Goal: Task Accomplishment & Management: Manage account settings

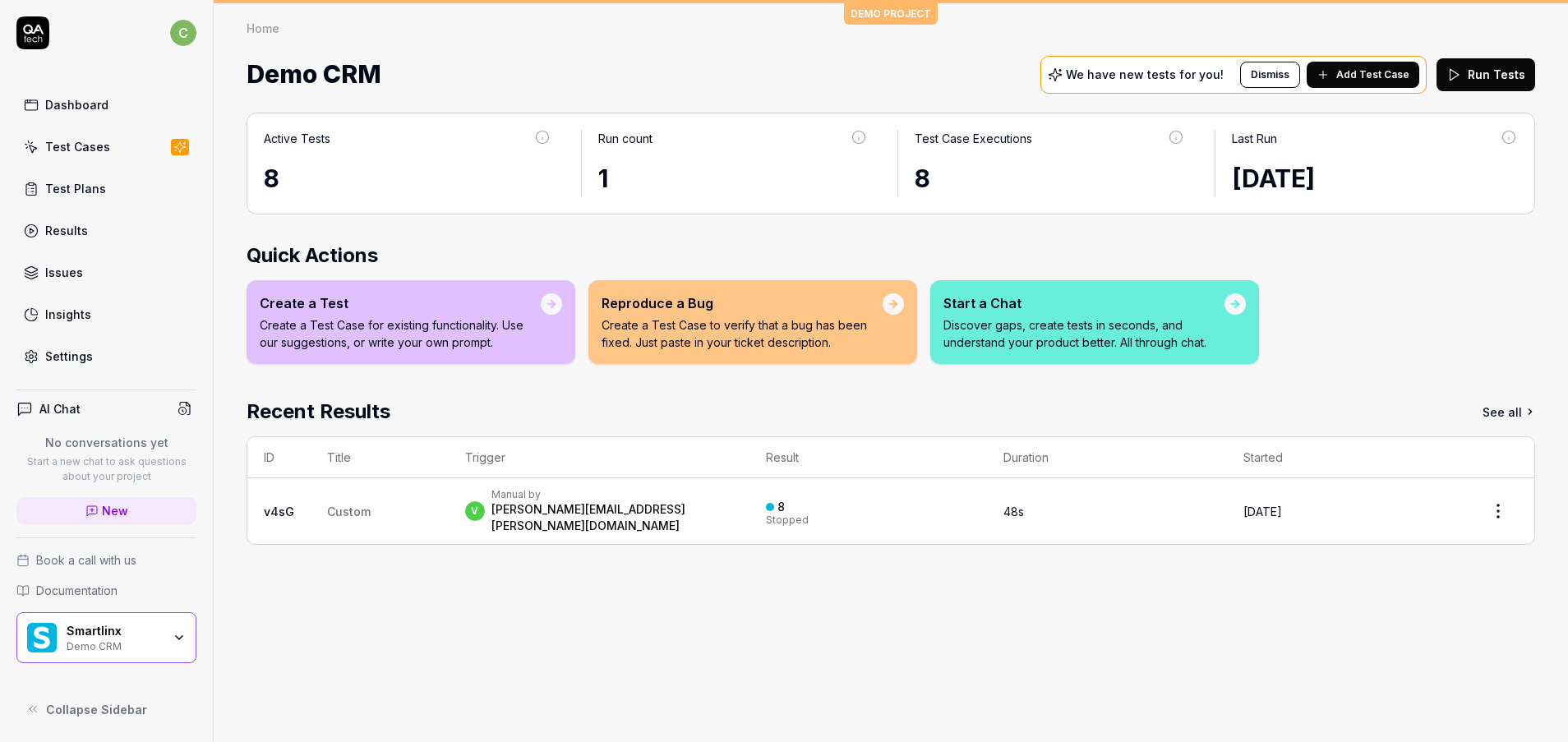
click at [125, 627] on div "Smartlinx" at bounding box center [114, 630] width 95 height 14
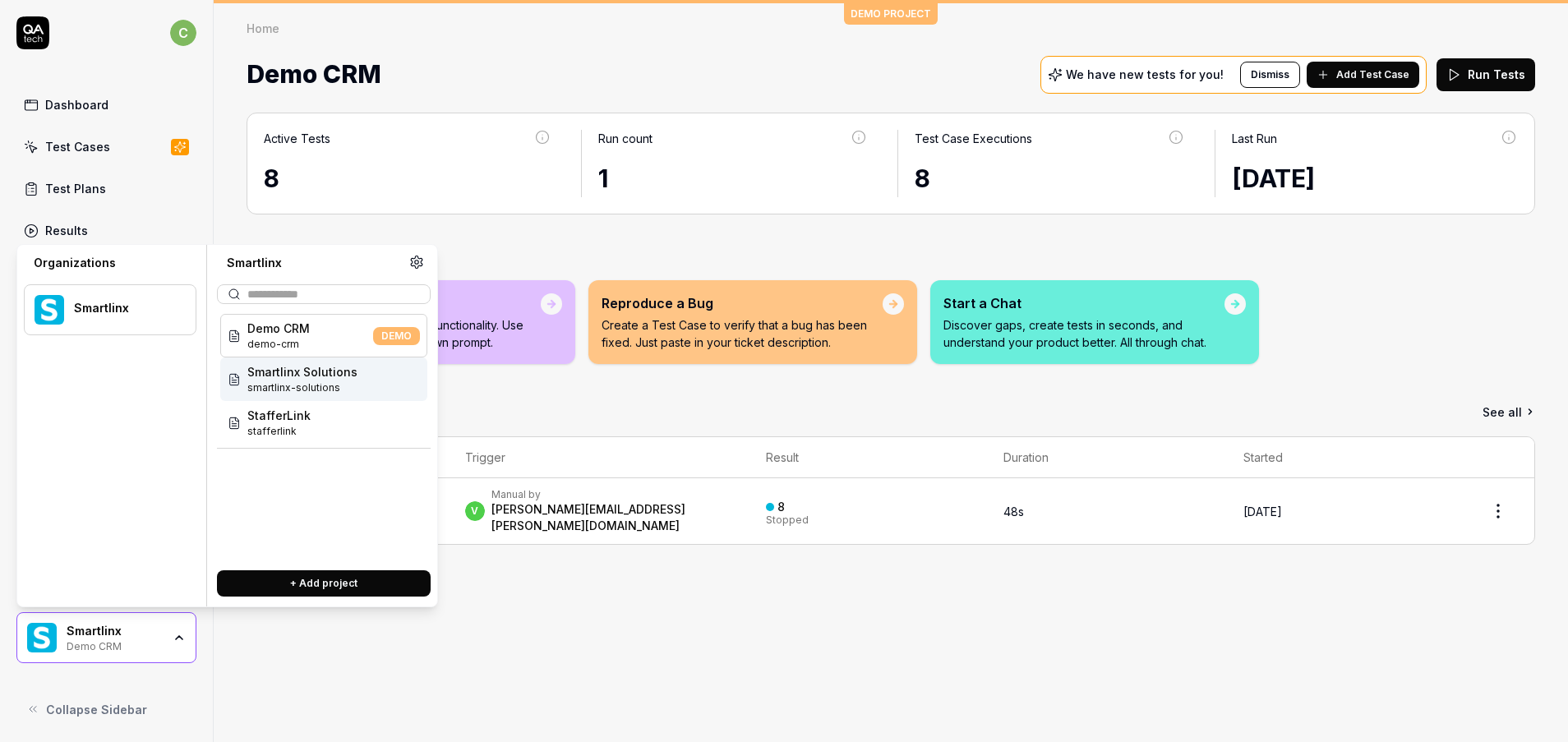
click at [352, 386] on span "smartlinx-solutions" at bounding box center [302, 387] width 110 height 14
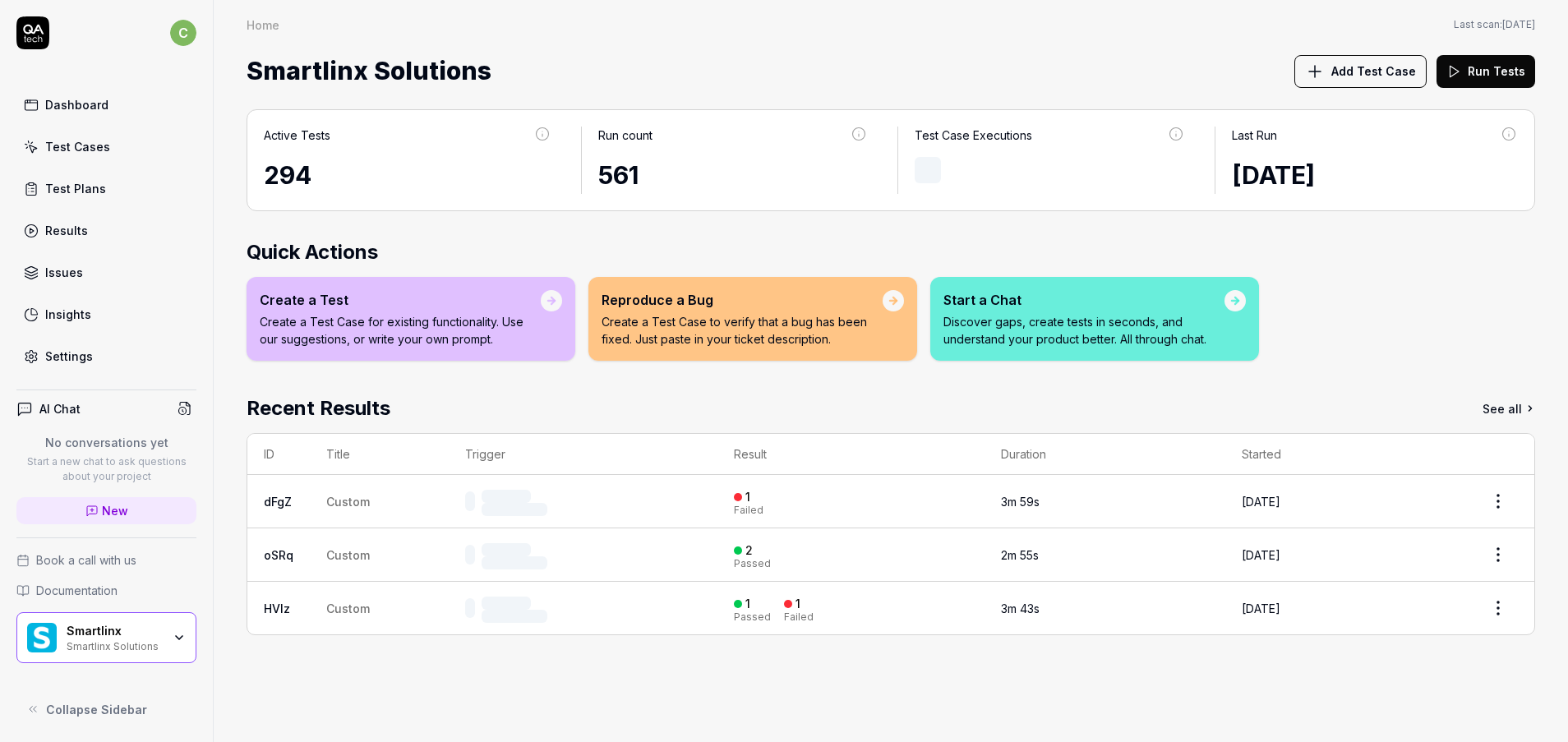
click at [57, 343] on link "Settings" at bounding box center [106, 356] width 180 height 32
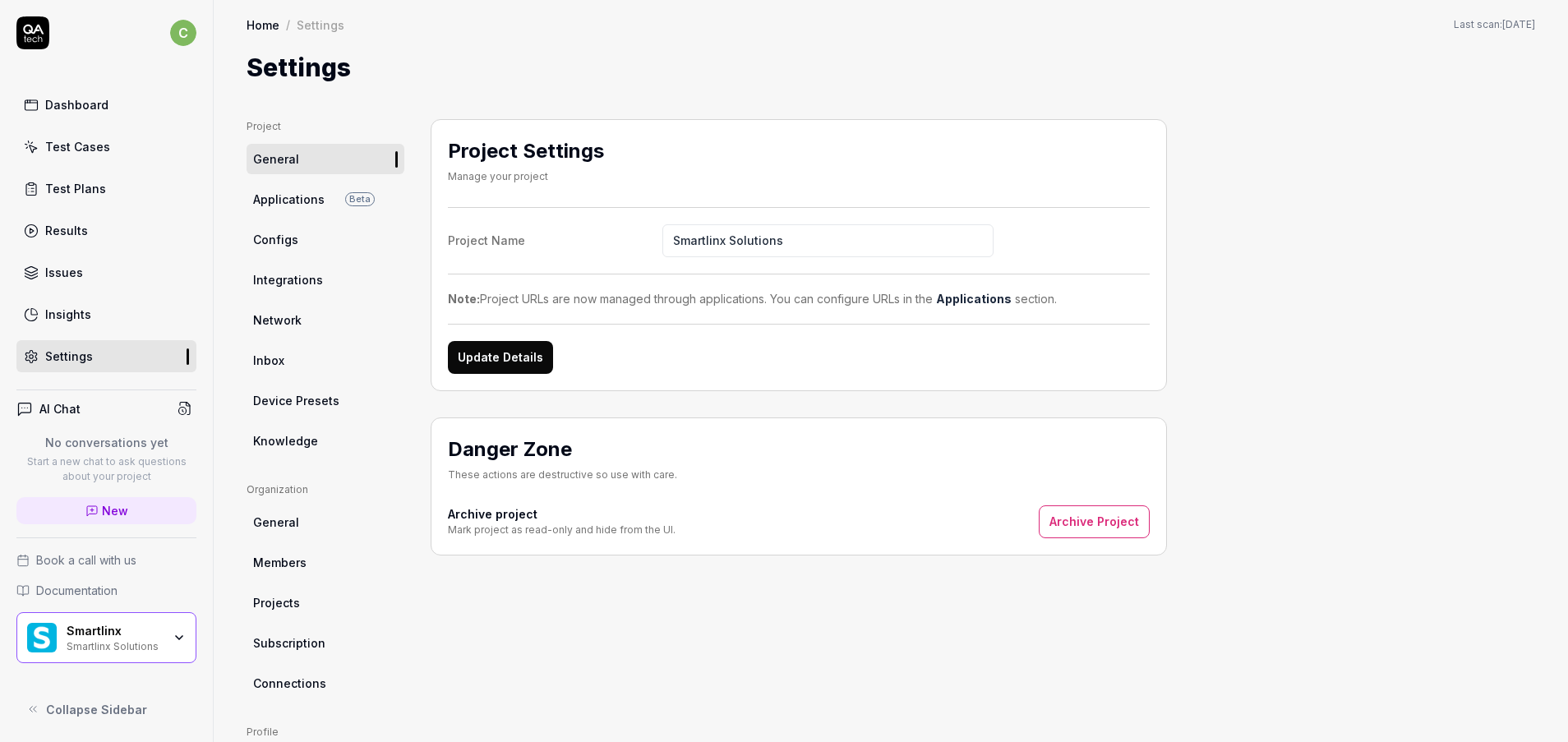
click at [290, 240] on span "Configs" at bounding box center [276, 240] width 45 height 17
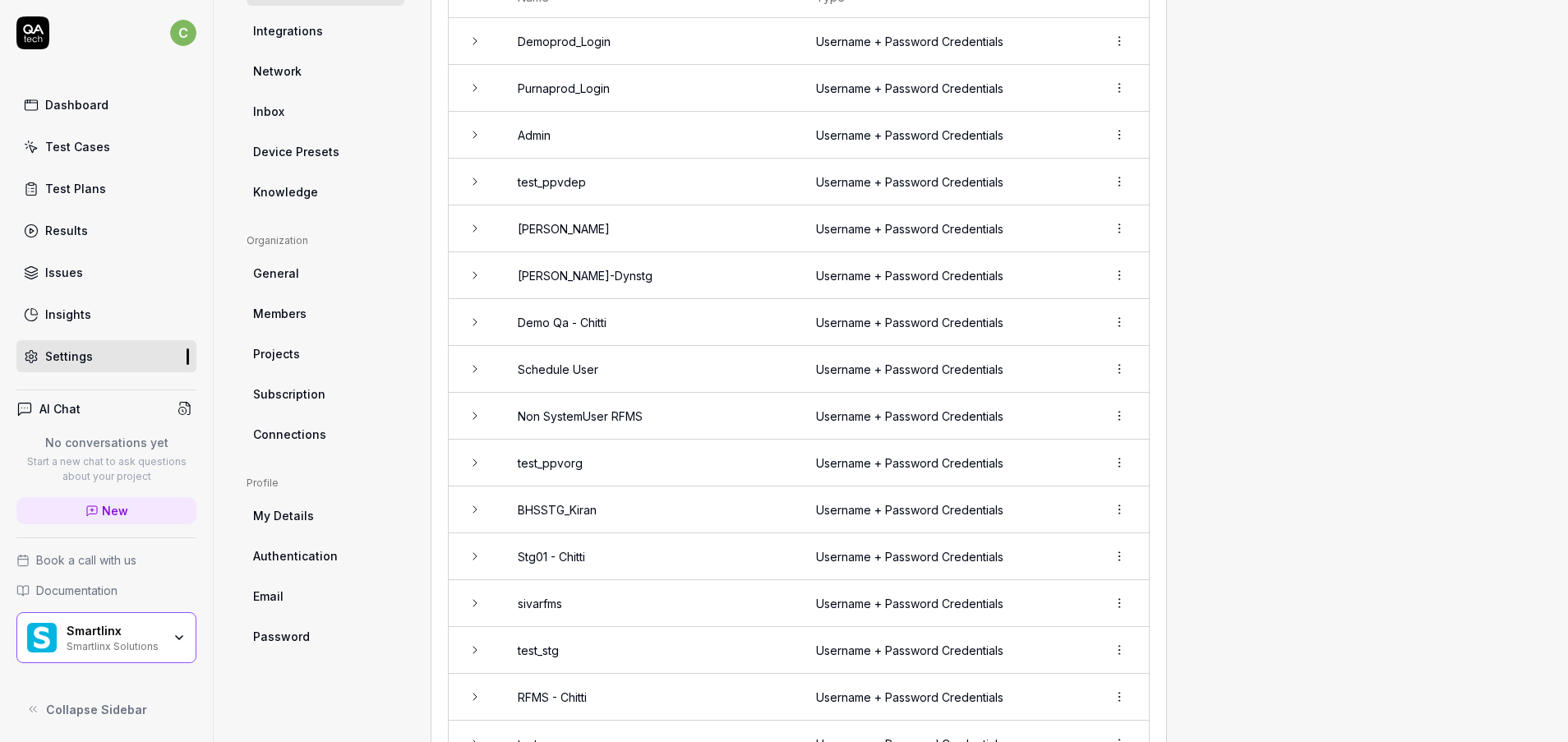
scroll to position [244, 0]
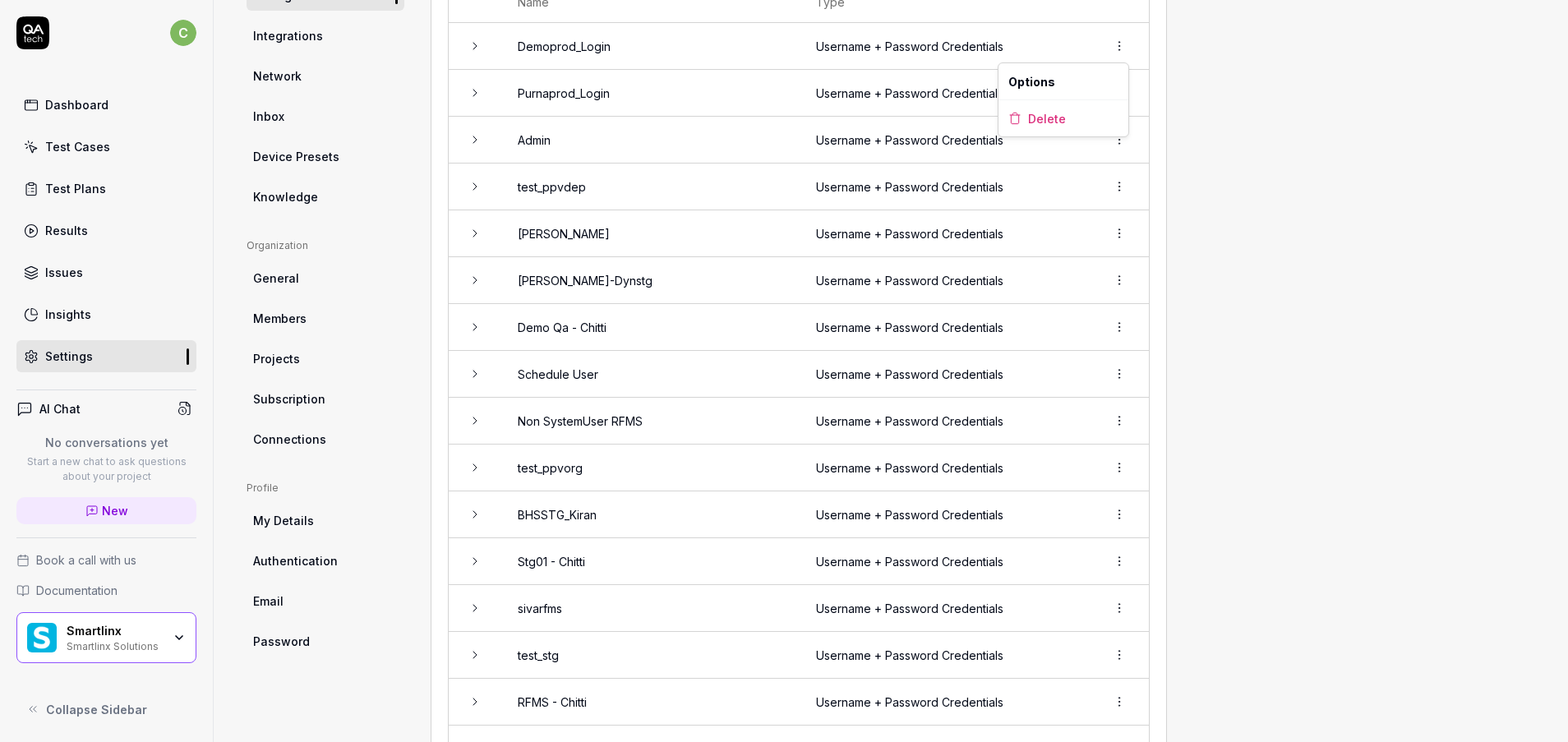
click at [1122, 41] on html "c Dashboard Test Cases Test Plans Results Issues Insights Settings AI Chat No c…" at bounding box center [784, 371] width 1568 height 742
click at [1060, 106] on div "Delete" at bounding box center [1063, 118] width 130 height 37
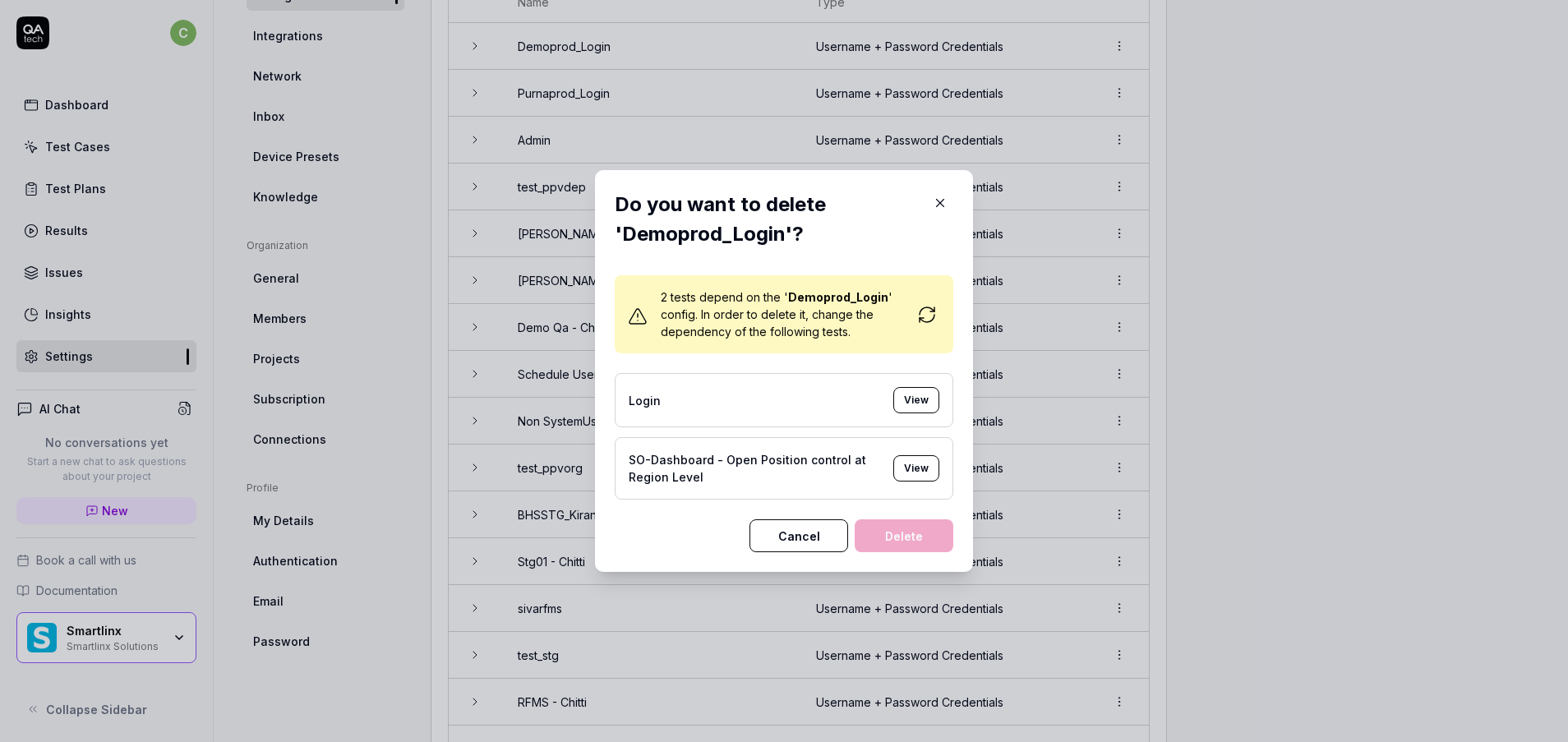
click at [785, 388] on div "Login View" at bounding box center [784, 400] width 338 height 54
click at [650, 464] on div "SO-Dashboard - Open Position control at Region Level" at bounding box center [754, 468] width 252 height 35
click at [758, 526] on button "Cancel" at bounding box center [798, 535] width 99 height 33
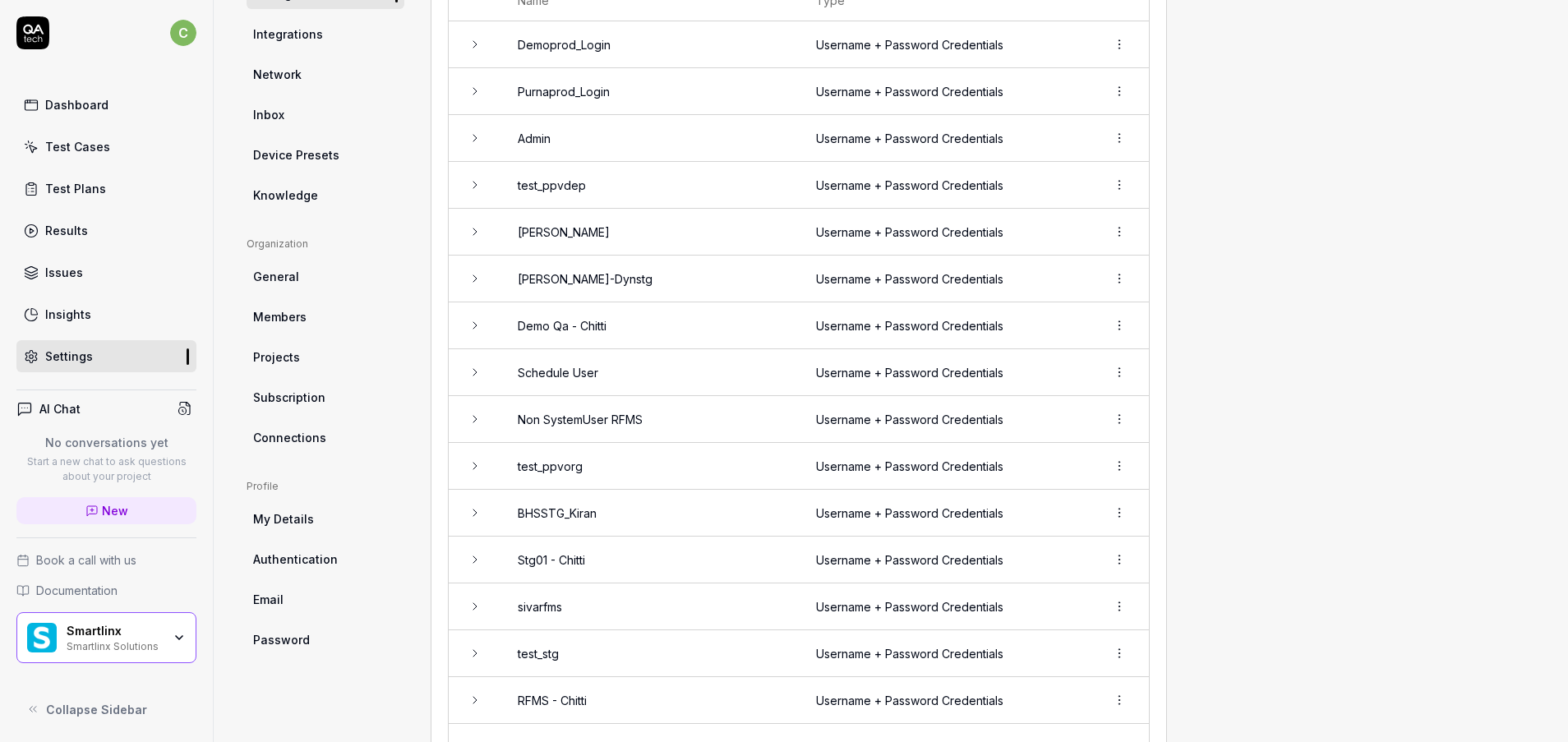
scroll to position [251, 0]
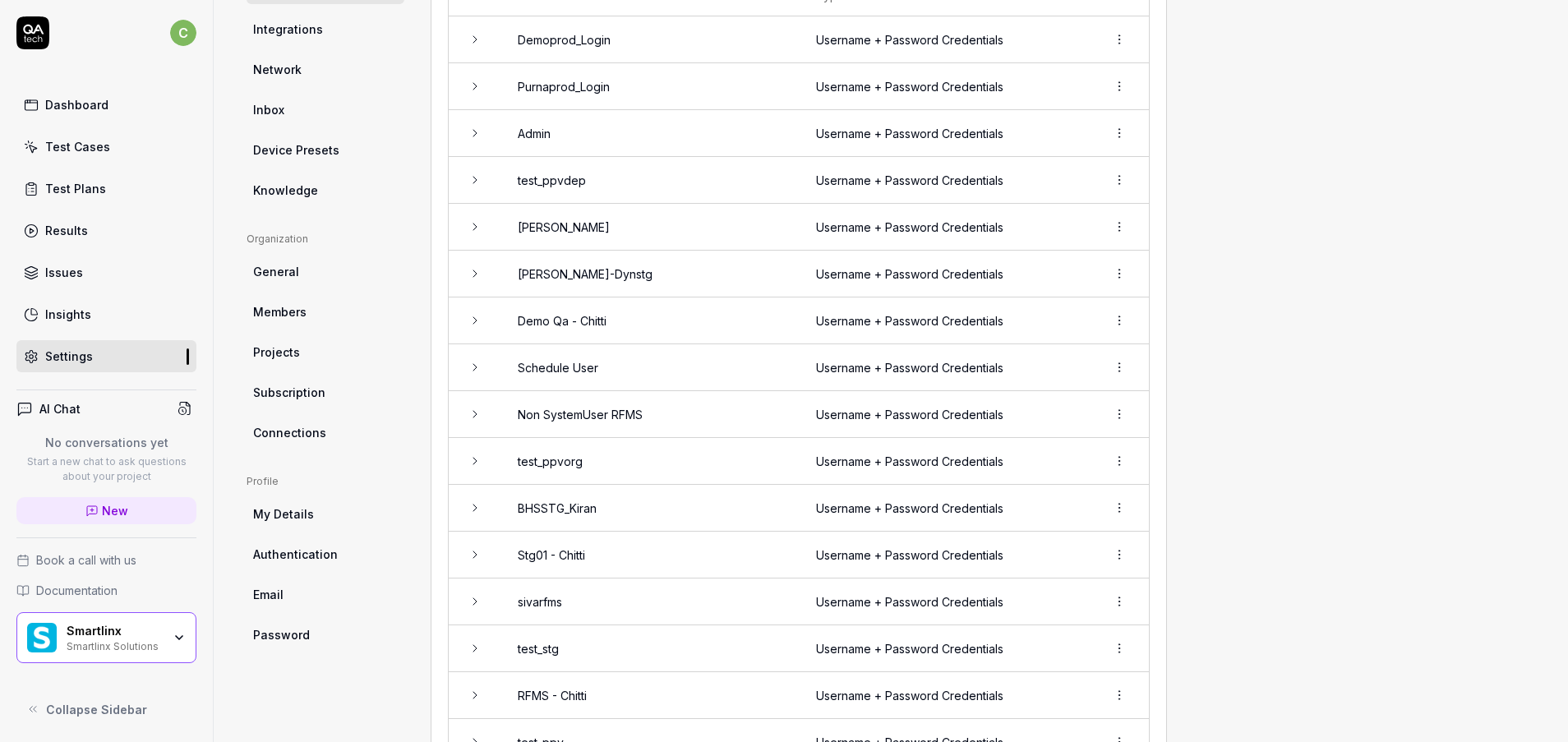
click at [46, 152] on div "Test Cases" at bounding box center [77, 146] width 65 height 17
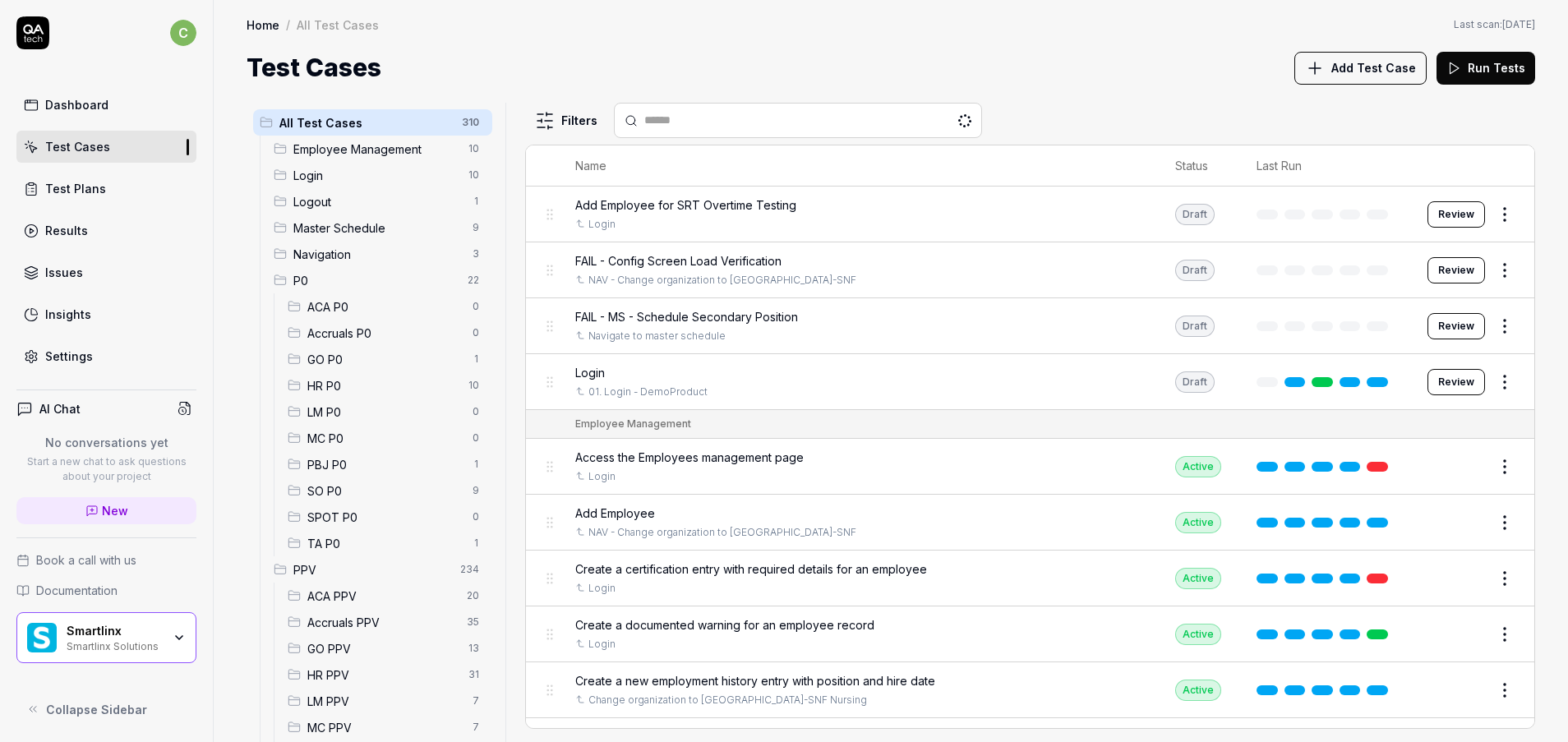
click at [359, 651] on span "GO PPV" at bounding box center [383, 649] width 151 height 17
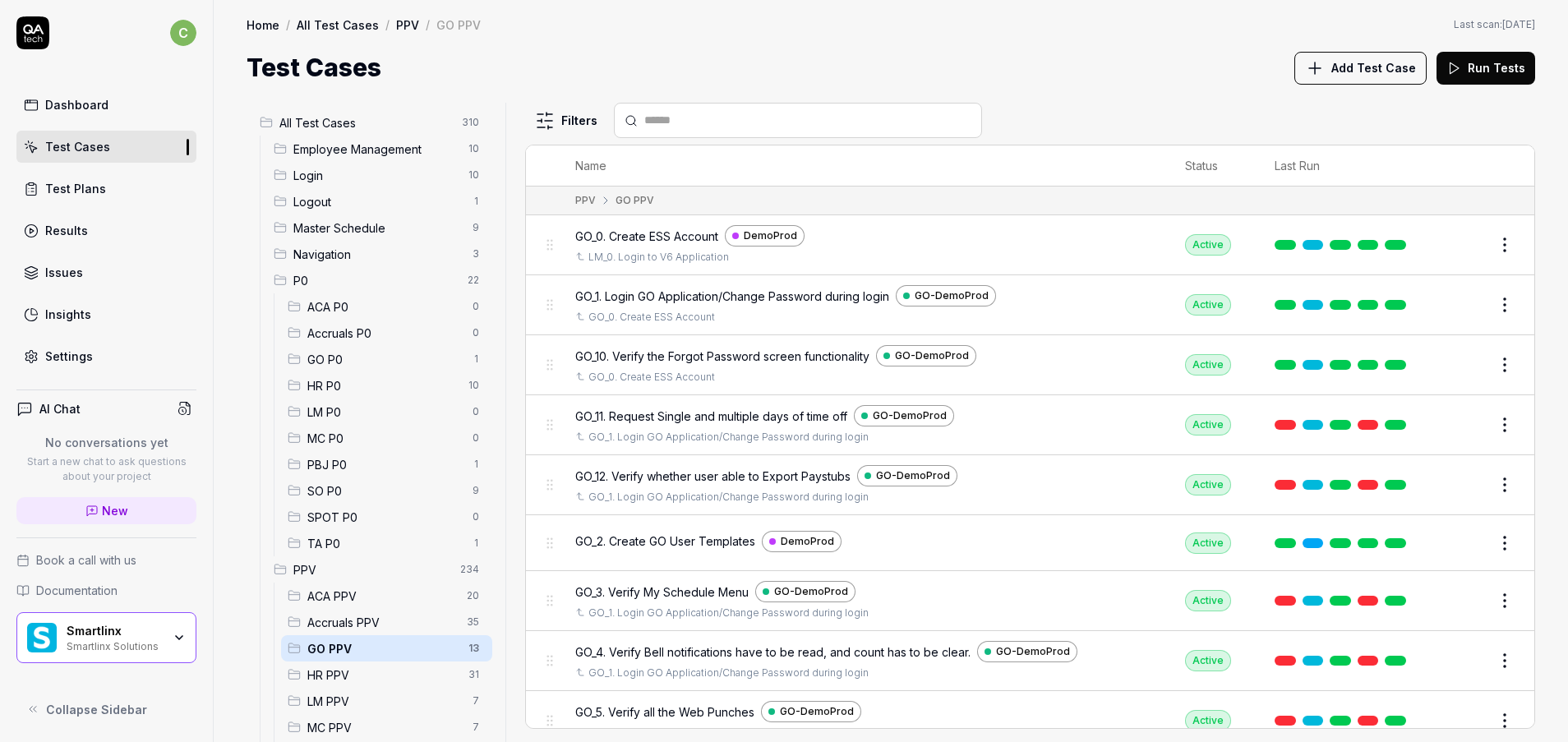
click at [342, 691] on div "LM PPV 7" at bounding box center [387, 700] width 211 height 26
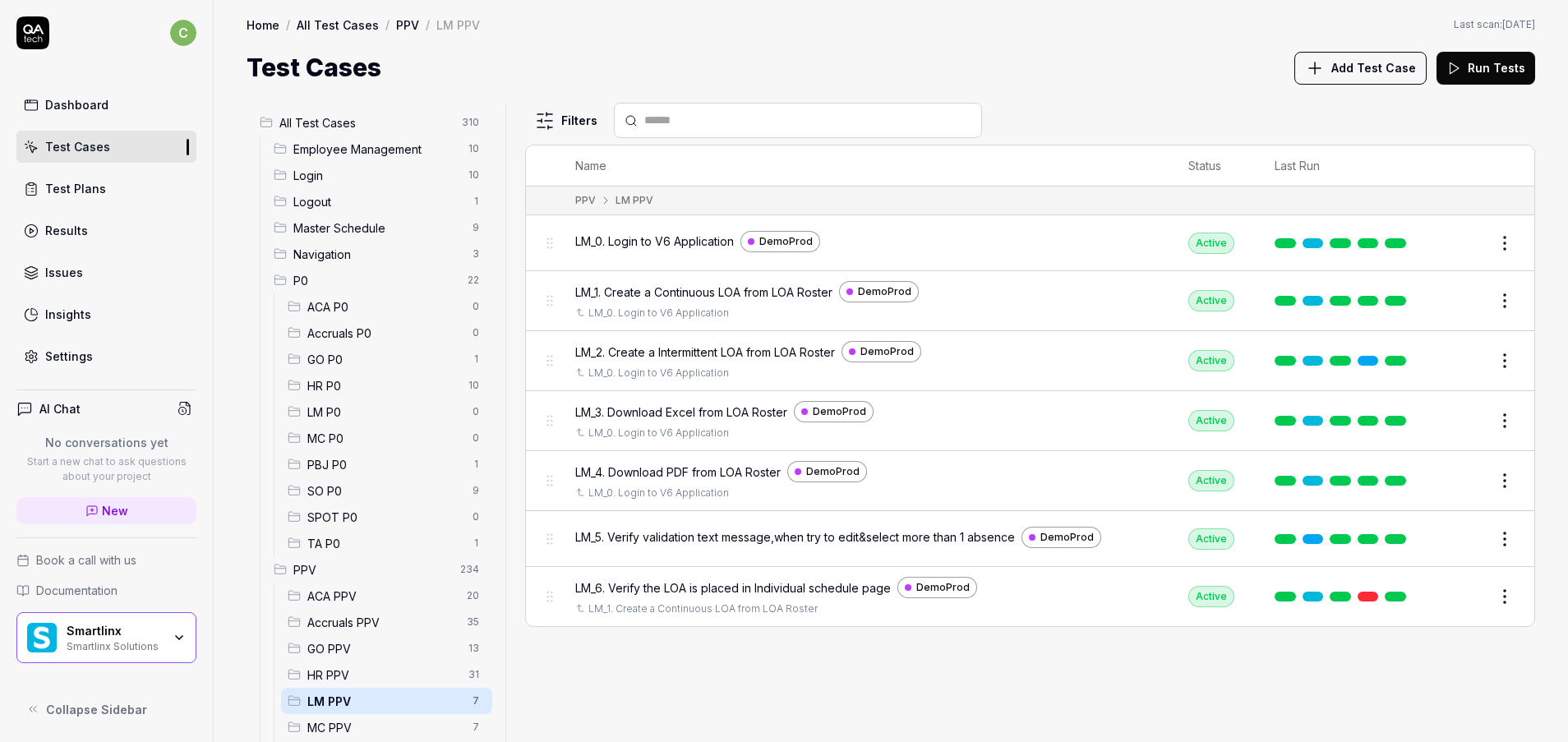
click at [1463, 242] on button "Edit" at bounding box center [1465, 243] width 39 height 26
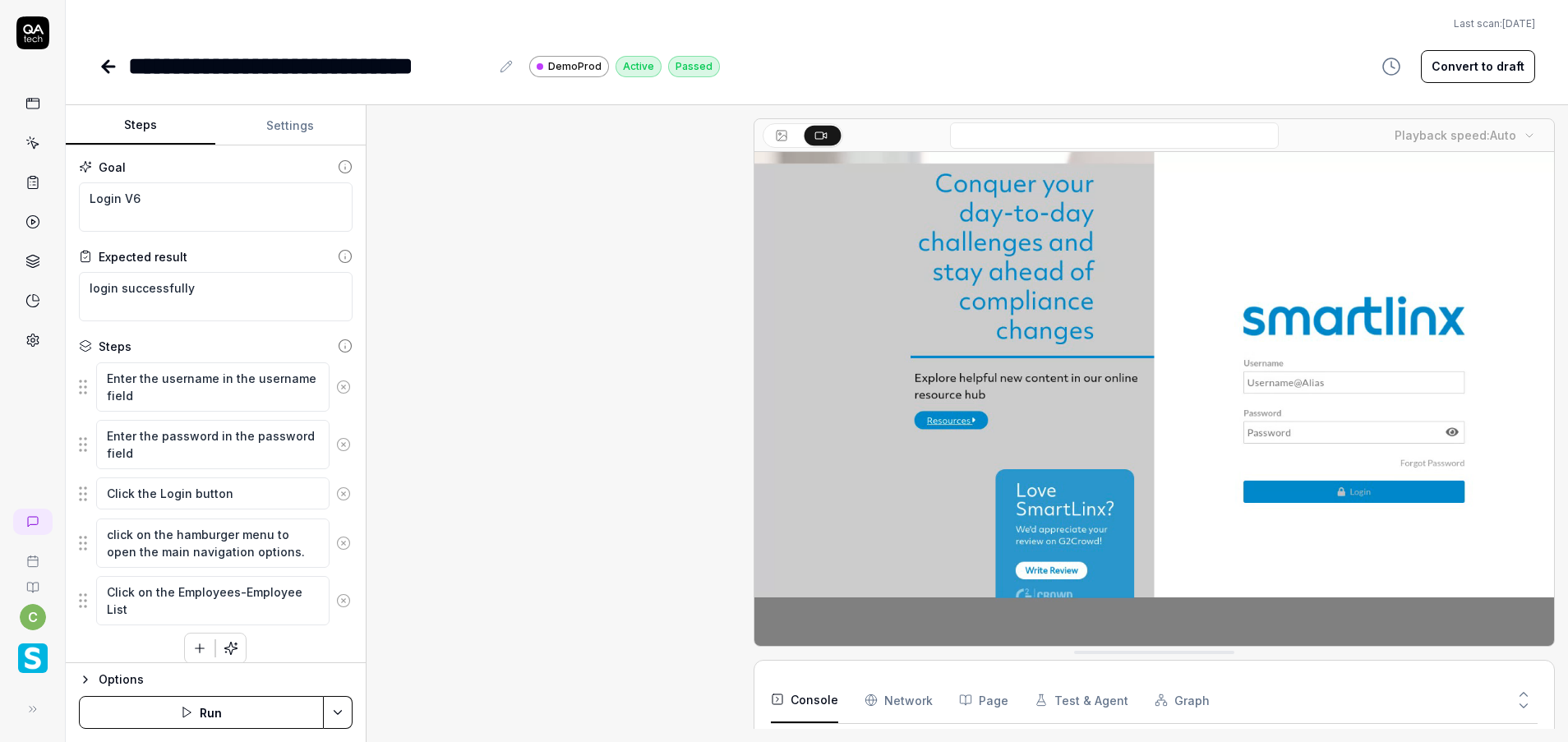
type textarea "*"
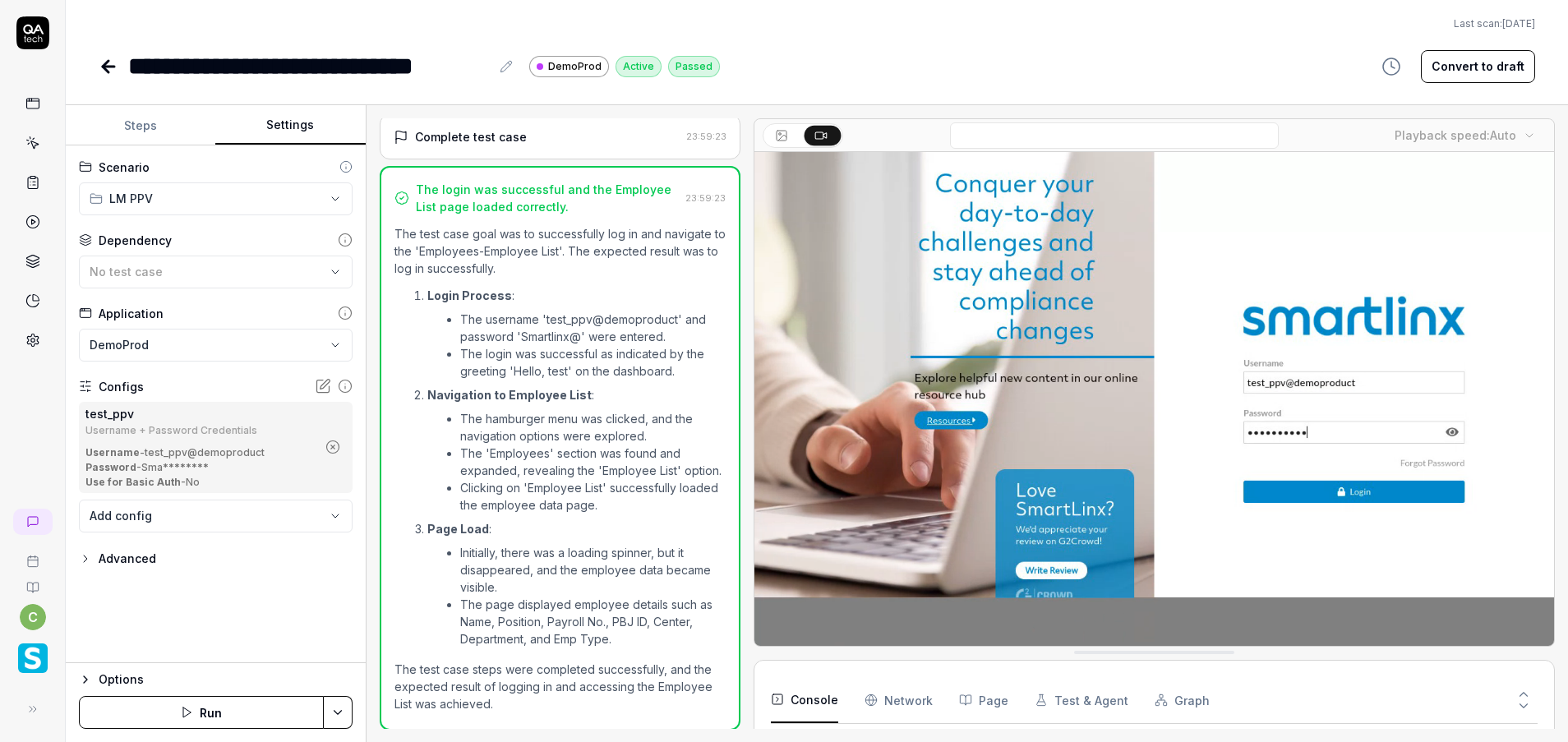
scroll to position [703, 0]
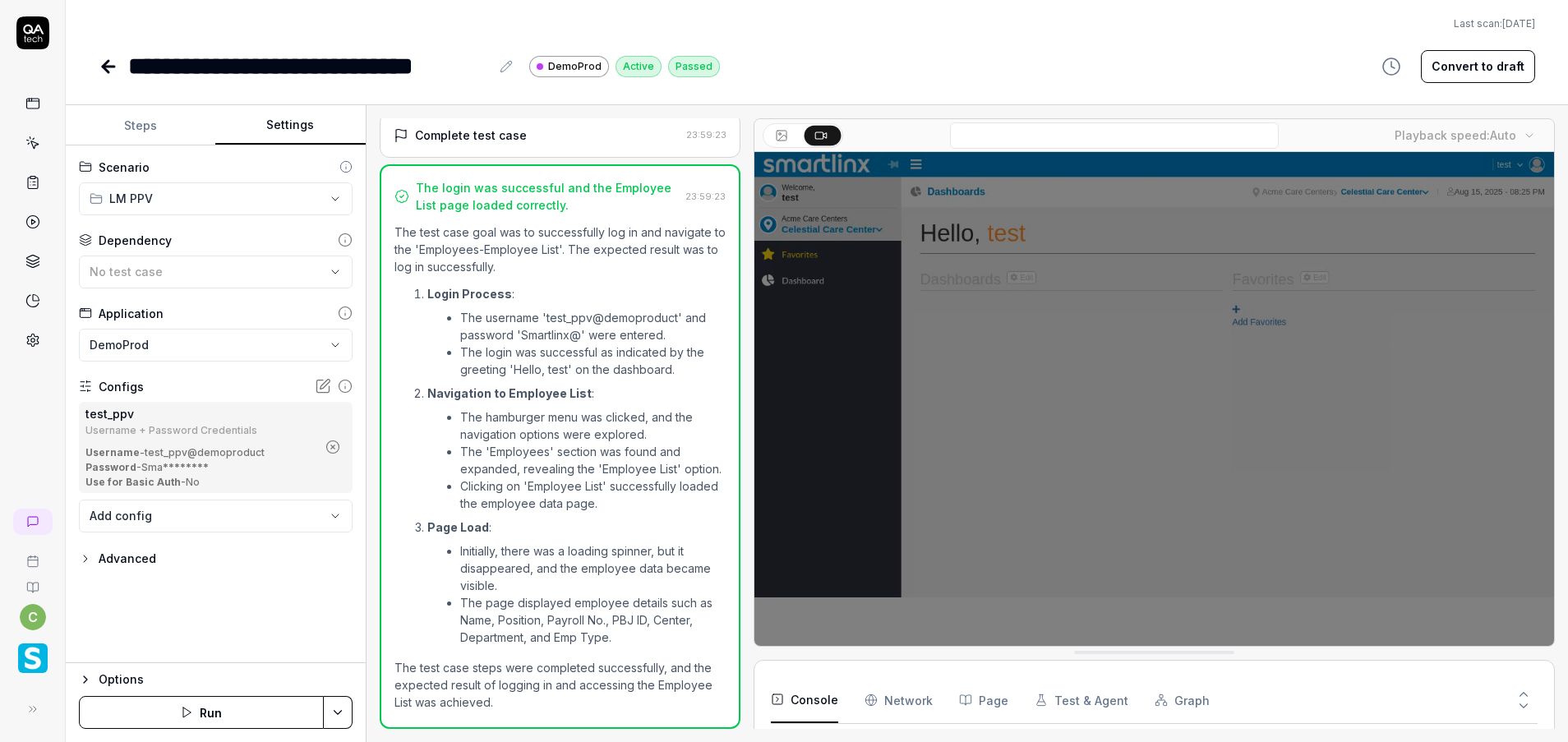
click at [287, 133] on button "Settings" at bounding box center [290, 126] width 150 height 39
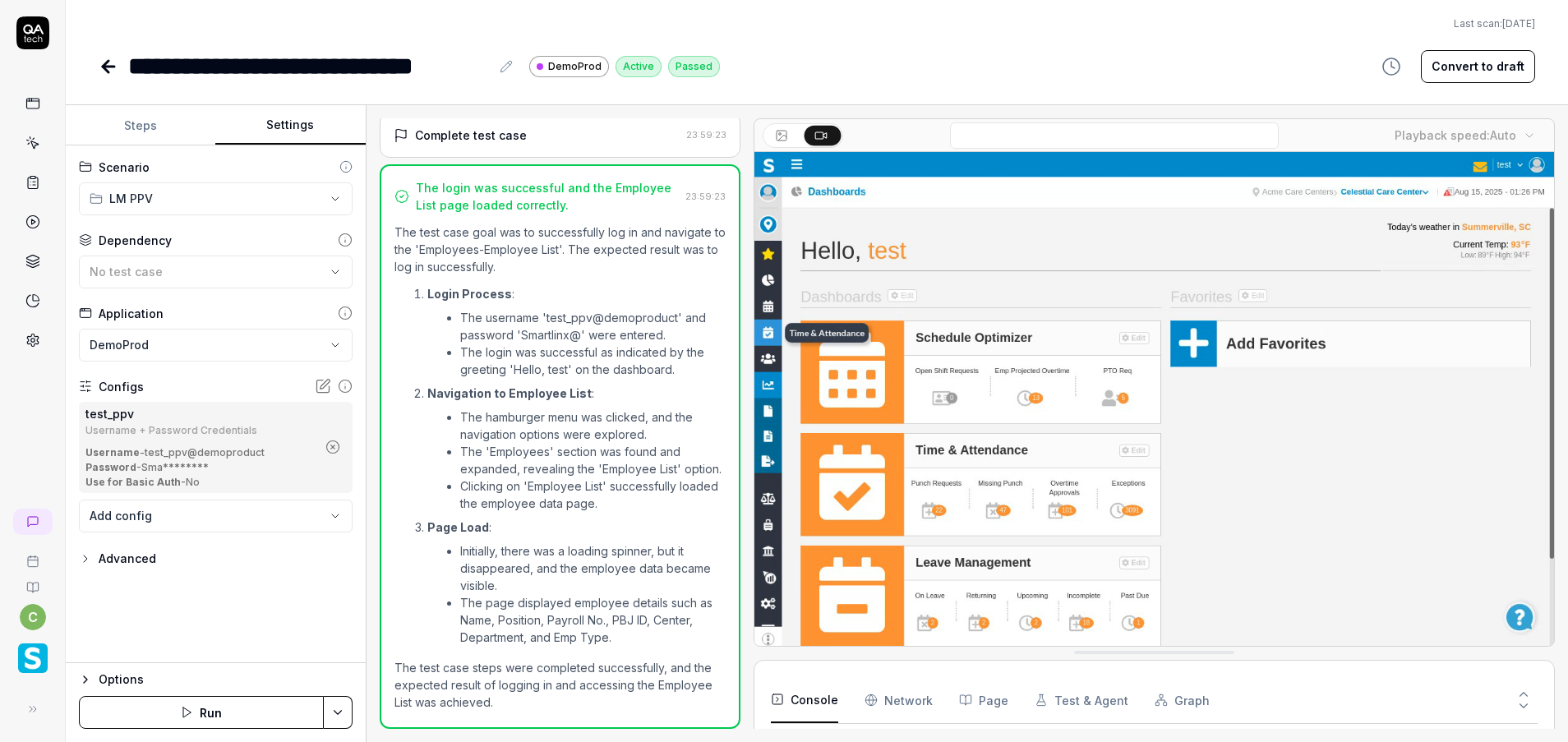
click at [338, 447] on circle "button" at bounding box center [332, 447] width 12 height 12
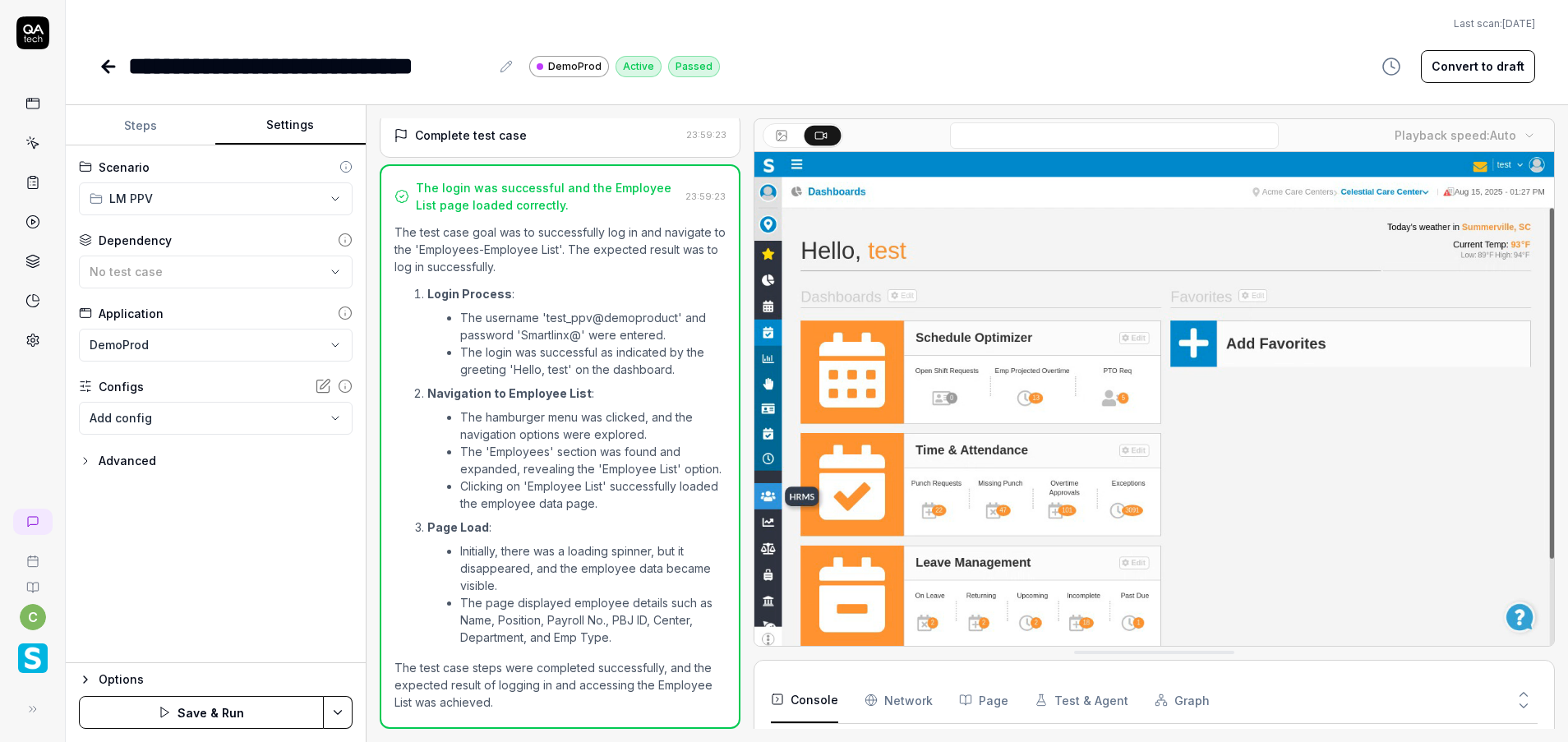
scroll to position [75, 0]
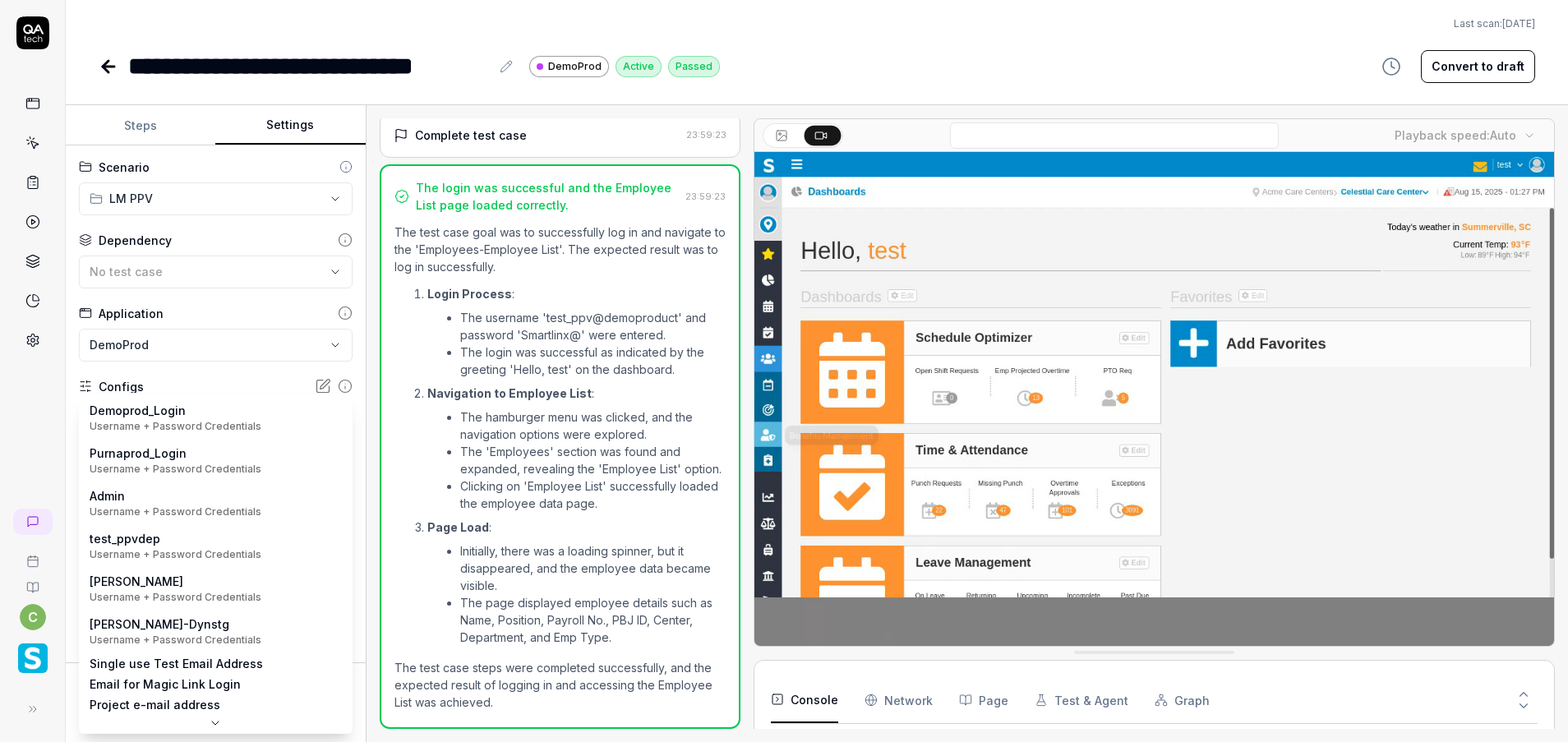
click at [338, 429] on body "**********" at bounding box center [784, 371] width 1568 height 742
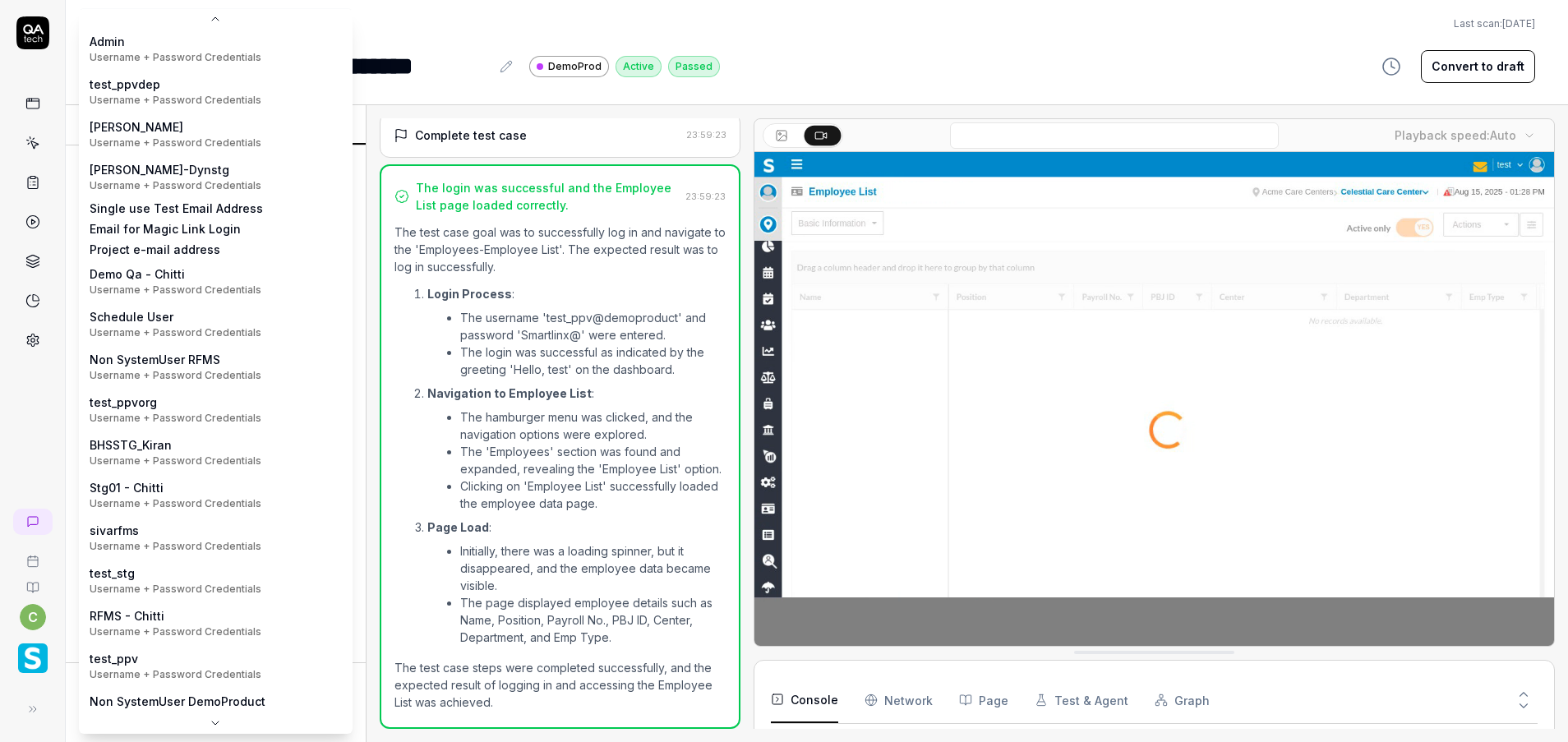
scroll to position [0, 0]
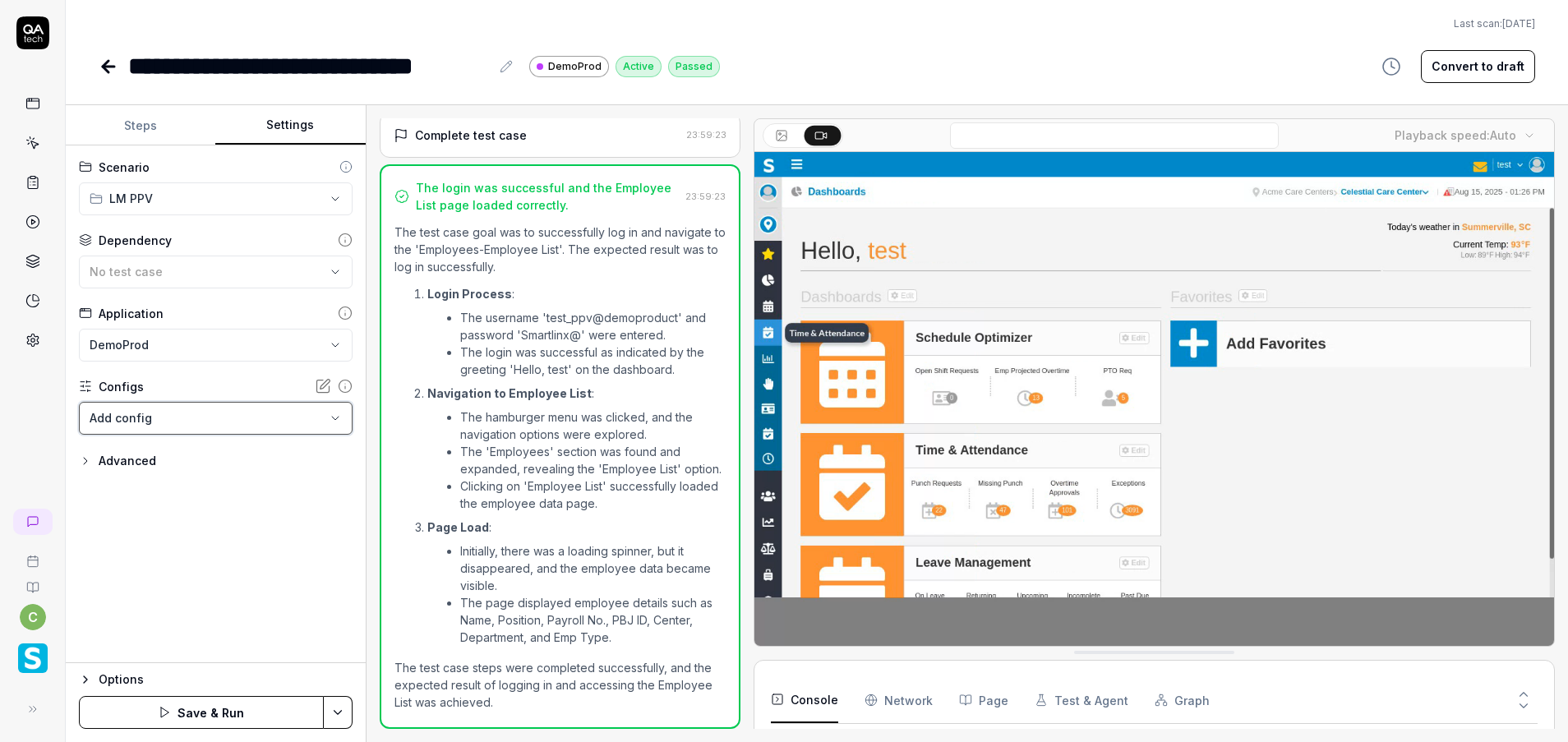
click at [880, 55] on html "**********" at bounding box center [784, 371] width 1568 height 742
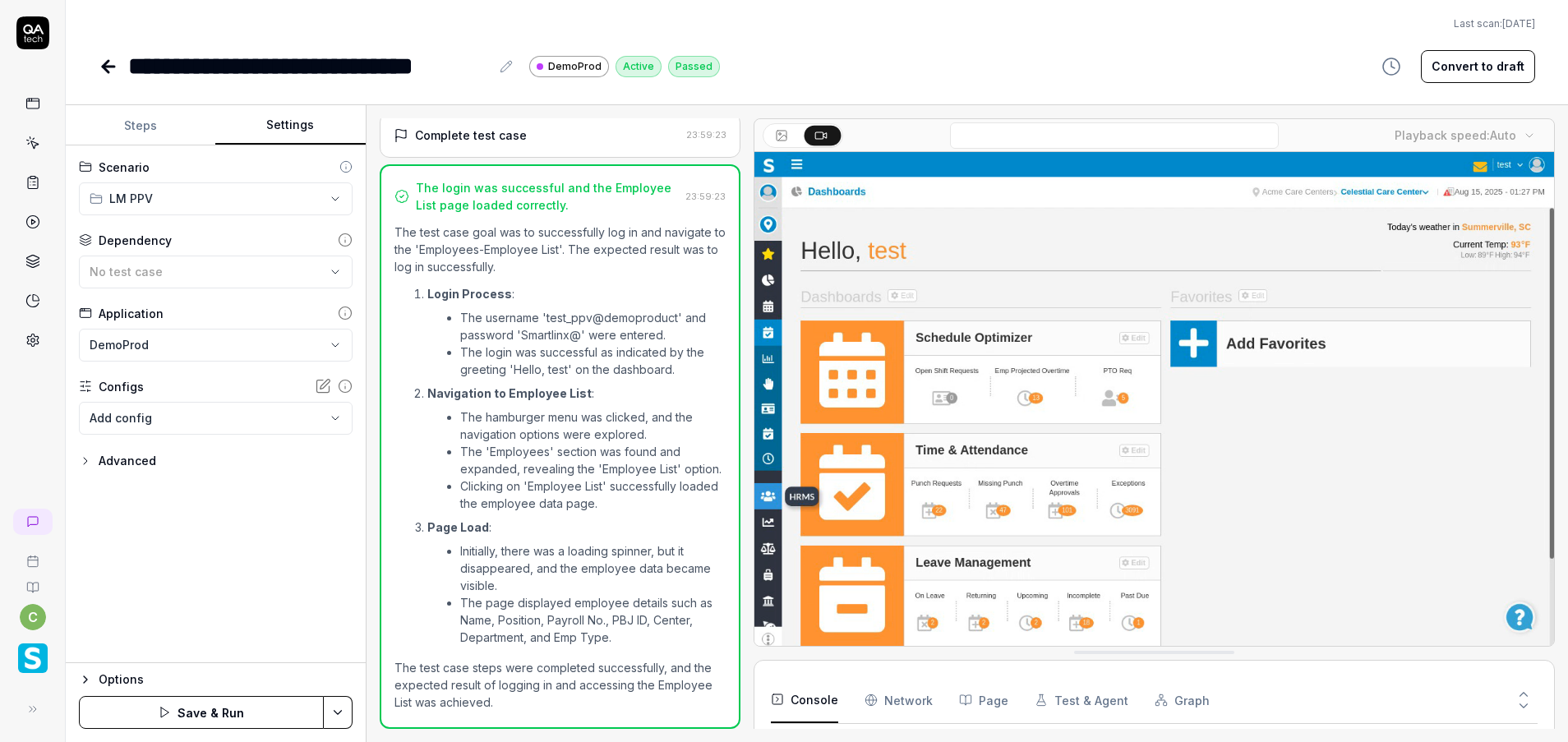
click at [1199, 369] on video at bounding box center [1154, 402] width 799 height 500
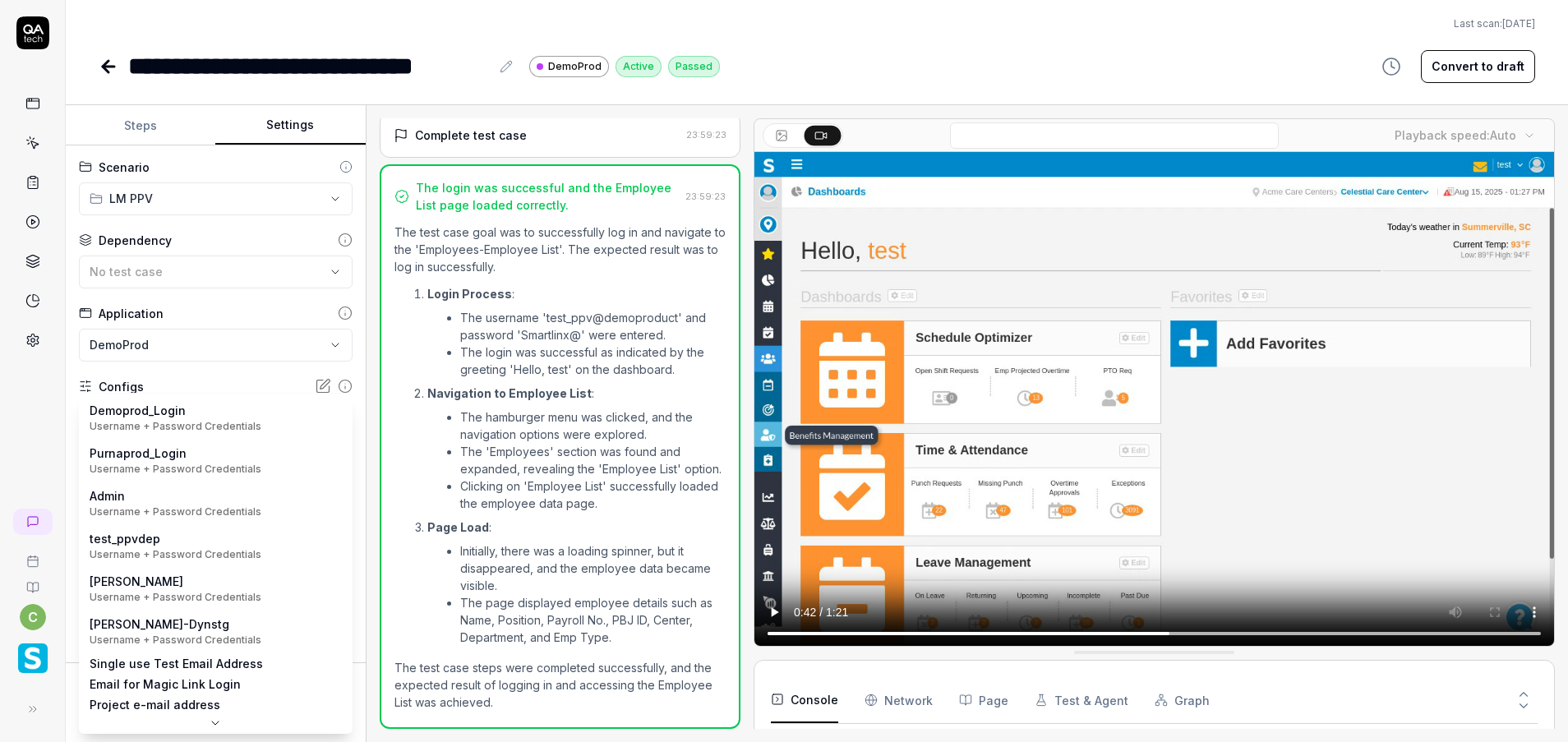
click at [332, 417] on body "**********" at bounding box center [784, 371] width 1568 height 742
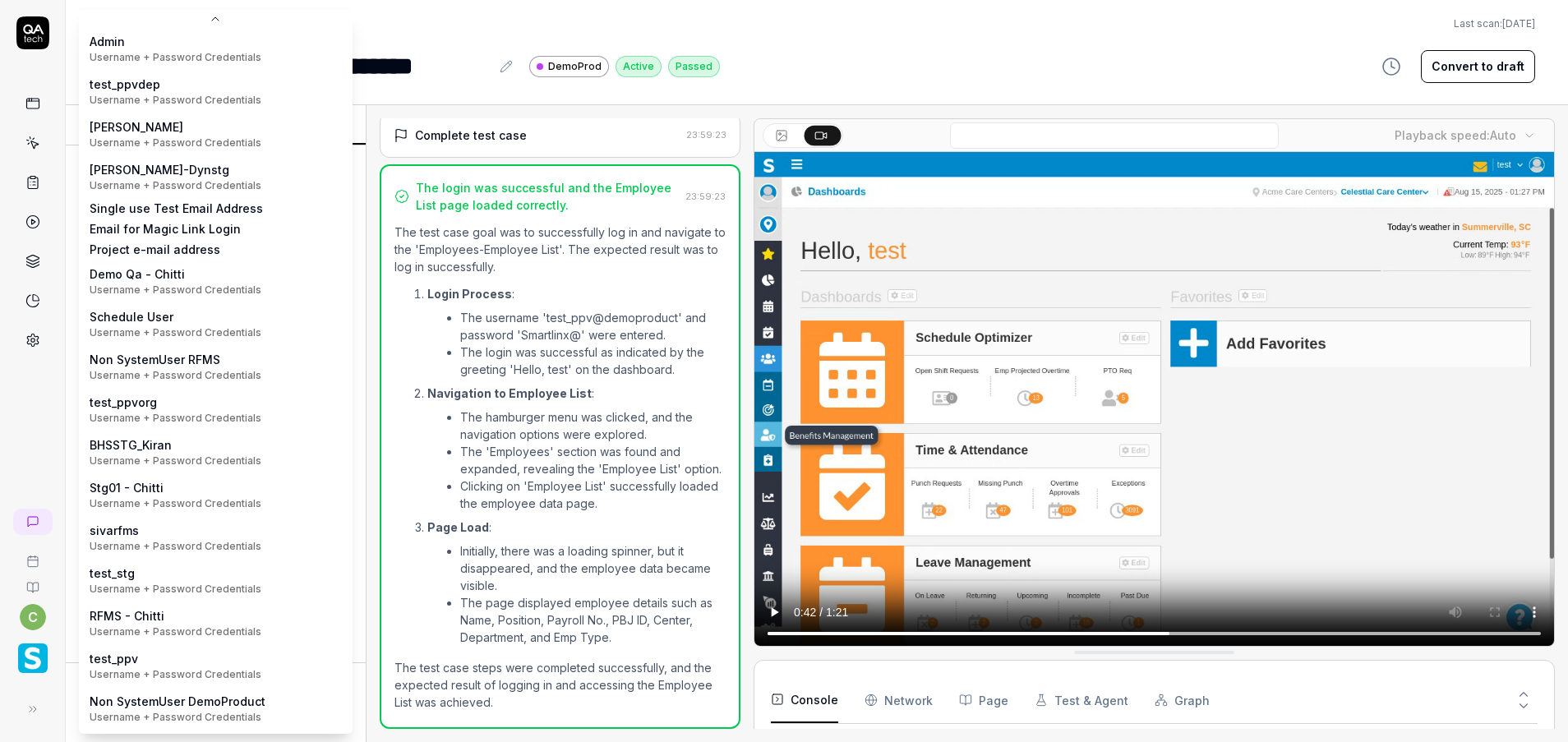
scroll to position [90, 0]
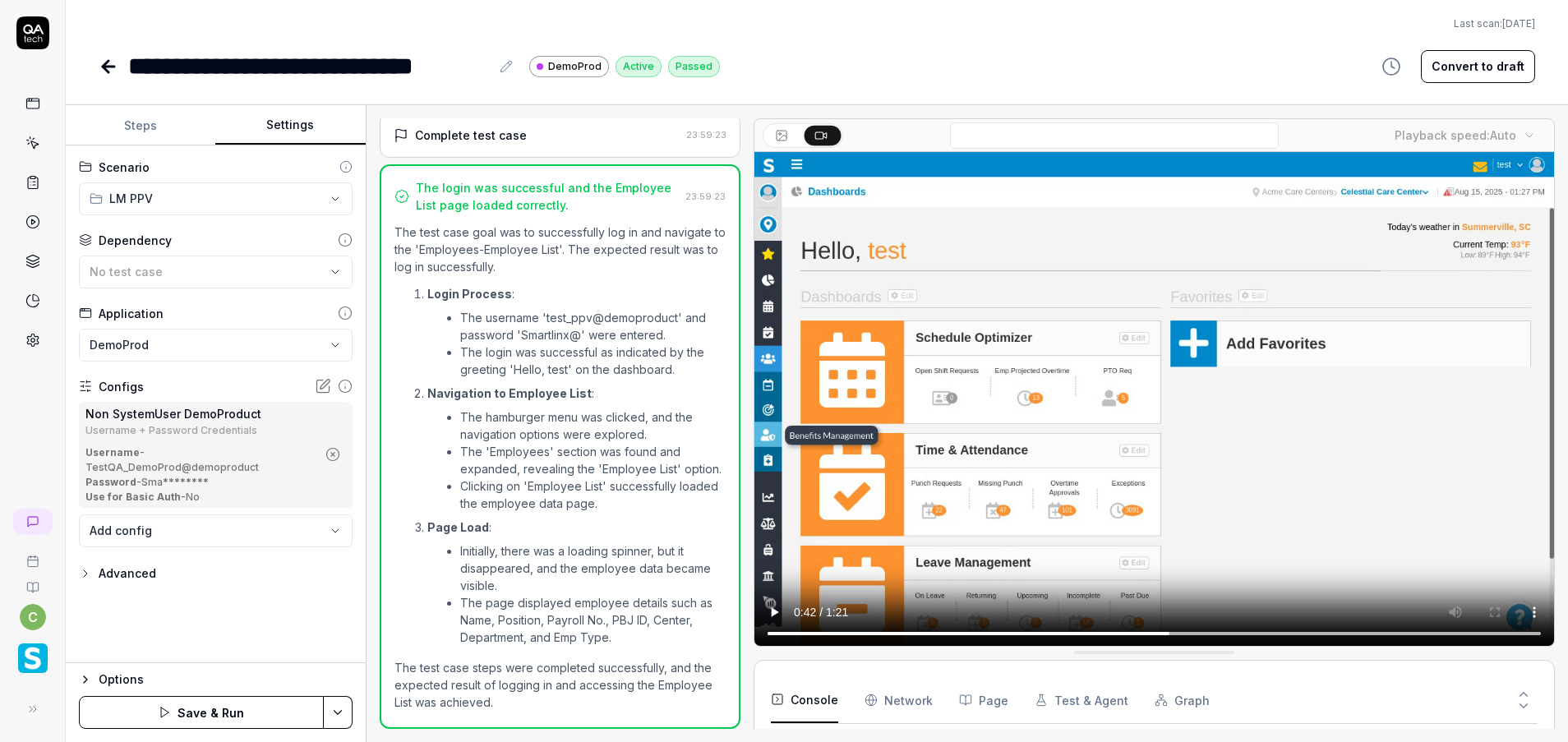
click at [332, 449] on icon "button" at bounding box center [332, 454] width 14 height 14
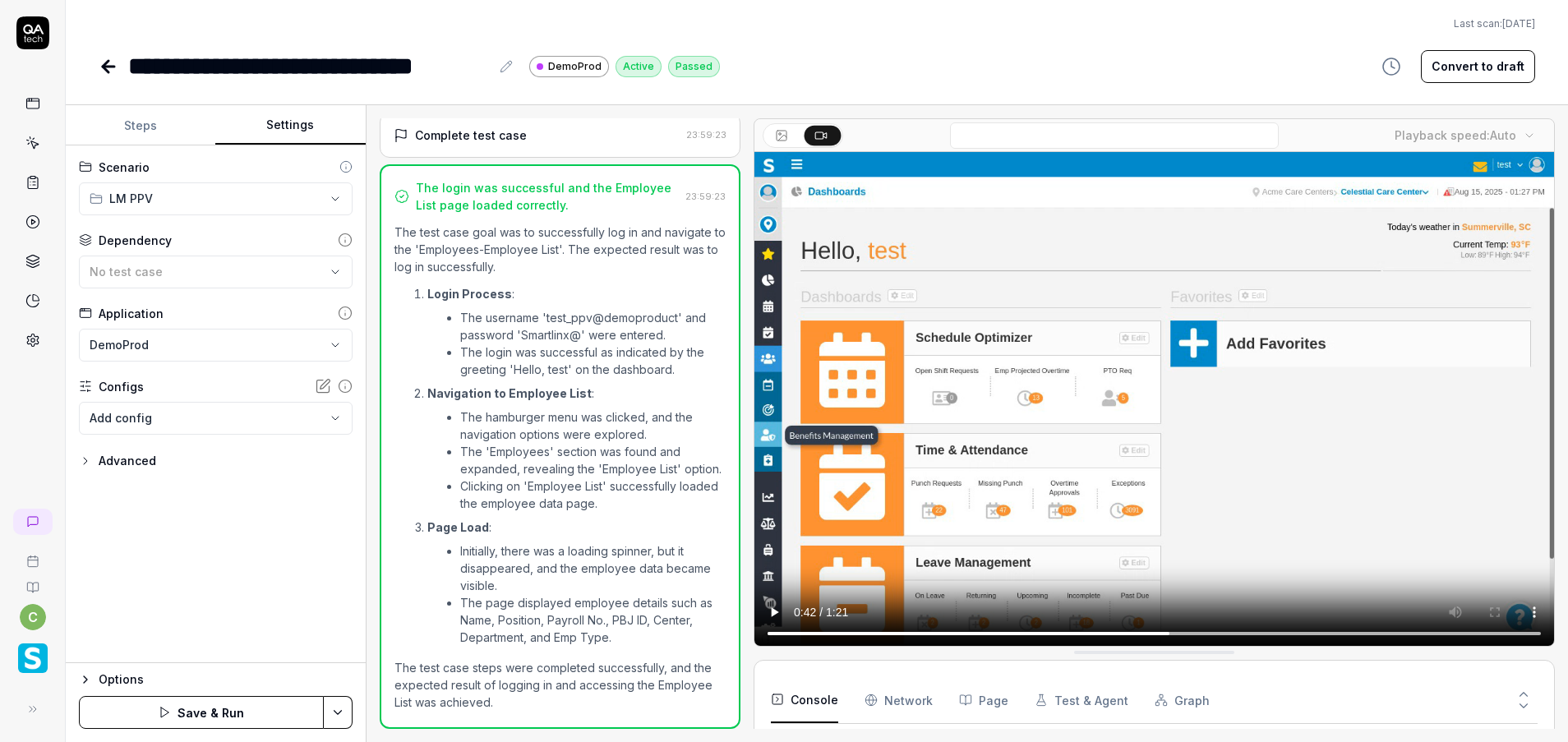
click at [218, 535] on div "**********" at bounding box center [215, 404] width 300 height 518
click at [26, 349] on link at bounding box center [32, 340] width 30 height 30
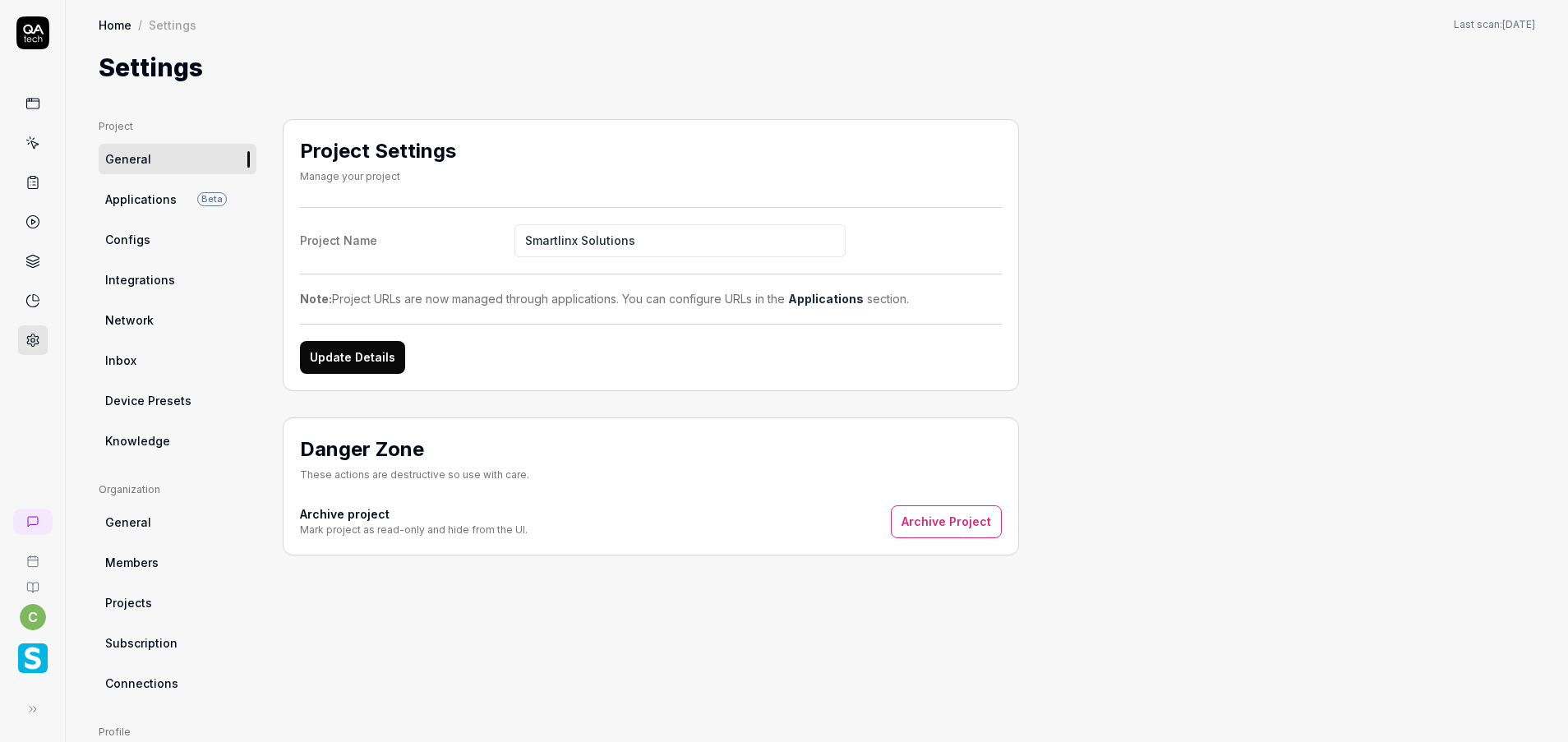
click at [134, 233] on span "Configs" at bounding box center [128, 240] width 45 height 17
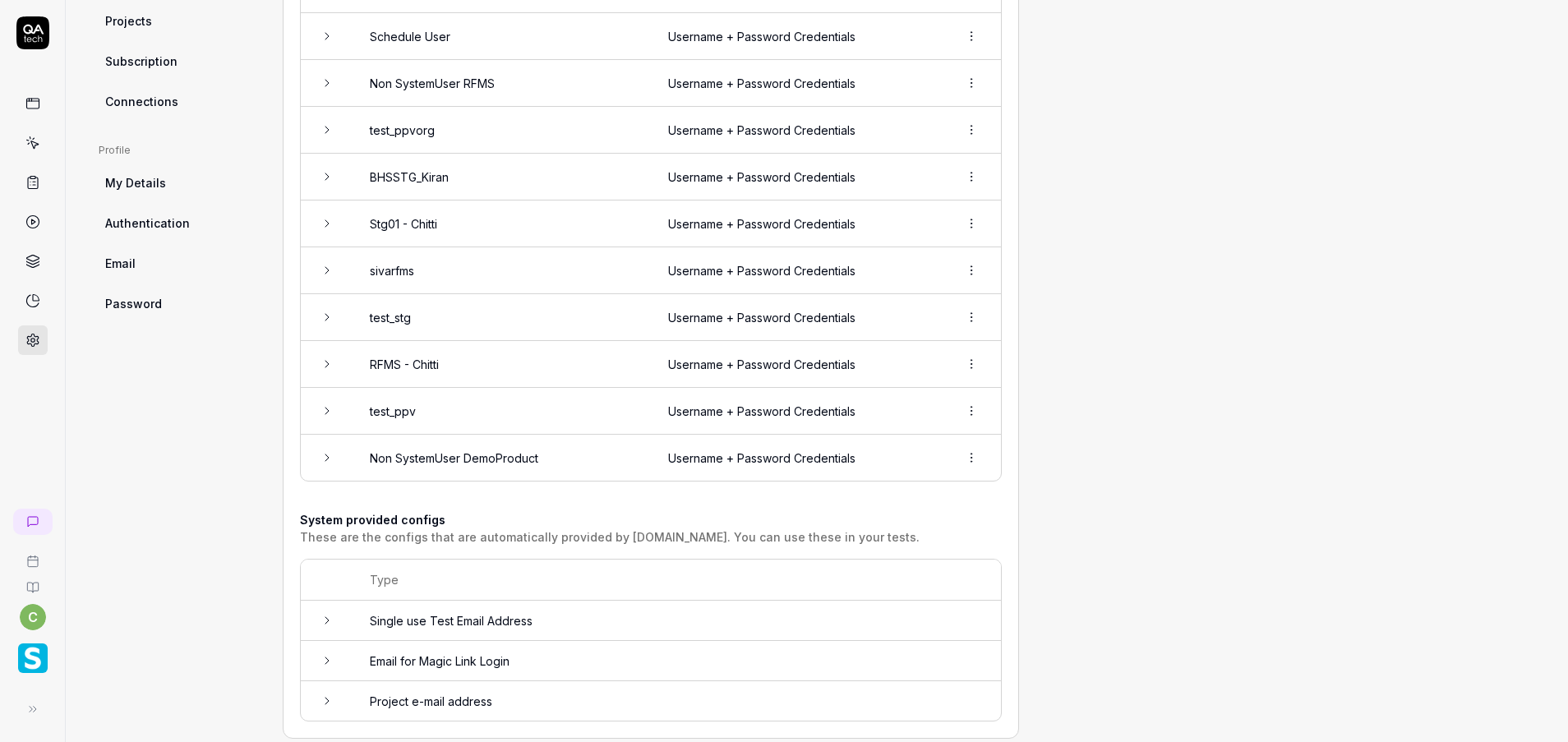
scroll to position [611, 0]
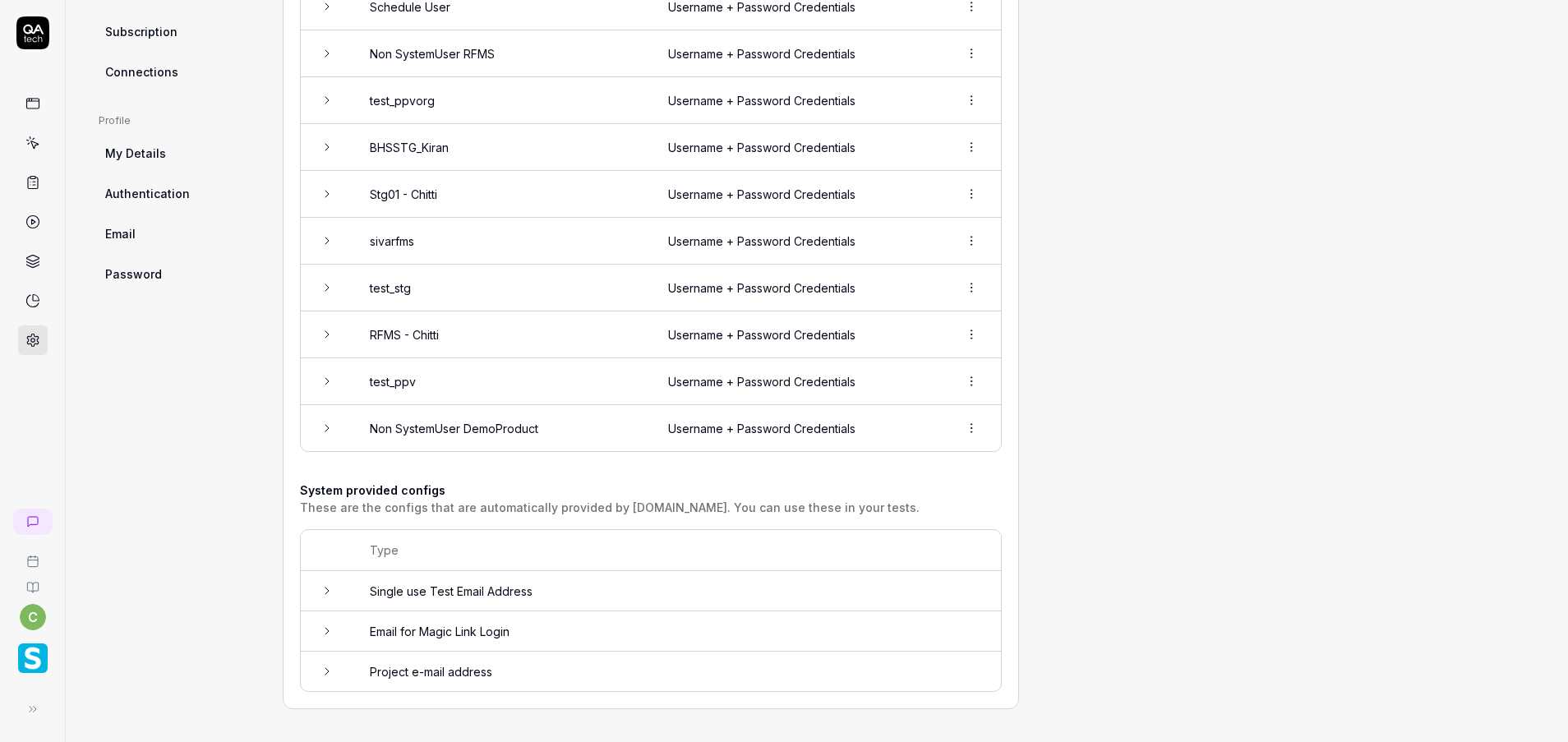
click at [331, 592] on icon at bounding box center [327, 590] width 13 height 13
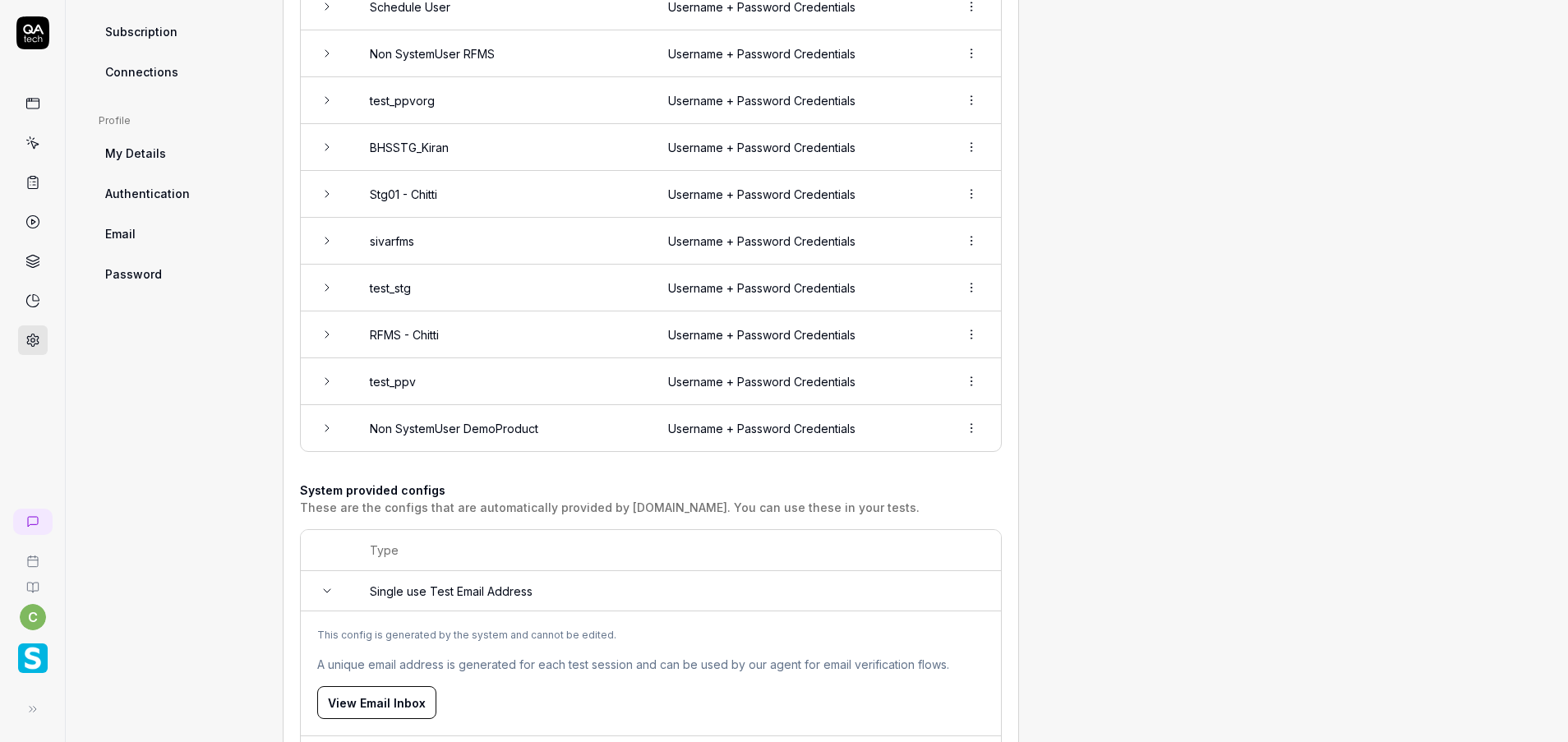
scroll to position [736, 0]
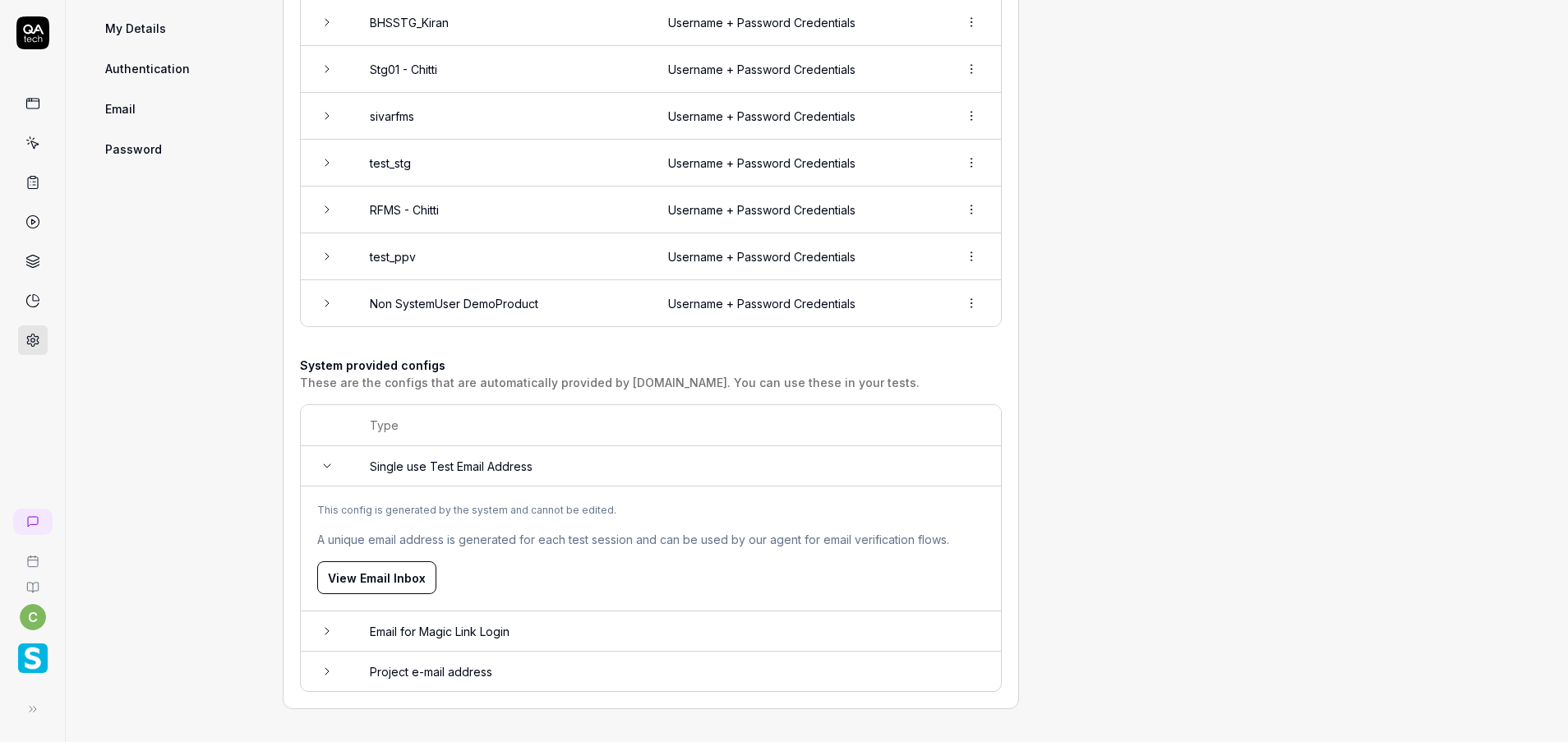
click at [325, 468] on icon at bounding box center [327, 465] width 13 height 13
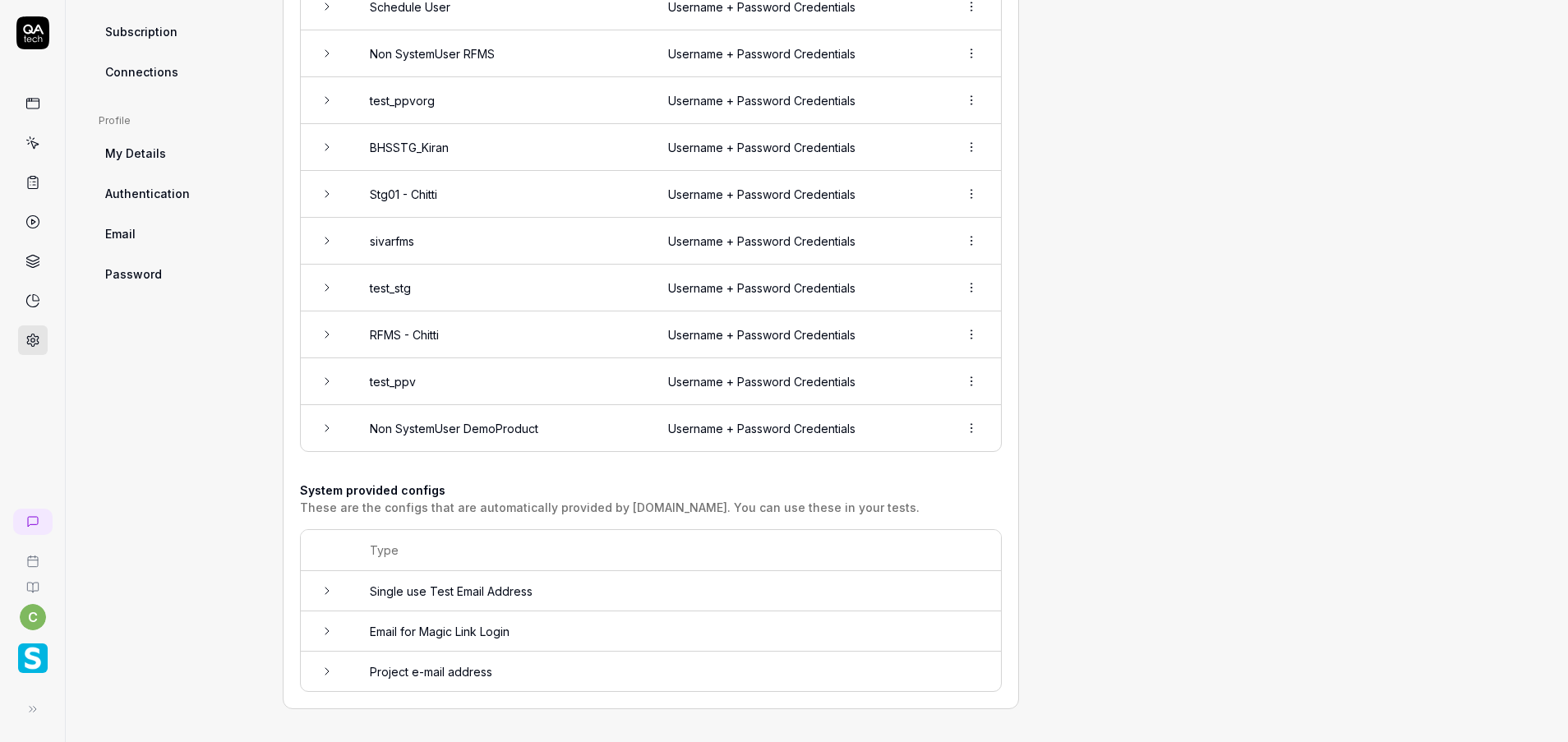
scroll to position [611, 0]
click at [313, 622] on td at bounding box center [327, 631] width 53 height 40
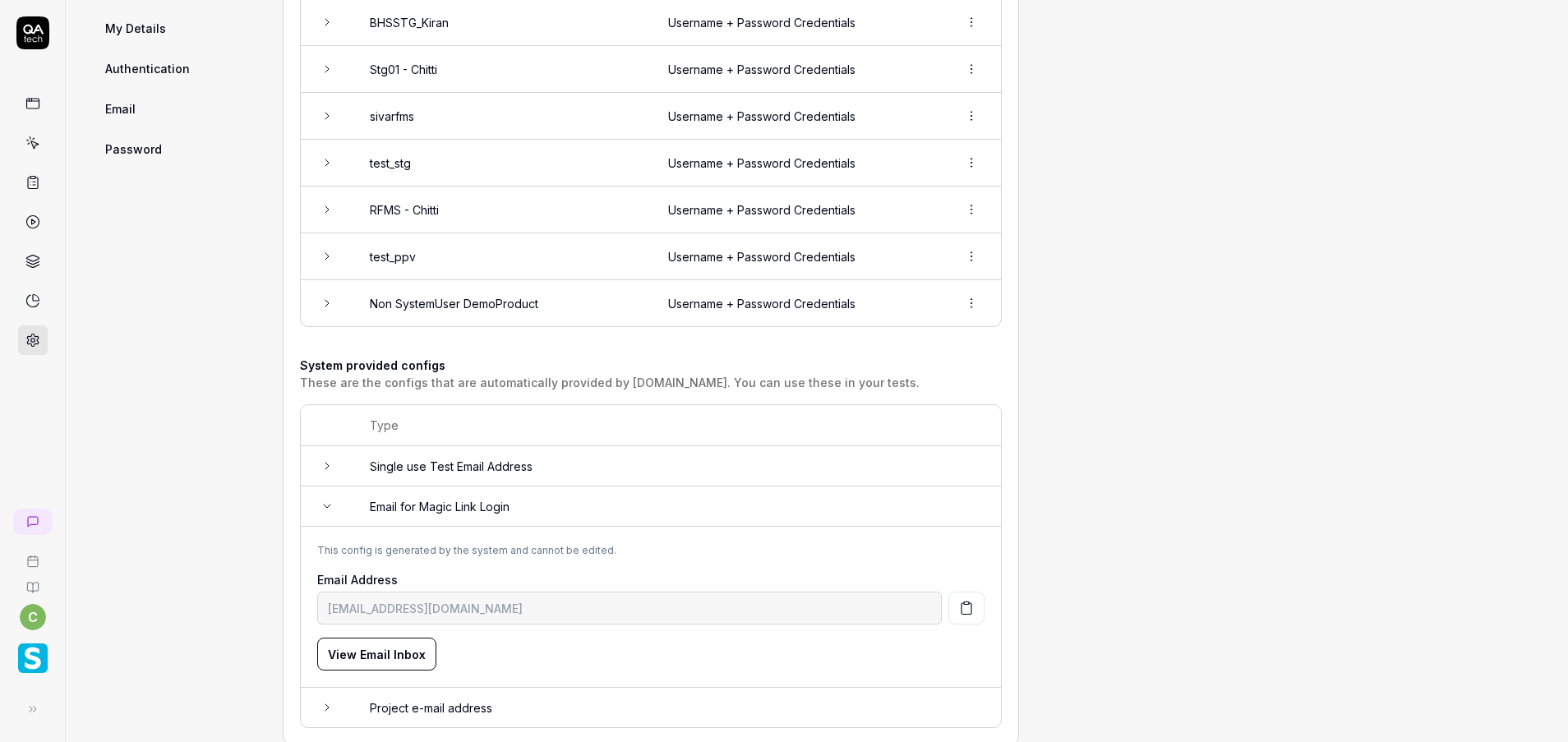
click at [324, 508] on icon at bounding box center [327, 506] width 13 height 13
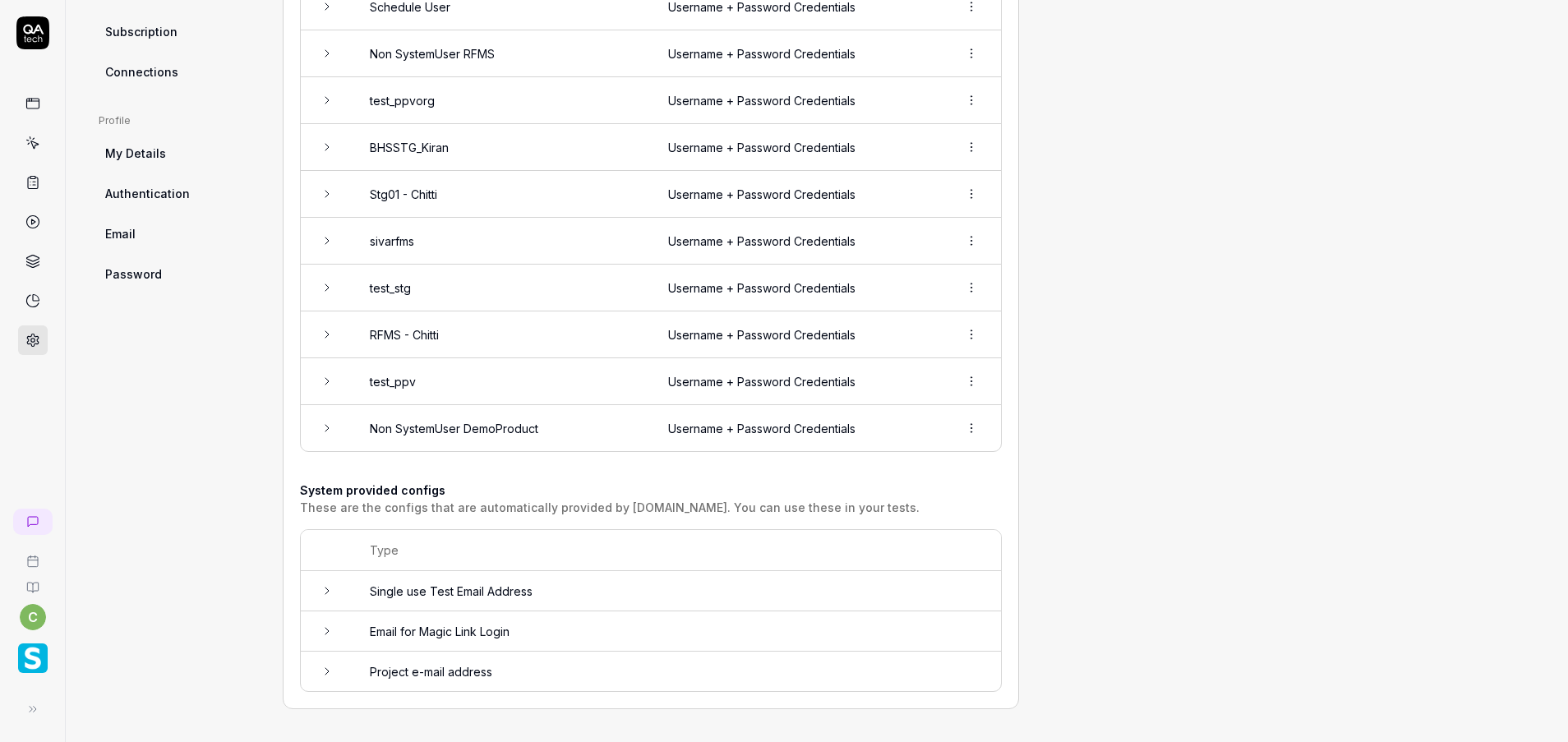
click at [326, 668] on icon at bounding box center [327, 671] width 3 height 7
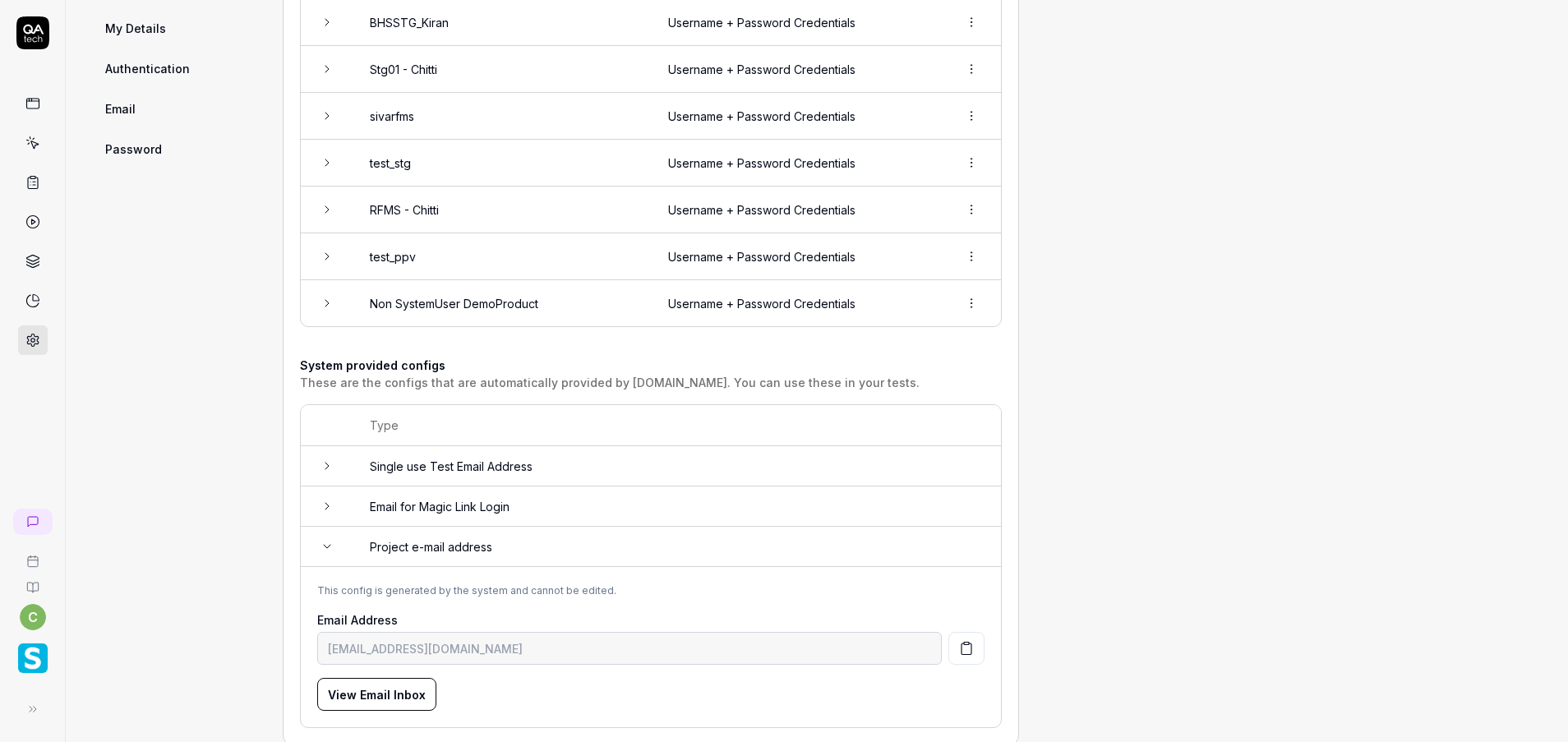
click at [331, 547] on icon at bounding box center [327, 546] width 13 height 13
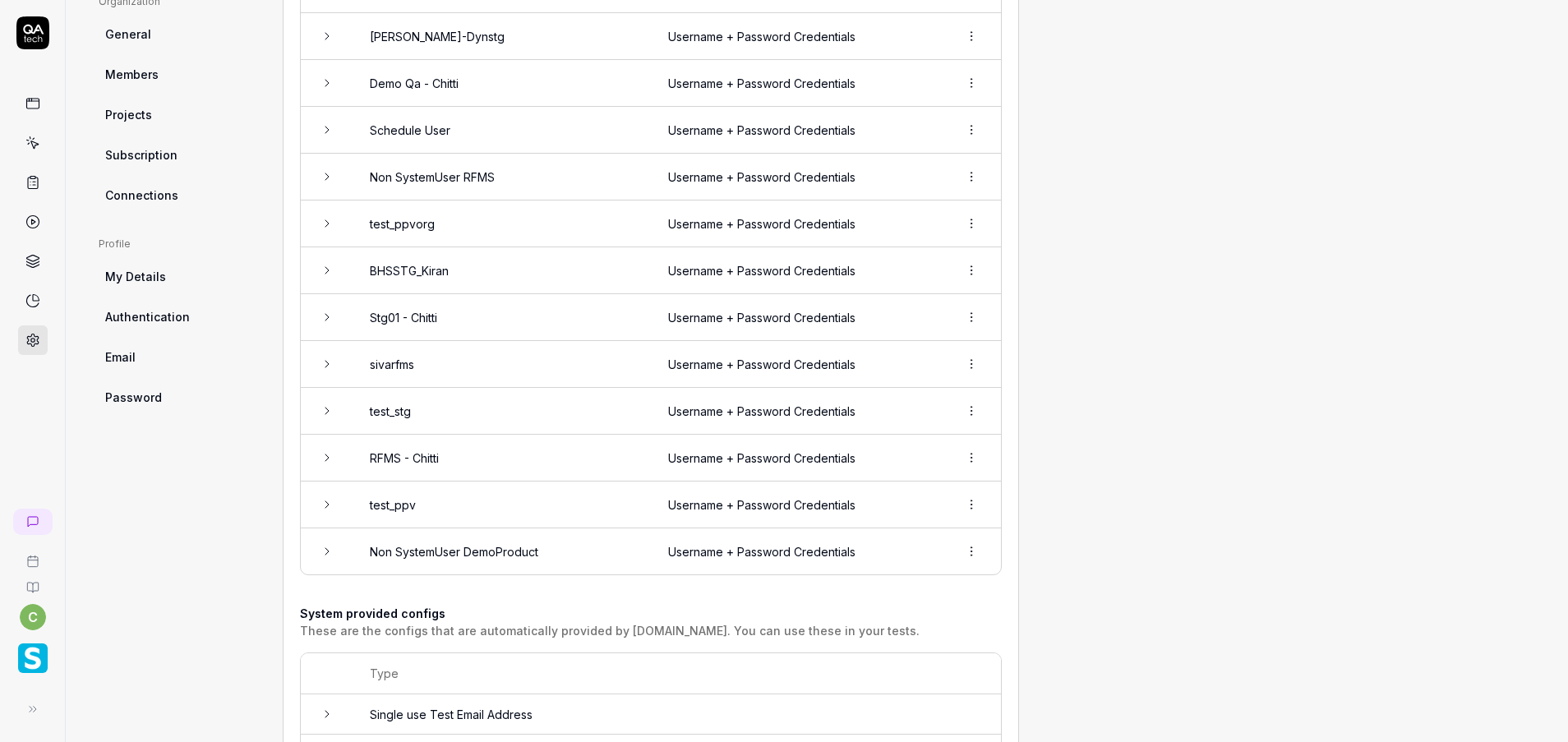
scroll to position [0, 0]
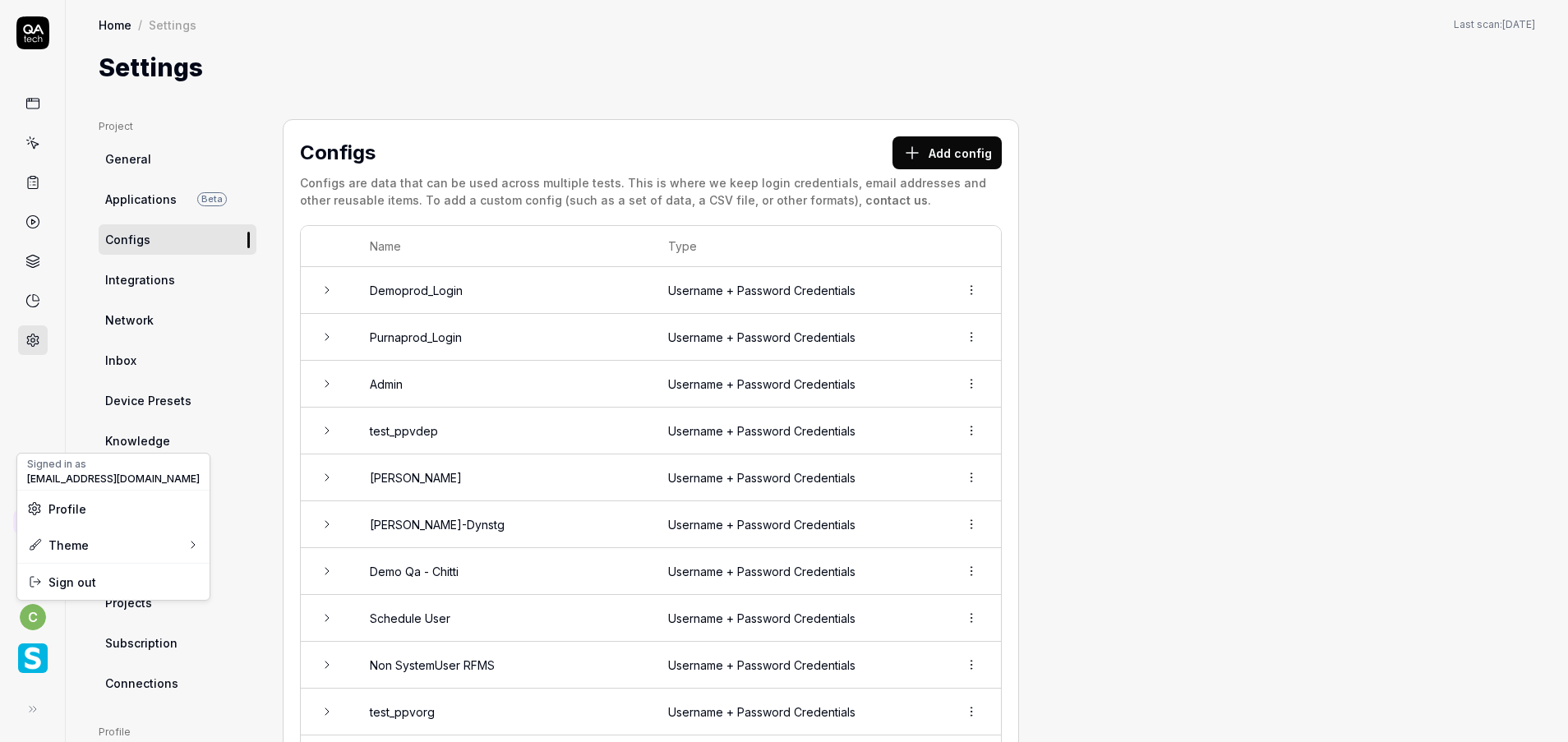
click at [40, 609] on html "c Home / Settings Home / Settings Last scan: [DATE] Settings Project General Ap…" at bounding box center [784, 371] width 1568 height 742
click at [30, 662] on html "c Home / Settings Home / Settings Last scan: [DATE] Settings Project General Ap…" at bounding box center [784, 371] width 1568 height 742
click at [30, 606] on html "c Home / Settings Home / Settings Last scan: [DATE] Settings Project General Ap…" at bounding box center [784, 371] width 1568 height 742
click at [31, 658] on img "button" at bounding box center [32, 658] width 30 height 30
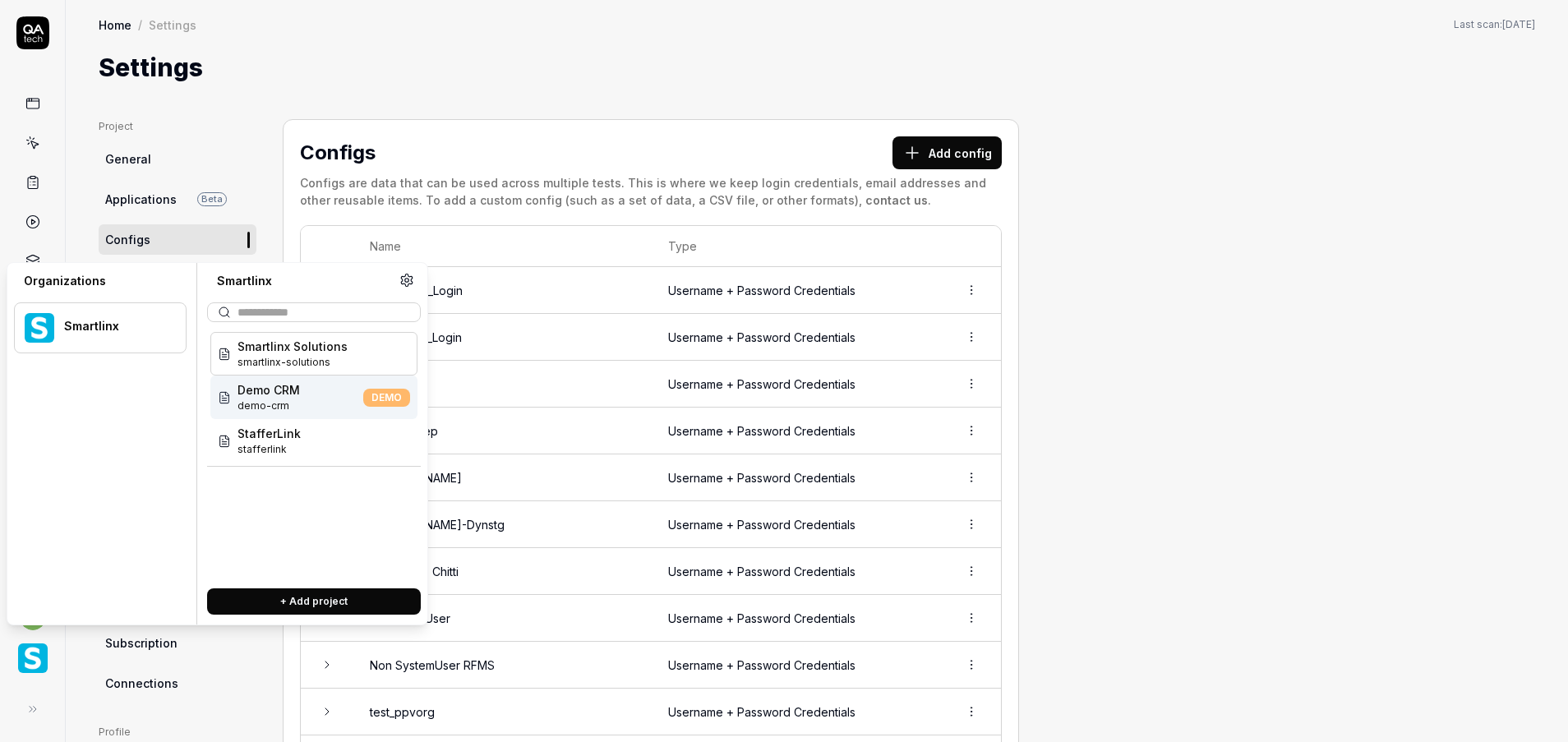
click at [301, 391] on div "Demo CRM demo-crm DEMO" at bounding box center [314, 397] width 207 height 43
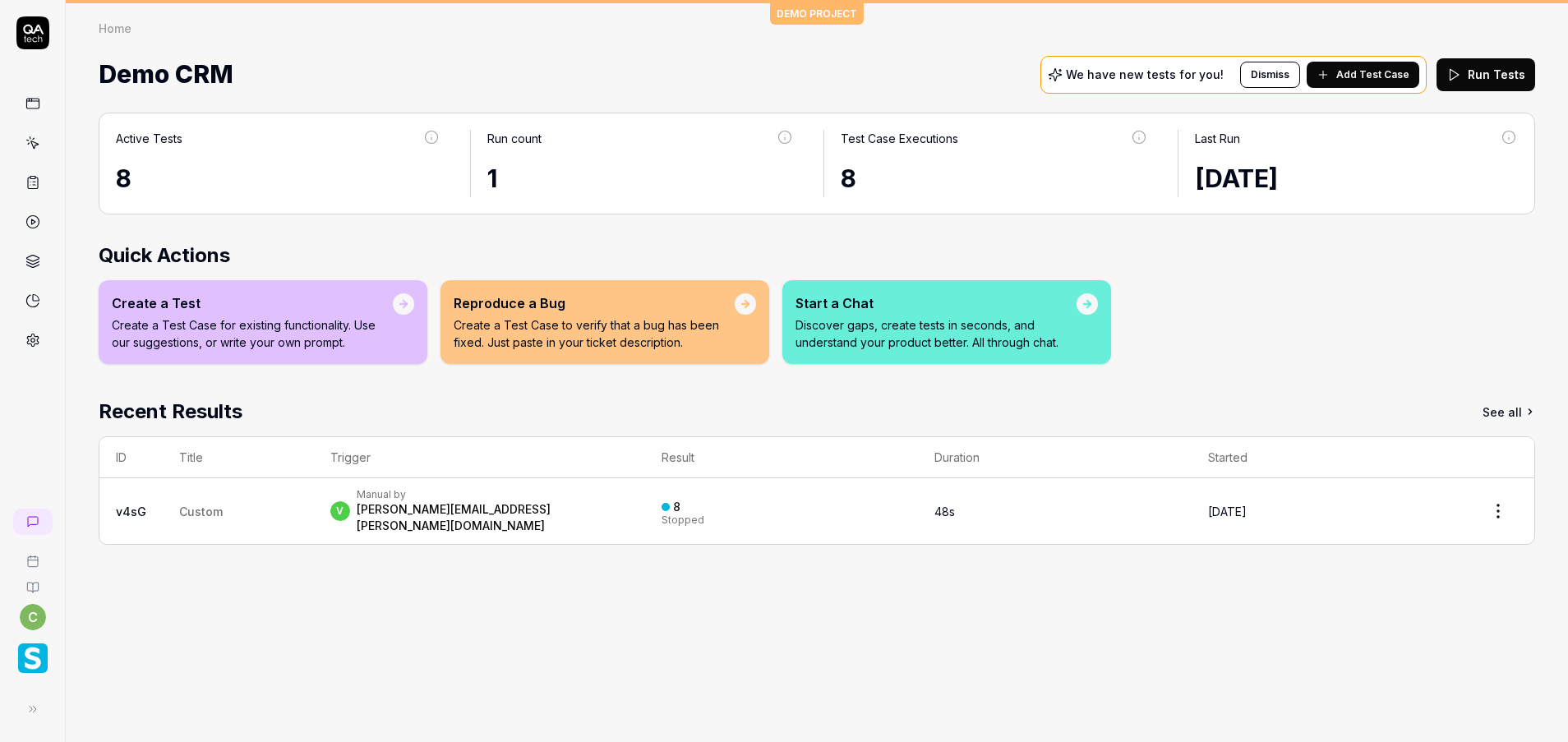
click at [33, 347] on icon at bounding box center [33, 340] width 12 height 12
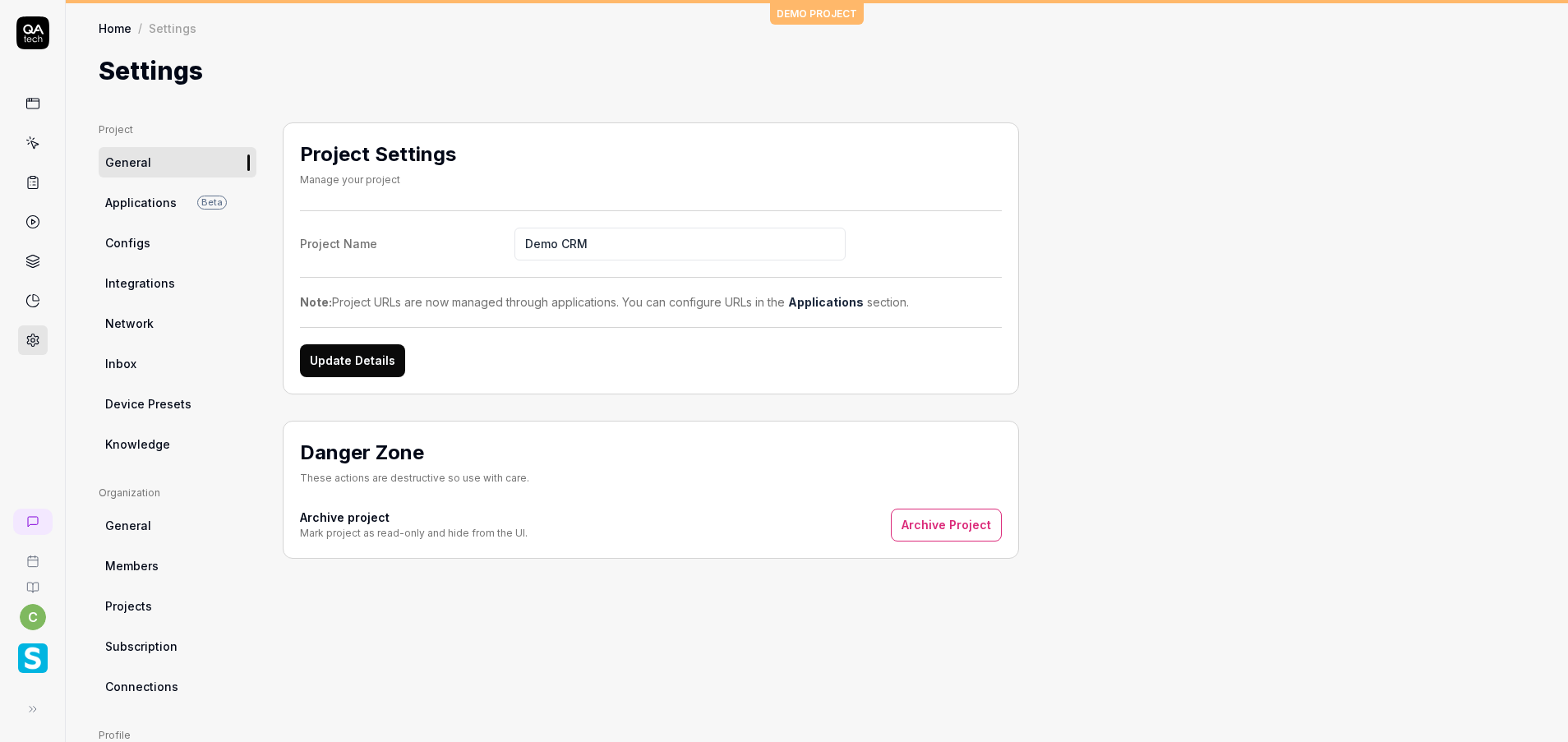
click at [33, 648] on img "button" at bounding box center [32, 658] width 30 height 30
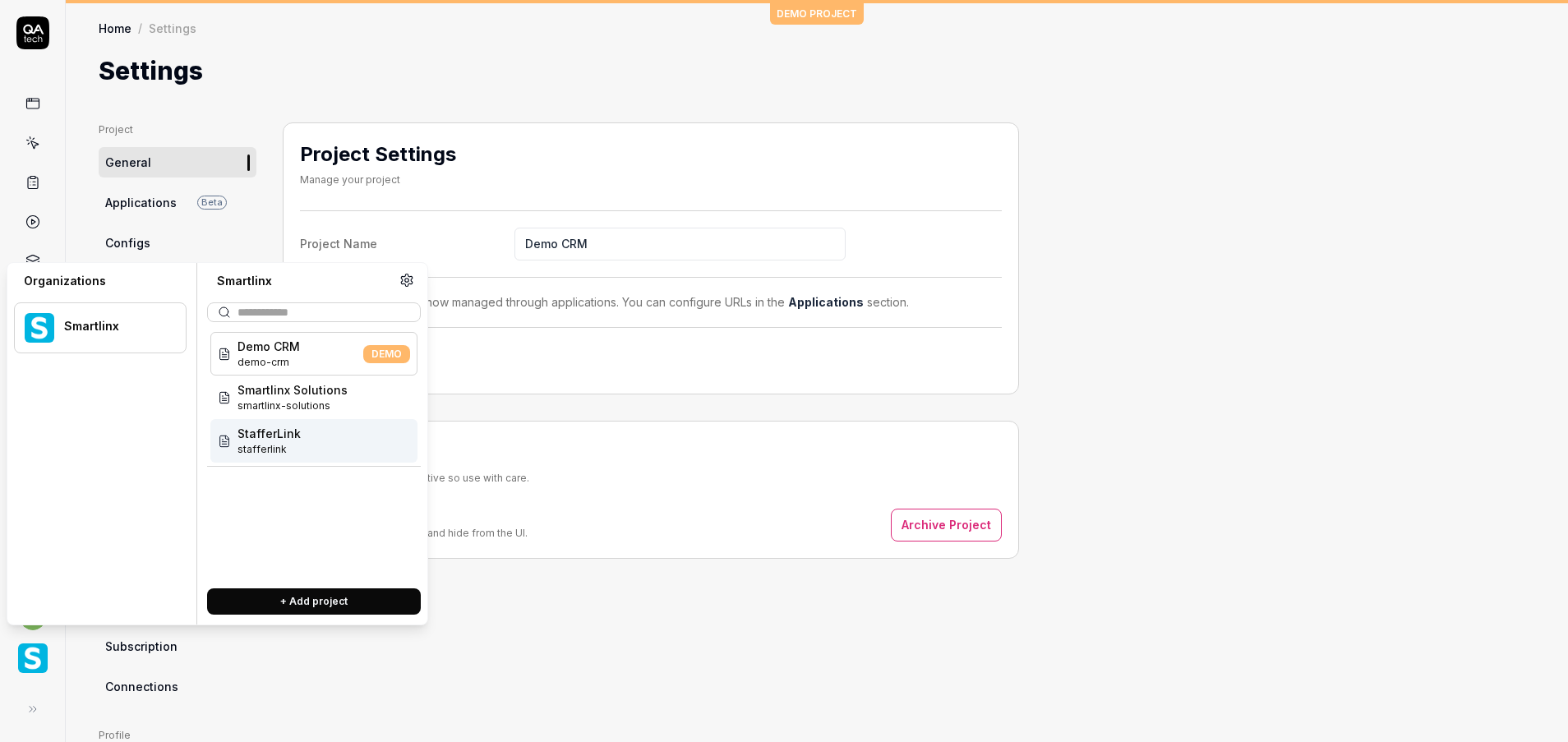
click at [275, 449] on span "stafferlink" at bounding box center [269, 449] width 63 height 14
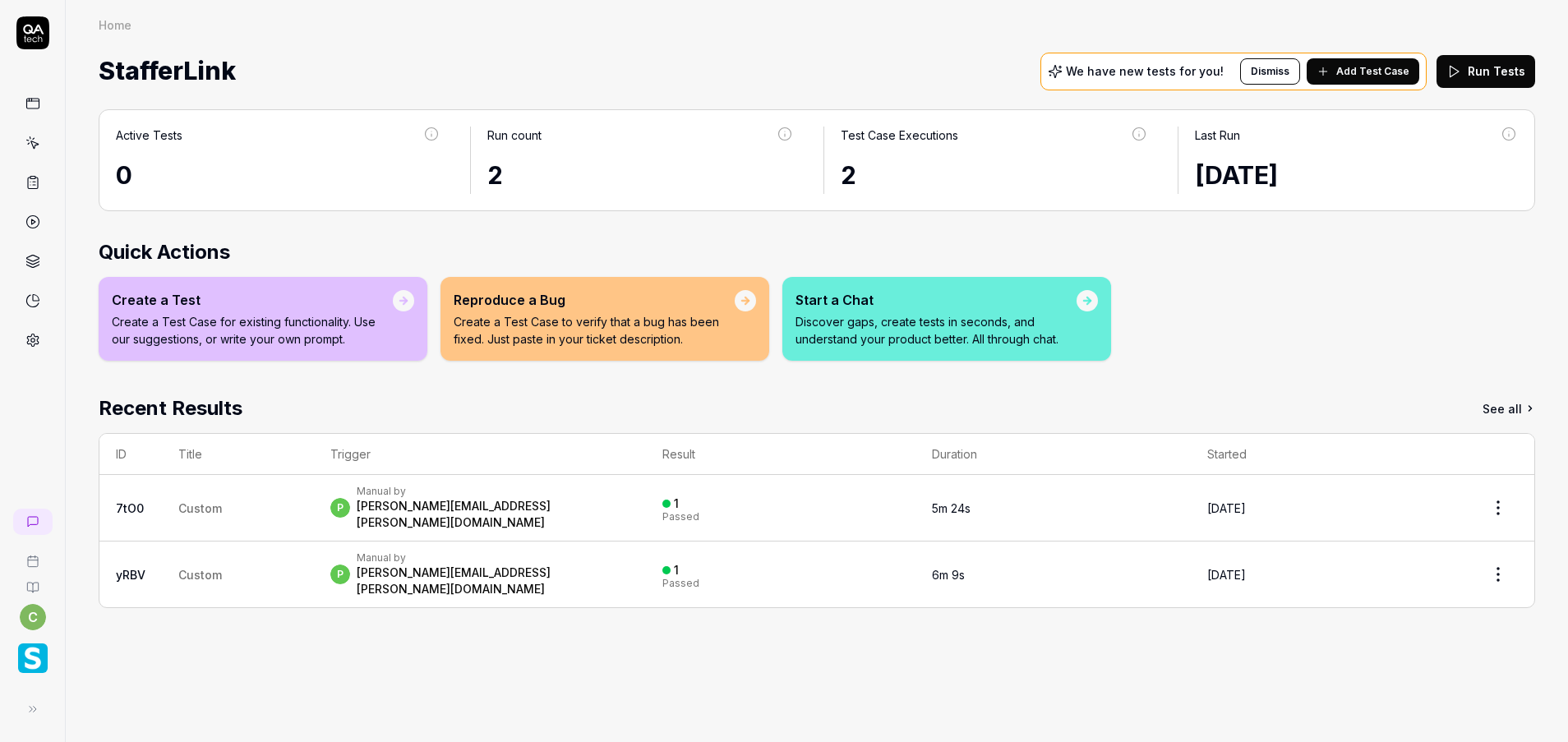
click at [36, 340] on icon at bounding box center [32, 339] width 14 height 14
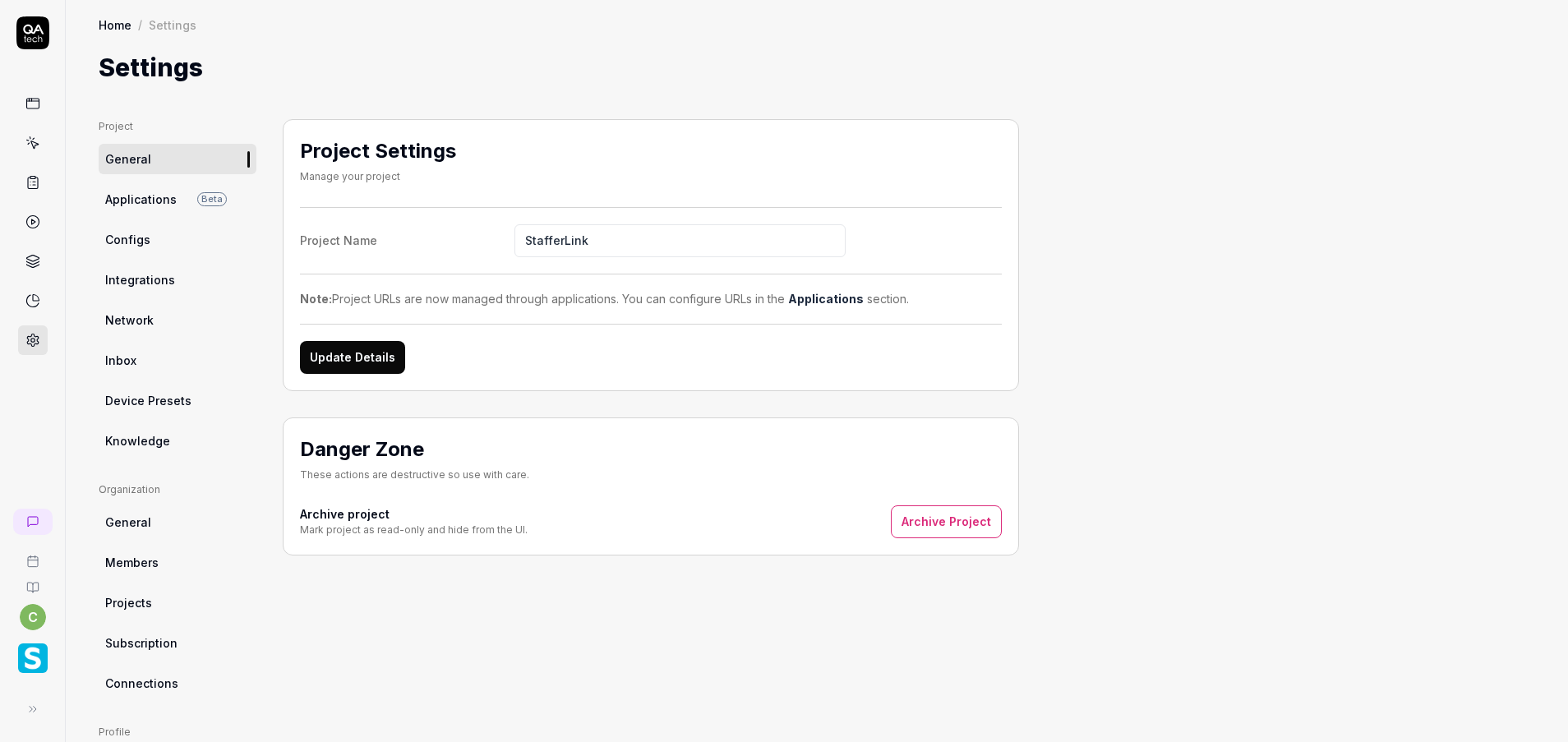
click at [137, 252] on link "Configs" at bounding box center [178, 240] width 158 height 31
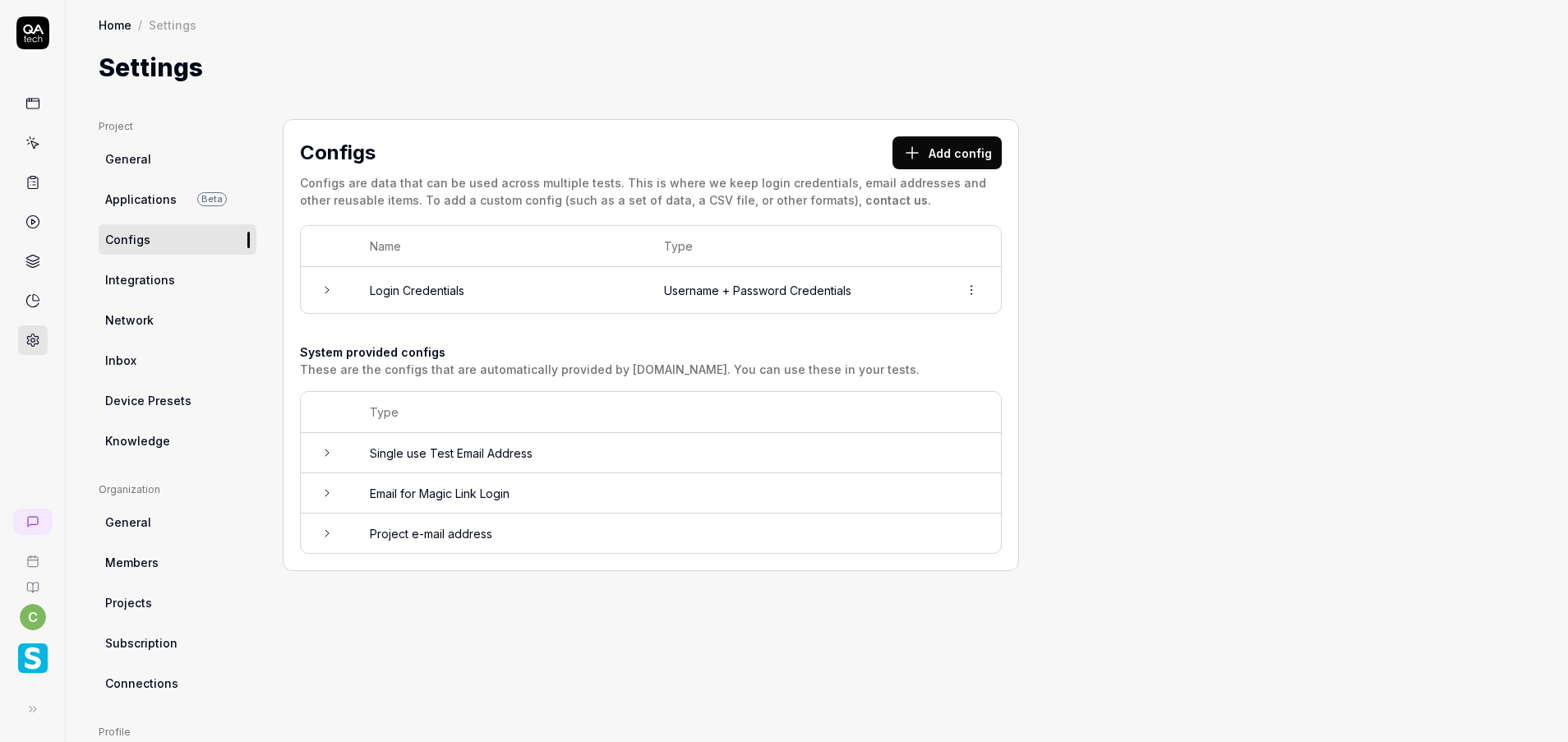
click at [31, 641] on div "button" at bounding box center [32, 658] width 52 height 37
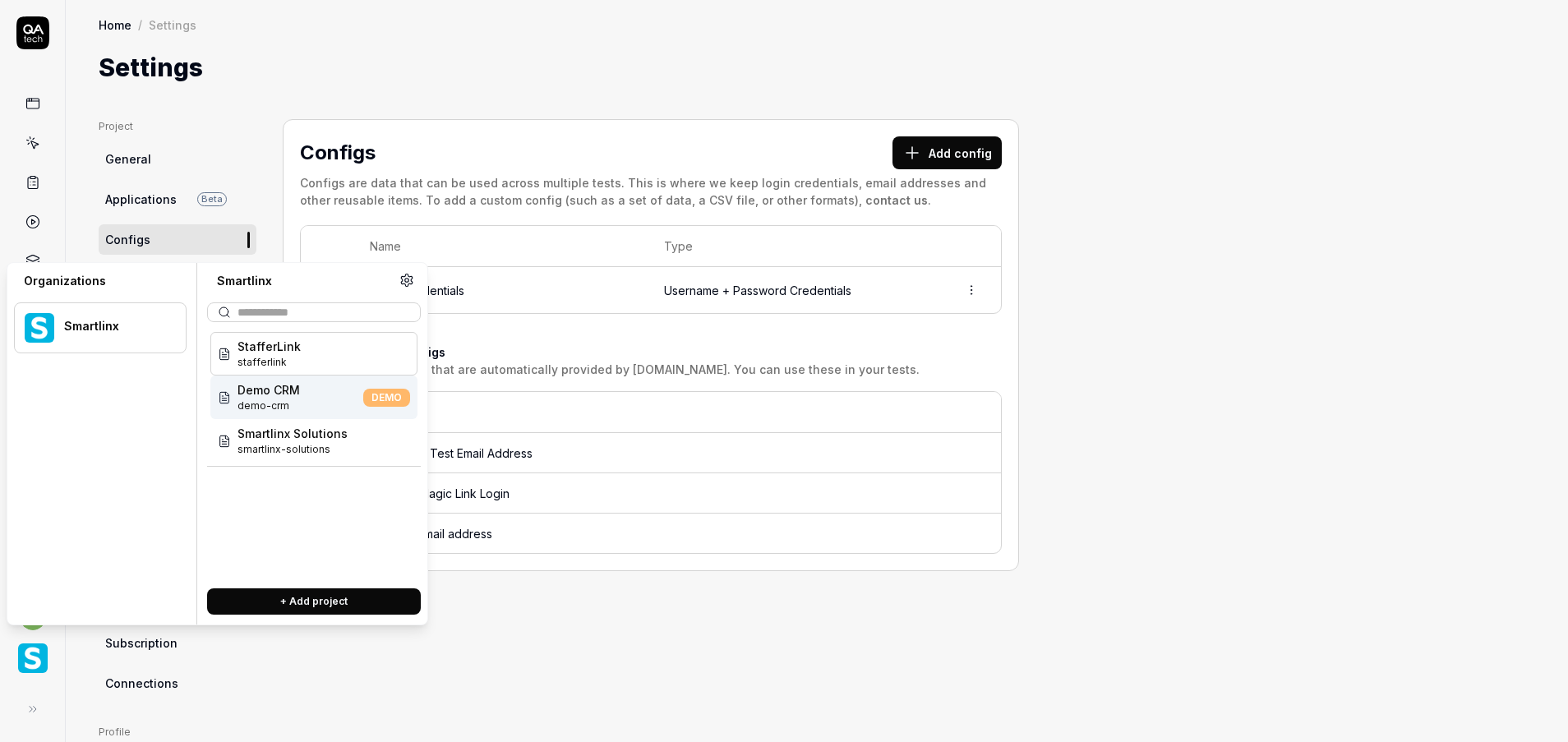
click at [320, 399] on div "Demo CRM demo-crm DEMO" at bounding box center [314, 397] width 207 height 43
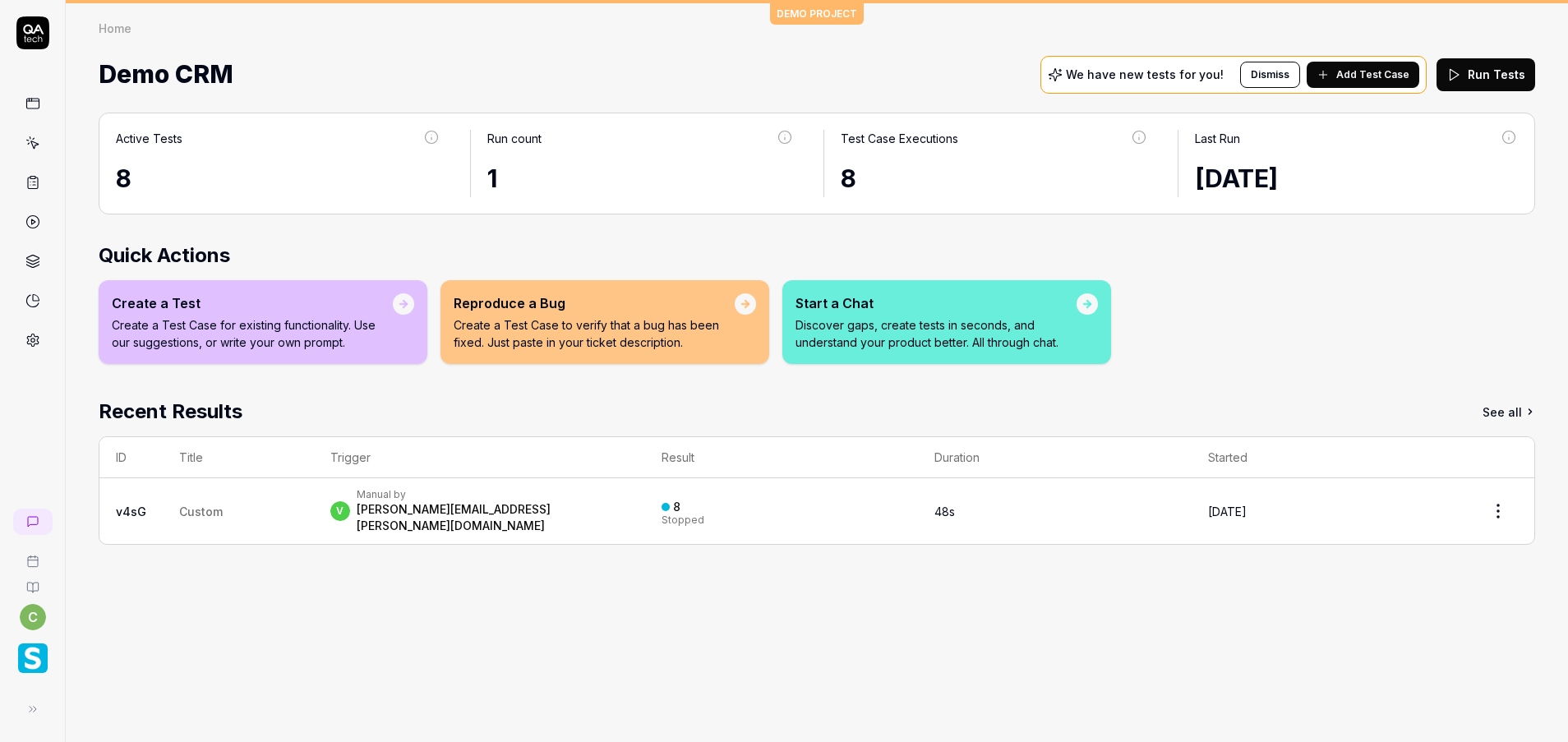
click at [33, 337] on icon at bounding box center [32, 339] width 14 height 14
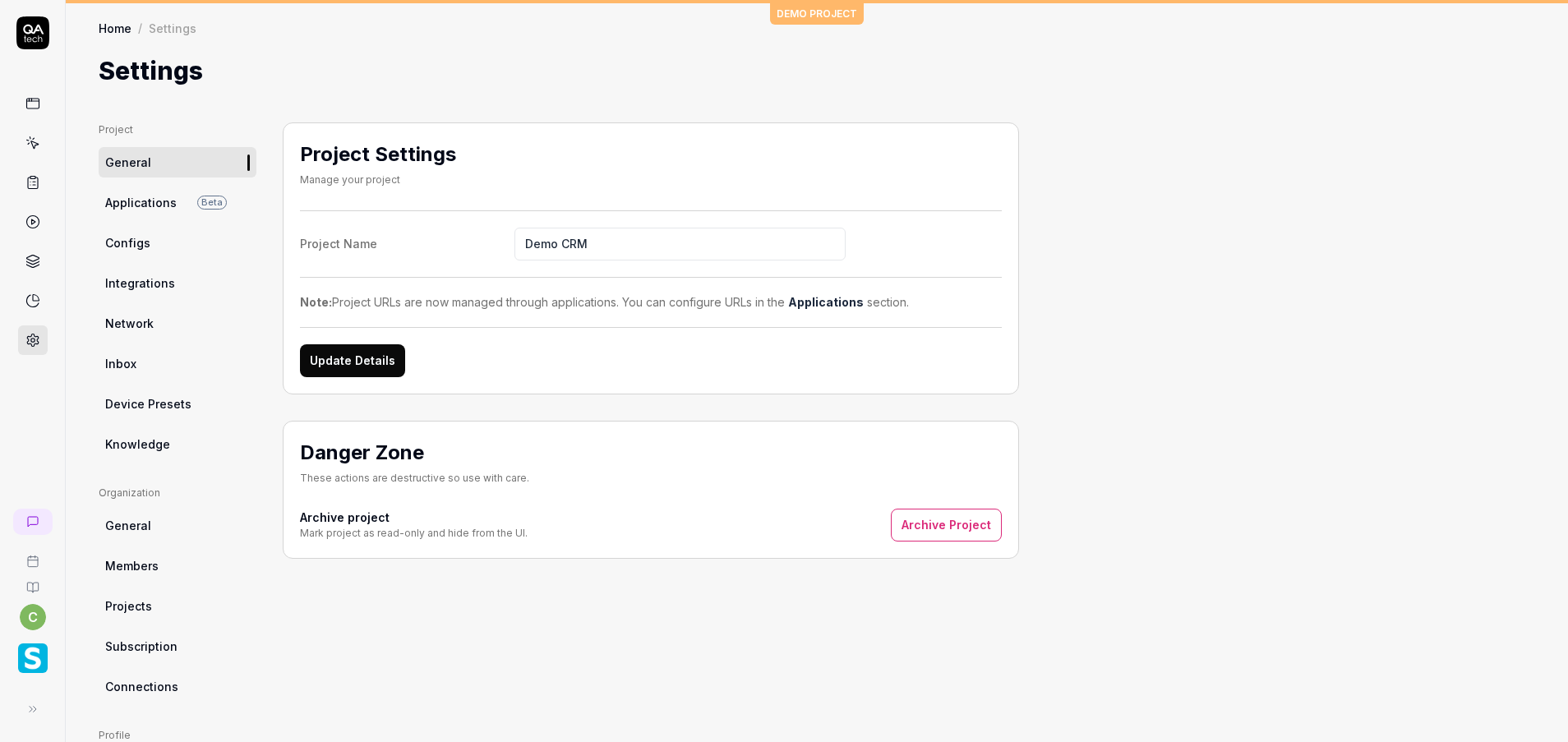
click at [145, 228] on link "Configs" at bounding box center [178, 243] width 158 height 31
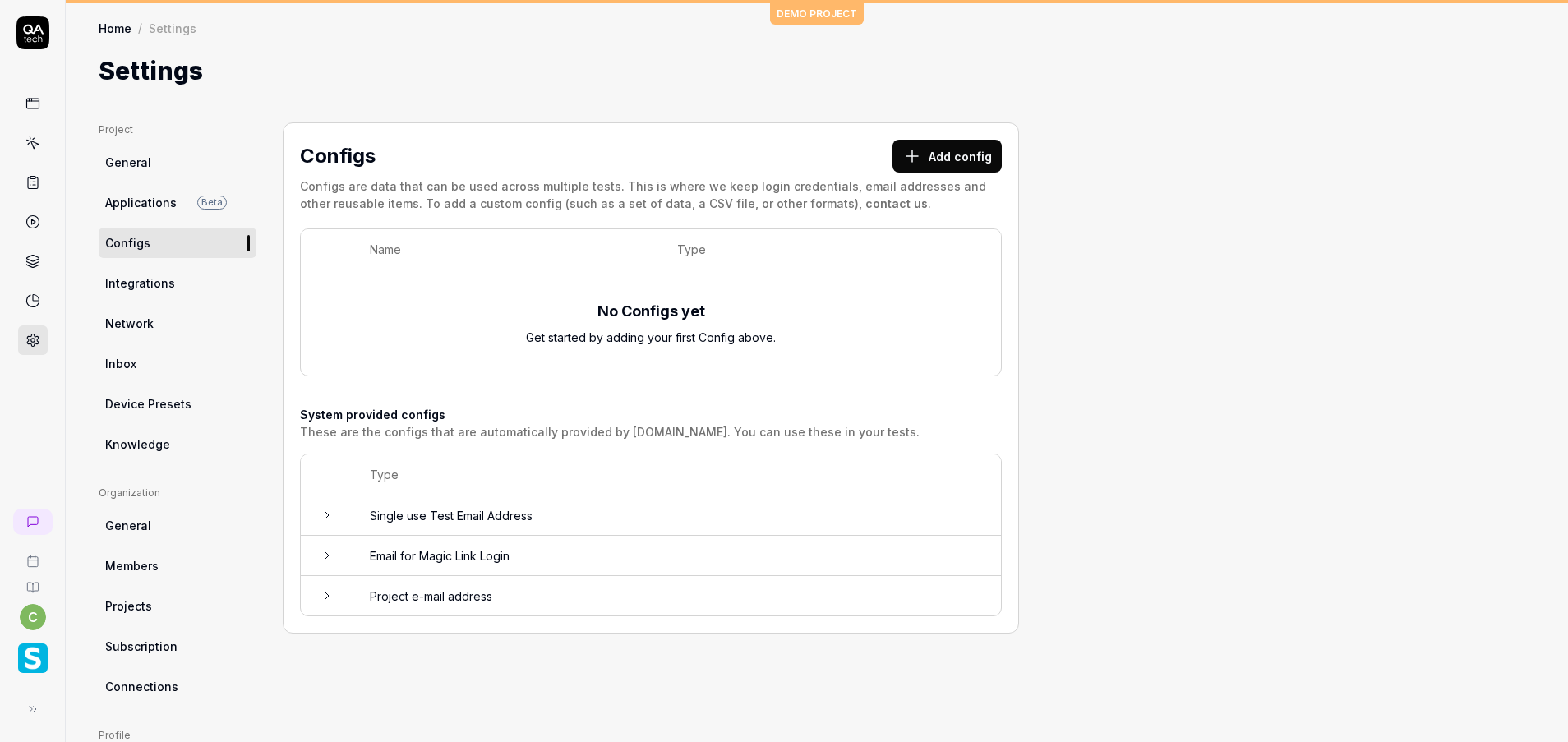
click at [31, 144] on icon at bounding box center [32, 142] width 14 height 14
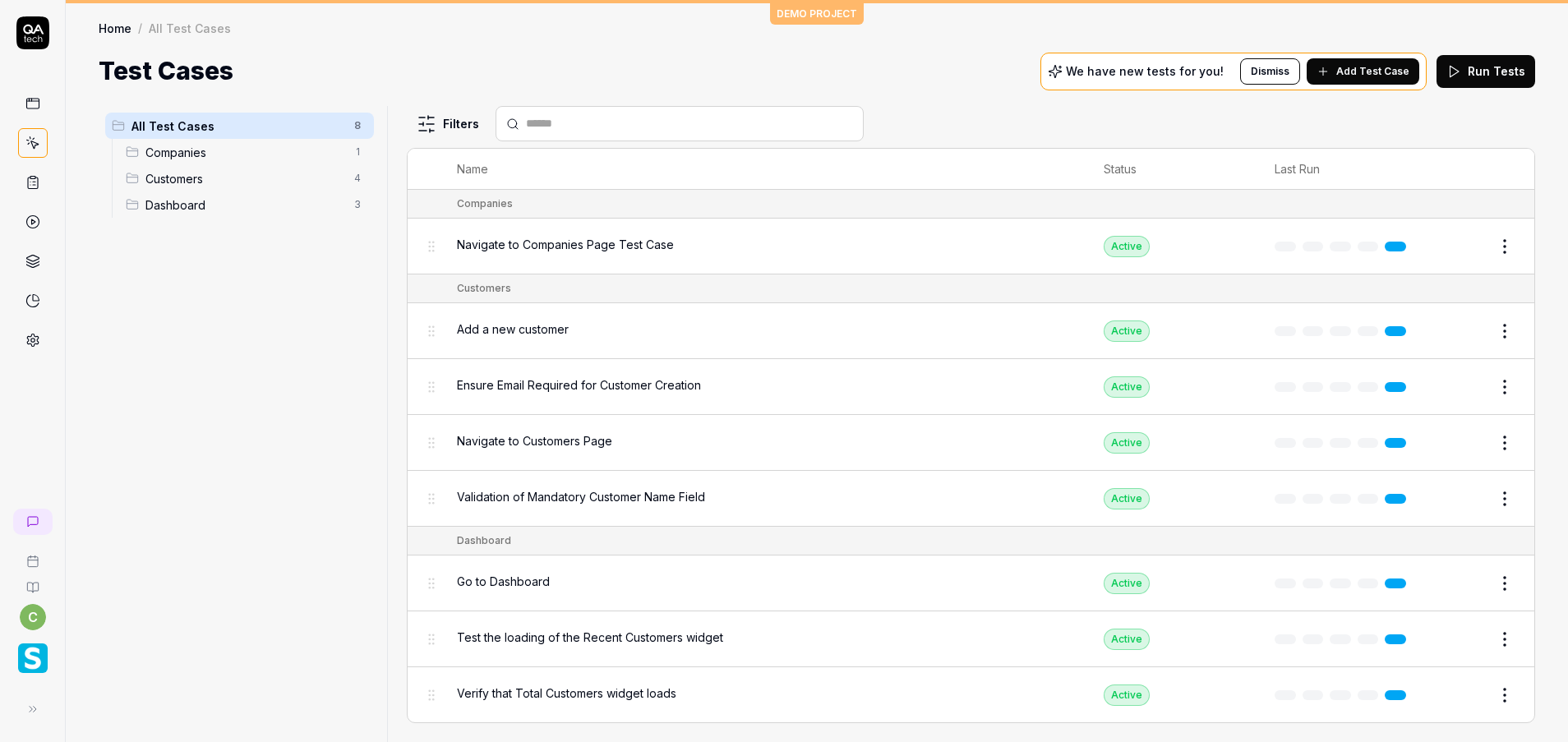
click at [7, 343] on div at bounding box center [32, 185] width 65 height 338
click at [13, 343] on div at bounding box center [32, 185] width 65 height 338
click at [33, 663] on img "button" at bounding box center [32, 658] width 30 height 30
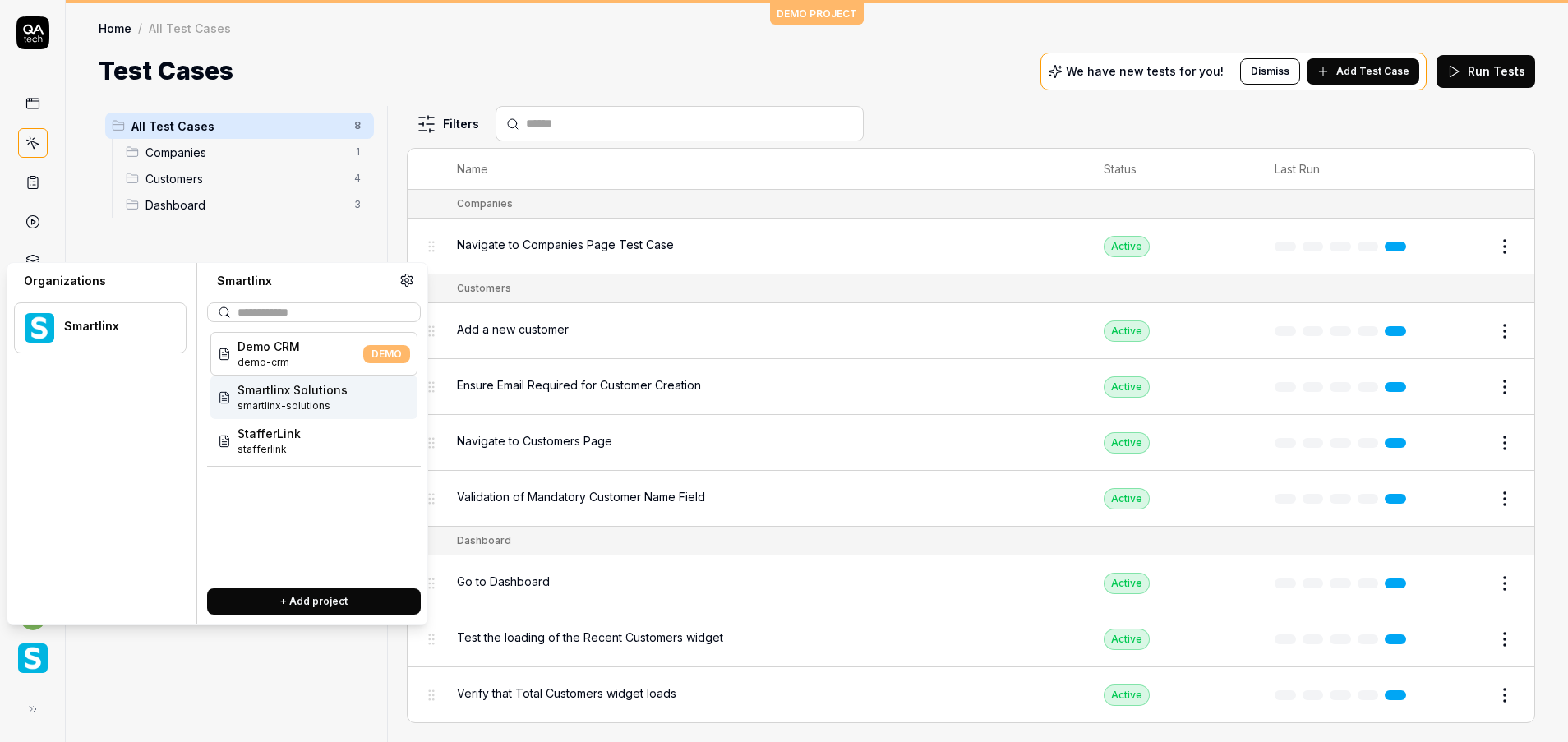
click at [344, 399] on div "Smartlinx Solutions smartlinx-solutions" at bounding box center [314, 397] width 207 height 43
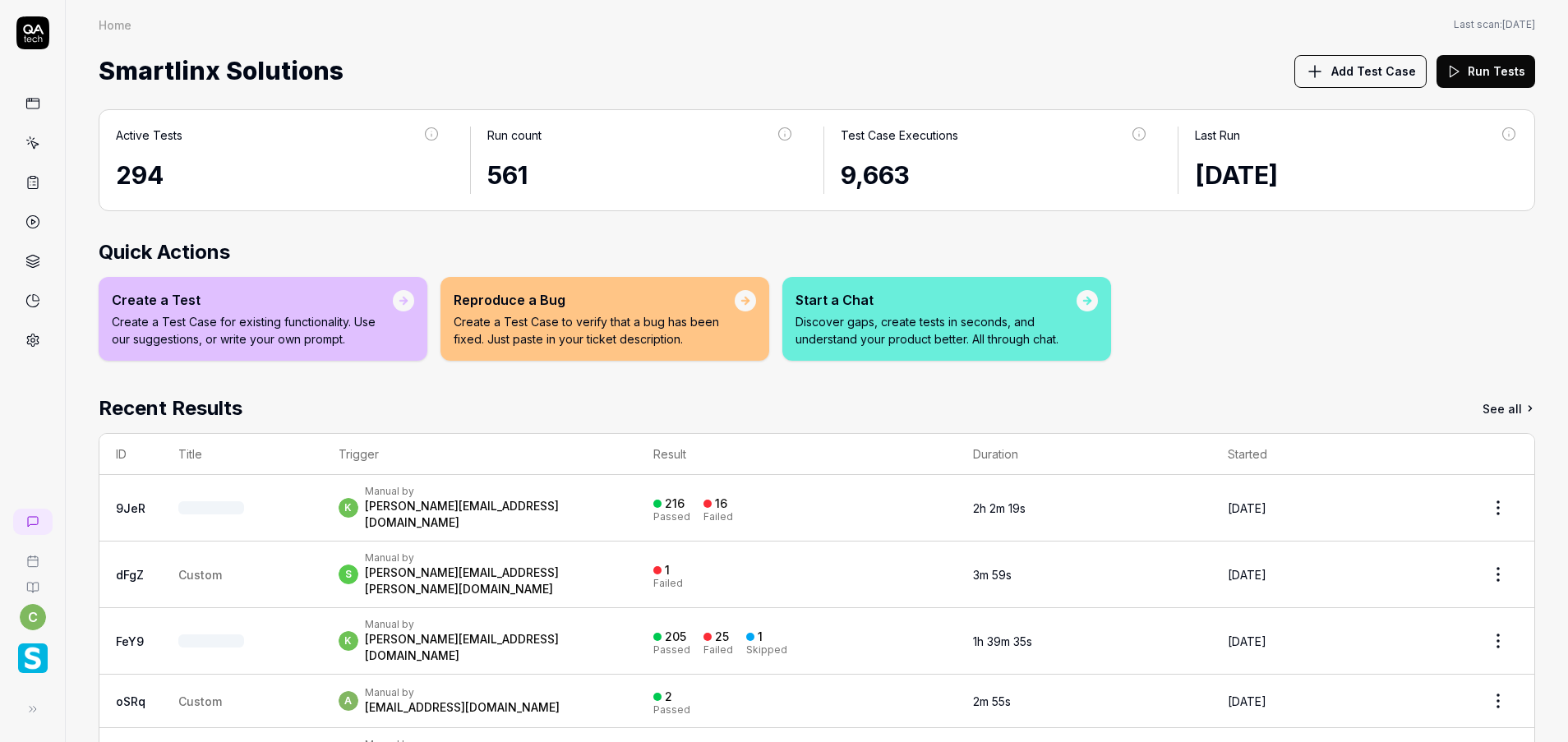
click at [37, 338] on icon at bounding box center [32, 339] width 14 height 14
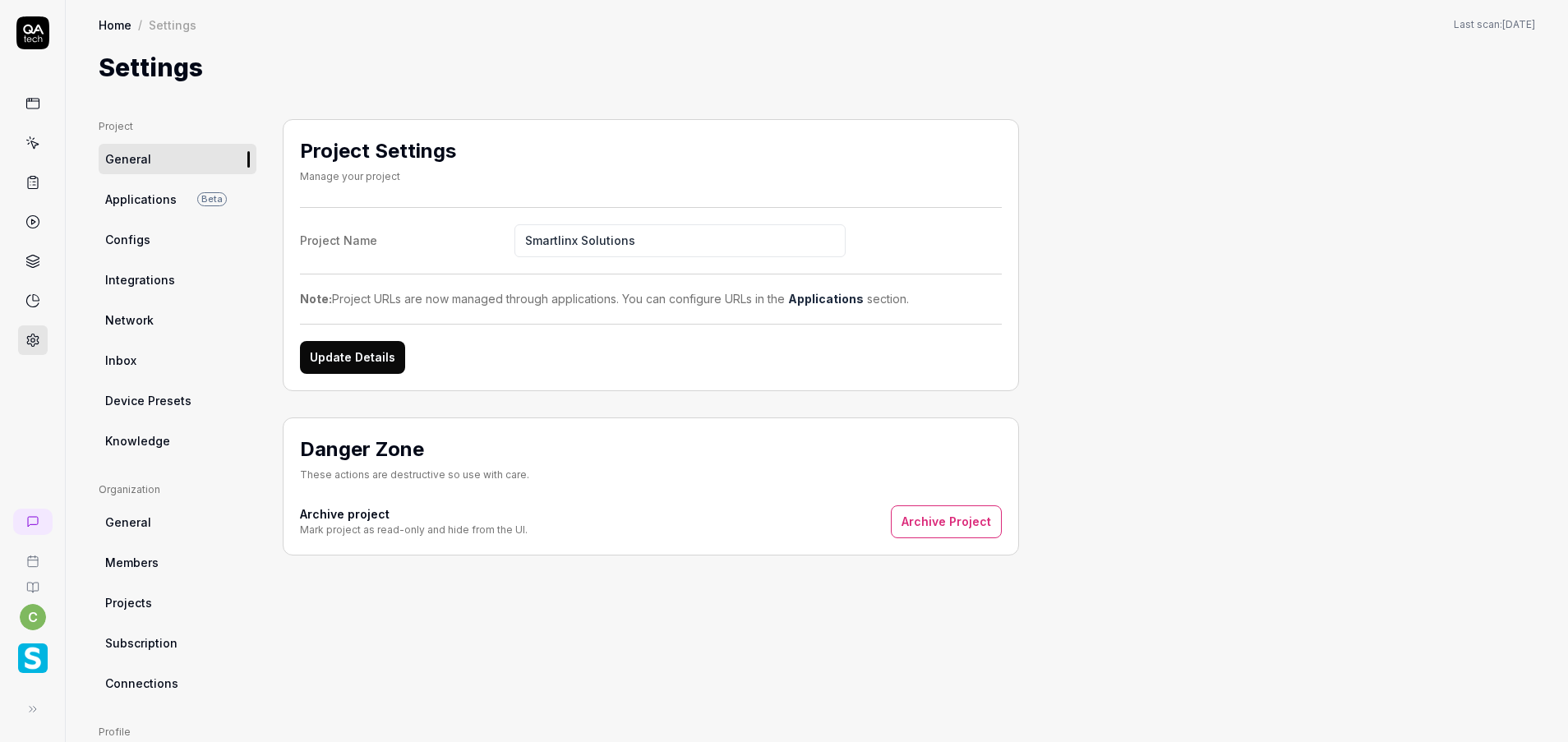
click at [36, 143] on icon at bounding box center [34, 144] width 8 height 8
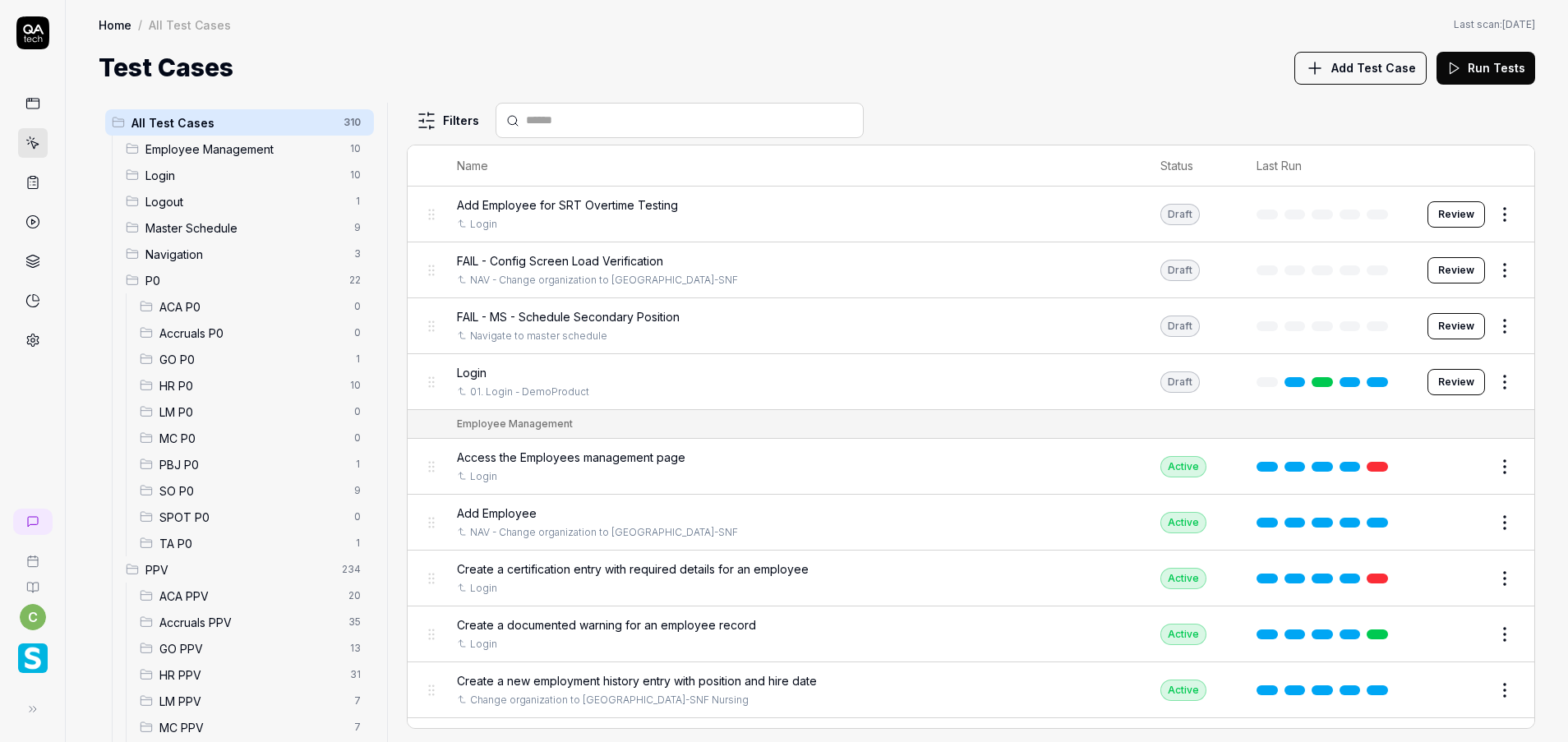
click at [170, 561] on span "PPV" at bounding box center [238, 569] width 186 height 17
click at [183, 561] on span "PPV" at bounding box center [238, 569] width 186 height 17
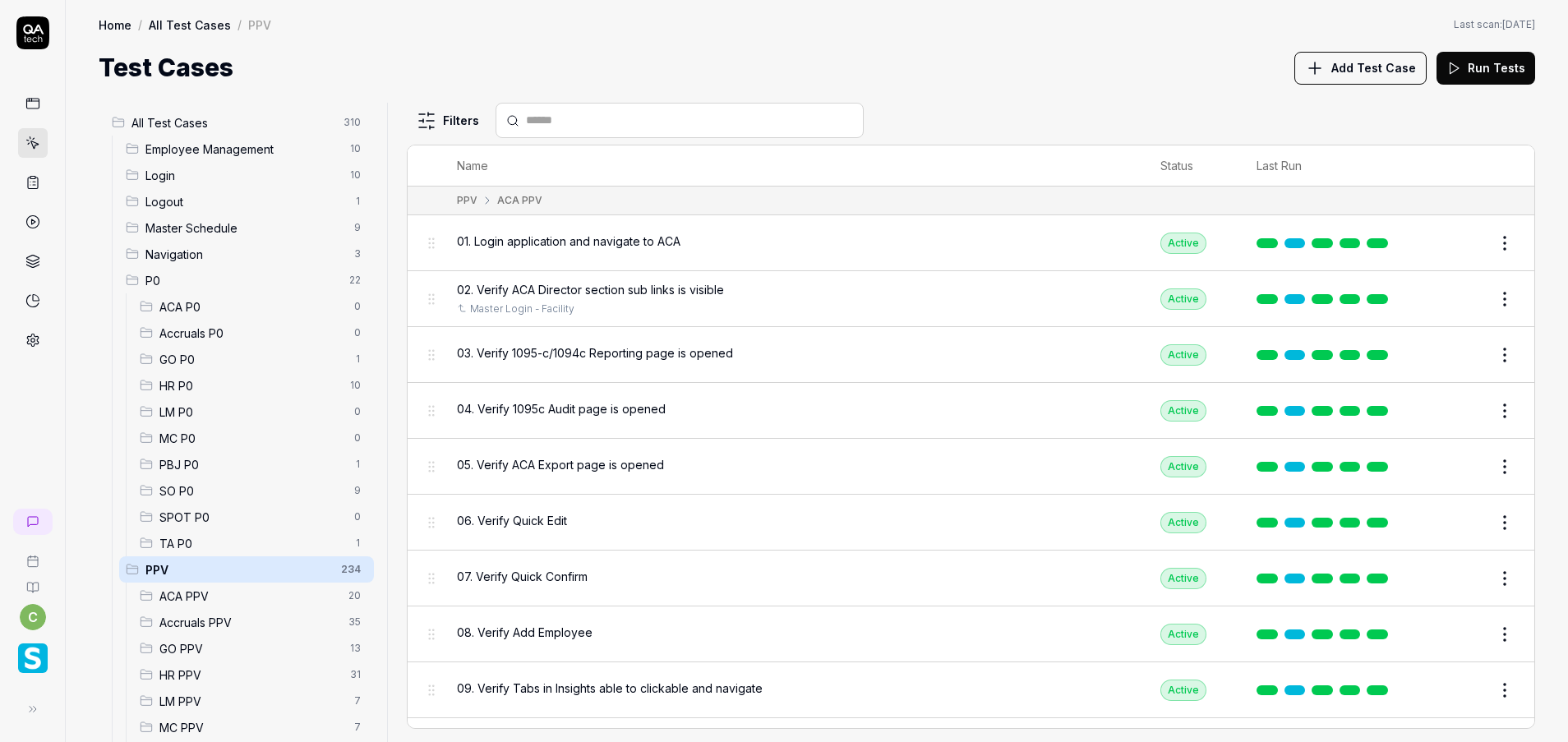
scroll to position [235, 0]
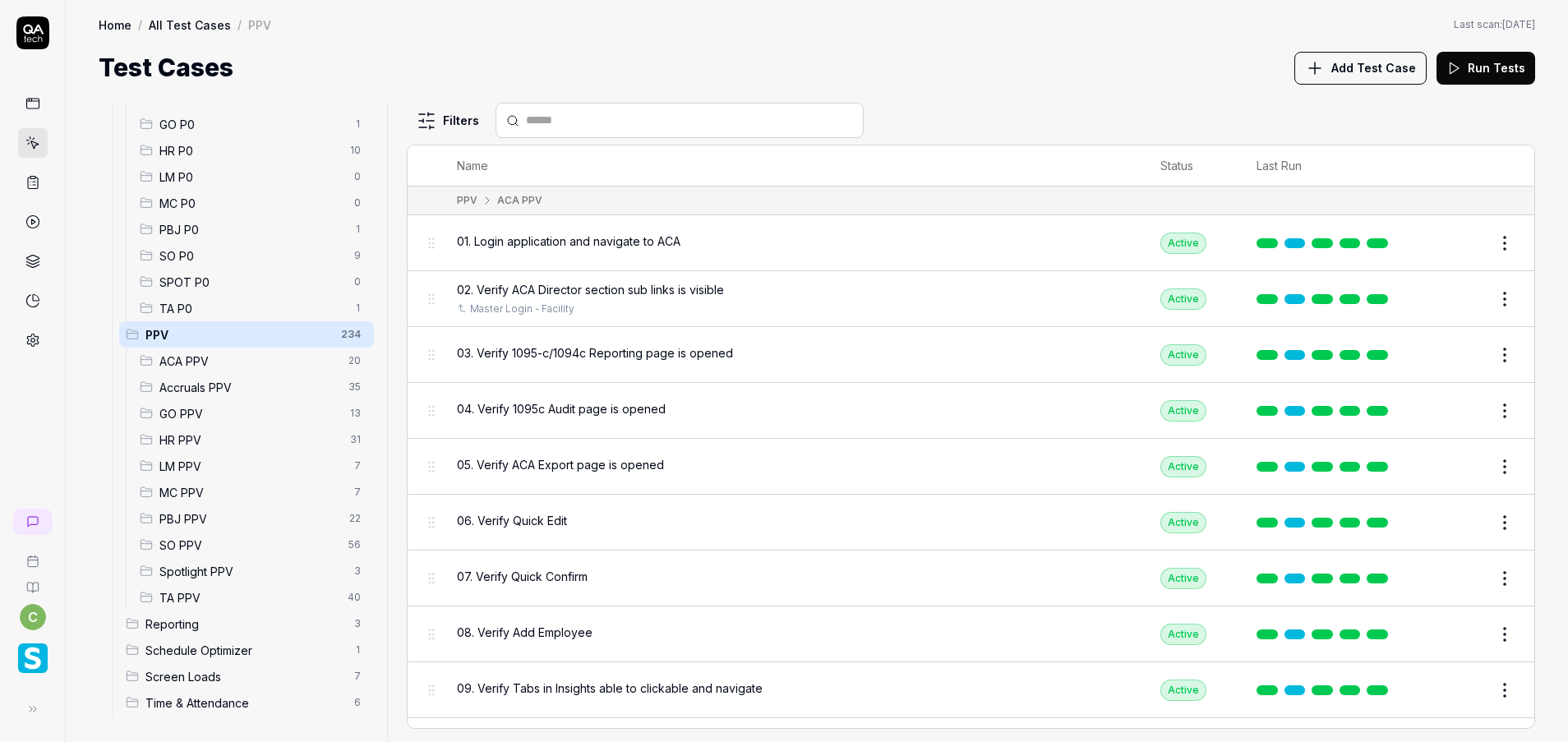
click at [671, 116] on input "text" at bounding box center [689, 120] width 327 height 17
click at [559, 125] on input "text" at bounding box center [689, 120] width 327 height 17
click at [596, 121] on input "text" at bounding box center [689, 120] width 327 height 17
type input "******"
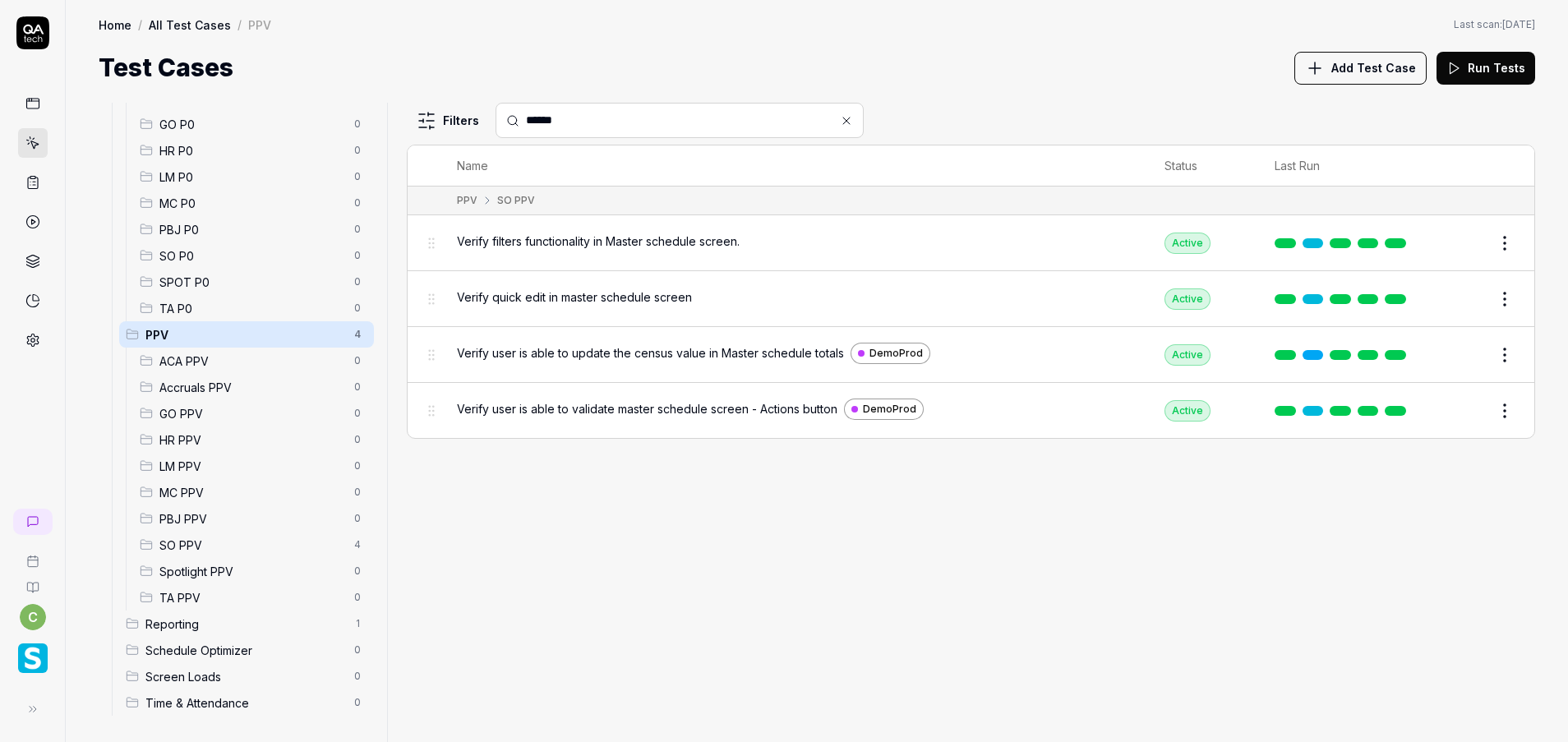
click at [741, 118] on input "******" at bounding box center [689, 120] width 327 height 17
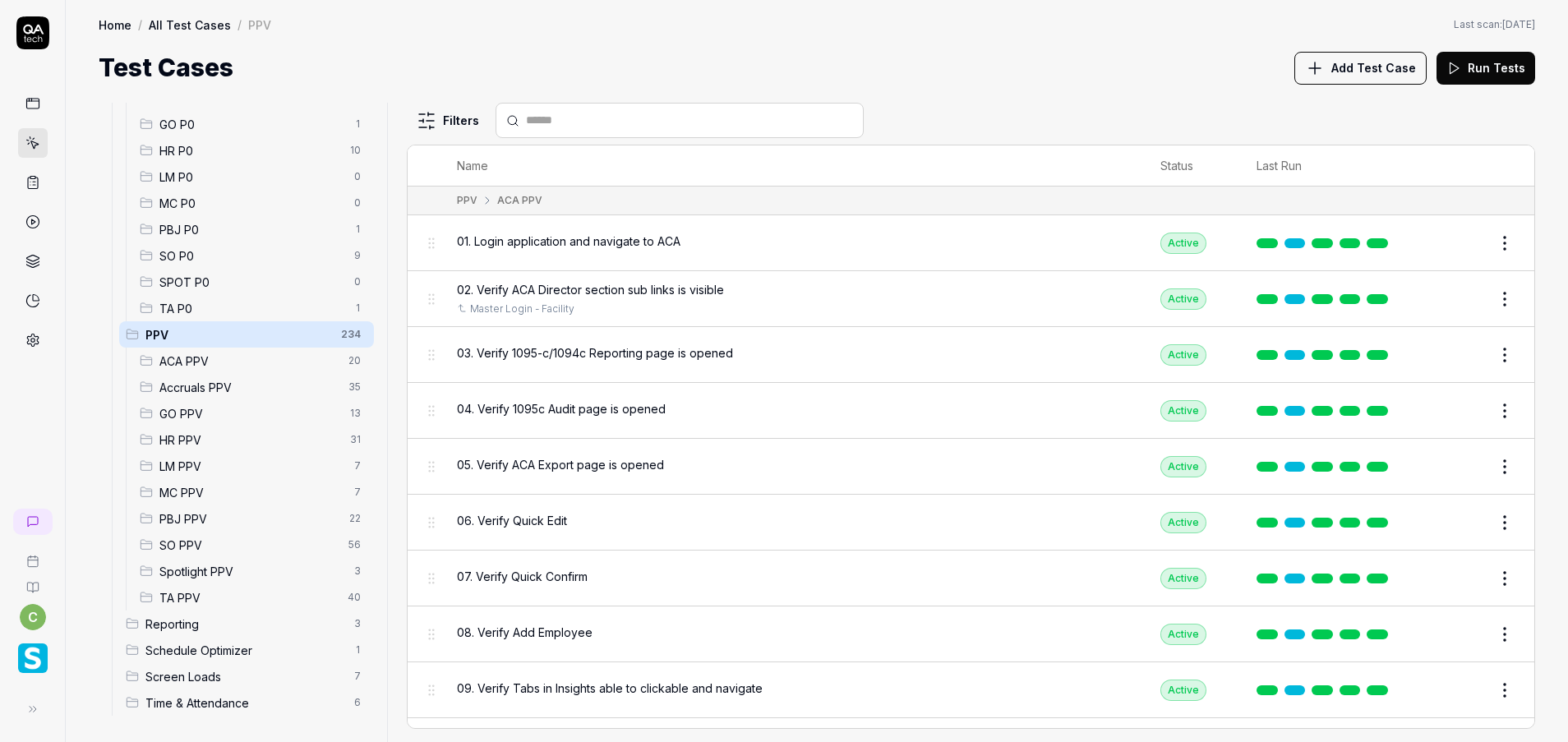
click at [708, 75] on div "Test Cases Add Test Case Run Tests" at bounding box center [816, 67] width 1436 height 37
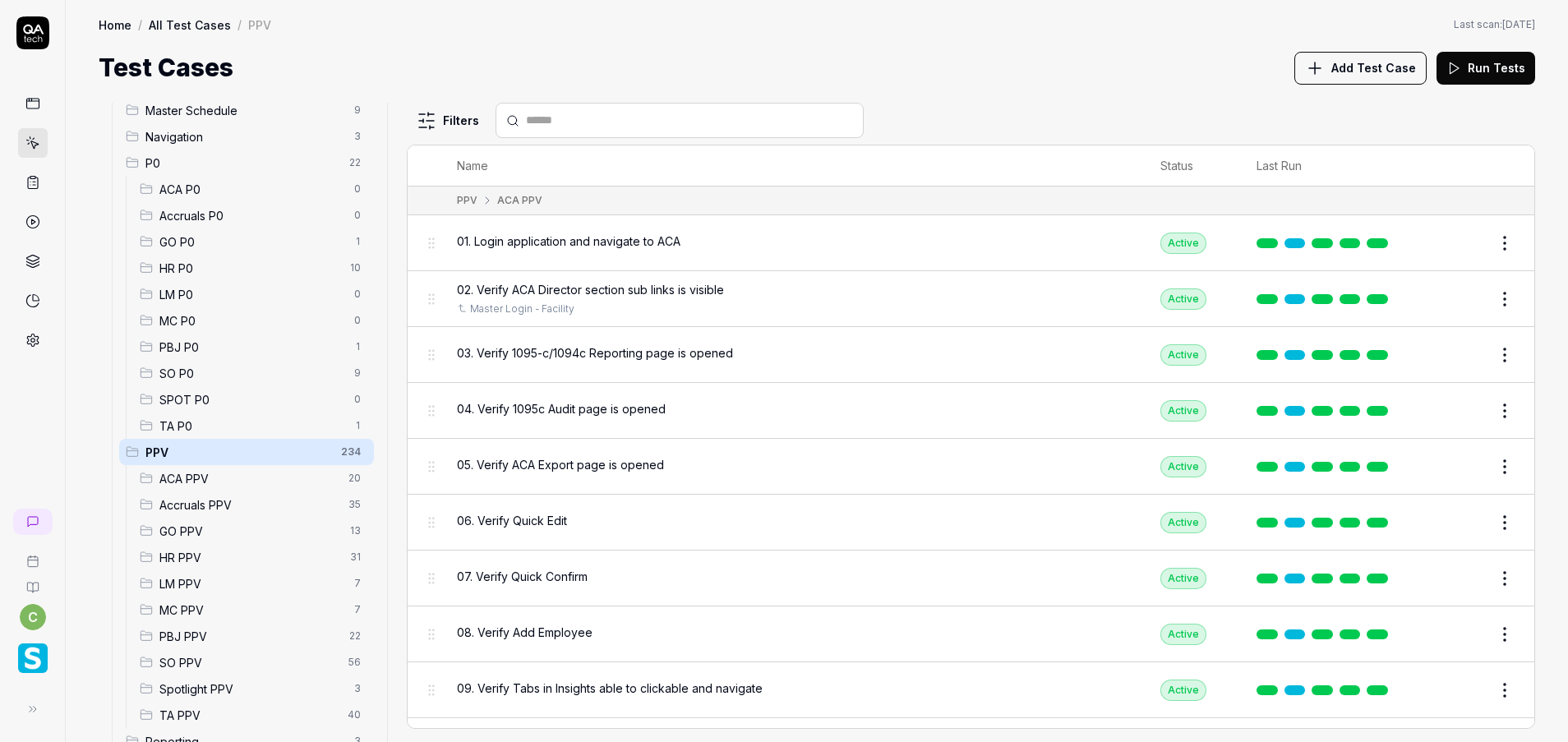
scroll to position [112, 0]
click at [232, 76] on div "Login 10" at bounding box center [247, 62] width 255 height 26
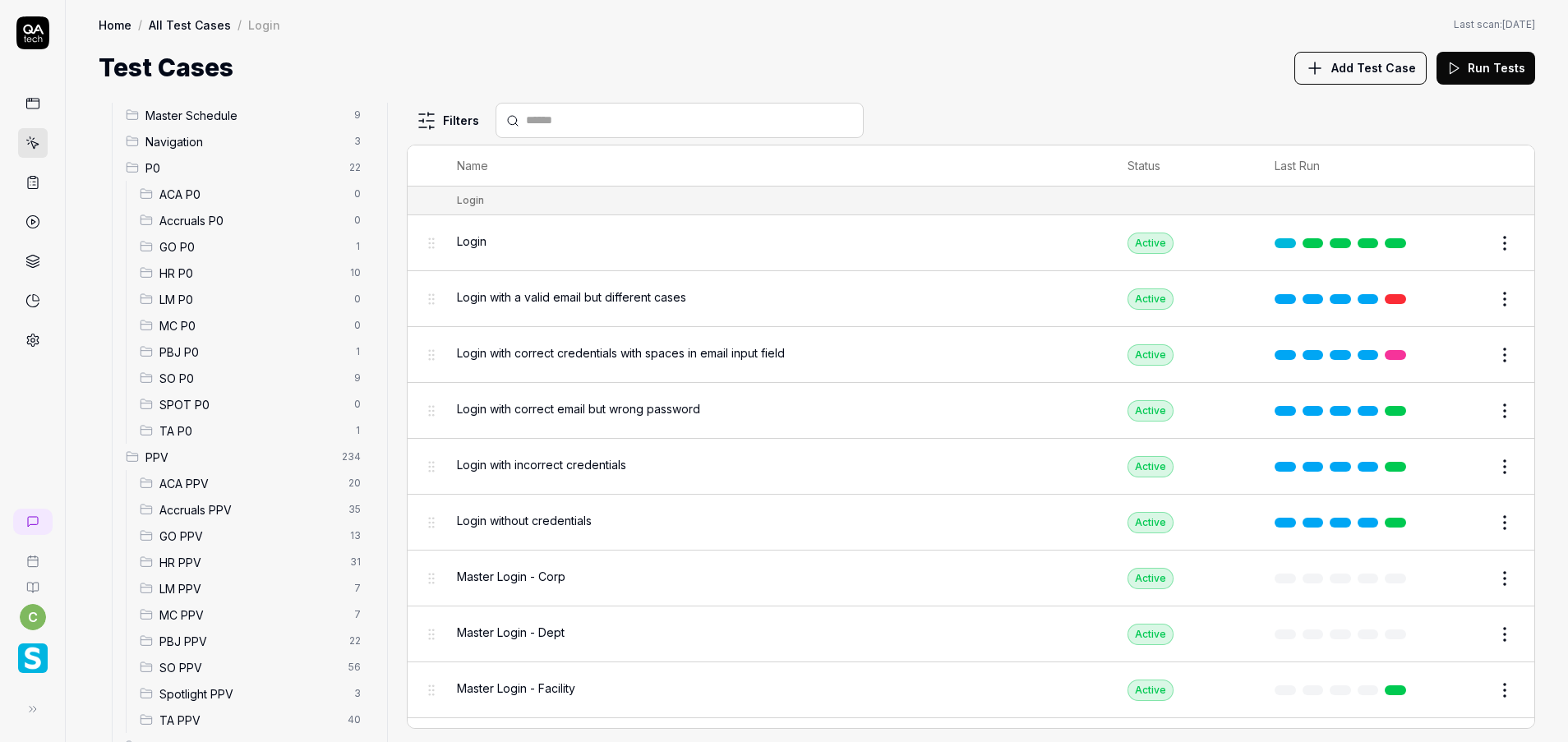
scroll to position [0, 0]
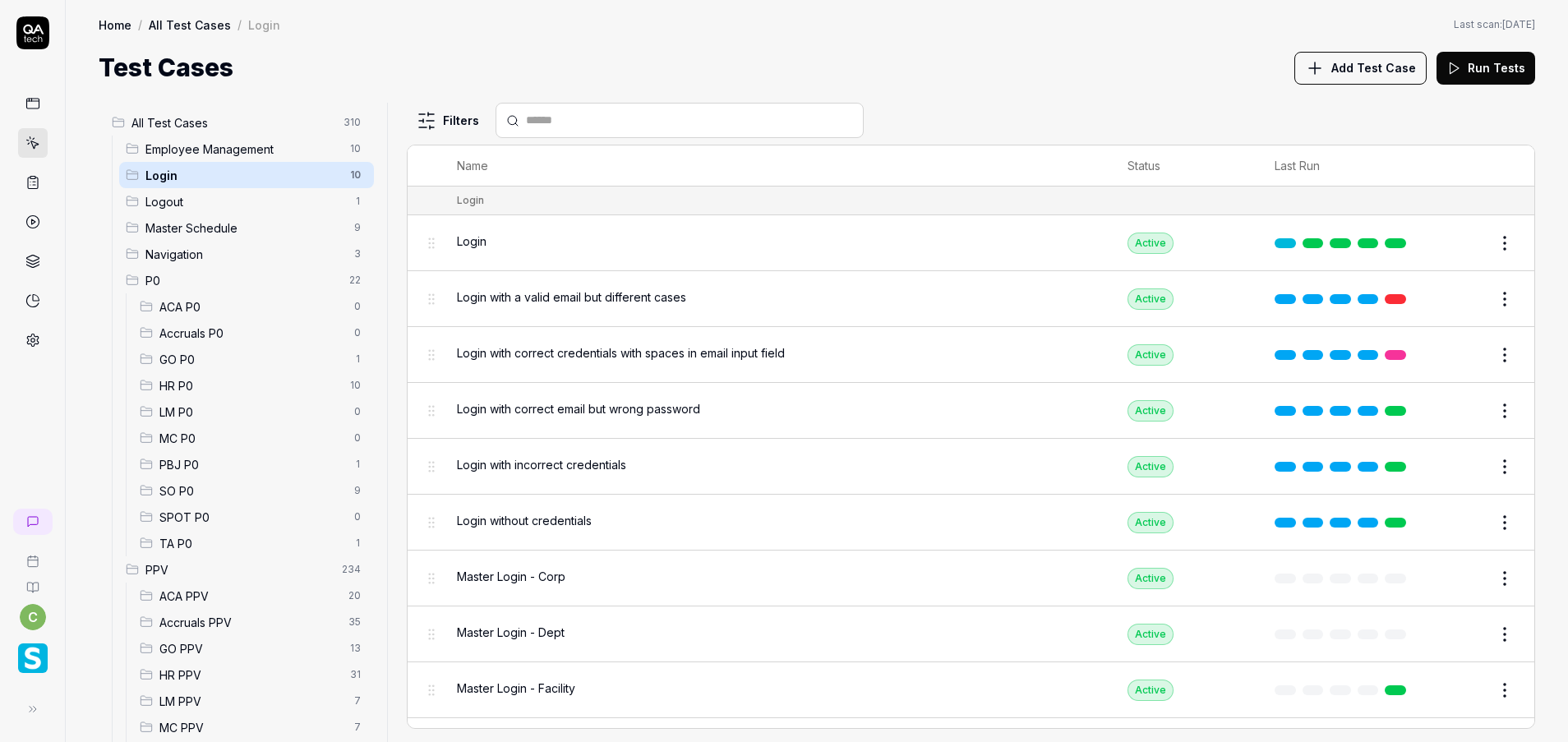
click at [582, 125] on input "text" at bounding box center [689, 120] width 327 height 17
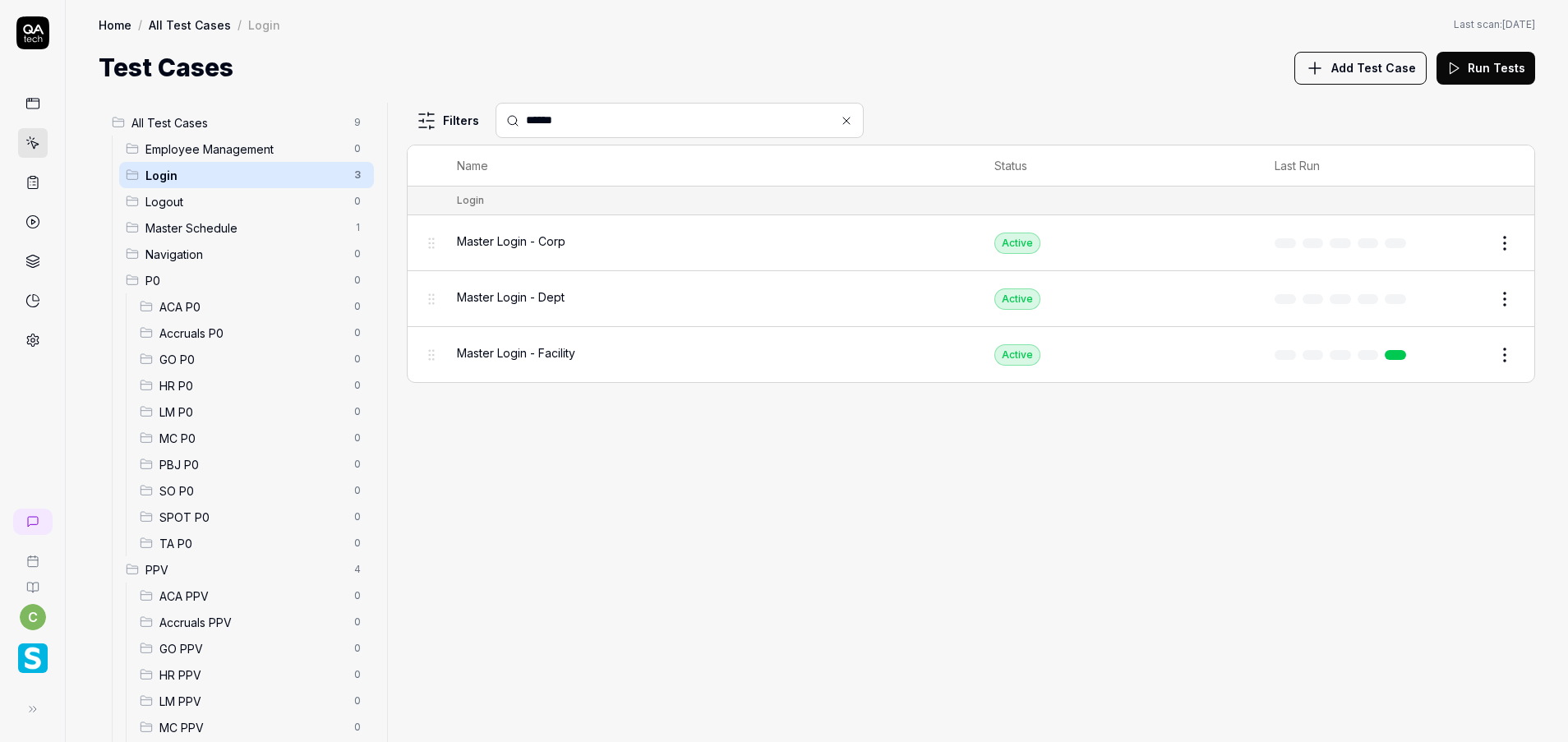
type input "******"
click at [1225, 245] on td "Active" at bounding box center [1118, 243] width 281 height 56
click at [1465, 237] on button "Edit" at bounding box center [1465, 243] width 39 height 26
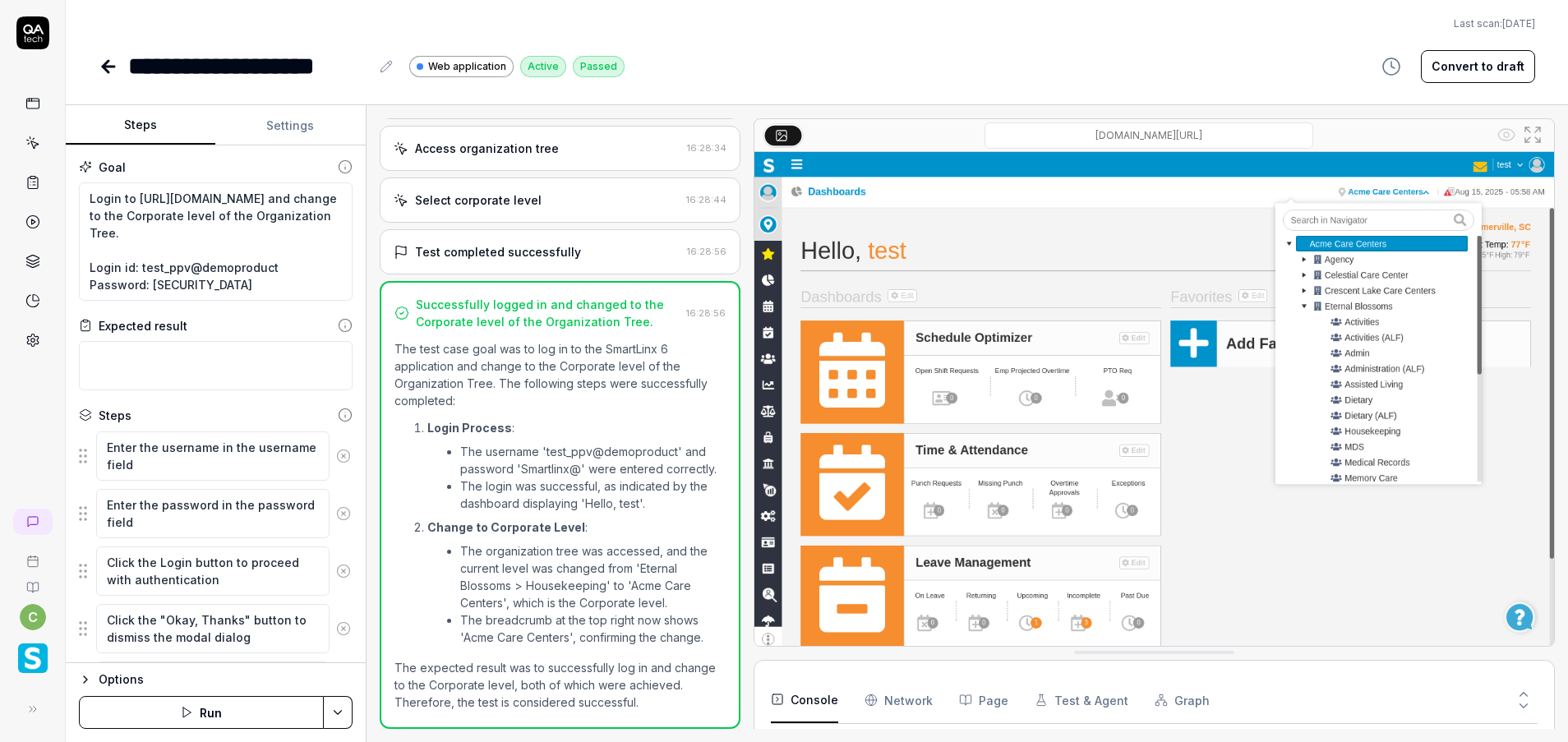
scroll to position [141, 0]
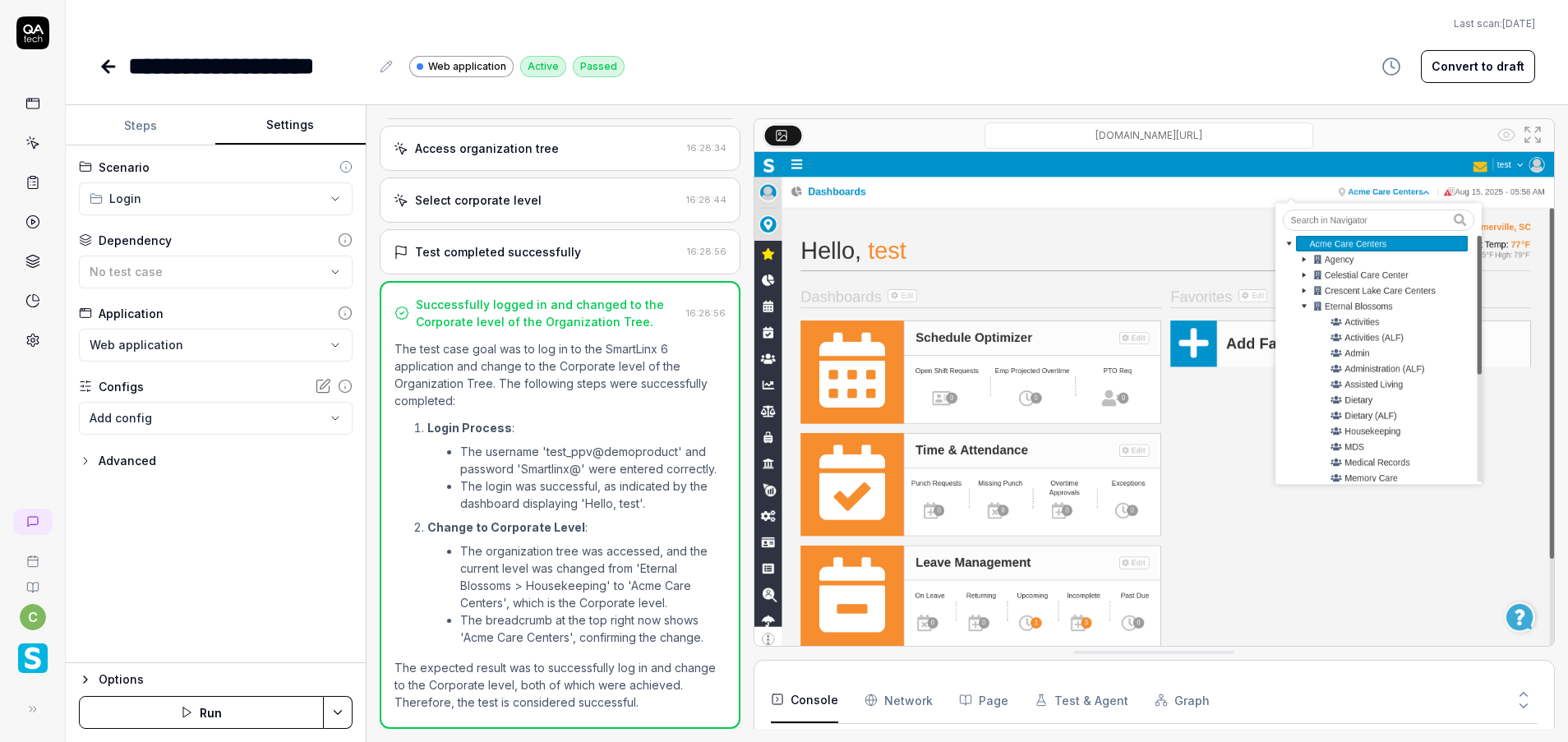
click at [286, 112] on button "Settings" at bounding box center [290, 126] width 150 height 39
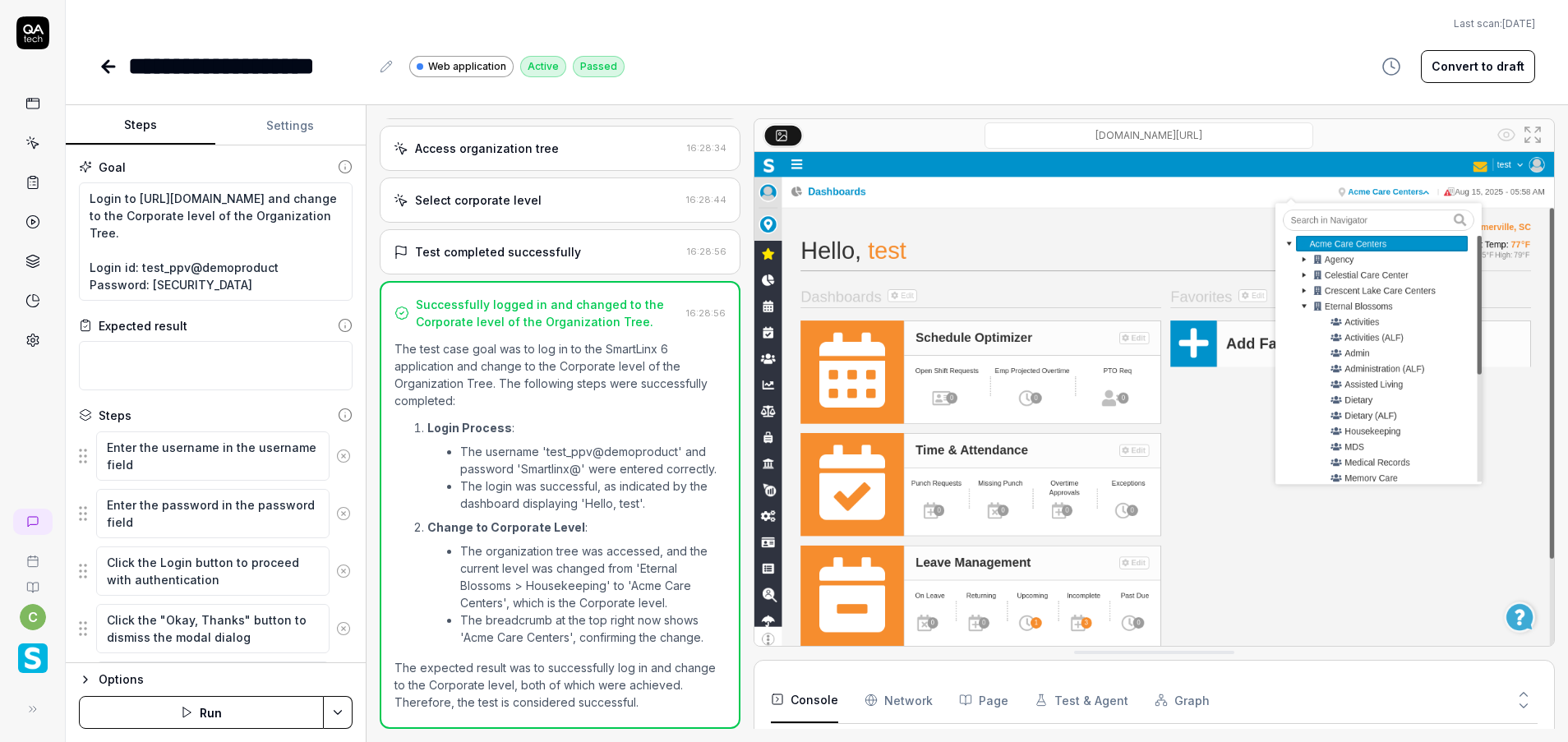
click at [140, 134] on button "Steps" at bounding box center [140, 126] width 150 height 39
click at [32, 144] on icon at bounding box center [34, 144] width 8 height 8
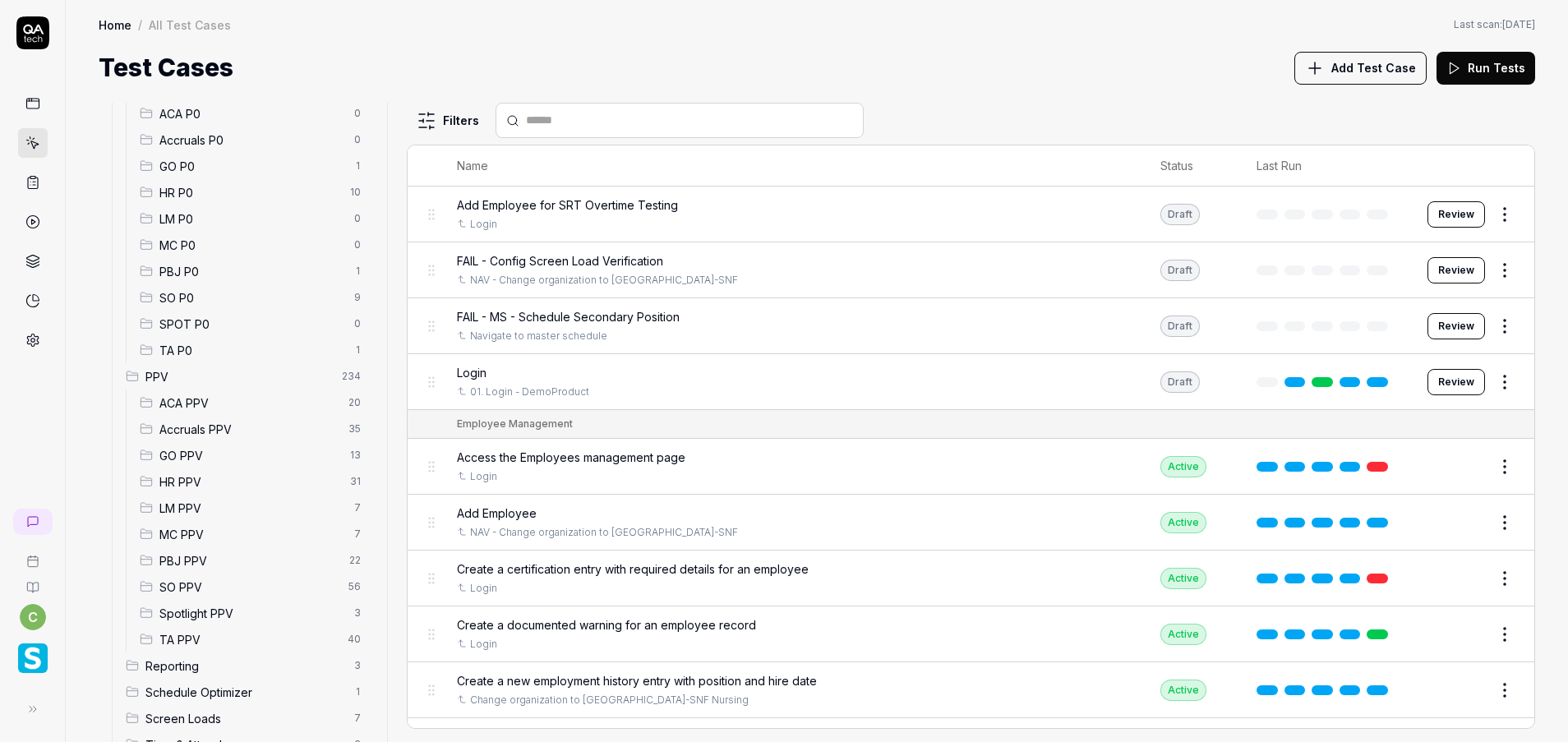
scroll to position [235, 0]
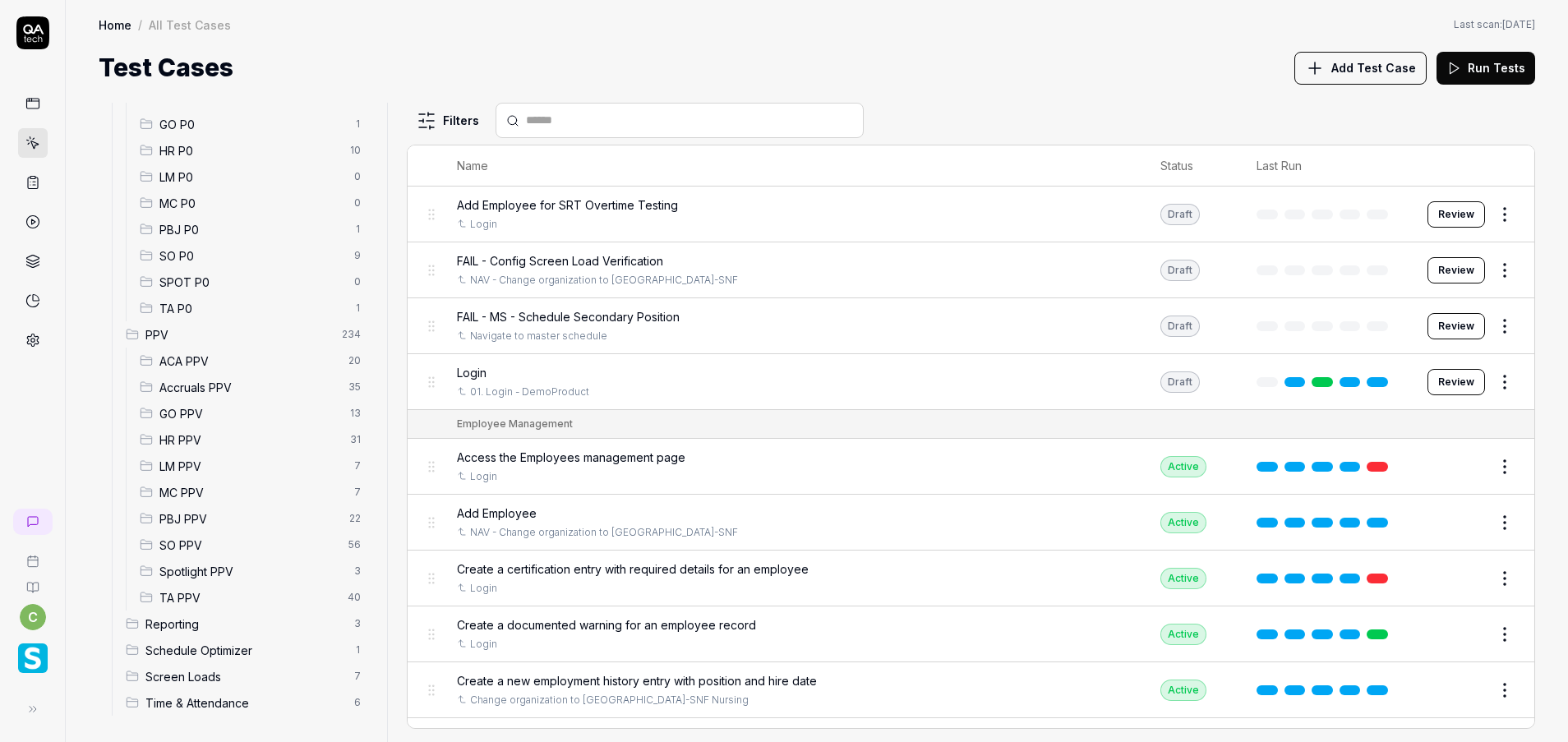
click at [189, 499] on span "MC PPV" at bounding box center [251, 492] width 185 height 17
click at [196, 470] on span "LM PPV" at bounding box center [251, 466] width 185 height 17
click at [163, 464] on span "LM PPV" at bounding box center [251, 466] width 185 height 17
click at [190, 466] on span "LM PPV" at bounding box center [251, 466] width 185 height 17
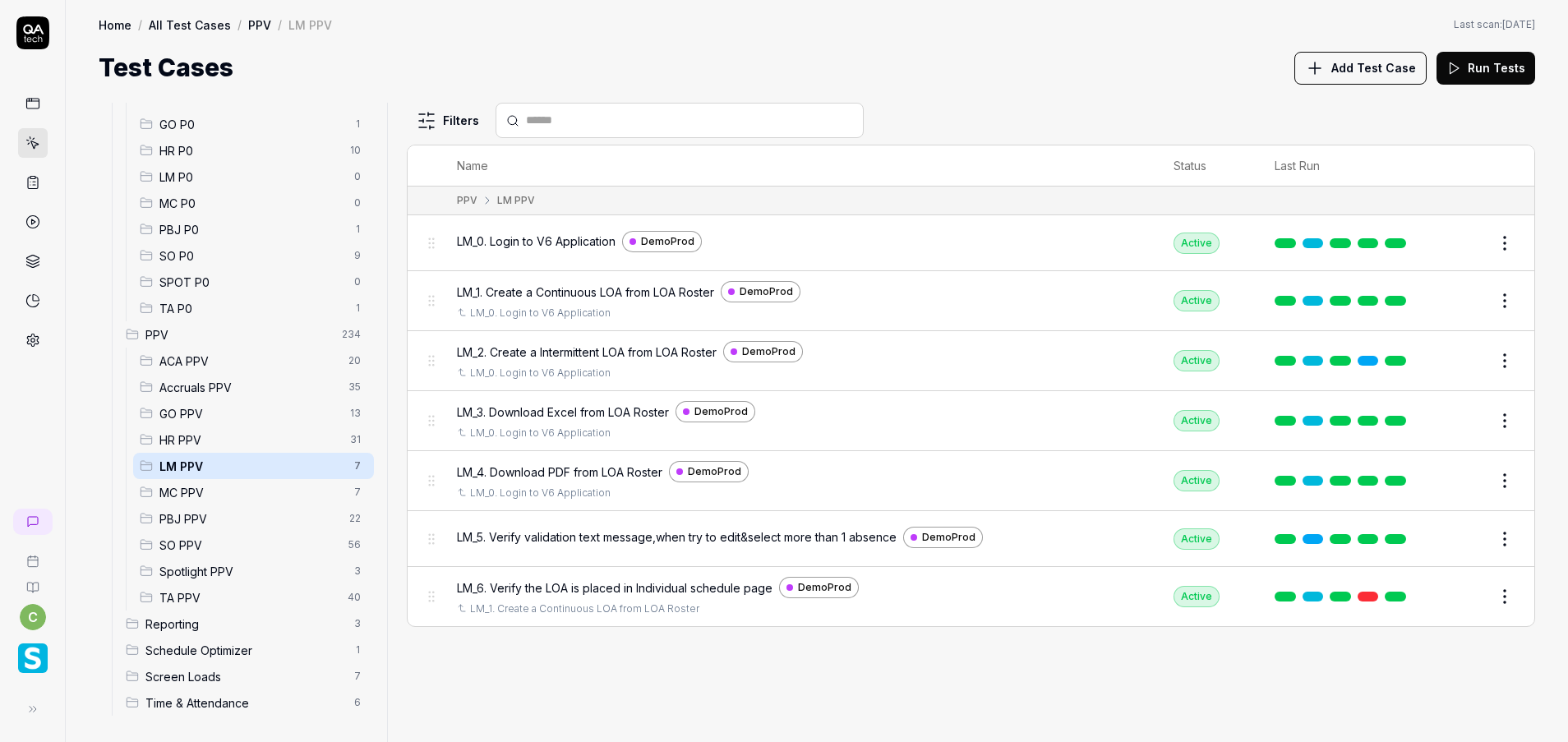
click at [1465, 242] on button "Edit" at bounding box center [1465, 243] width 39 height 26
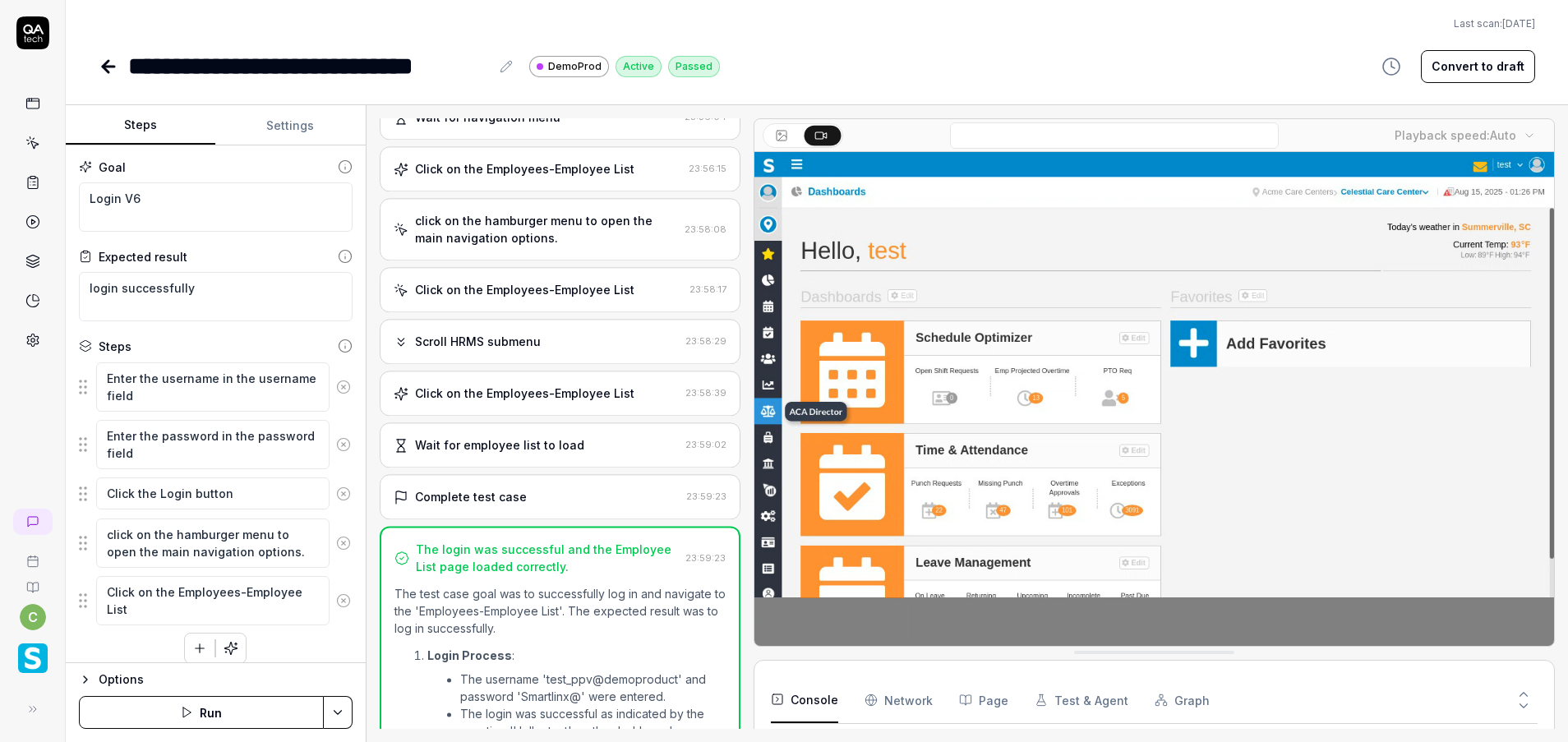
scroll to position [703, 0]
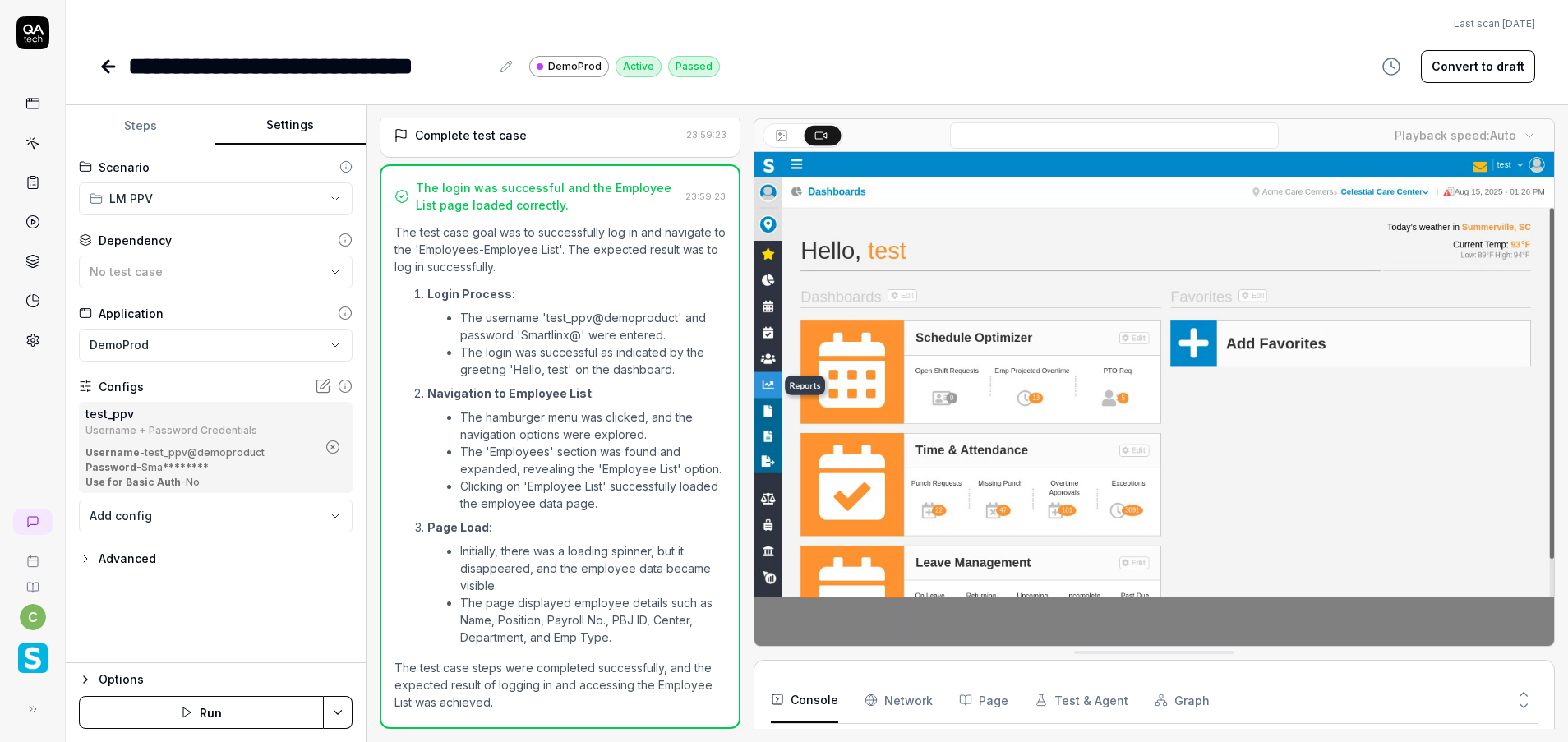
click at [295, 133] on button "Settings" at bounding box center [290, 126] width 150 height 39
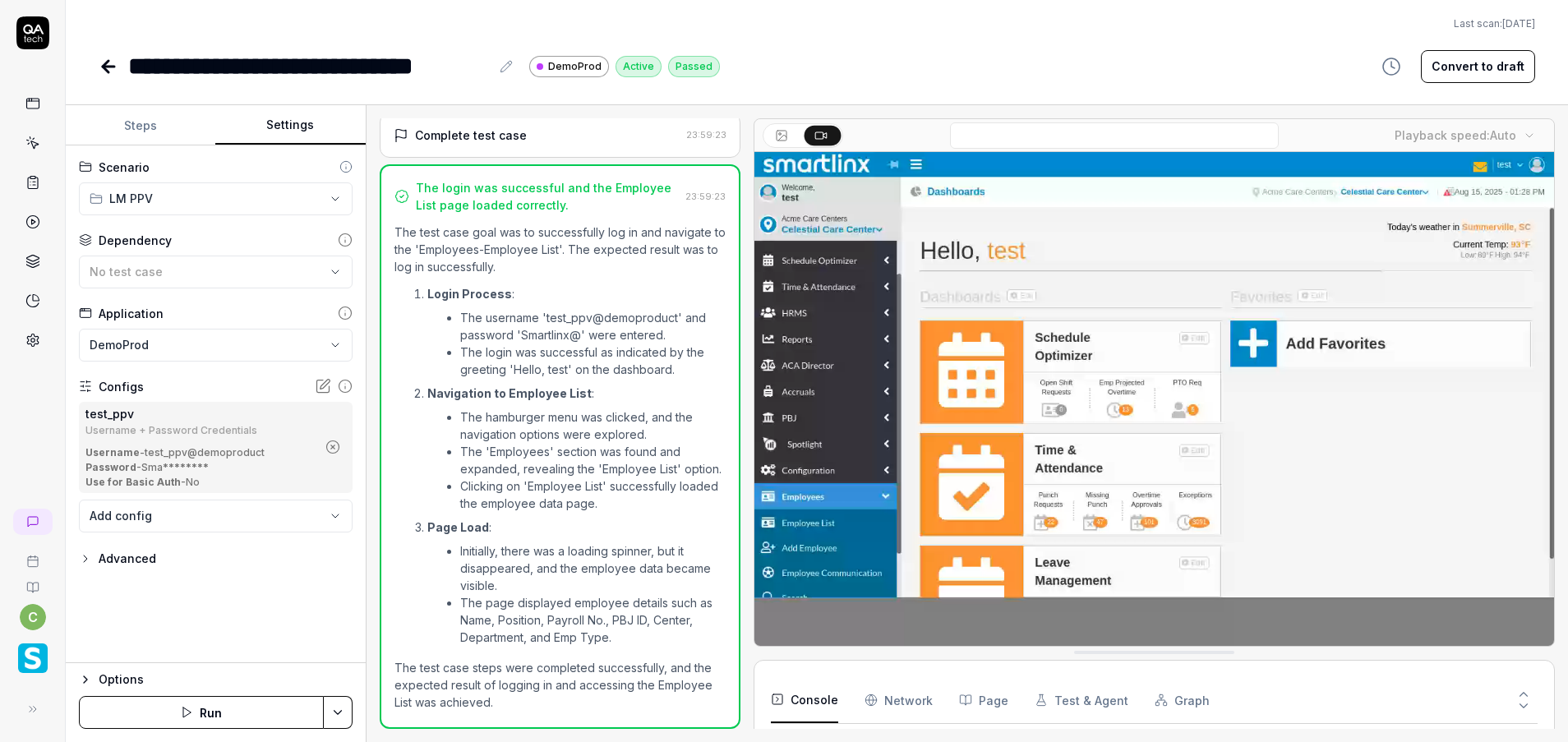
click at [334, 445] on icon "button" at bounding box center [332, 447] width 4 height 4
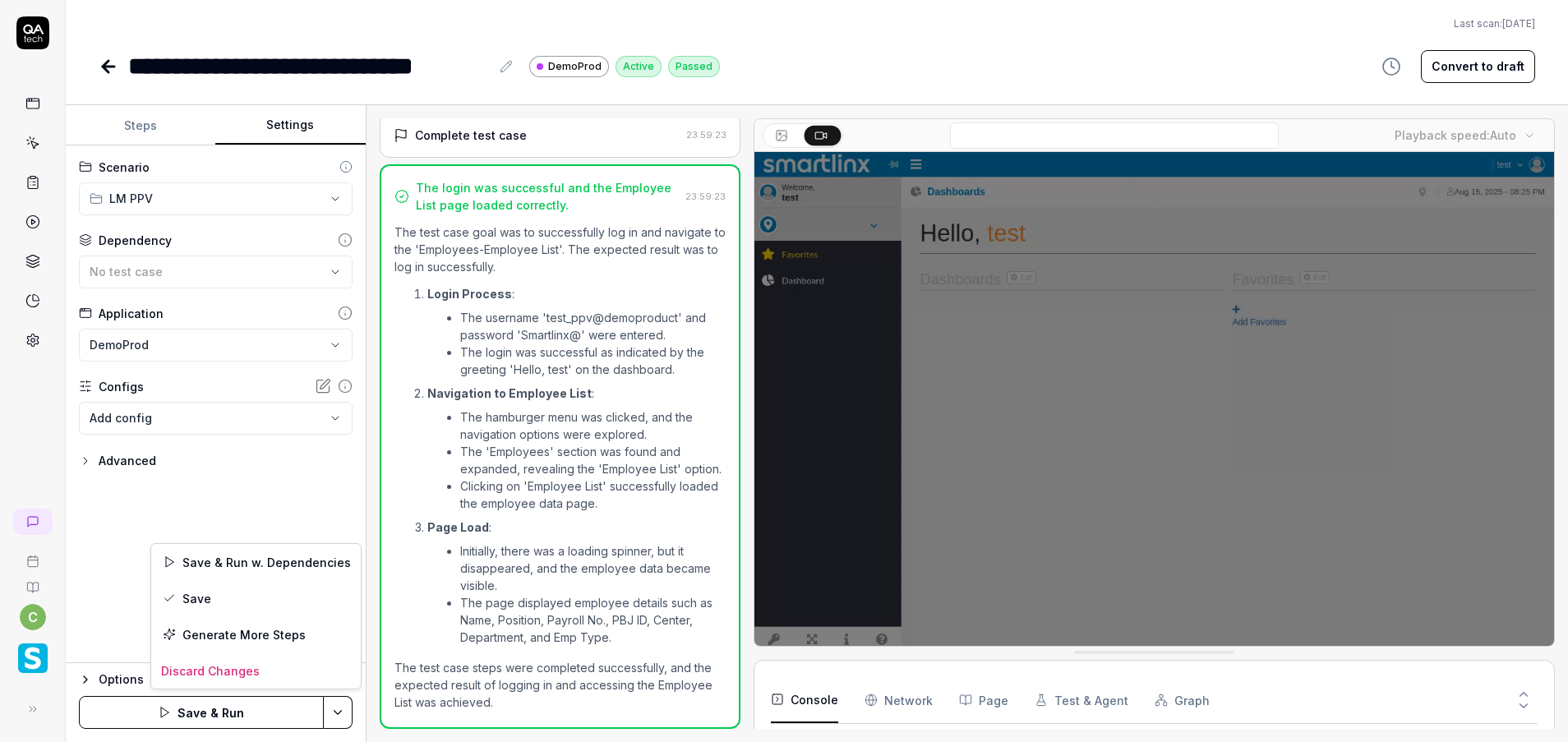
click at [347, 720] on html "**********" at bounding box center [784, 371] width 1568 height 742
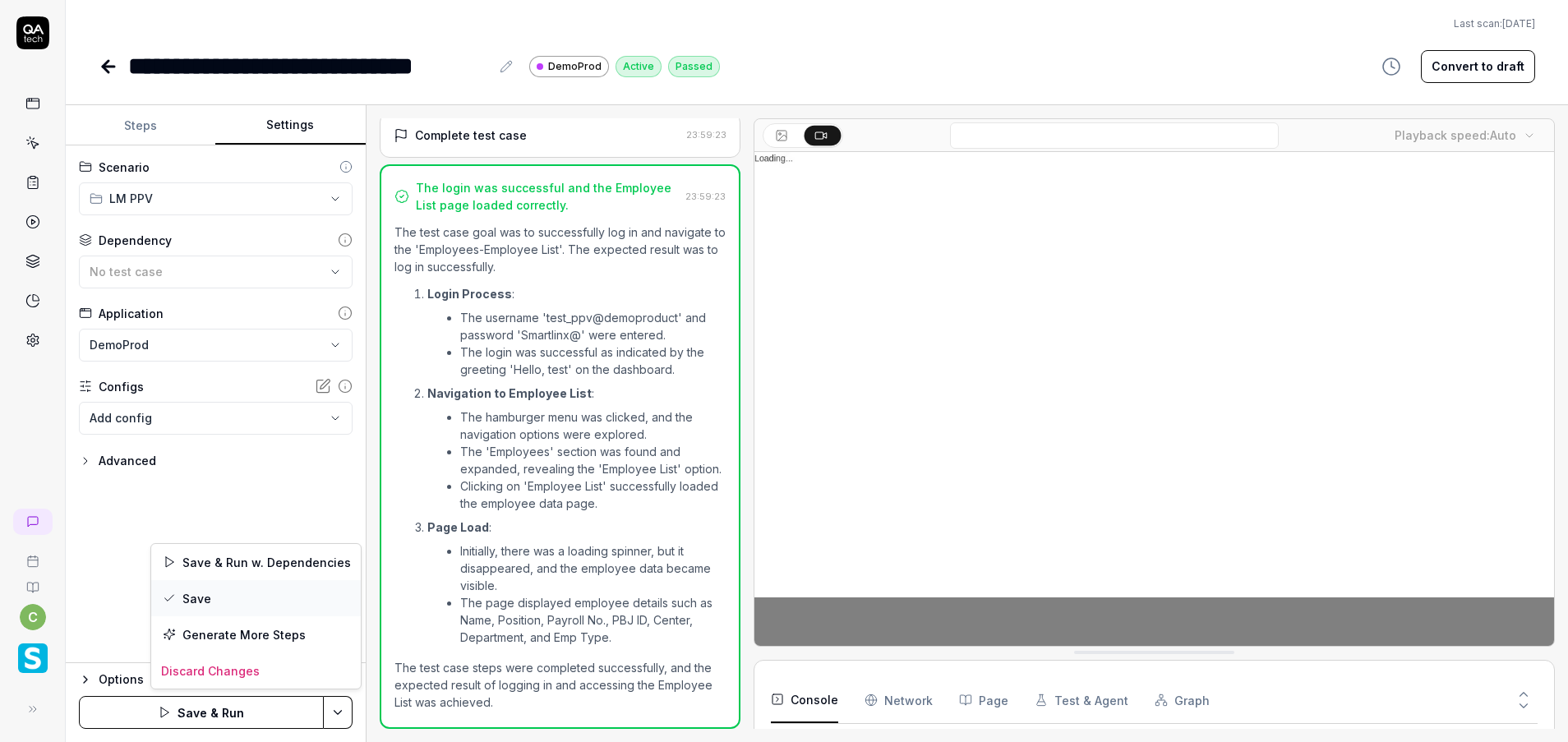
click at [212, 598] on div "Save" at bounding box center [256, 598] width 209 height 37
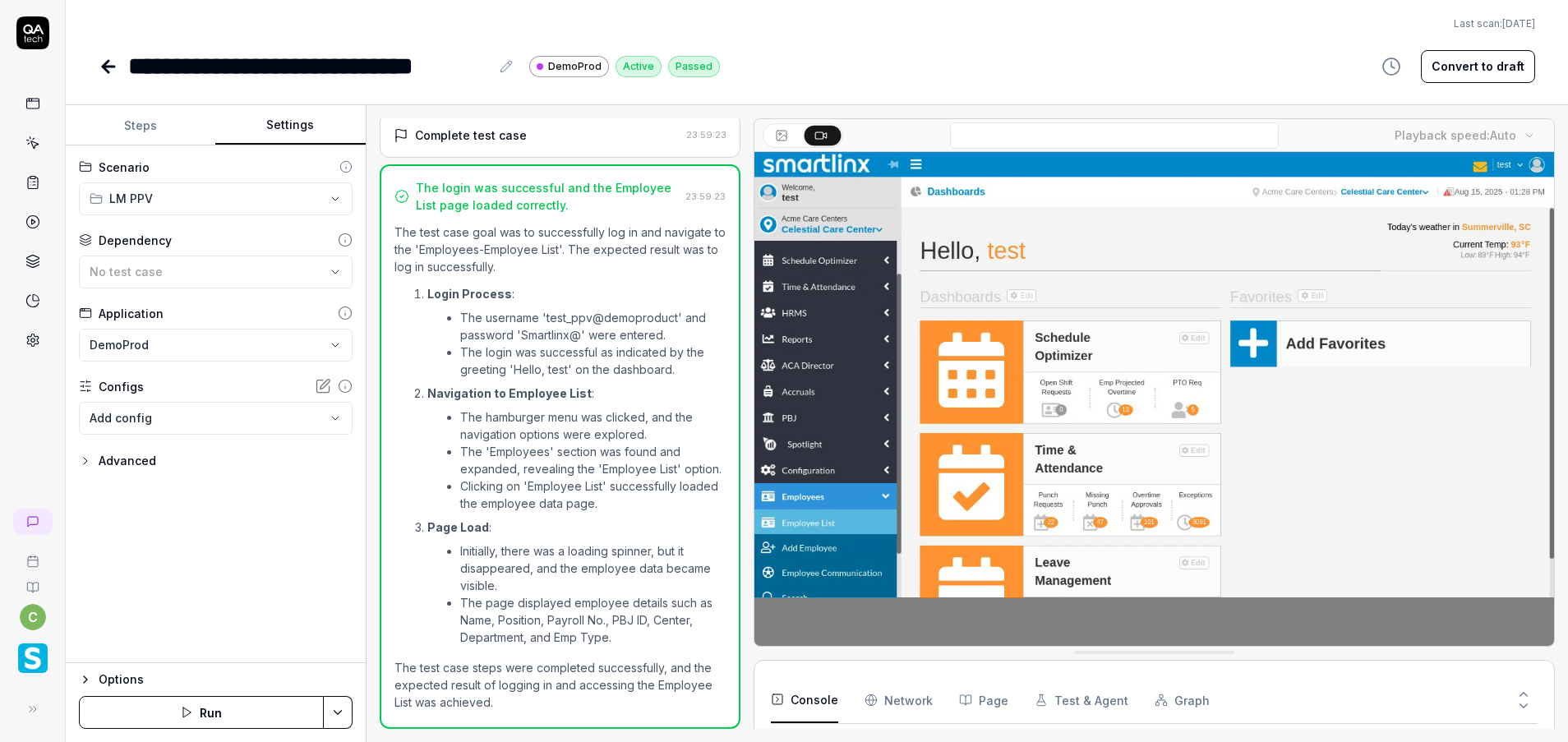
click at [115, 59] on icon at bounding box center [108, 66] width 20 height 20
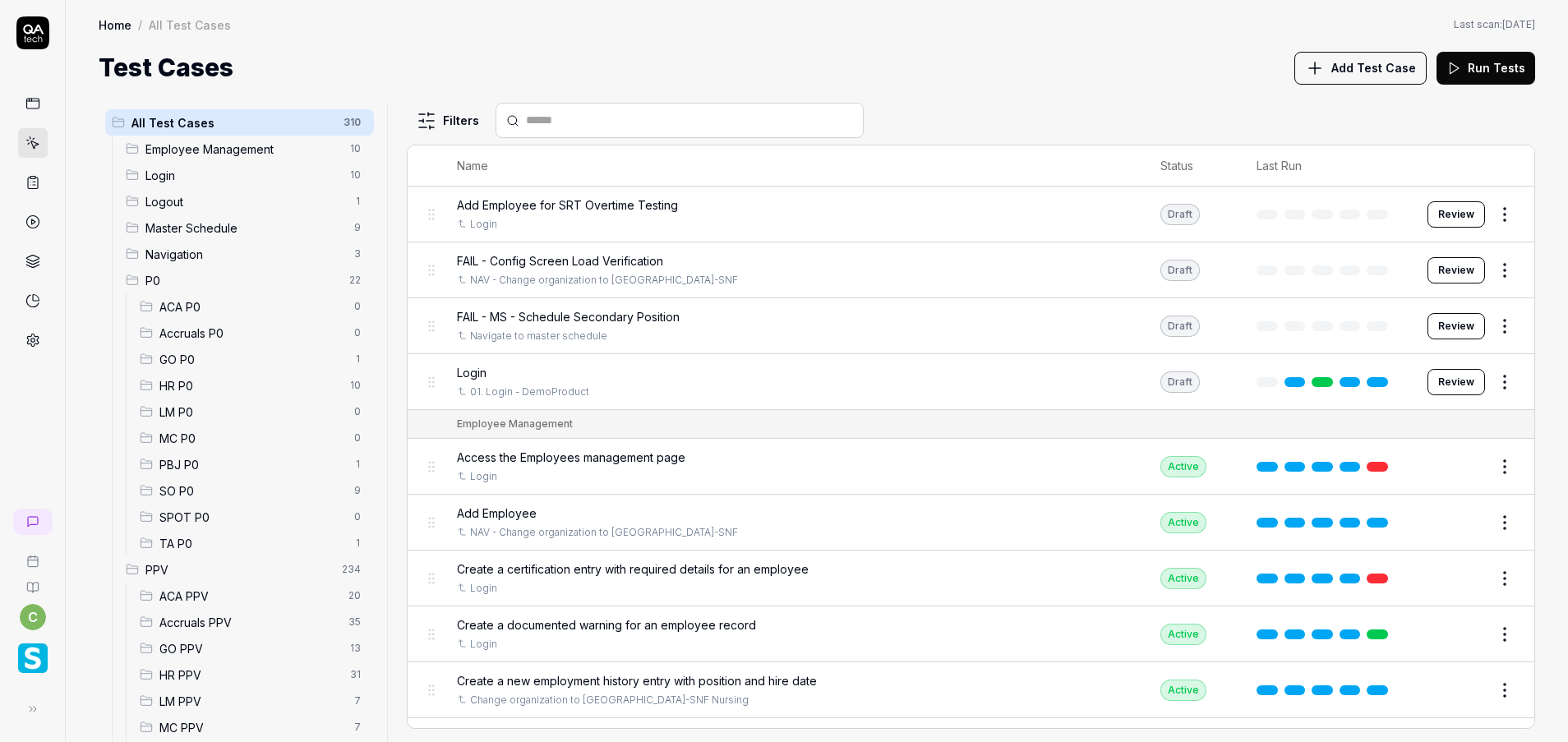
click at [224, 410] on span "LM P0" at bounding box center [251, 411] width 185 height 17
click at [191, 554] on div "TA P0 1" at bounding box center [253, 542] width 241 height 26
click at [201, 552] on div "TA P0 1" at bounding box center [253, 542] width 241 height 26
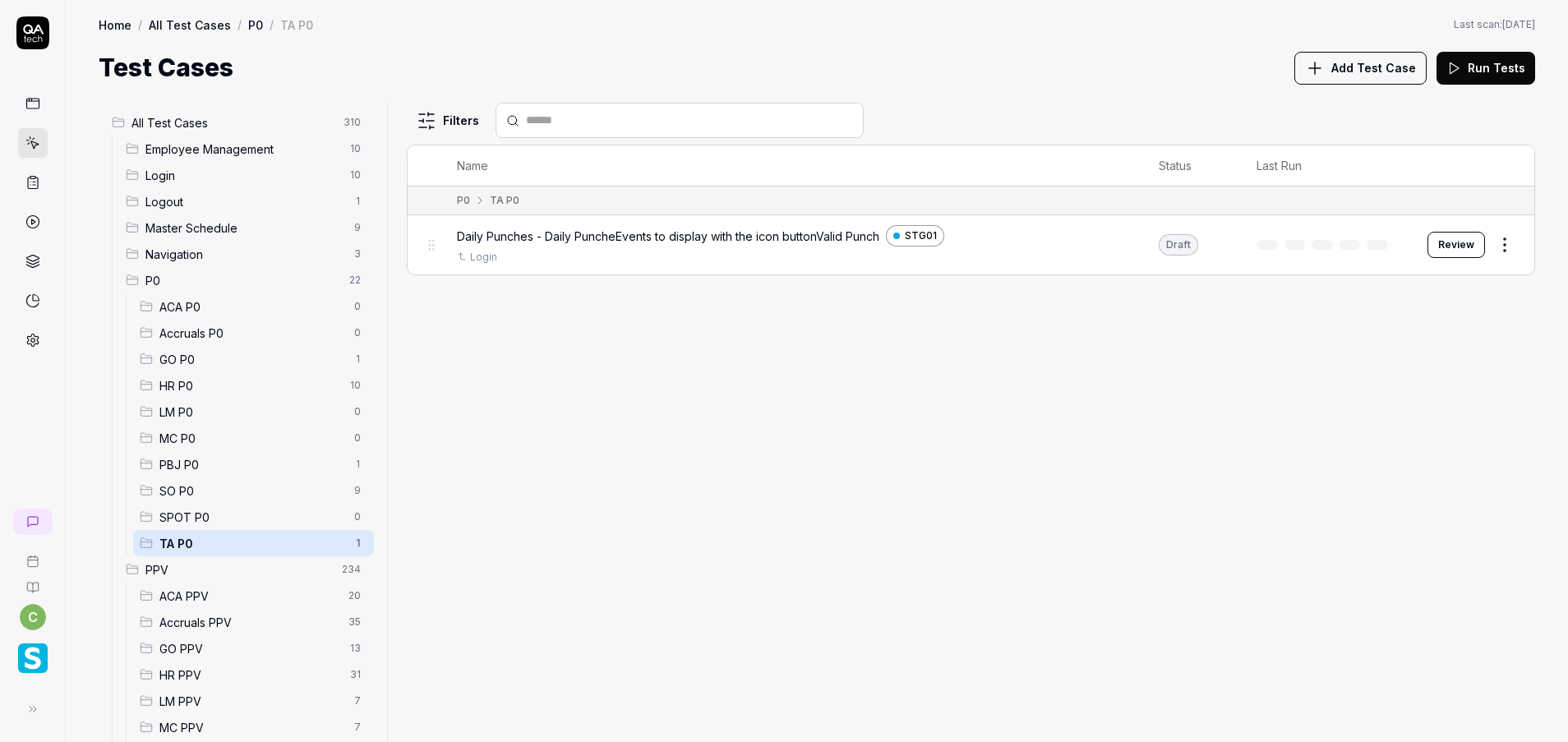
click at [190, 552] on div "TA P0 1" at bounding box center [253, 542] width 241 height 26
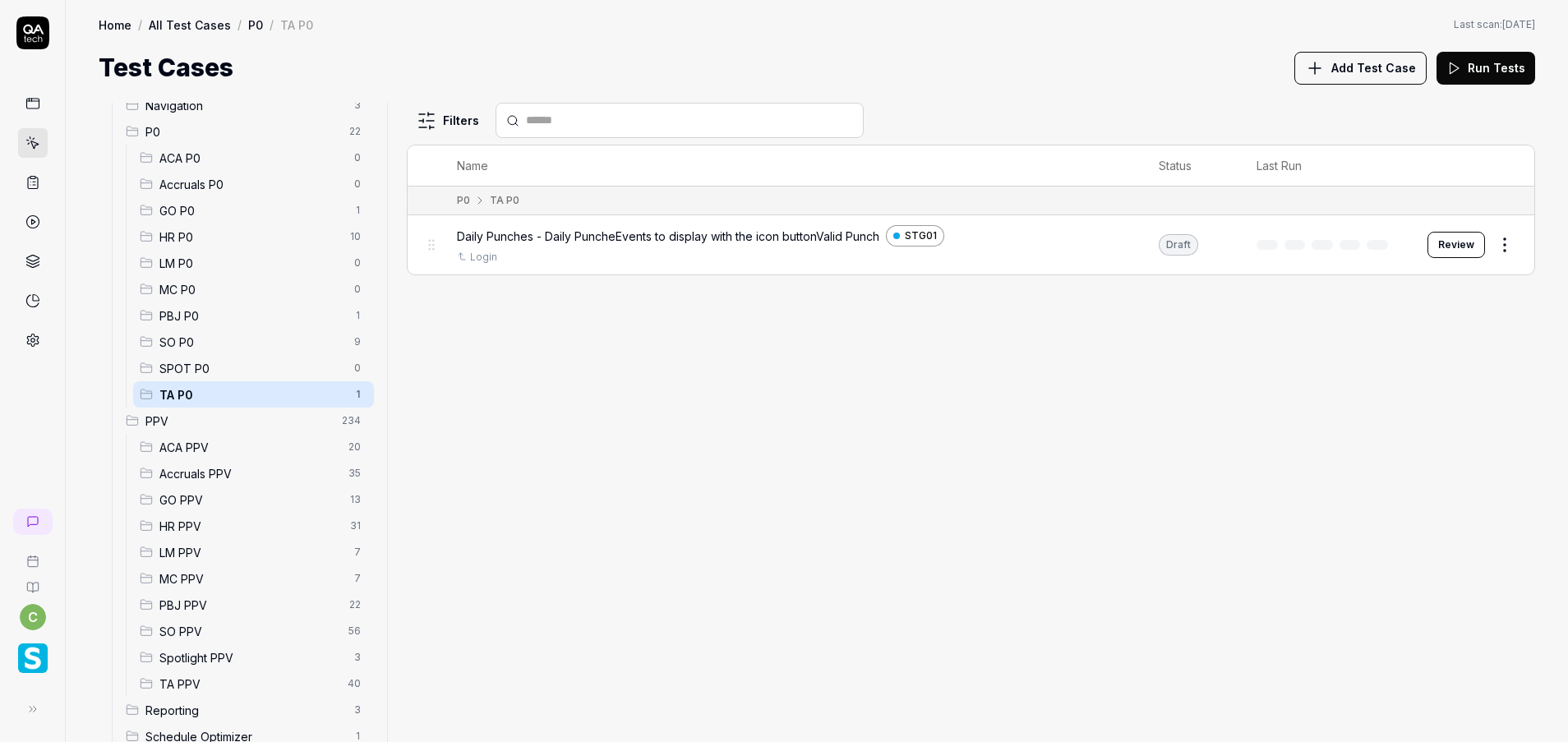
click at [171, 551] on span "LM PPV" at bounding box center [251, 552] width 185 height 17
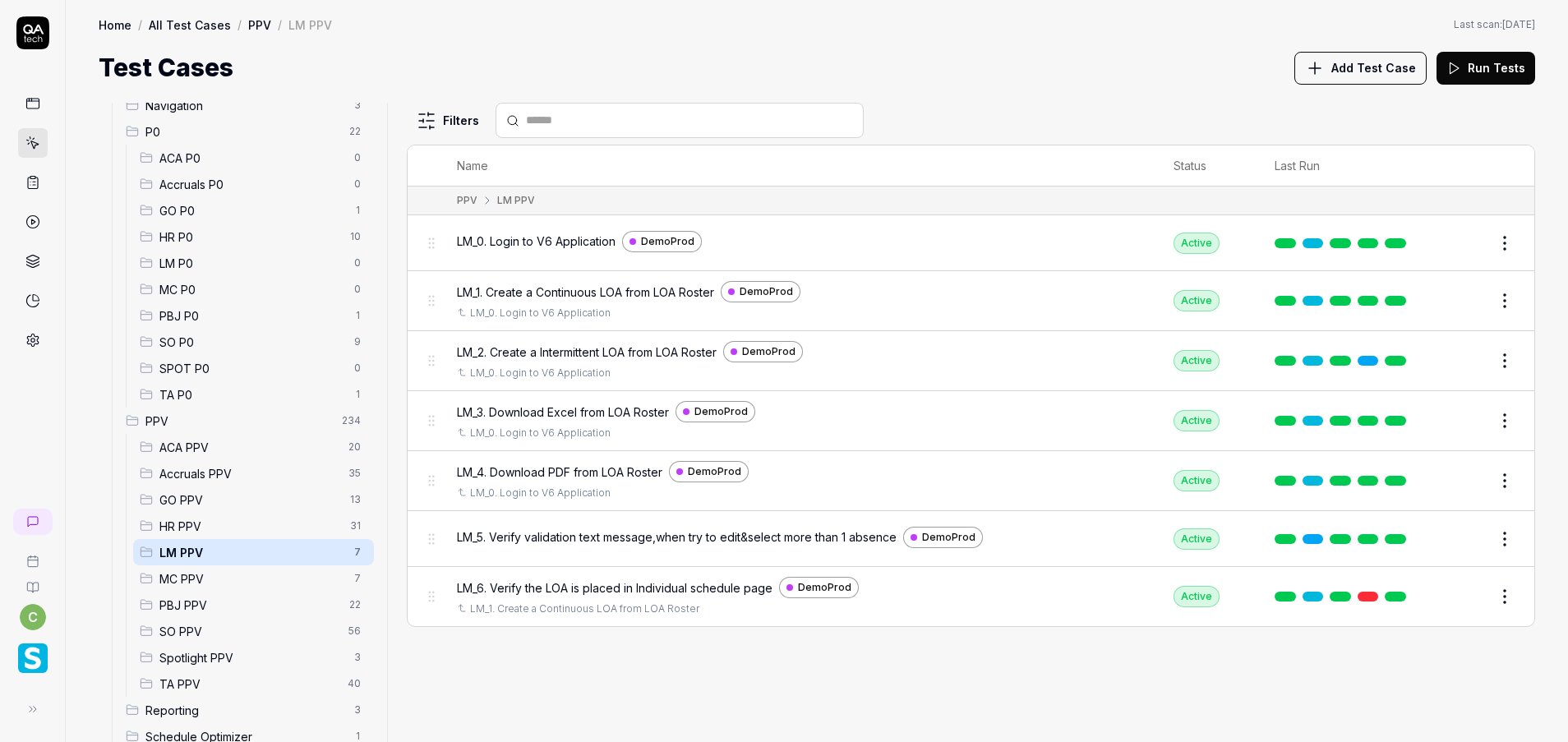
click at [1468, 305] on button "Edit" at bounding box center [1465, 300] width 39 height 26
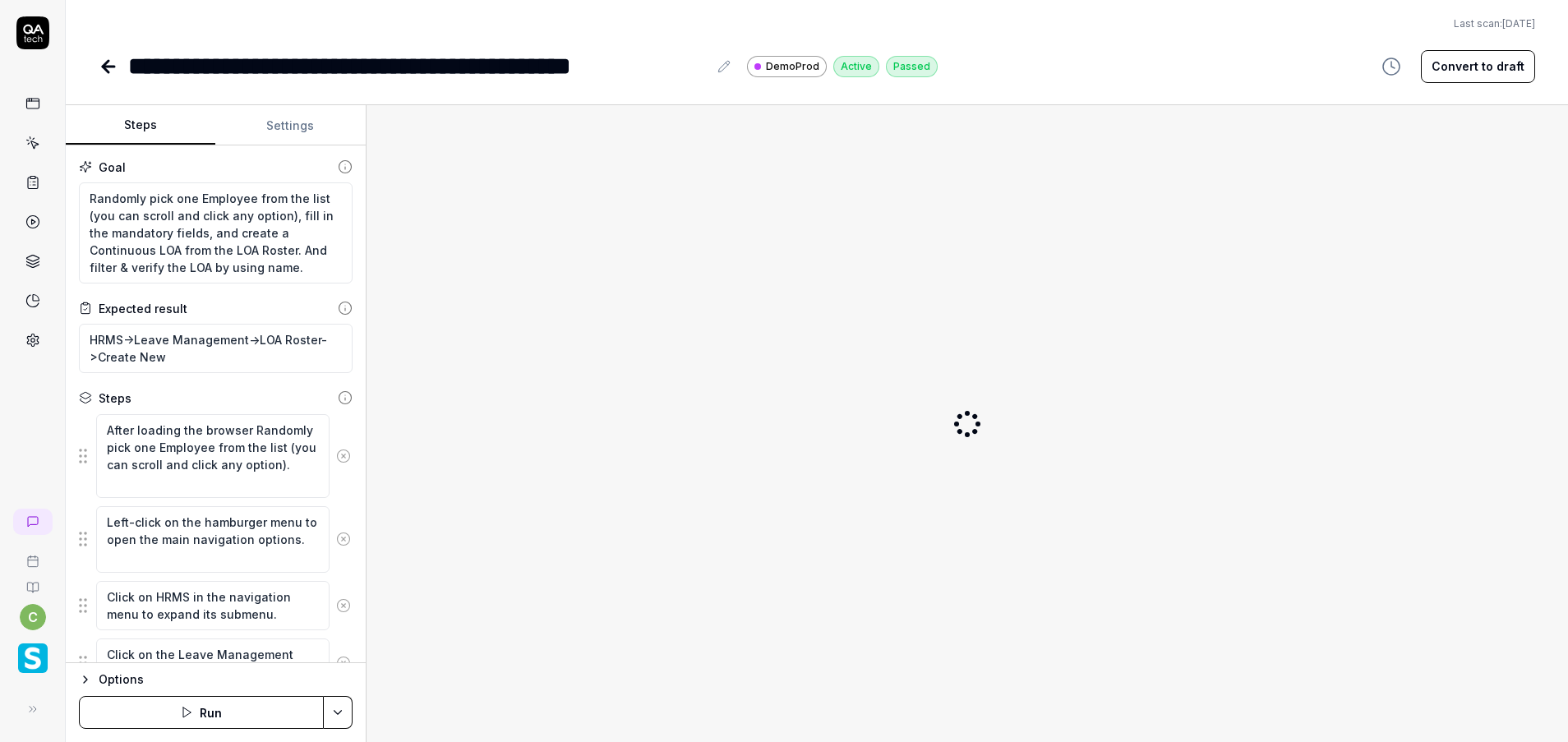
type textarea "*"
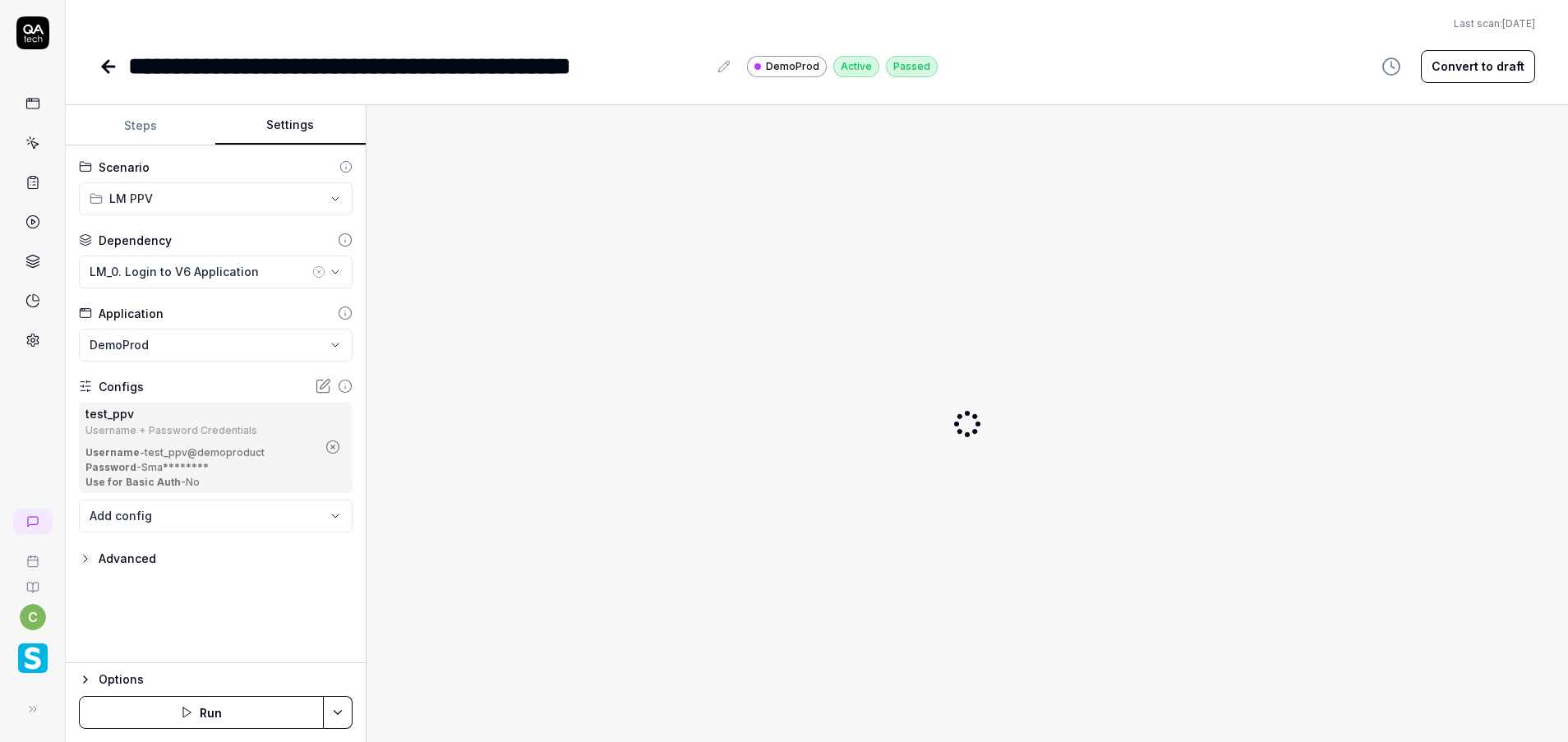
click at [281, 133] on button "Settings" at bounding box center [290, 126] width 150 height 39
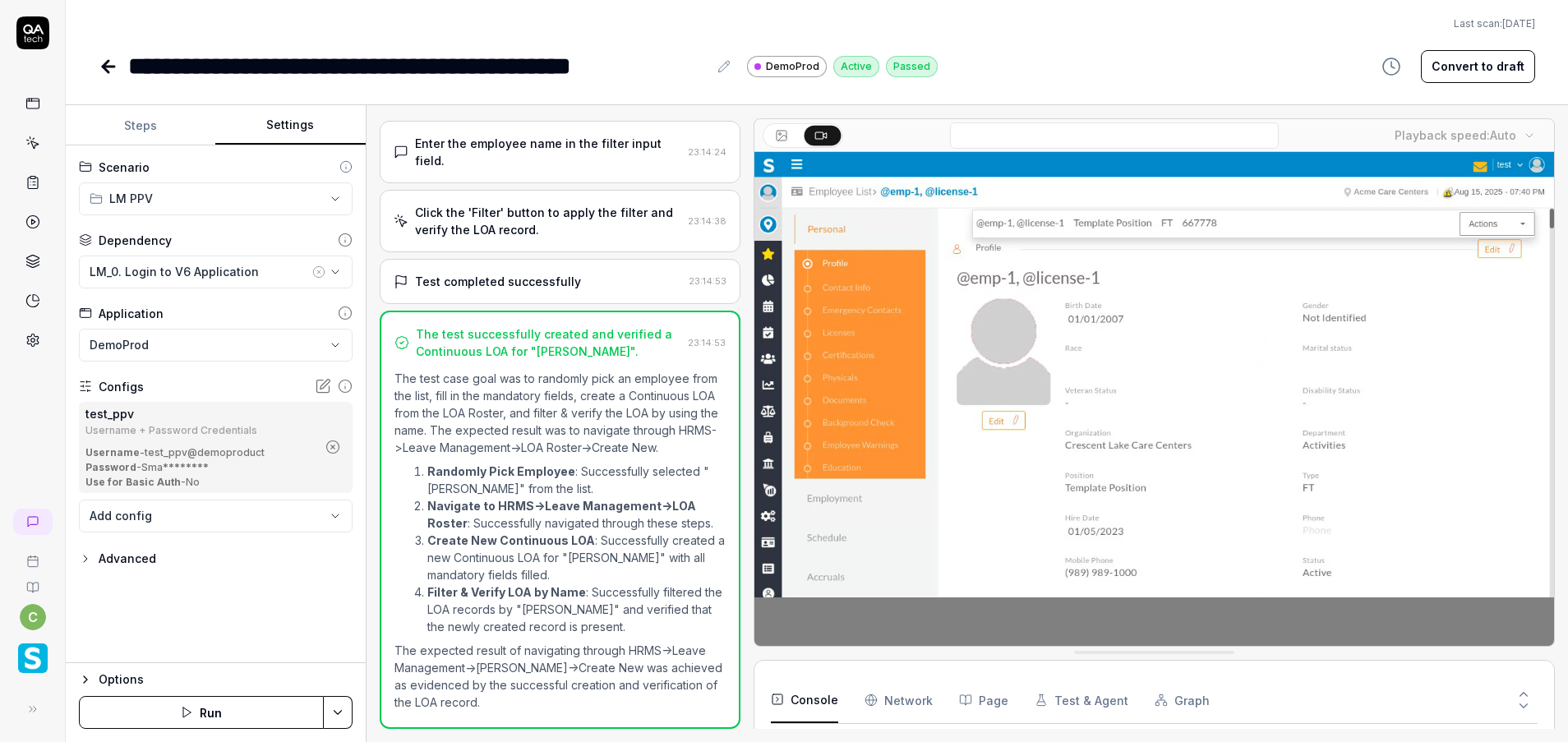
scroll to position [94, 0]
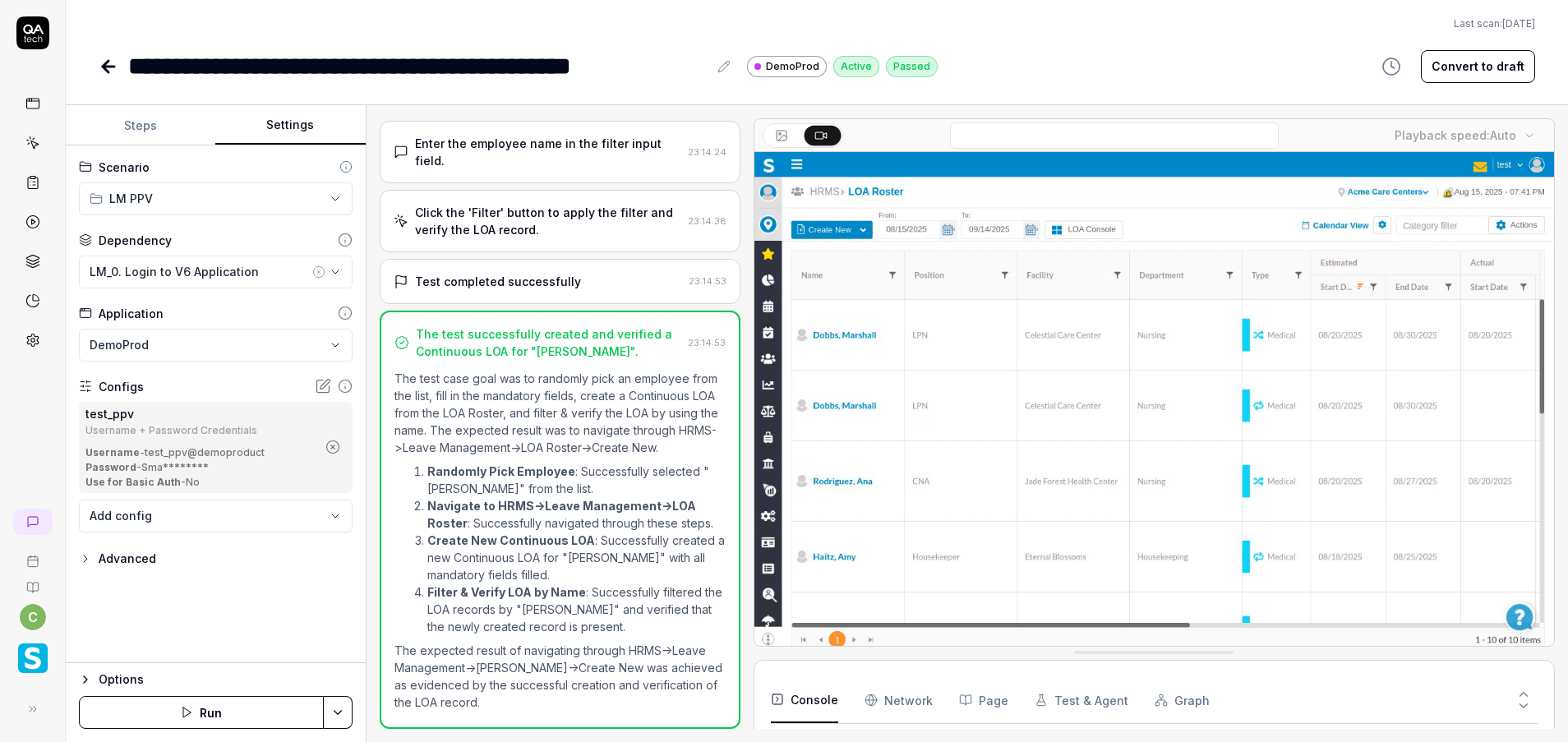
click at [318, 268] on icon "button" at bounding box center [318, 271] width 13 height 13
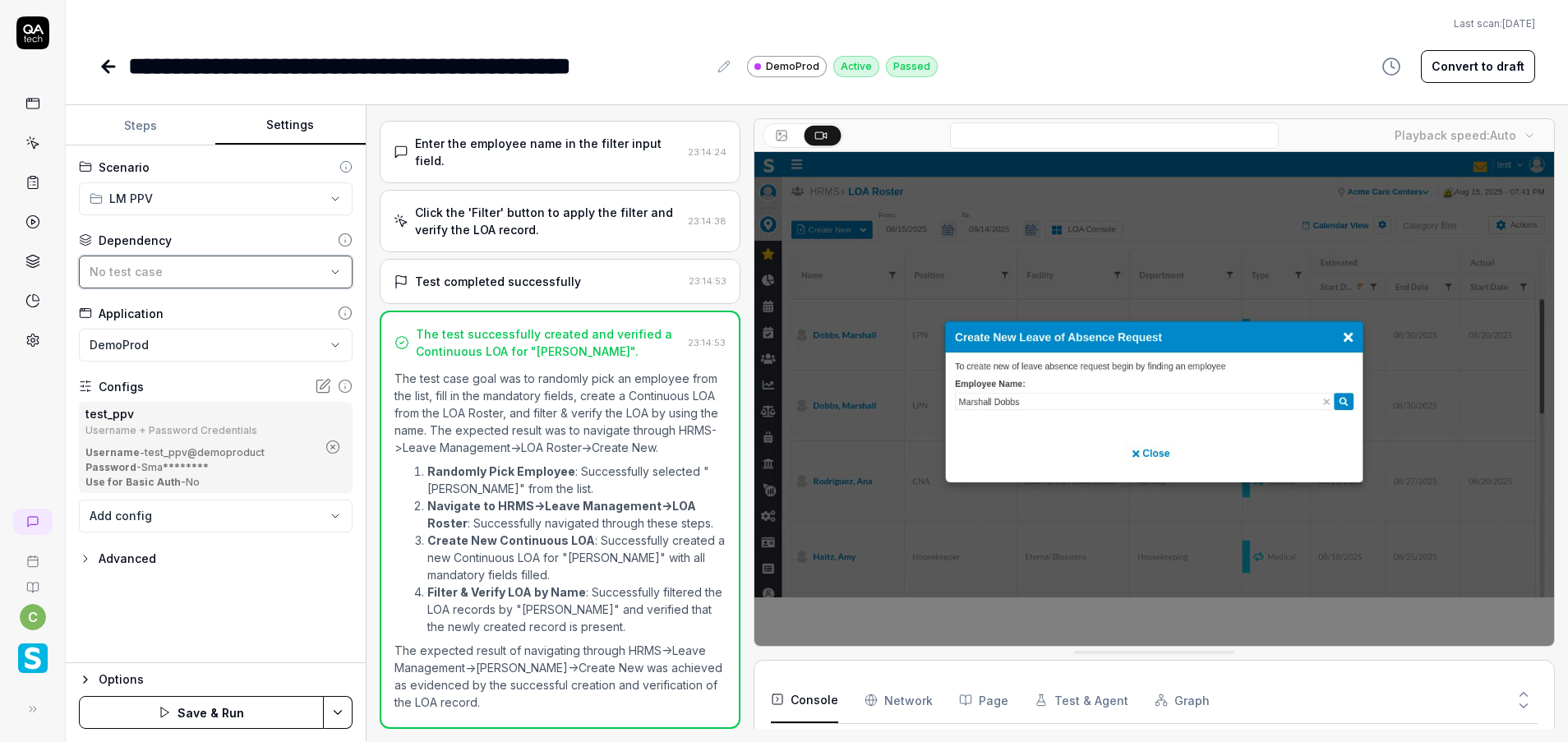
click at [293, 275] on div "No test case" at bounding box center [207, 271] width 236 height 17
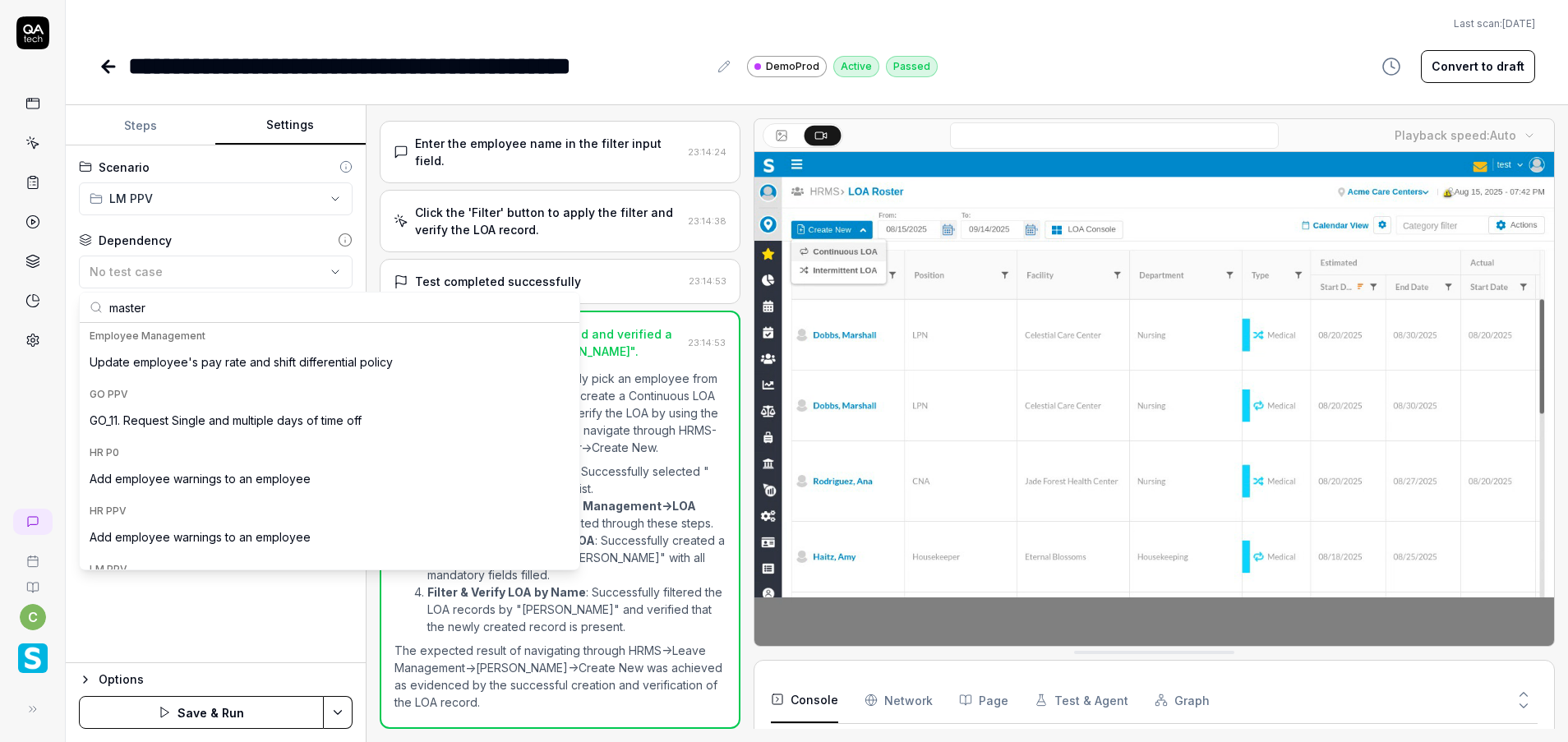
scroll to position [3, 0]
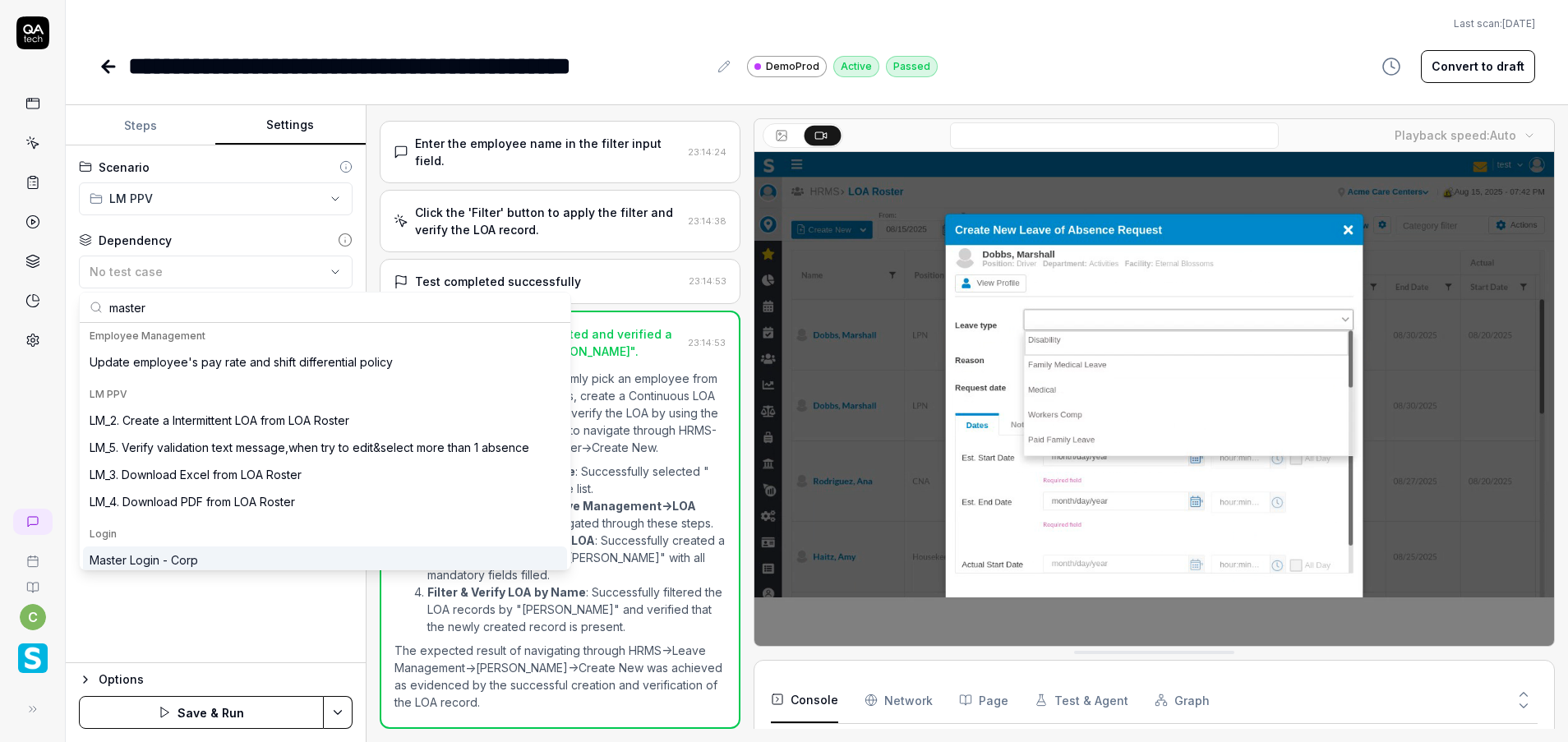
type input "master"
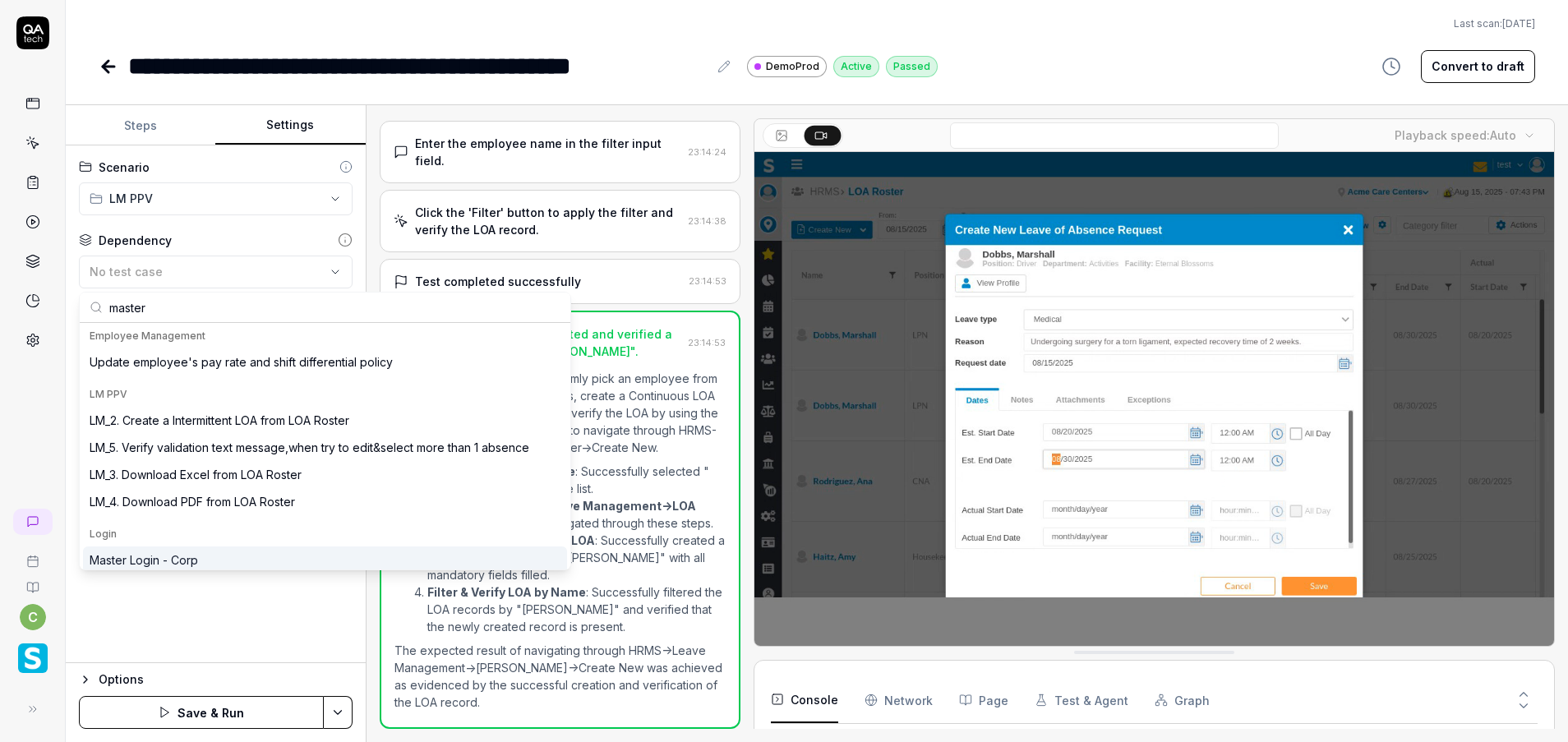
click at [197, 551] on div "Master Login - Corp" at bounding box center [144, 559] width 109 height 17
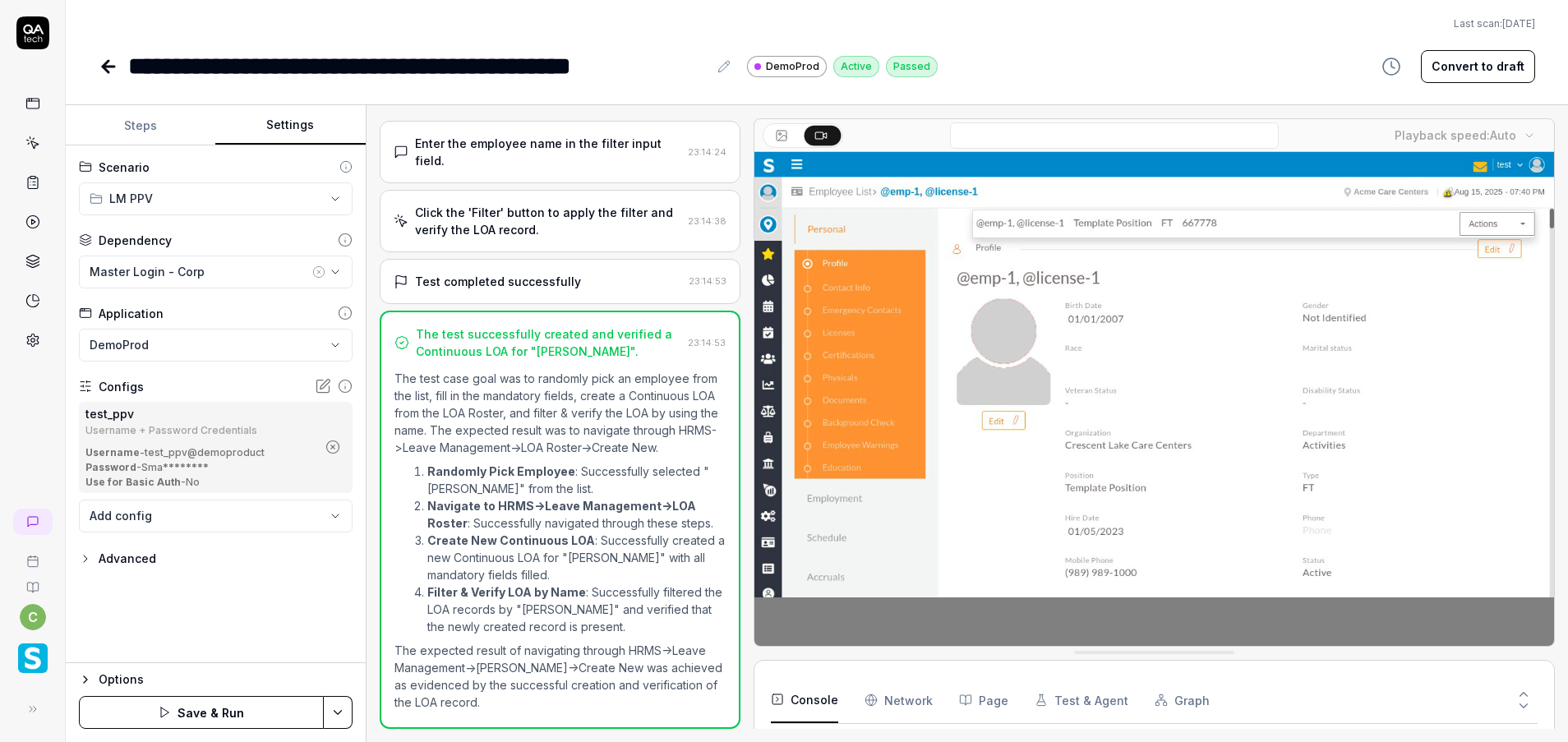
click at [338, 446] on icon "button" at bounding box center [332, 446] width 14 height 14
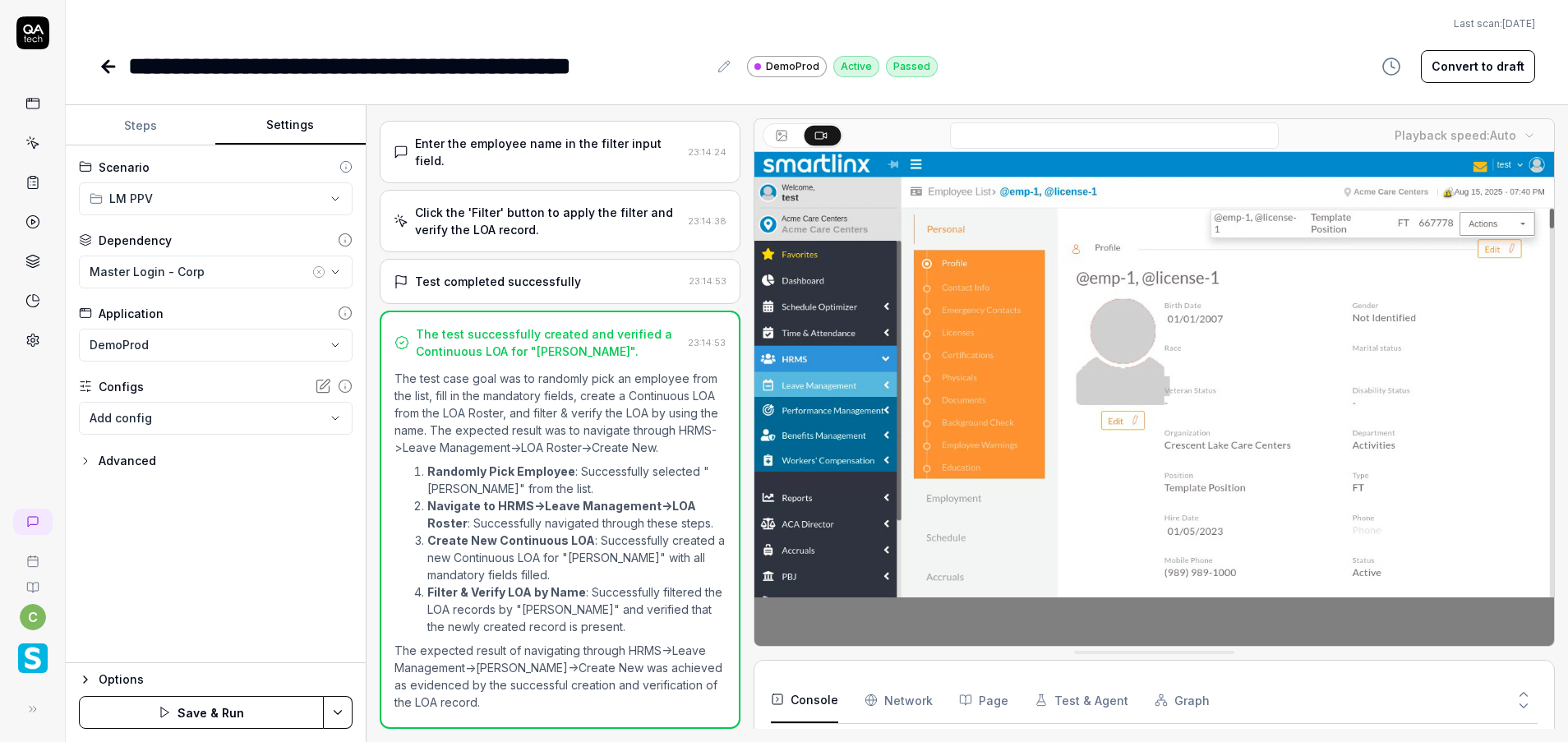
click at [338, 711] on html "**********" at bounding box center [784, 371] width 1568 height 742
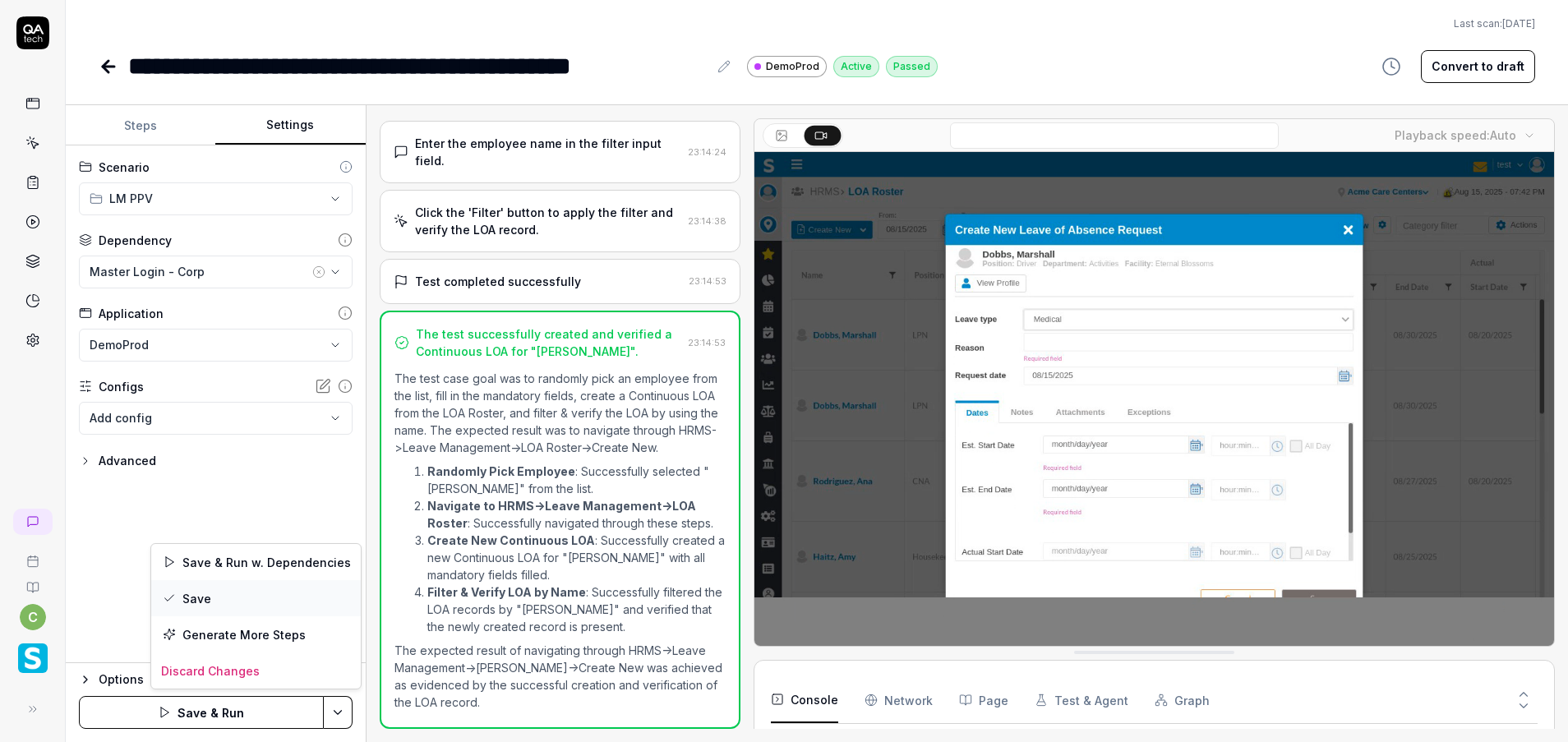
click at [223, 592] on div "Save" at bounding box center [256, 598] width 209 height 37
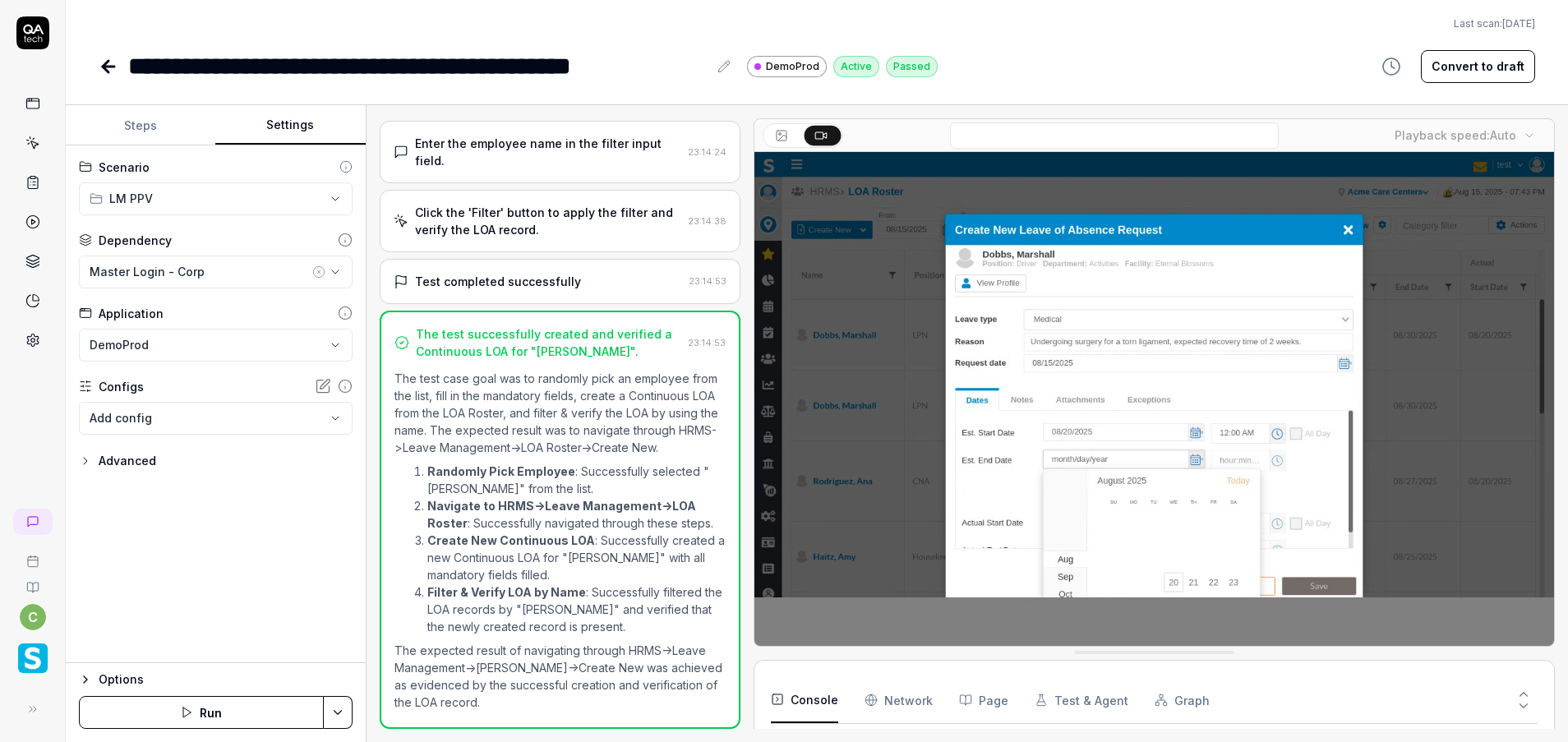
click at [111, 61] on icon at bounding box center [108, 66] width 20 height 20
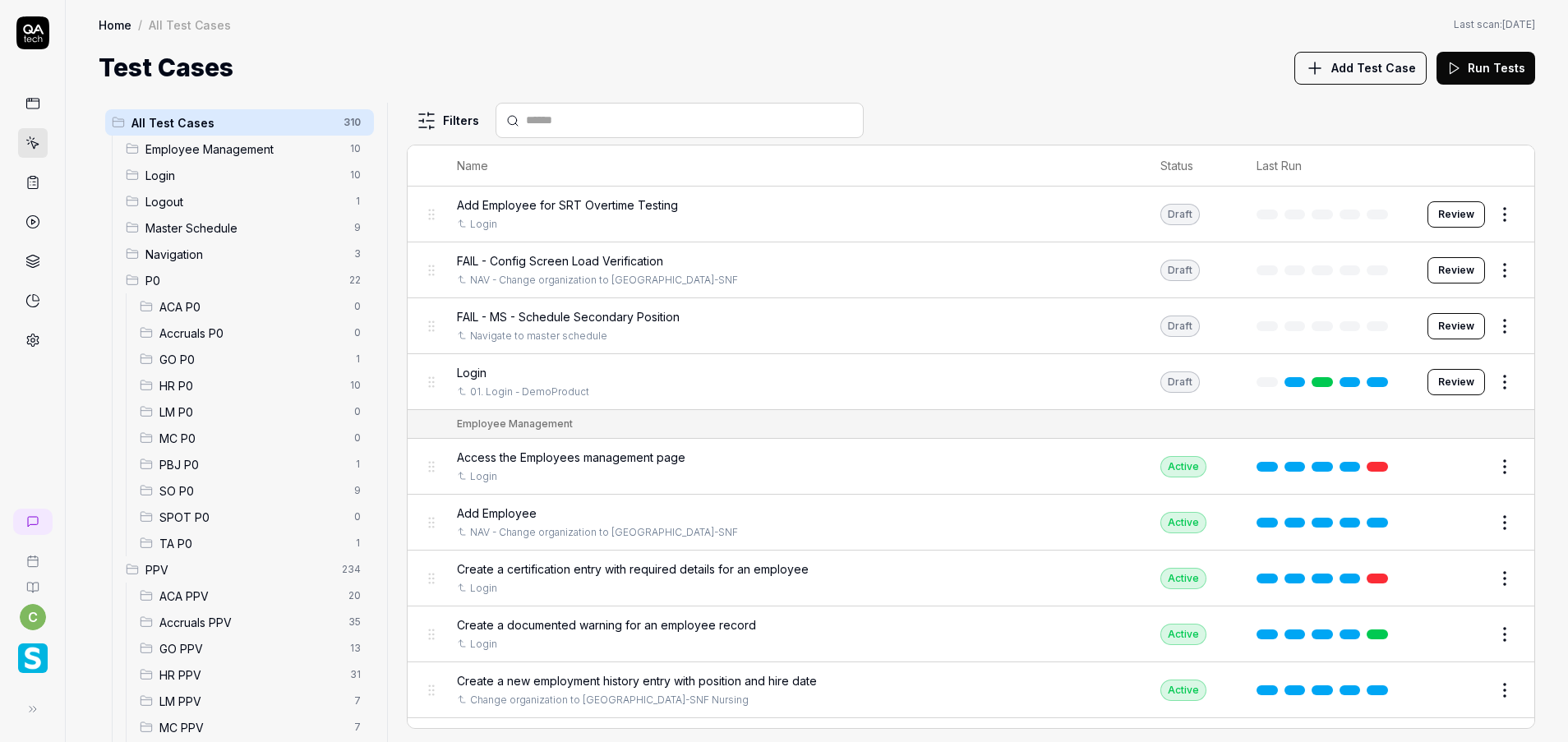
click at [208, 418] on span "LM P0" at bounding box center [251, 411] width 185 height 17
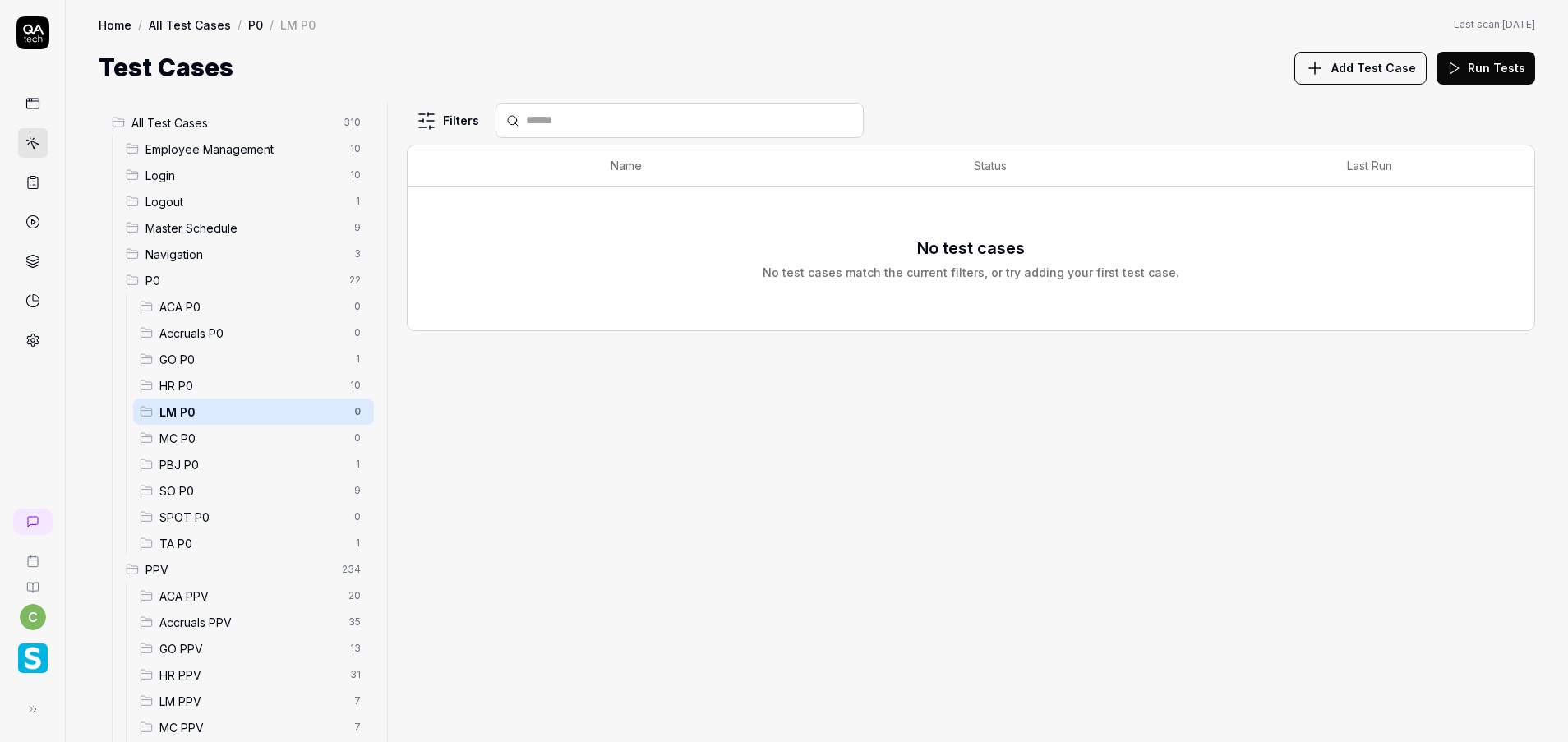
scroll to position [144, 0]
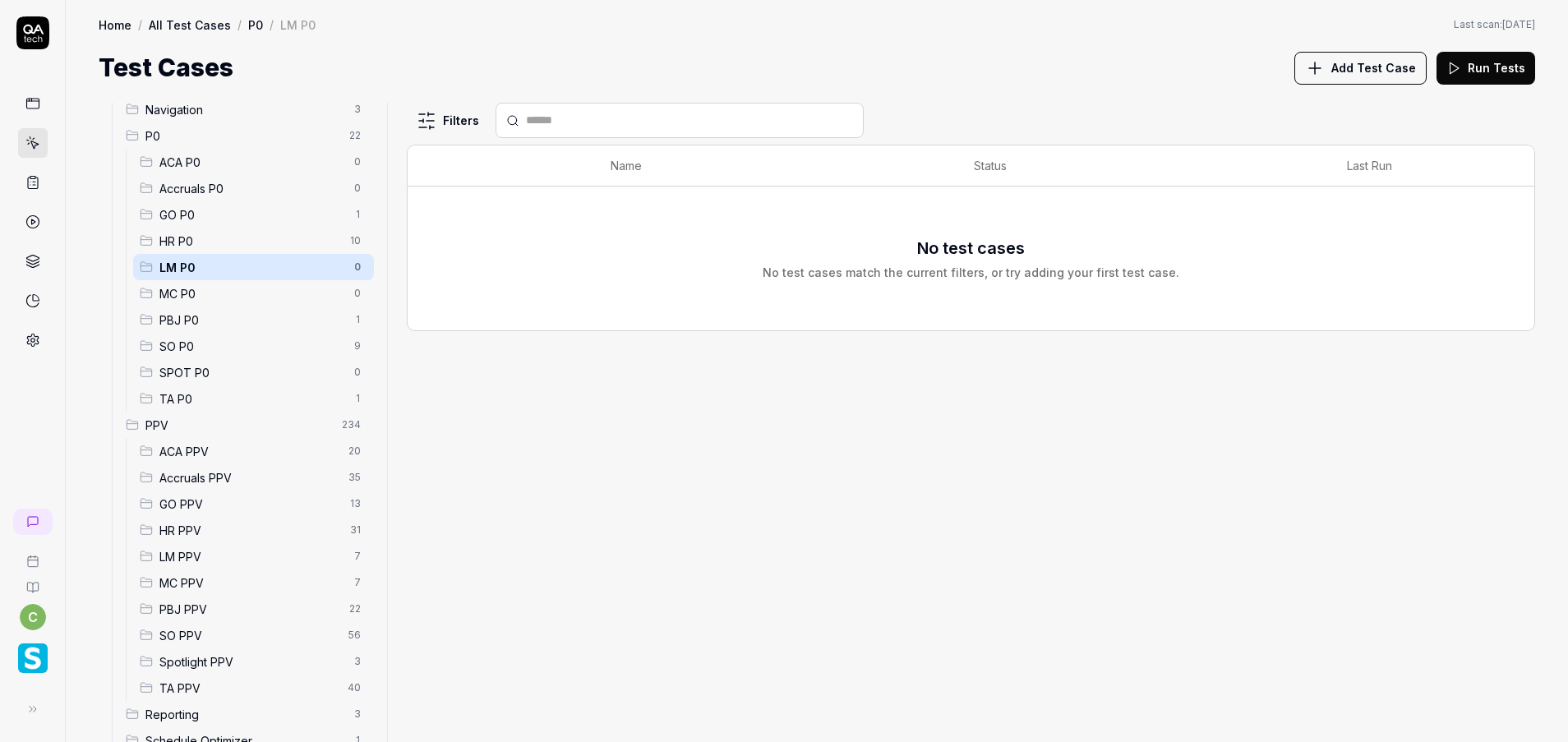
click at [181, 544] on div "LM PPV 7" at bounding box center [253, 556] width 241 height 26
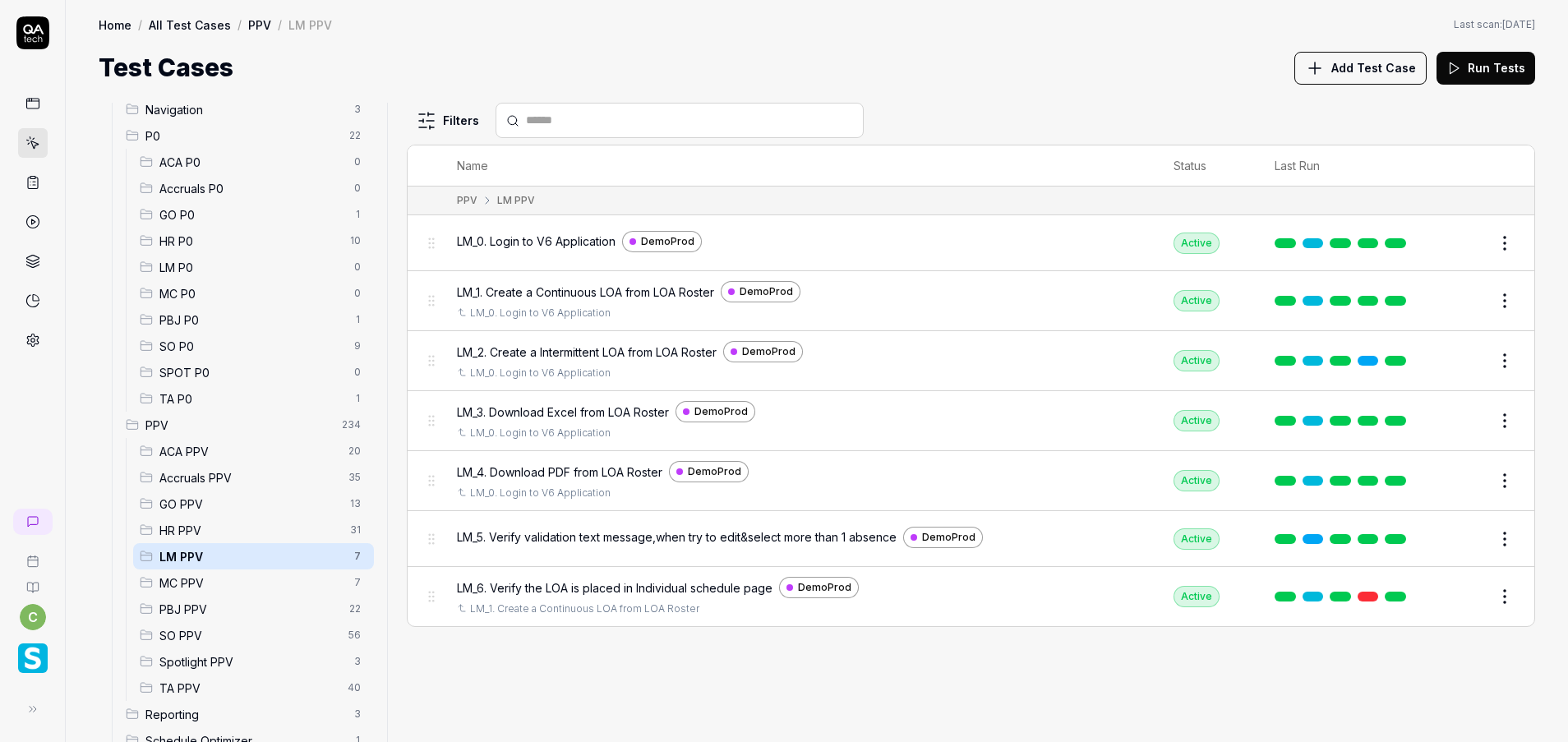
click at [1454, 359] on button "Edit" at bounding box center [1465, 360] width 39 height 26
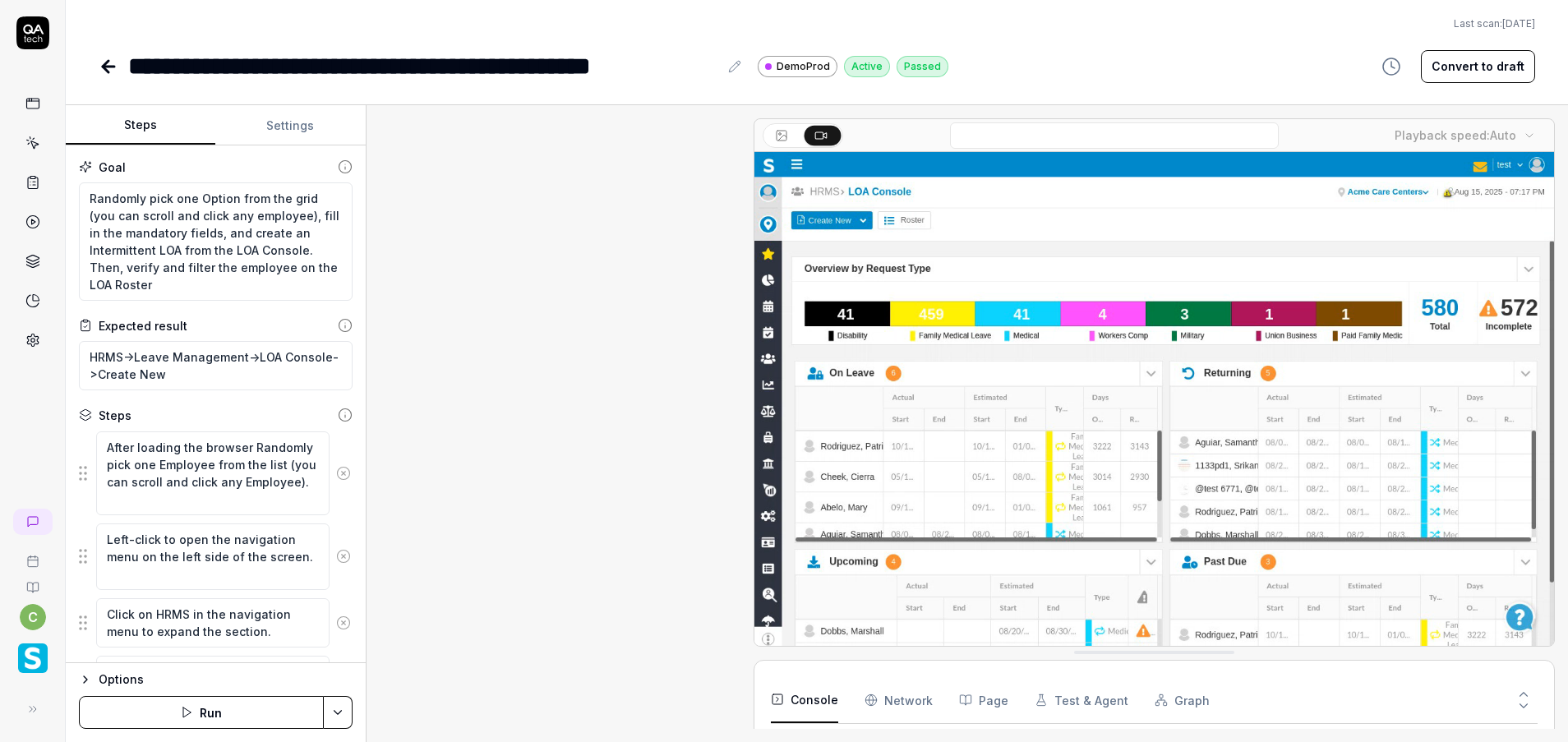
scroll to position [1419, 0]
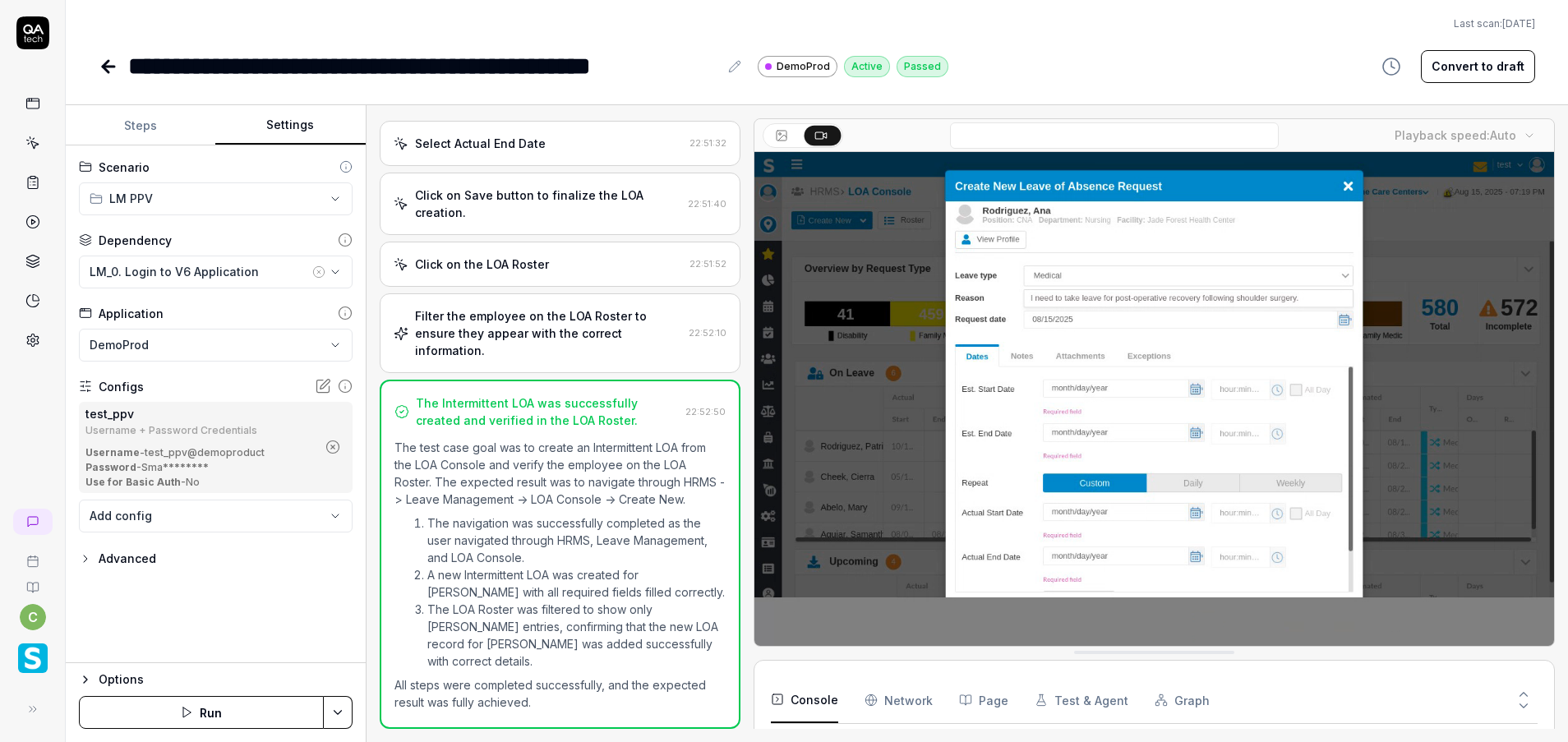
type textarea "*"
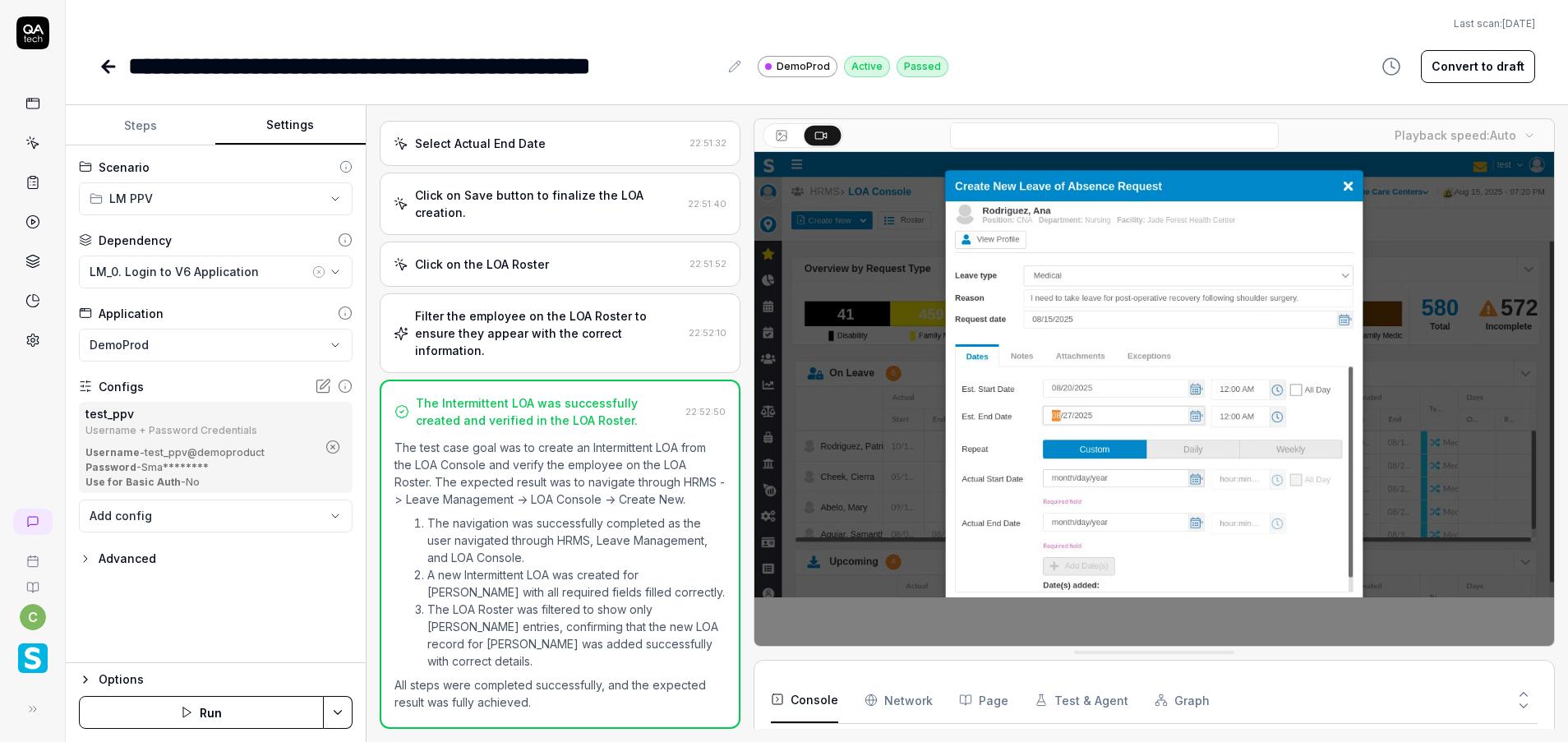
click at [331, 127] on button "Settings" at bounding box center [290, 126] width 150 height 39
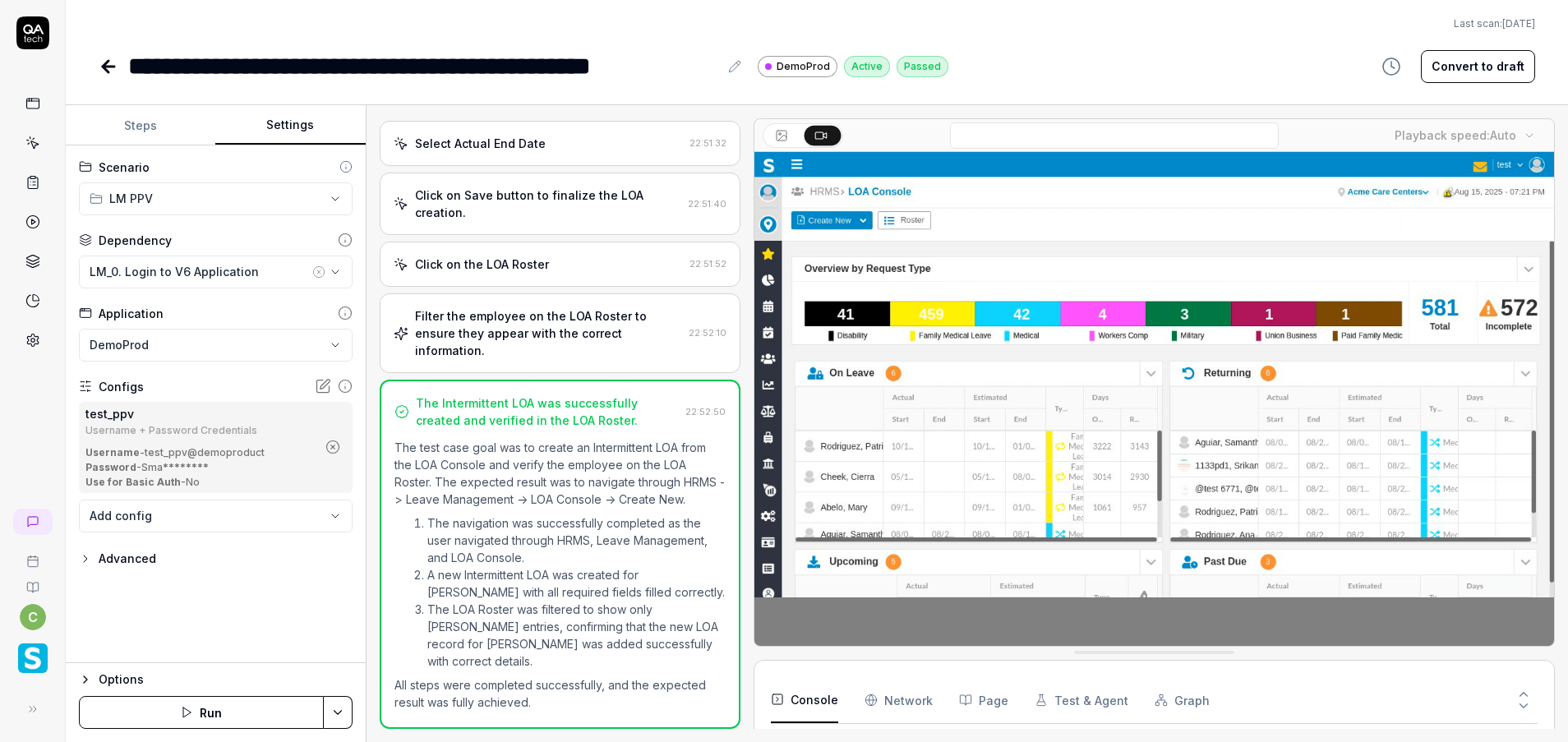
click at [319, 268] on icon "button" at bounding box center [318, 271] width 13 height 13
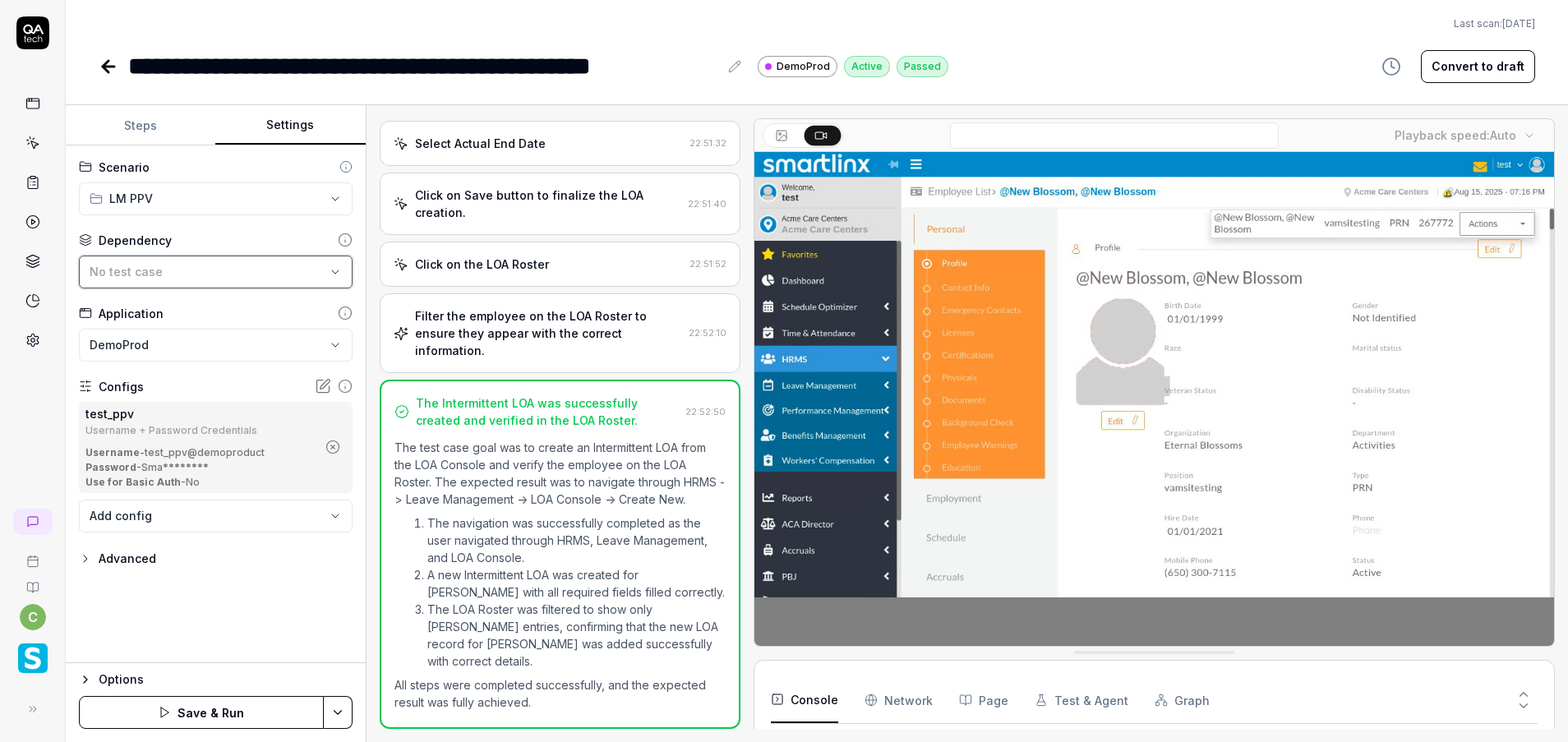
click at [286, 268] on div "No test case" at bounding box center [207, 271] width 236 height 17
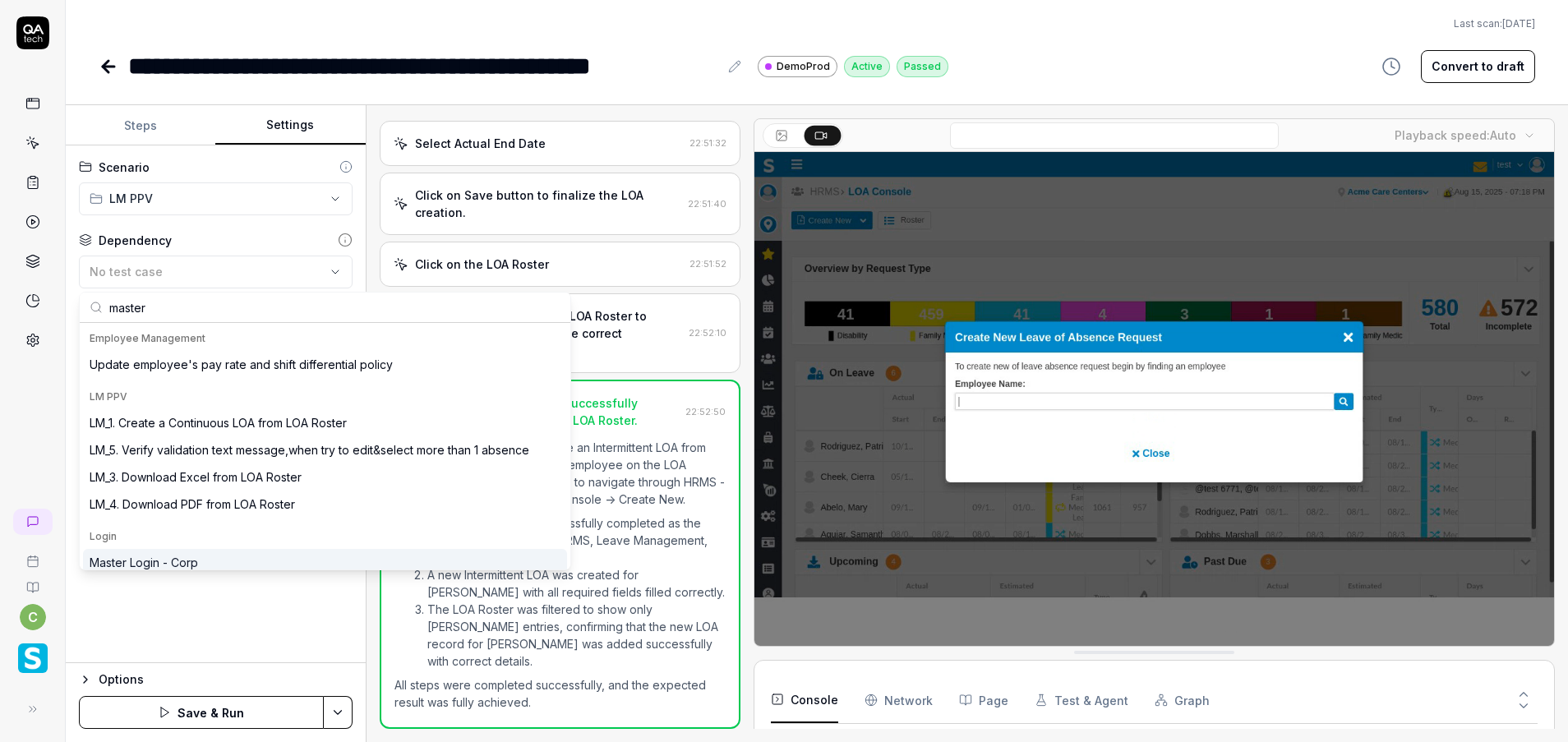
type input "master"
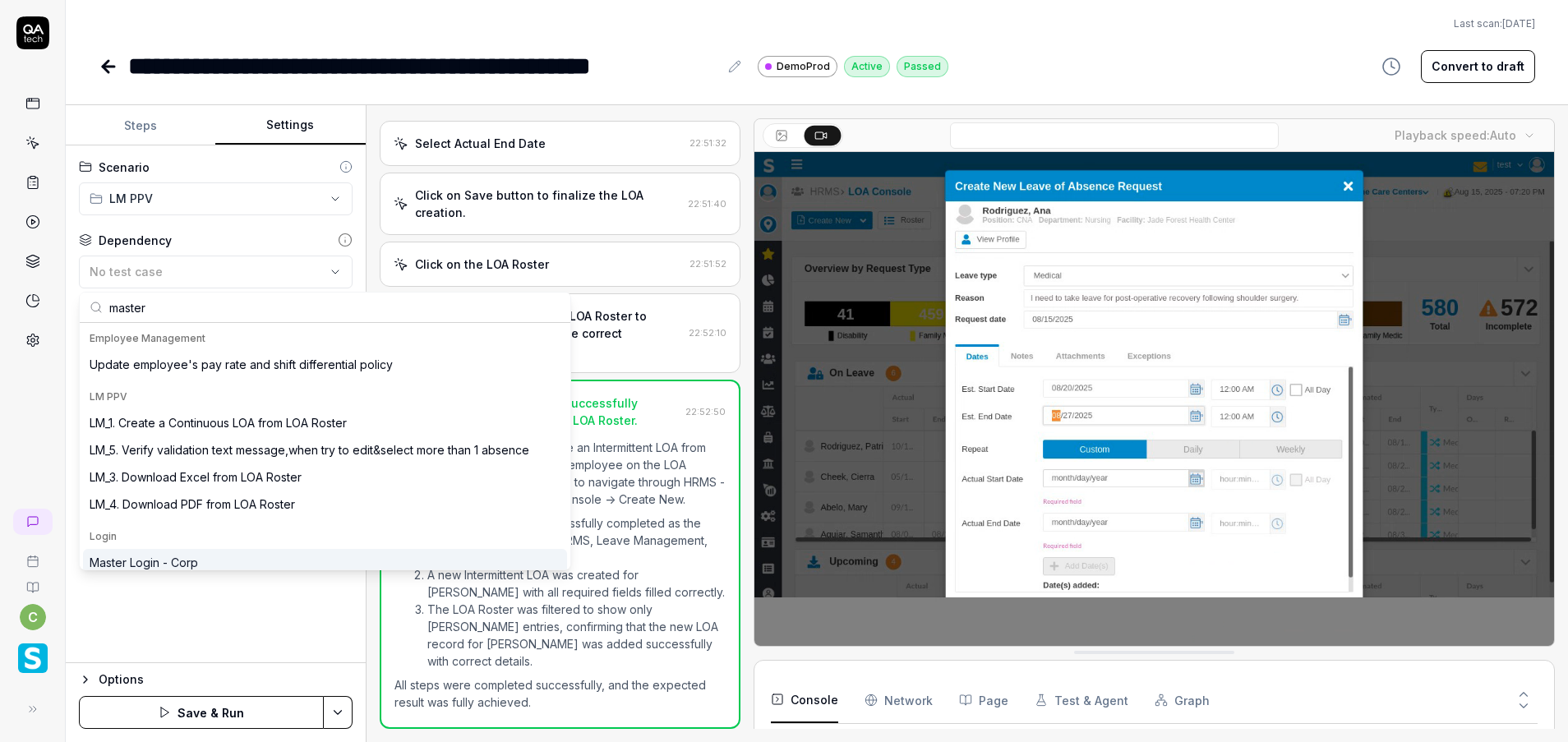
click at [175, 552] on div "Master Login - Corp" at bounding box center [325, 563] width 484 height 27
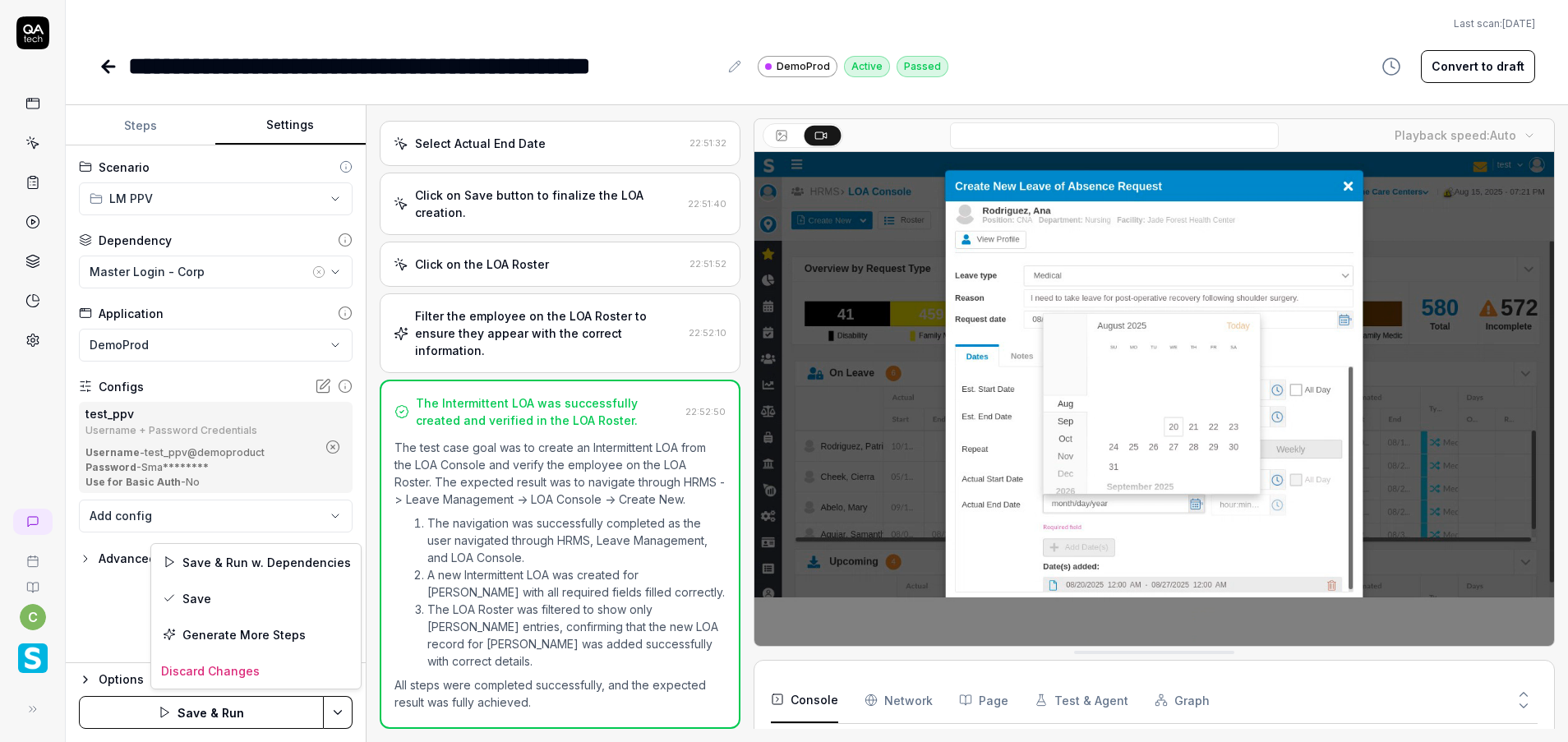
click at [337, 717] on html "**********" at bounding box center [784, 371] width 1568 height 742
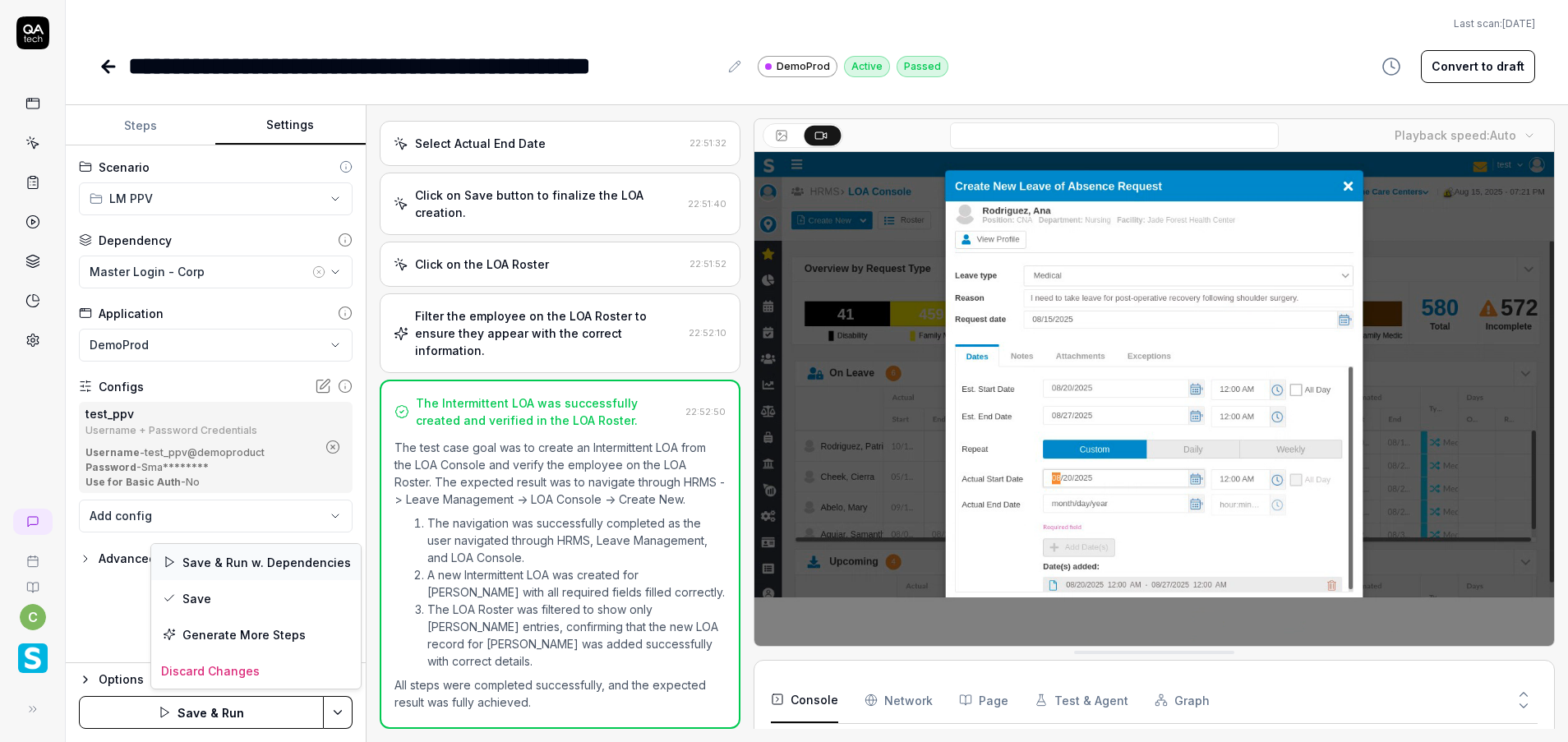
click at [190, 579] on div "Save & Run w. Dependencies" at bounding box center [256, 562] width 209 height 37
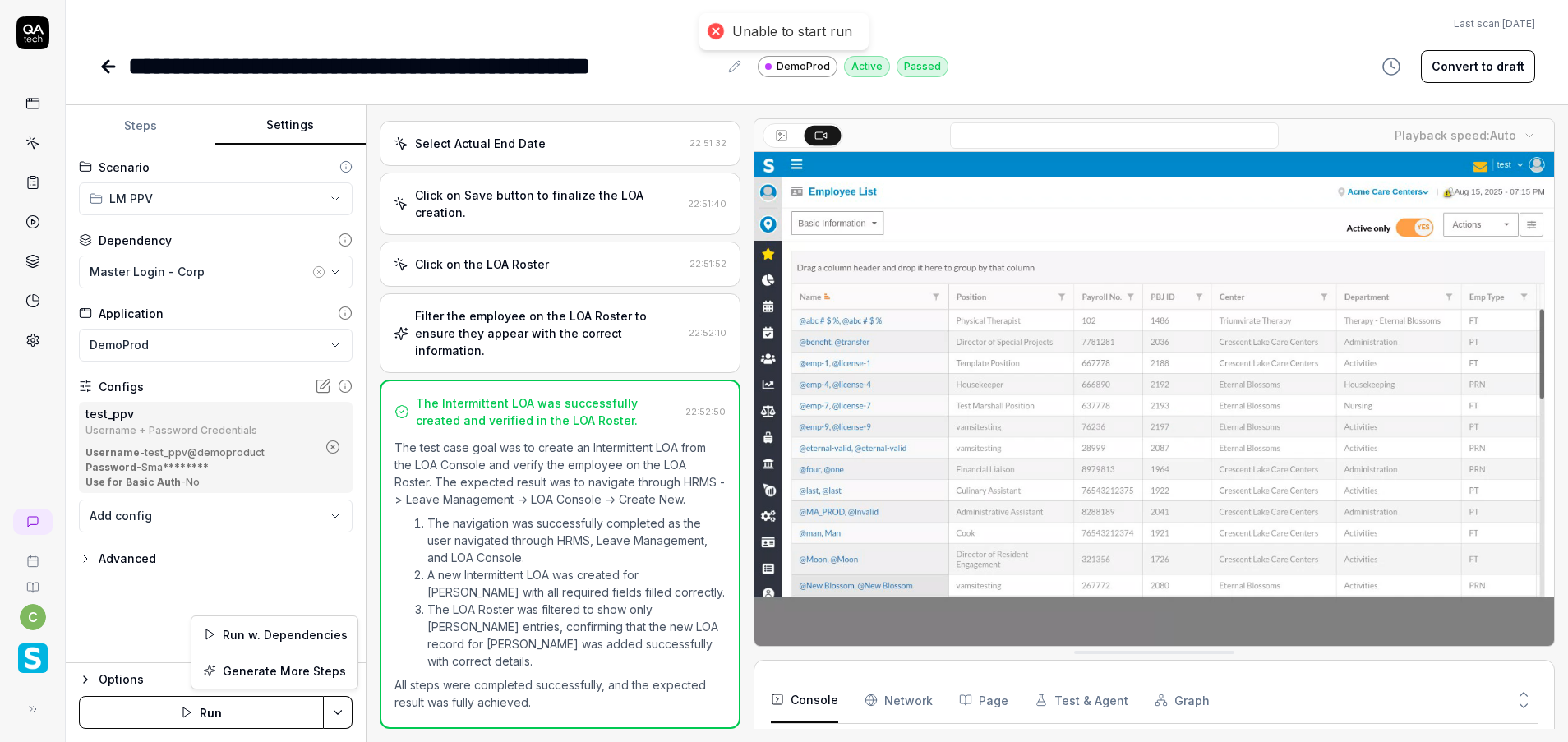
click at [334, 714] on html "**********" at bounding box center [784, 371] width 1568 height 742
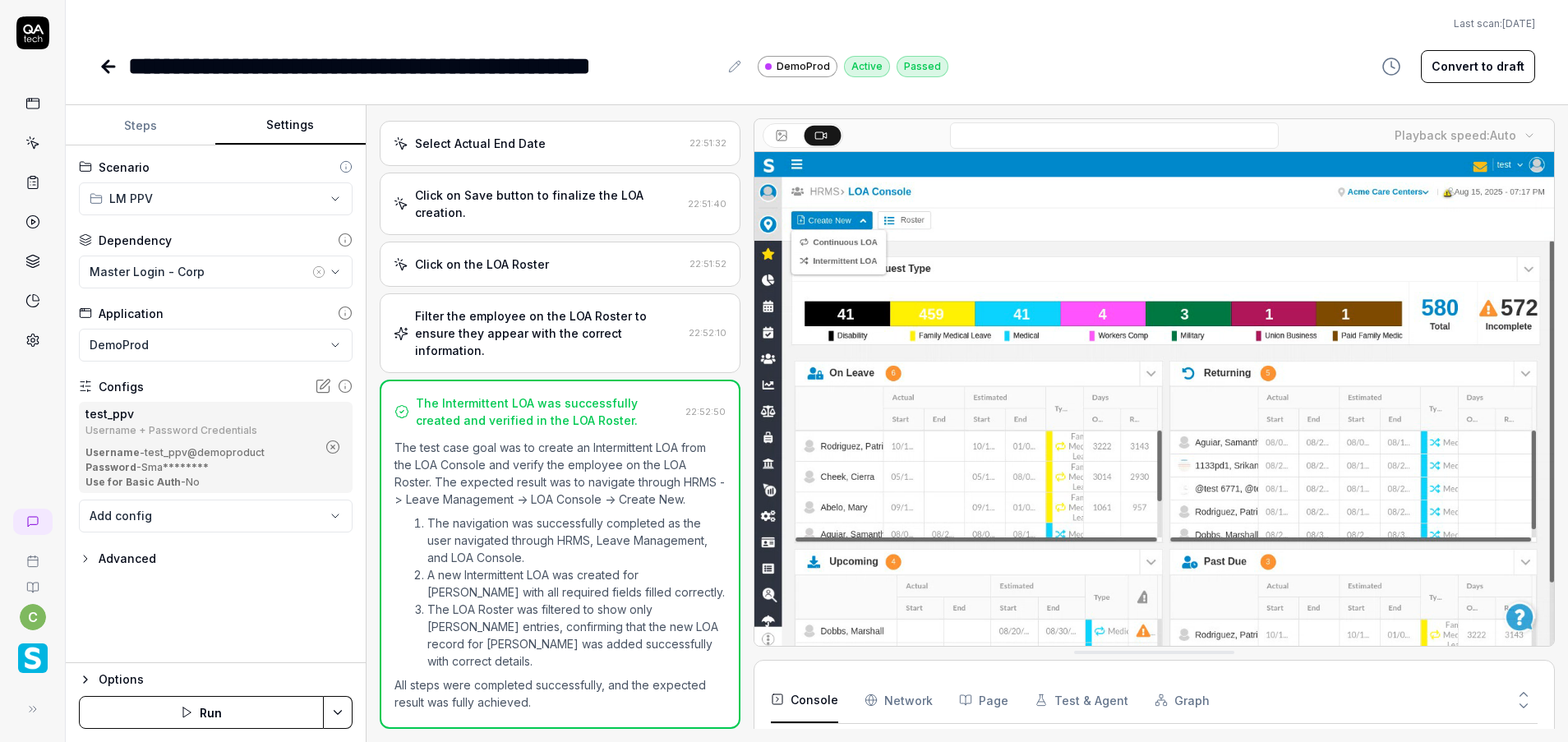
click at [195, 589] on html "**********" at bounding box center [784, 371] width 1568 height 742
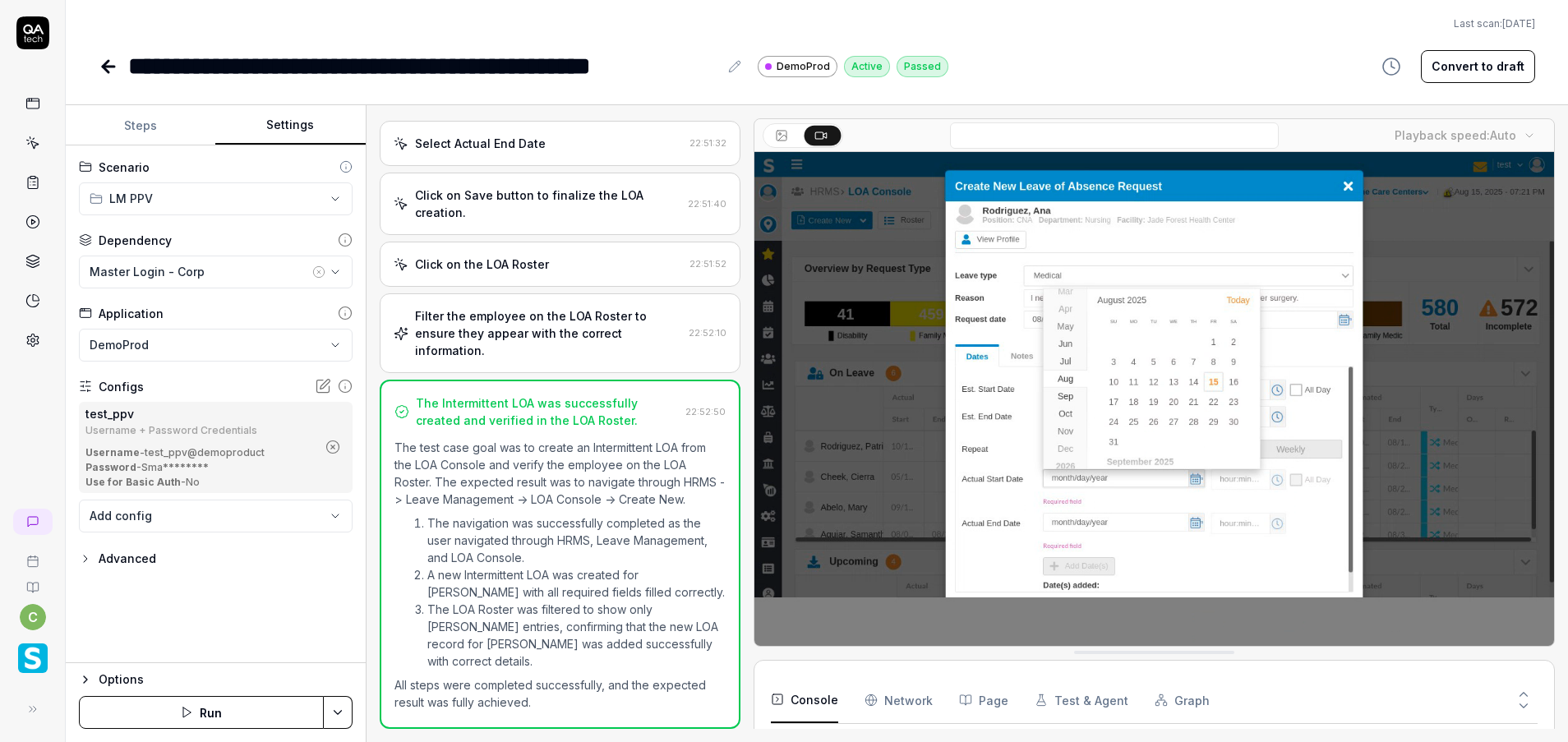
click at [338, 445] on circle "button" at bounding box center [332, 447] width 12 height 12
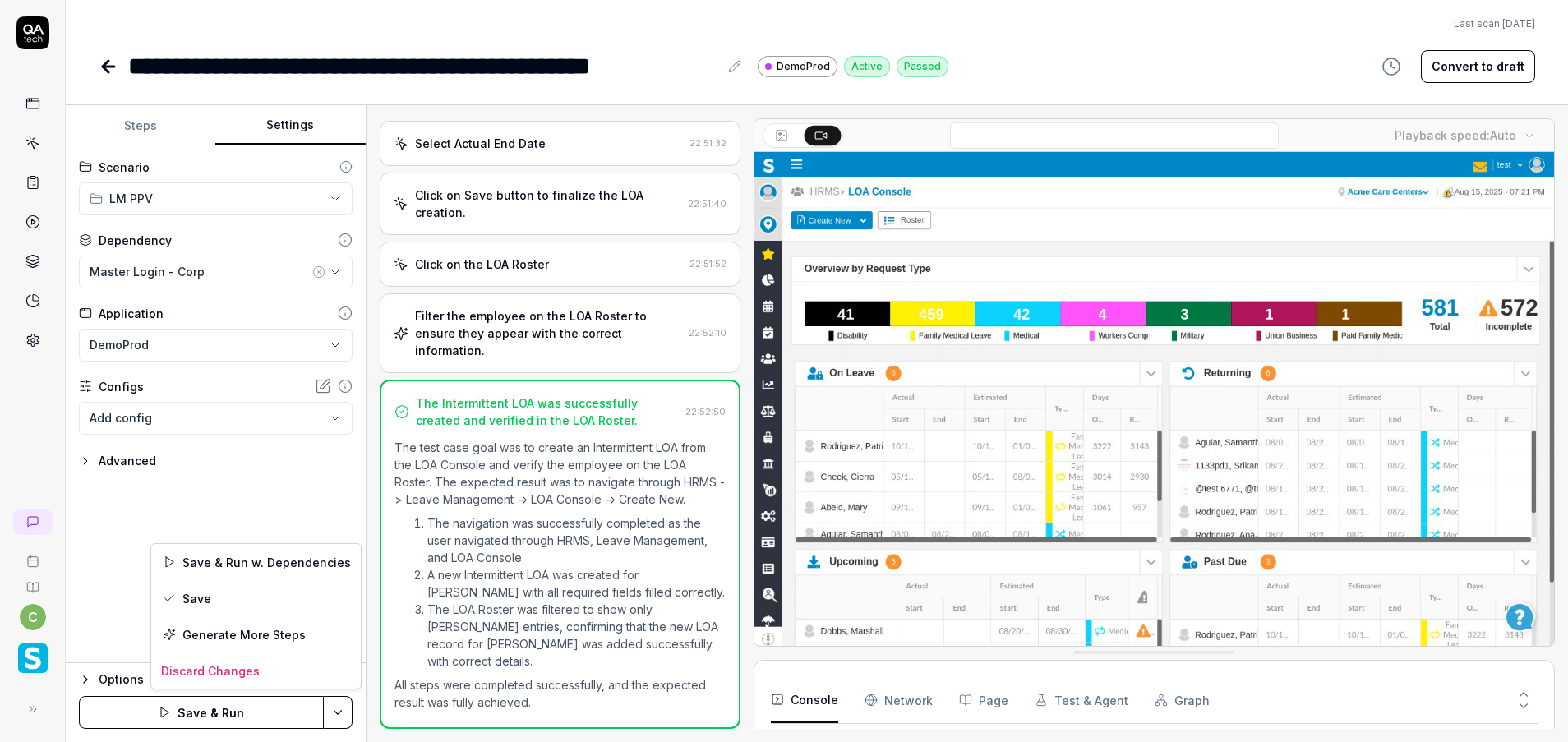
click at [334, 702] on html "**********" at bounding box center [784, 371] width 1568 height 742
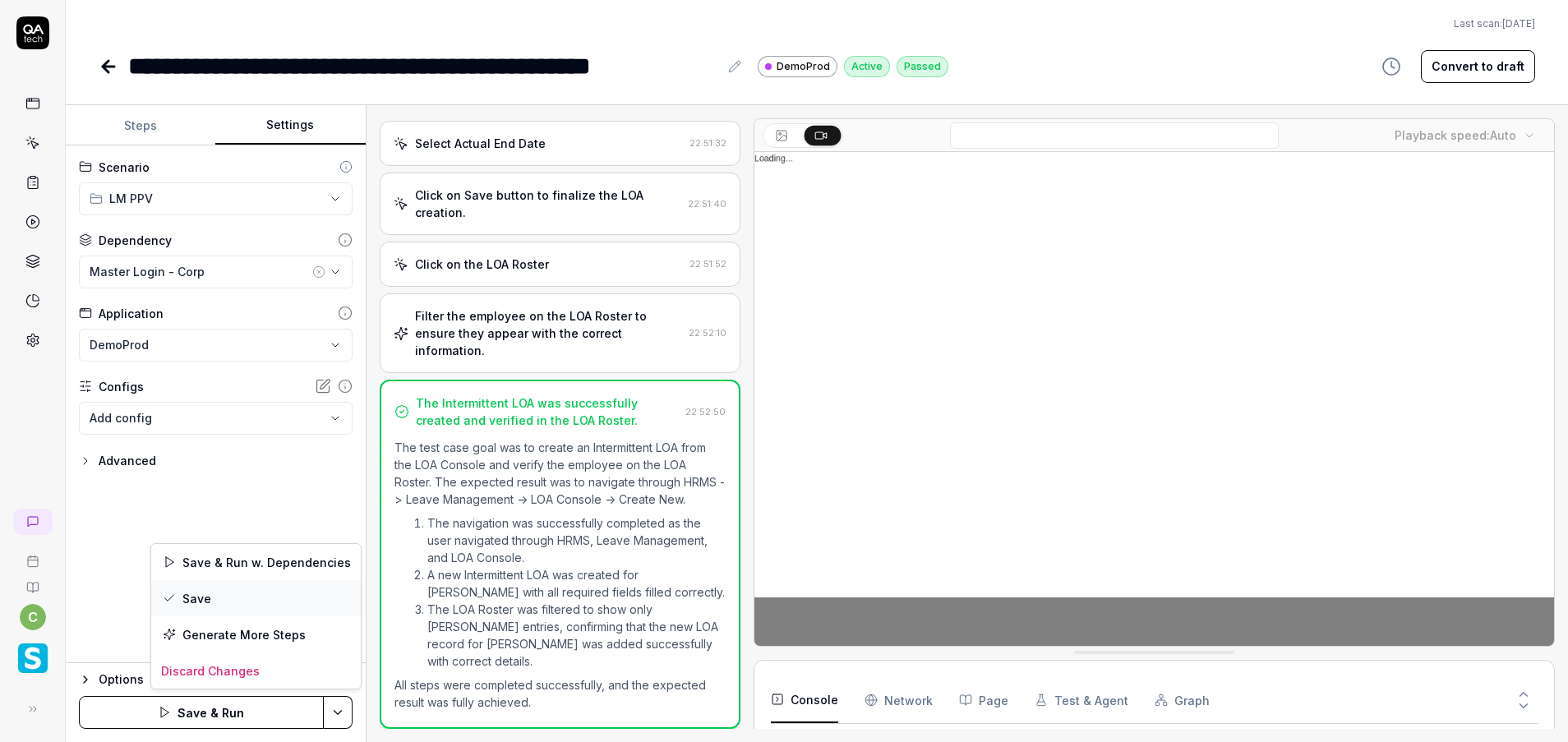
click at [240, 588] on div "Save" at bounding box center [256, 598] width 209 height 37
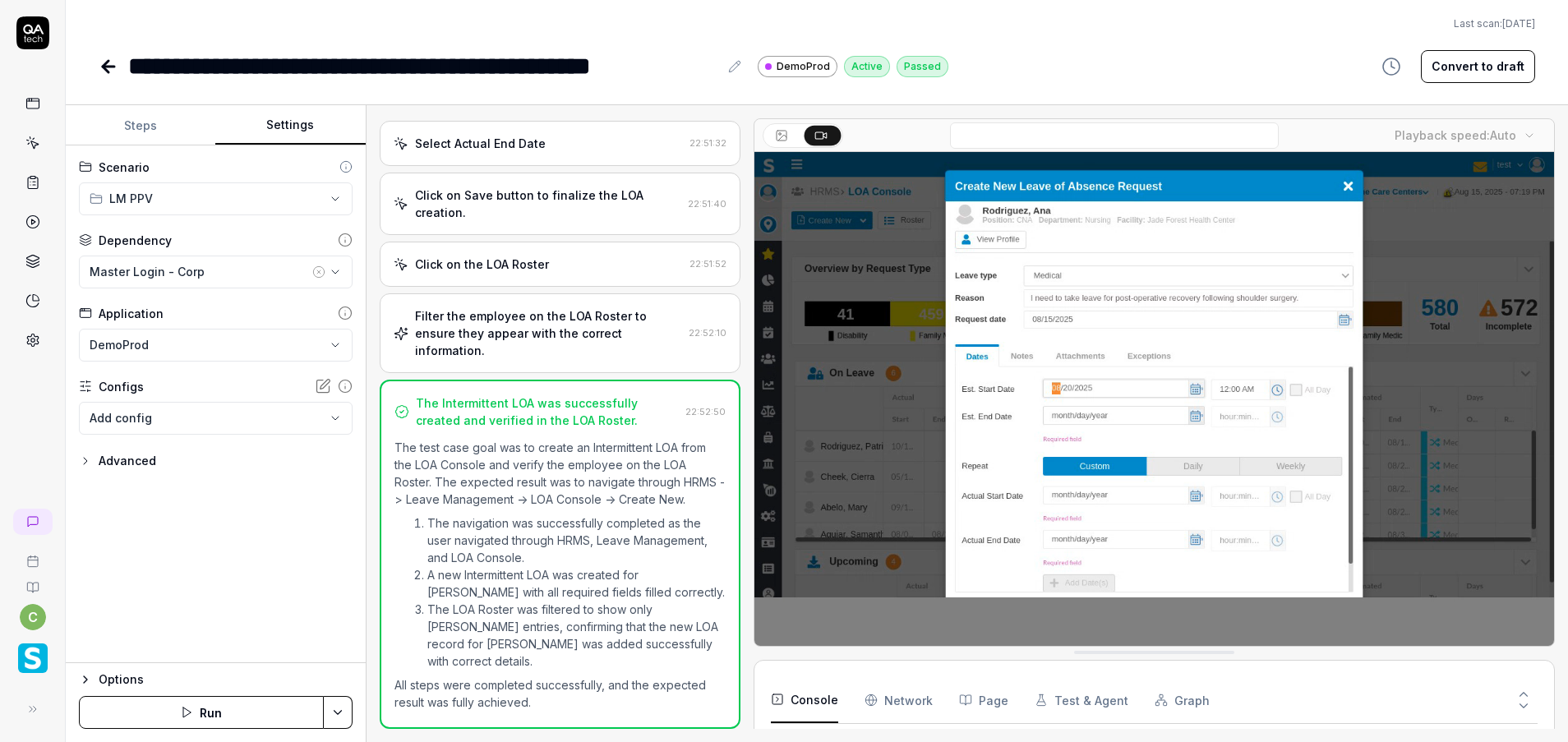
click at [110, 63] on icon at bounding box center [108, 66] width 20 height 20
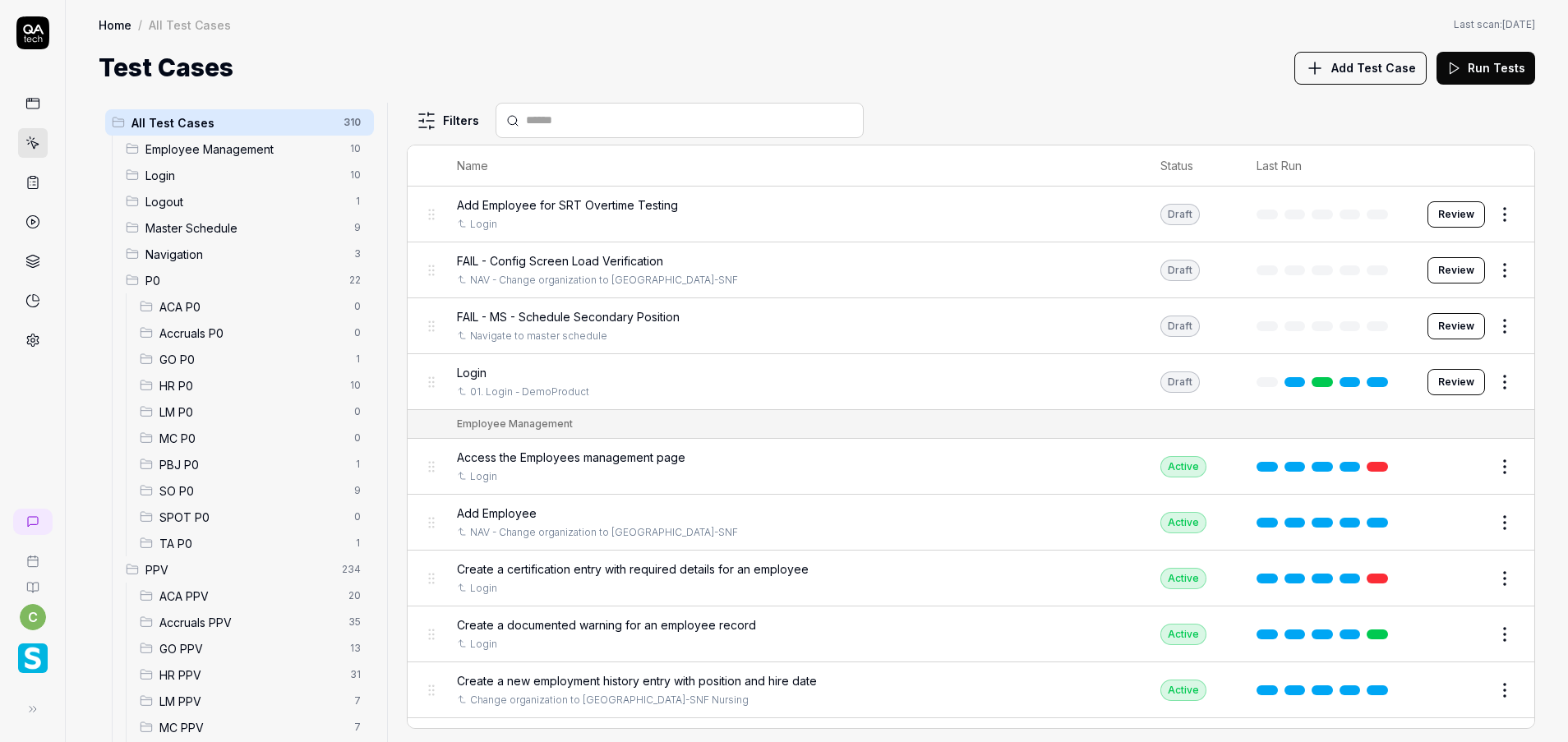
click at [230, 703] on span "LM PPV" at bounding box center [251, 701] width 185 height 17
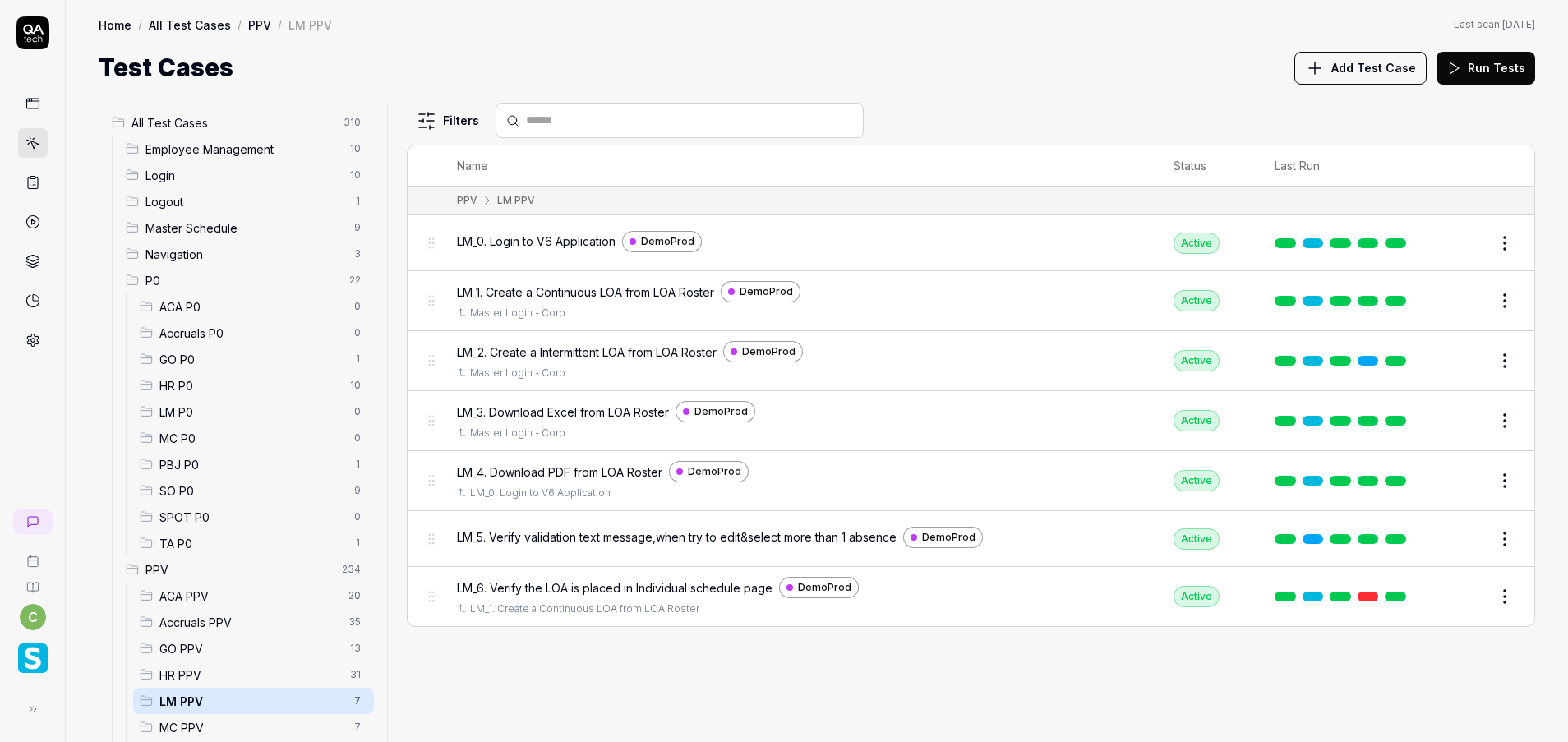
click at [1479, 548] on button "Edit" at bounding box center [1465, 538] width 39 height 26
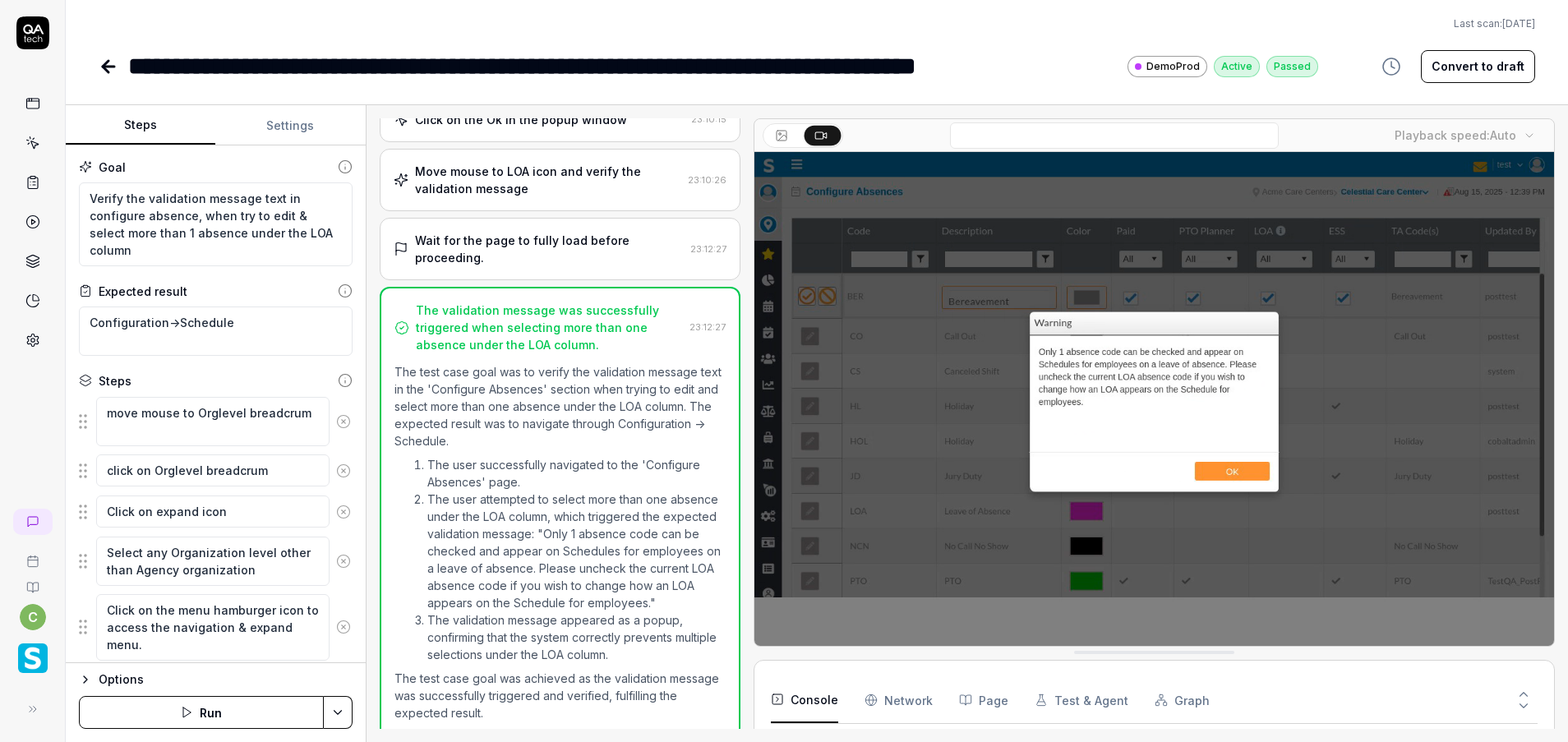
scroll to position [1247, 0]
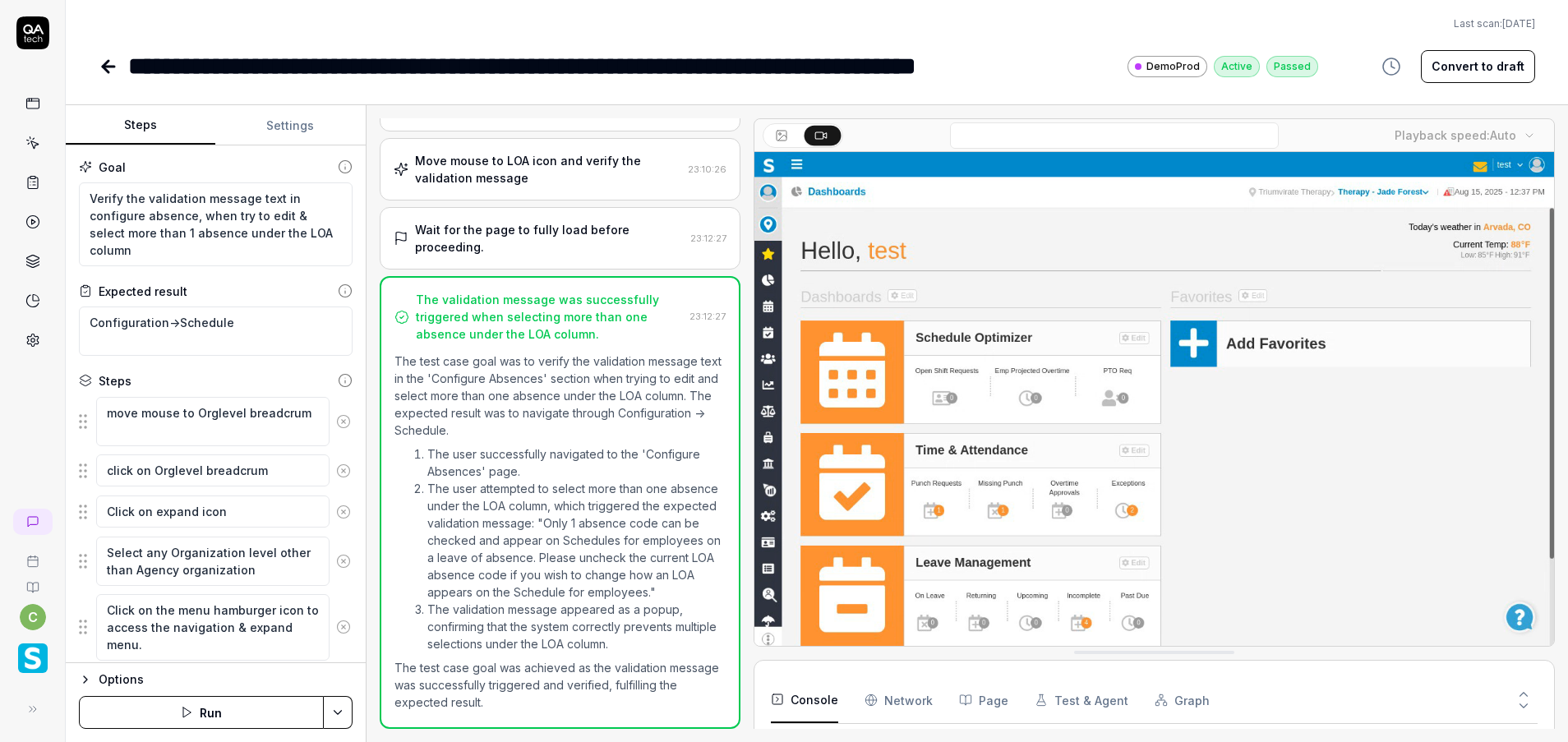
type textarea "*"
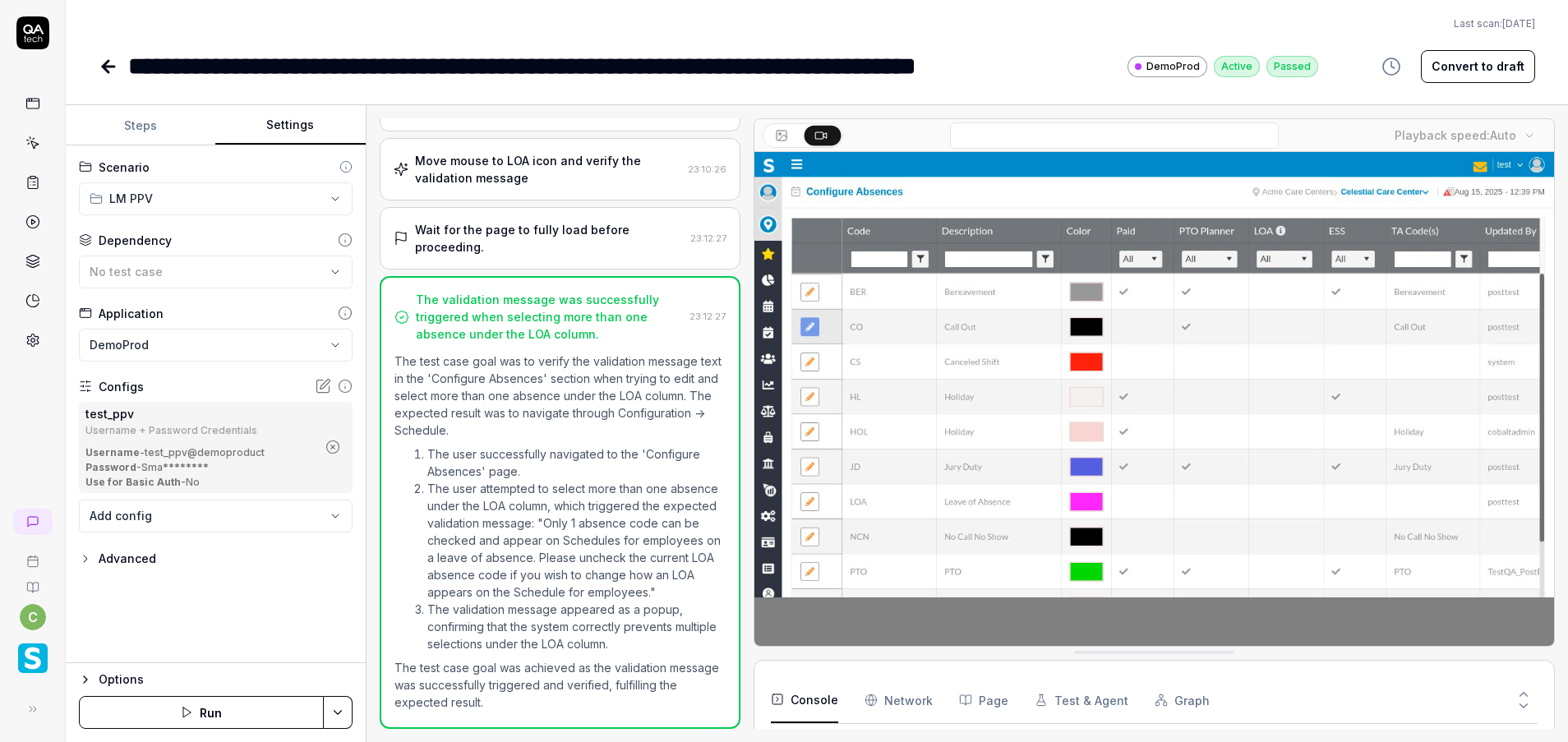
click at [287, 131] on button "Settings" at bounding box center [290, 126] width 150 height 39
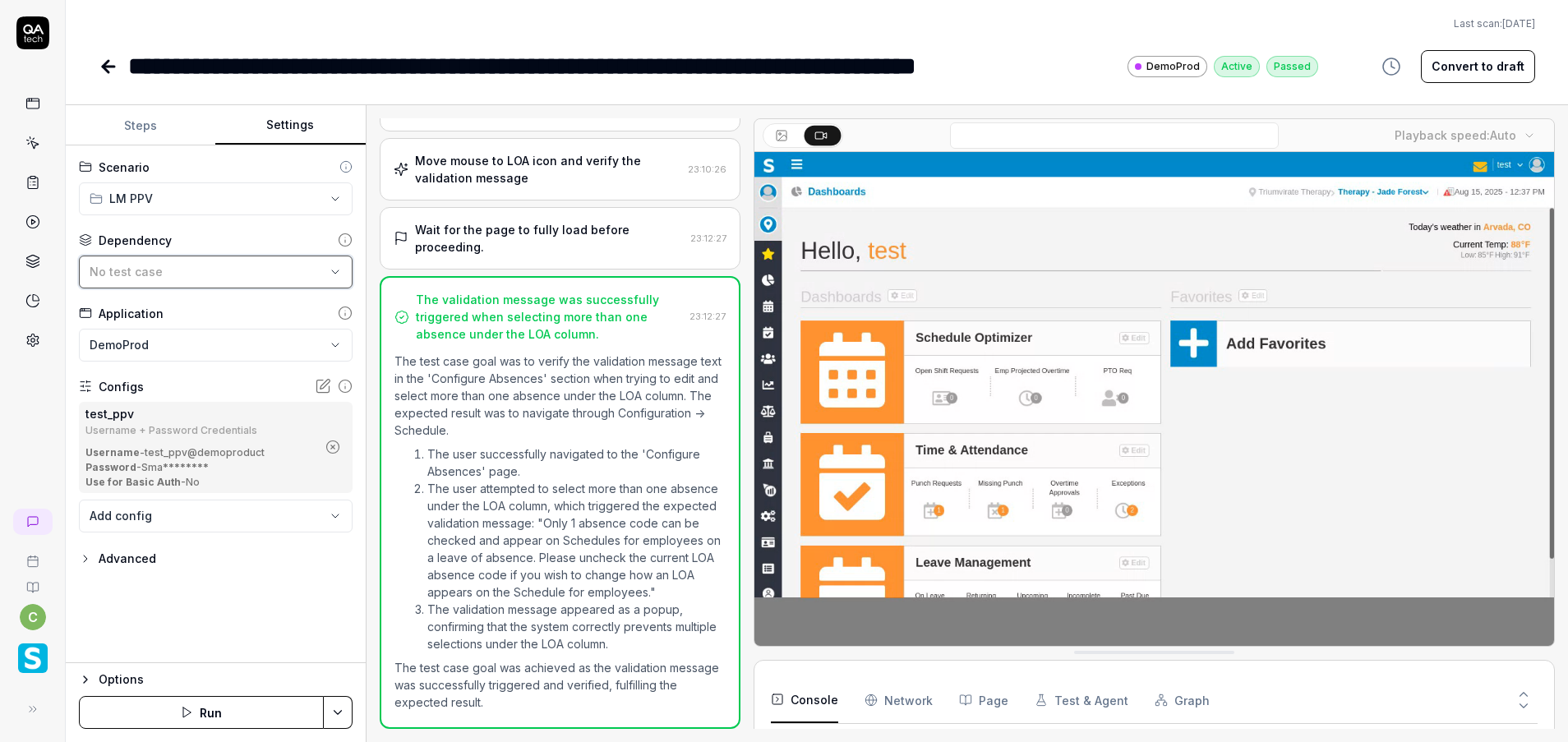
click at [339, 263] on button "No test case" at bounding box center [216, 272] width 274 height 33
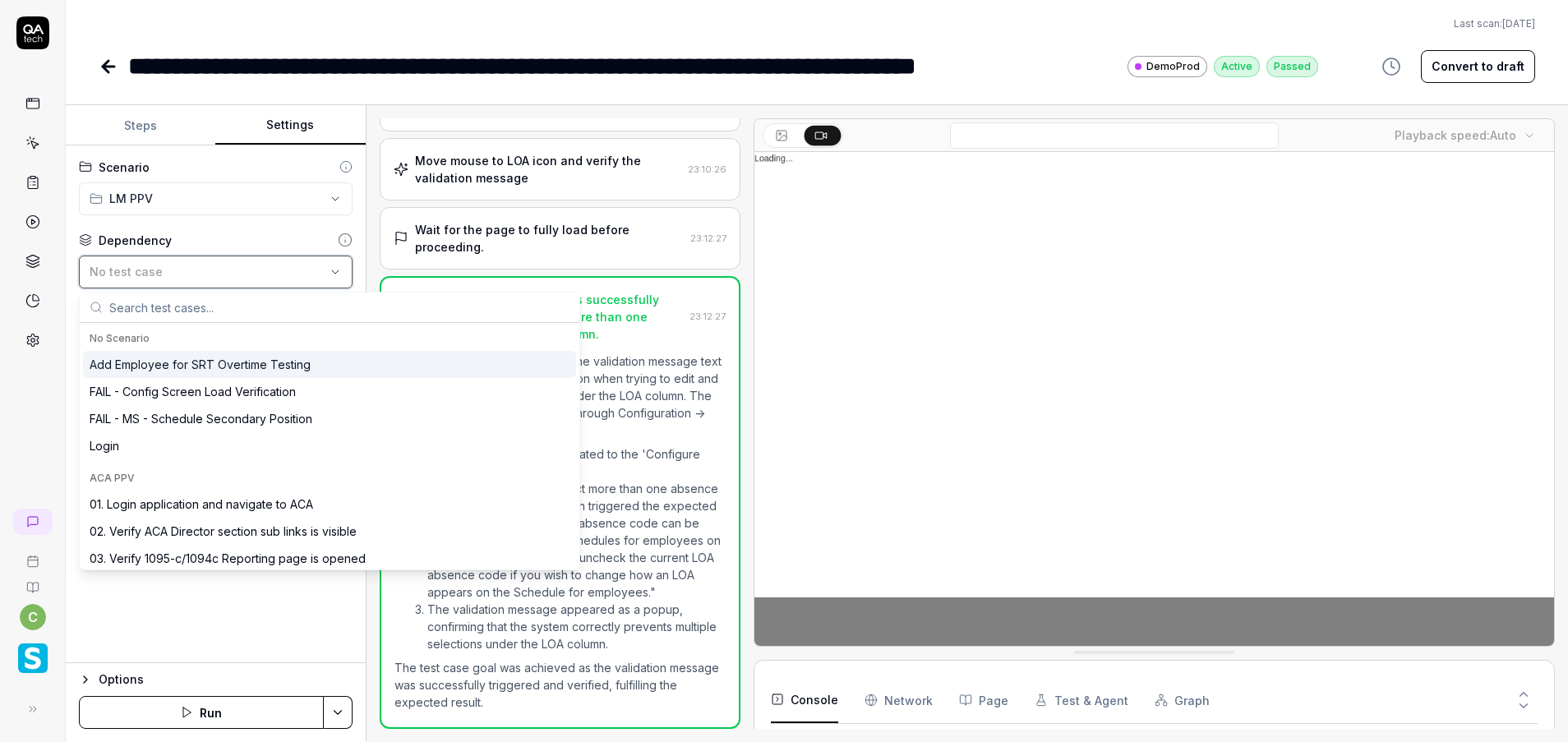
click at [253, 270] on div "No test case" at bounding box center [207, 271] width 236 height 17
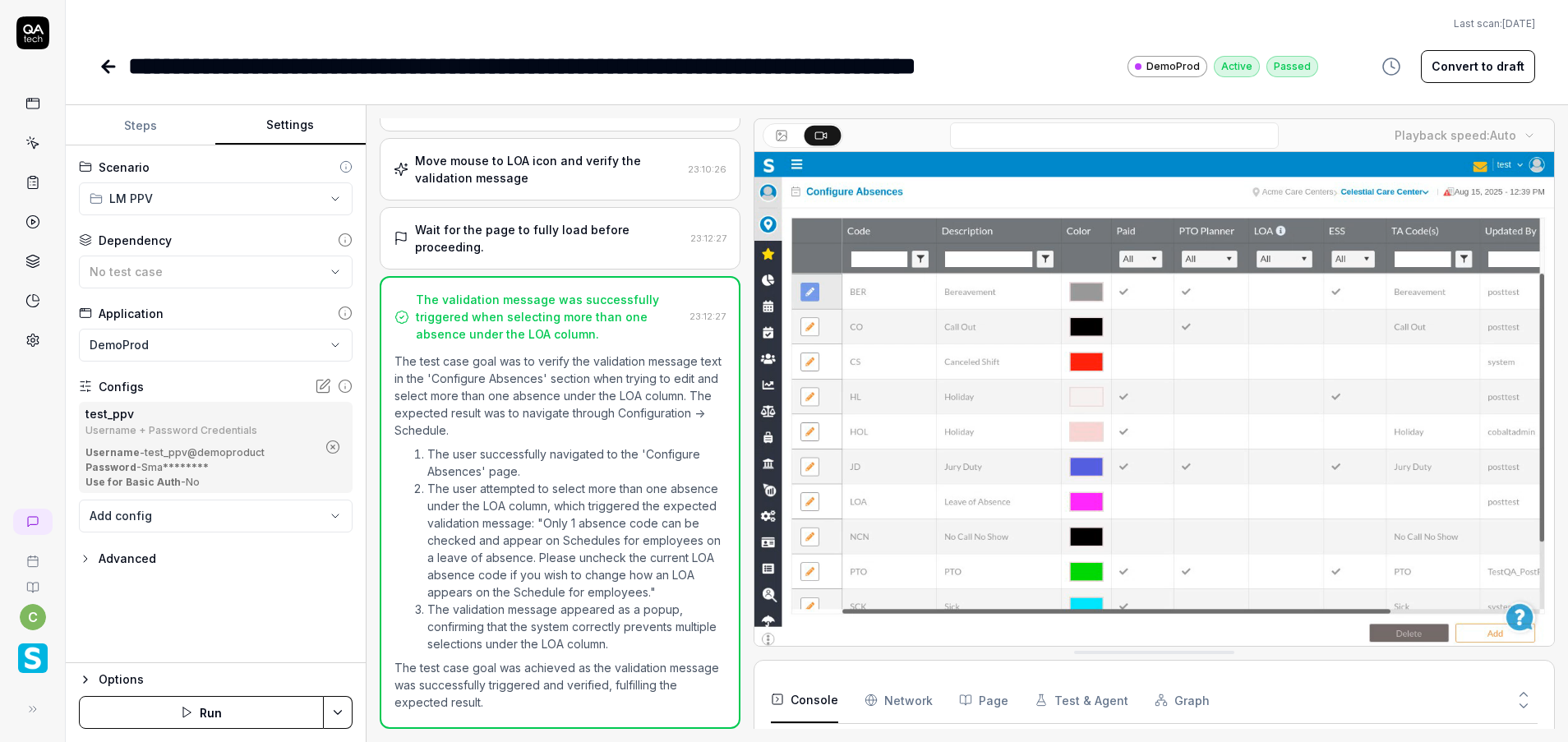
click at [332, 450] on icon "button" at bounding box center [332, 446] width 14 height 14
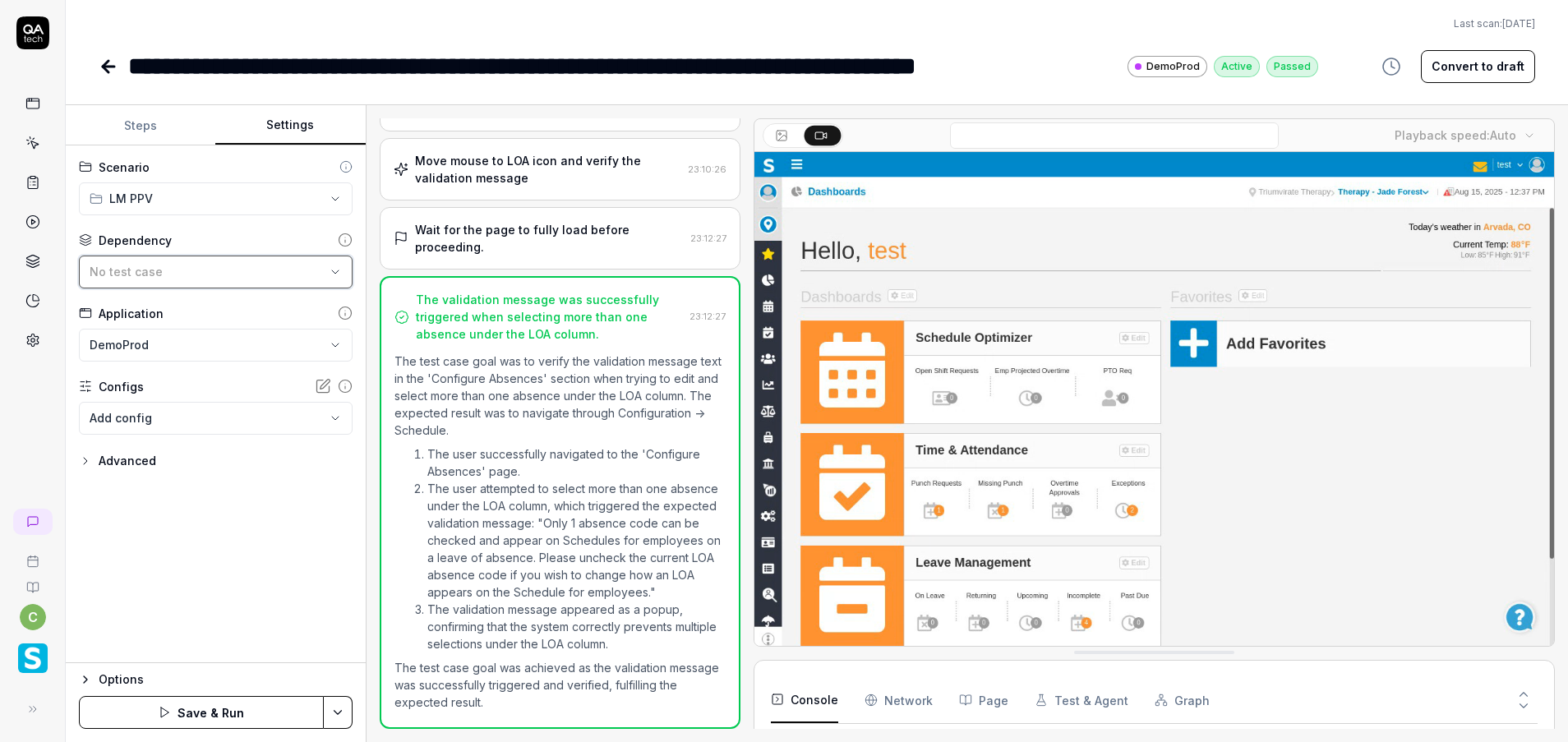
click at [332, 263] on button "No test case" at bounding box center [216, 272] width 274 height 33
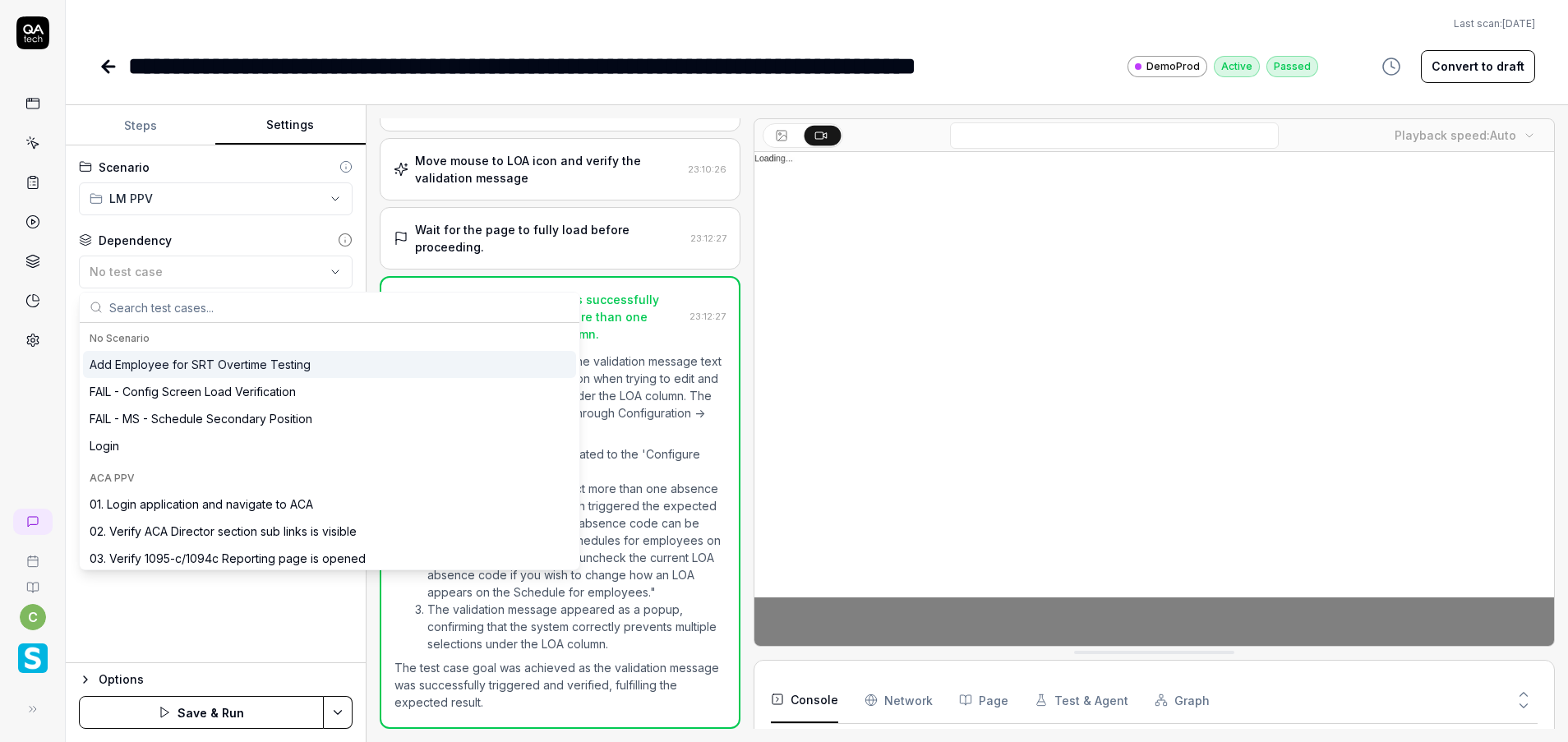
click at [219, 306] on input "text" at bounding box center [339, 307] width 460 height 30
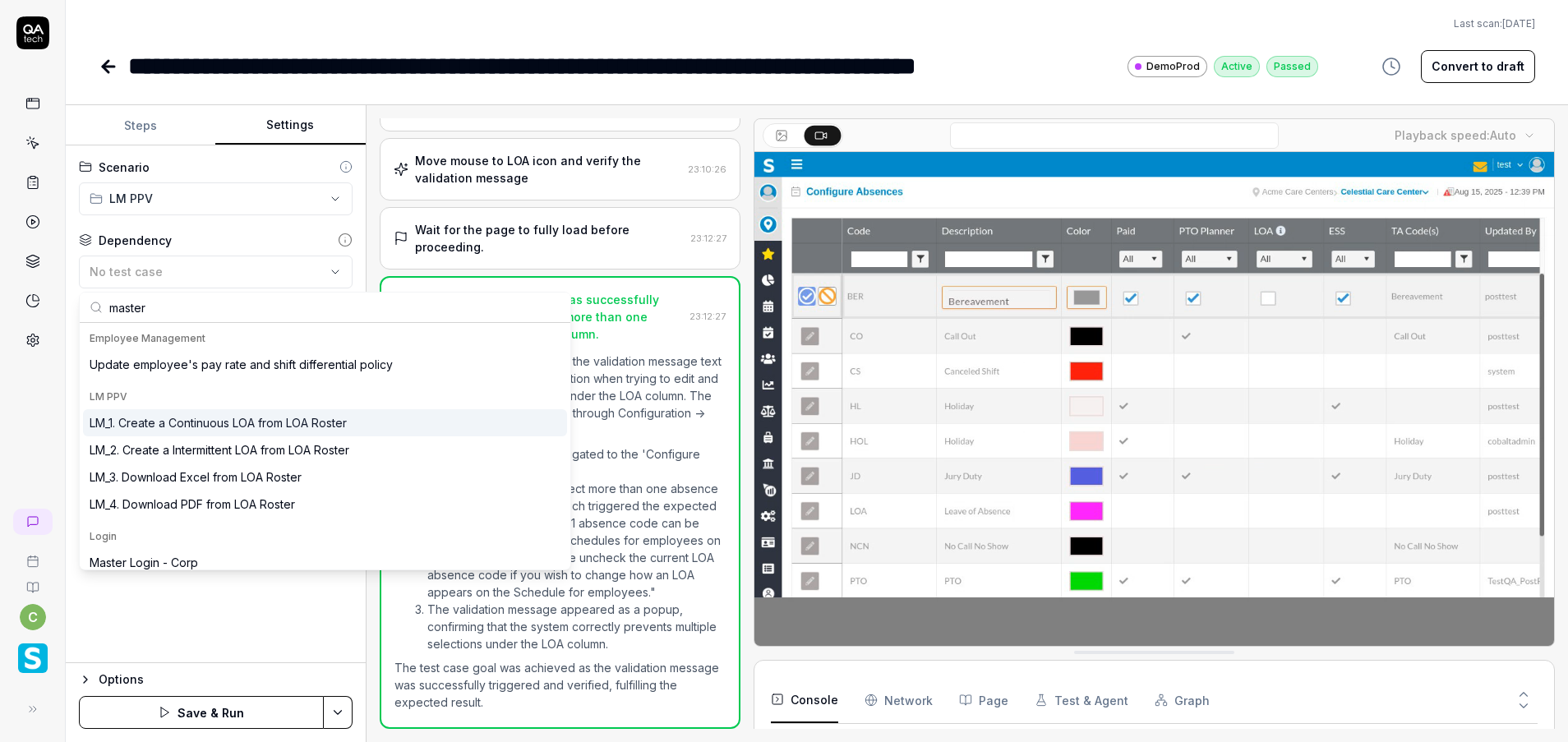
type input "master"
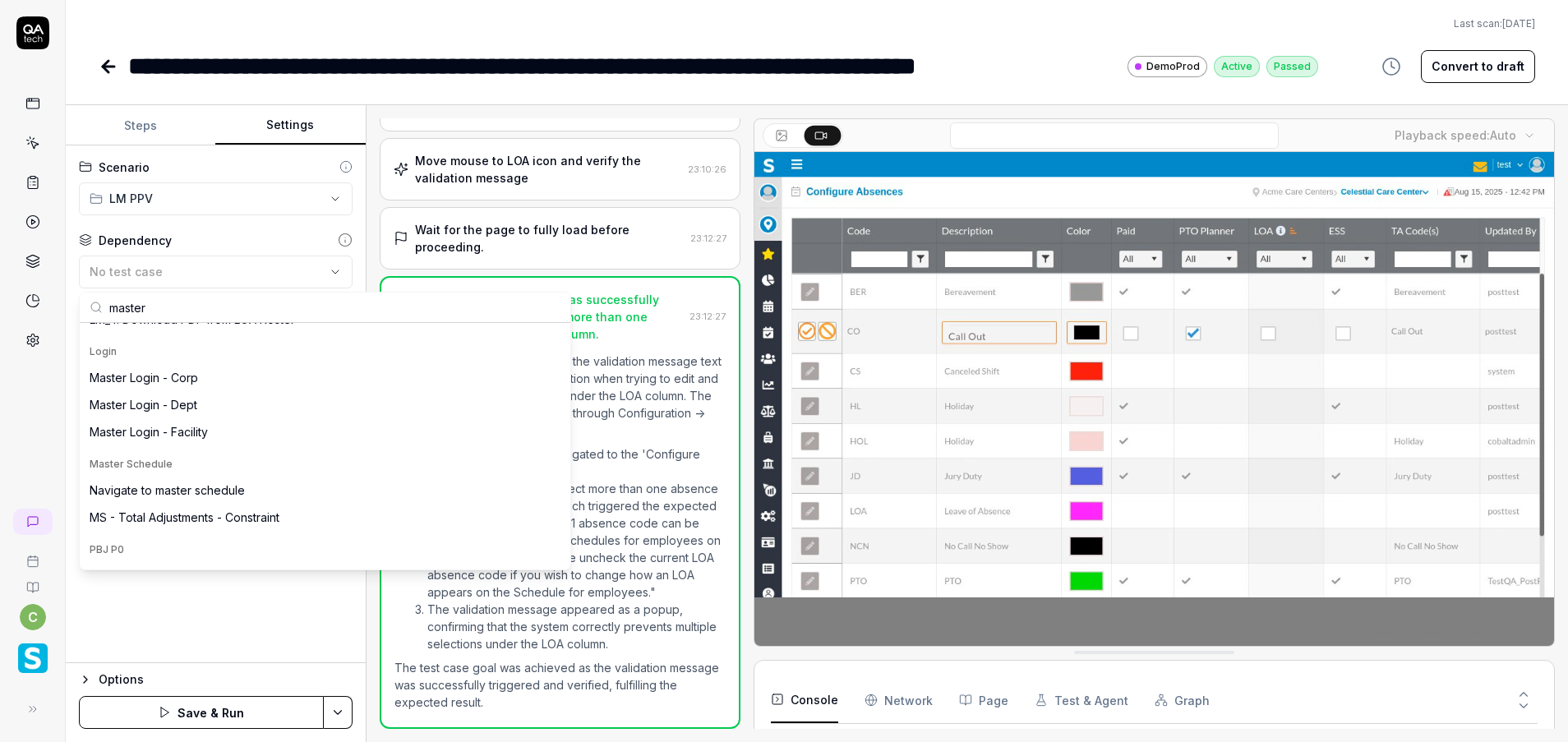
scroll to position [196, 0]
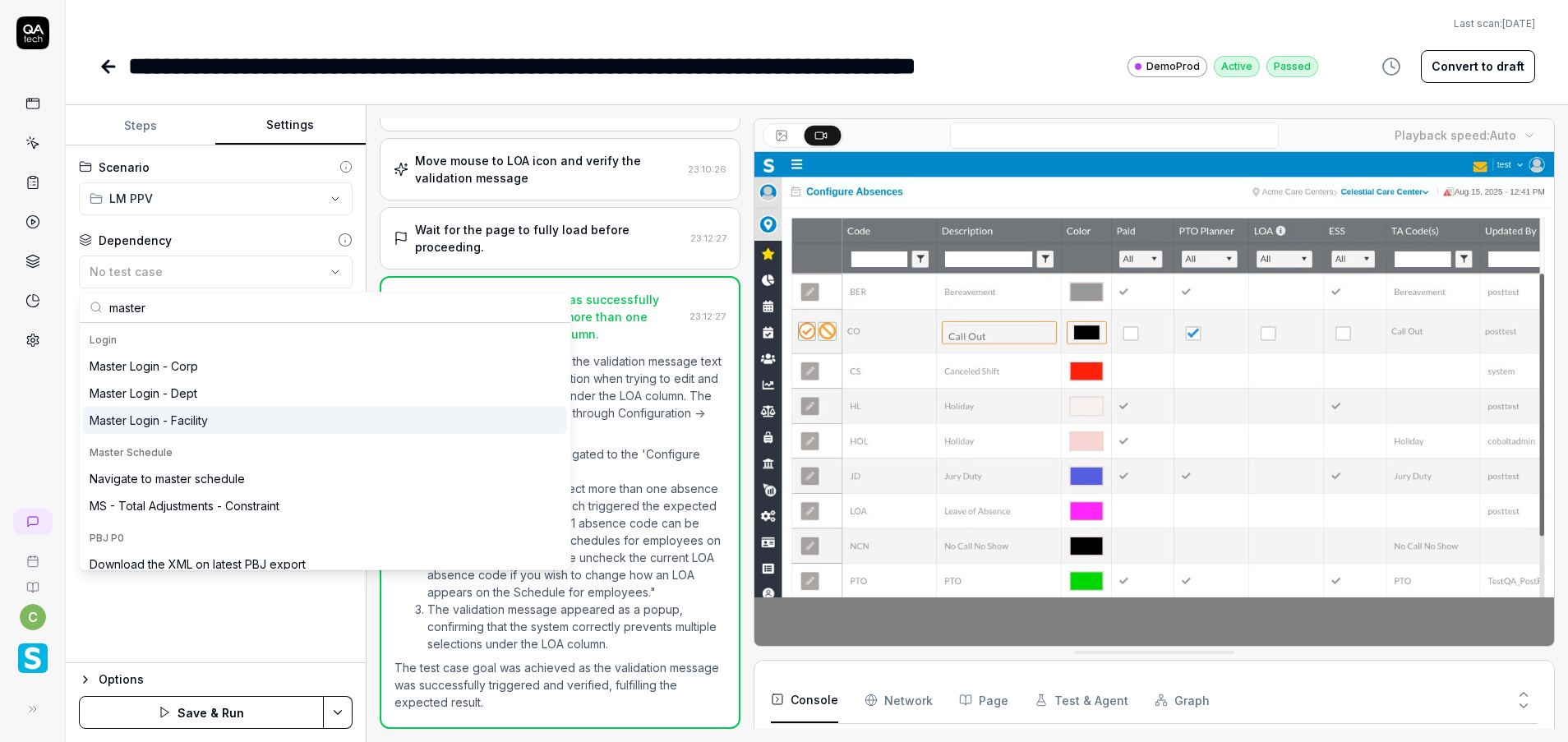
click at [187, 418] on div "Master Login - Facility" at bounding box center [148, 420] width 118 height 17
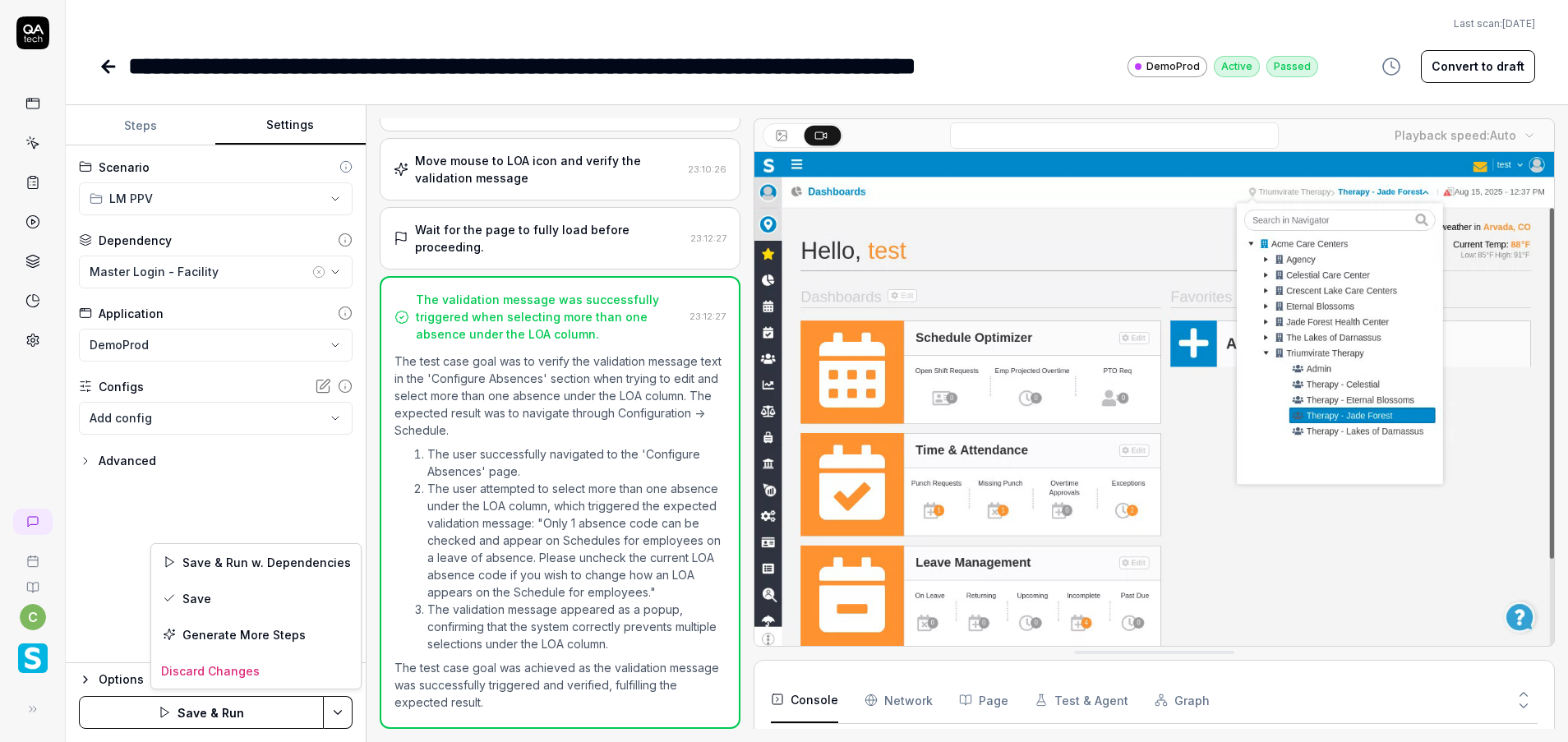
click at [327, 704] on html "**********" at bounding box center [784, 371] width 1568 height 742
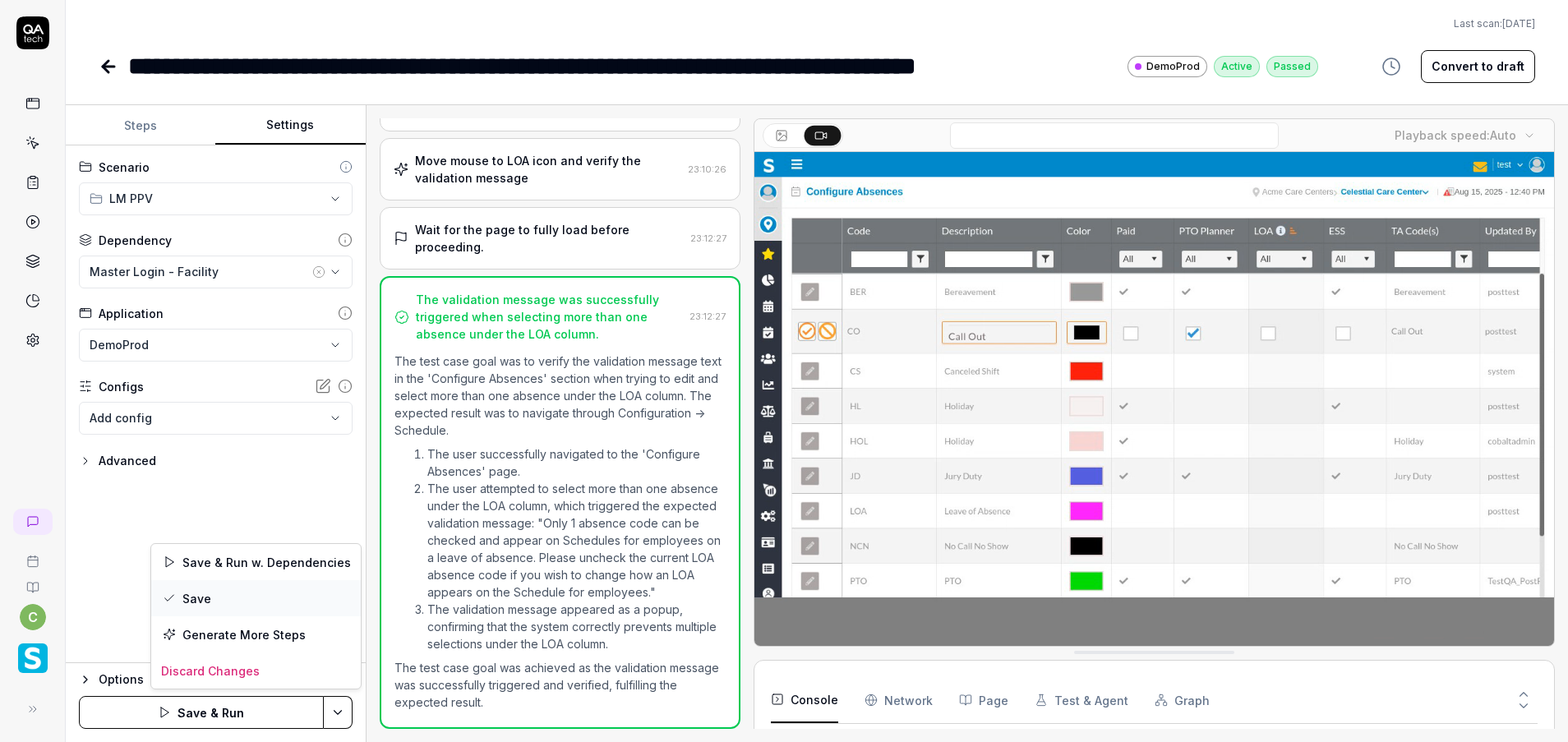
click at [258, 598] on div "Save" at bounding box center [256, 598] width 209 height 37
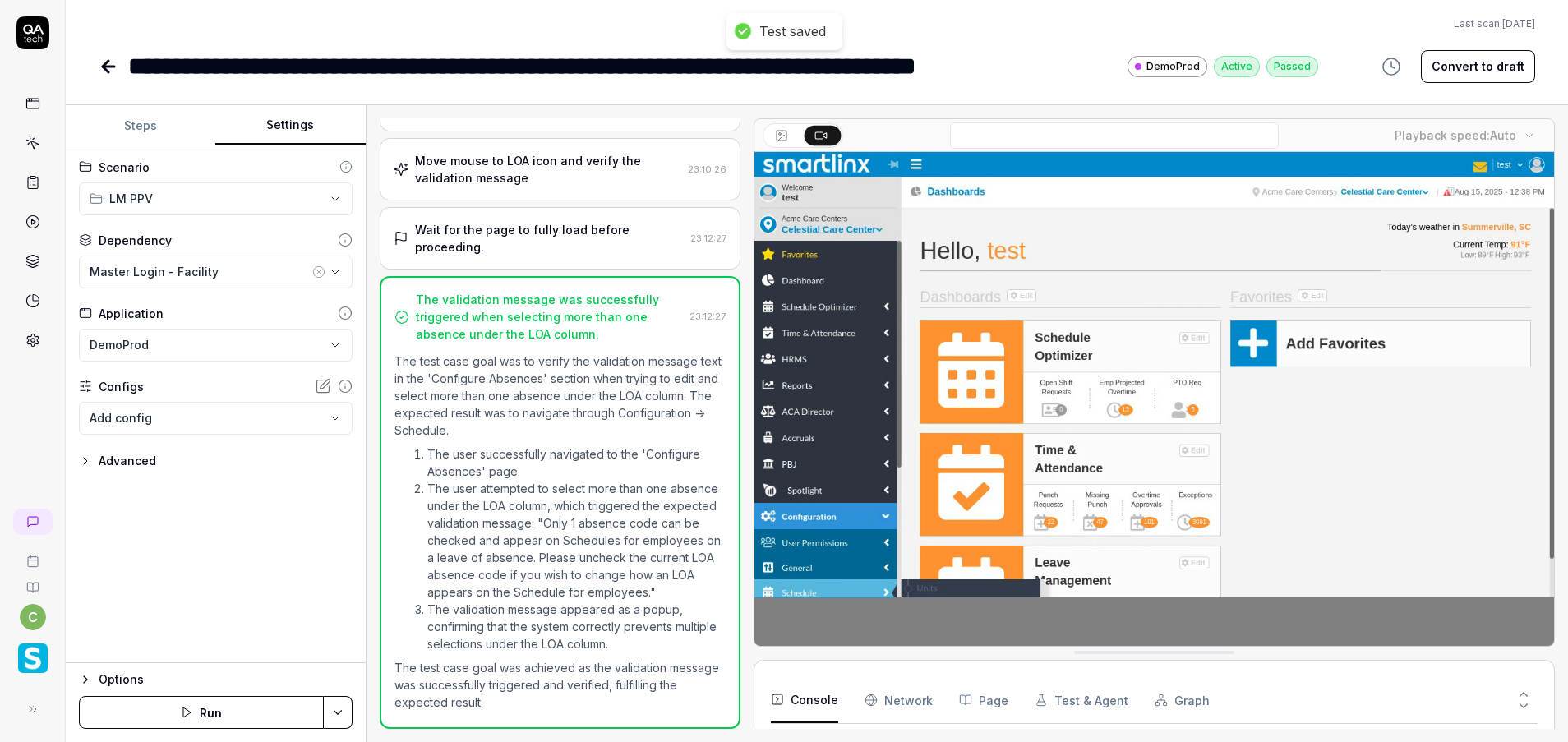
click at [107, 66] on icon at bounding box center [109, 66] width 12 height 0
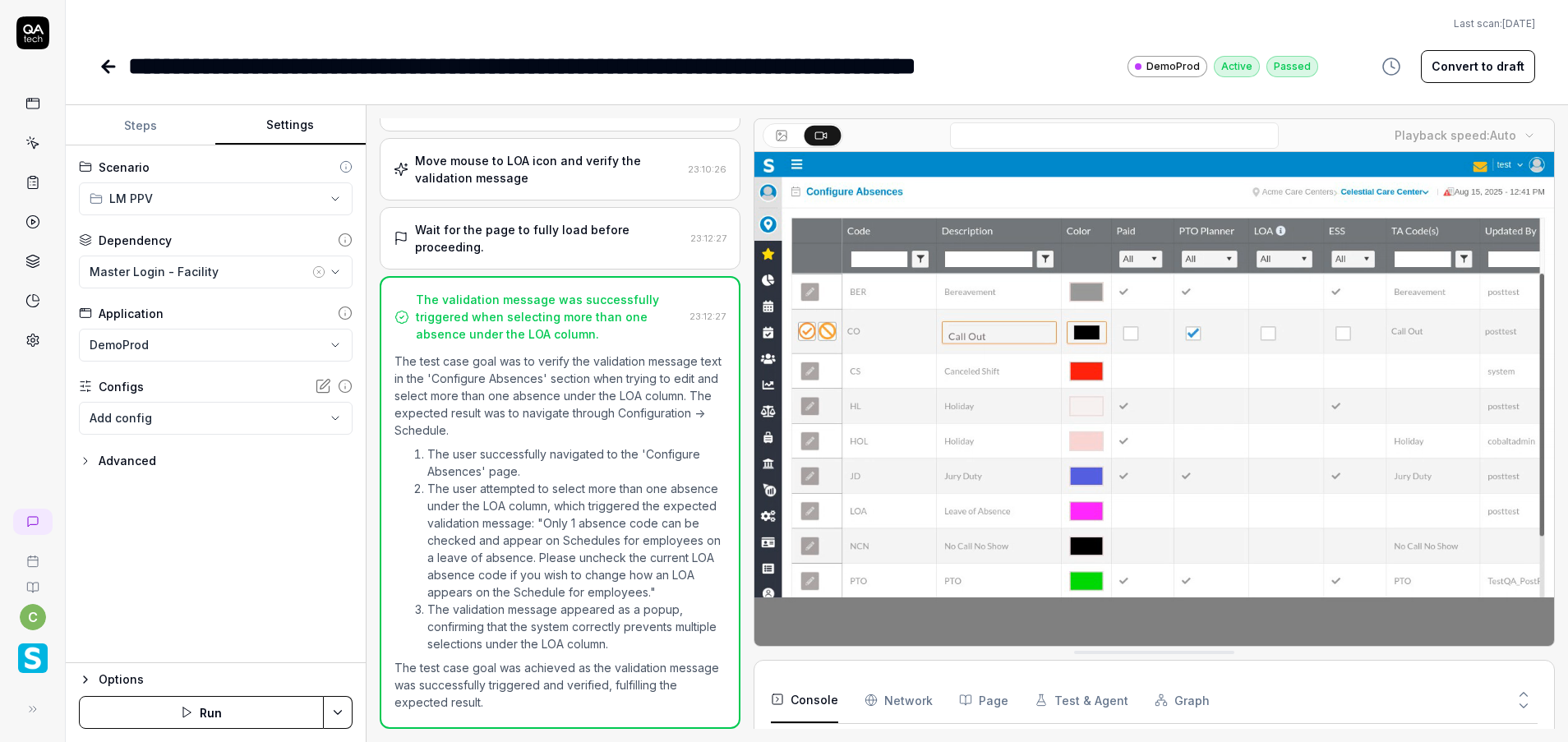
click at [110, 52] on link at bounding box center [110, 66] width 23 height 33
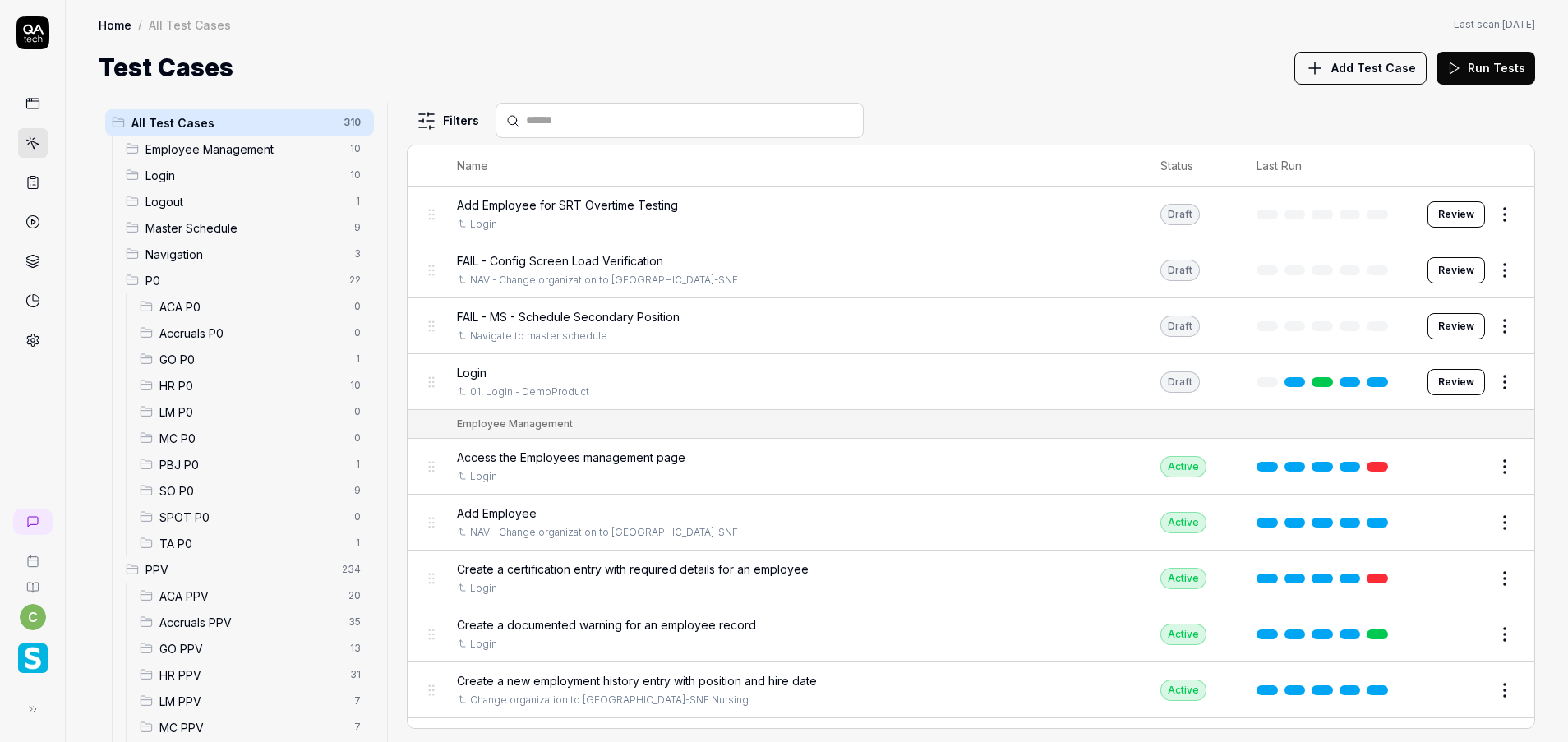
click at [218, 733] on span "MC PPV" at bounding box center [251, 728] width 185 height 17
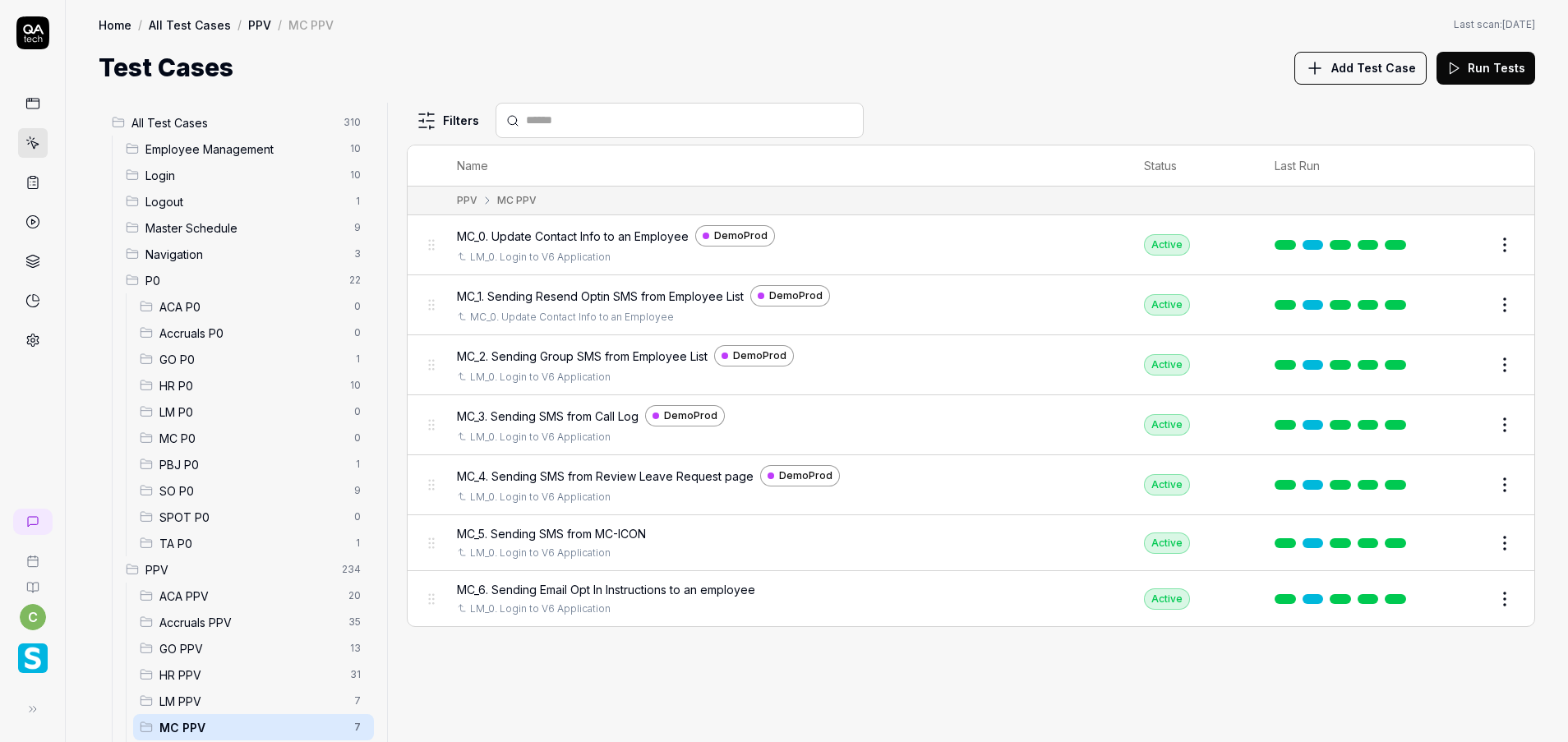
click at [1467, 297] on button "Edit" at bounding box center [1465, 304] width 39 height 26
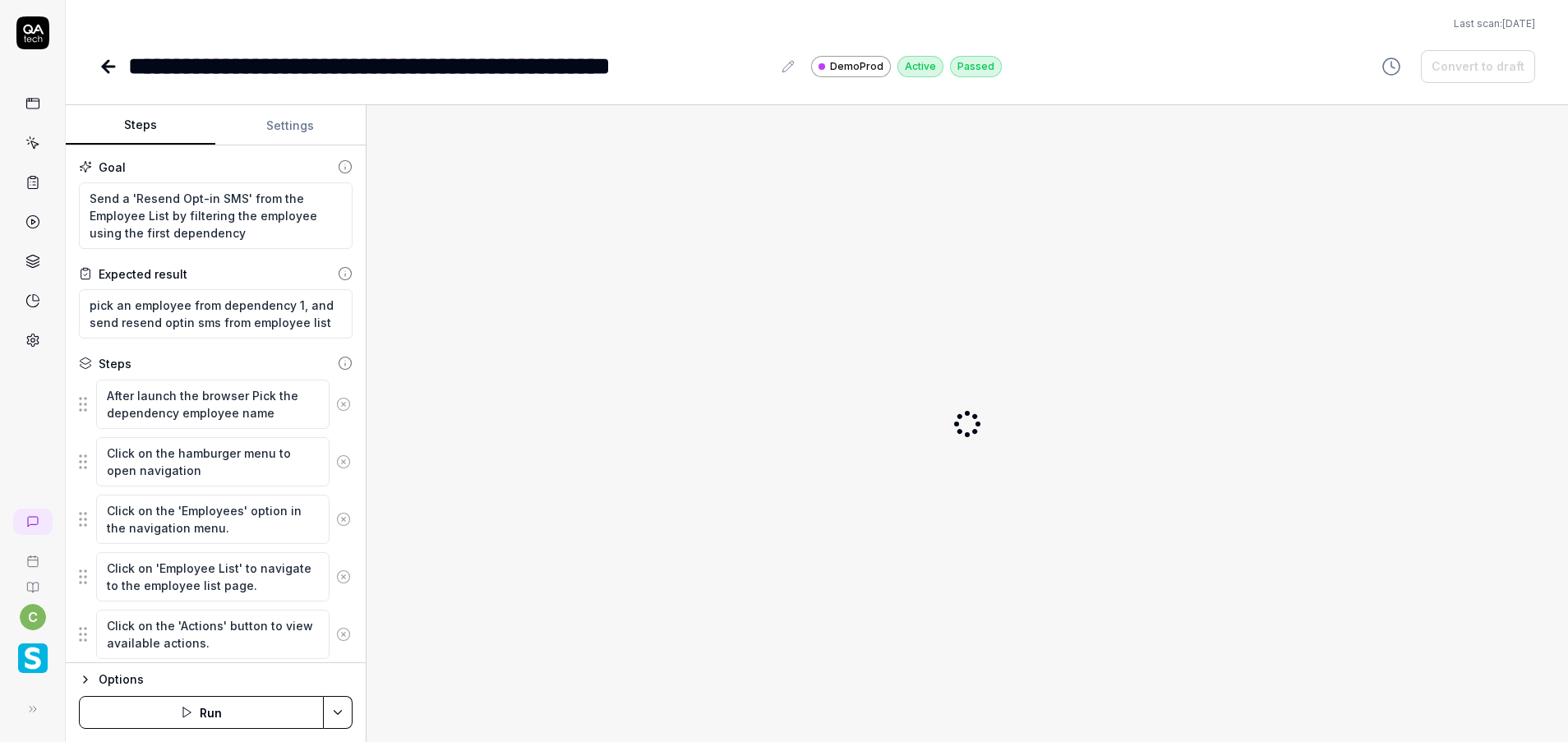
click at [288, 119] on button "Settings" at bounding box center [290, 126] width 150 height 39
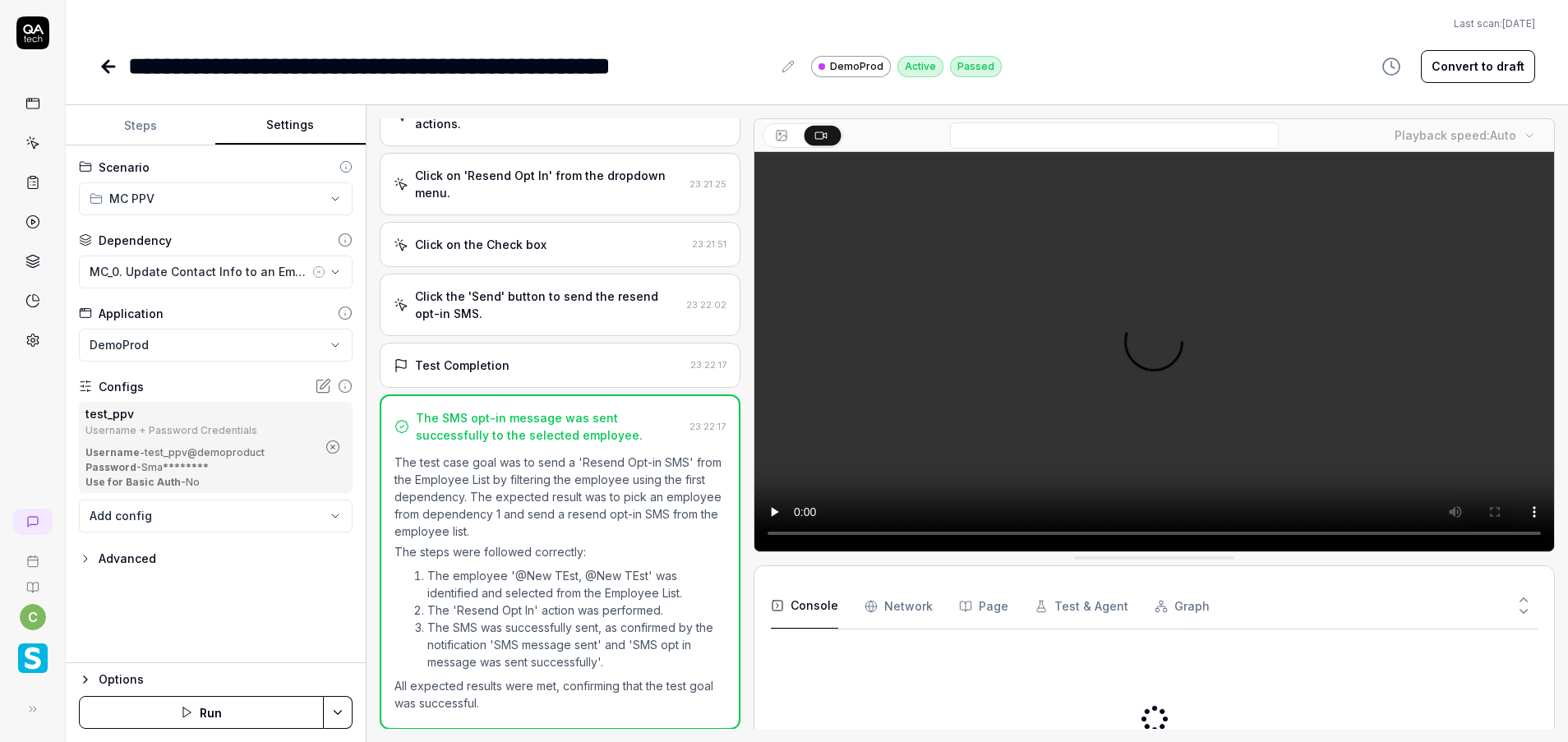
scroll to position [319, 0]
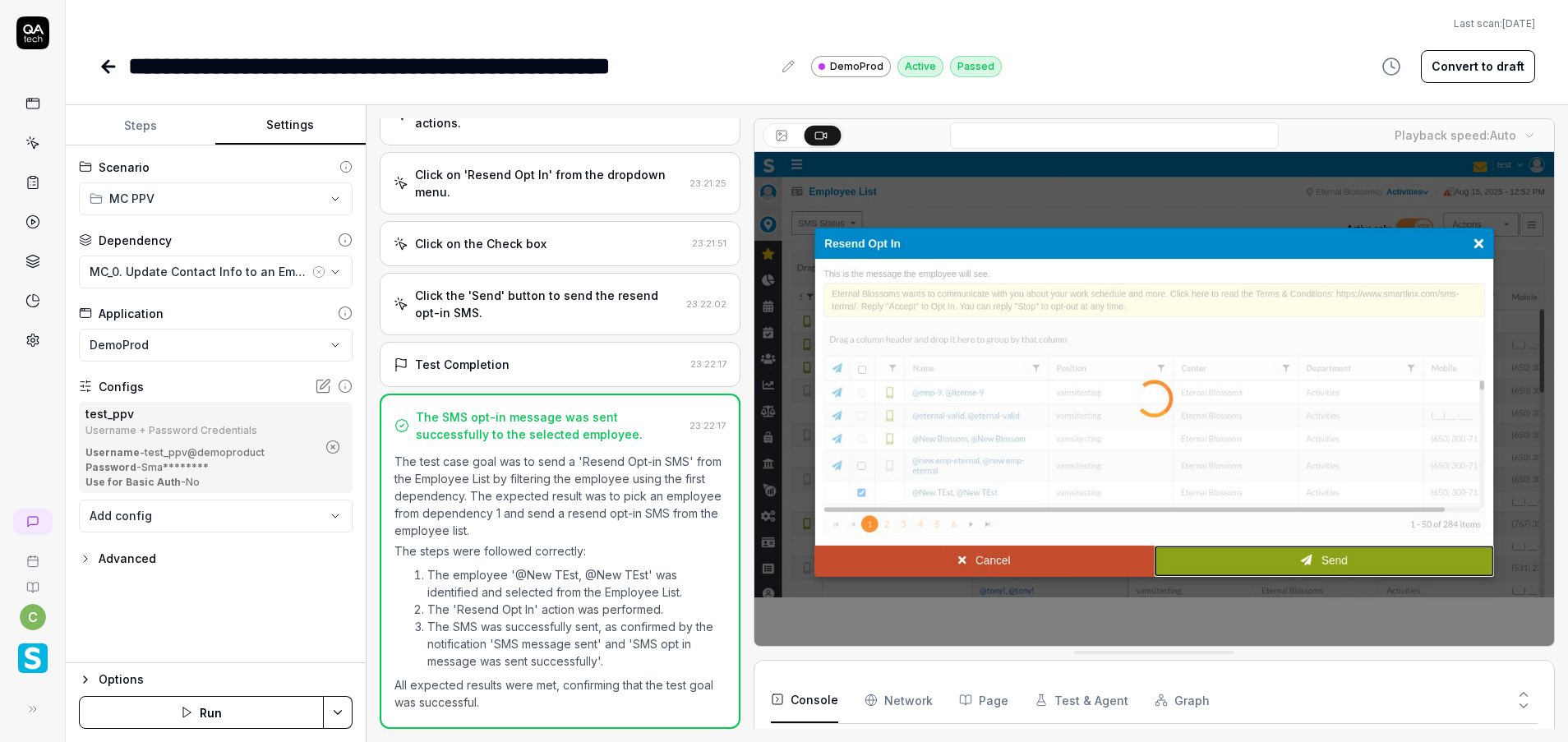
click at [337, 444] on icon "button" at bounding box center [332, 446] width 14 height 14
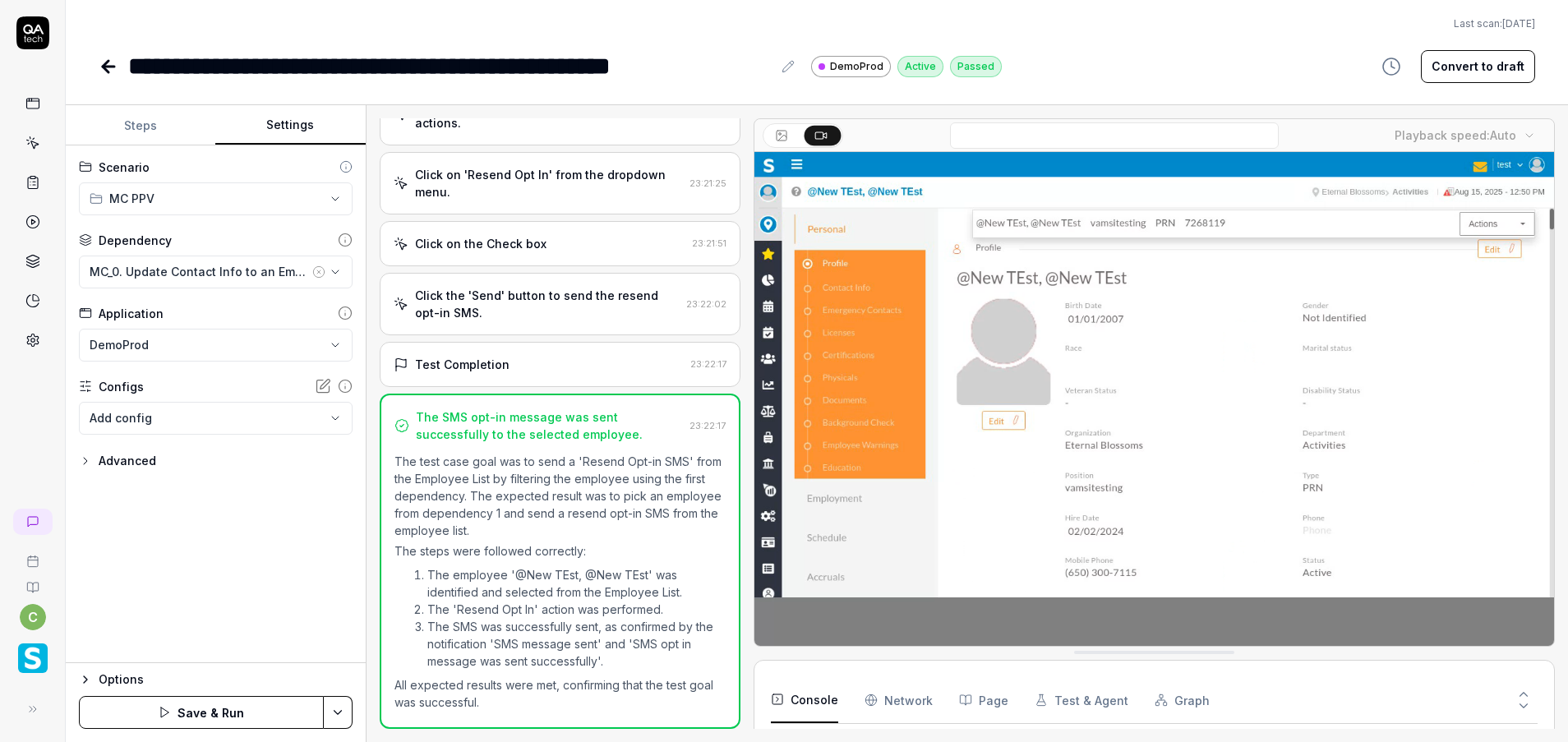
scroll to position [188, 0]
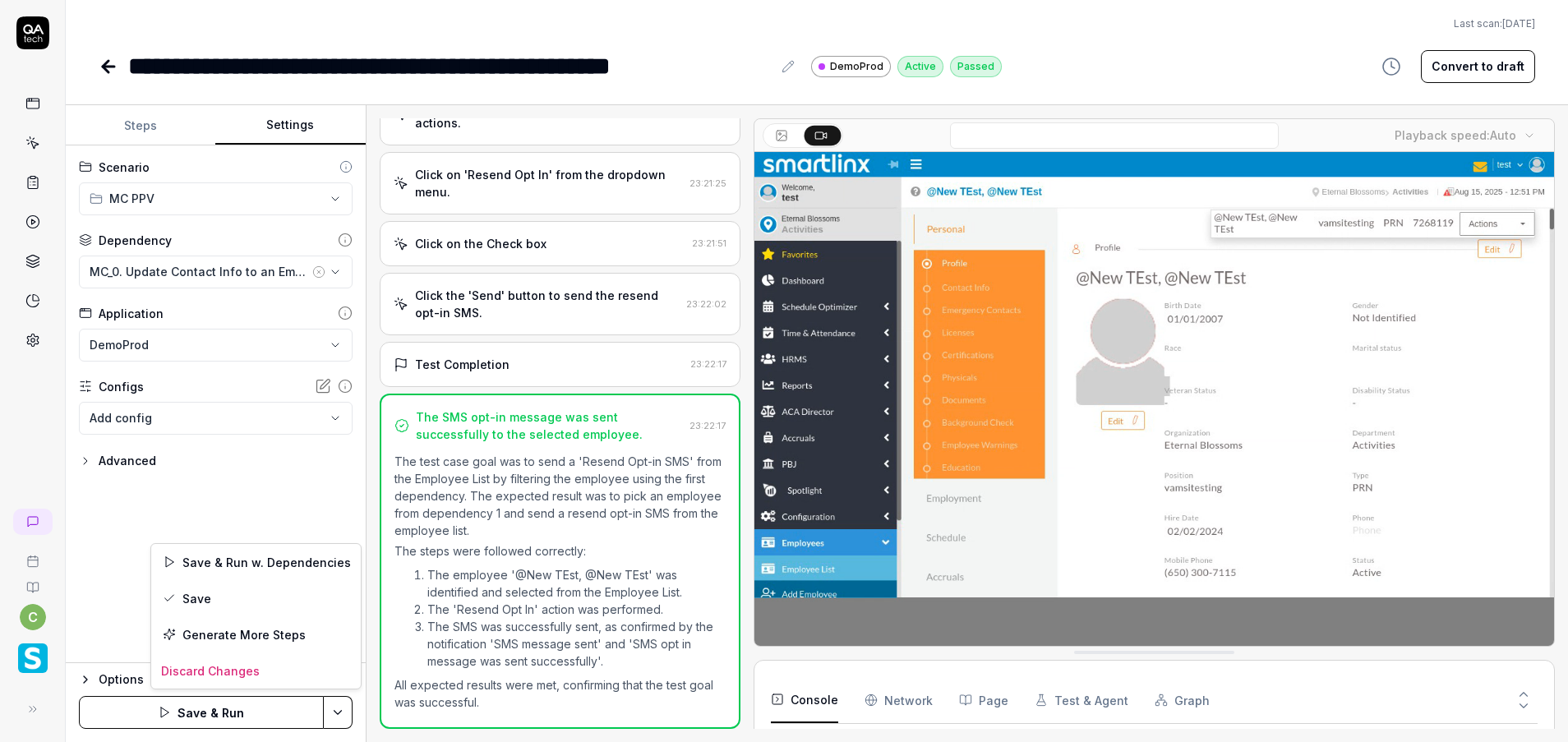
click at [336, 701] on html "**********" at bounding box center [784, 371] width 1568 height 742
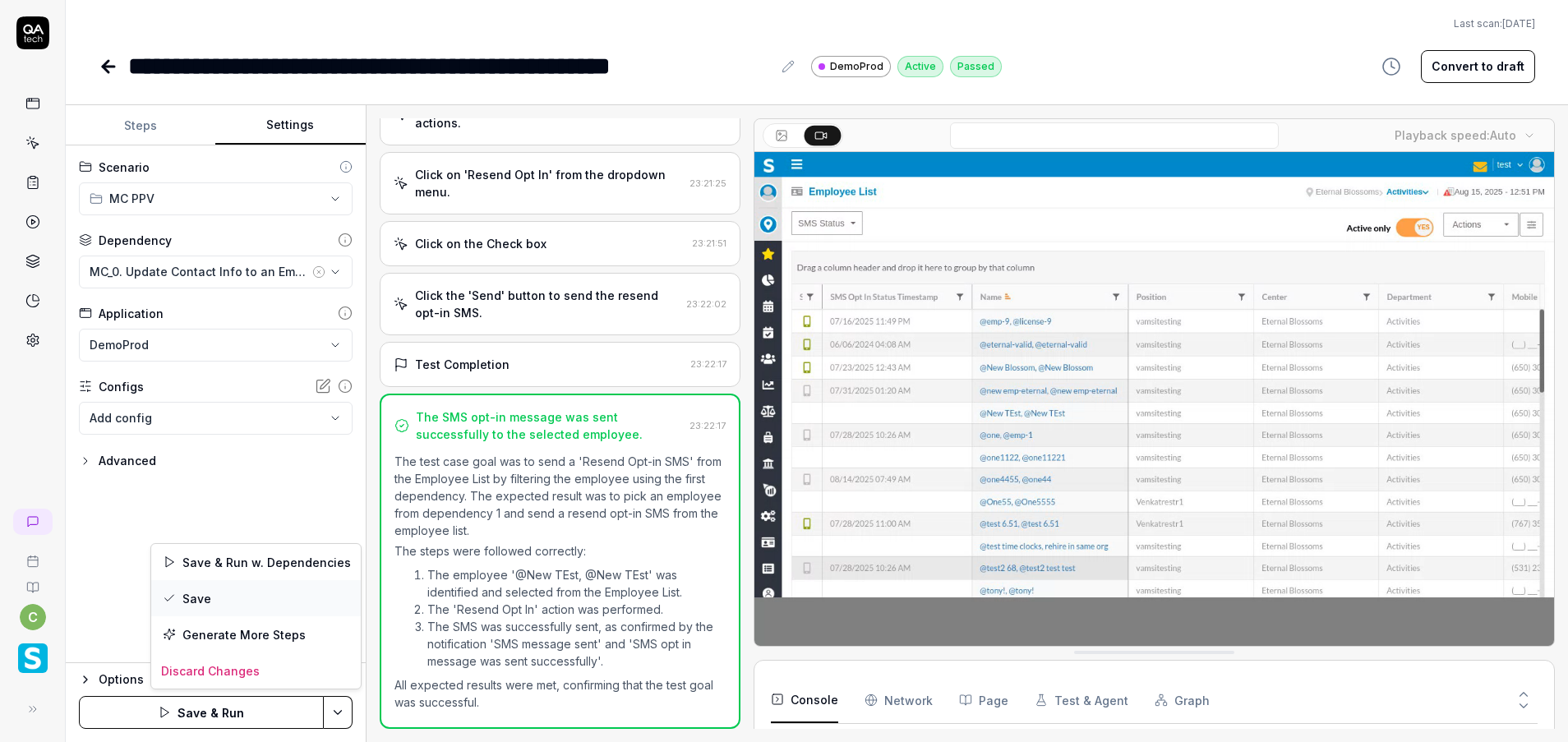
click at [256, 603] on div "Save" at bounding box center [256, 598] width 209 height 37
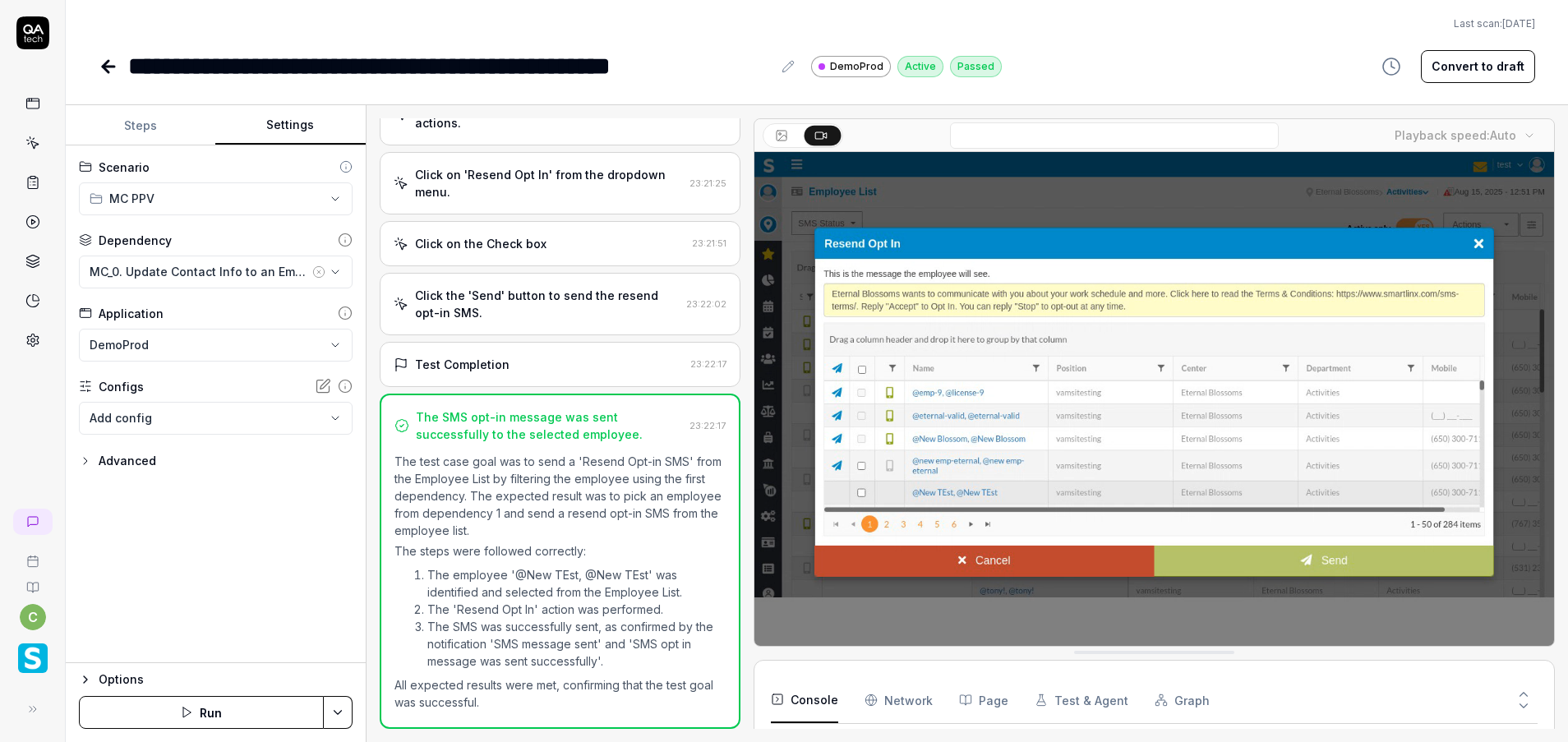
click at [100, 72] on icon at bounding box center [108, 66] width 20 height 20
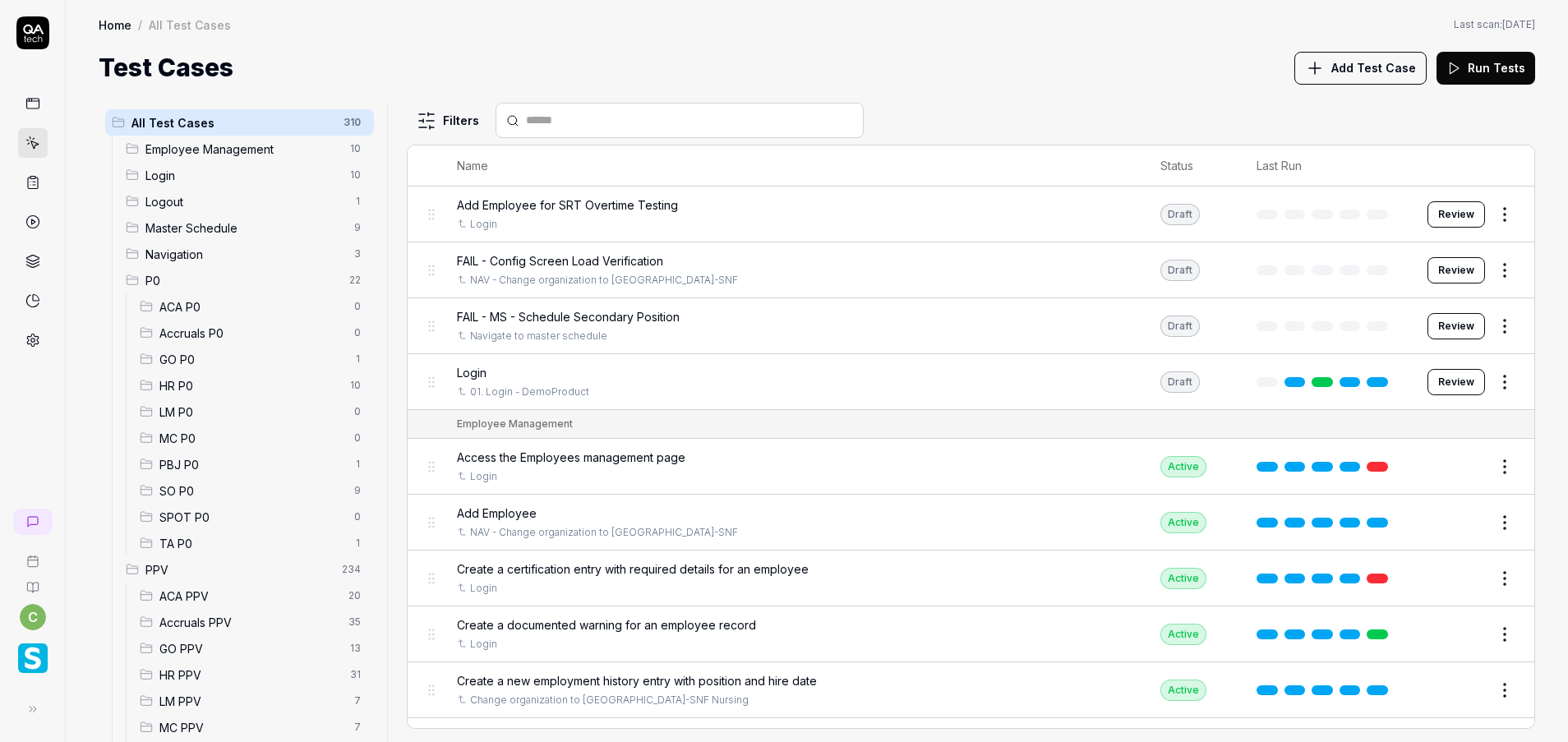
click at [210, 732] on span "MC PPV" at bounding box center [251, 728] width 185 height 17
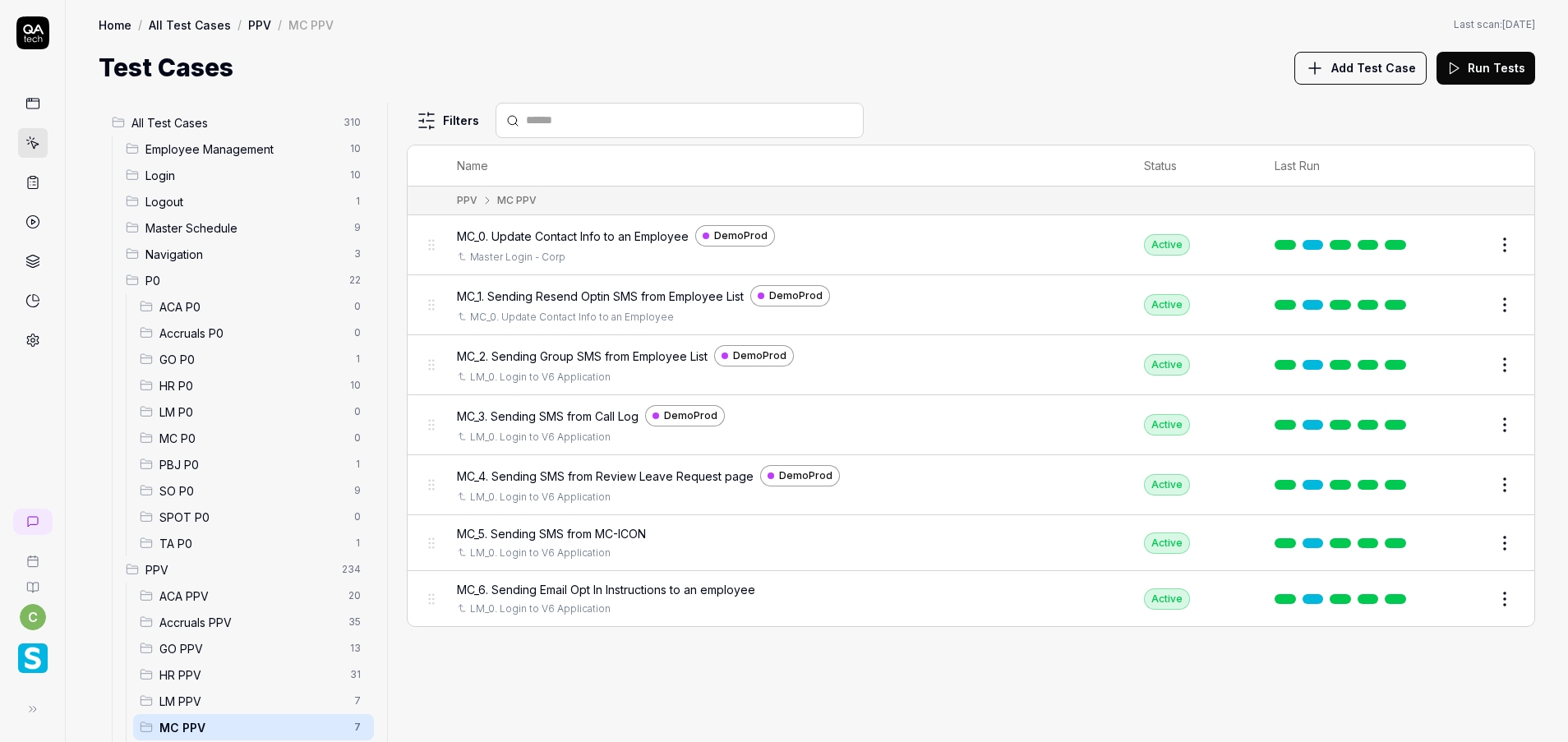
click at [1466, 420] on button "Edit" at bounding box center [1465, 424] width 39 height 26
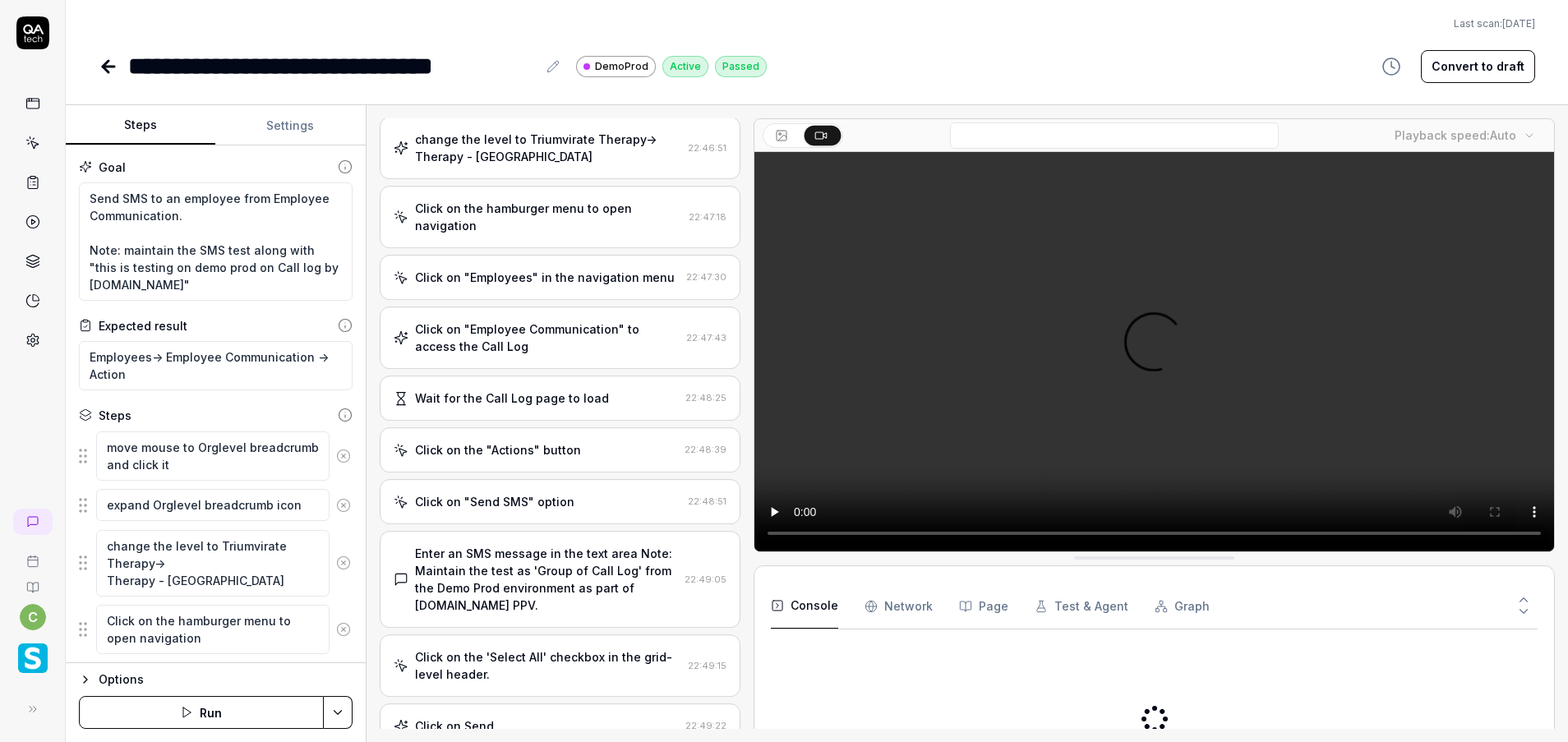
scroll to position [492, 0]
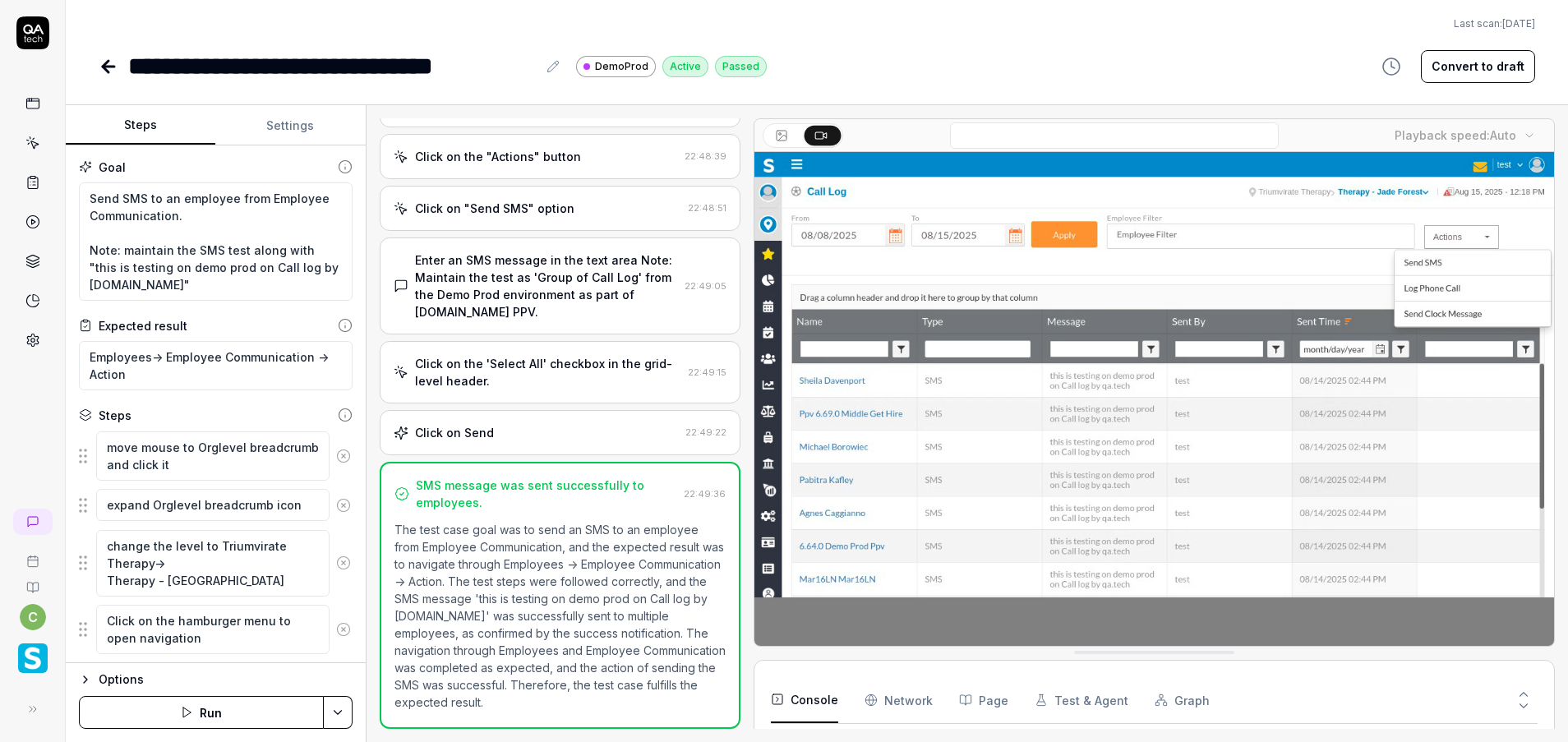
type textarea "*"
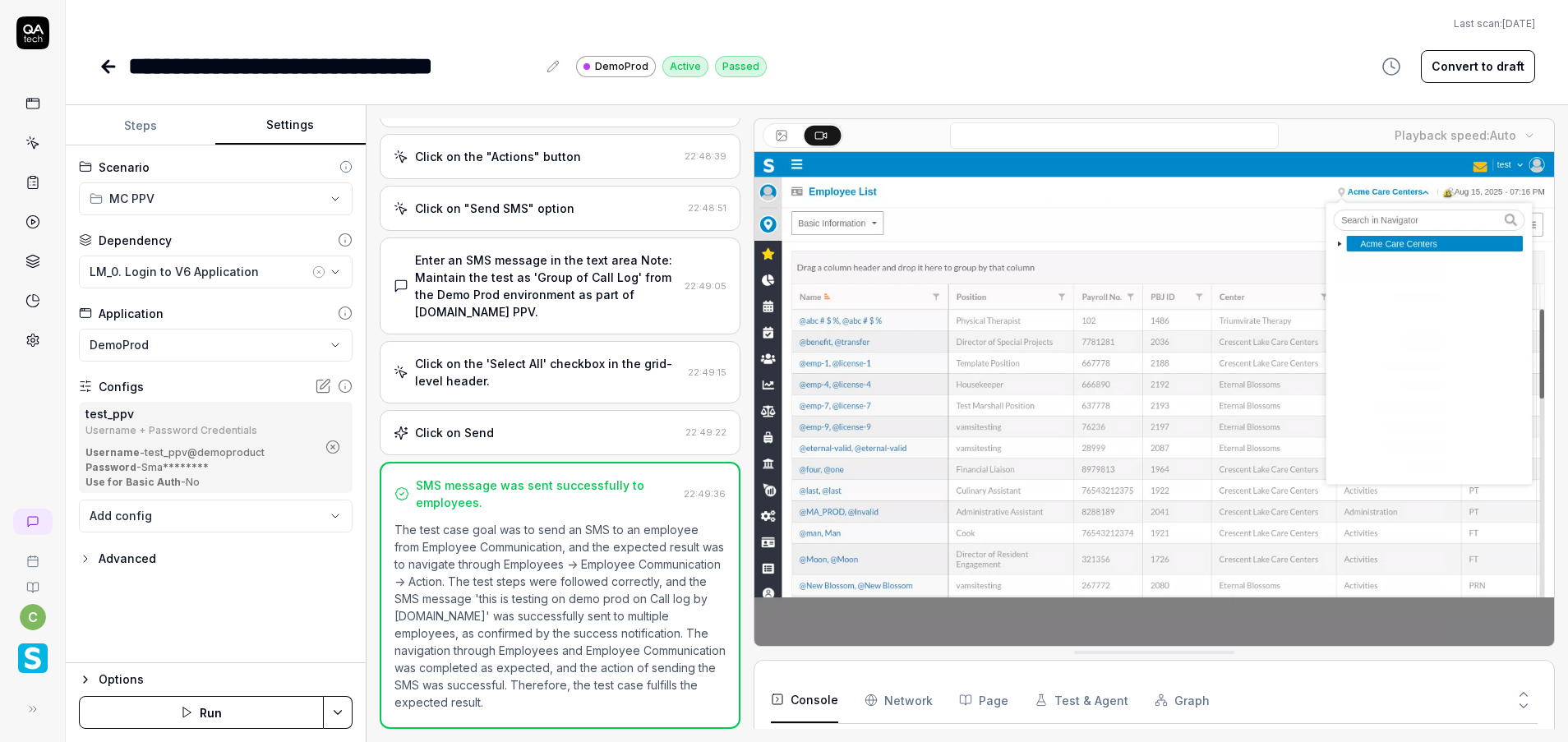
click at [287, 120] on button "Settings" at bounding box center [290, 126] width 150 height 39
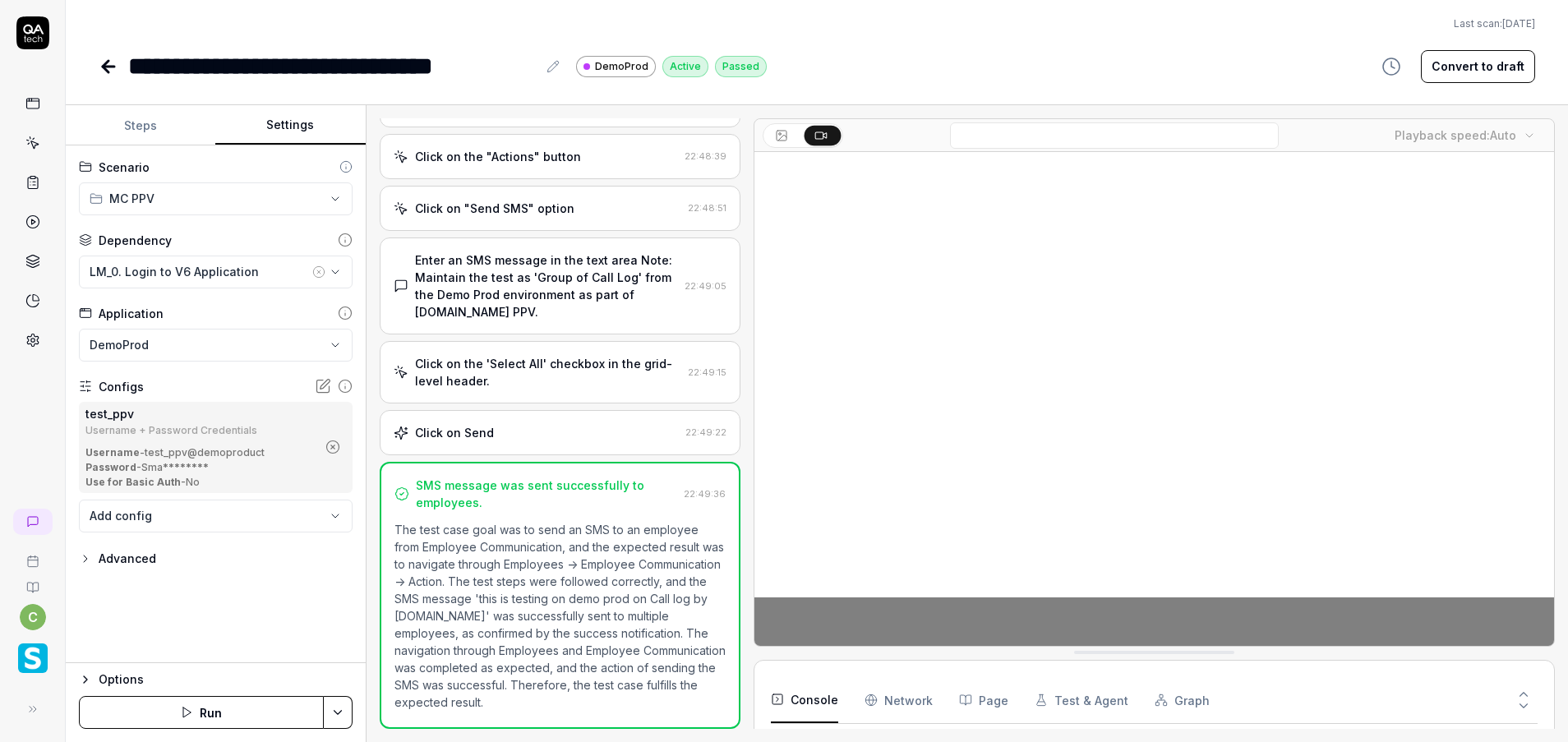
click at [332, 446] on icon "button" at bounding box center [332, 447] width 4 height 4
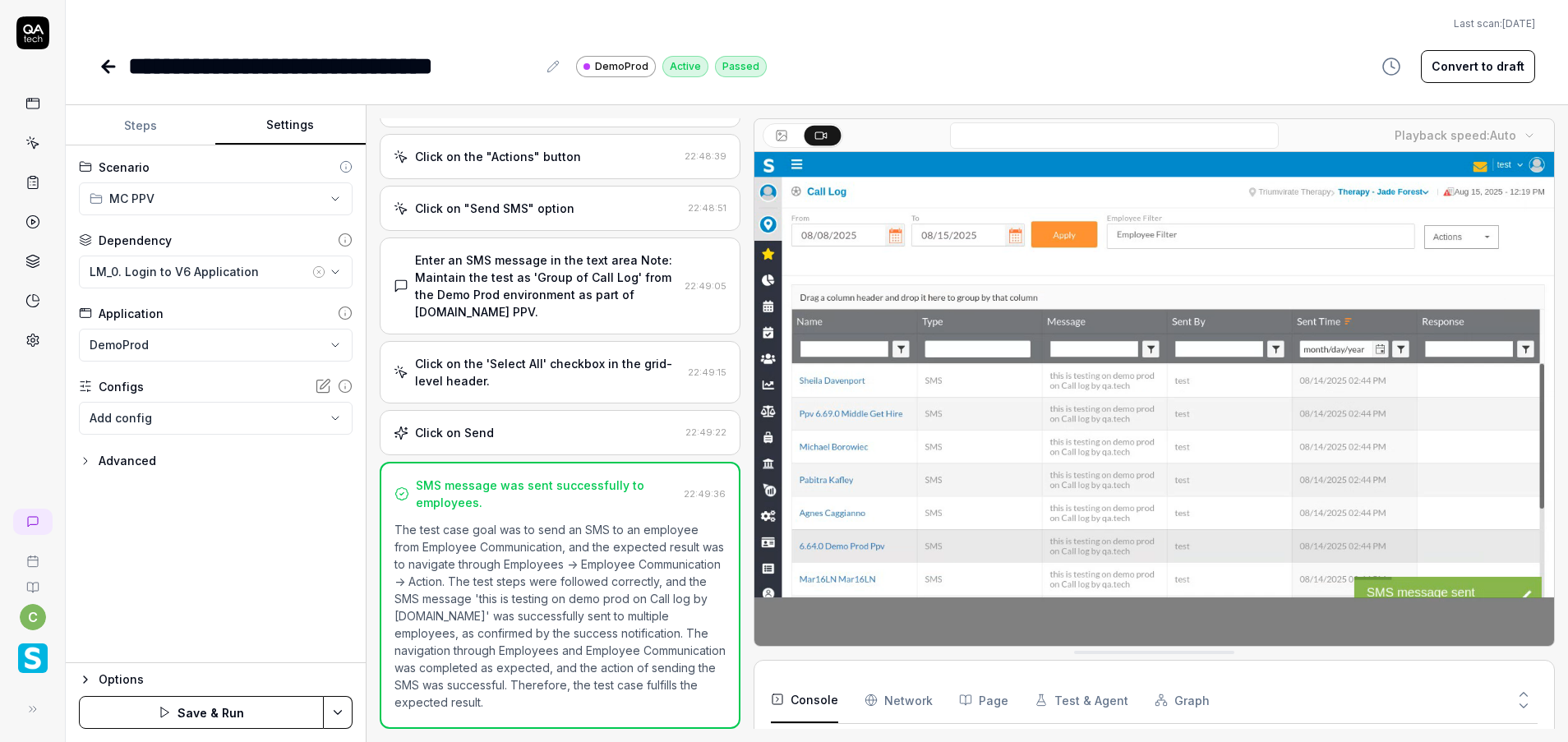
click at [318, 270] on icon "button" at bounding box center [318, 271] width 13 height 13
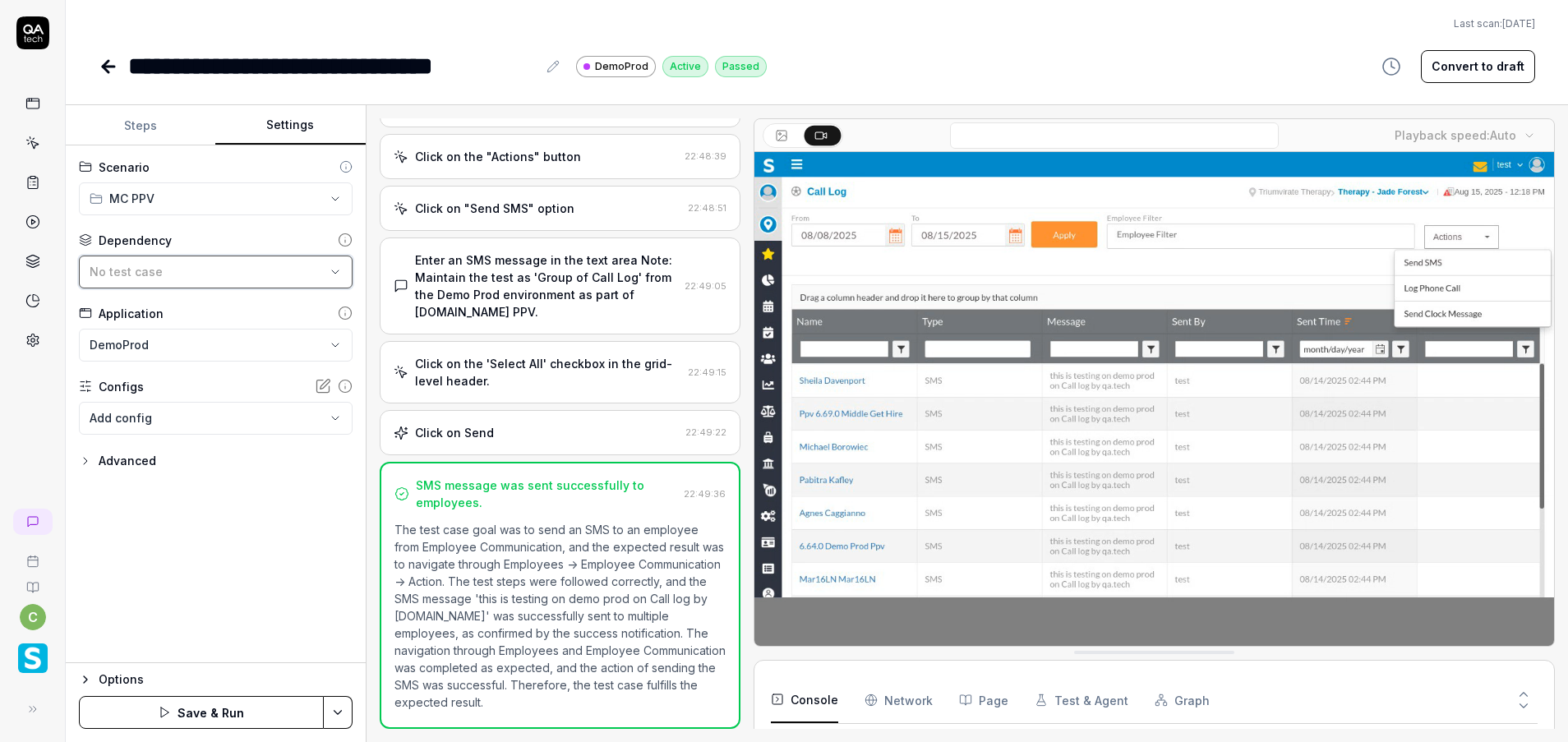
click at [283, 269] on div "No test case" at bounding box center [207, 271] width 236 height 17
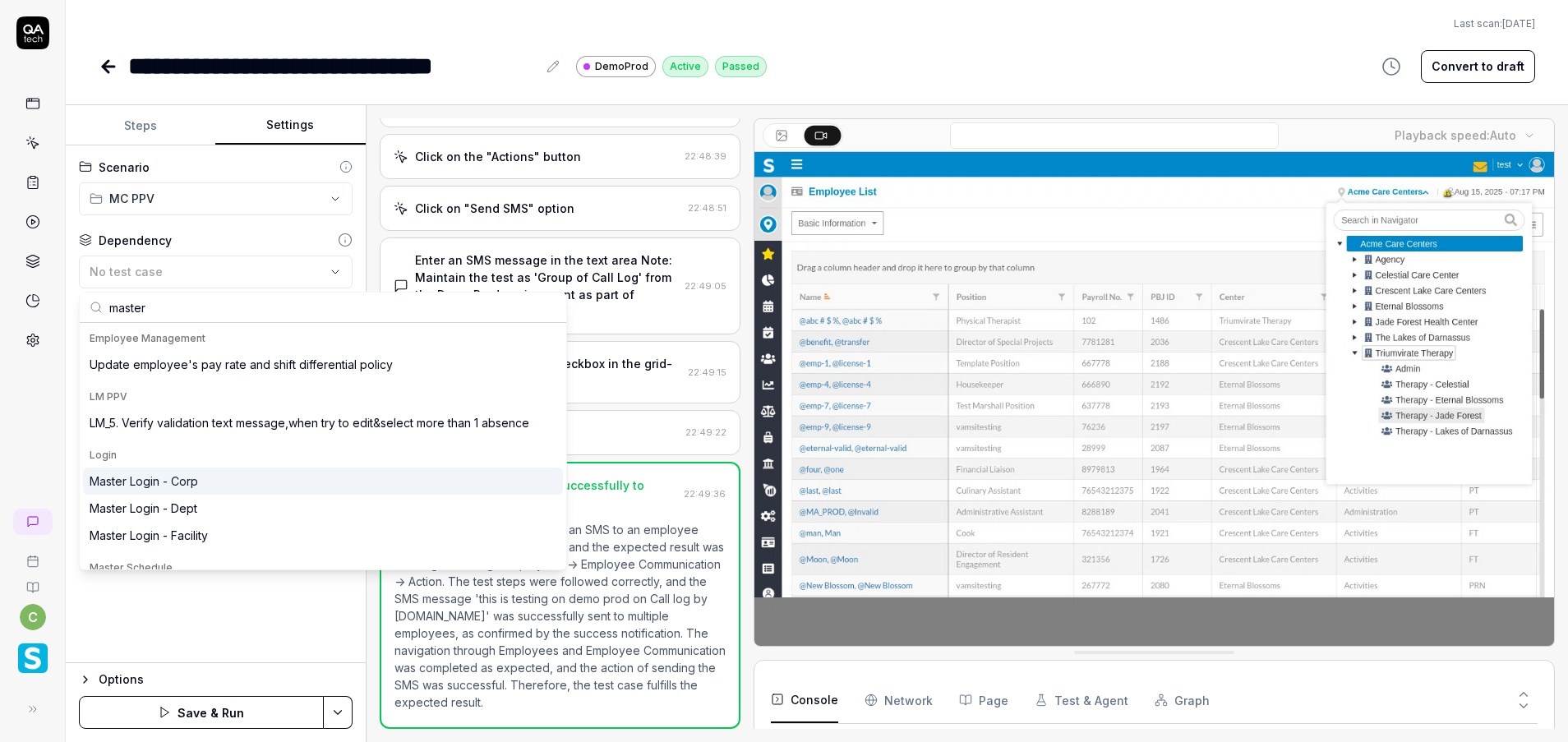
type input "master"
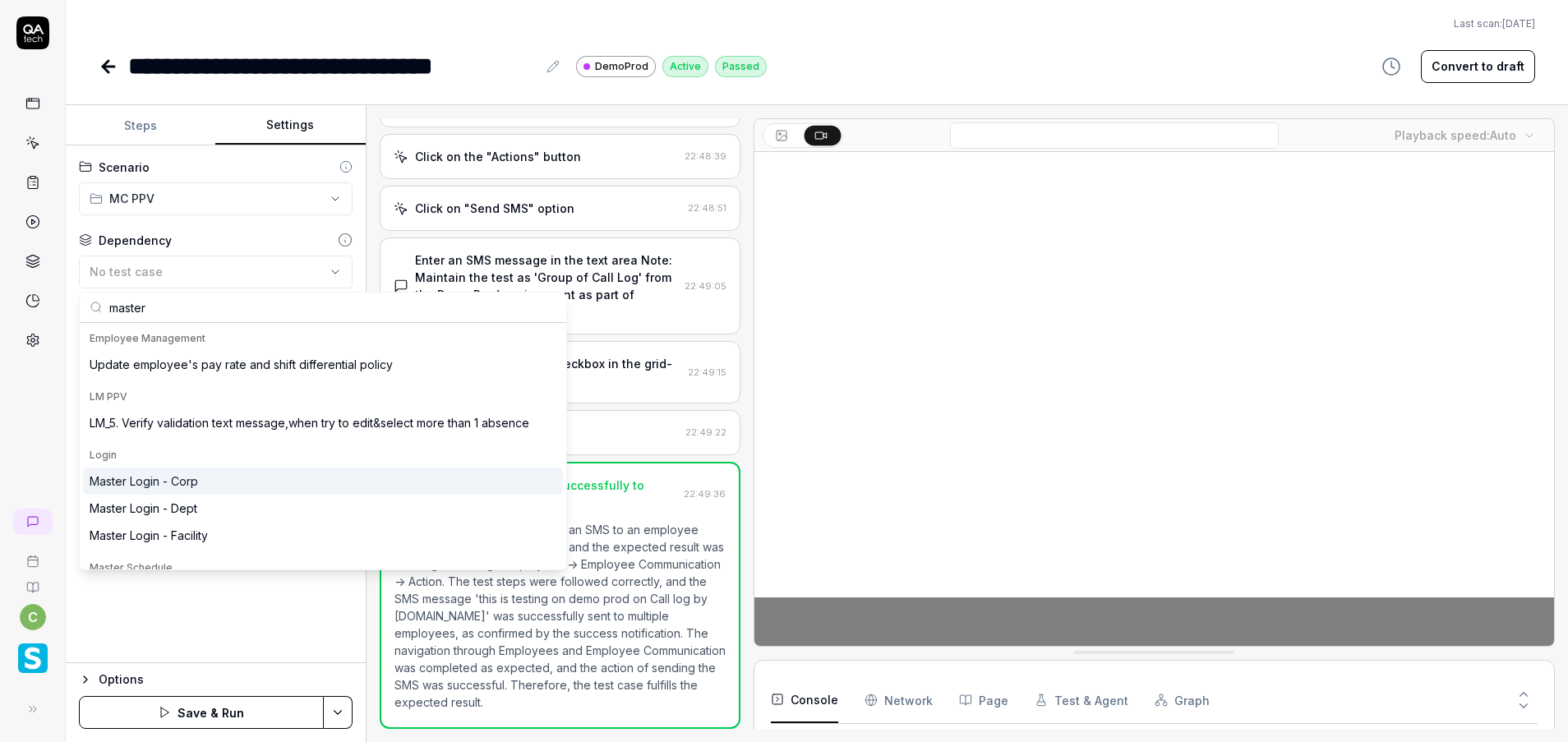
click at [220, 477] on div "Master Login - Corp" at bounding box center [323, 481] width 480 height 27
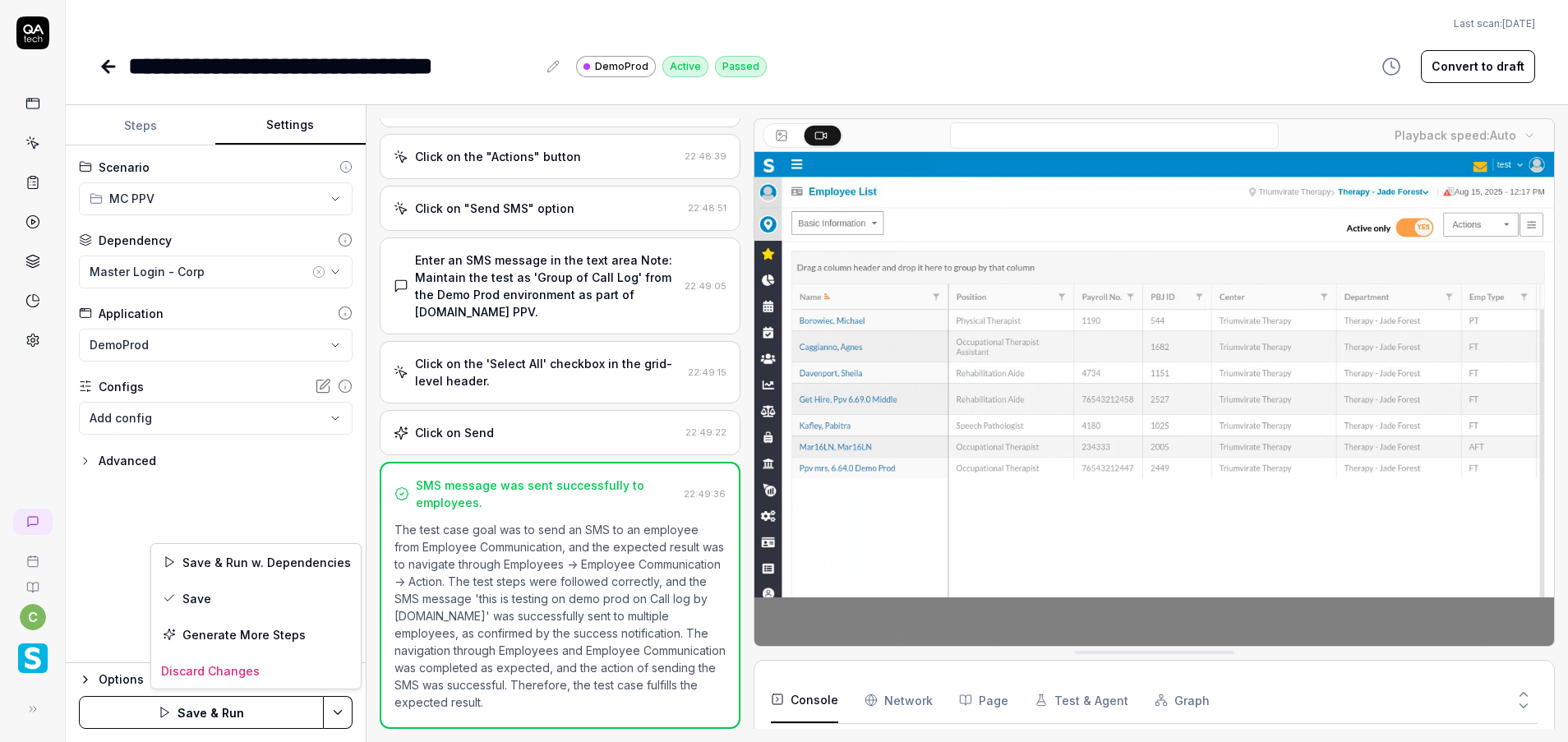
click at [338, 713] on html "**********" at bounding box center [784, 371] width 1568 height 742
click at [241, 597] on div "Save" at bounding box center [256, 598] width 209 height 37
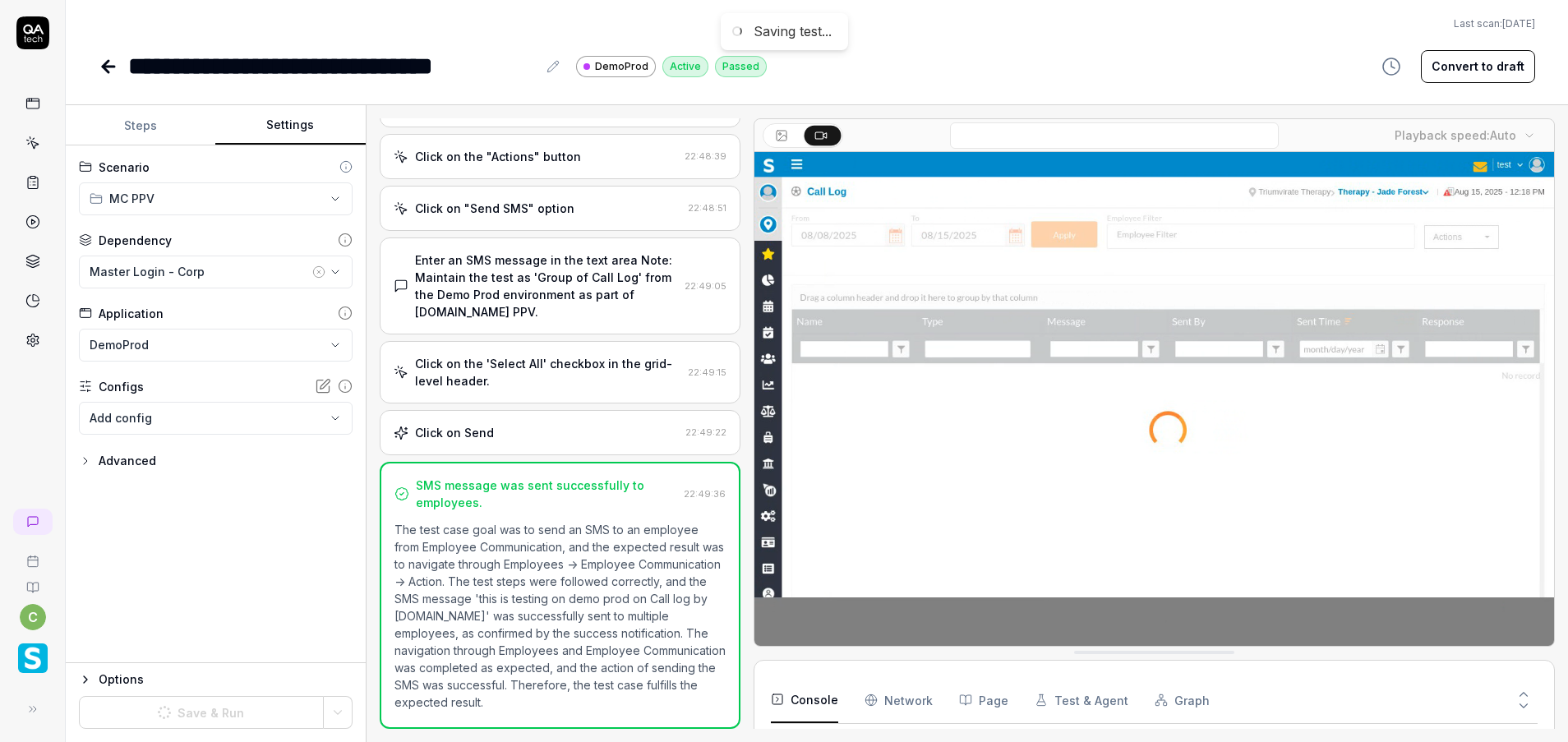
scroll to position [141, 0]
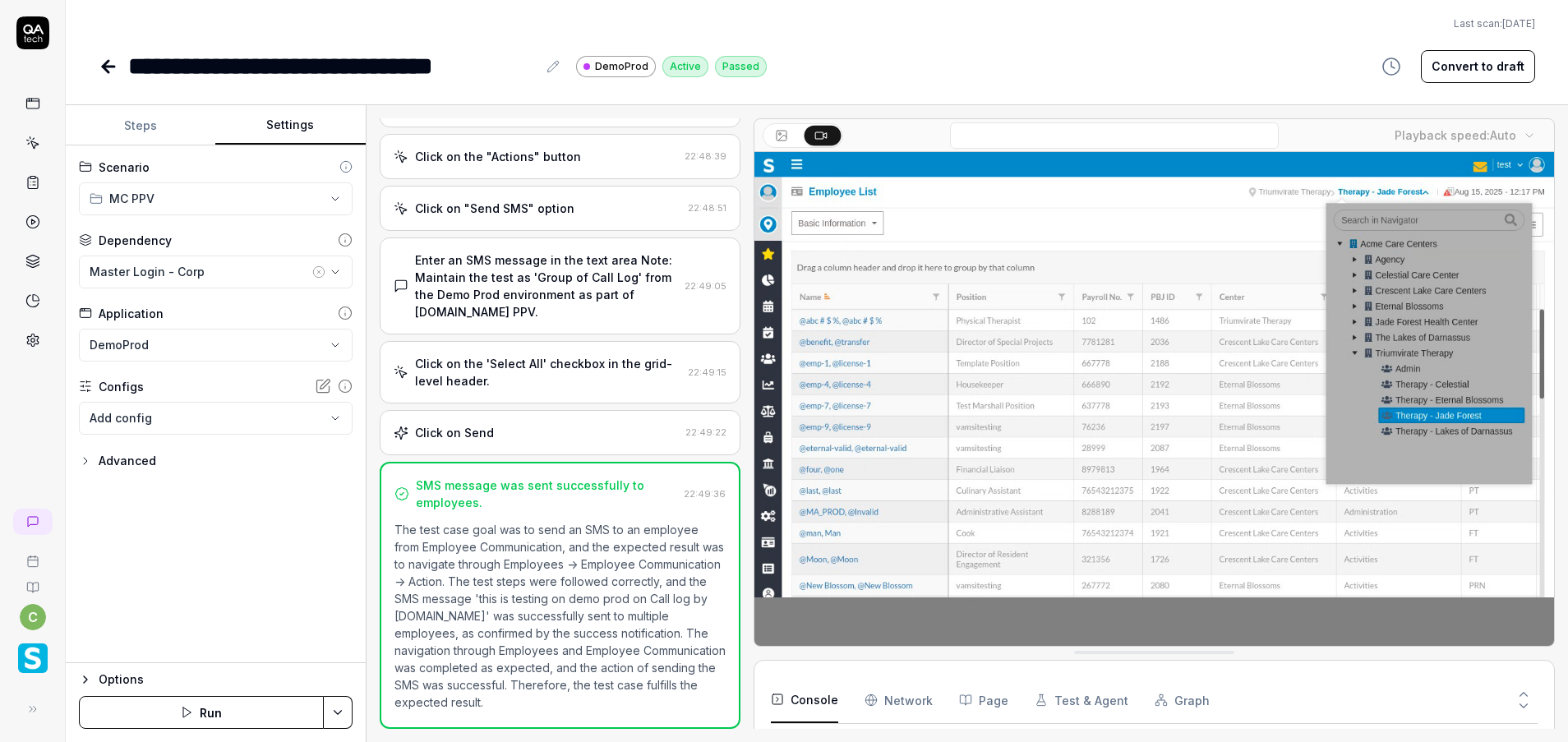
click at [109, 61] on icon at bounding box center [105, 67] width 6 height 12
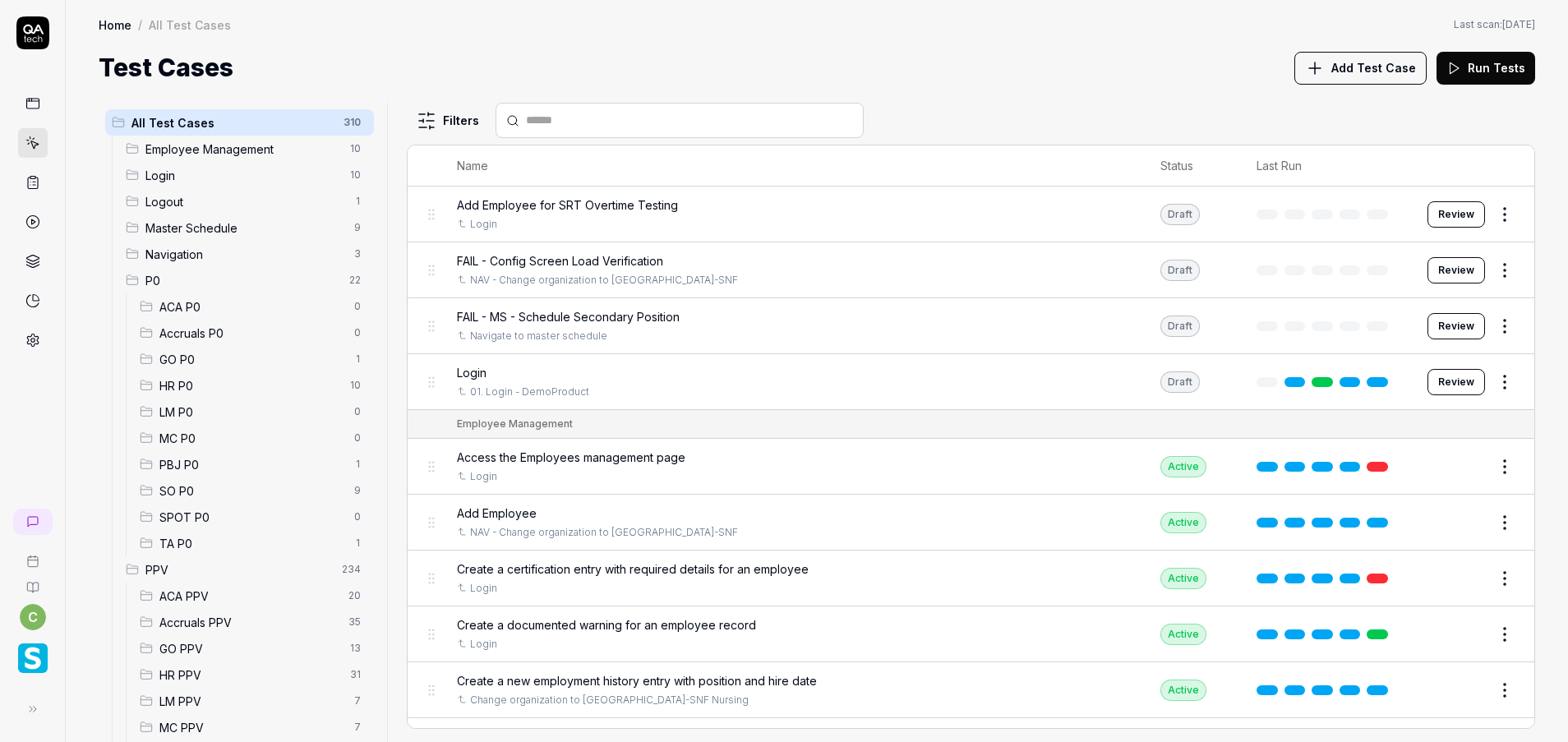
click at [167, 724] on span "MC PPV" at bounding box center [251, 728] width 185 height 17
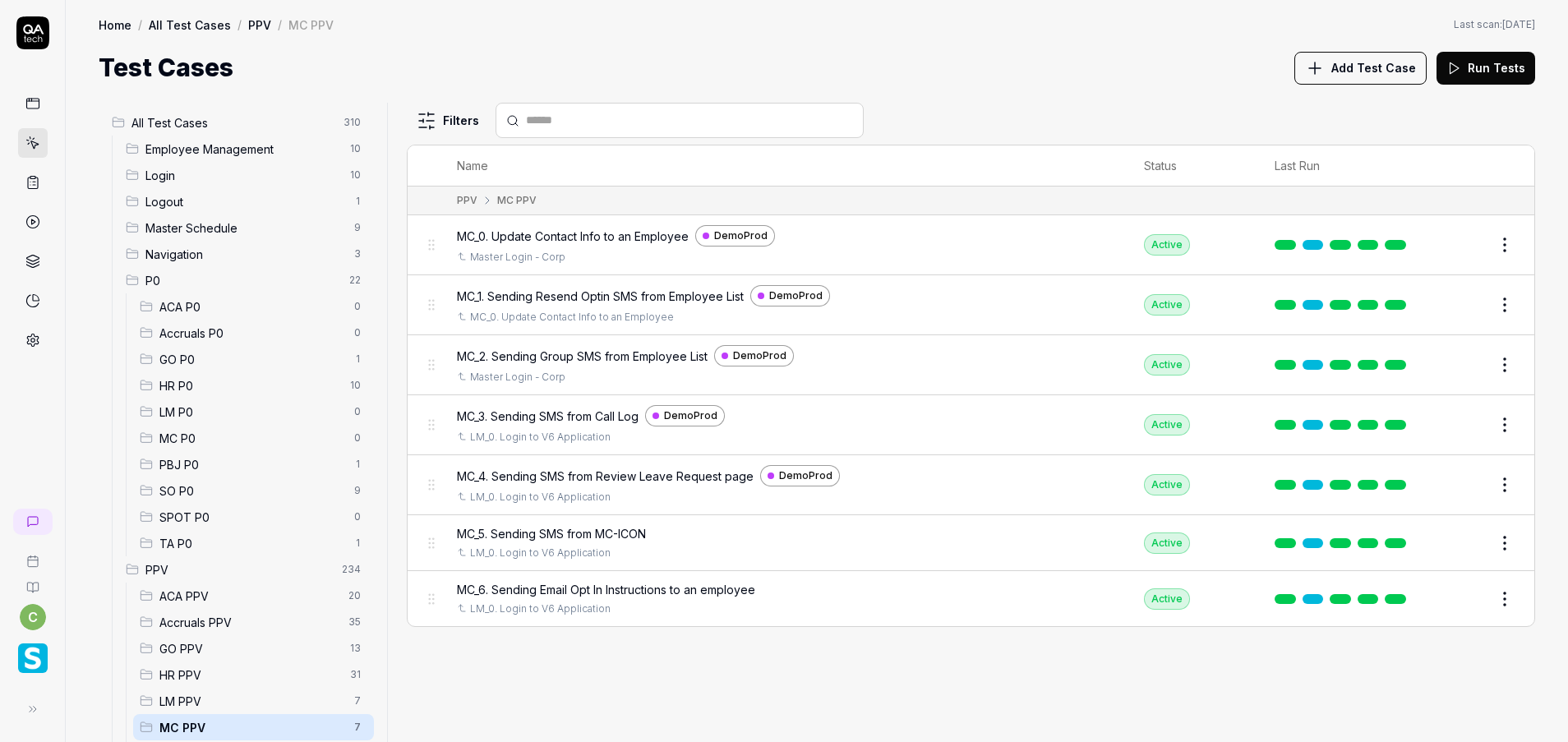
click at [1469, 535] on button "Edit" at bounding box center [1465, 542] width 39 height 26
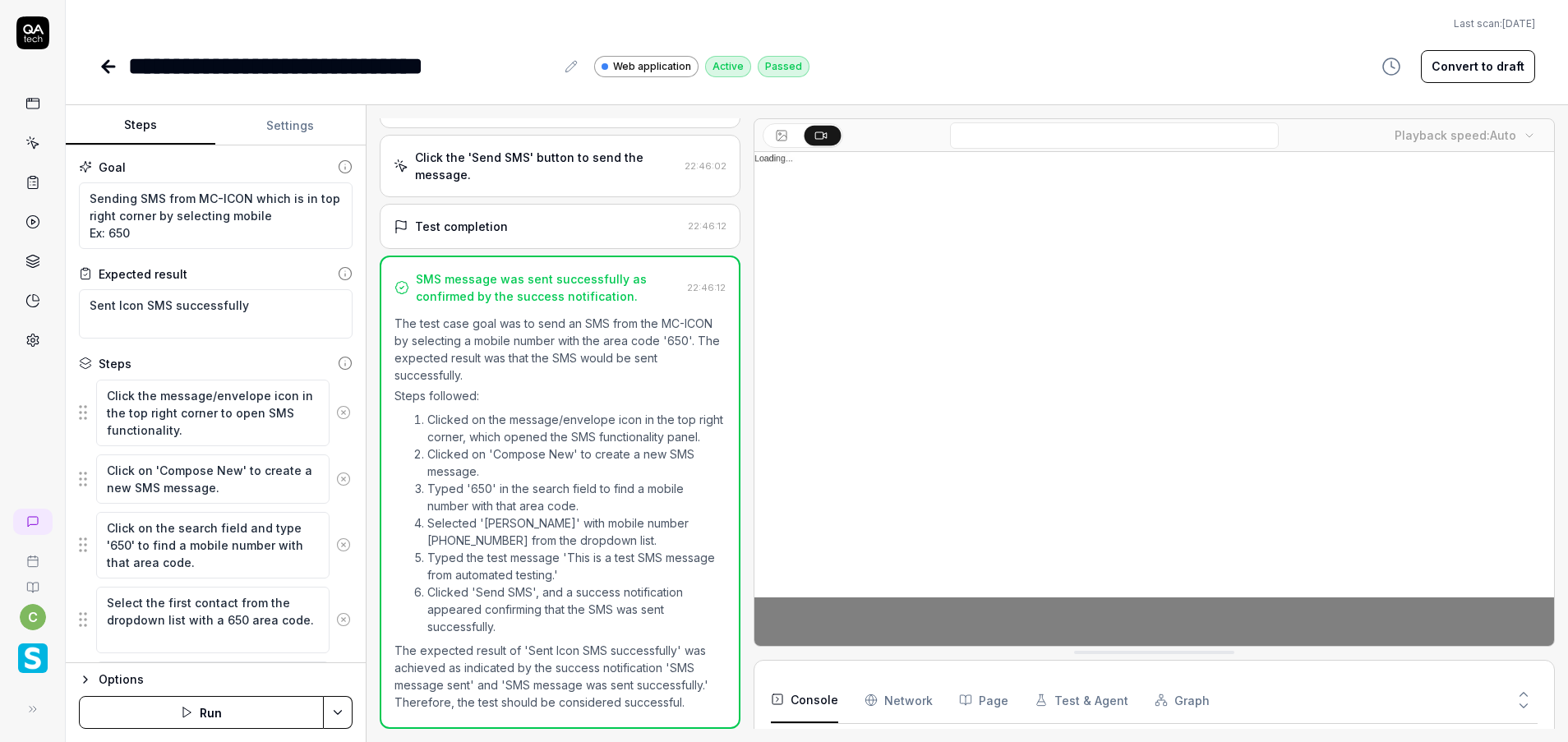
scroll to position [439, 0]
type textarea "*"
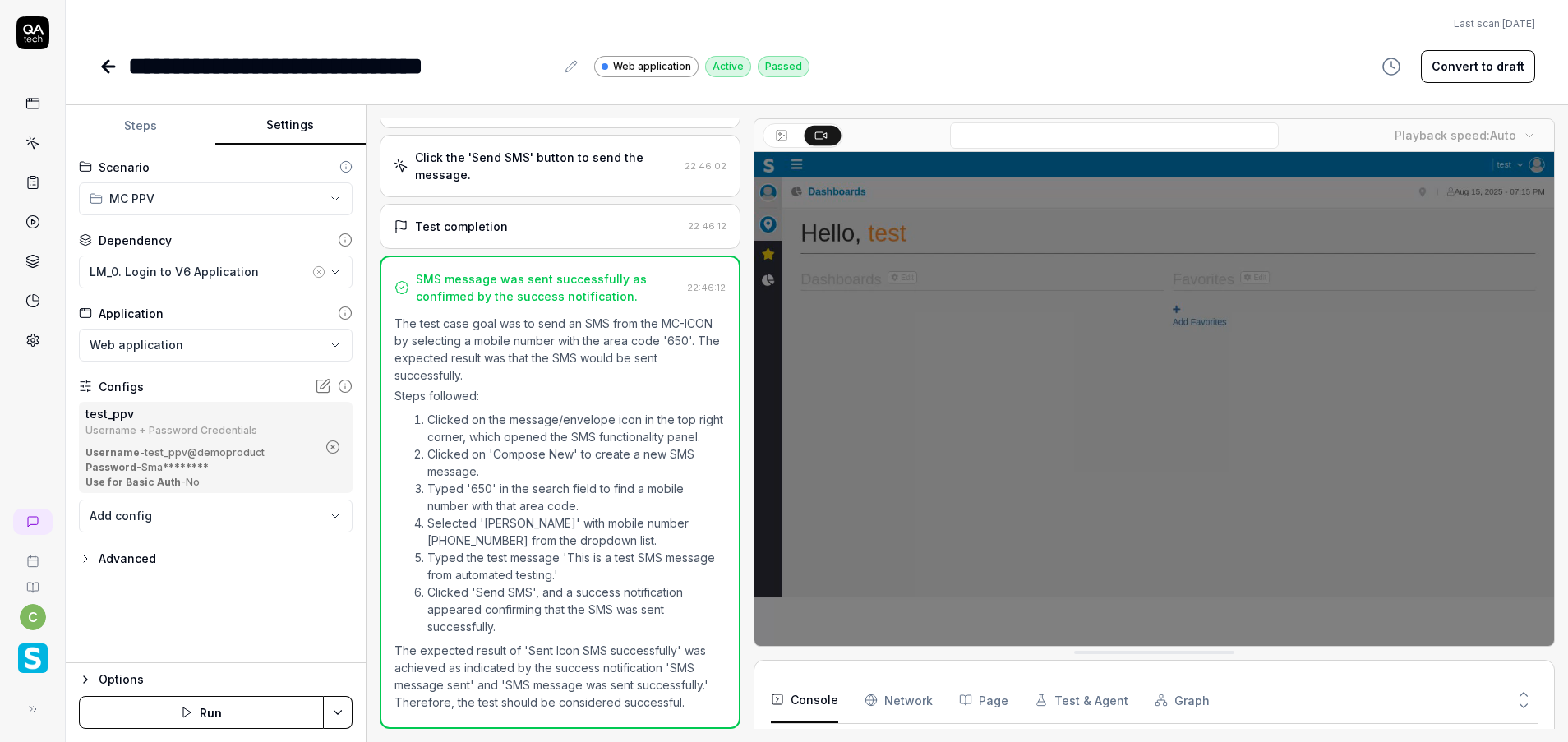
click at [292, 122] on button "Settings" at bounding box center [290, 126] width 150 height 39
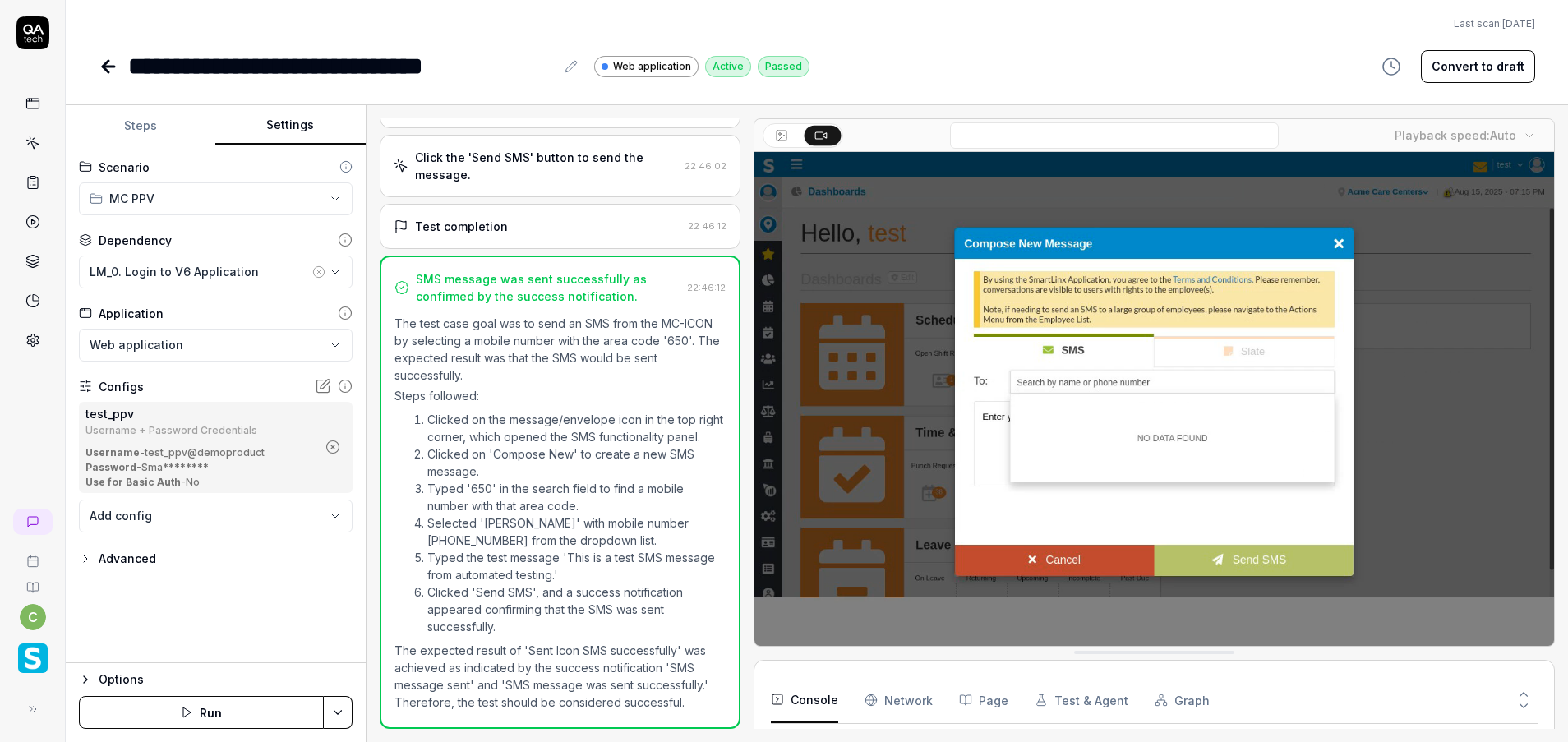
drag, startPoint x: 318, startPoint y: 272, endPoint x: 288, endPoint y: 273, distance: 30.0
click at [288, 273] on button "LM_0. Login to V6 Application" at bounding box center [216, 272] width 274 height 33
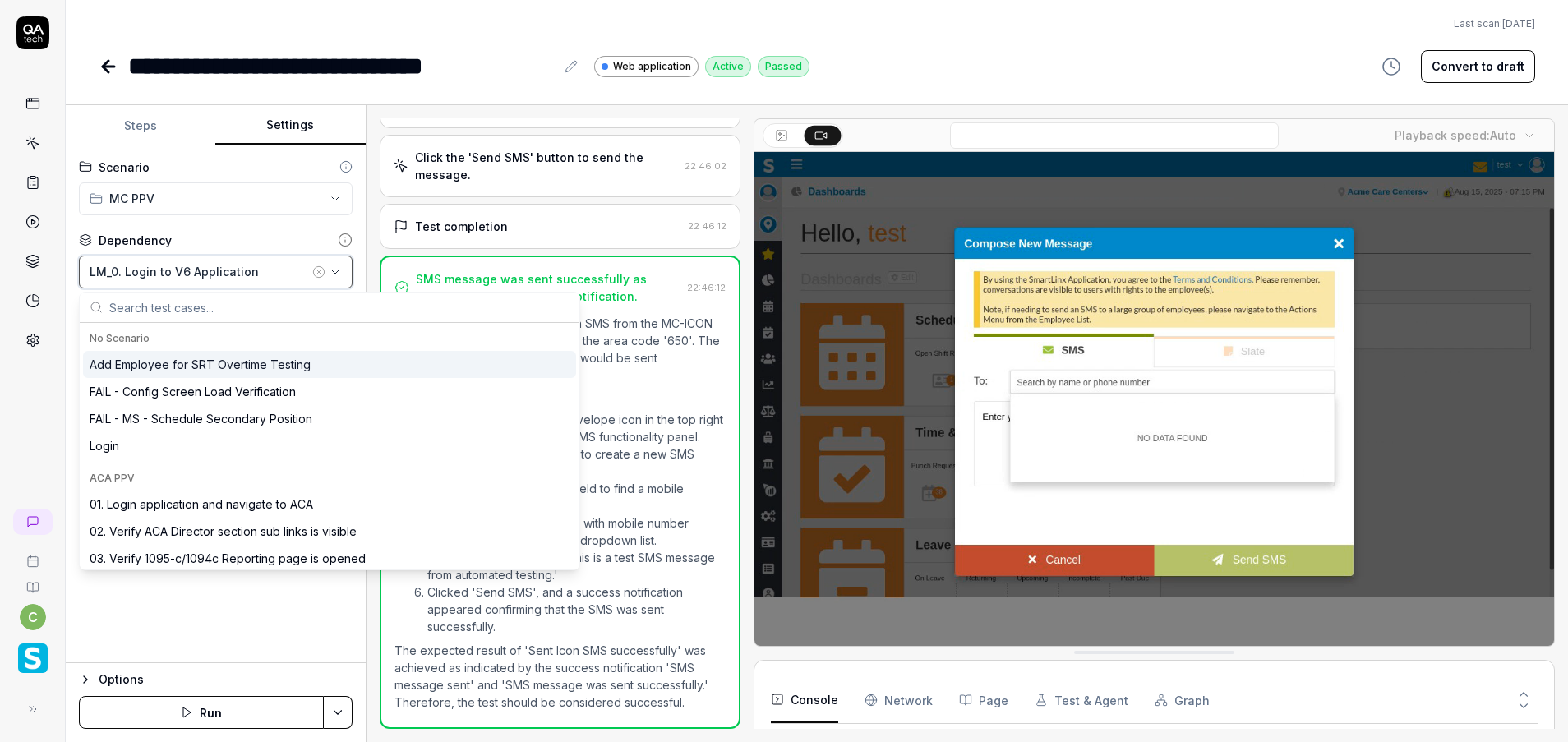
click at [288, 273] on div "LM_0. Login to V6 Application" at bounding box center [199, 271] width 219 height 17
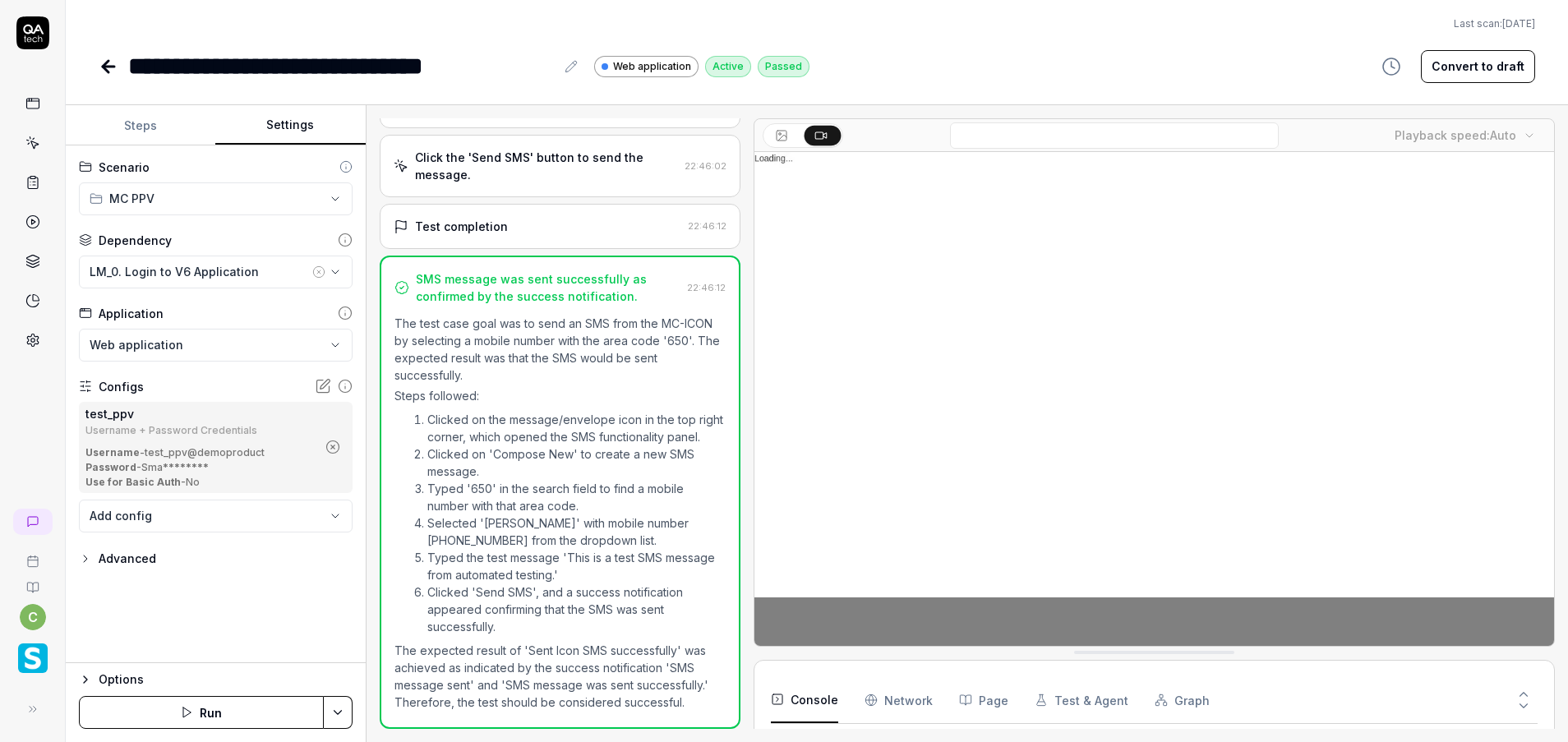
click at [325, 268] on icon "button" at bounding box center [318, 271] width 13 height 13
click at [281, 268] on div "No test case" at bounding box center [207, 271] width 236 height 17
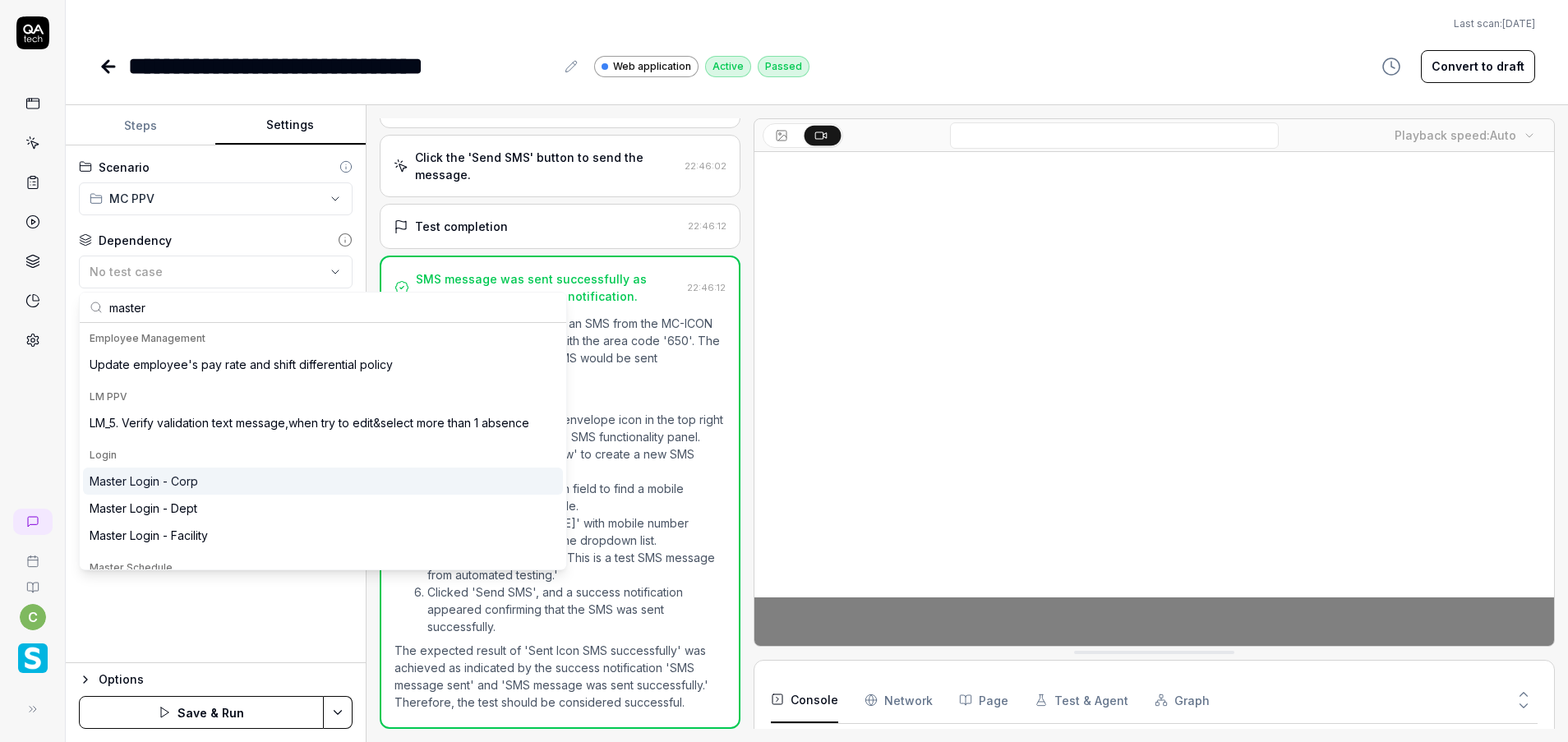
type input "master"
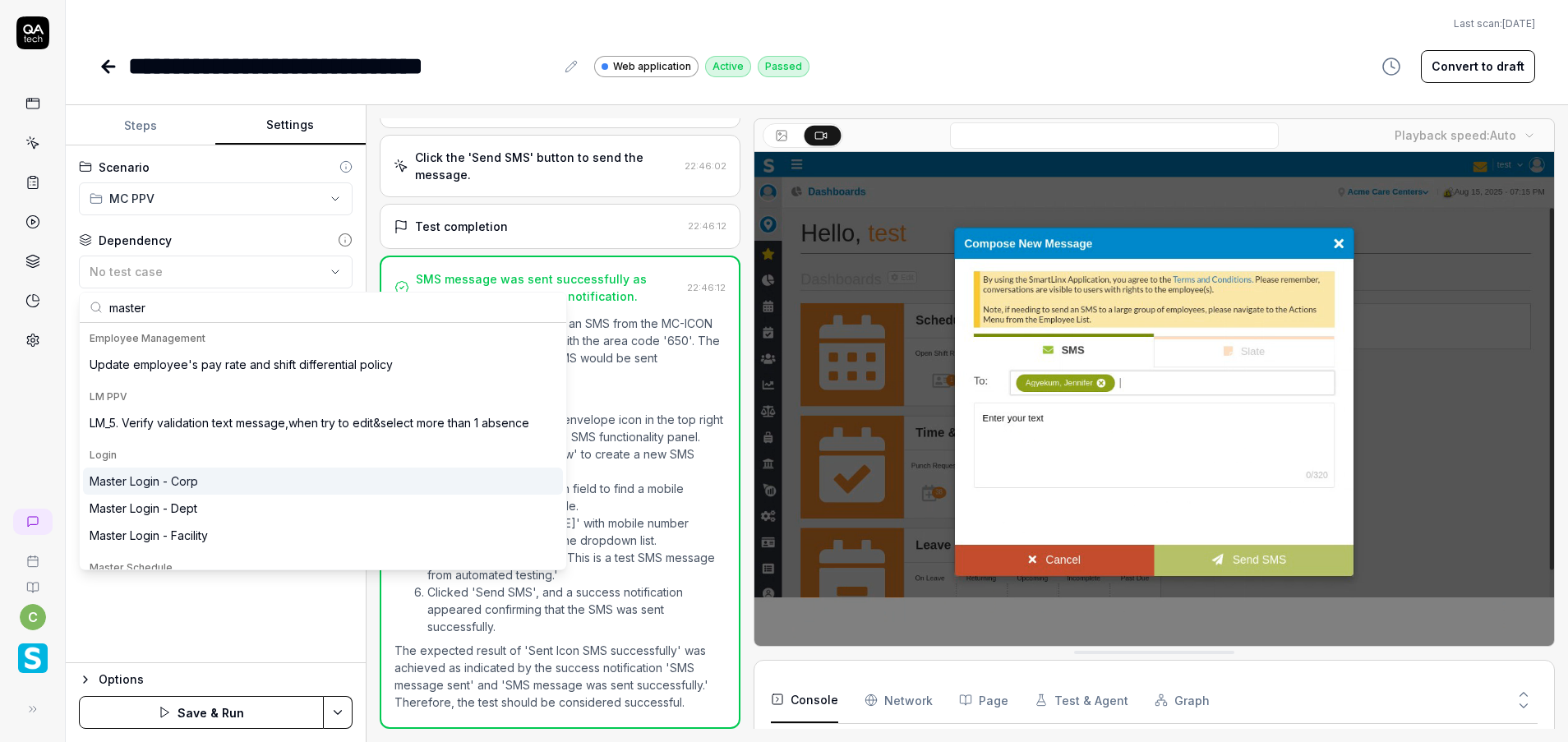
click at [189, 480] on div "Master Login - Corp" at bounding box center [144, 481] width 109 height 17
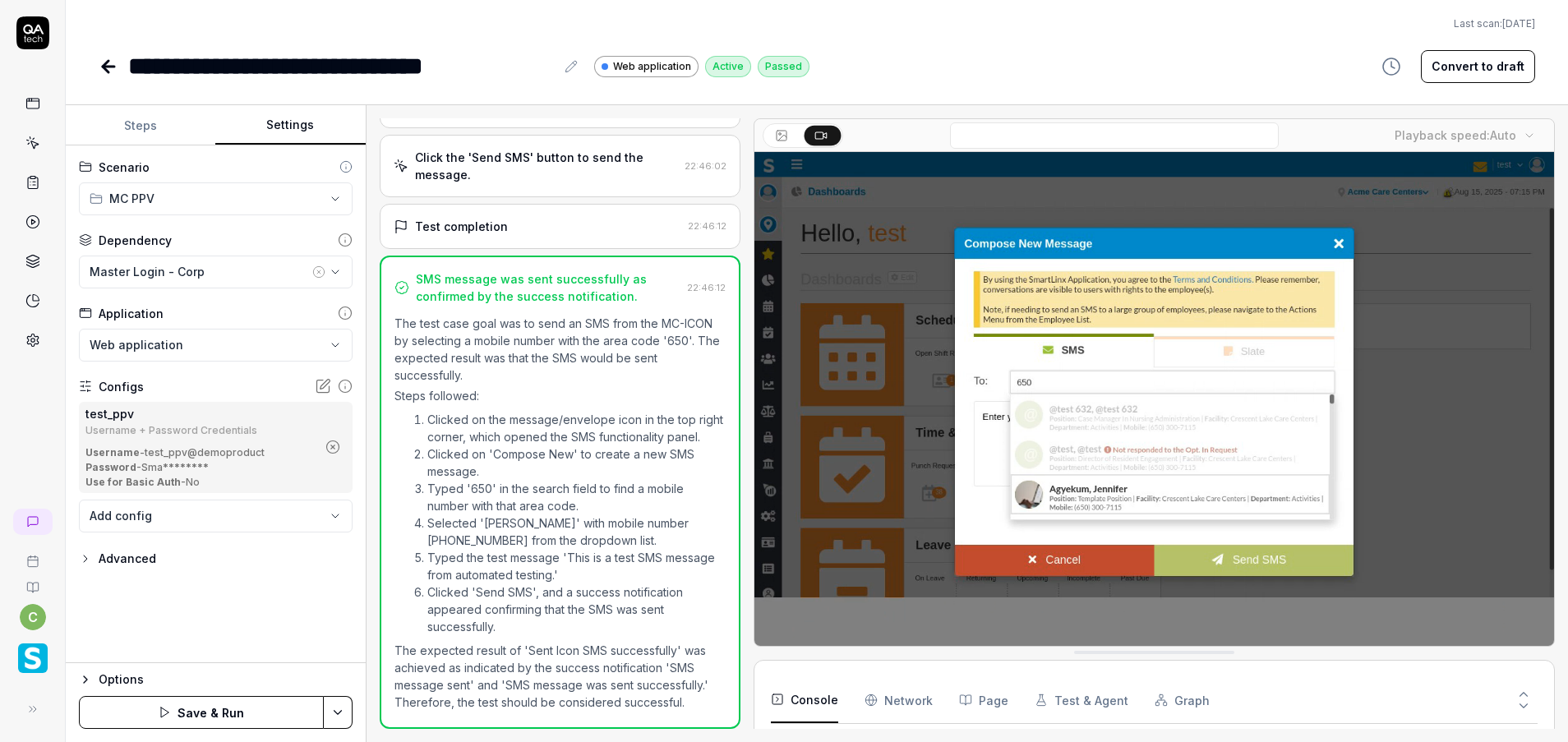
click at [334, 445] on icon "button" at bounding box center [332, 446] width 14 height 14
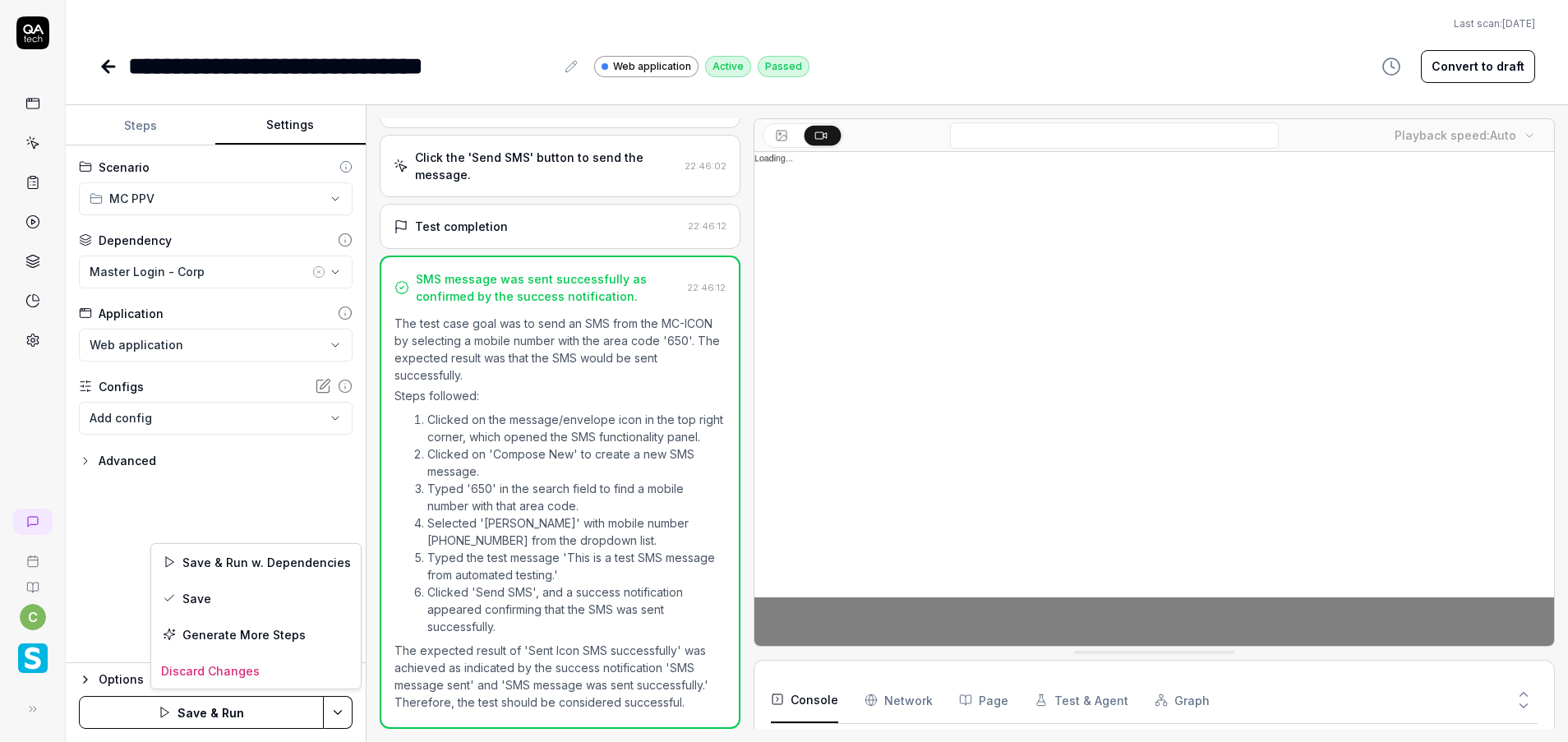
click at [345, 709] on html "**********" at bounding box center [784, 371] width 1568 height 742
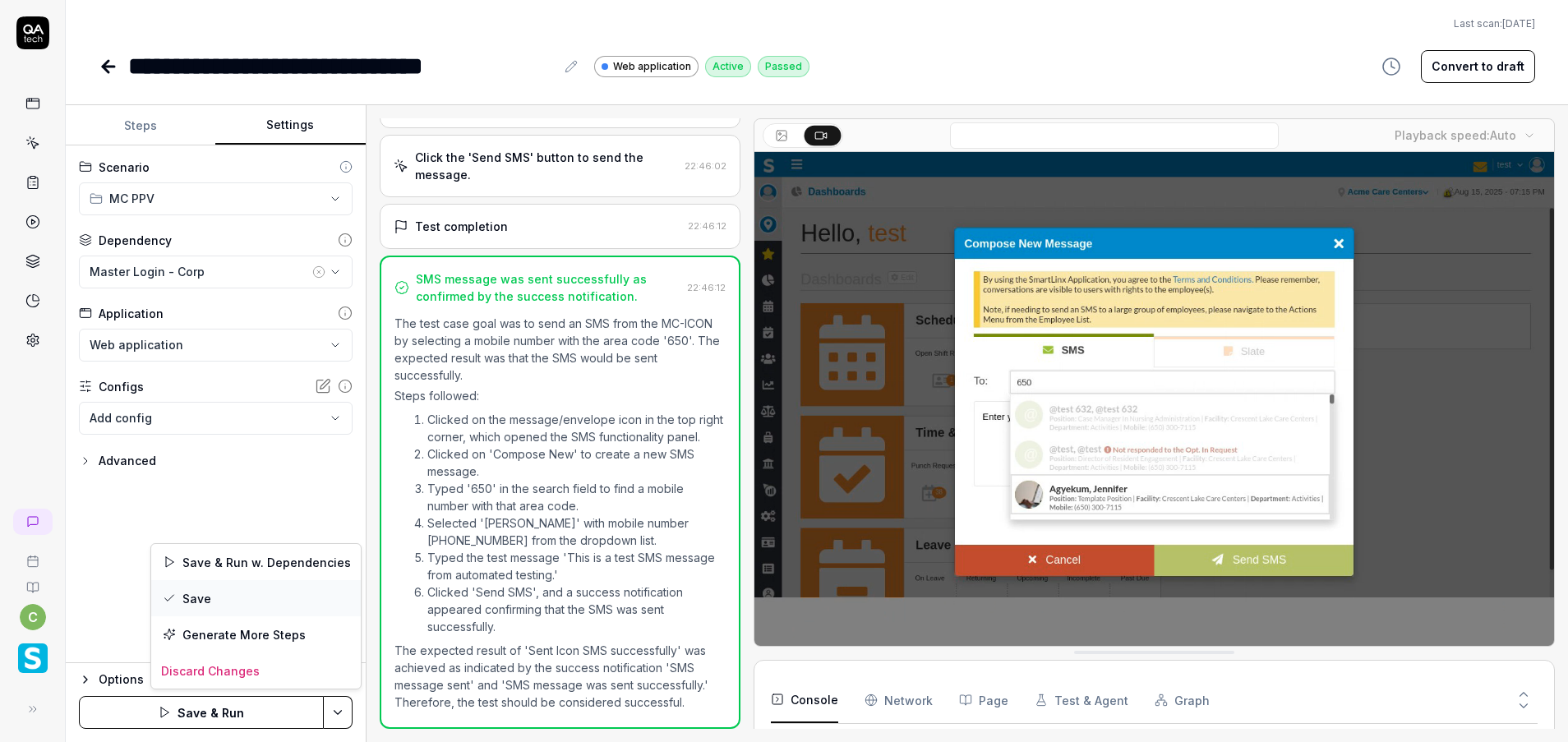
click at [286, 597] on div "Save" at bounding box center [256, 598] width 209 height 37
click at [105, 57] on icon at bounding box center [108, 66] width 20 height 20
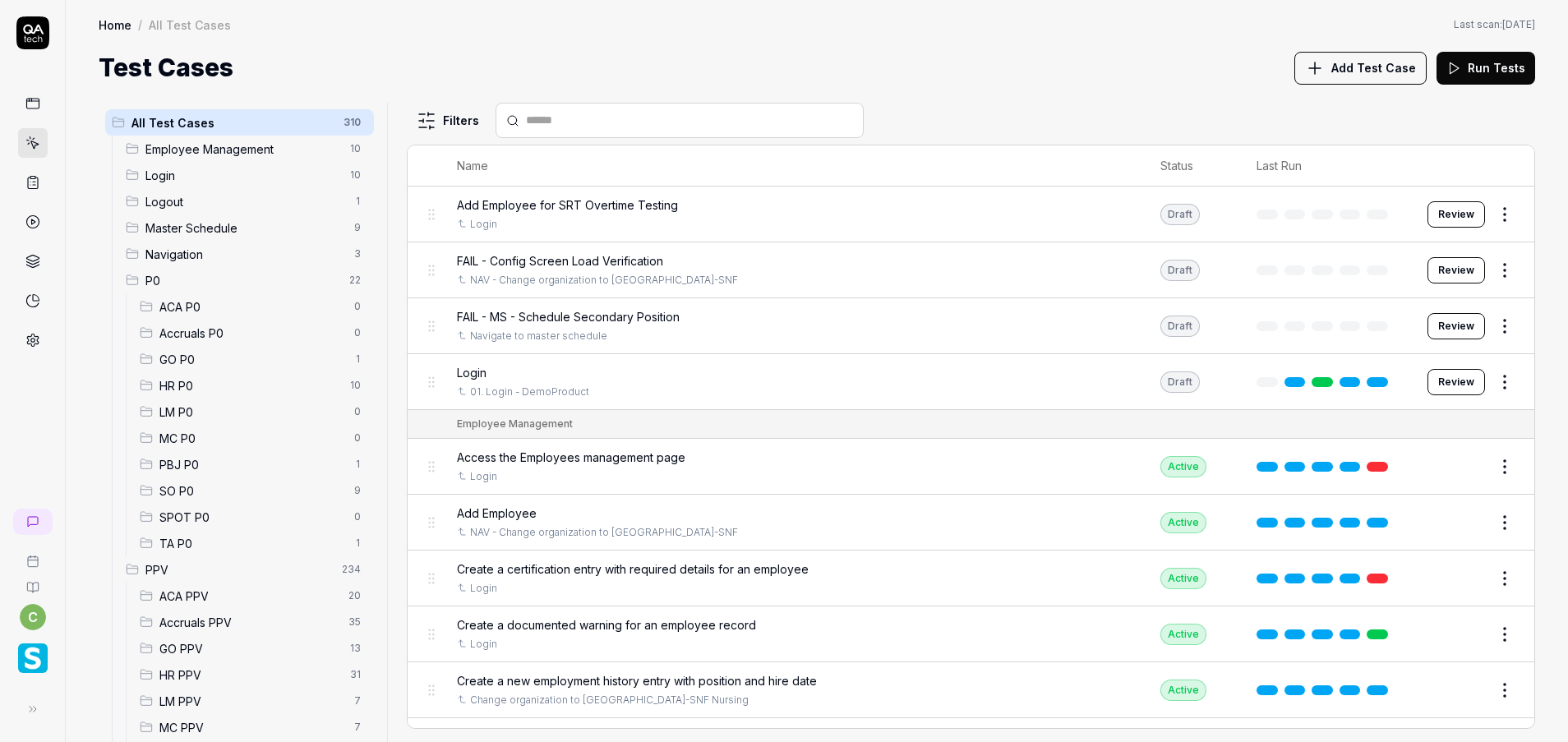
click at [182, 650] on span "GO PPV" at bounding box center [249, 649] width 181 height 17
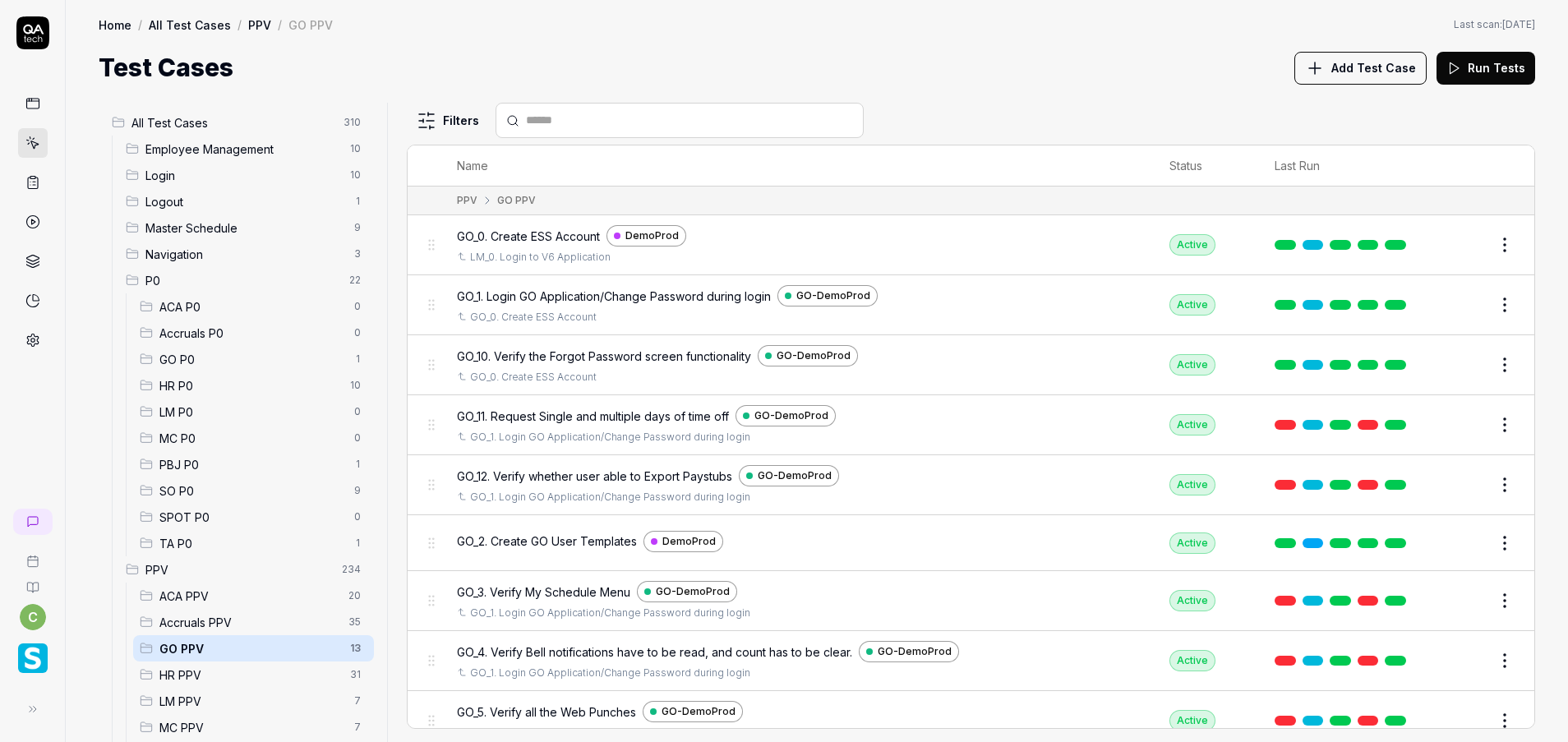
click at [1446, 300] on button "Edit" at bounding box center [1465, 304] width 39 height 26
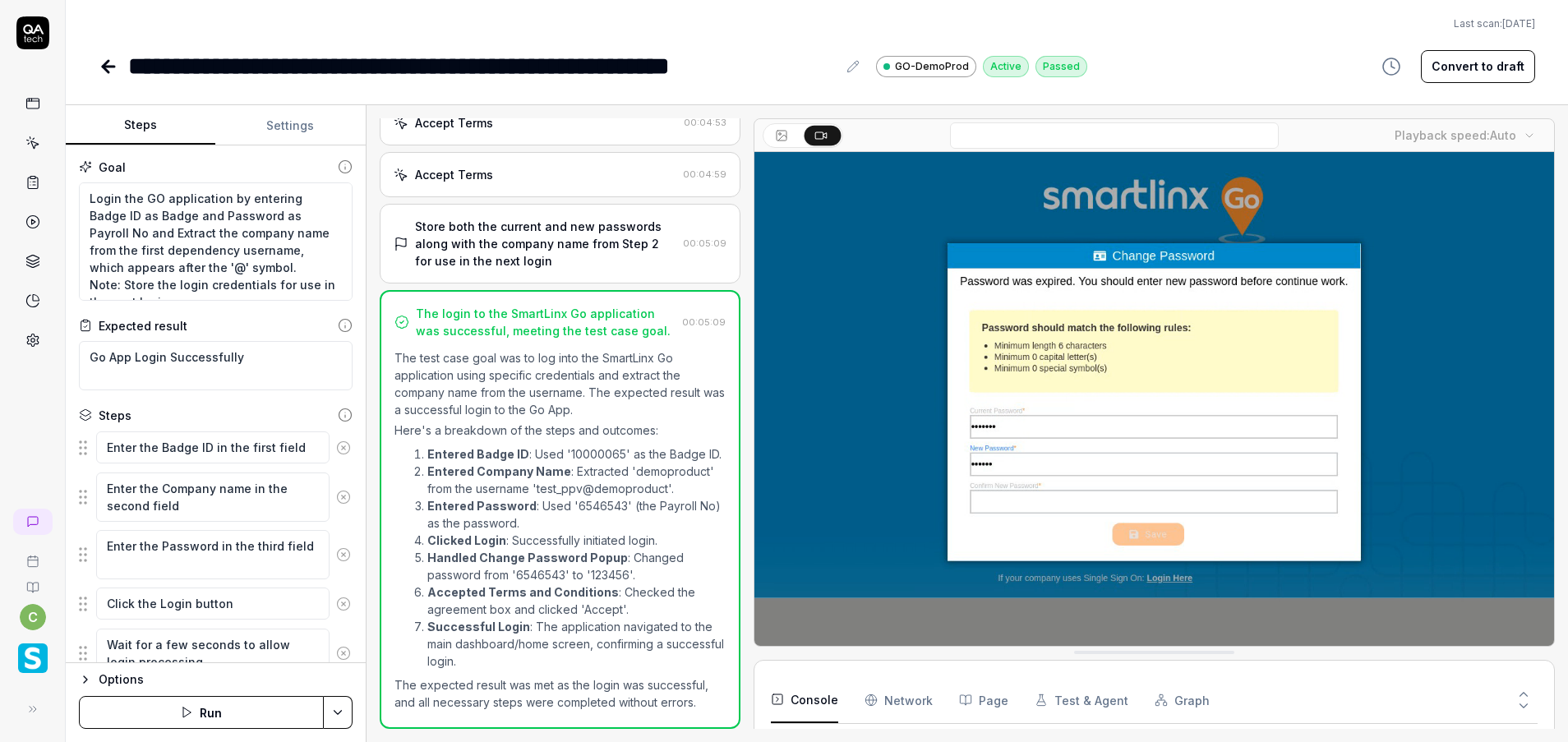
scroll to position [508, 0]
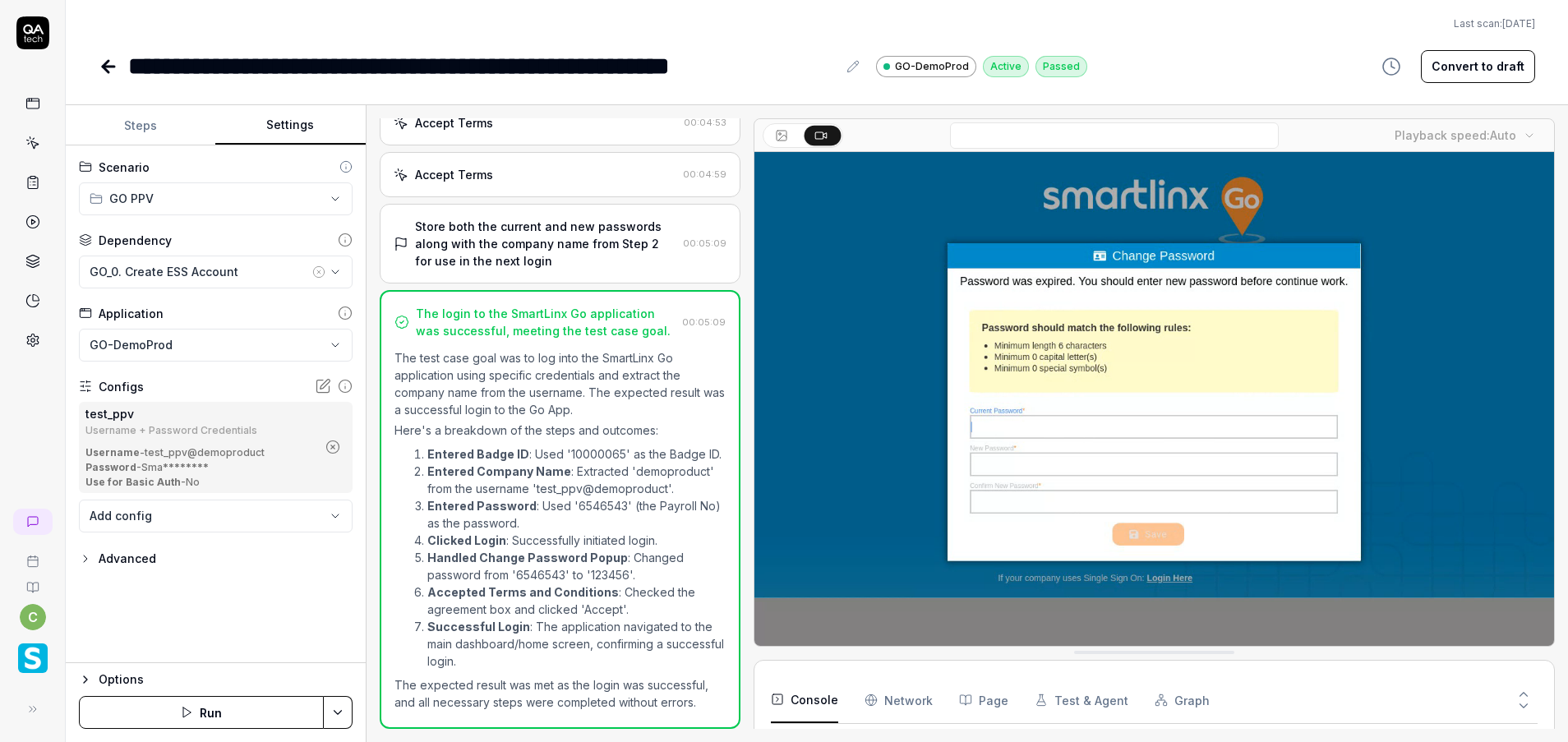
click at [281, 139] on button "Settings" at bounding box center [290, 126] width 150 height 39
click at [333, 447] on icon "button" at bounding box center [332, 446] width 14 height 14
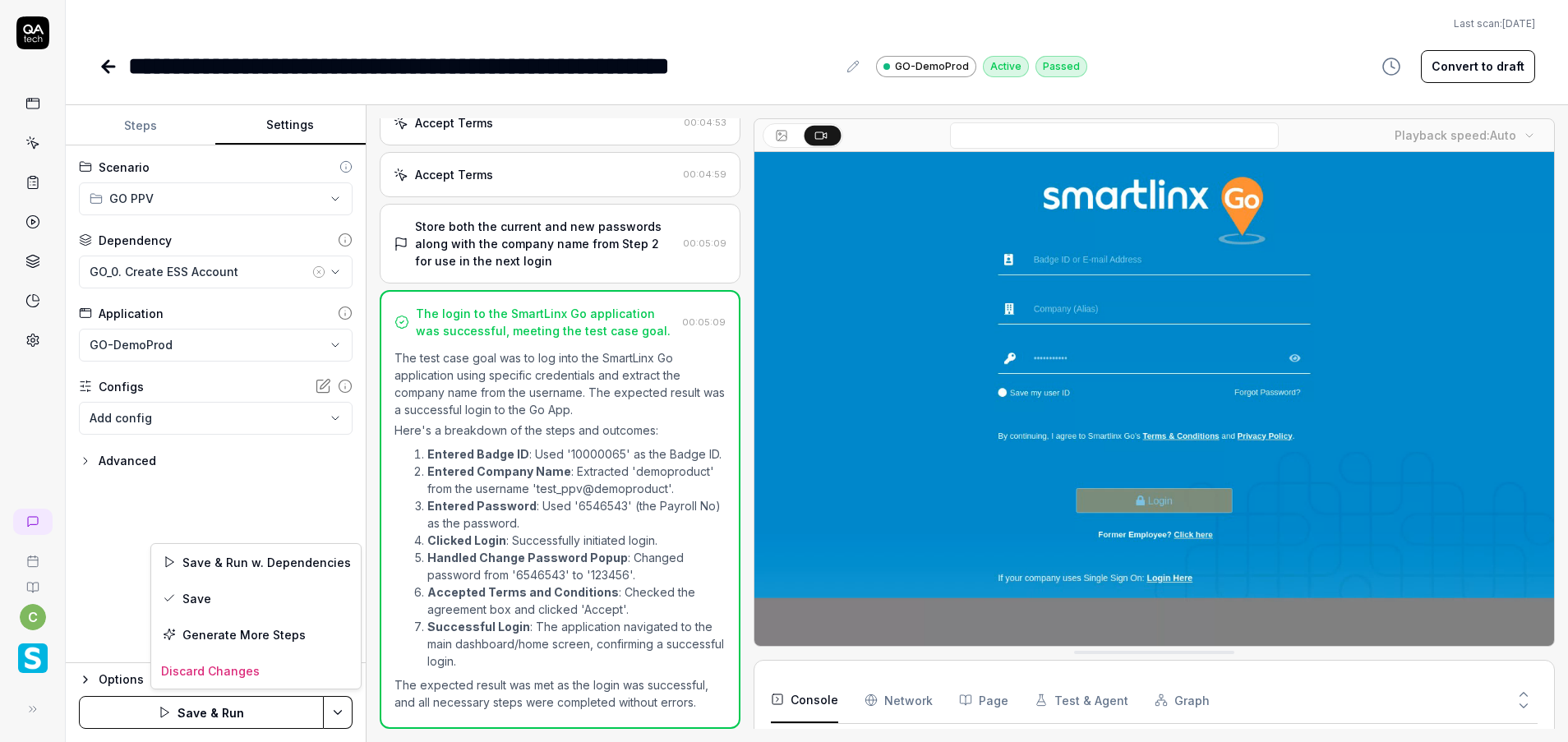
click at [338, 716] on html "**********" at bounding box center [784, 371] width 1568 height 742
click at [251, 598] on div "Save" at bounding box center [256, 598] width 209 height 37
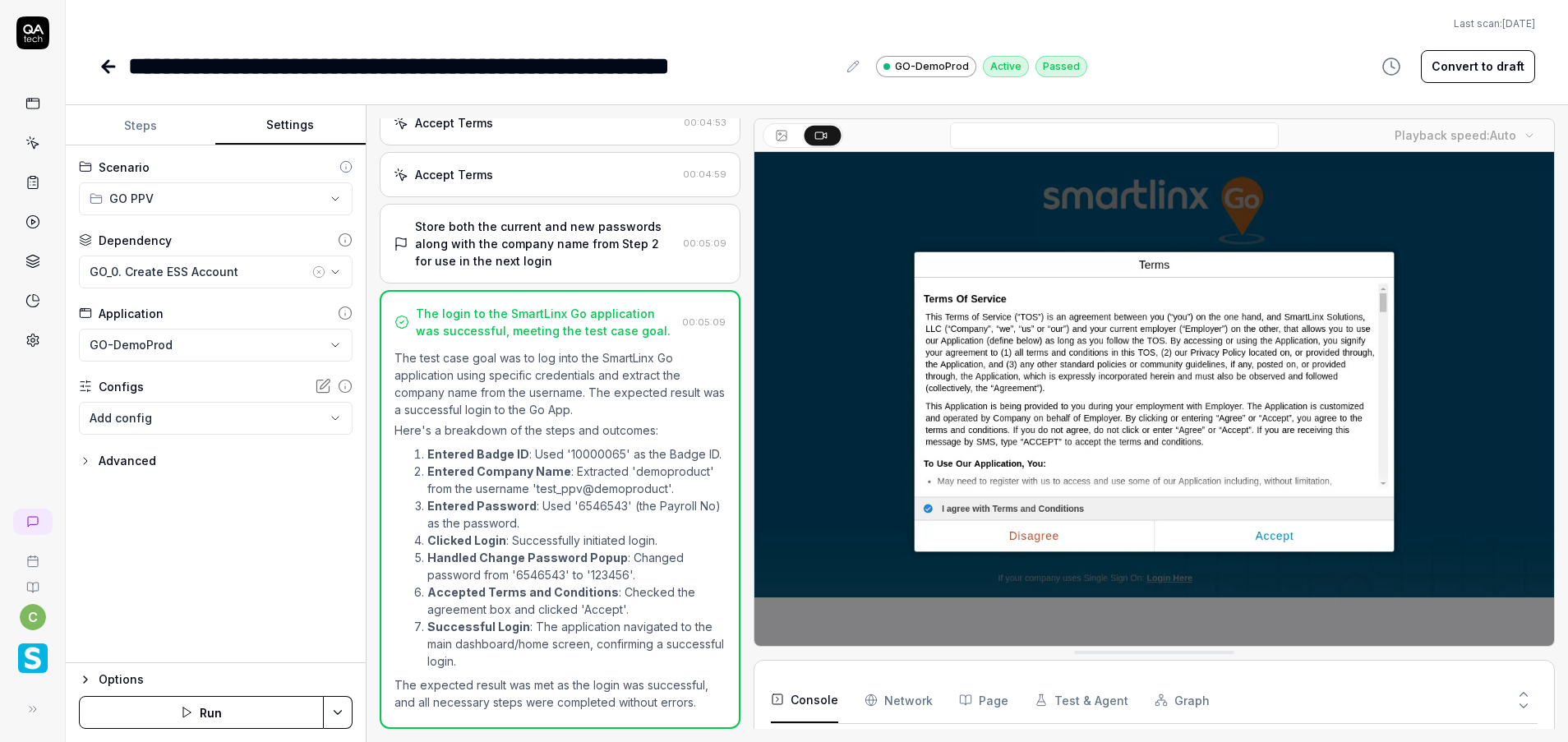
click at [106, 61] on icon at bounding box center [108, 66] width 20 height 20
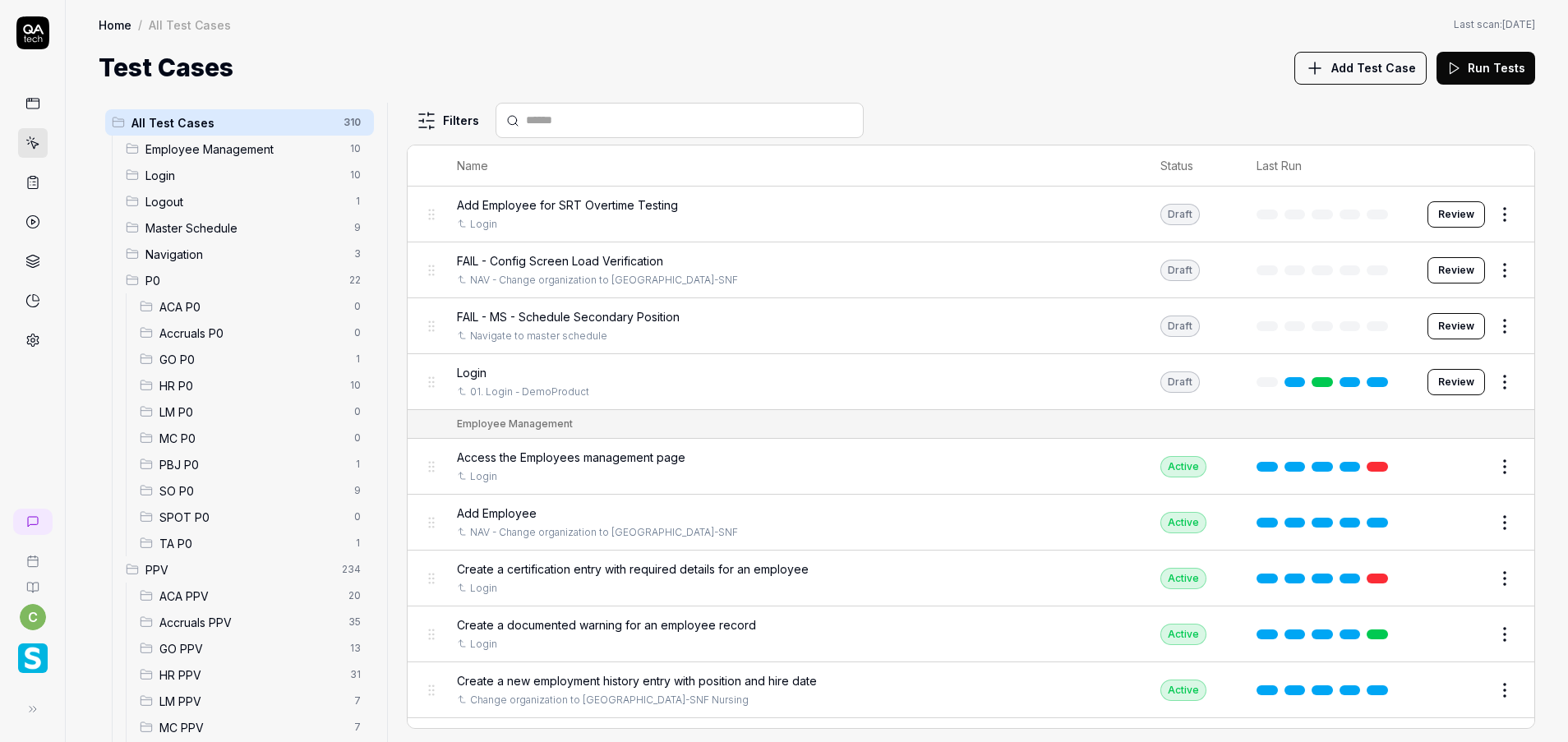
click at [219, 360] on span "GO P0" at bounding box center [251, 360] width 185 height 17
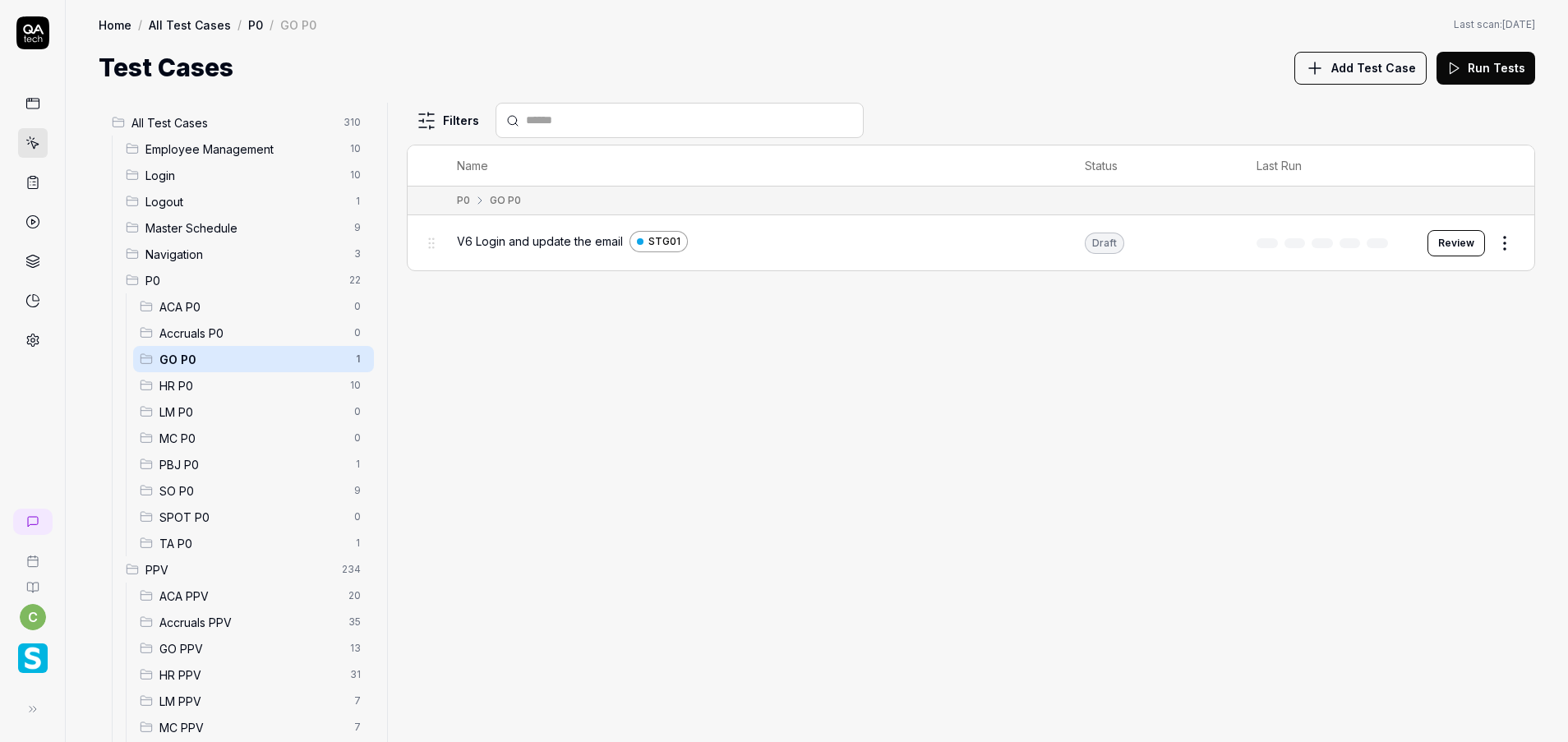
click at [195, 649] on span "GO PPV" at bounding box center [249, 649] width 181 height 17
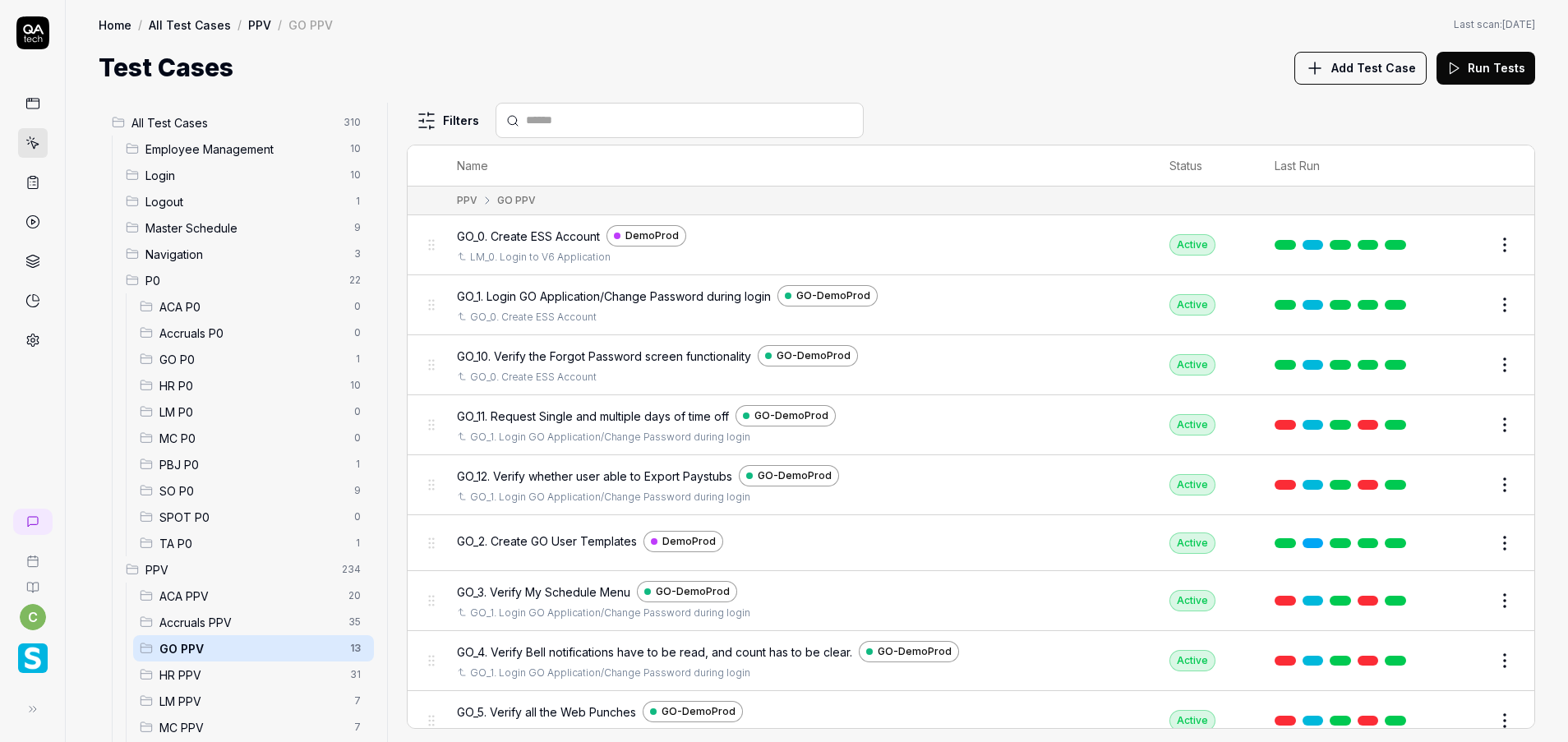
click at [1446, 430] on button "Edit" at bounding box center [1465, 424] width 39 height 26
click at [1446, 423] on button "Edit" at bounding box center [1465, 424] width 39 height 26
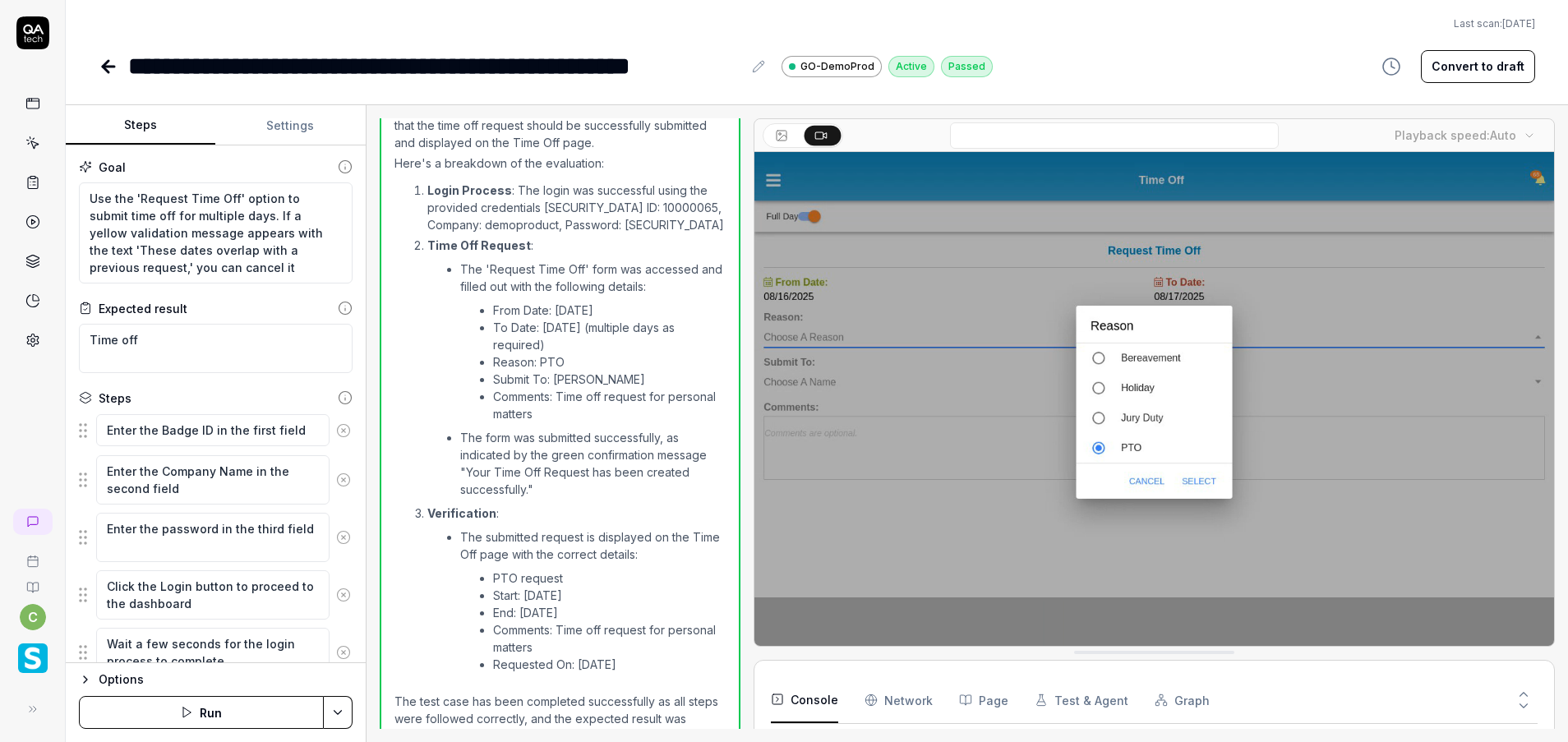
scroll to position [1258, 0]
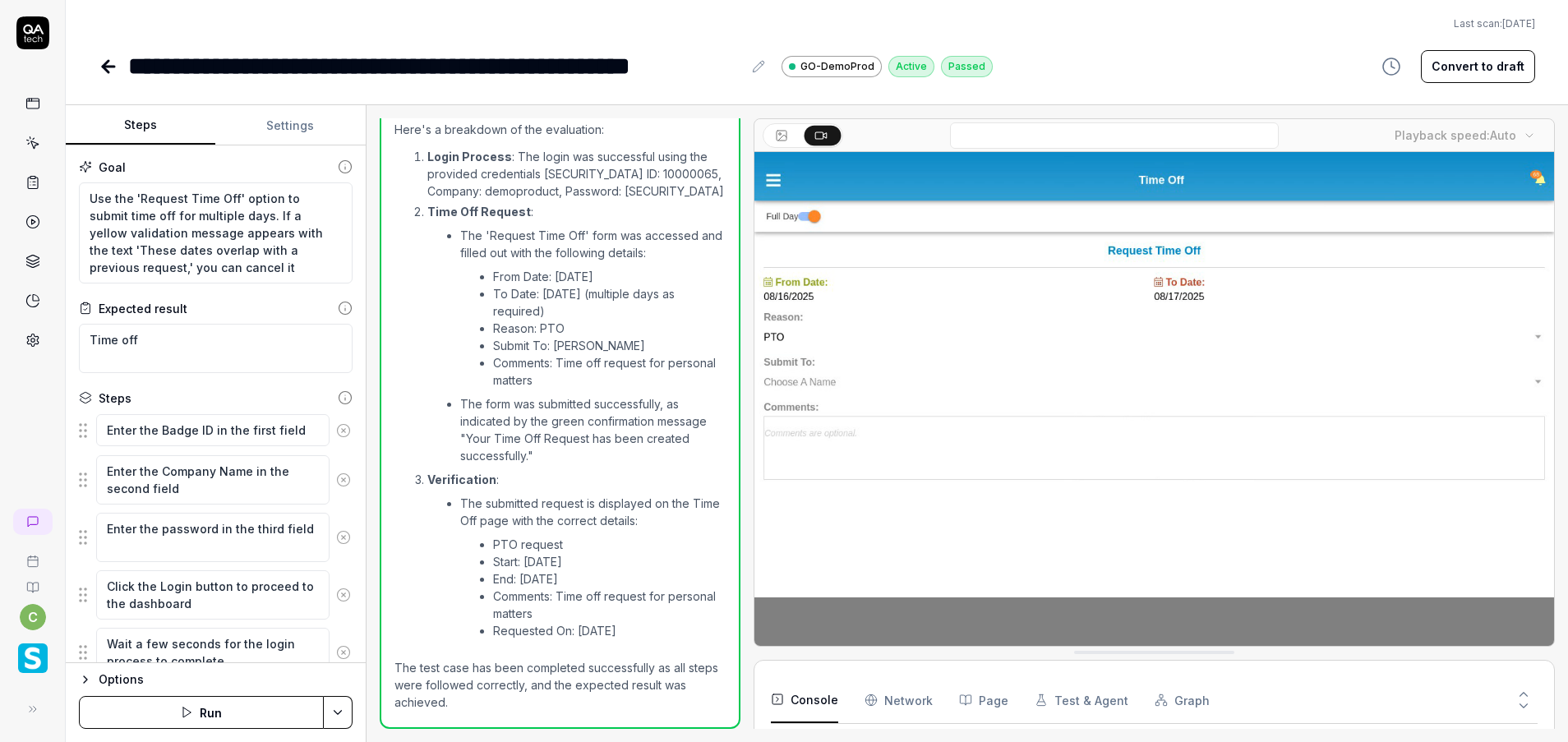
click at [310, 110] on button "Settings" at bounding box center [290, 126] width 150 height 39
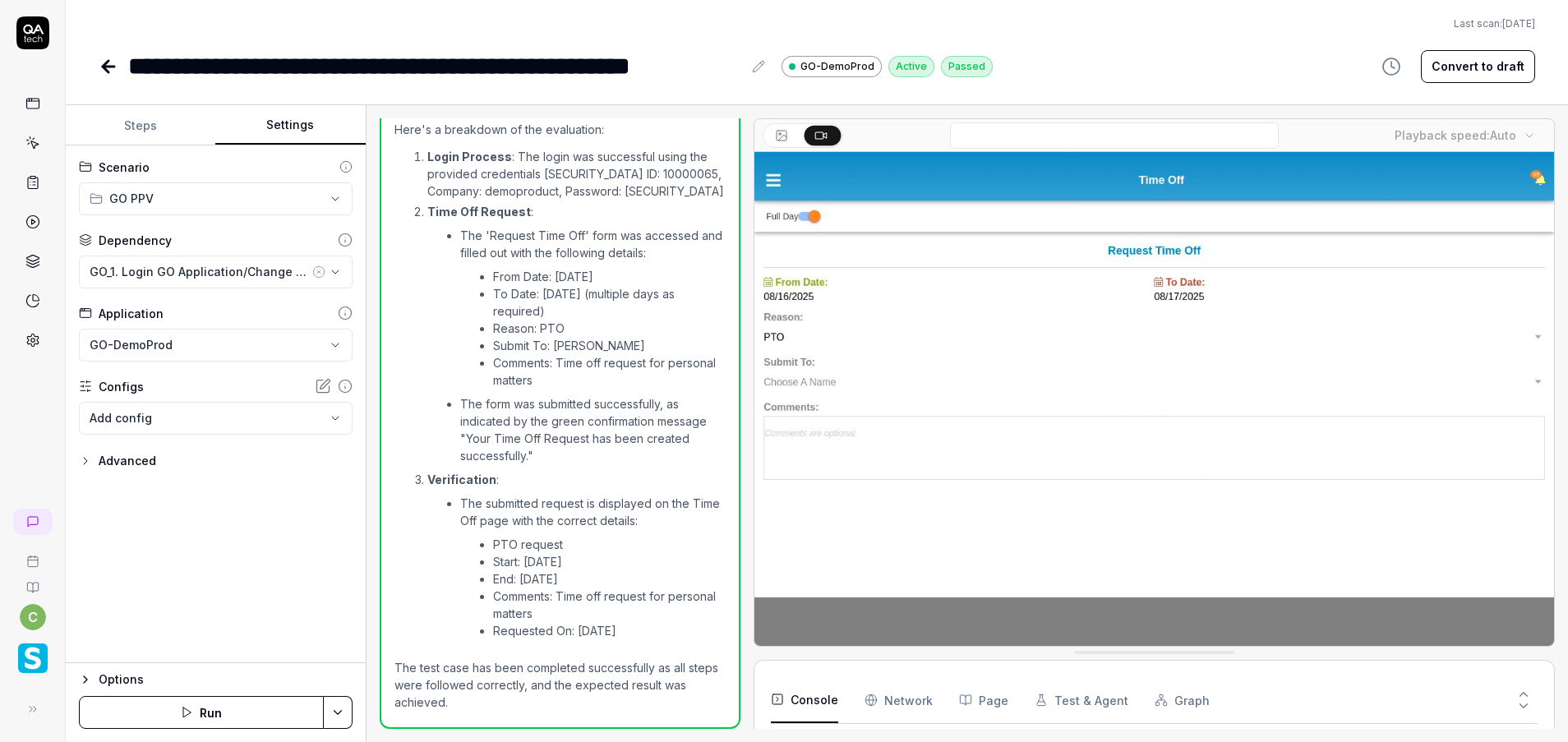
click at [102, 73] on icon at bounding box center [108, 66] width 20 height 20
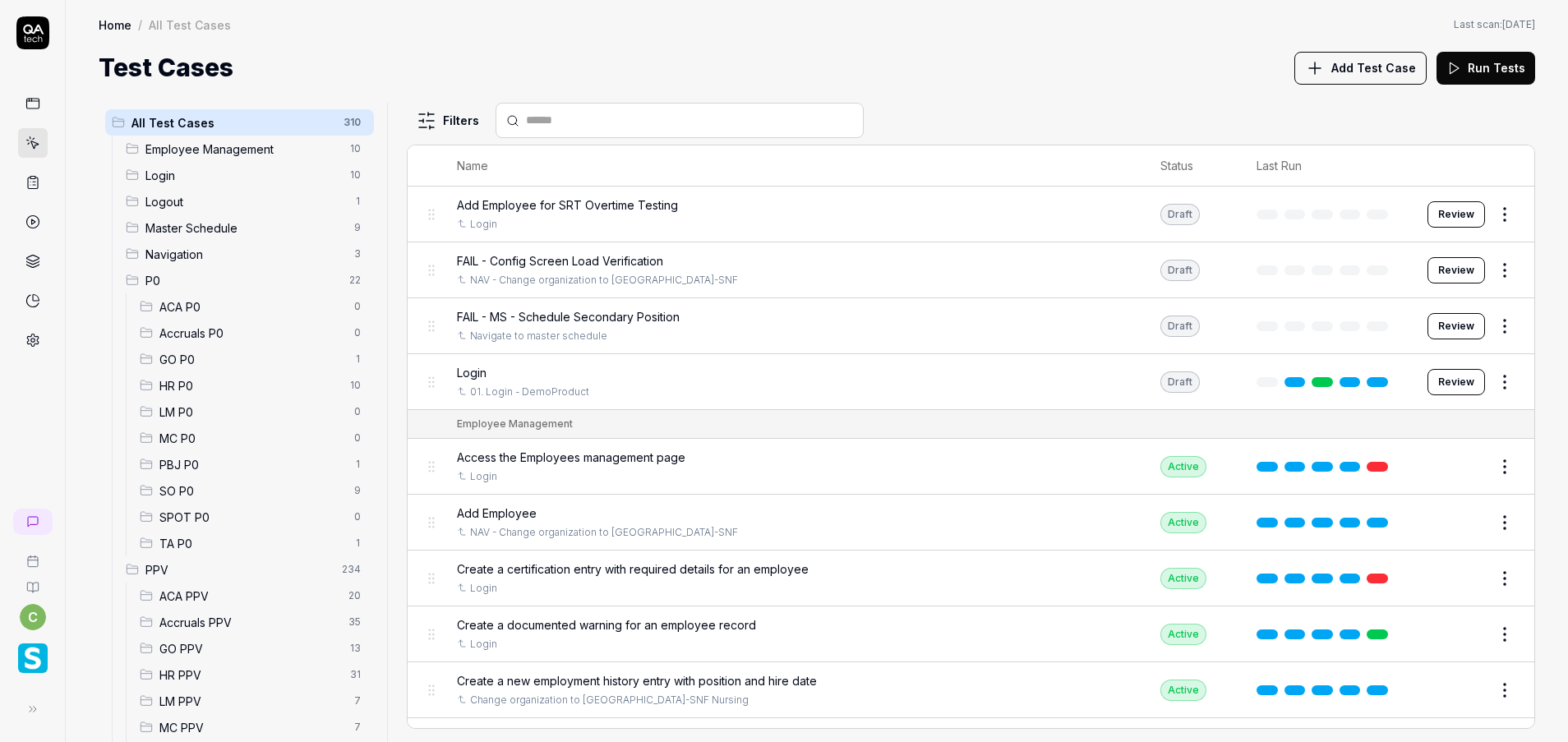
click at [207, 649] on span "GO PPV" at bounding box center [249, 649] width 181 height 17
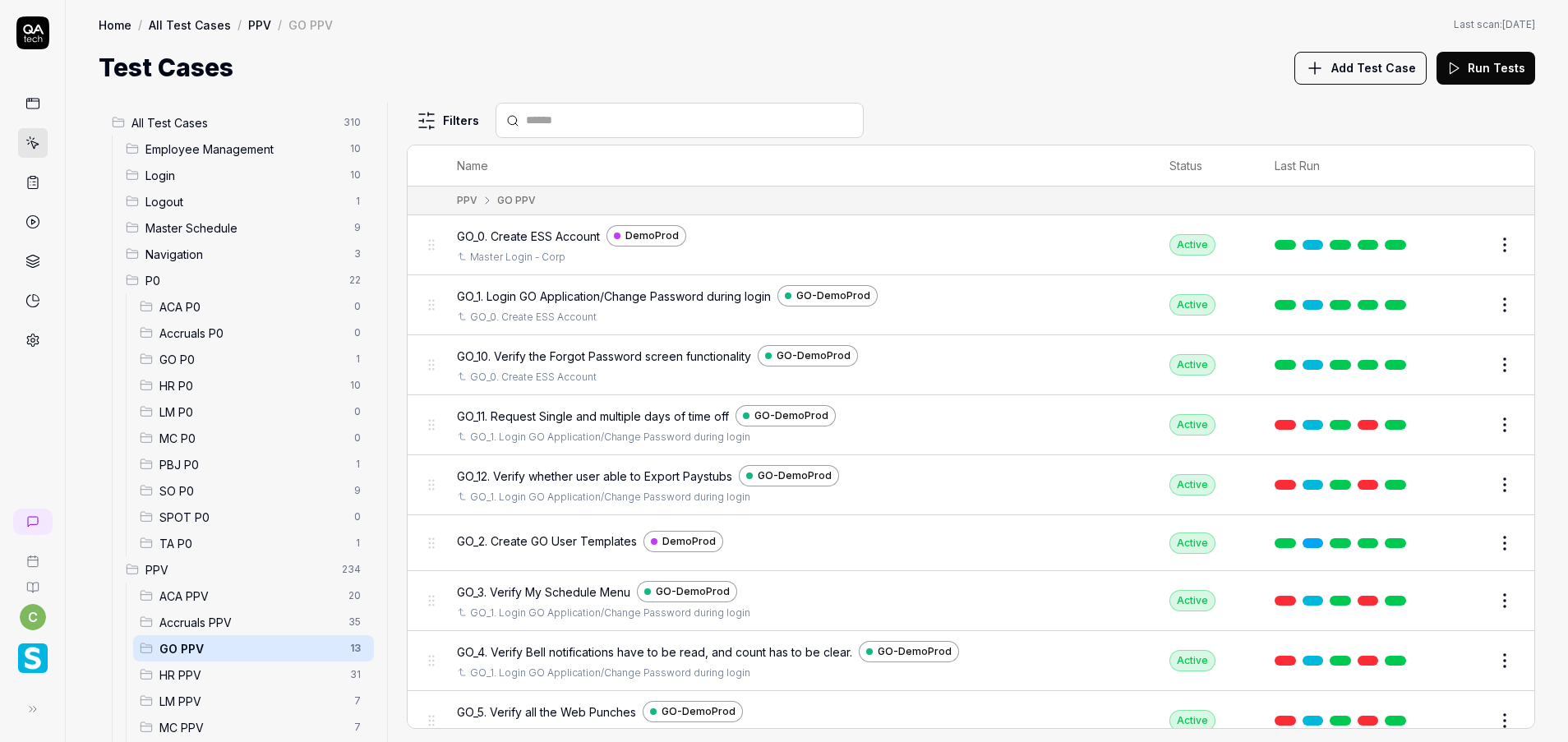
scroll to position [178, 0]
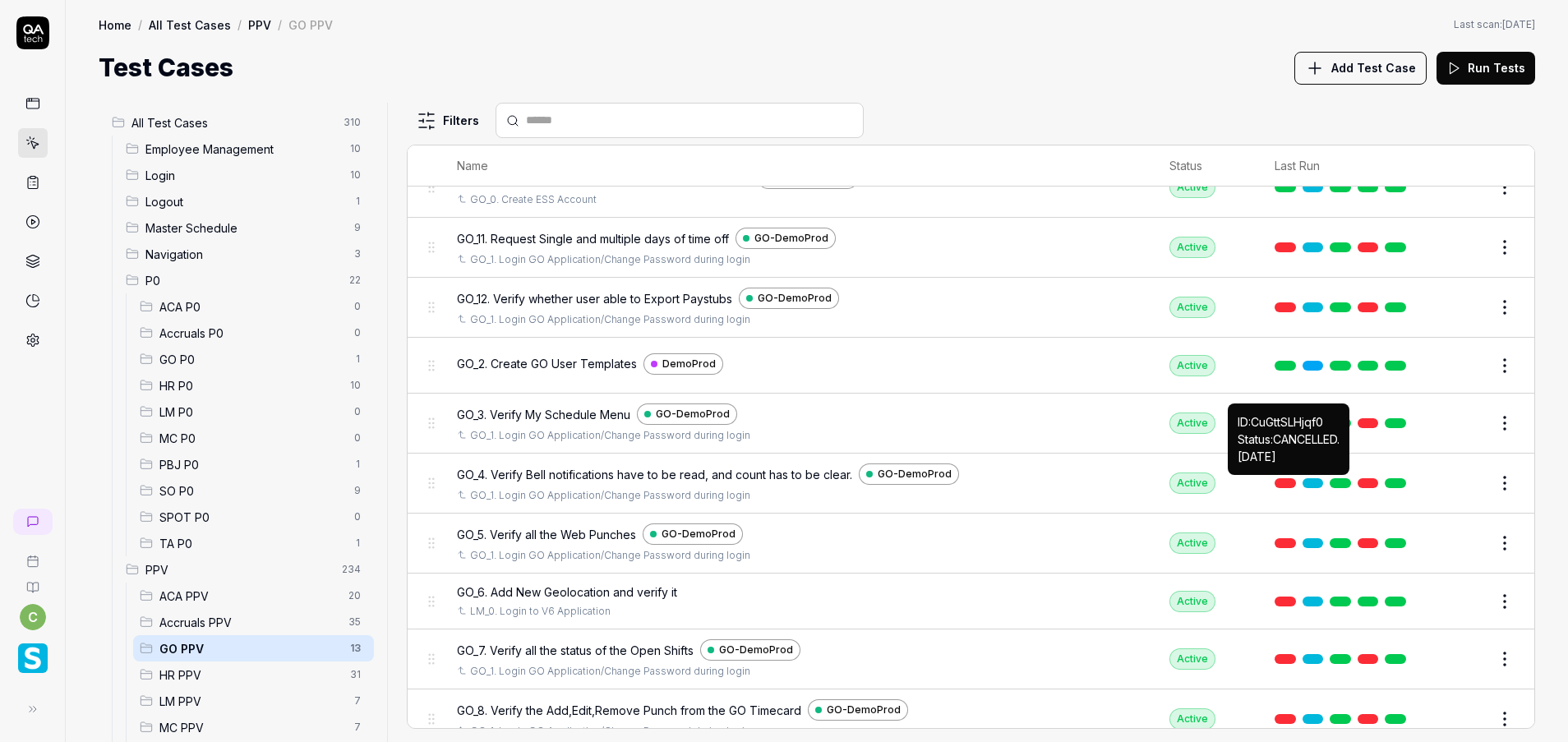
click at [1450, 429] on button "Edit" at bounding box center [1465, 422] width 39 height 26
type textarea "*"
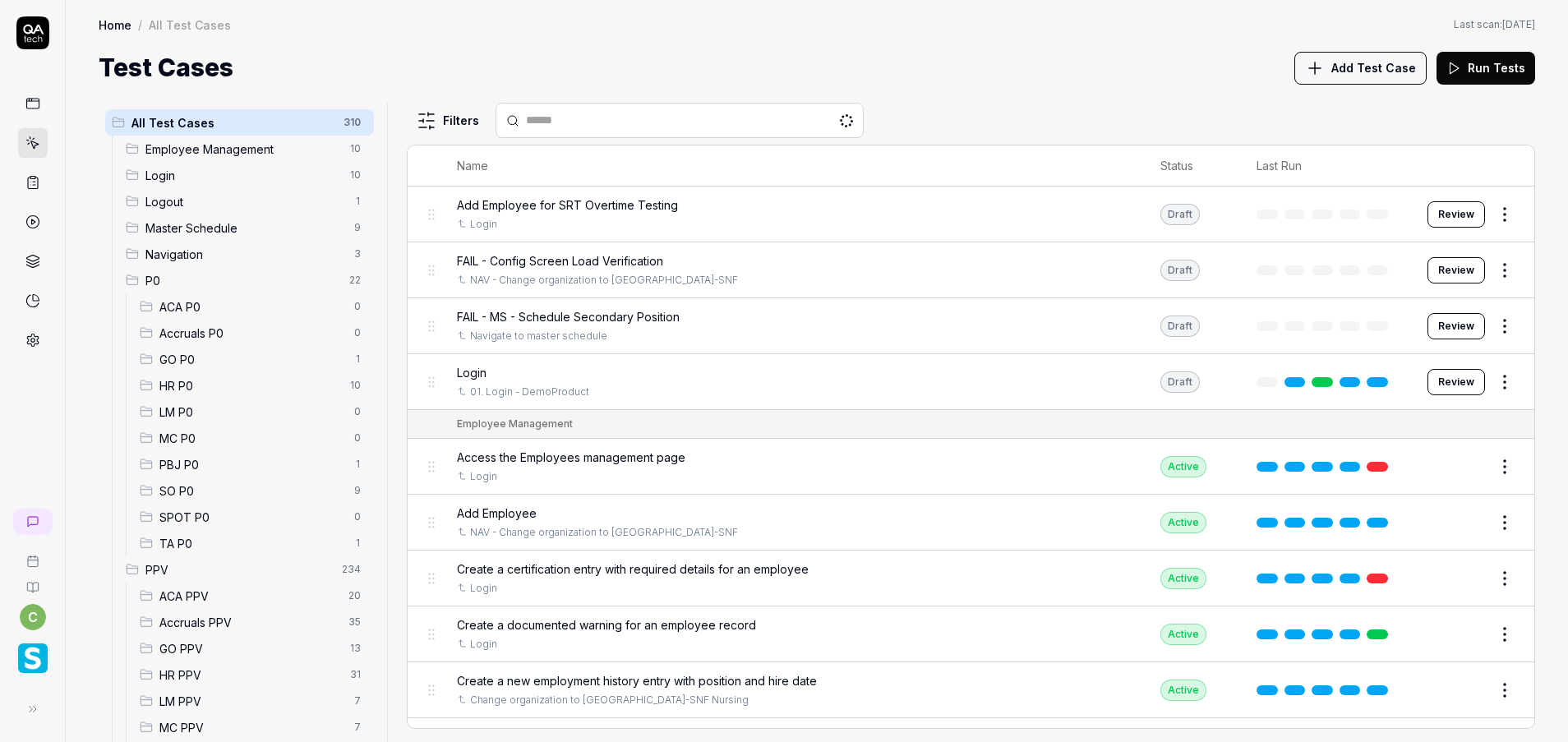
click at [207, 695] on span "LM PPV" at bounding box center [251, 701] width 185 height 17
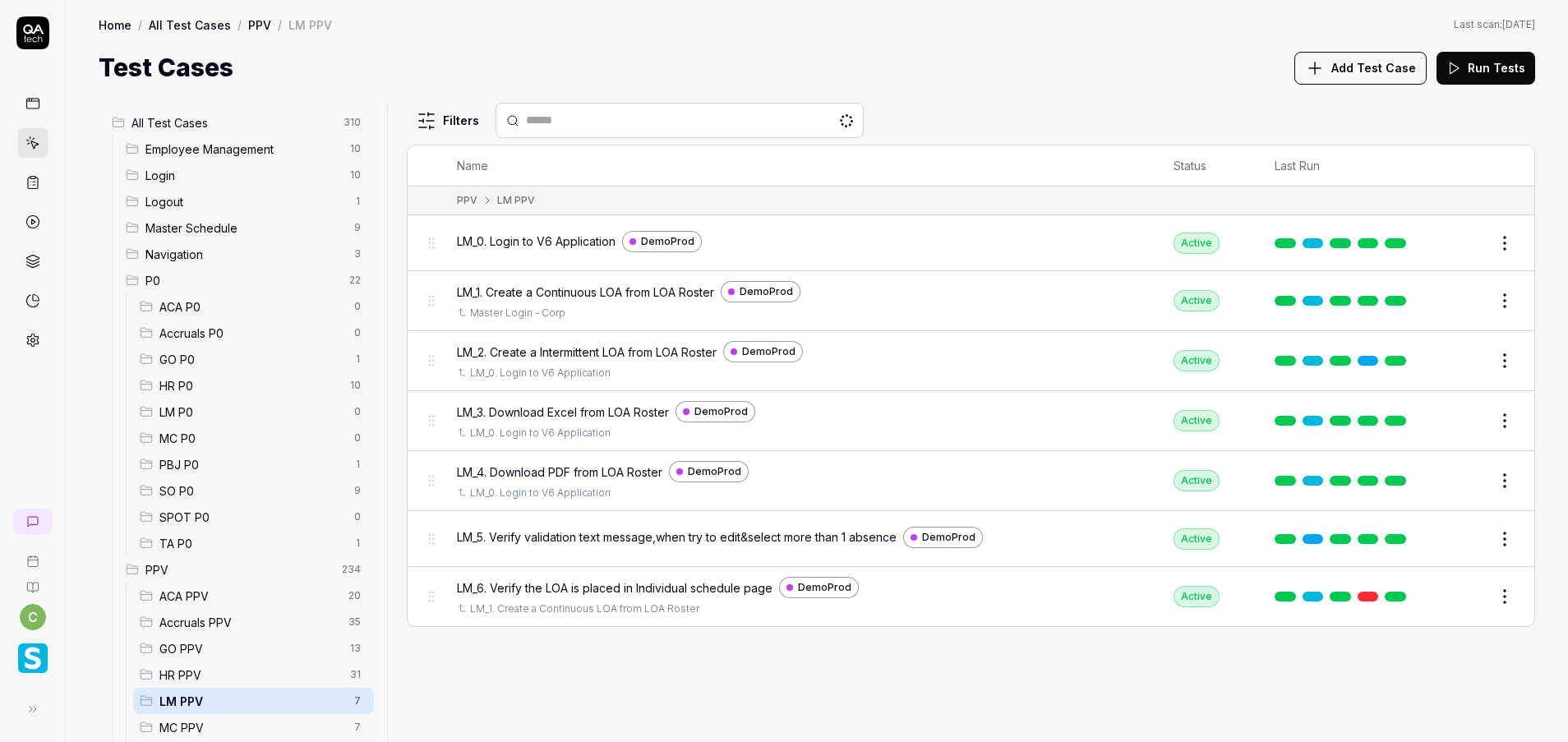
click at [1455, 431] on button "Edit" at bounding box center [1465, 420] width 39 height 26
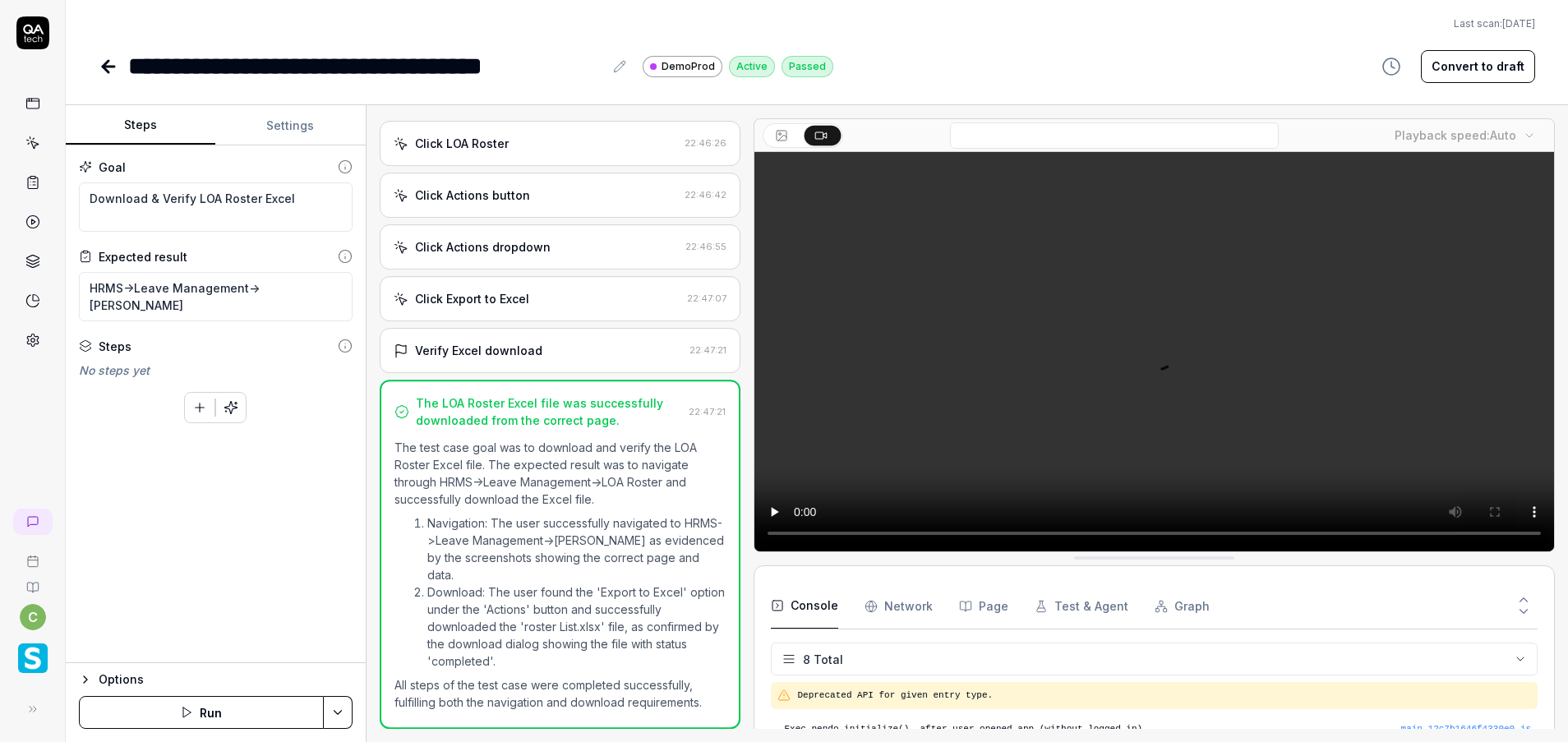
scroll to position [281, 0]
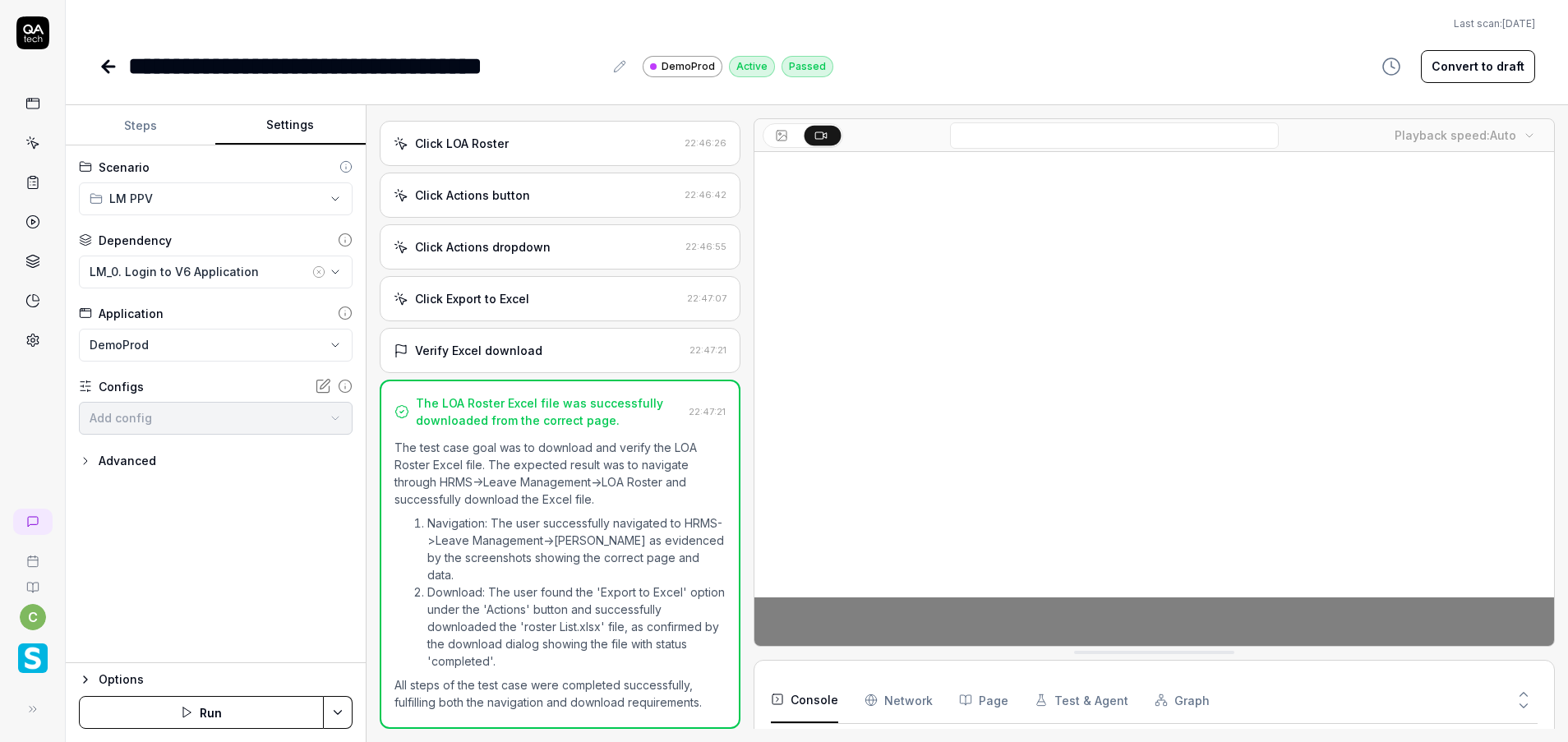
click at [273, 122] on button "Settings" at bounding box center [290, 126] width 150 height 39
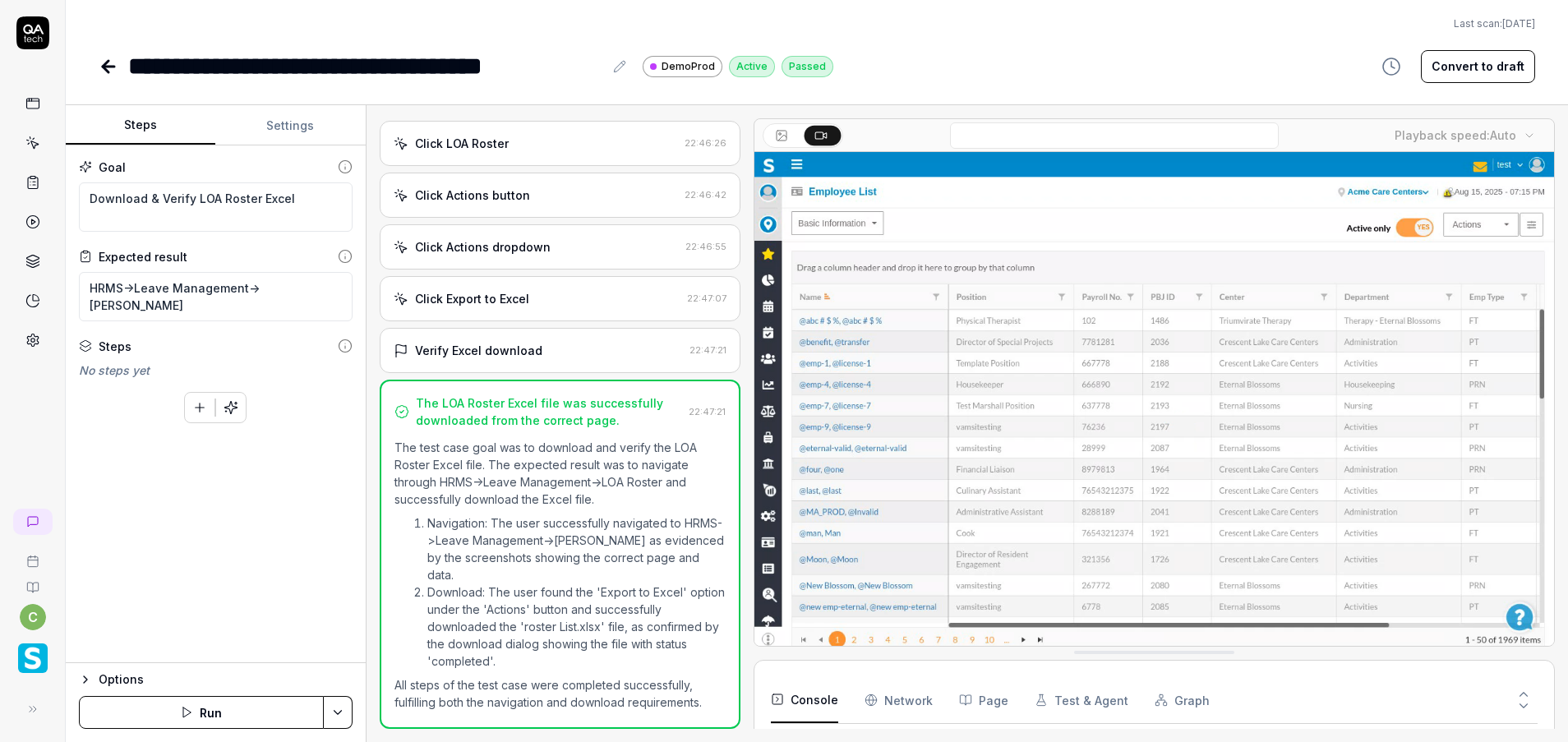
click at [101, 129] on button "Steps" at bounding box center [140, 126] width 150 height 39
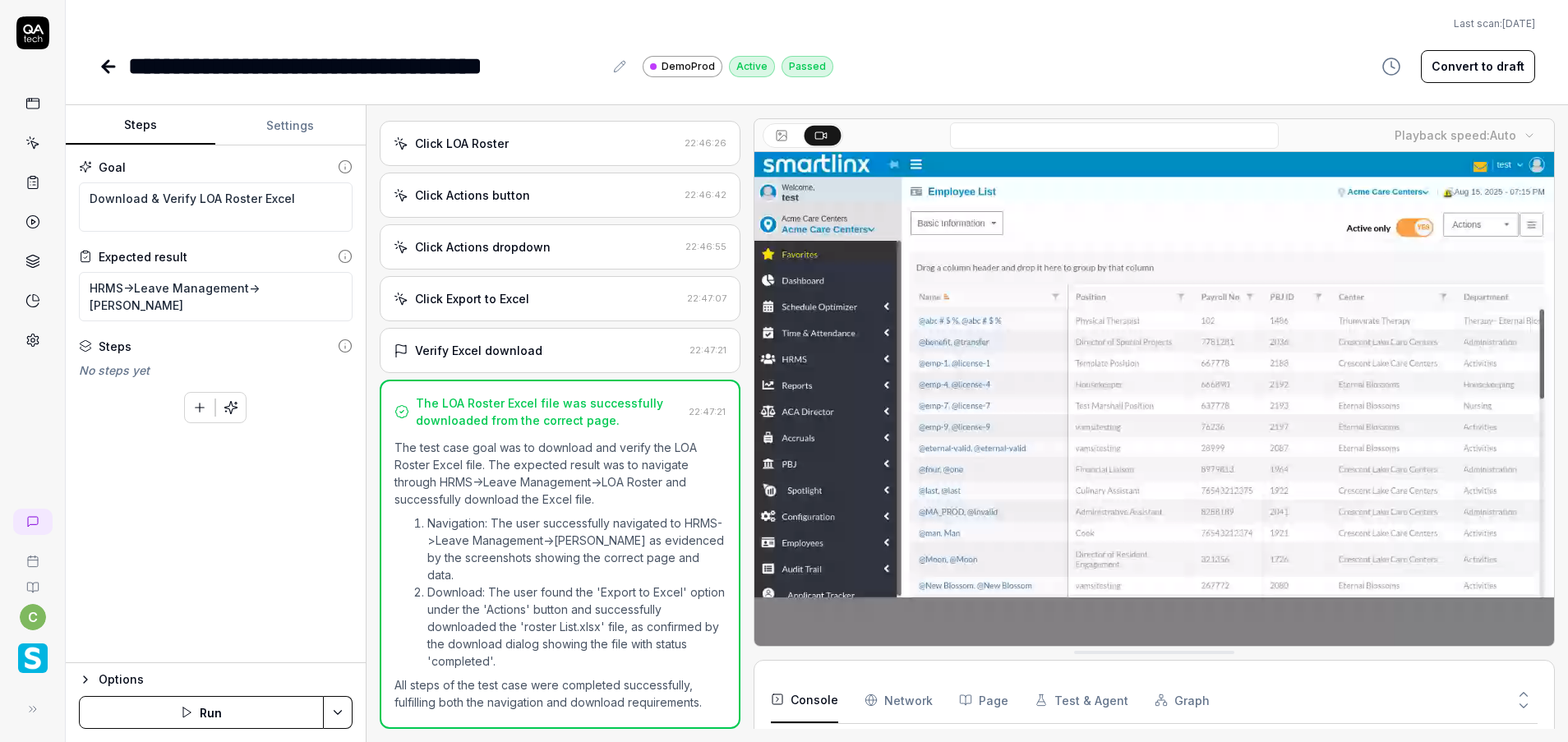
click at [293, 120] on button "Settings" at bounding box center [290, 126] width 150 height 39
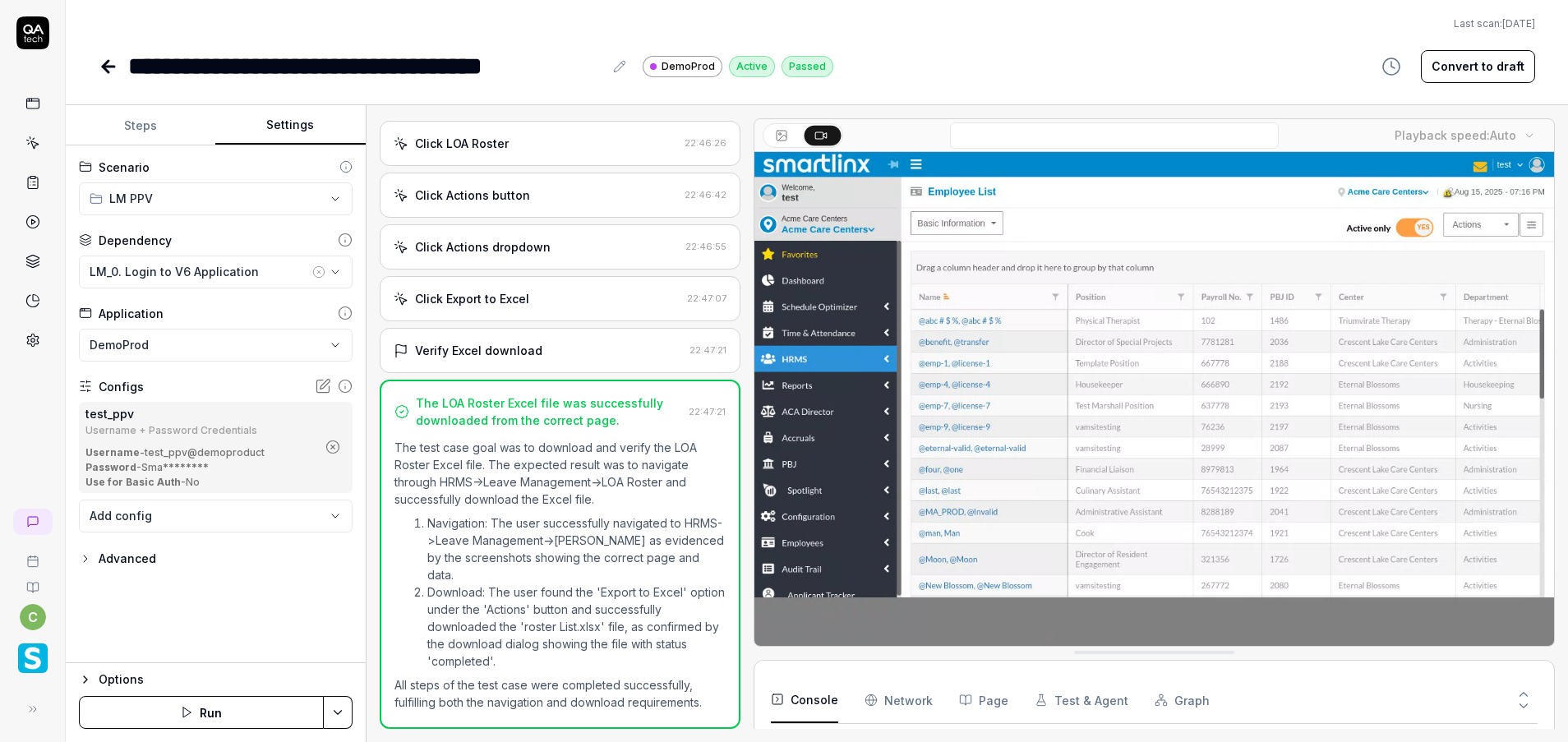
type textarea "*"
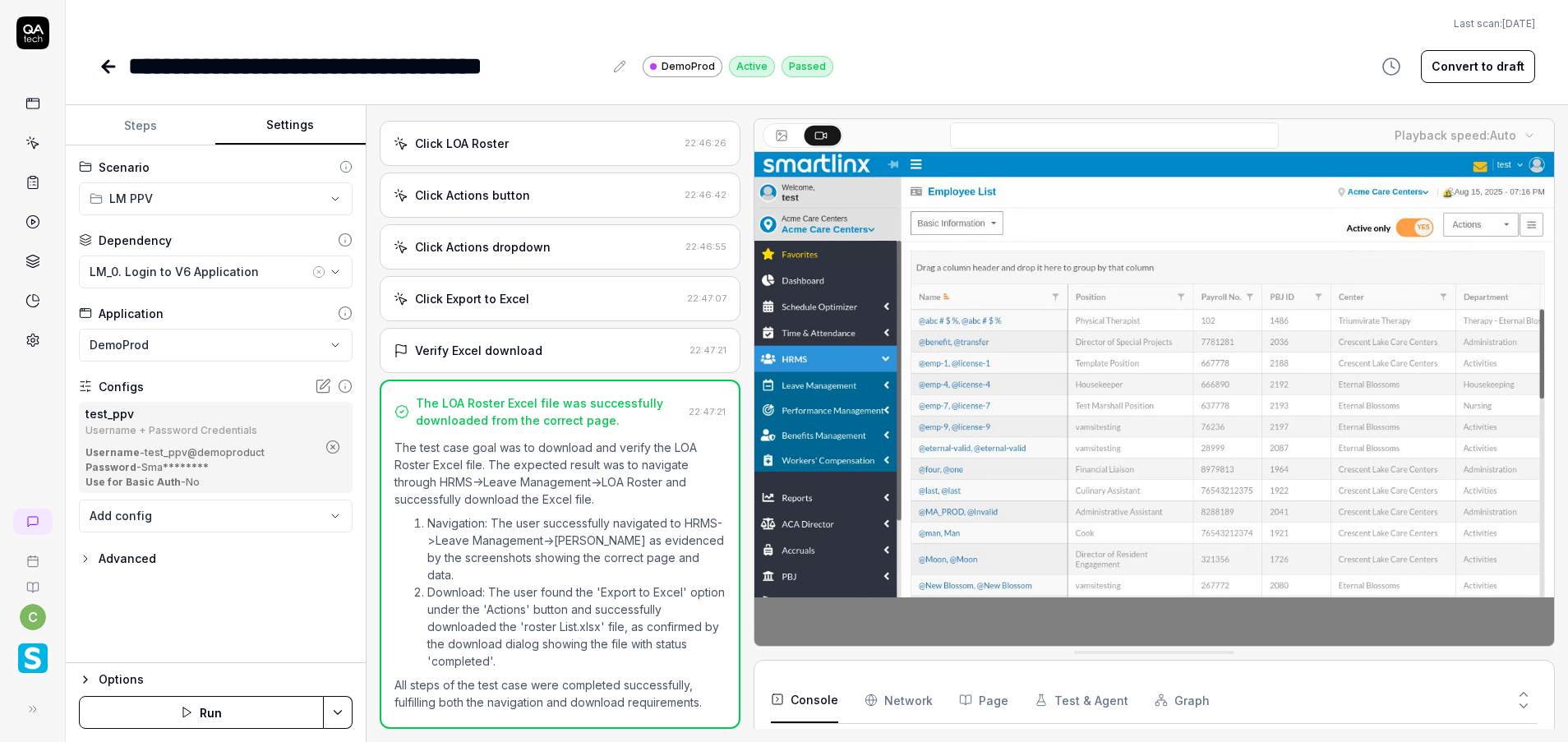
click at [320, 121] on button "Settings" at bounding box center [290, 126] width 150 height 39
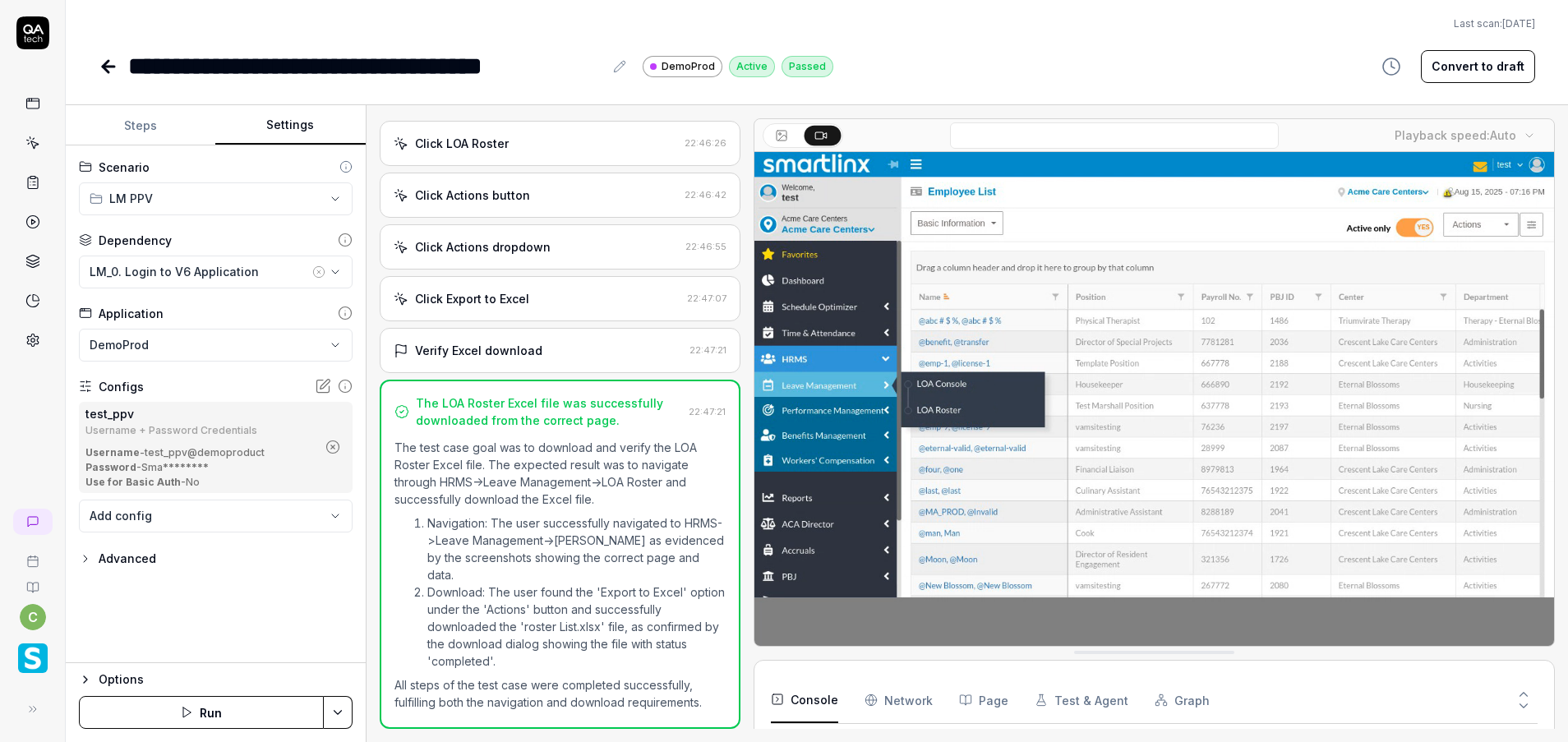
click at [315, 268] on icon "button" at bounding box center [318, 271] width 13 height 13
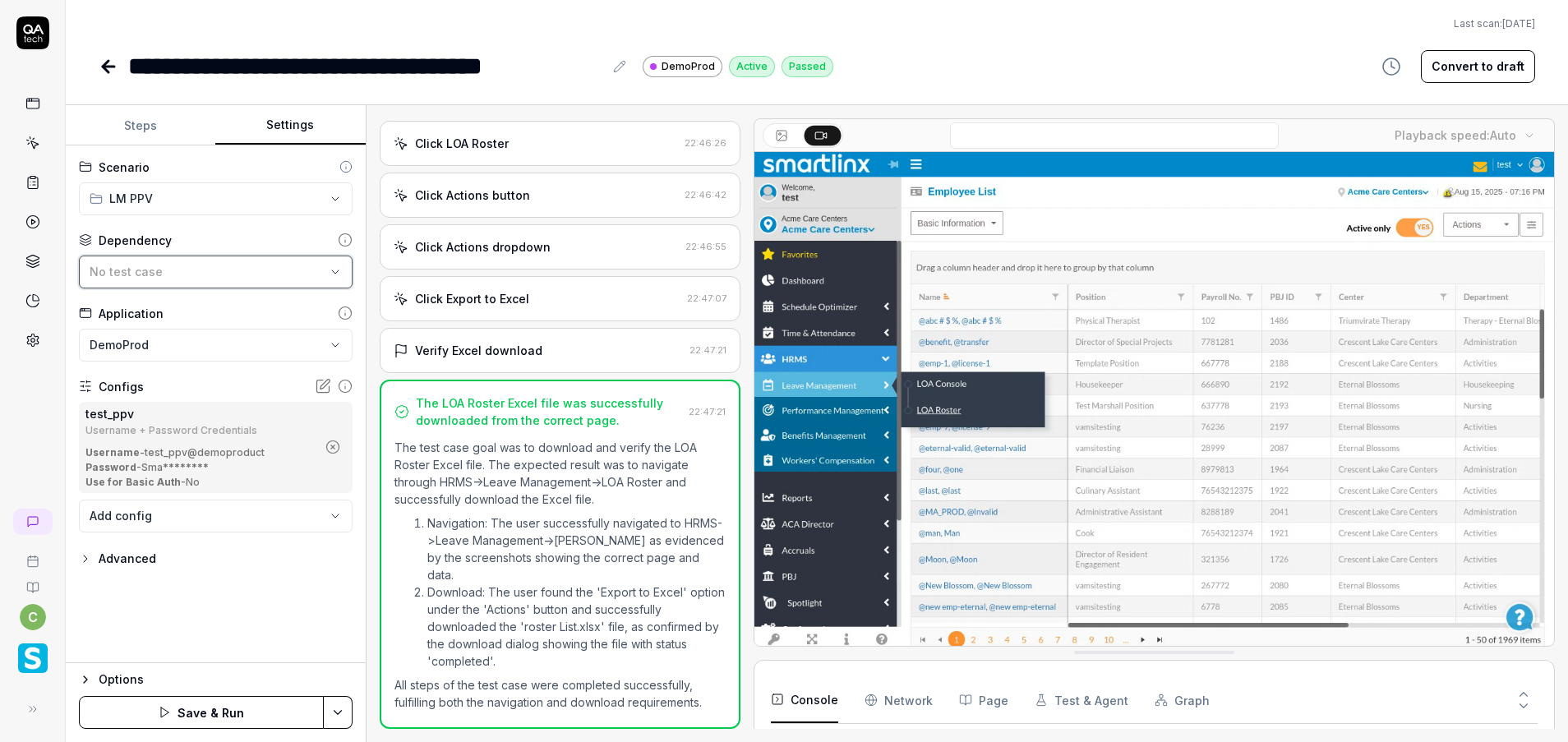
scroll to position [174, 0]
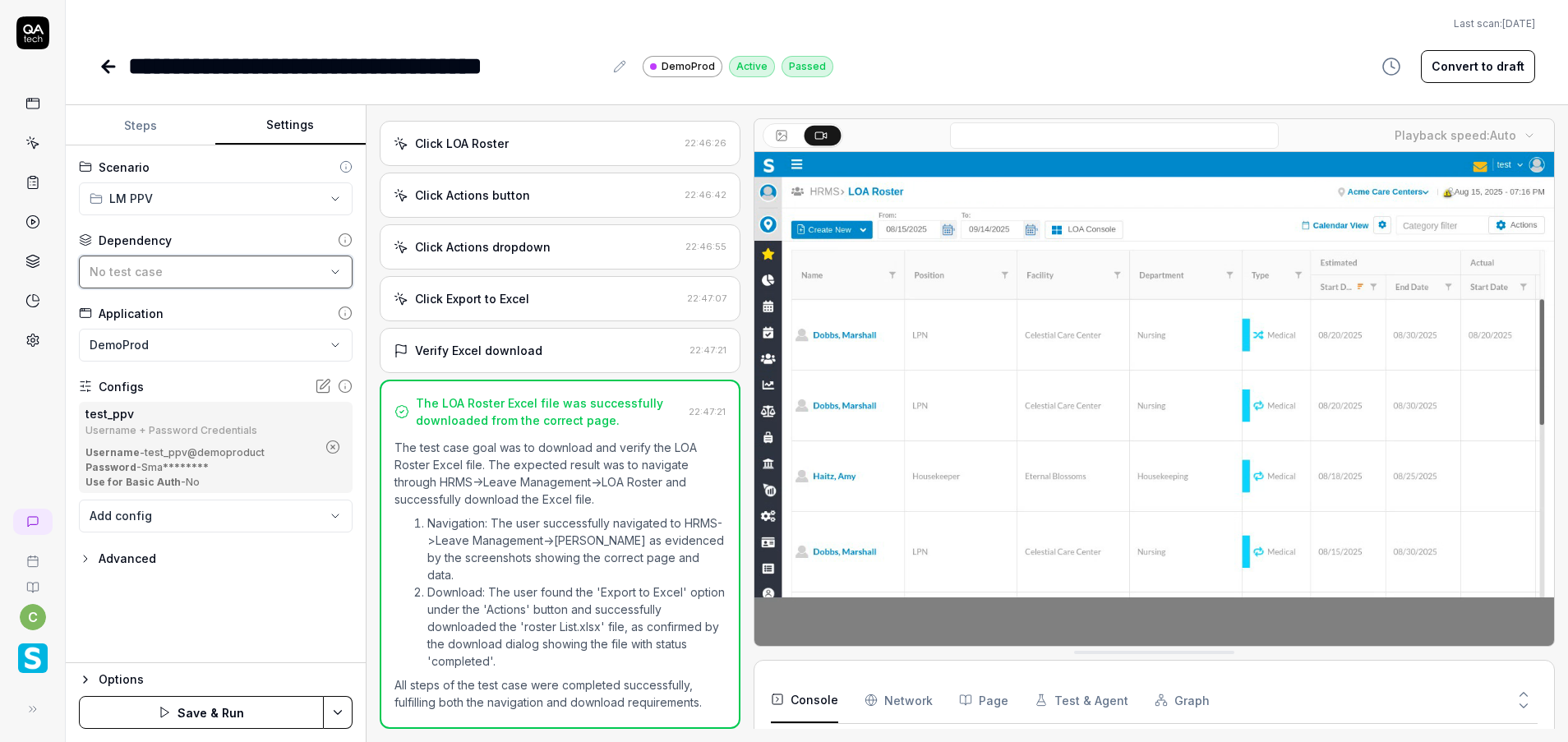
click at [252, 274] on div "No test case" at bounding box center [207, 271] width 236 height 17
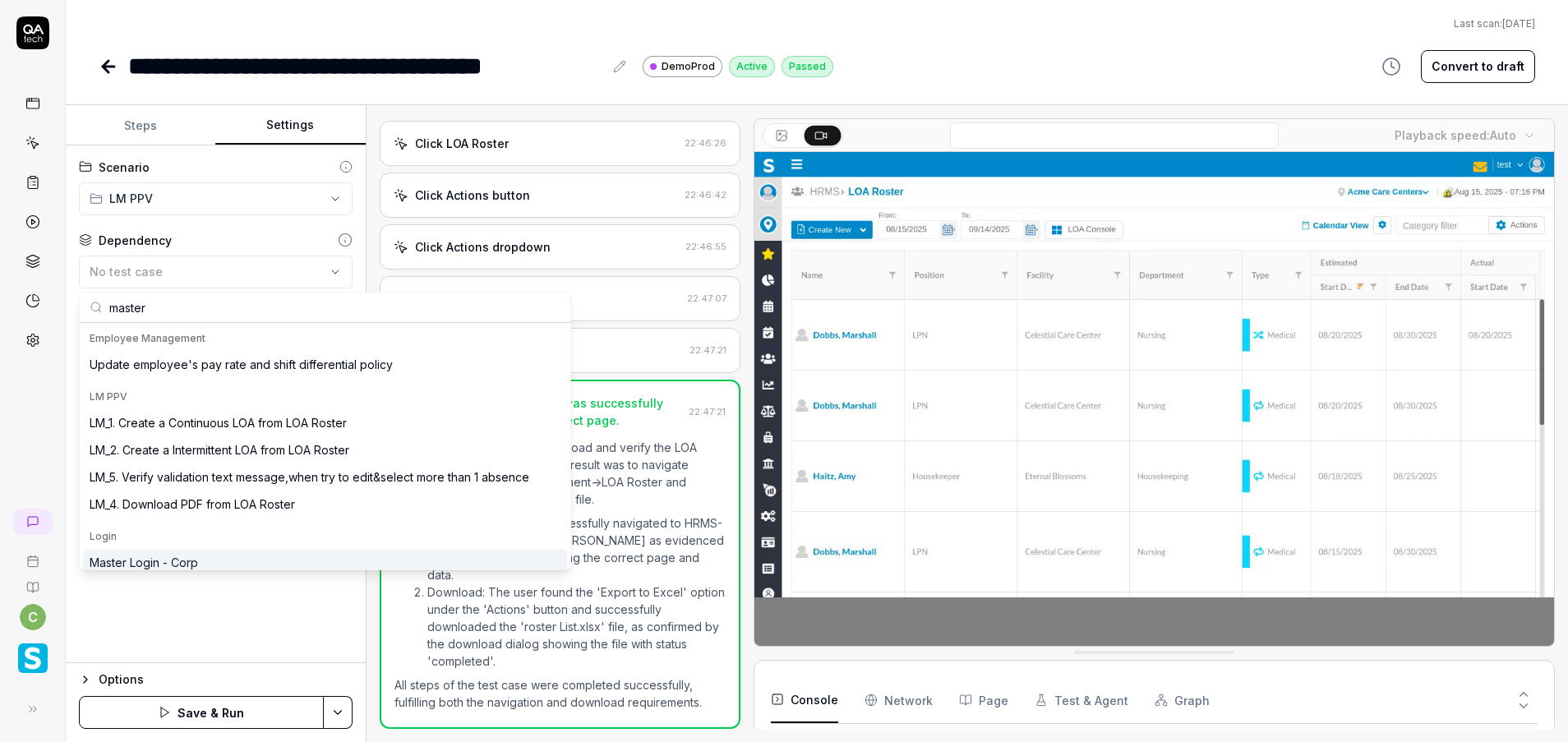
type input "master"
click at [197, 550] on div "Master Login - Corp" at bounding box center [325, 563] width 484 height 27
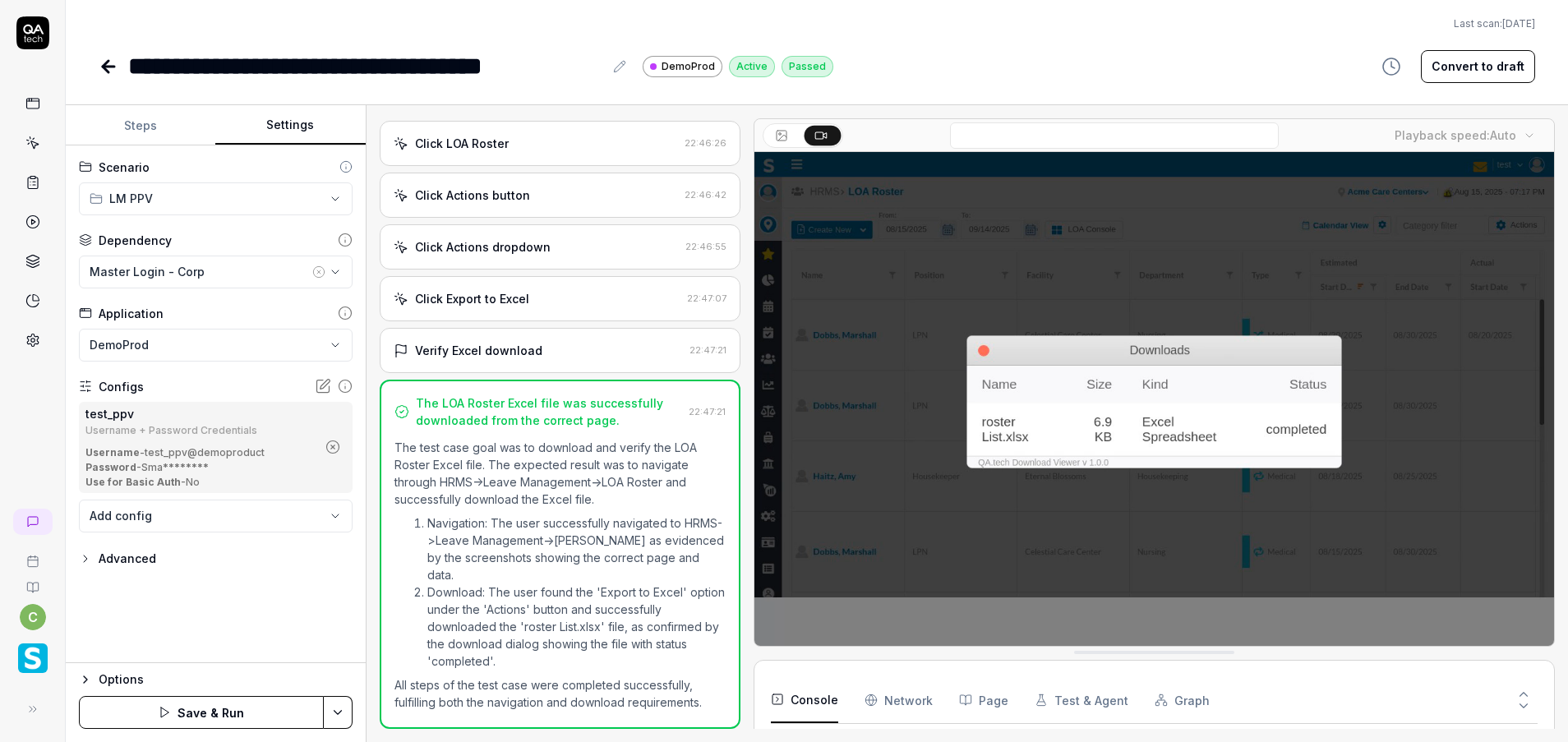
click at [330, 436] on button "button" at bounding box center [332, 446] width 26 height 26
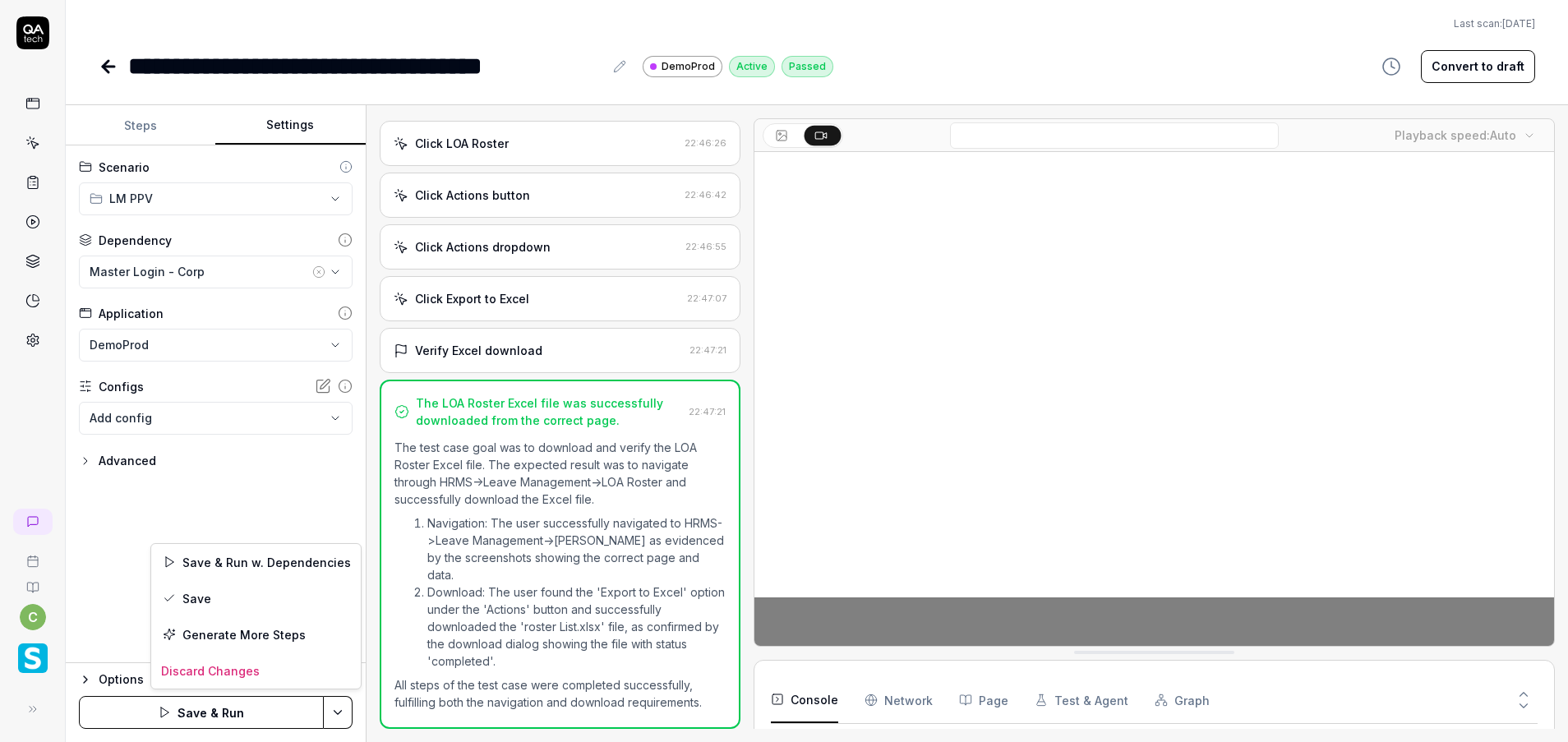
click at [341, 711] on html "**********" at bounding box center [784, 371] width 1568 height 742
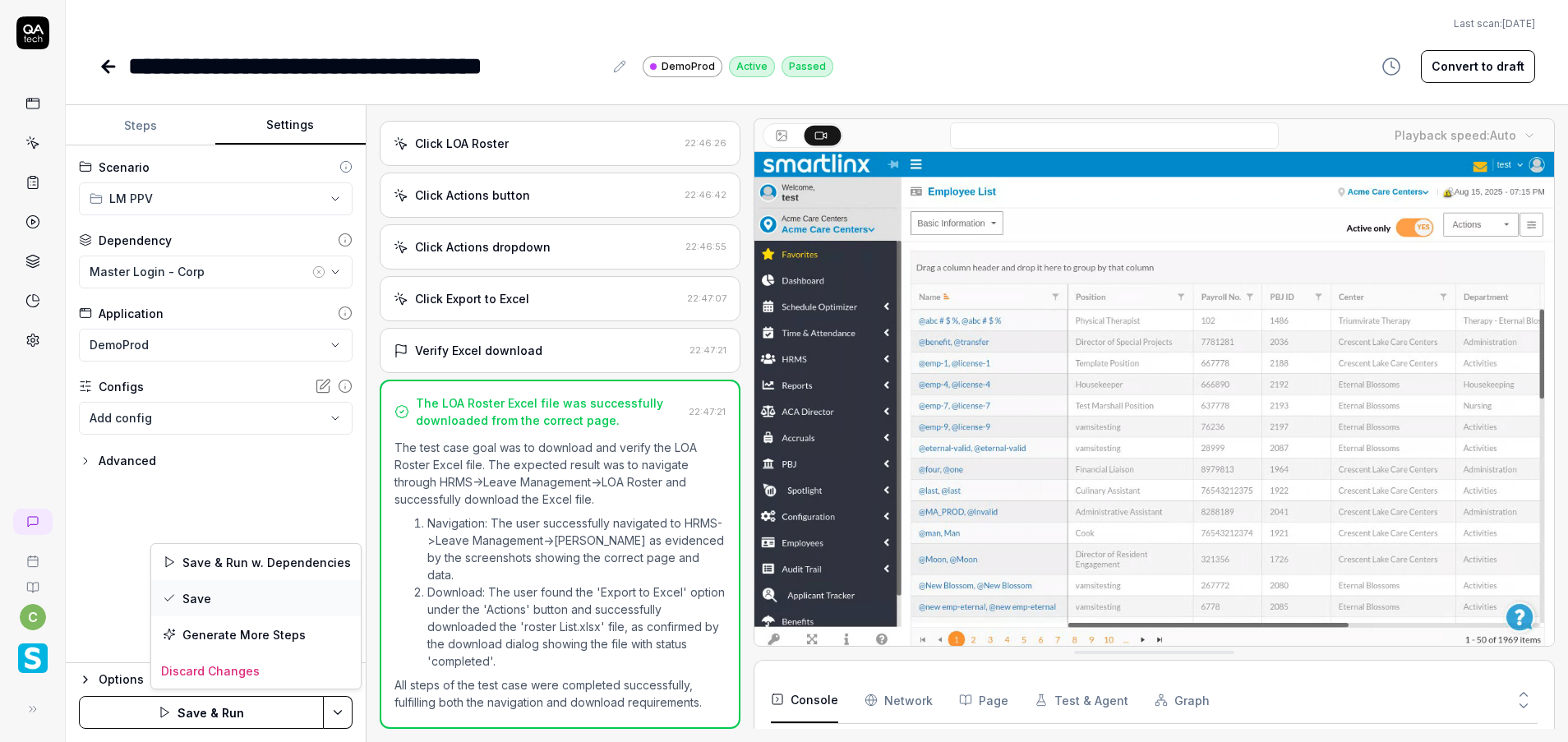
click at [249, 596] on div "Save" at bounding box center [256, 598] width 209 height 37
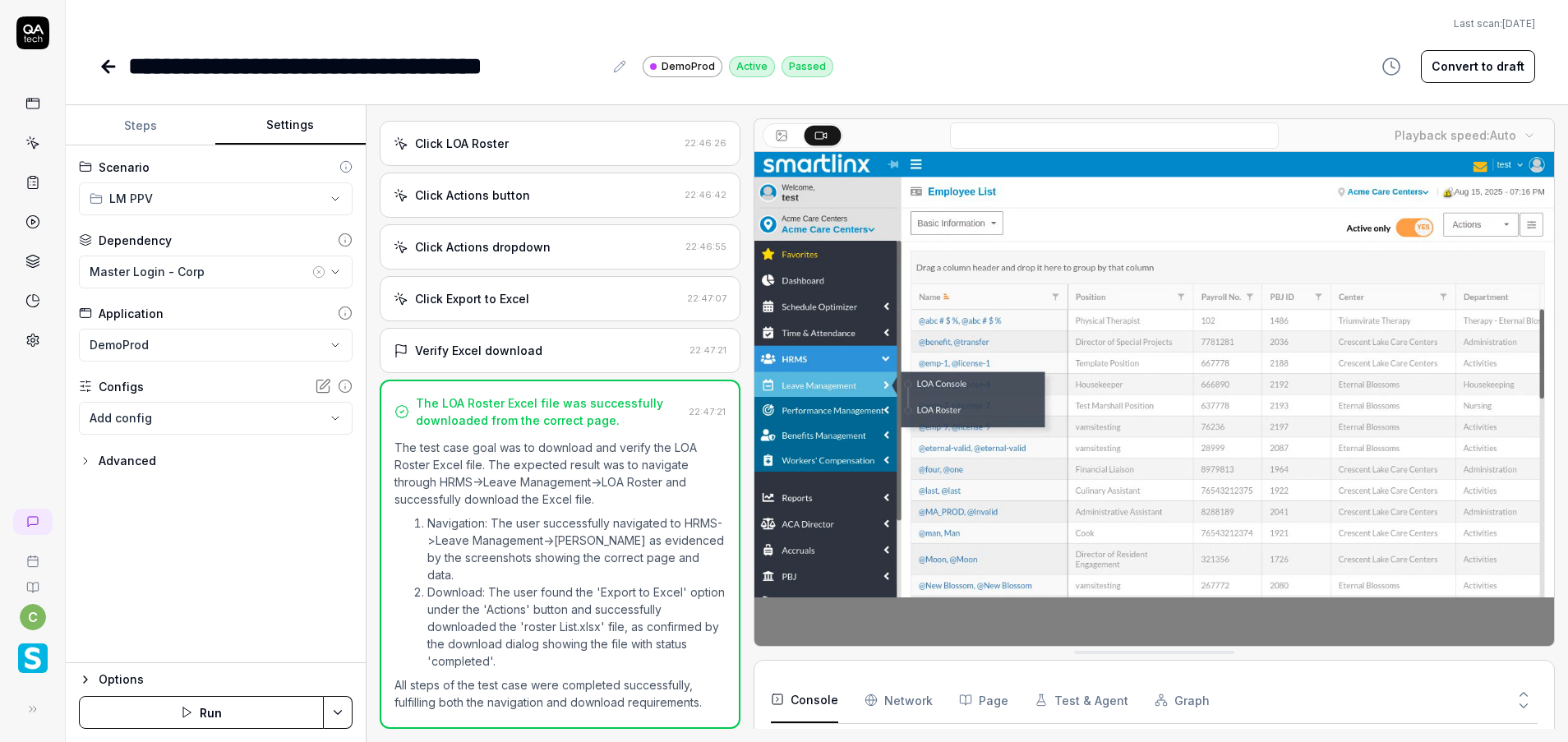
click at [107, 66] on icon at bounding box center [109, 66] width 12 height 0
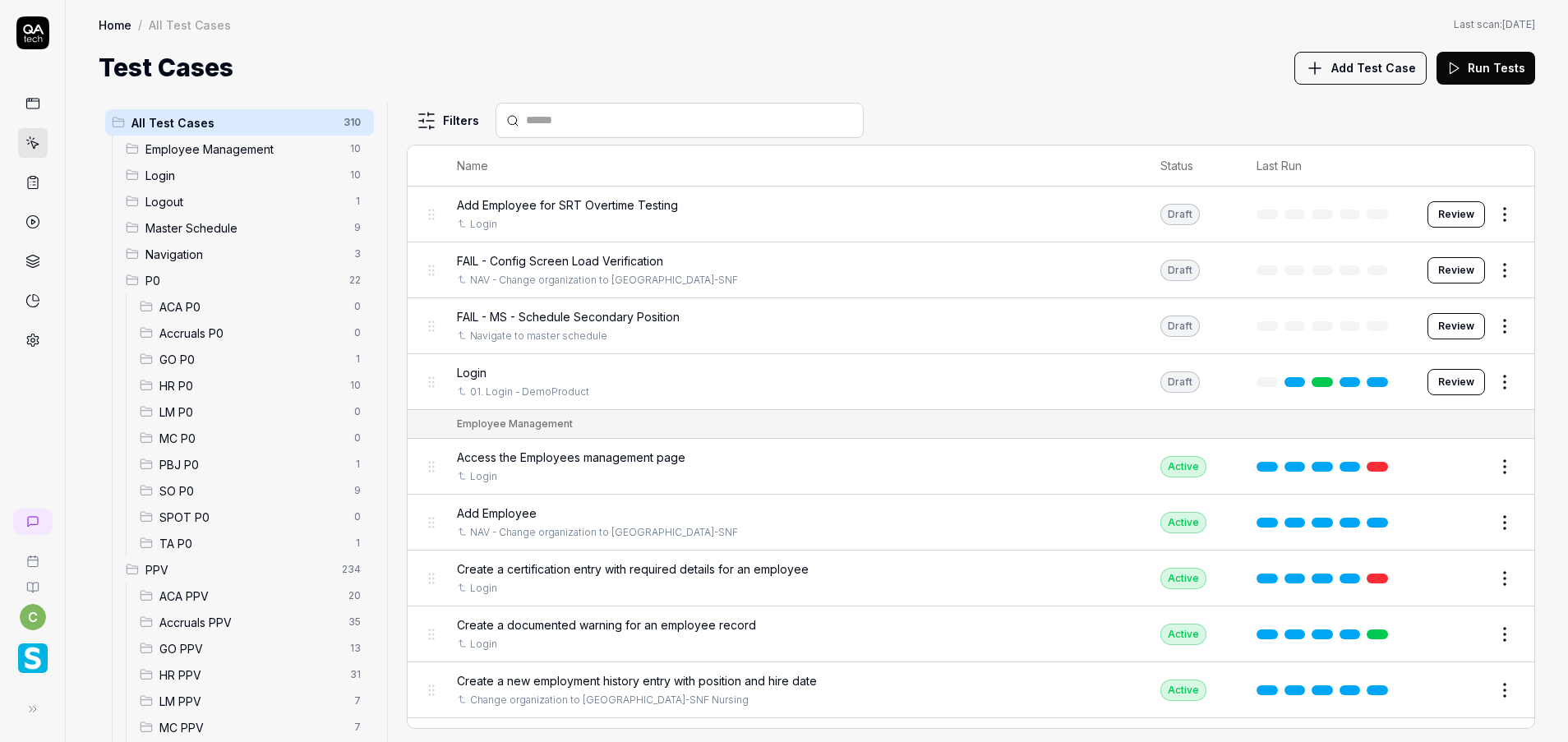
click at [247, 706] on span "LM PPV" at bounding box center [251, 701] width 185 height 17
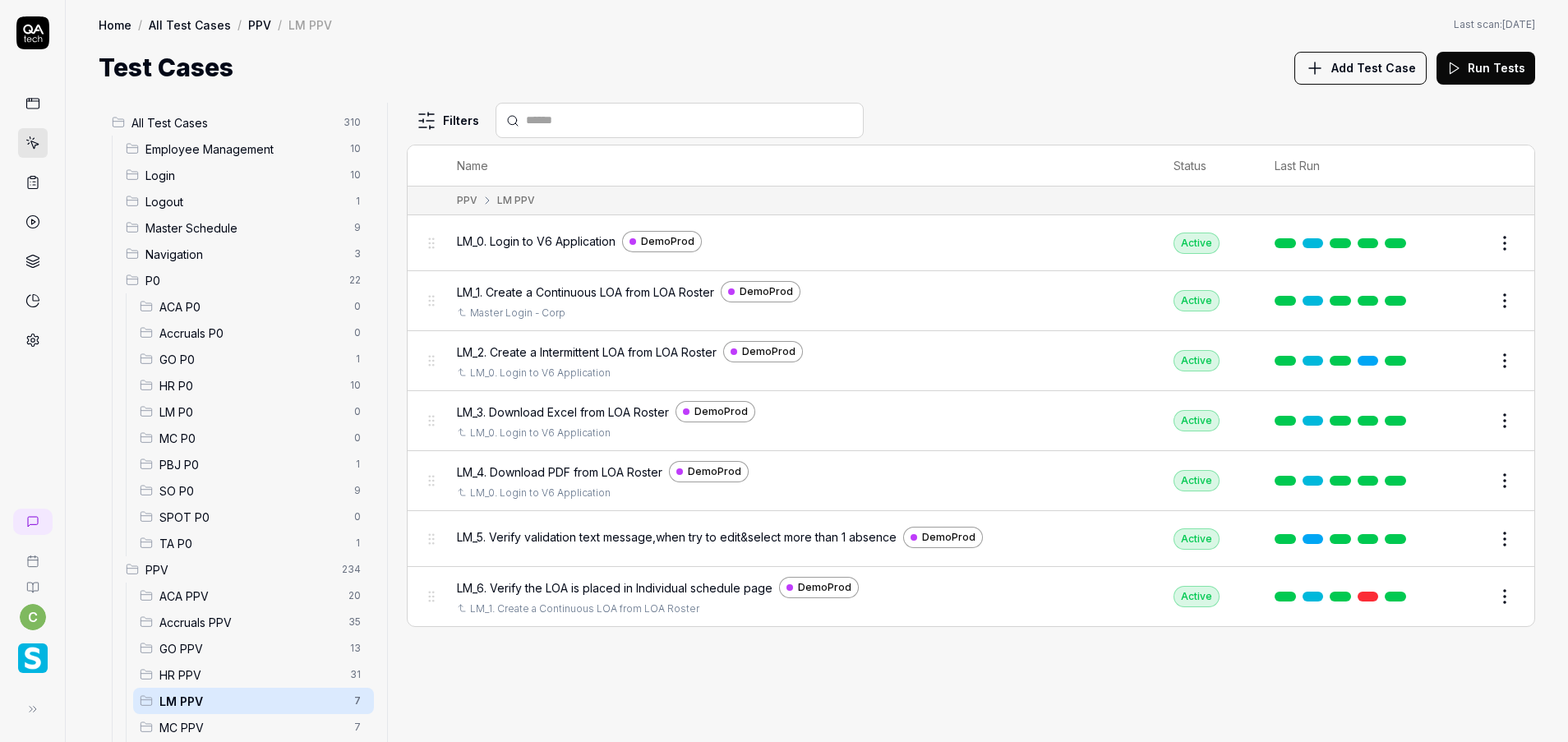
click at [1472, 480] on button "Edit" at bounding box center [1465, 480] width 39 height 26
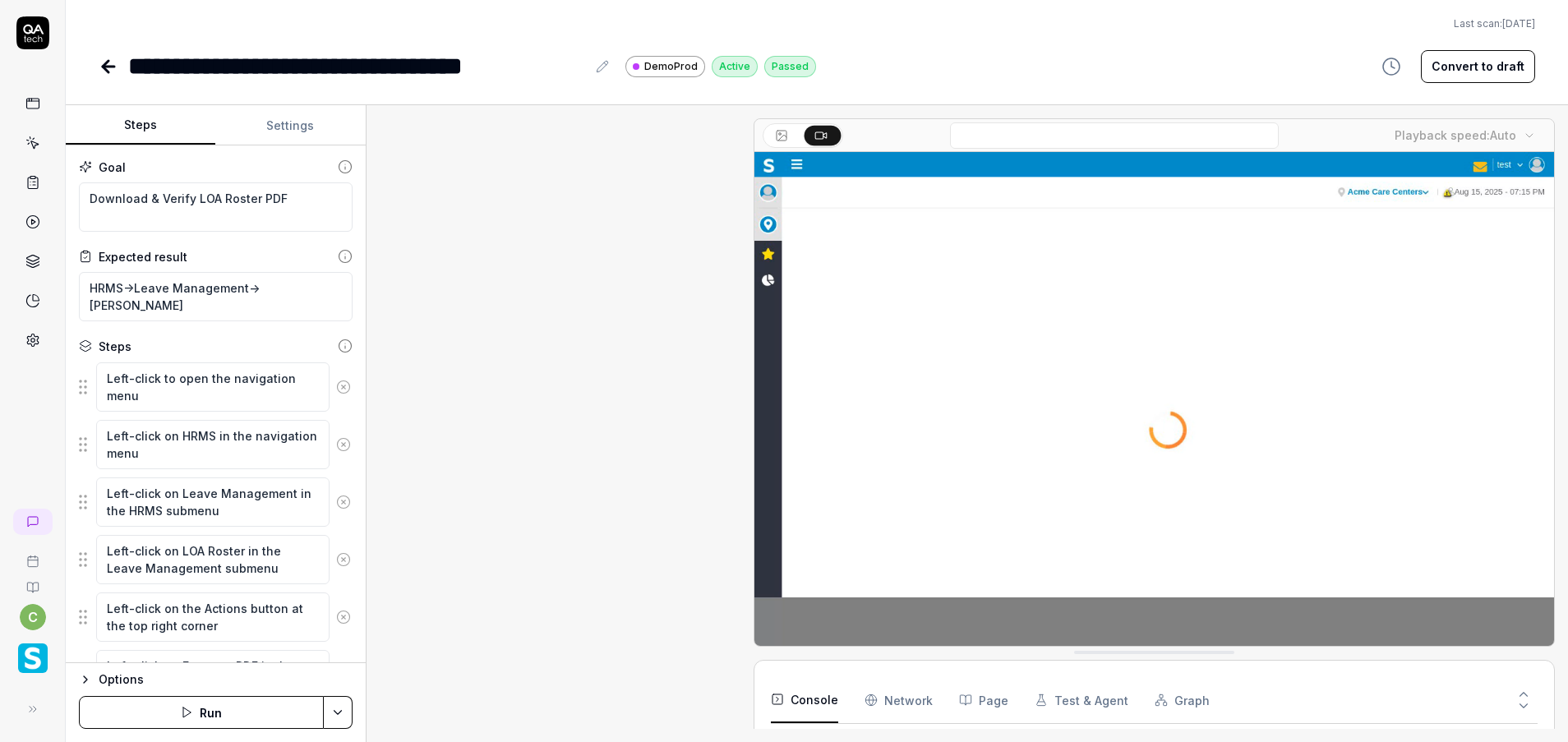
scroll to position [246, 0]
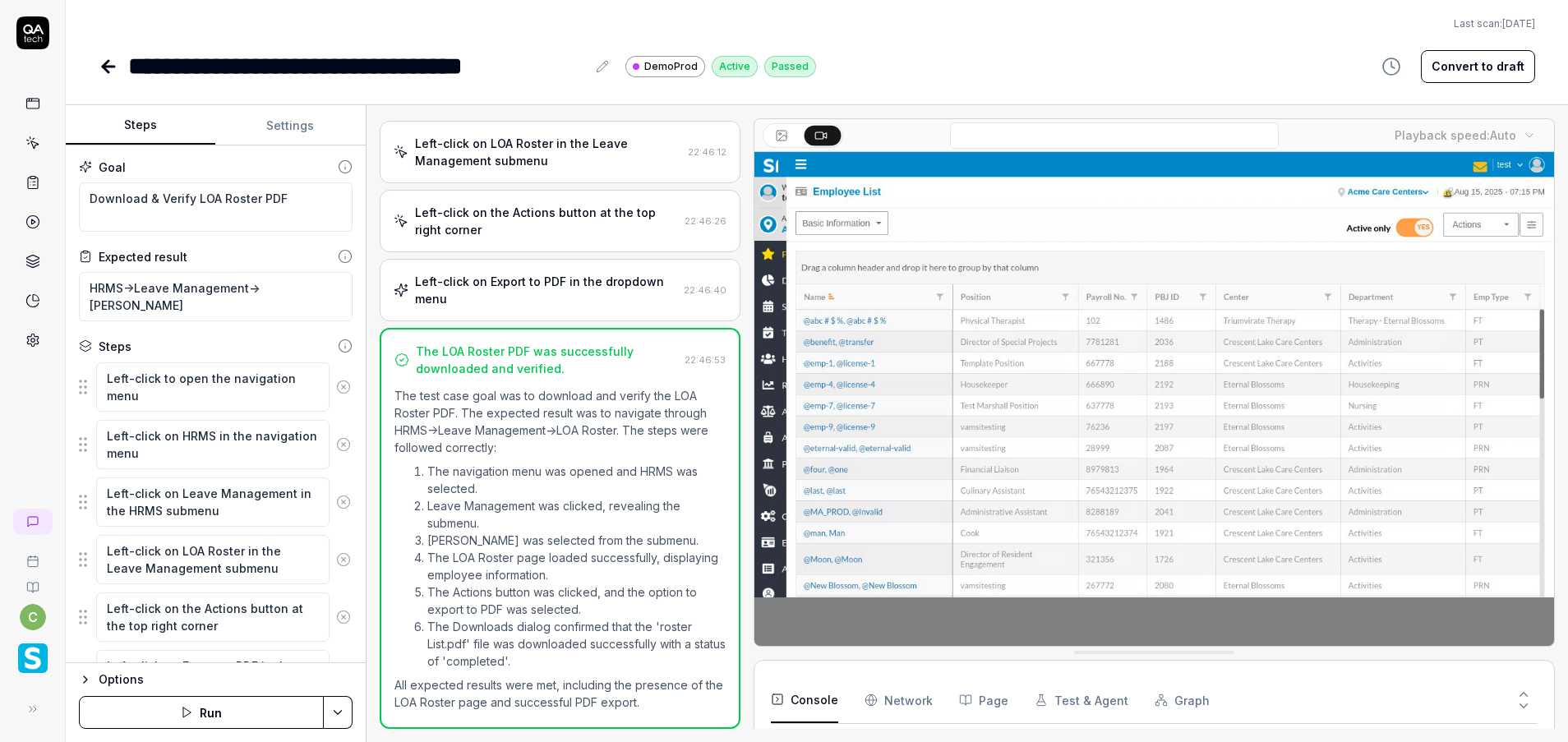
type textarea "*"
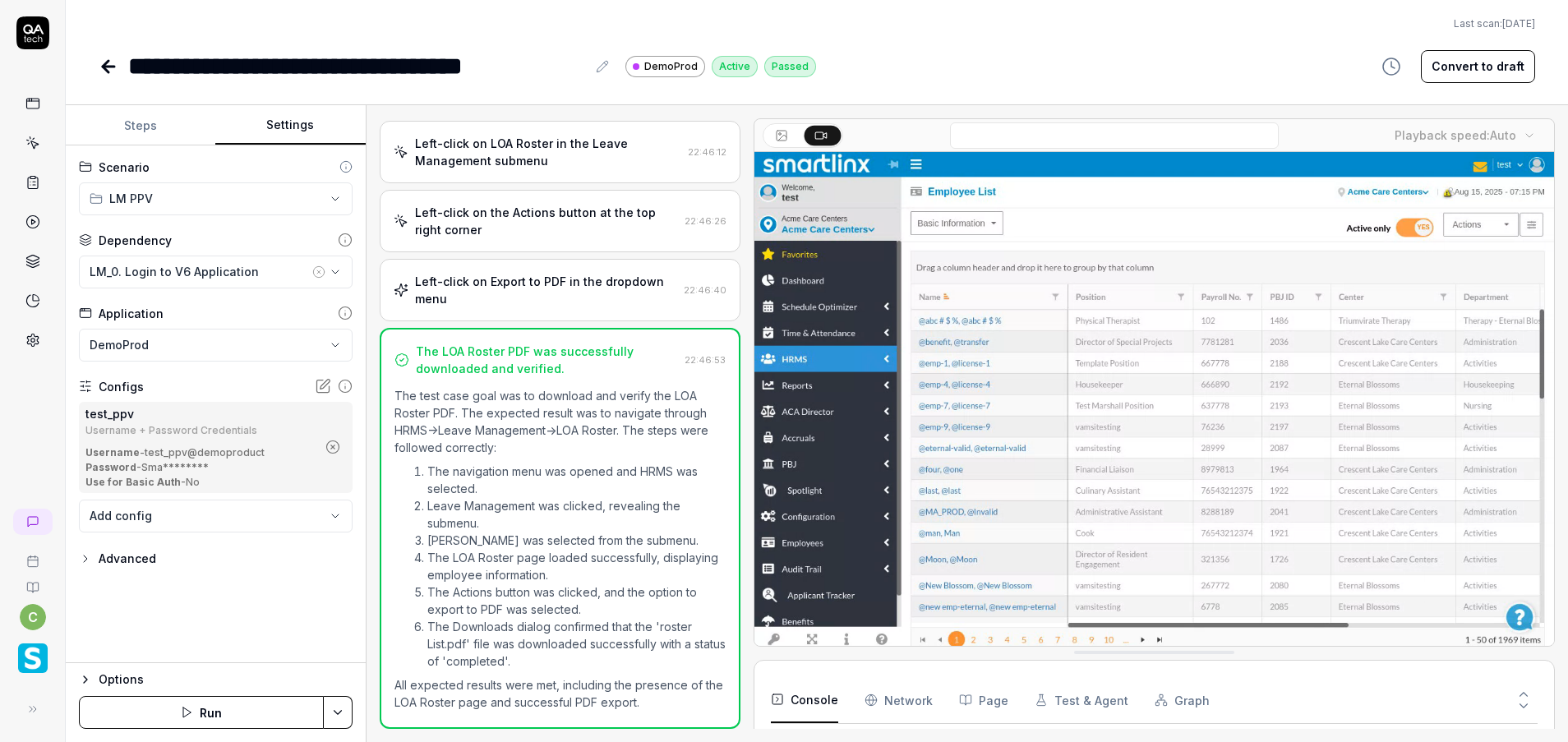
click at [304, 128] on button "Settings" at bounding box center [290, 126] width 150 height 39
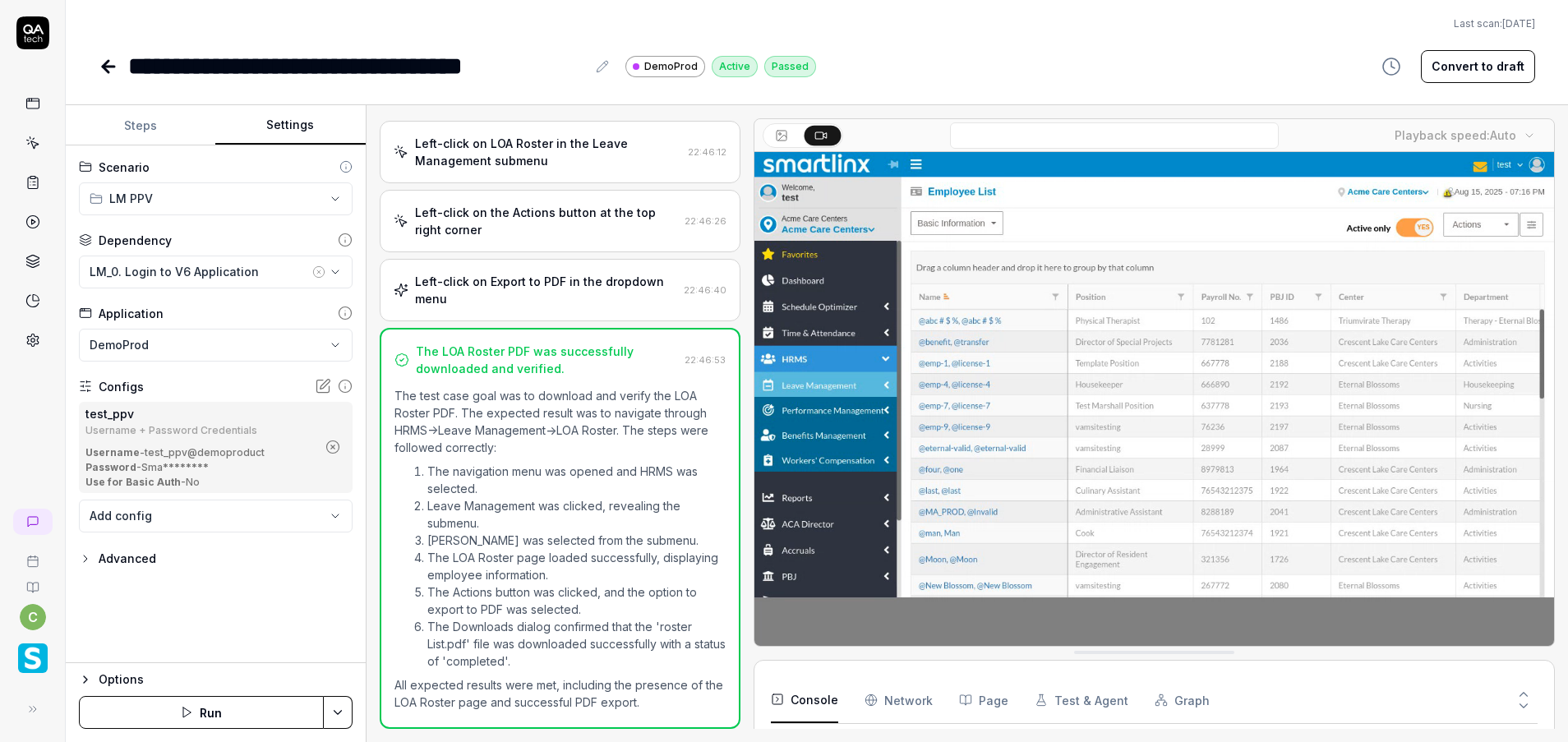
click at [317, 271] on icon "button" at bounding box center [318, 271] width 13 height 13
click at [281, 271] on div "No test case" at bounding box center [207, 271] width 236 height 17
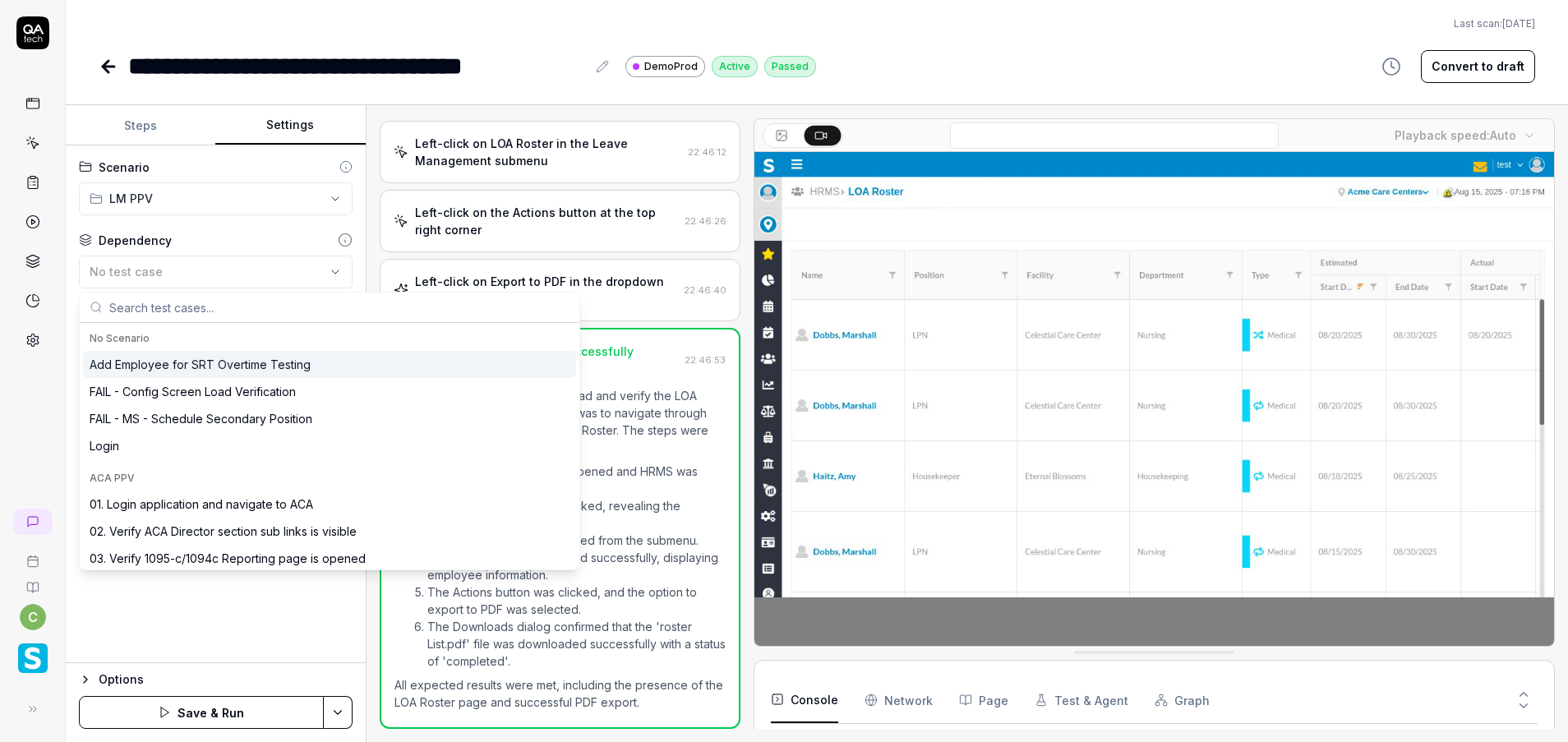
click at [249, 311] on input "text" at bounding box center [339, 307] width 460 height 30
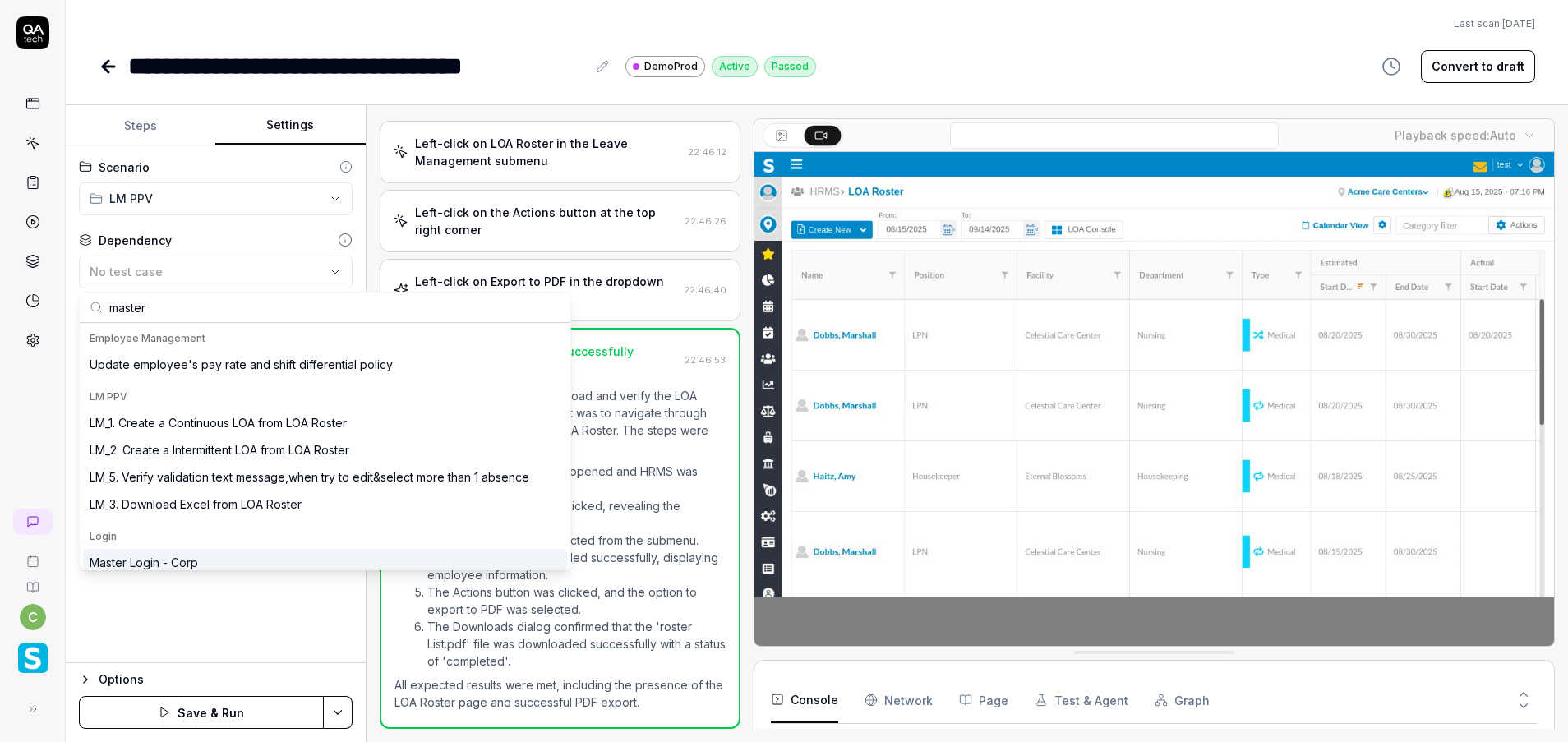
type input "master"
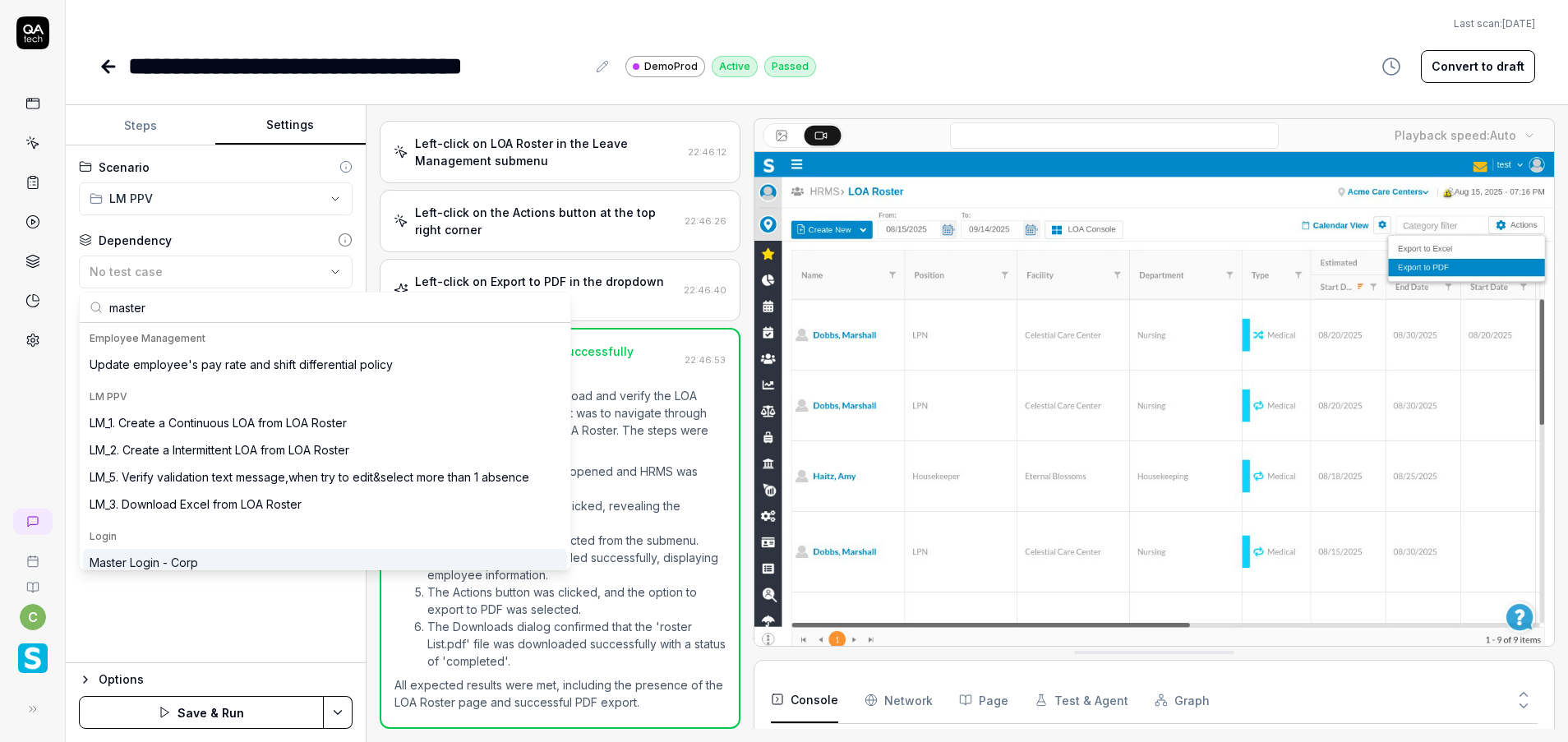
click at [186, 559] on div "Master Login - Corp" at bounding box center [144, 562] width 109 height 17
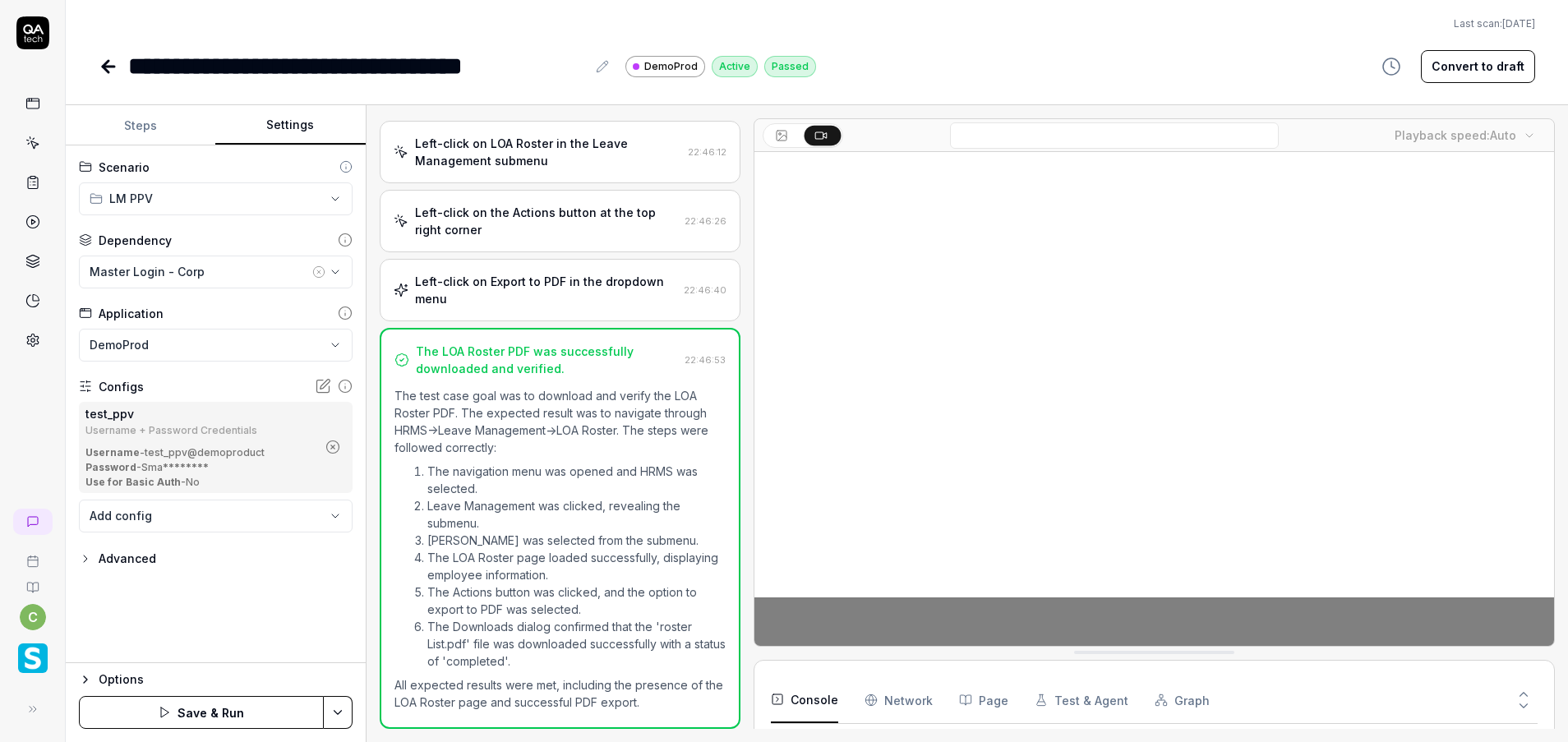
click at [332, 444] on icon "button" at bounding box center [332, 446] width 14 height 14
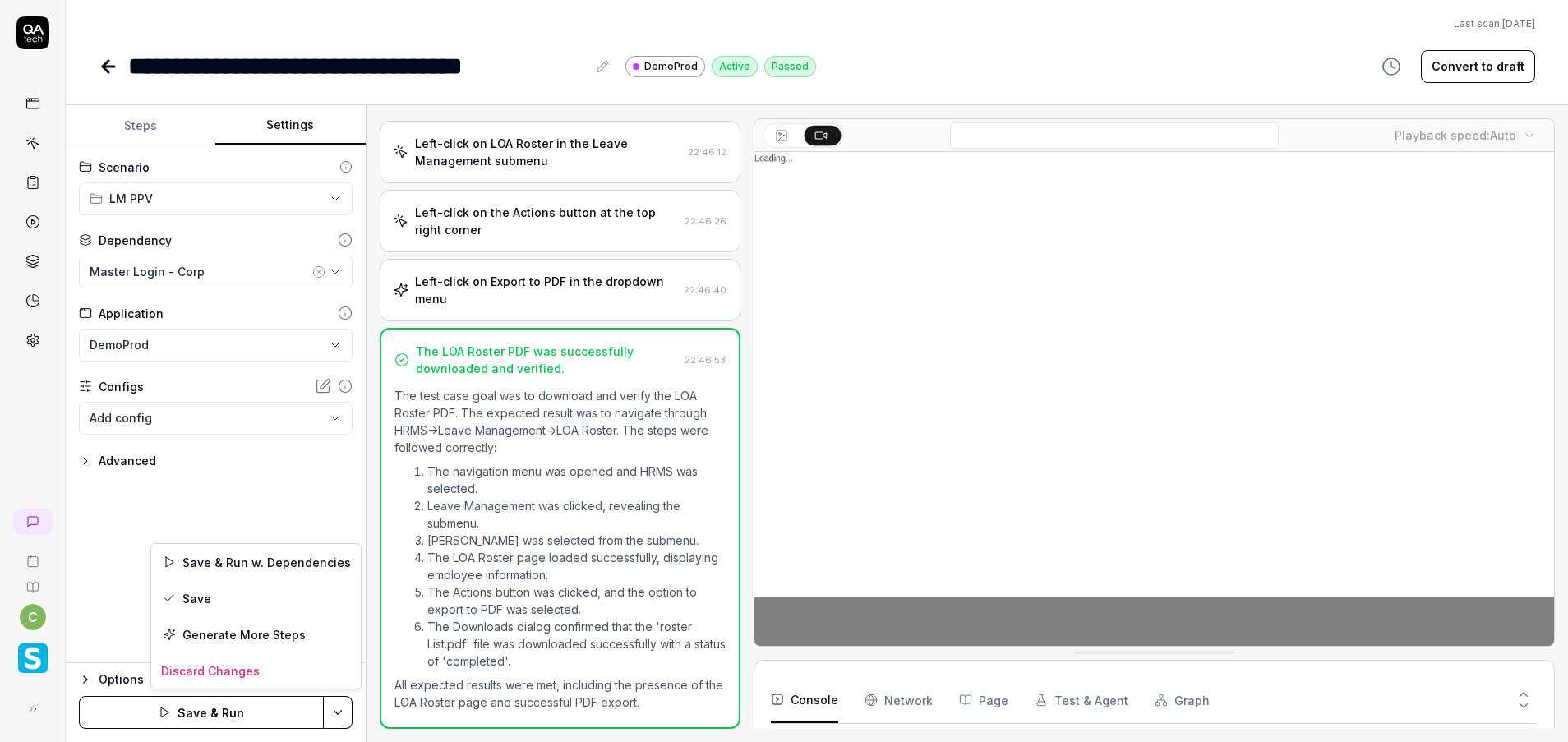
click at [337, 712] on html "**********" at bounding box center [784, 371] width 1568 height 742
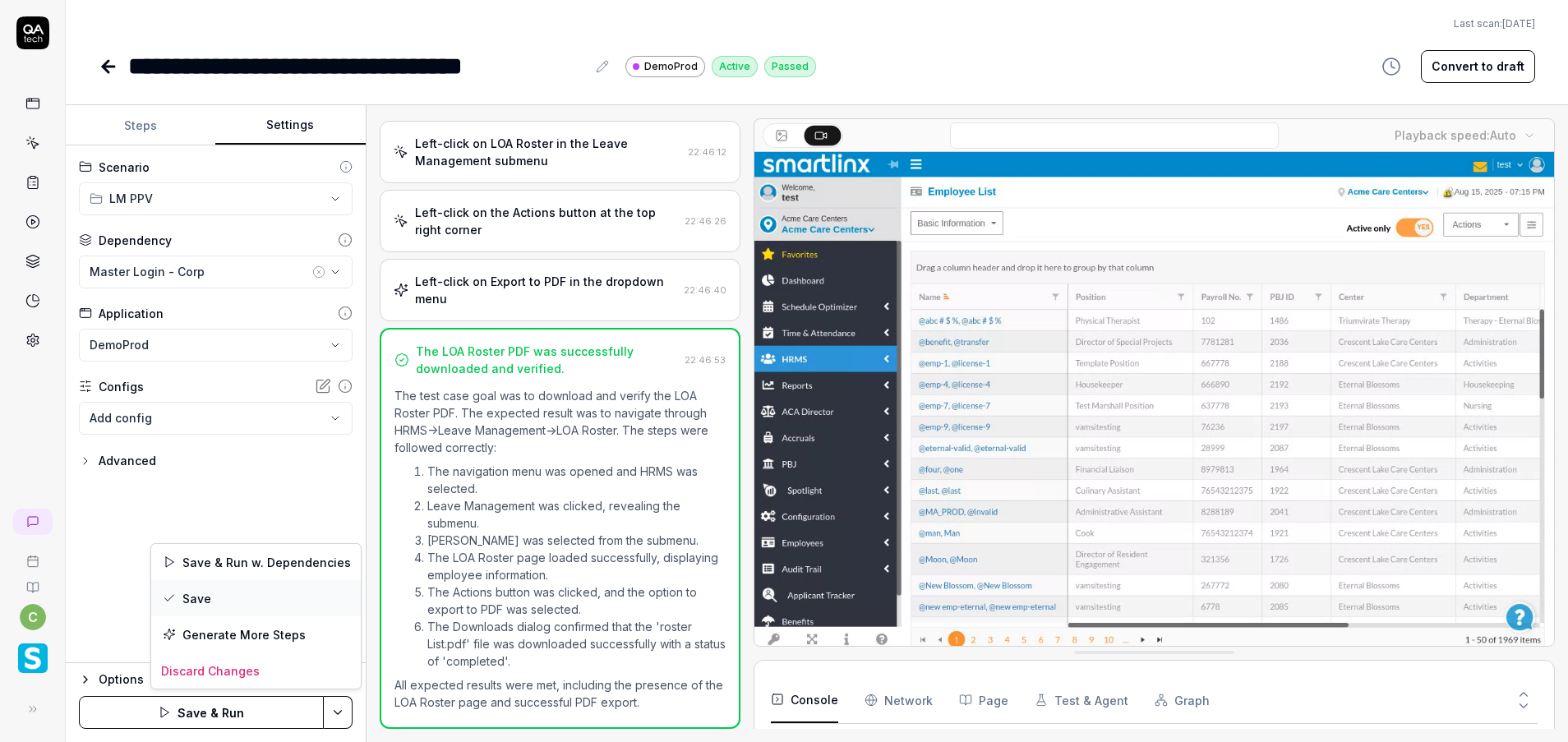
click at [235, 605] on div "Save" at bounding box center [256, 598] width 209 height 37
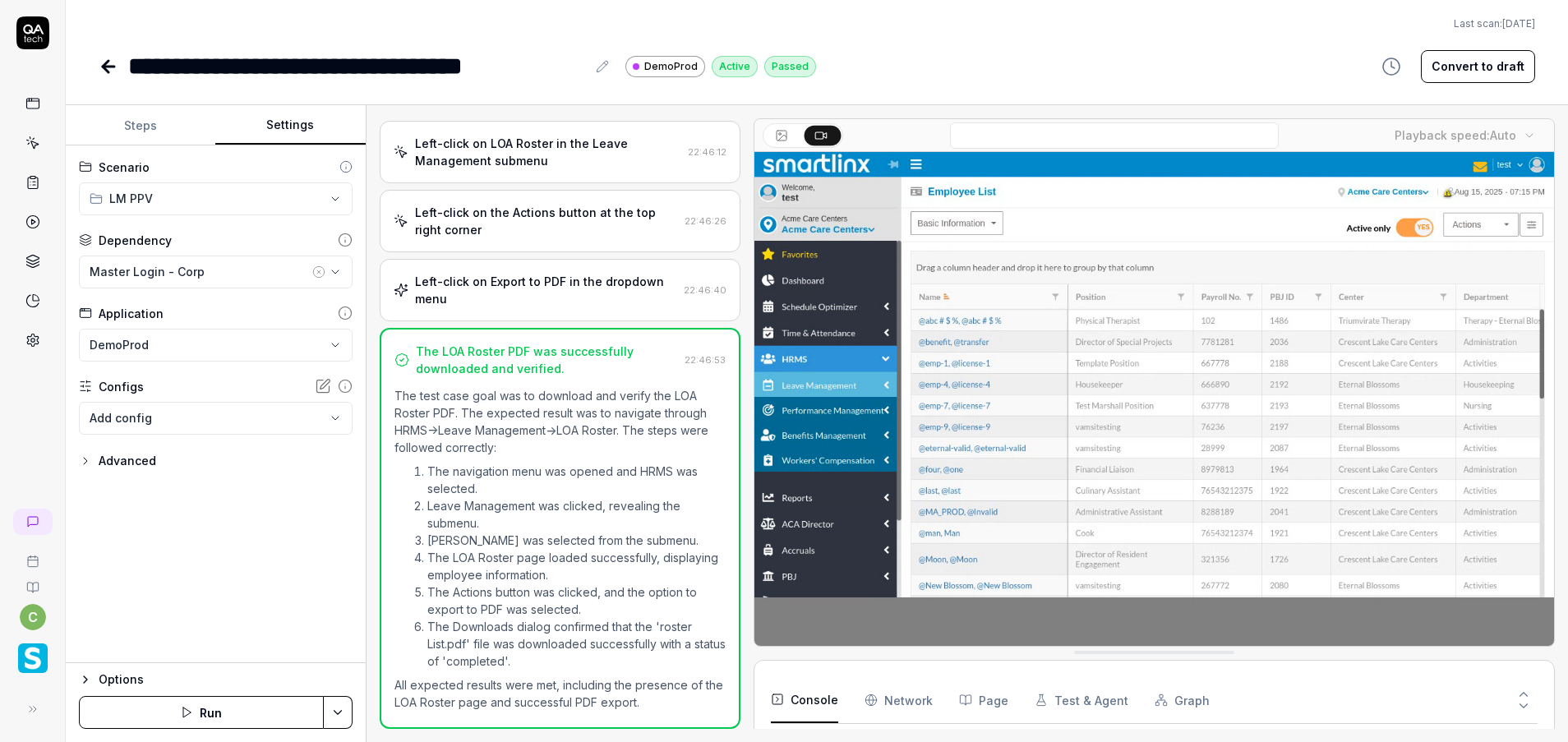
click at [111, 71] on icon at bounding box center [108, 66] width 20 height 20
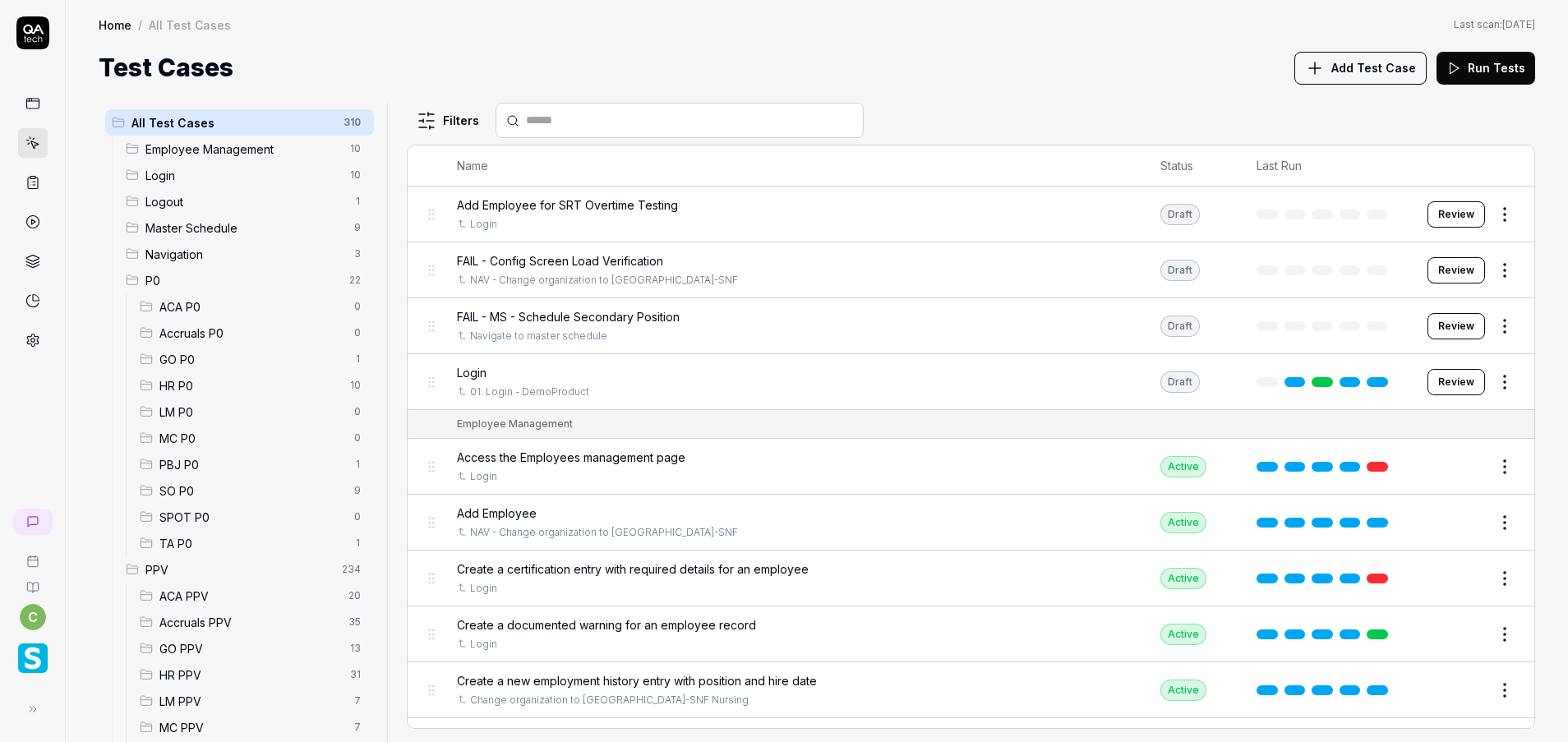
click at [158, 724] on div "MC PPV 7" at bounding box center [253, 727] width 241 height 26
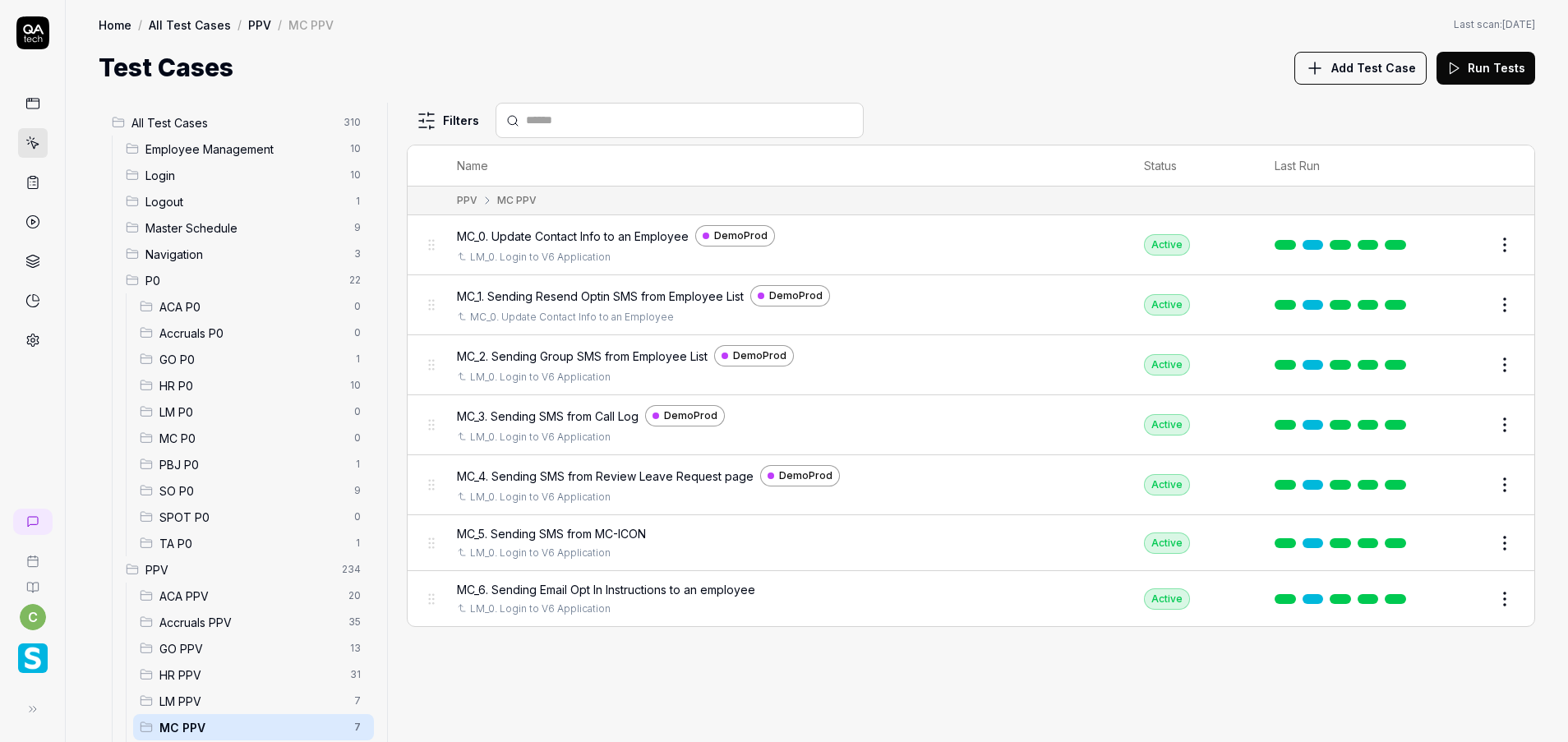
drag, startPoint x: 1467, startPoint y: 241, endPoint x: 1016, endPoint y: 164, distance: 457.5
click at [1467, 242] on button "Edit" at bounding box center [1465, 245] width 39 height 26
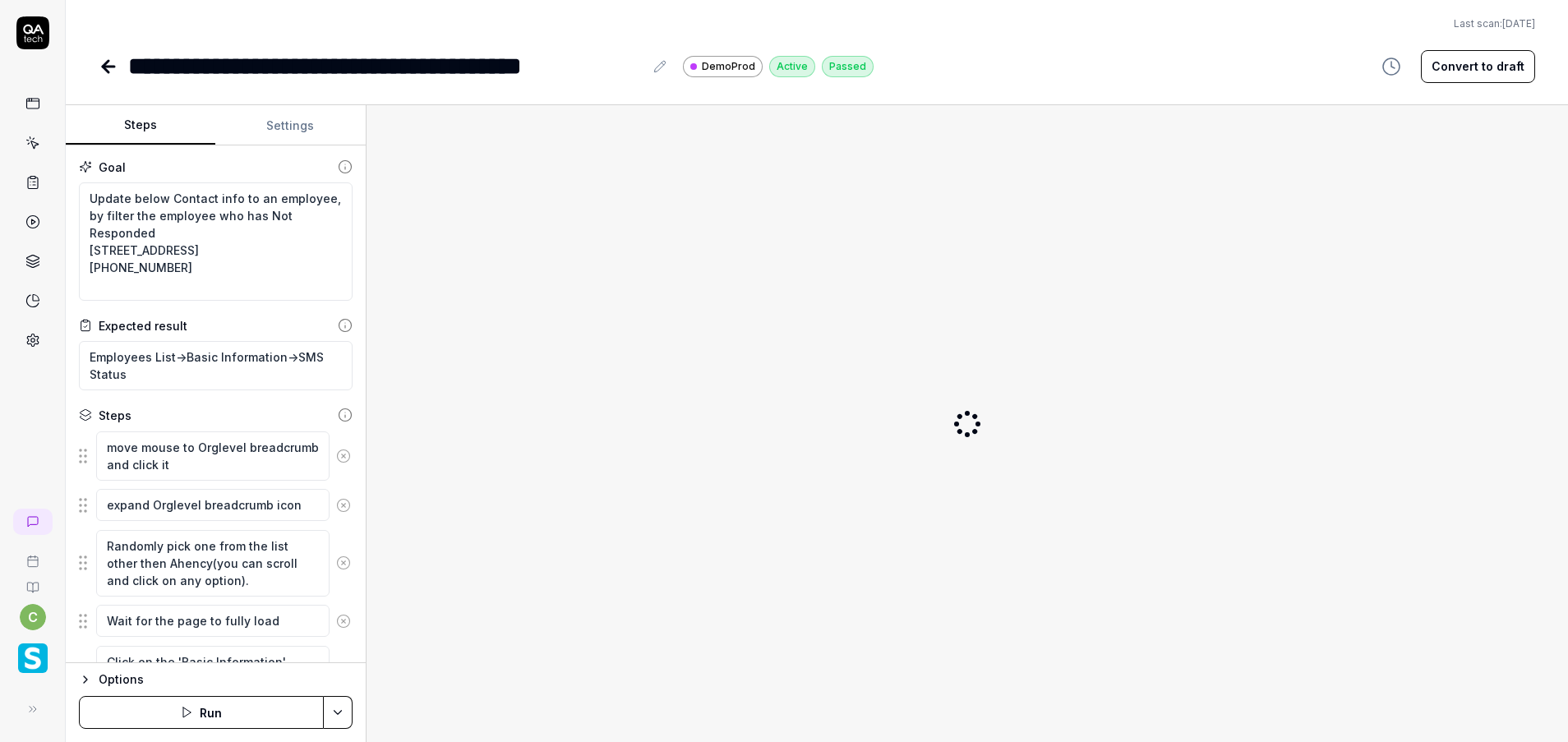
type textarea "*"
click at [284, 127] on button "Settings" at bounding box center [290, 126] width 150 height 39
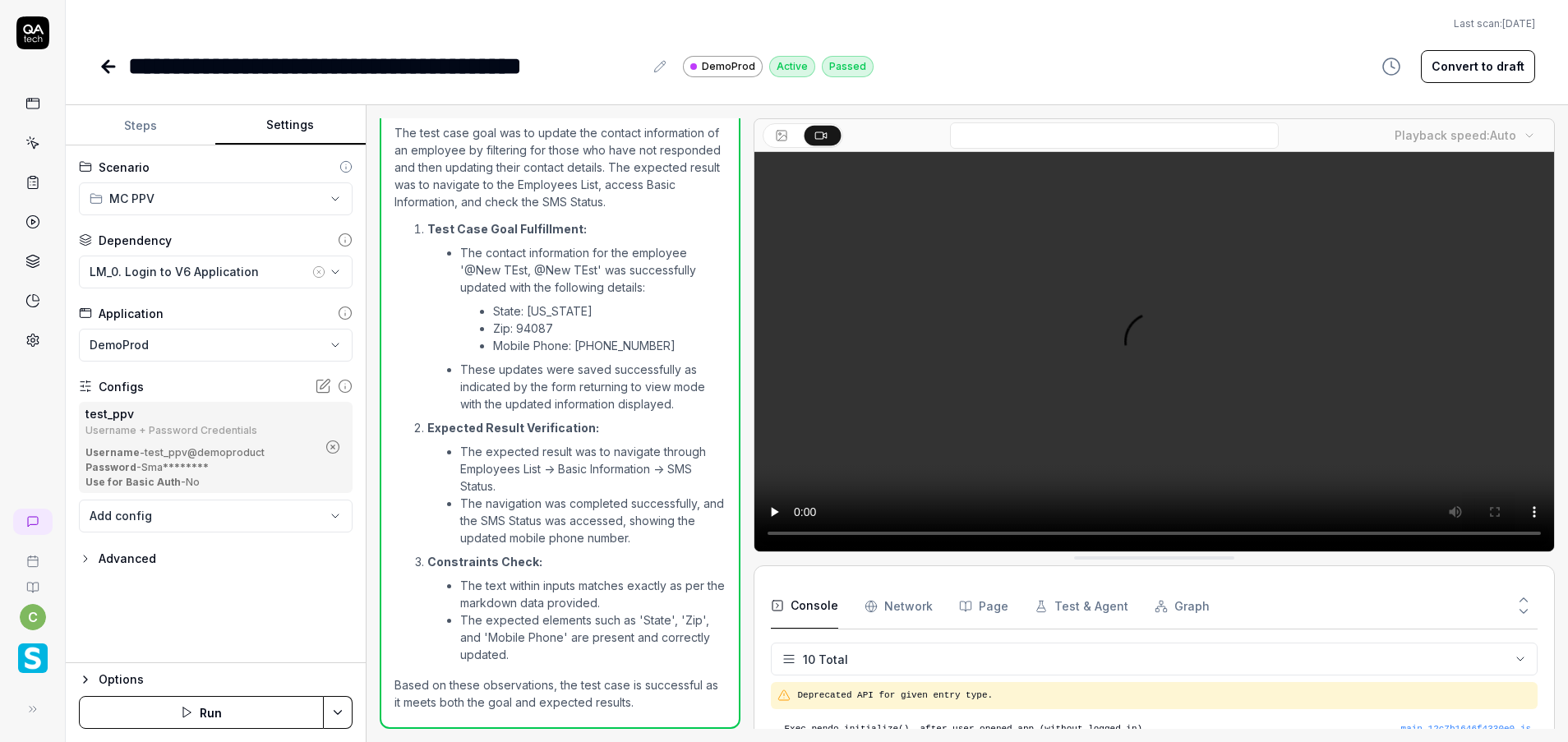
scroll to position [61, 0]
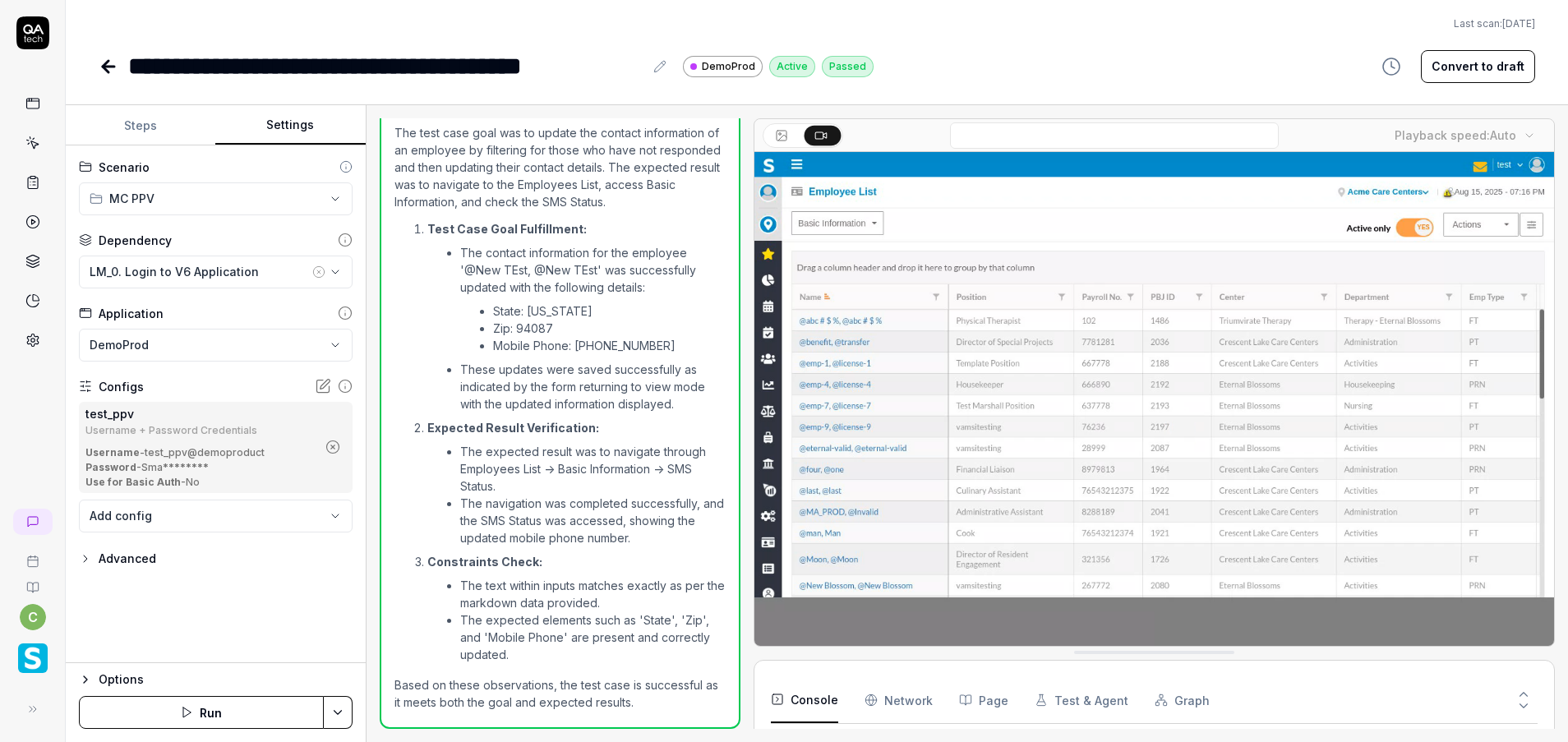
click at [321, 269] on icon "button" at bounding box center [318, 271] width 13 height 13
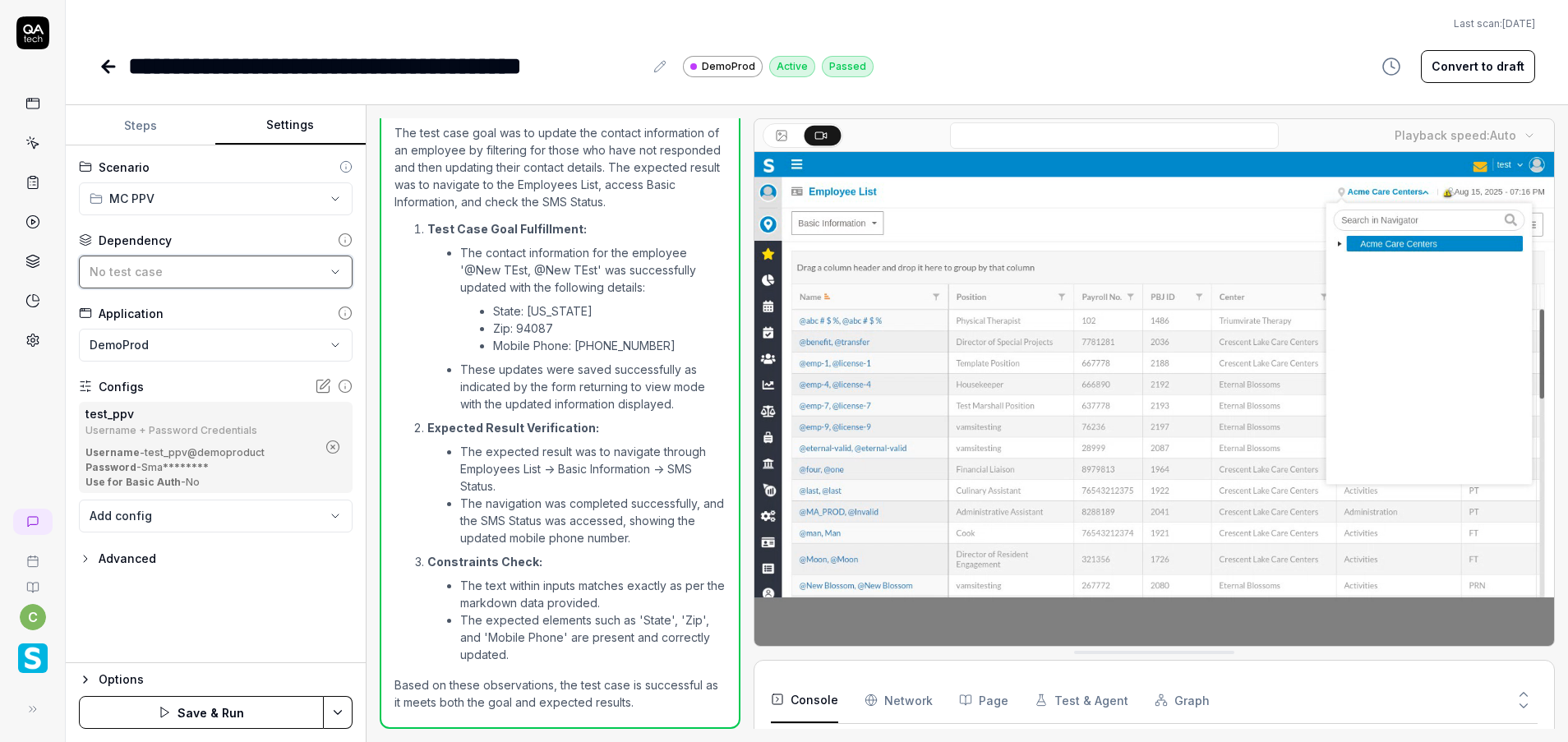
click at [321, 269] on div "No test case" at bounding box center [207, 271] width 236 height 17
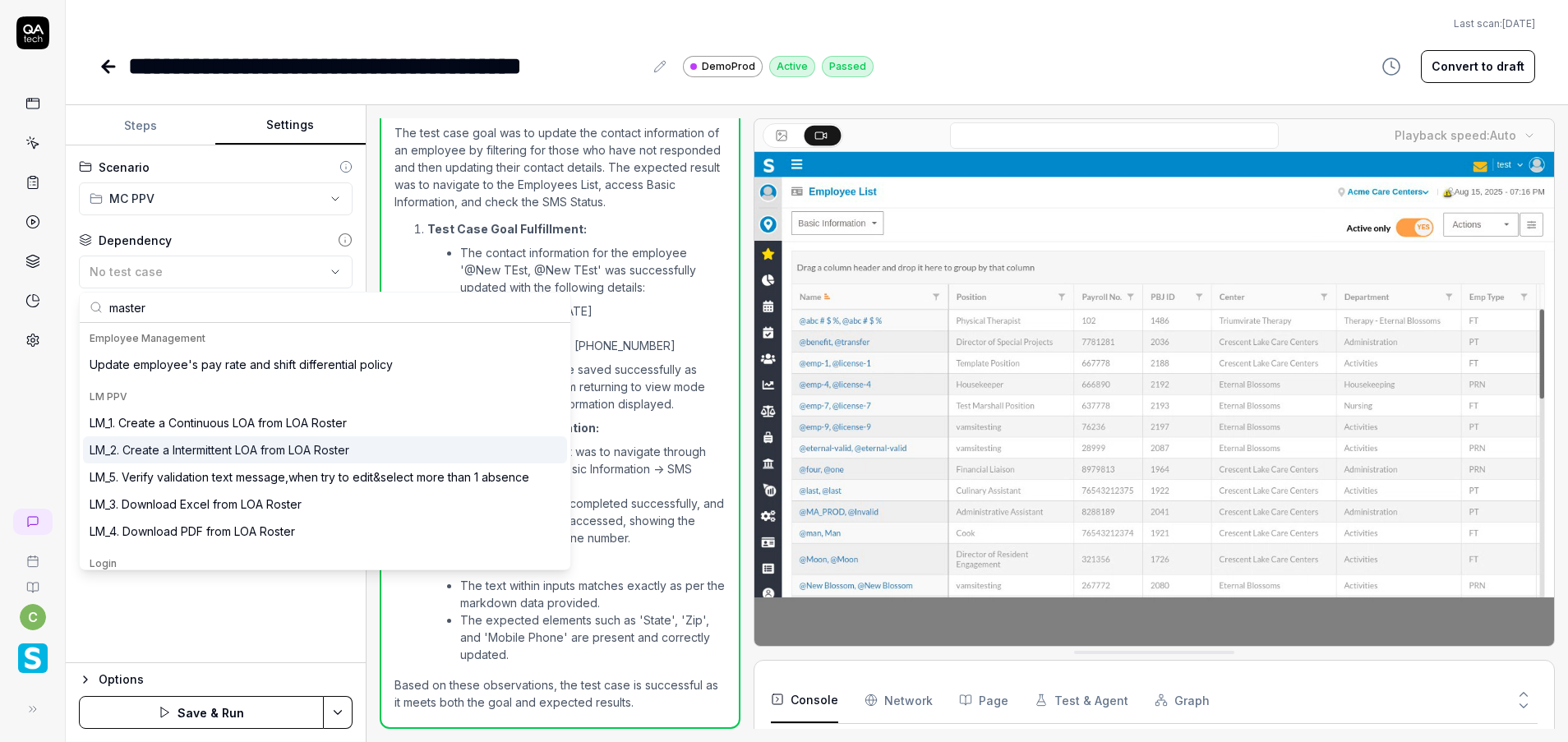
type input "master"
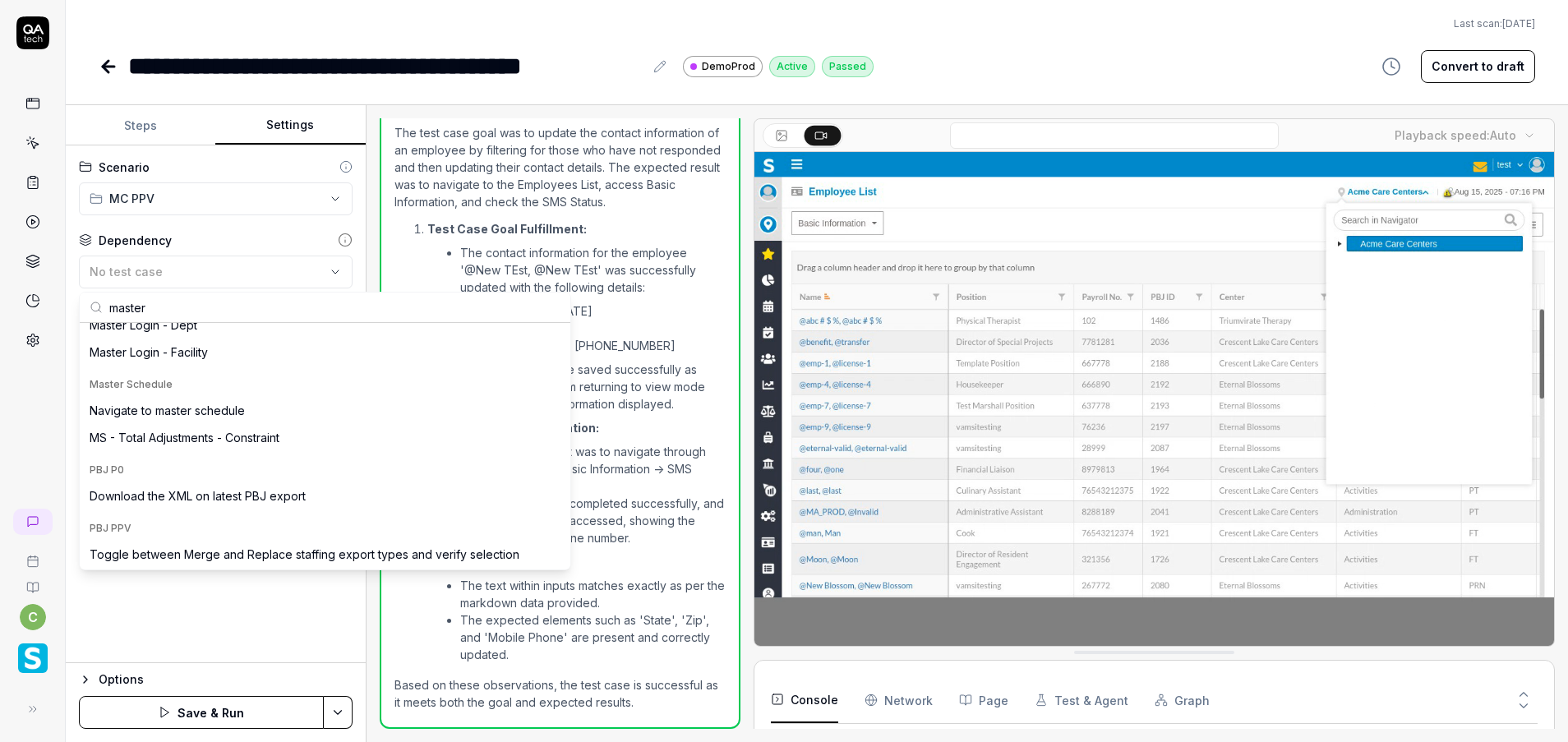
scroll to position [229, 0]
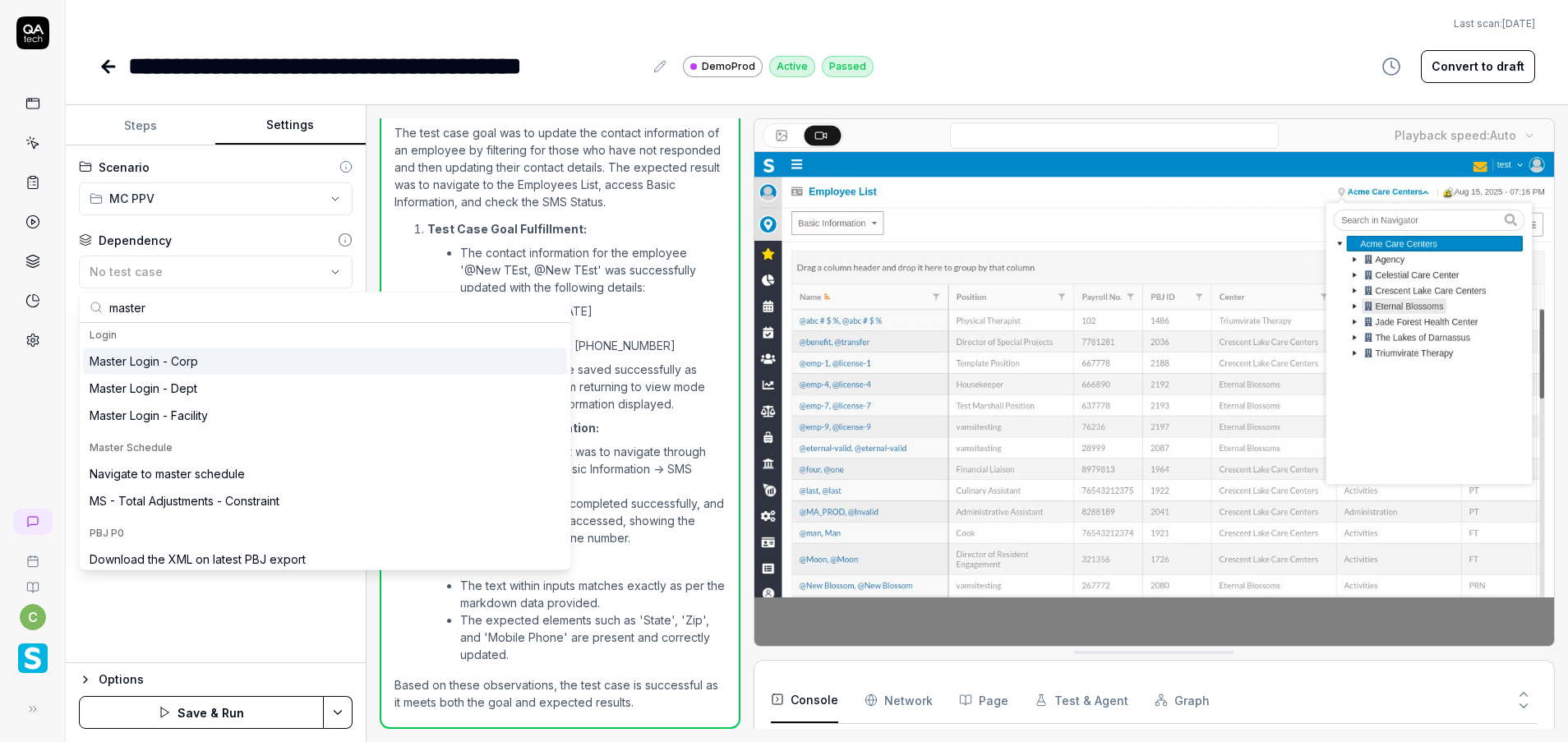
click at [178, 351] on div "Master Login - Corp" at bounding box center [325, 361] width 484 height 27
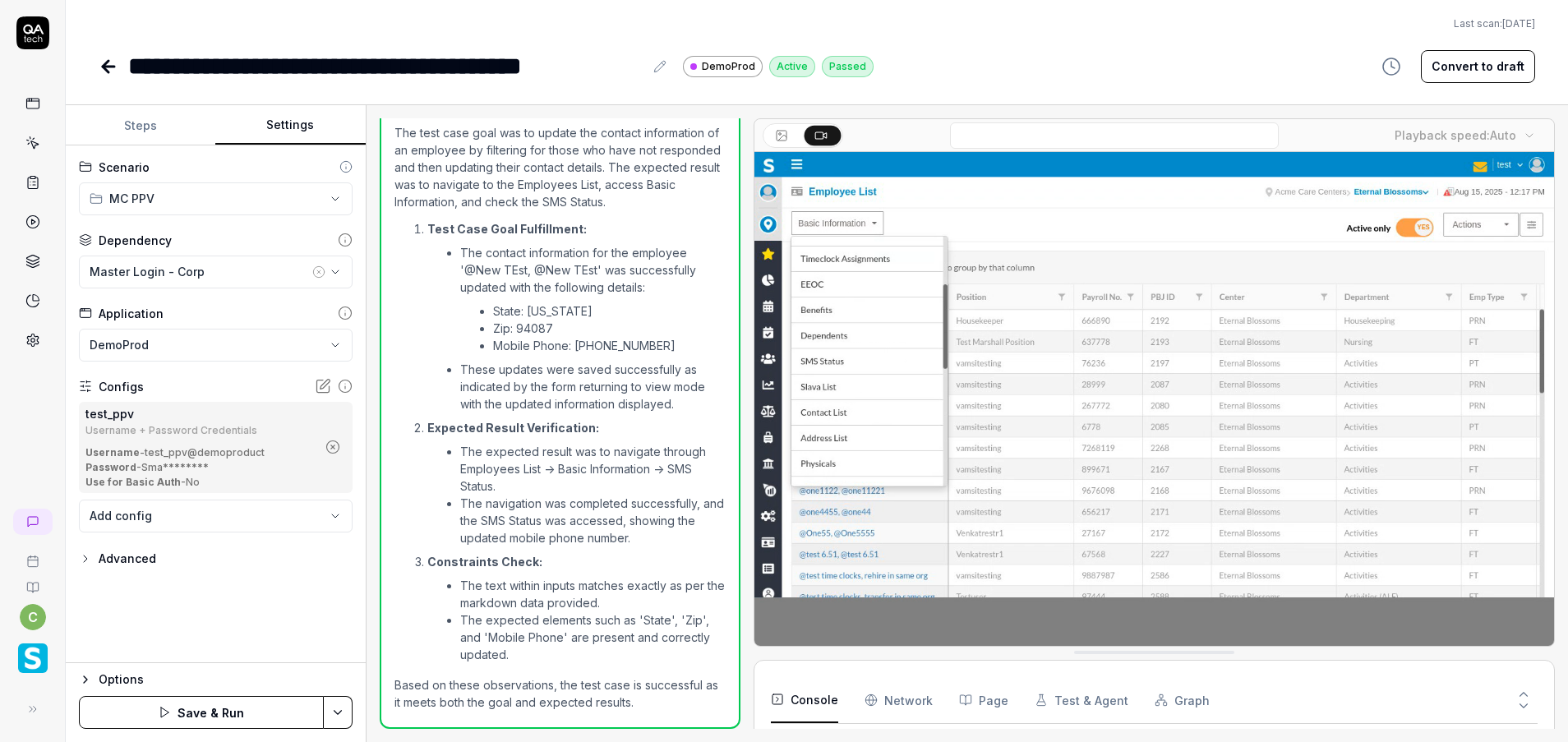
click at [332, 443] on icon "button" at bounding box center [332, 446] width 14 height 14
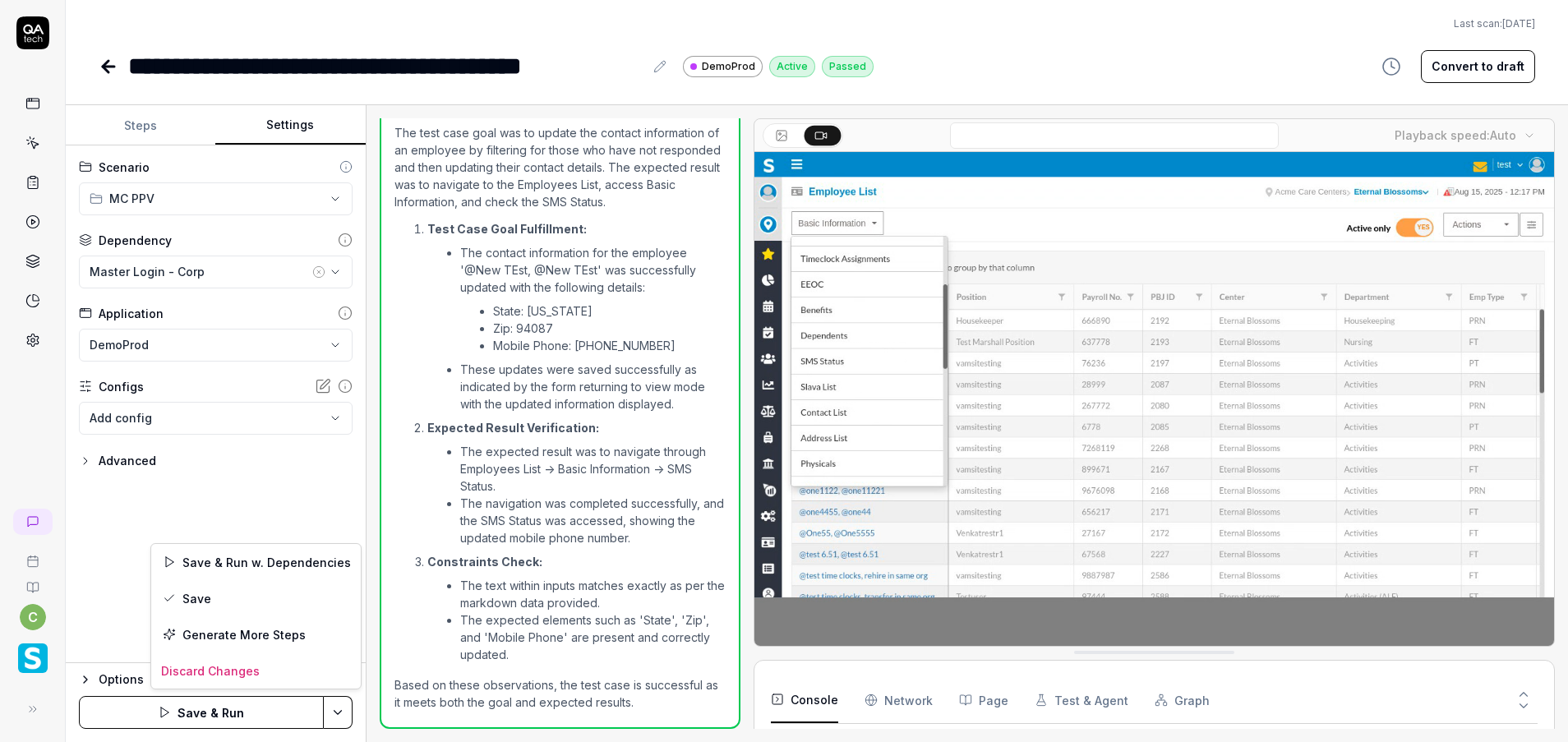
click at [334, 696] on html "**********" at bounding box center [784, 371] width 1568 height 742
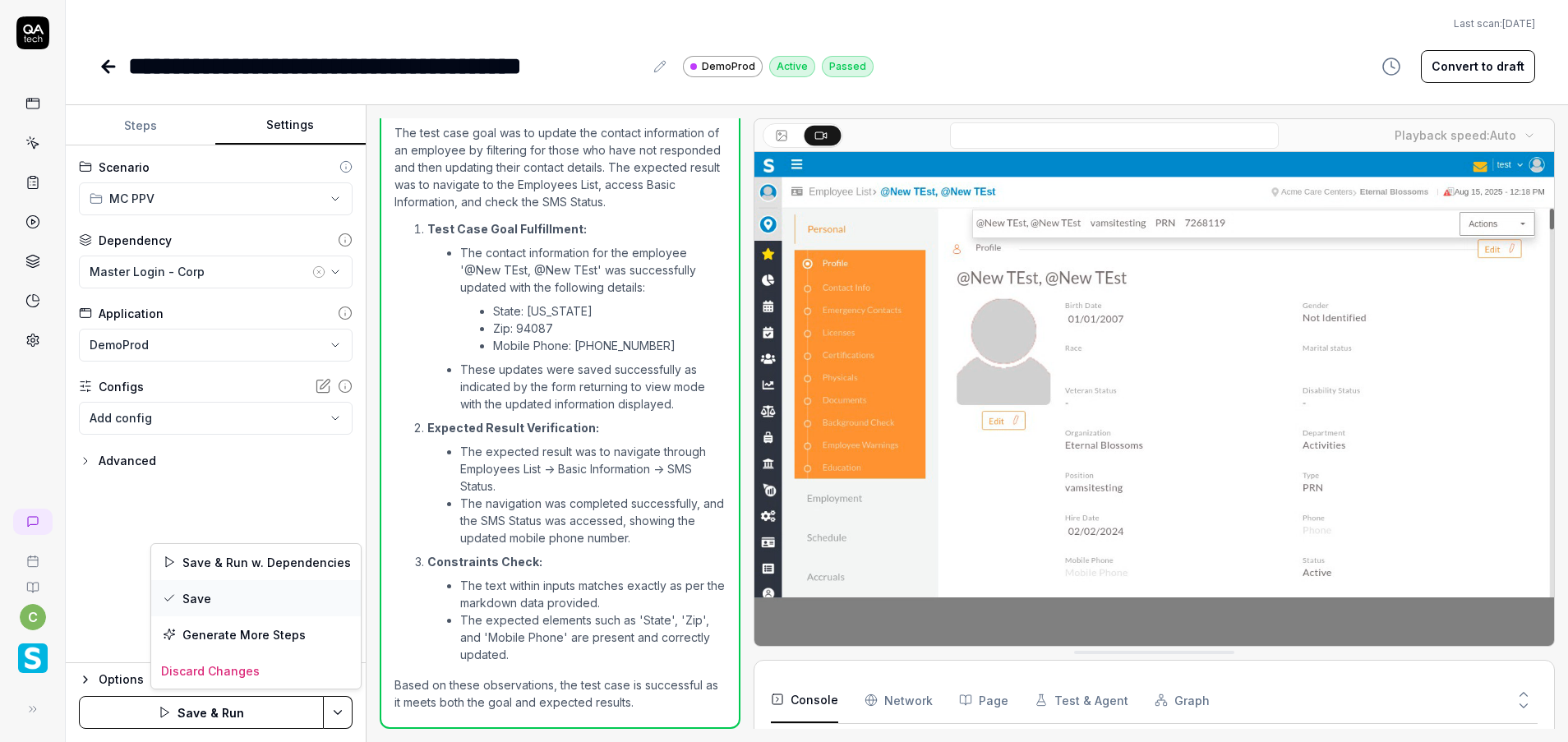
click at [256, 598] on div "Save" at bounding box center [256, 598] width 209 height 37
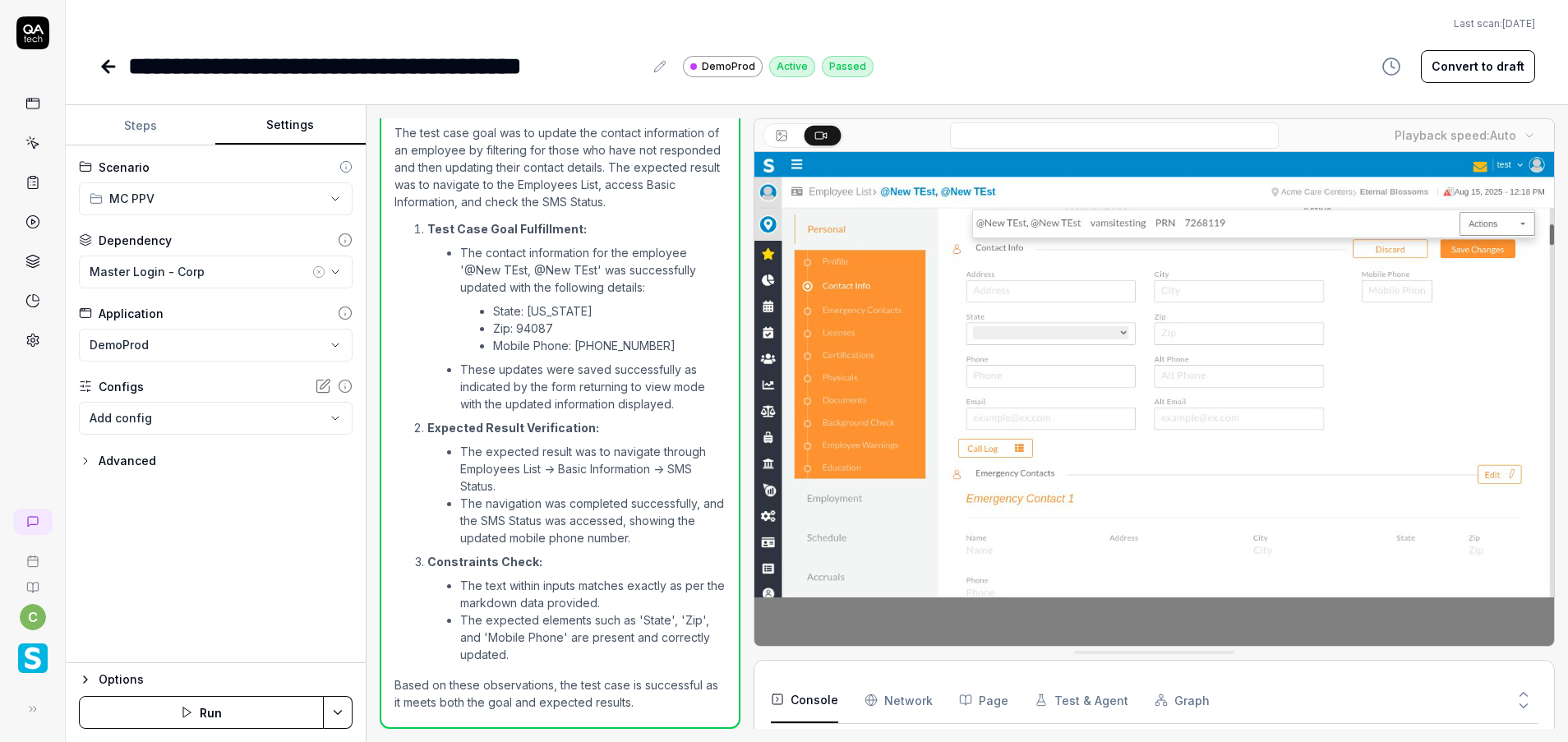
click at [101, 75] on icon at bounding box center [108, 66] width 20 height 20
click at [108, 61] on icon at bounding box center [105, 67] width 6 height 12
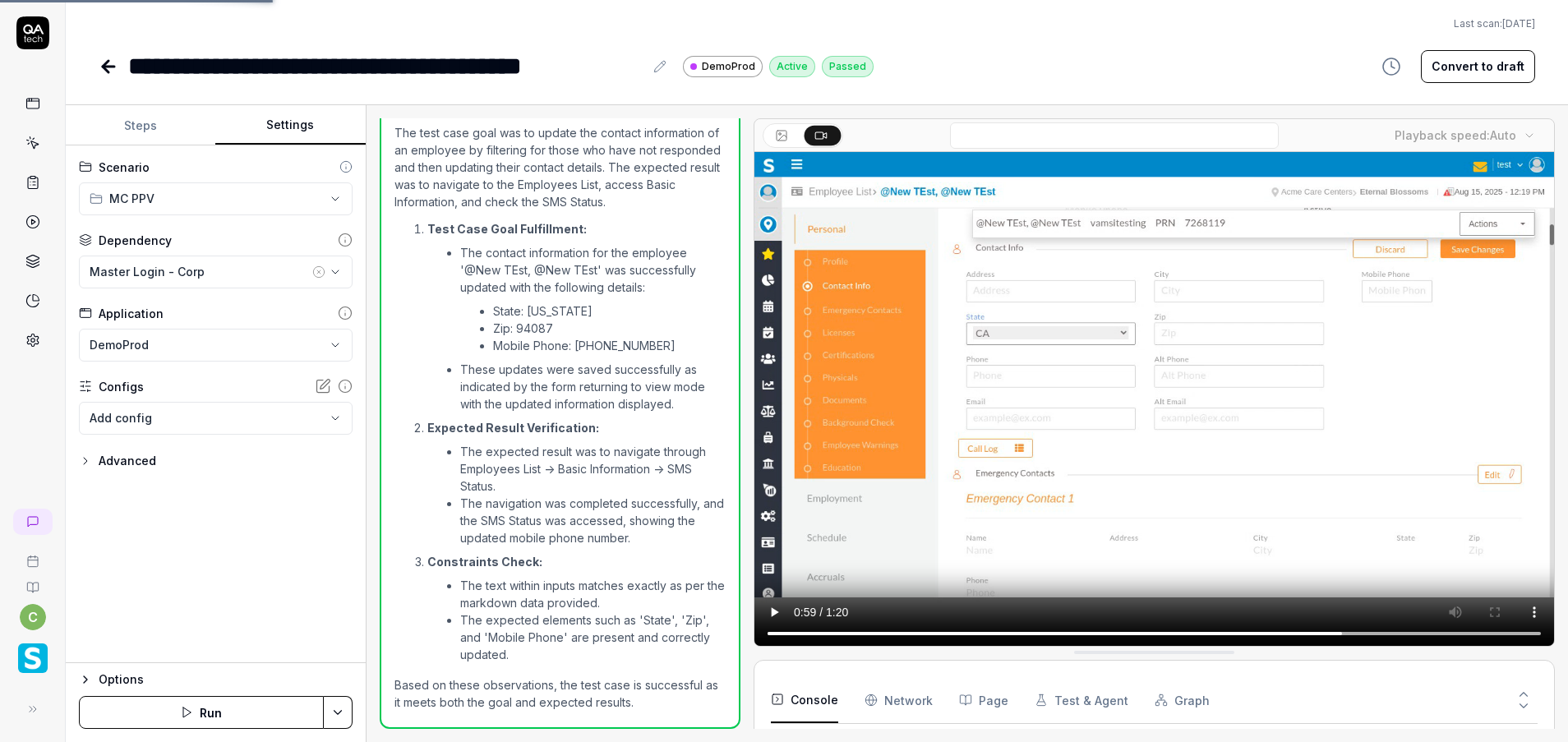
click at [104, 73] on icon at bounding box center [108, 66] width 20 height 20
click at [107, 66] on icon at bounding box center [109, 66] width 12 height 0
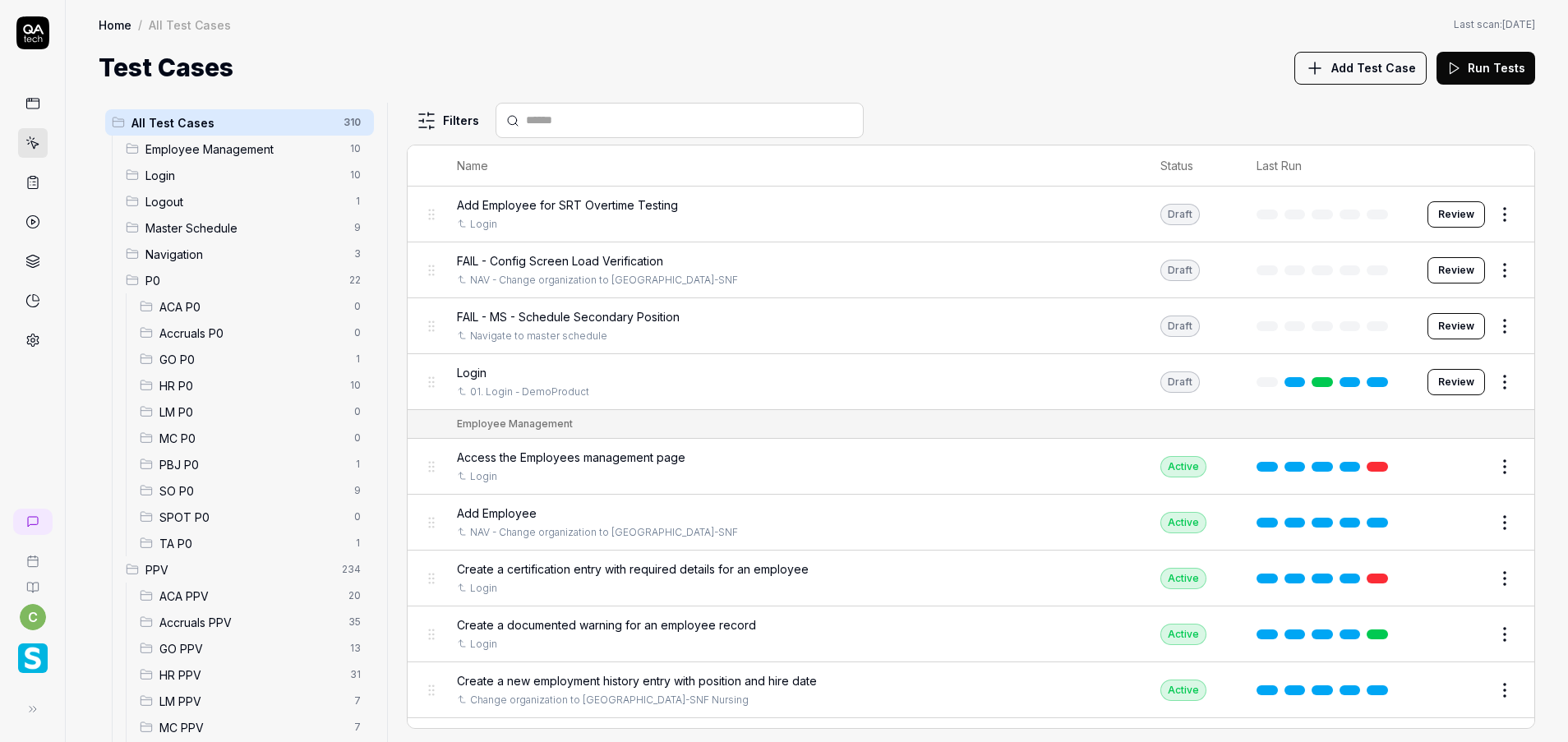
click at [202, 722] on span "MC PPV" at bounding box center [251, 728] width 185 height 17
click at [282, 732] on span "MC PPV" at bounding box center [251, 728] width 185 height 17
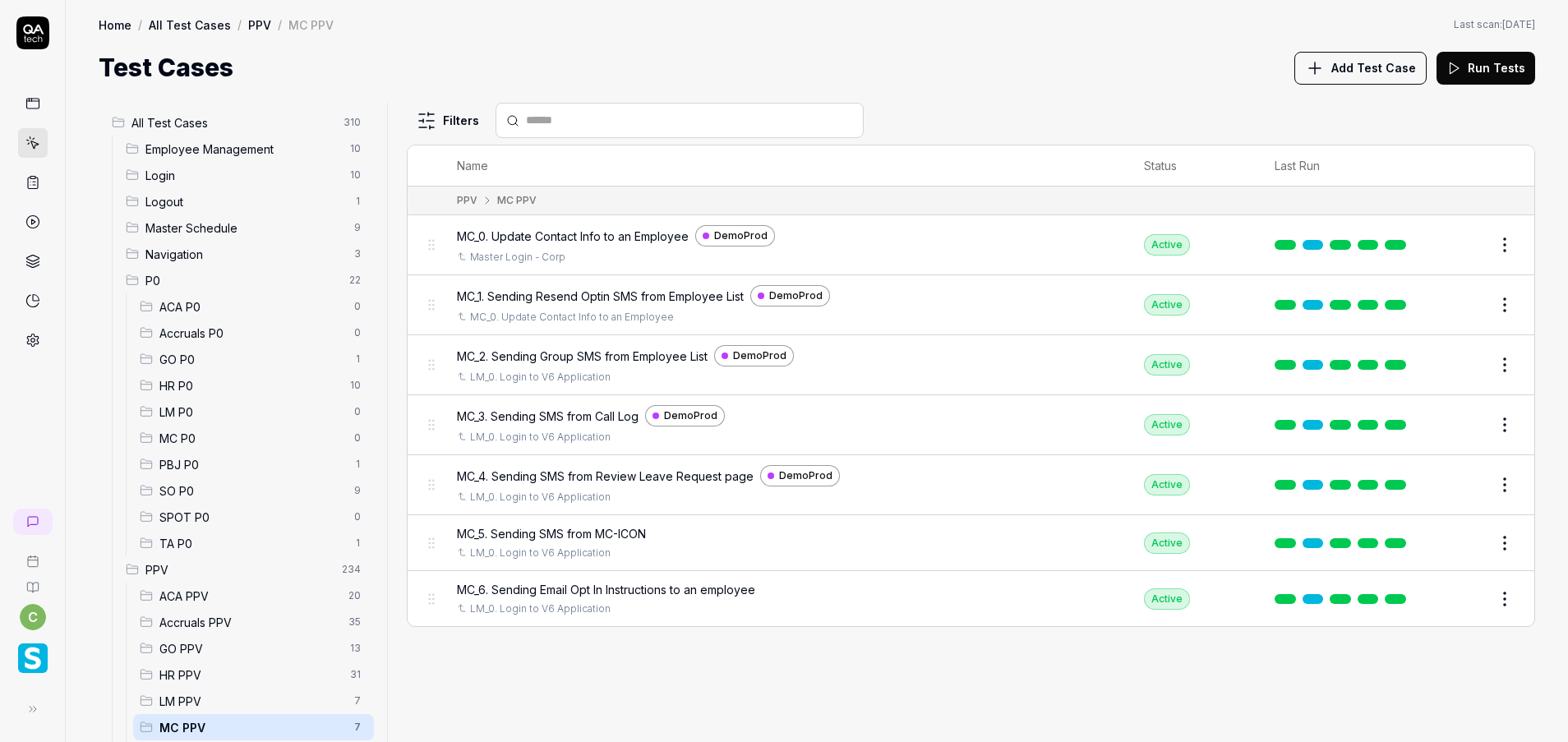
click at [1468, 365] on button "Edit" at bounding box center [1465, 365] width 39 height 26
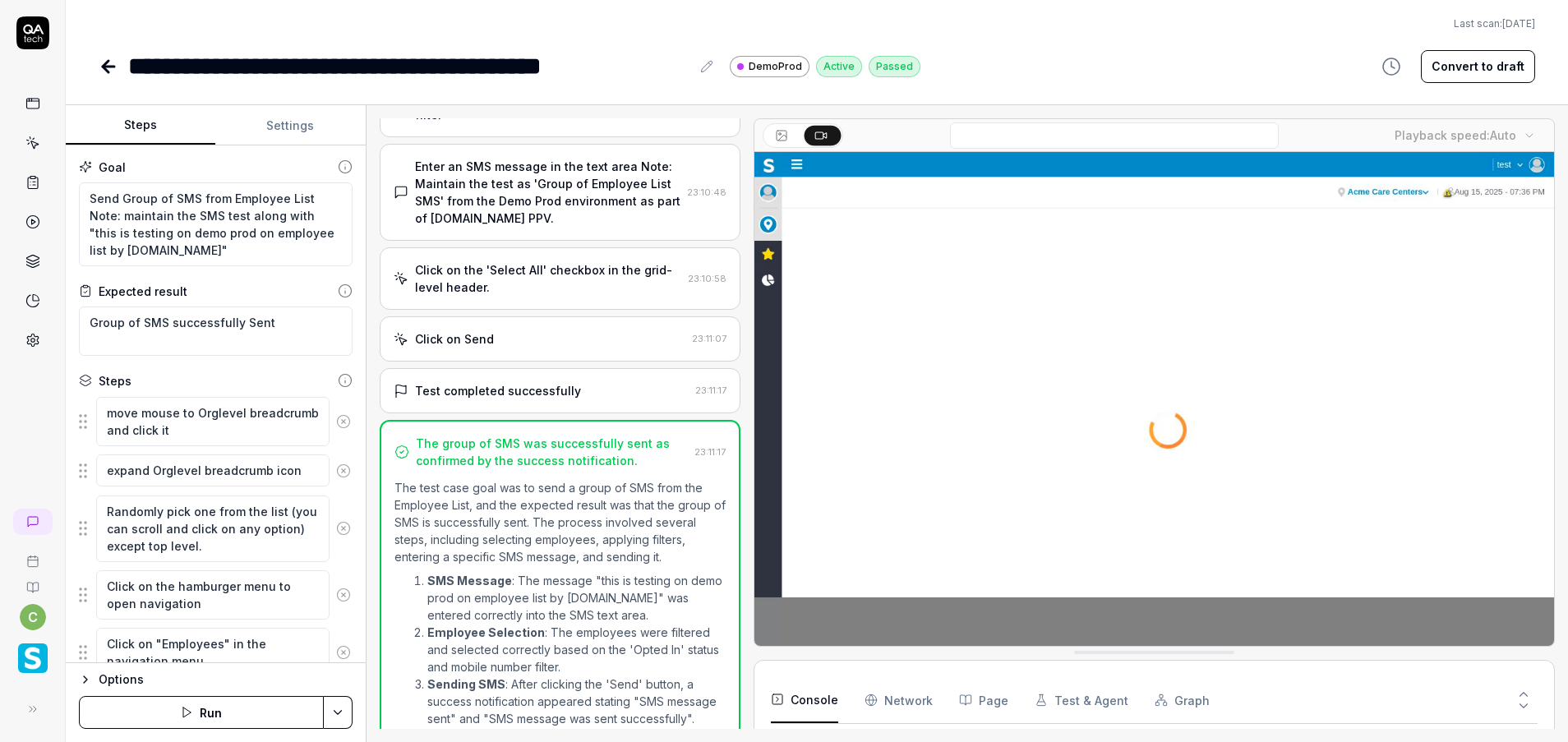
scroll to position [1109, 0]
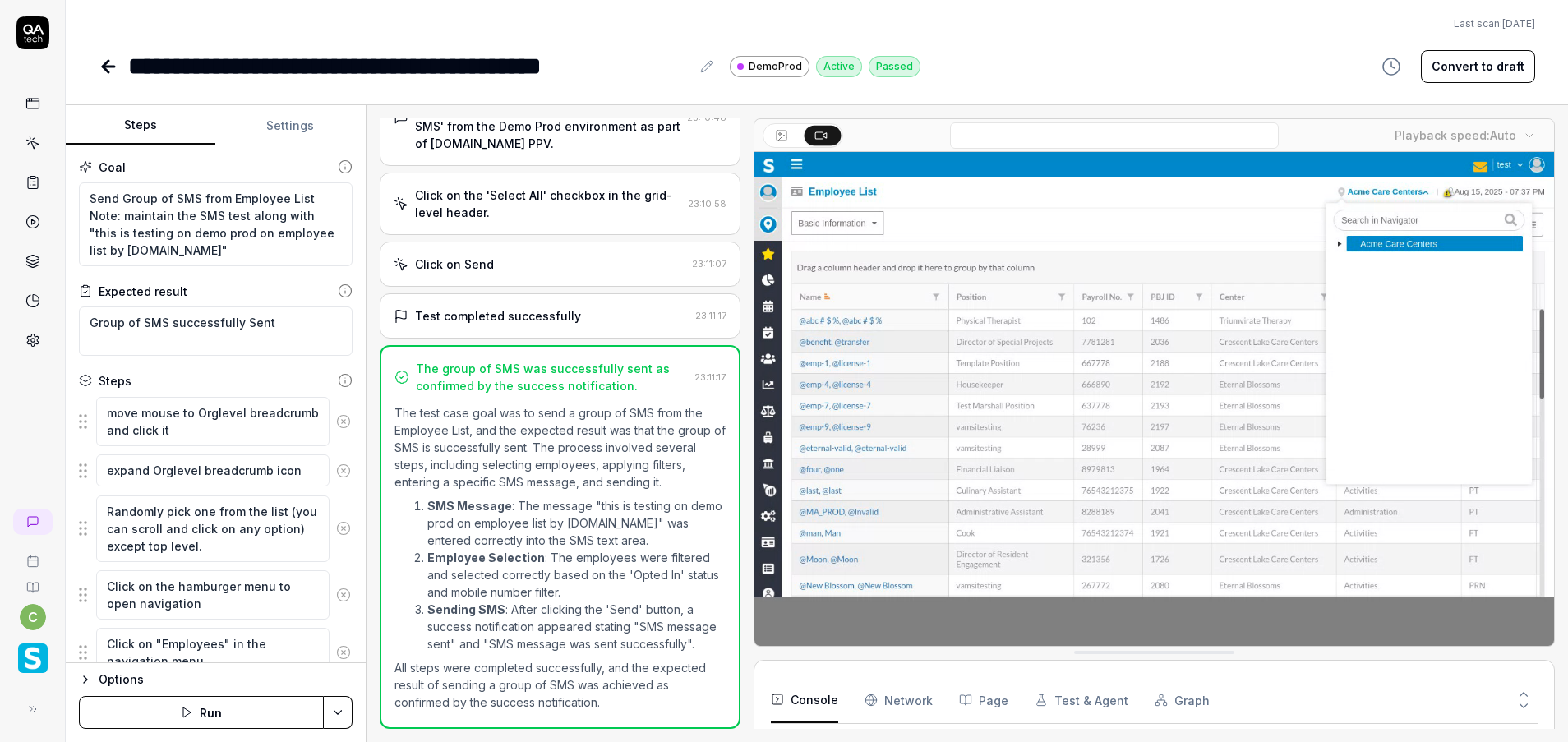
type textarea "*"
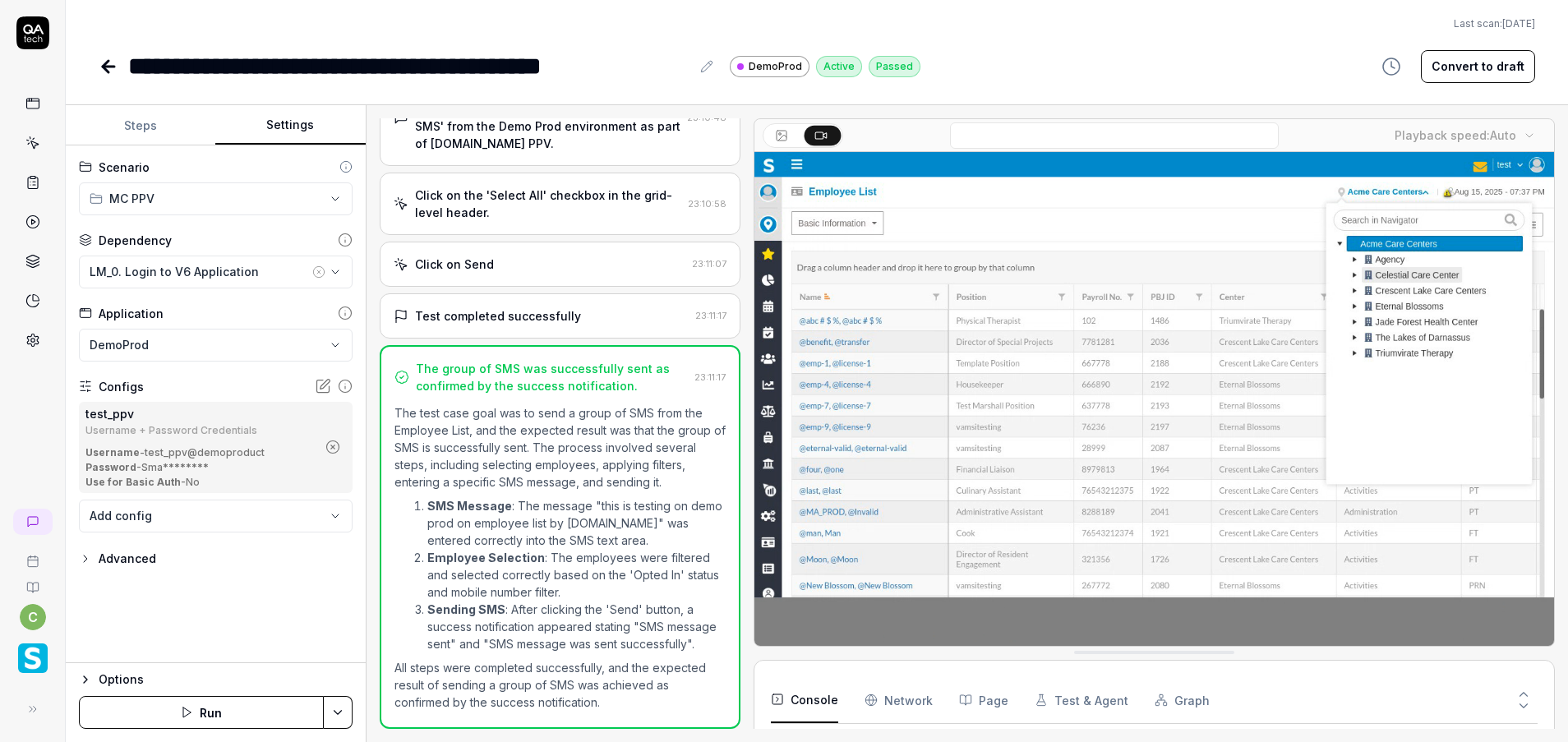
click at [295, 116] on button "Settings" at bounding box center [290, 126] width 150 height 39
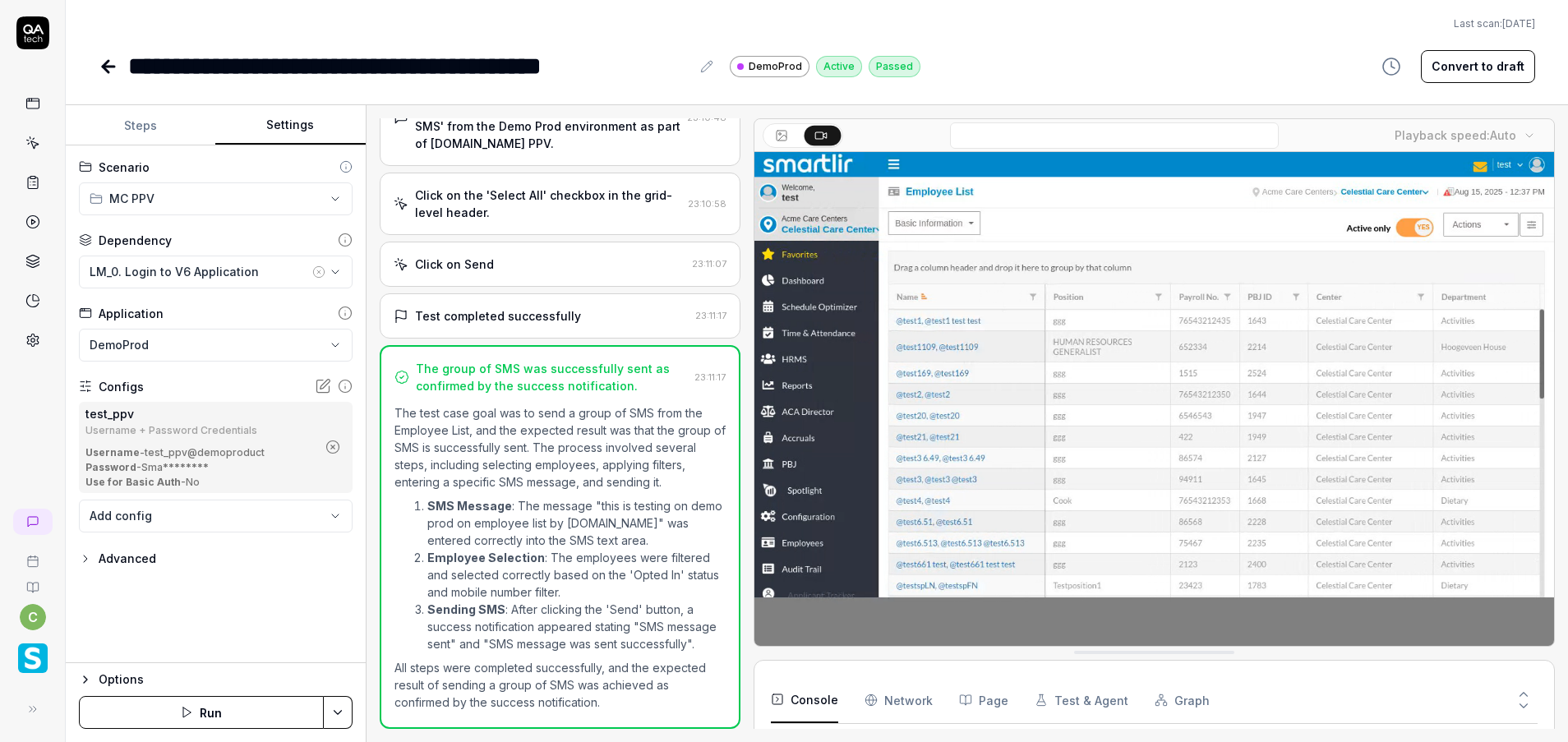
click at [317, 270] on icon "button" at bounding box center [319, 272] width 3 height 3
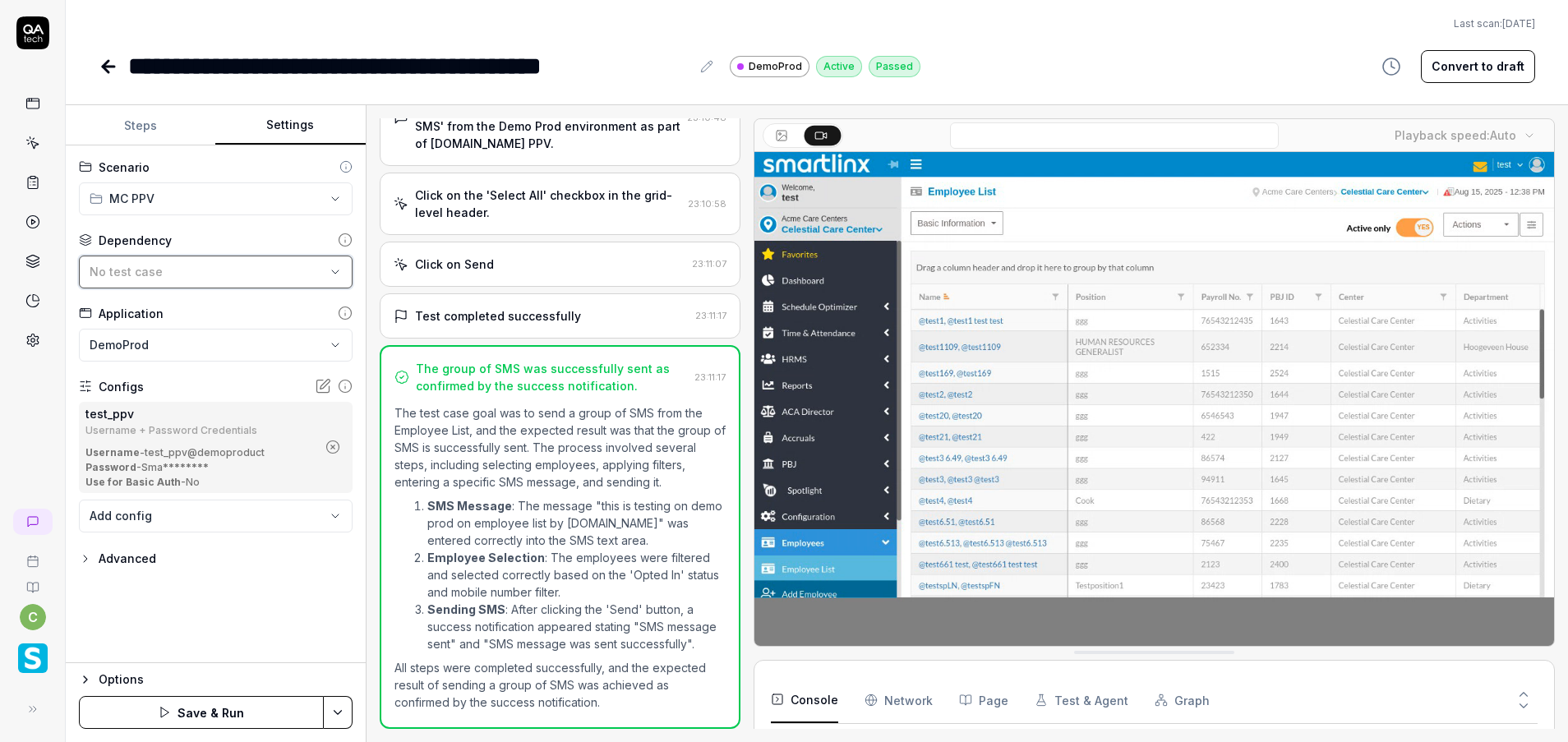
click at [294, 270] on div "No test case" at bounding box center [207, 271] width 236 height 17
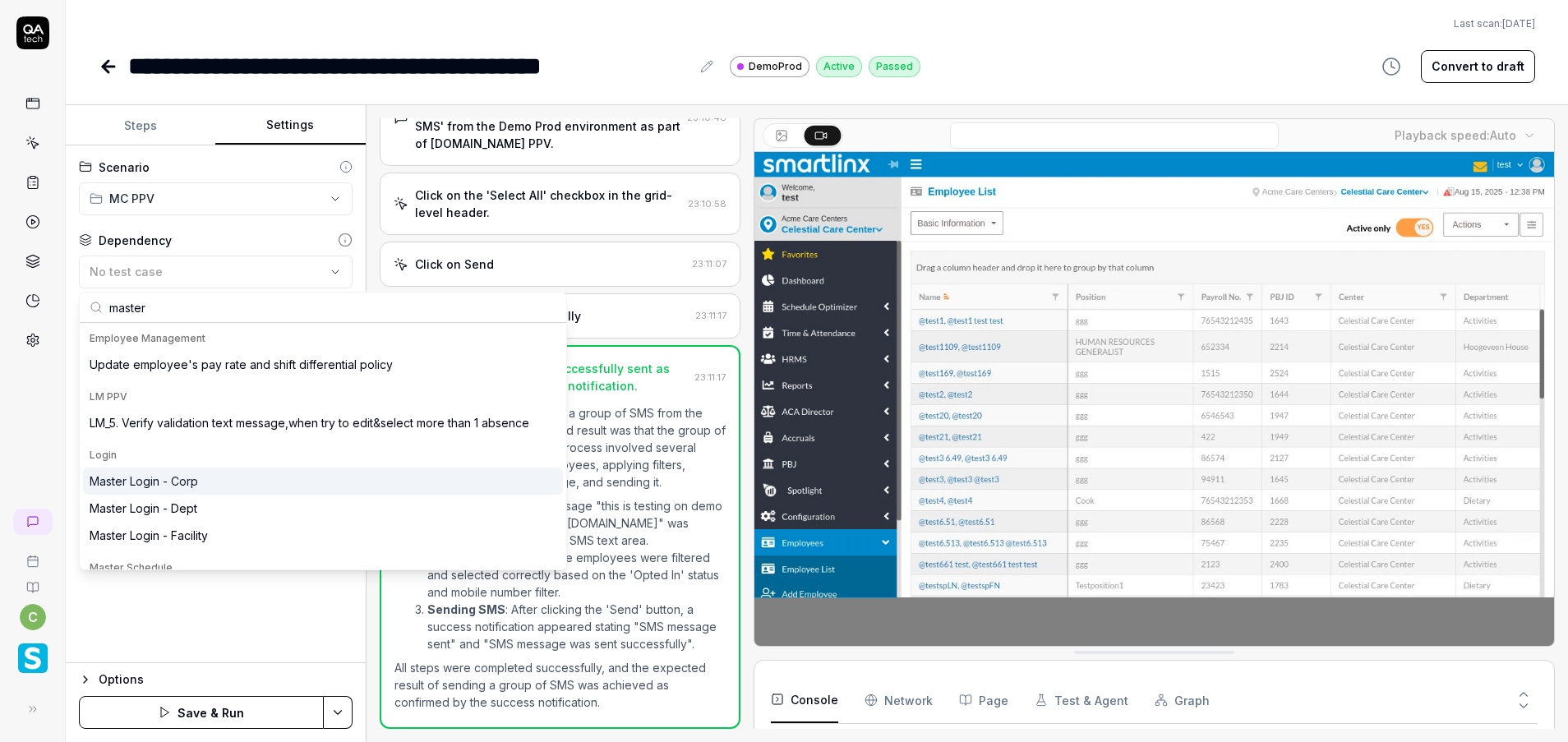
type input "master"
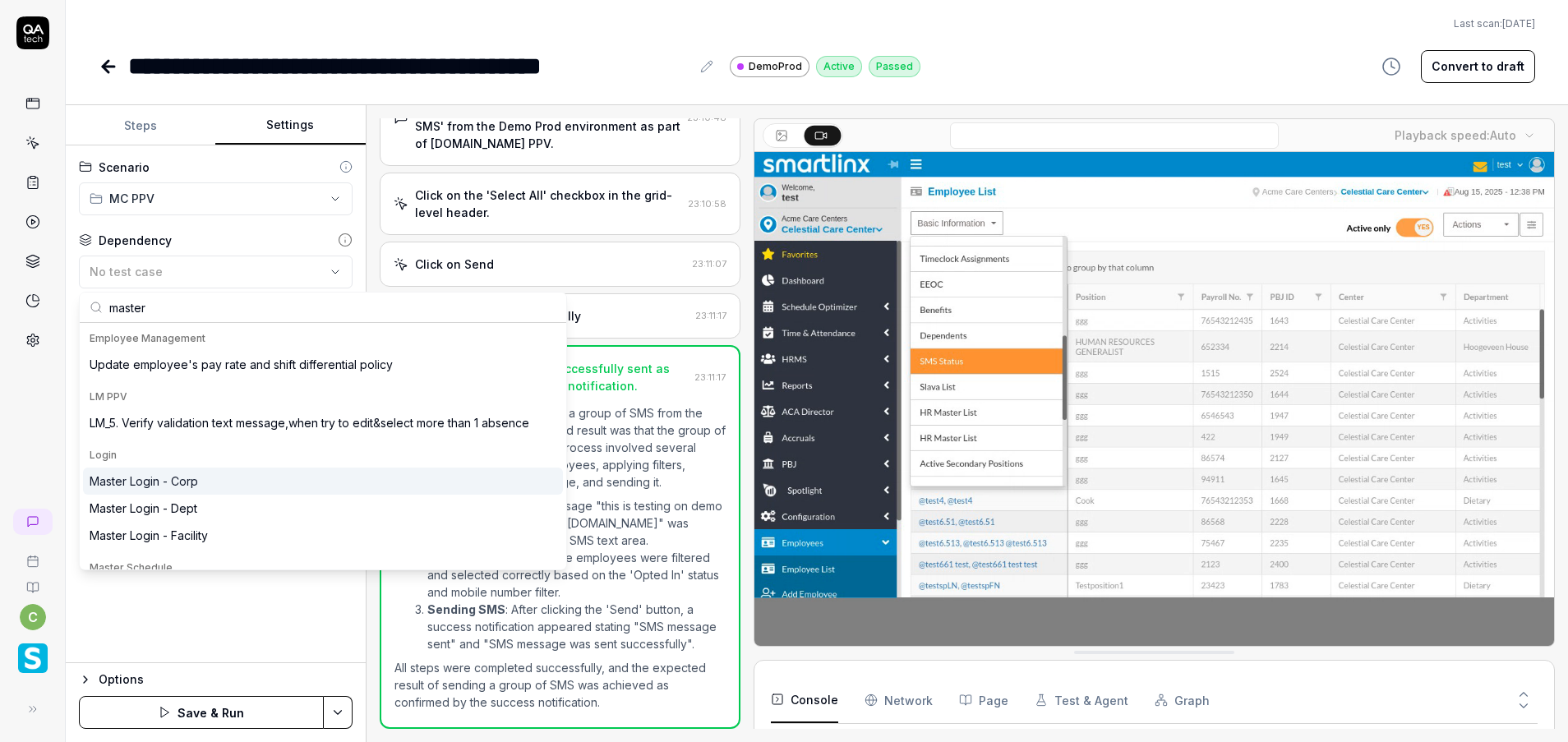
click at [166, 477] on div "Master Login - Corp" at bounding box center [144, 481] width 109 height 17
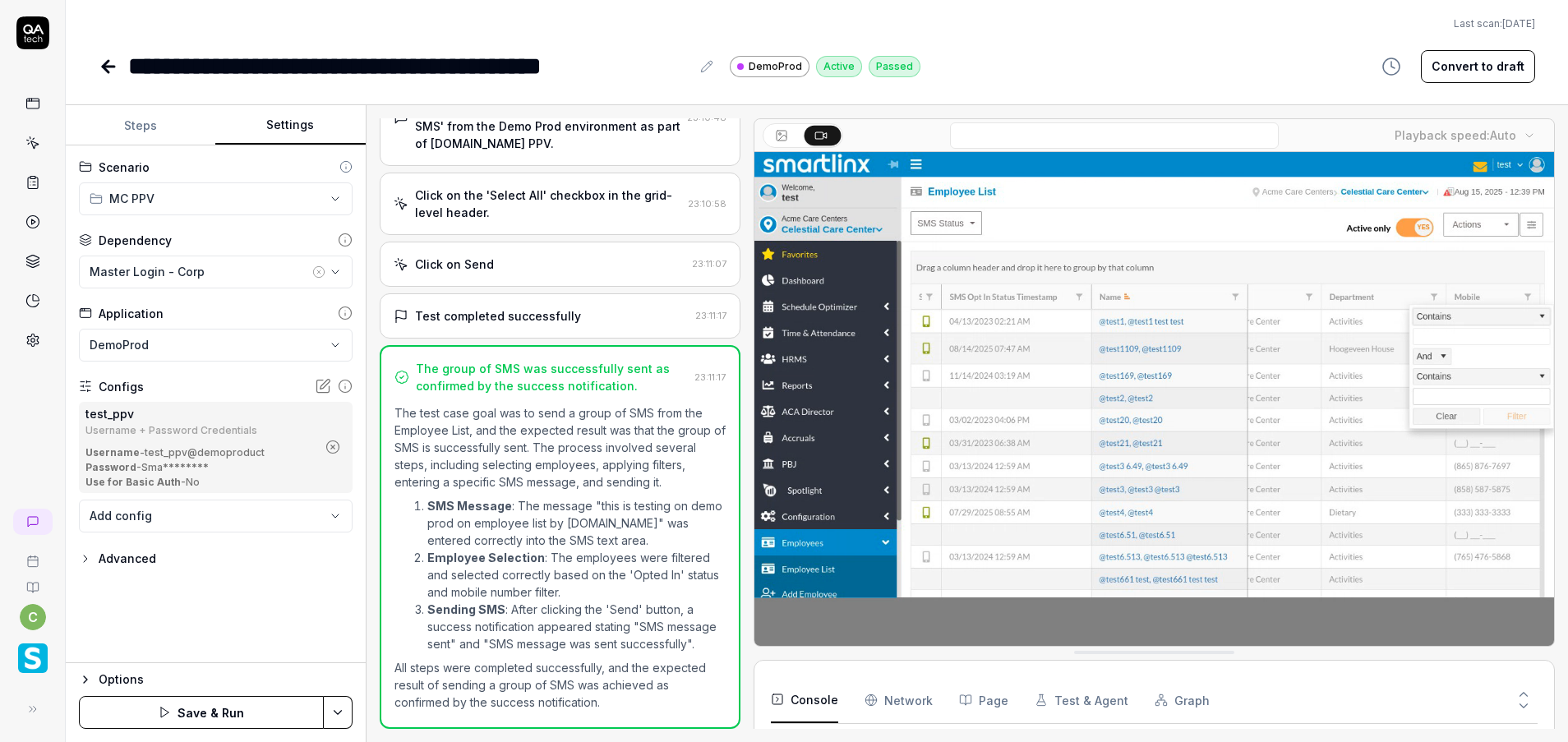
click at [331, 445] on icon "button" at bounding box center [332, 446] width 14 height 14
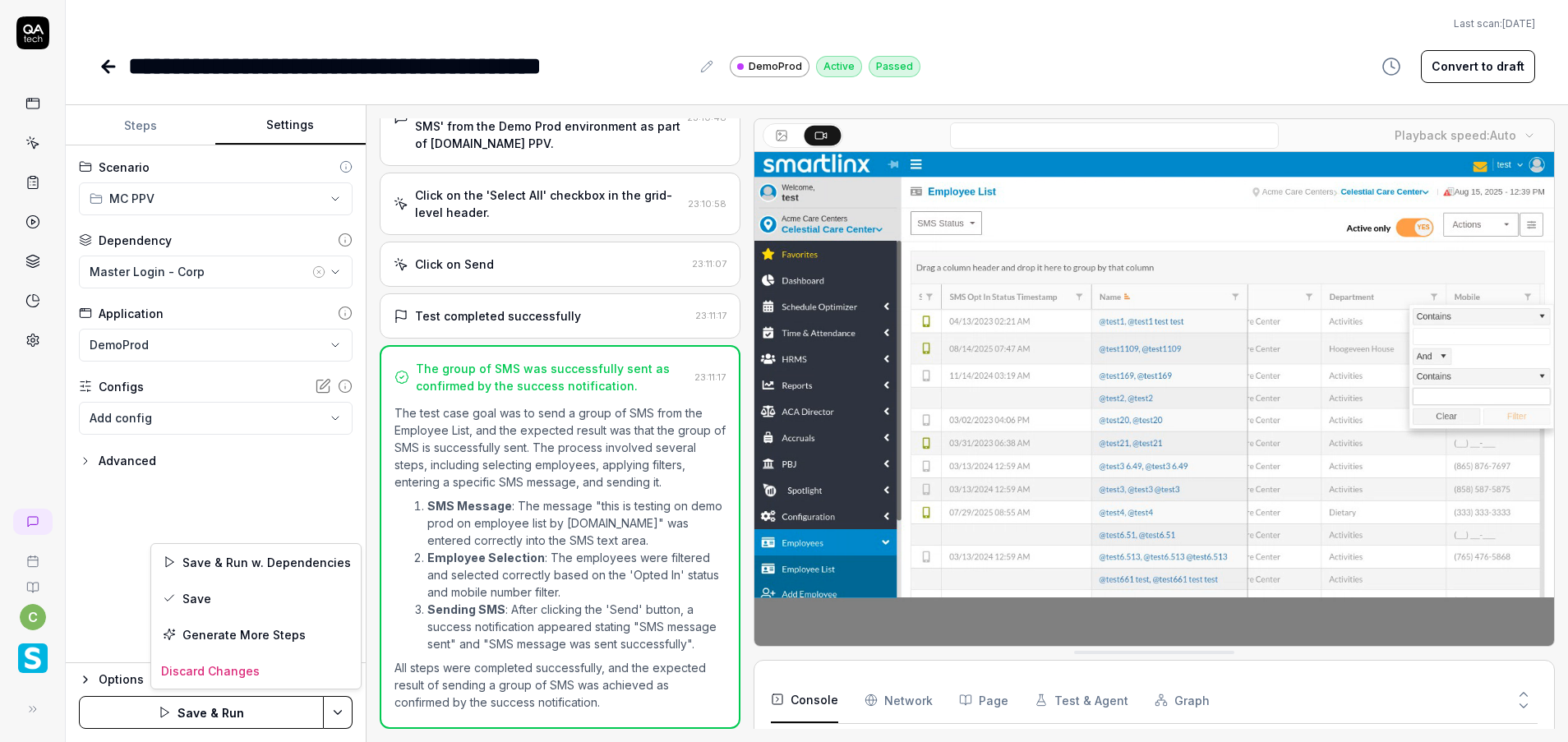
click at [327, 704] on html "**********" at bounding box center [784, 371] width 1568 height 742
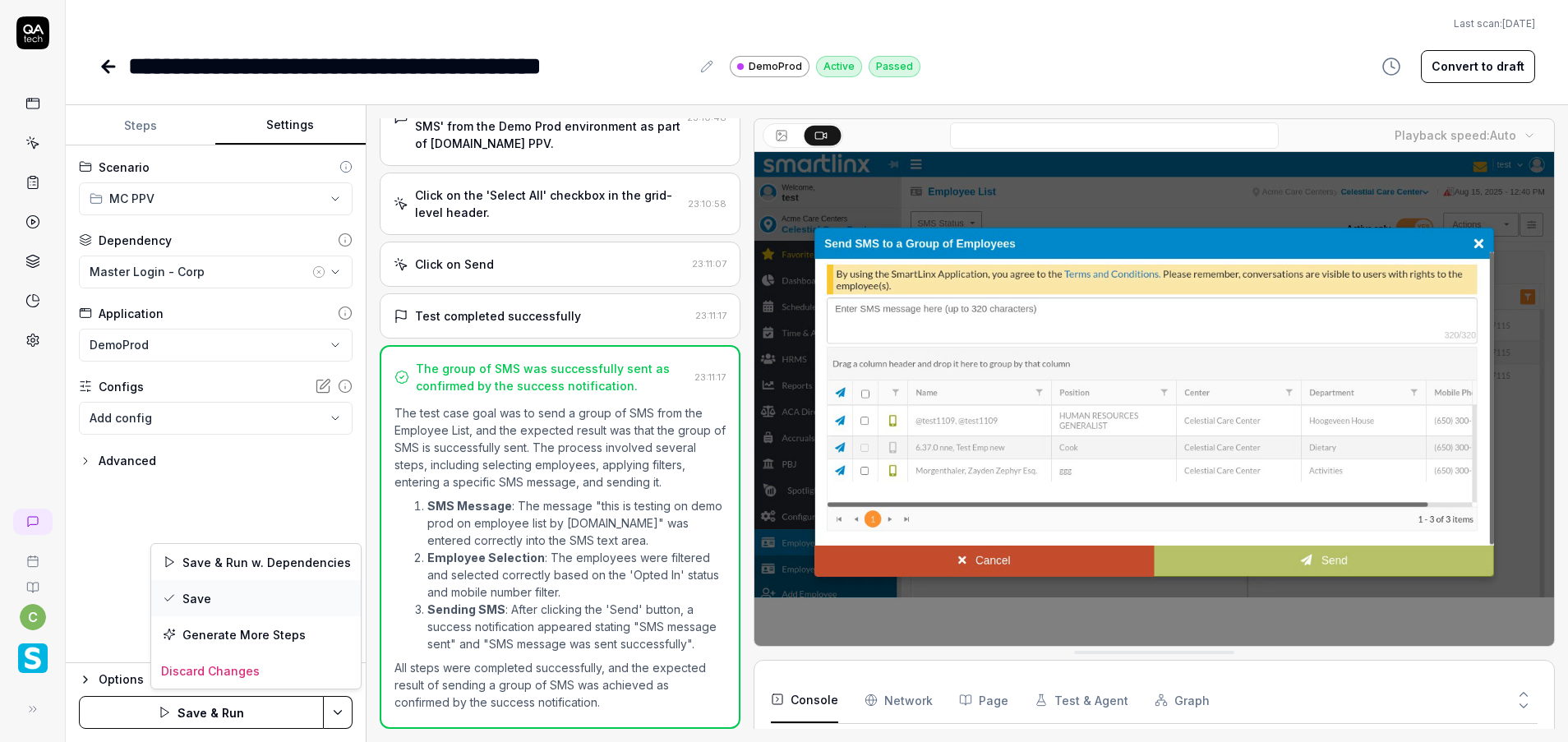
click at [270, 605] on div "Save" at bounding box center [256, 598] width 209 height 37
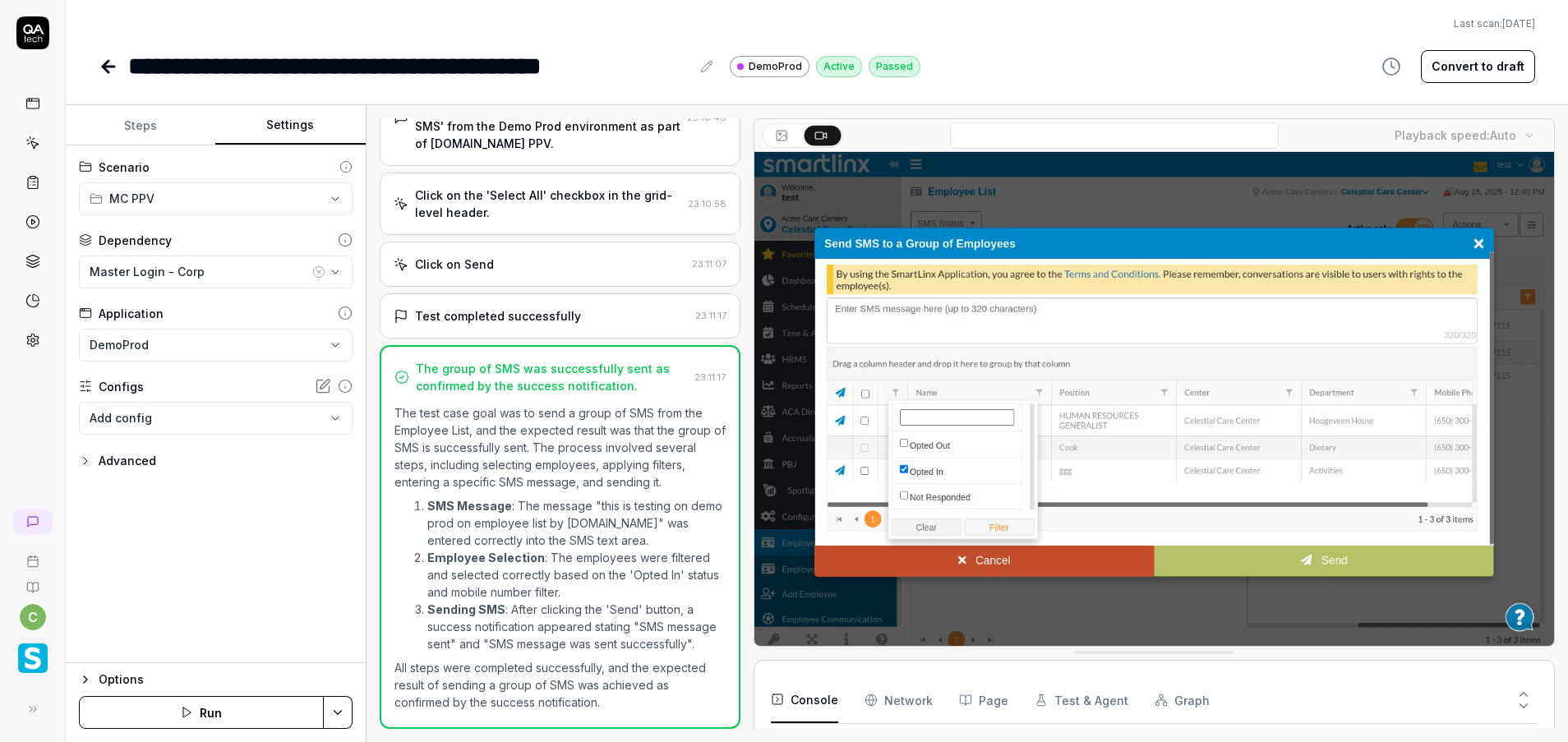
click at [103, 70] on icon at bounding box center [108, 66] width 20 height 20
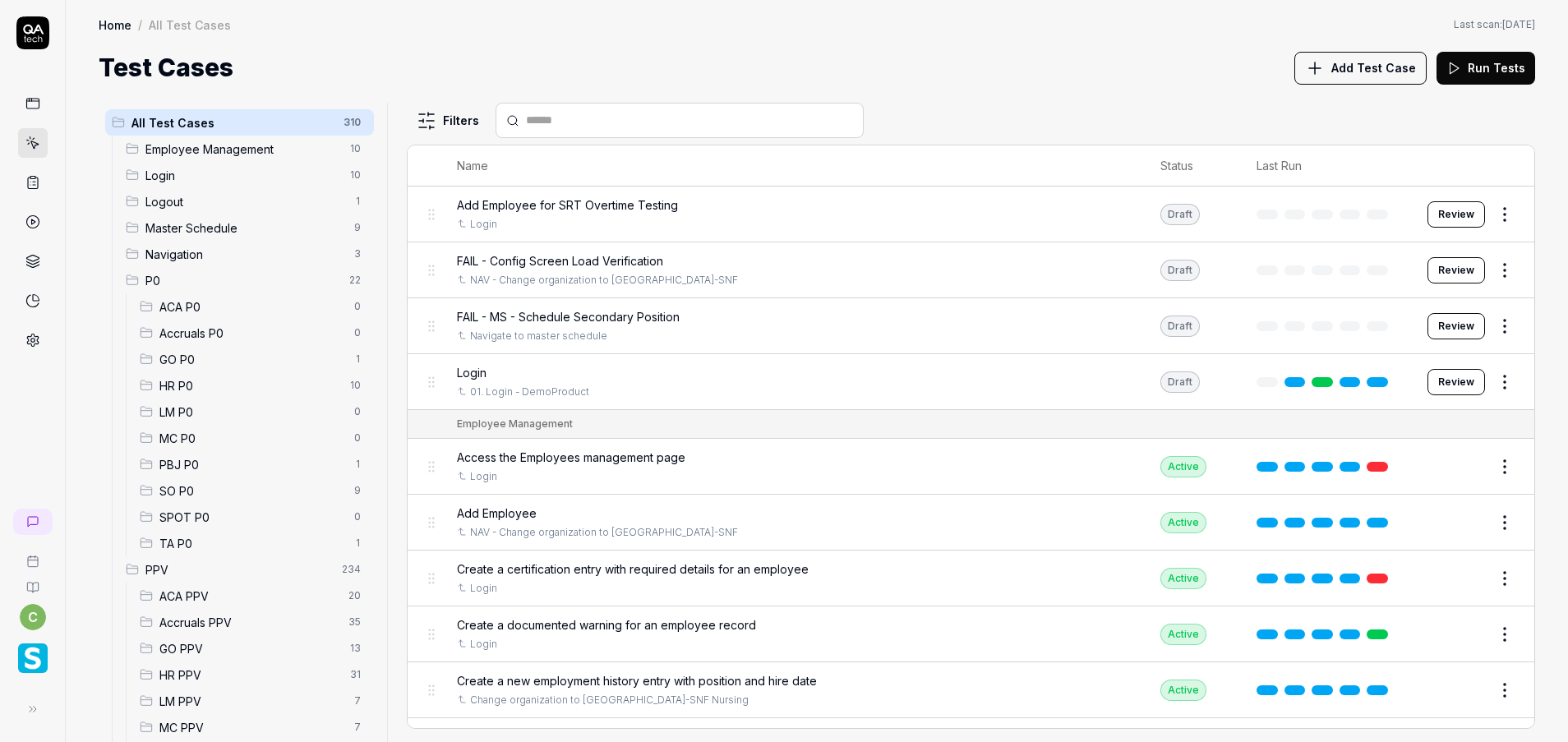
click at [213, 648] on span "GO PPV" at bounding box center [249, 649] width 181 height 17
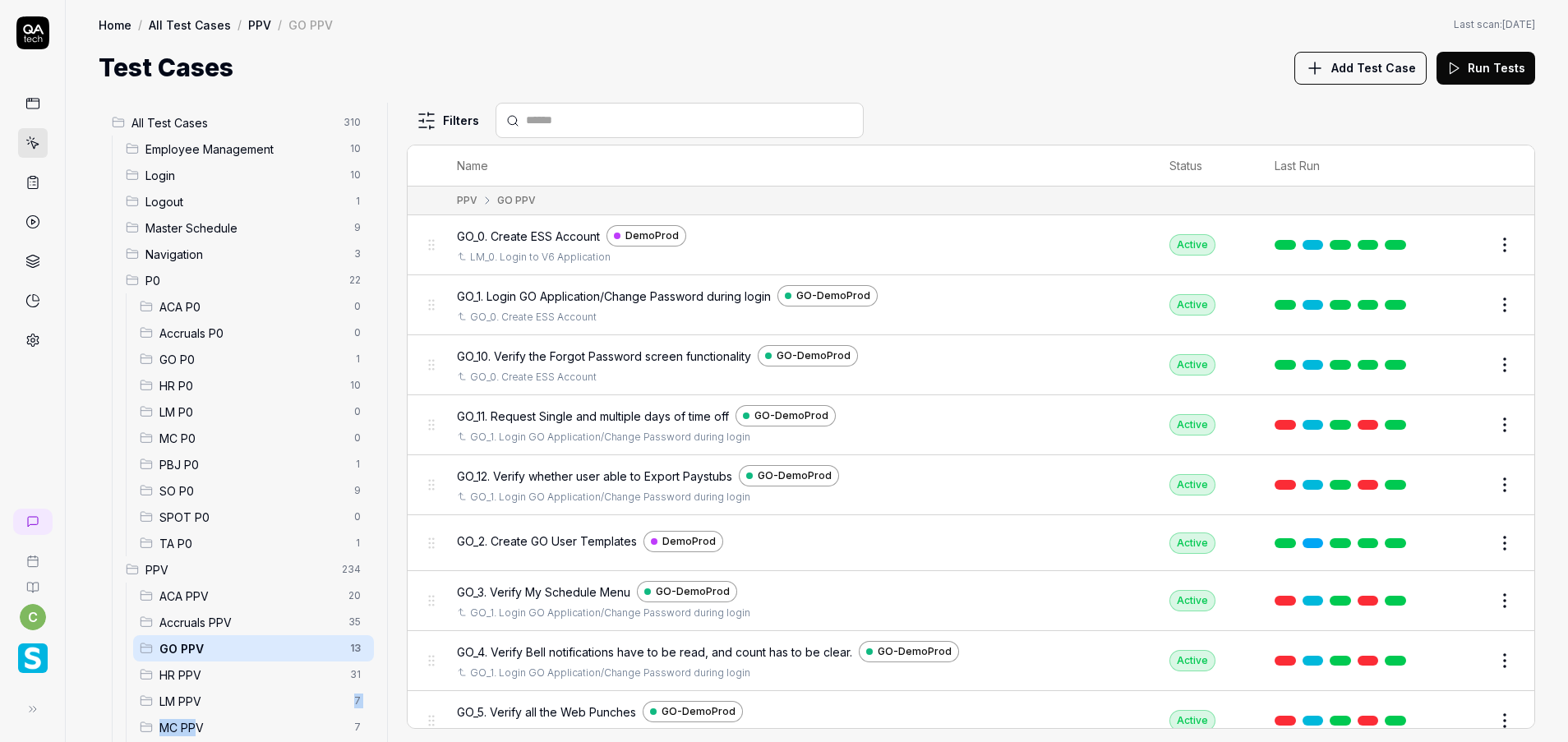
drag, startPoint x: 218, startPoint y: 709, endPoint x: 197, endPoint y: 730, distance: 29.7
click at [197, 730] on ul "ACA PPV 20 Accruals PPV 35 GO PPV 13 HR PPV 31 LM PPV 7 MC PPV 7 PBJ PPV 22 SO …" at bounding box center [250, 713] width 248 height 263
click at [218, 736] on div "MC PPV 7" at bounding box center [253, 727] width 241 height 26
click at [190, 732] on span "MC PPV" at bounding box center [251, 728] width 185 height 17
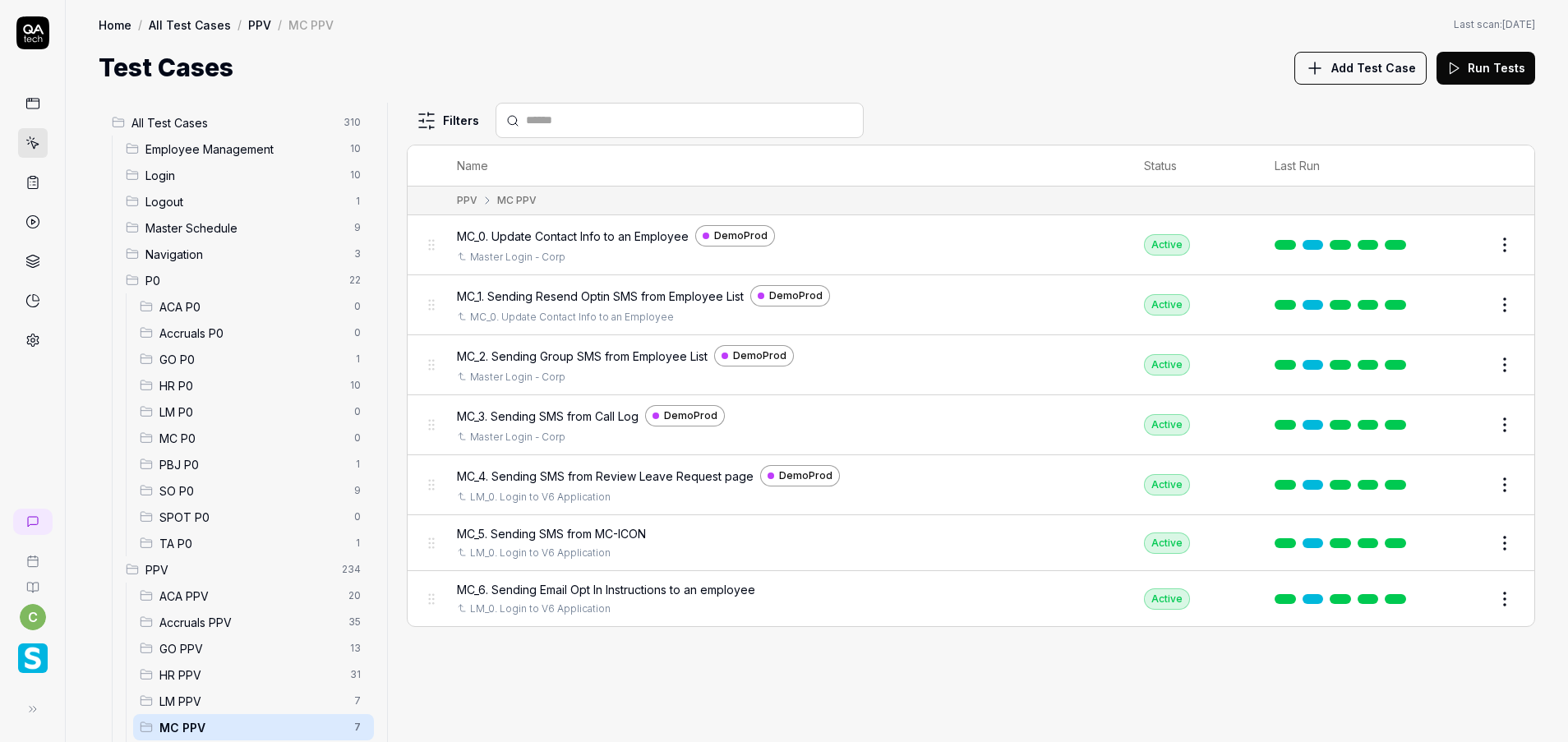
click at [1471, 477] on button "Edit" at bounding box center [1465, 484] width 39 height 26
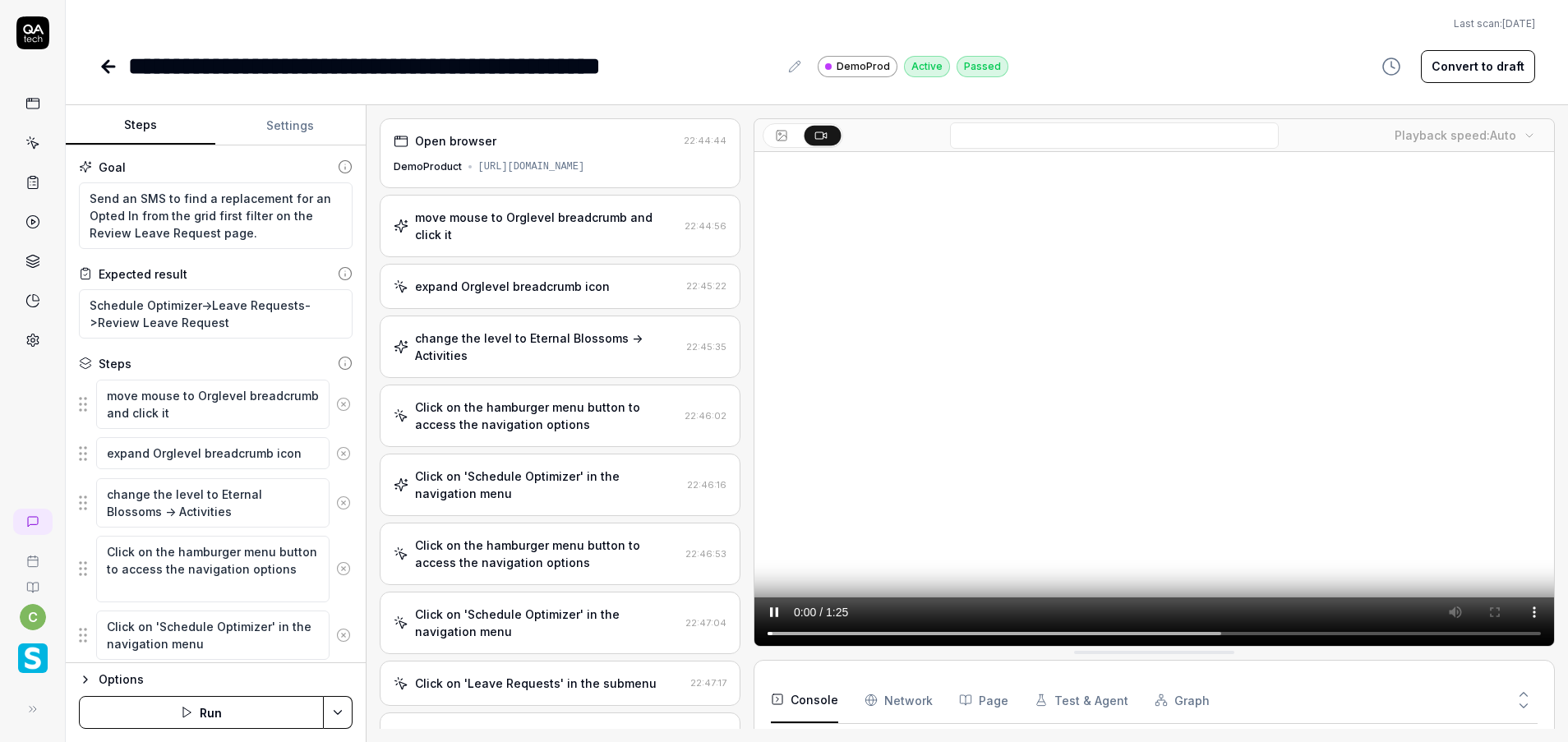
scroll to position [141, 0]
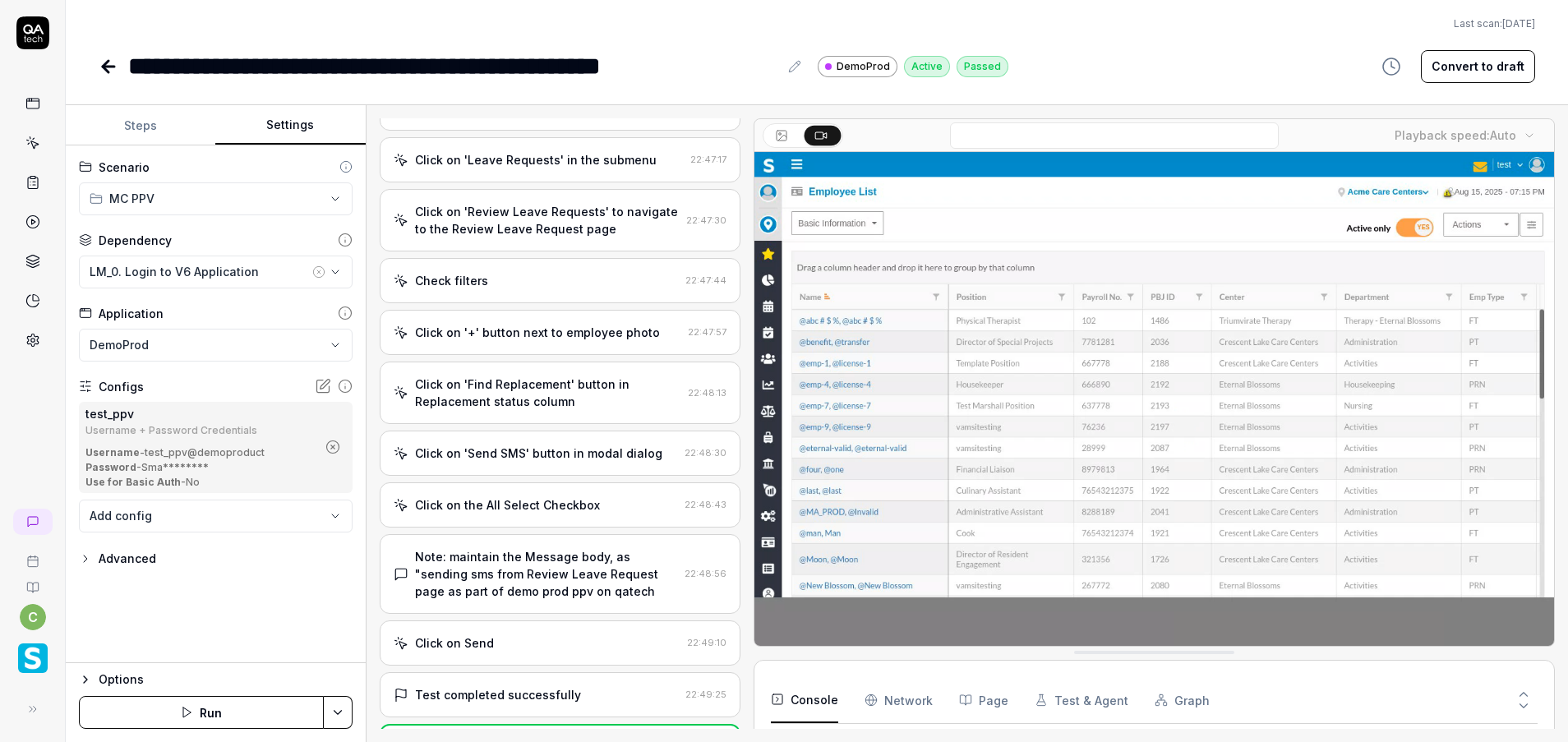
type textarea "*"
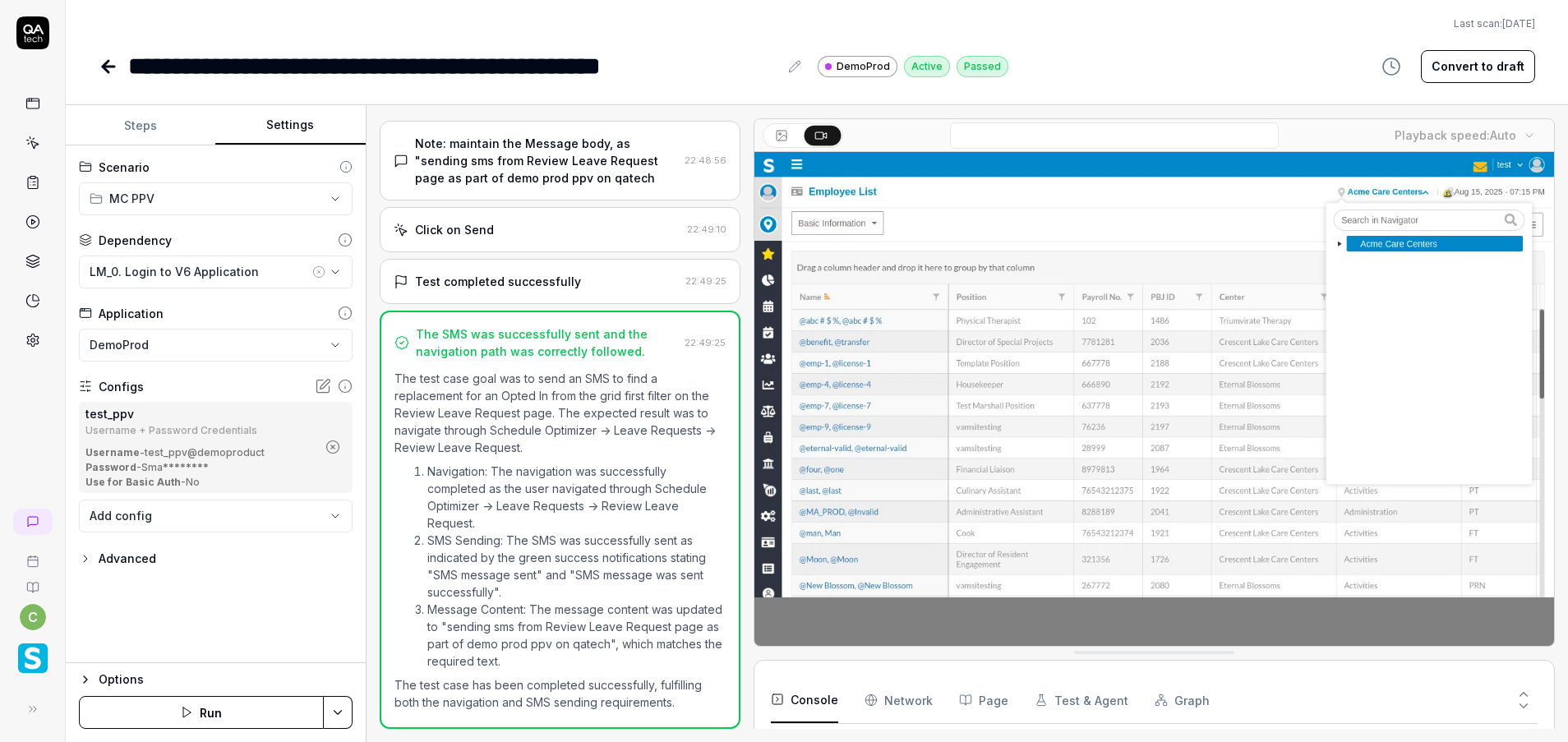
click at [284, 133] on button "Settings" at bounding box center [290, 126] width 150 height 39
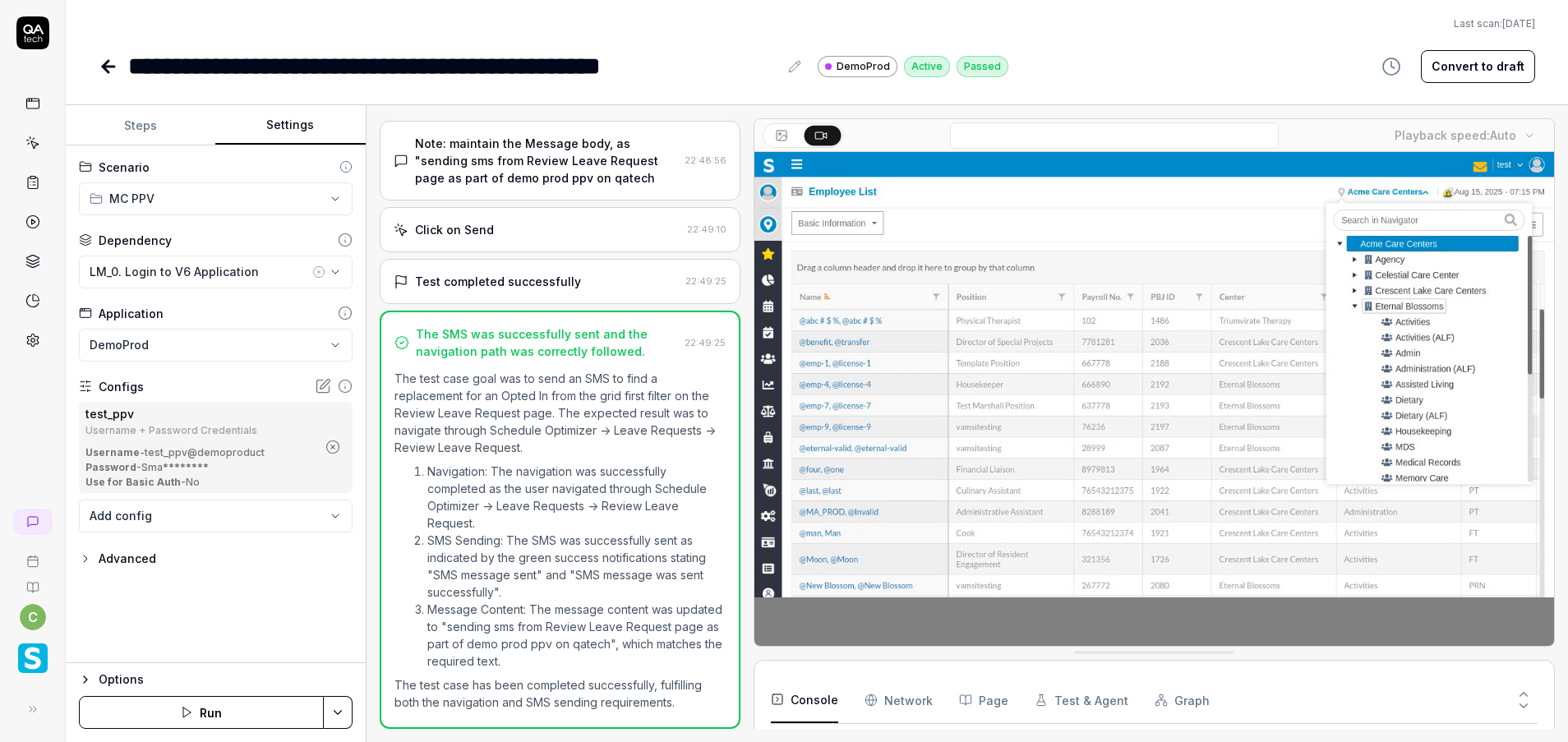
click at [315, 275] on icon "button" at bounding box center [318, 271] width 13 height 13
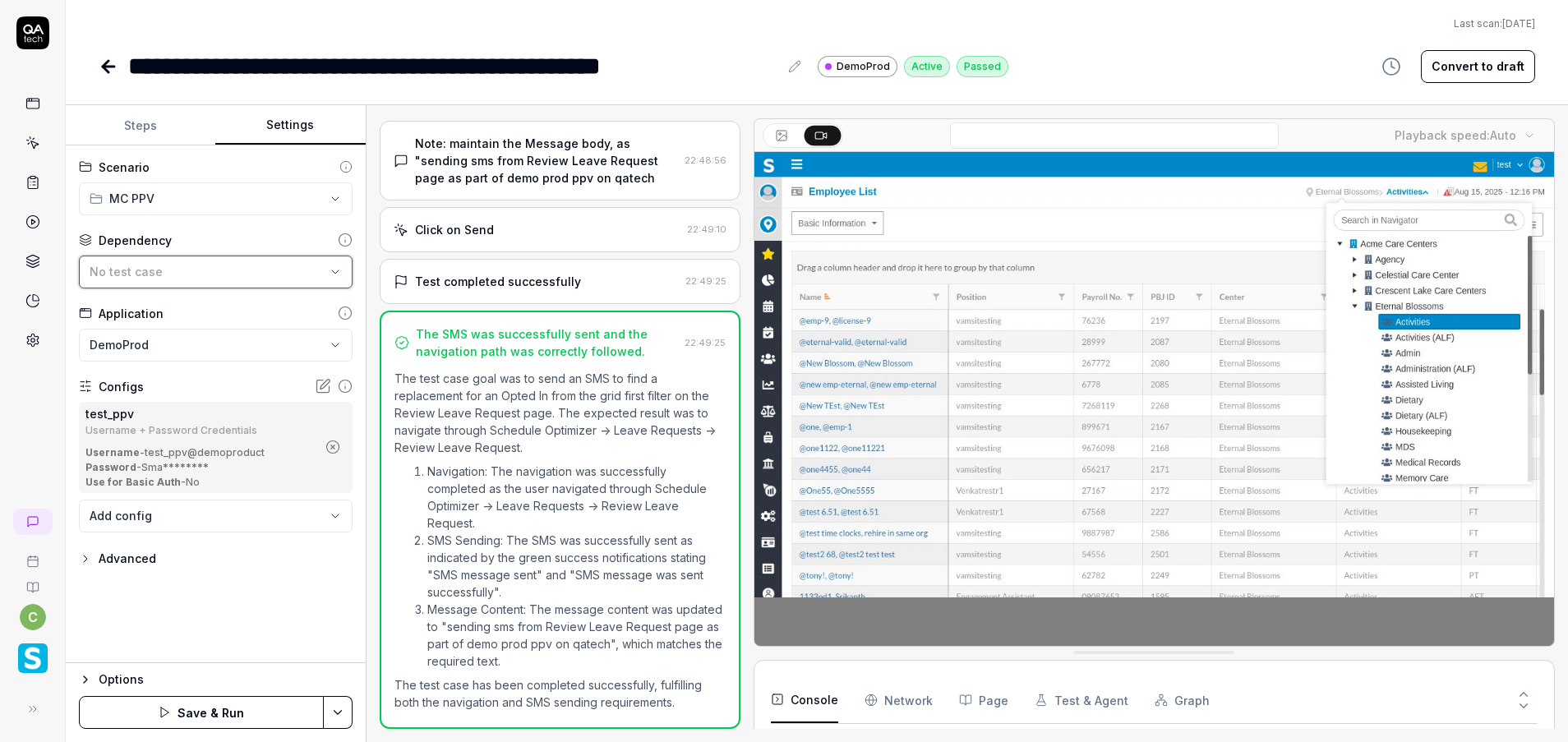
click at [289, 273] on div "No test case" at bounding box center [207, 271] width 236 height 17
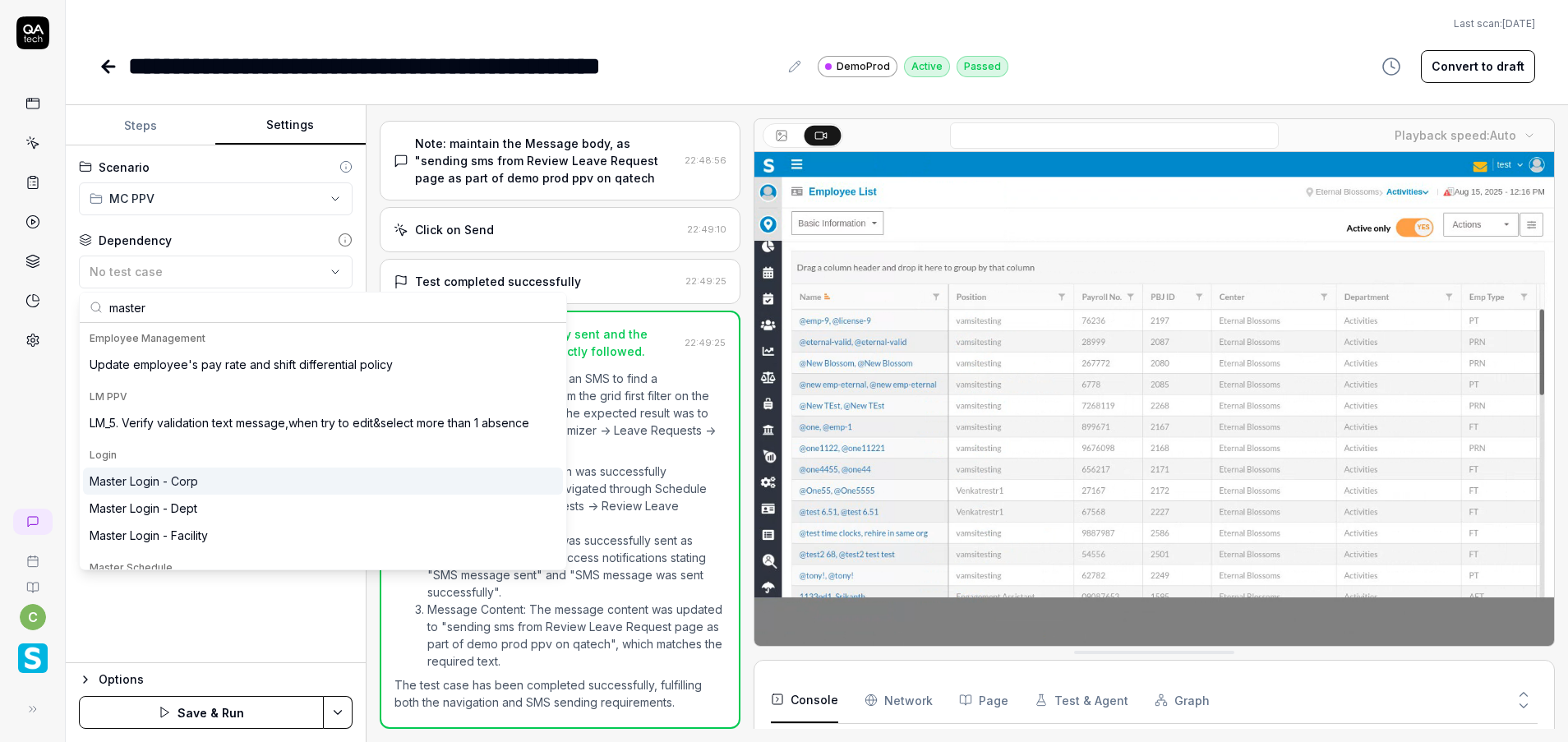
type input "master"
click at [194, 484] on div "Master Login - Corp" at bounding box center [144, 481] width 109 height 17
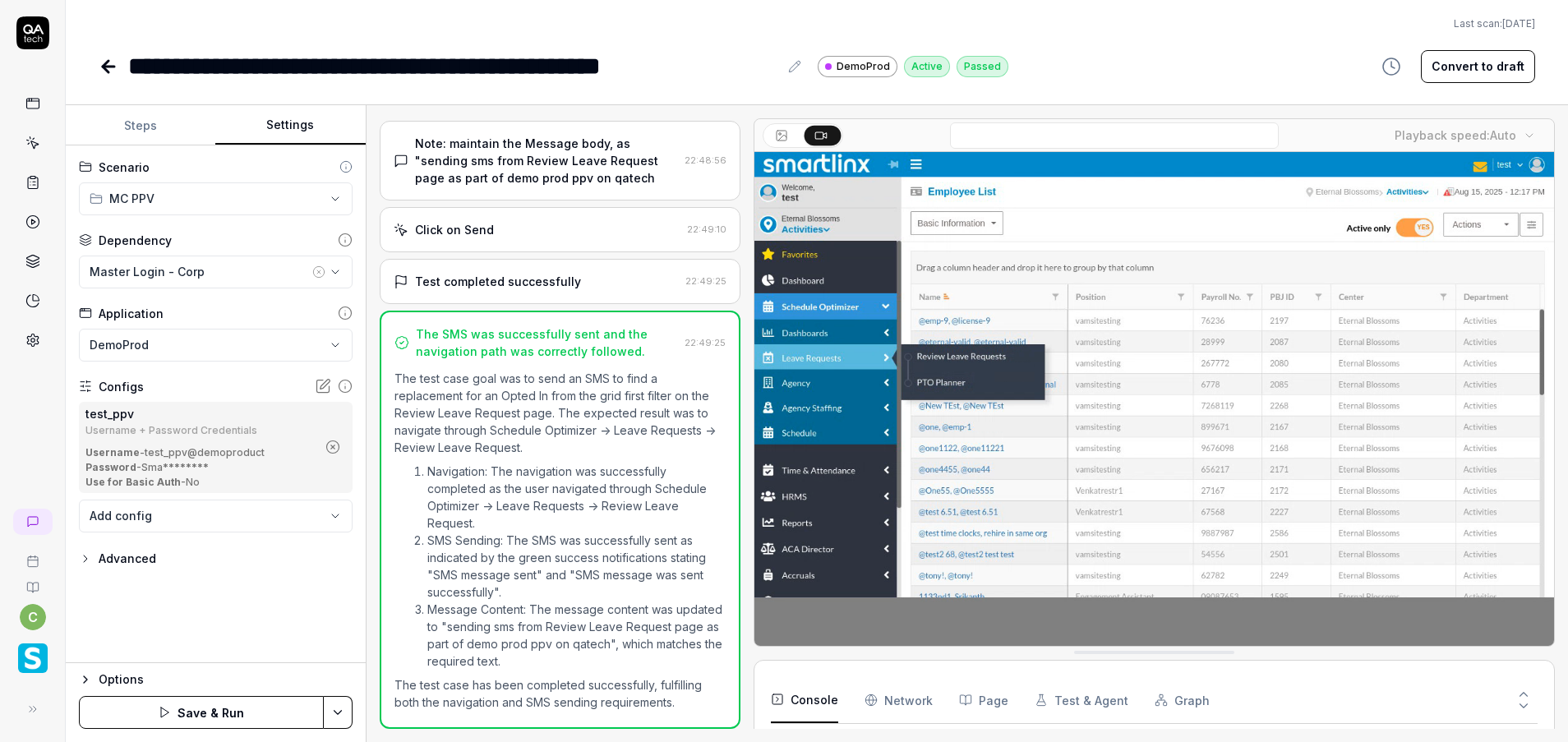
click at [337, 447] on icon "button" at bounding box center [332, 446] width 14 height 14
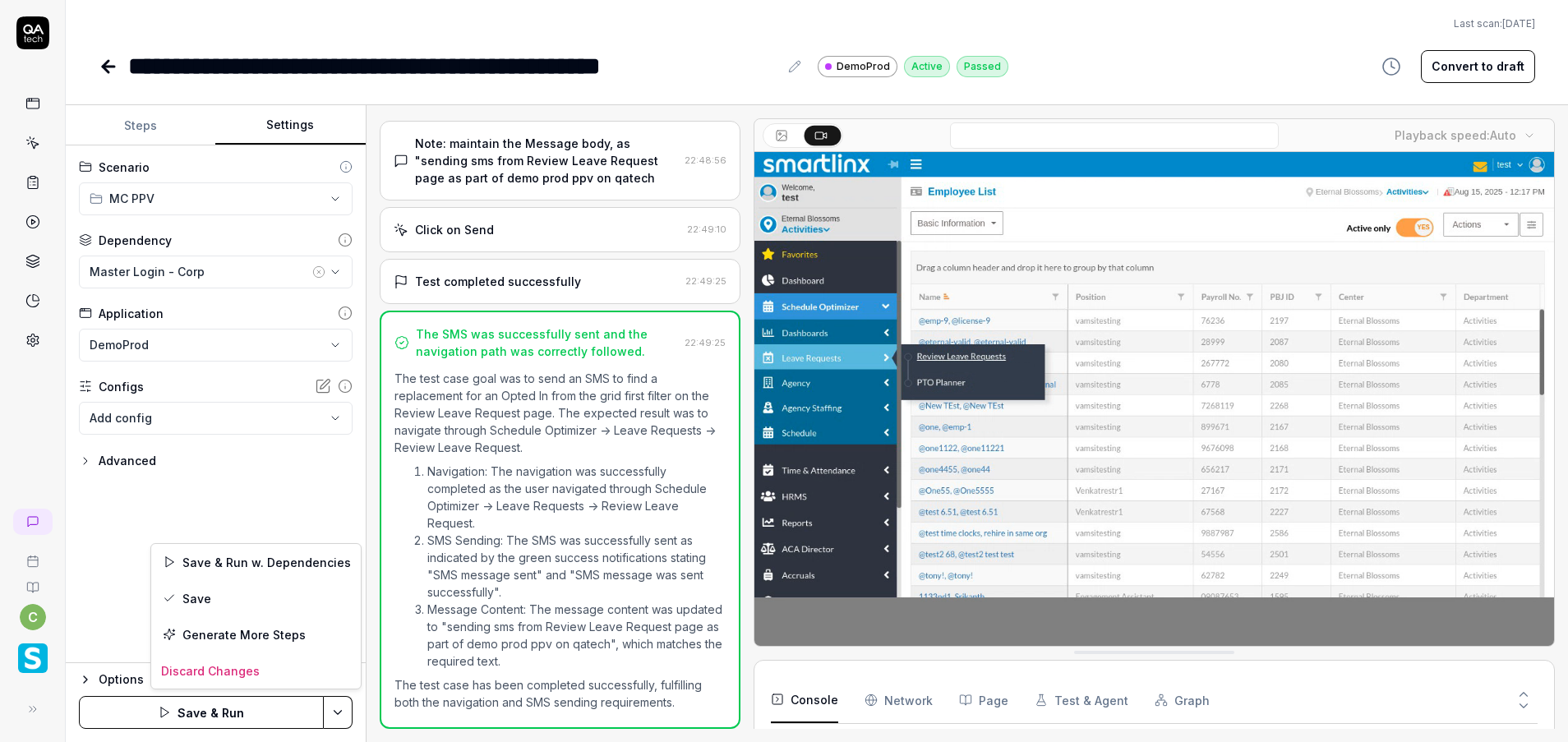
click at [344, 719] on html "**********" at bounding box center [784, 371] width 1568 height 742
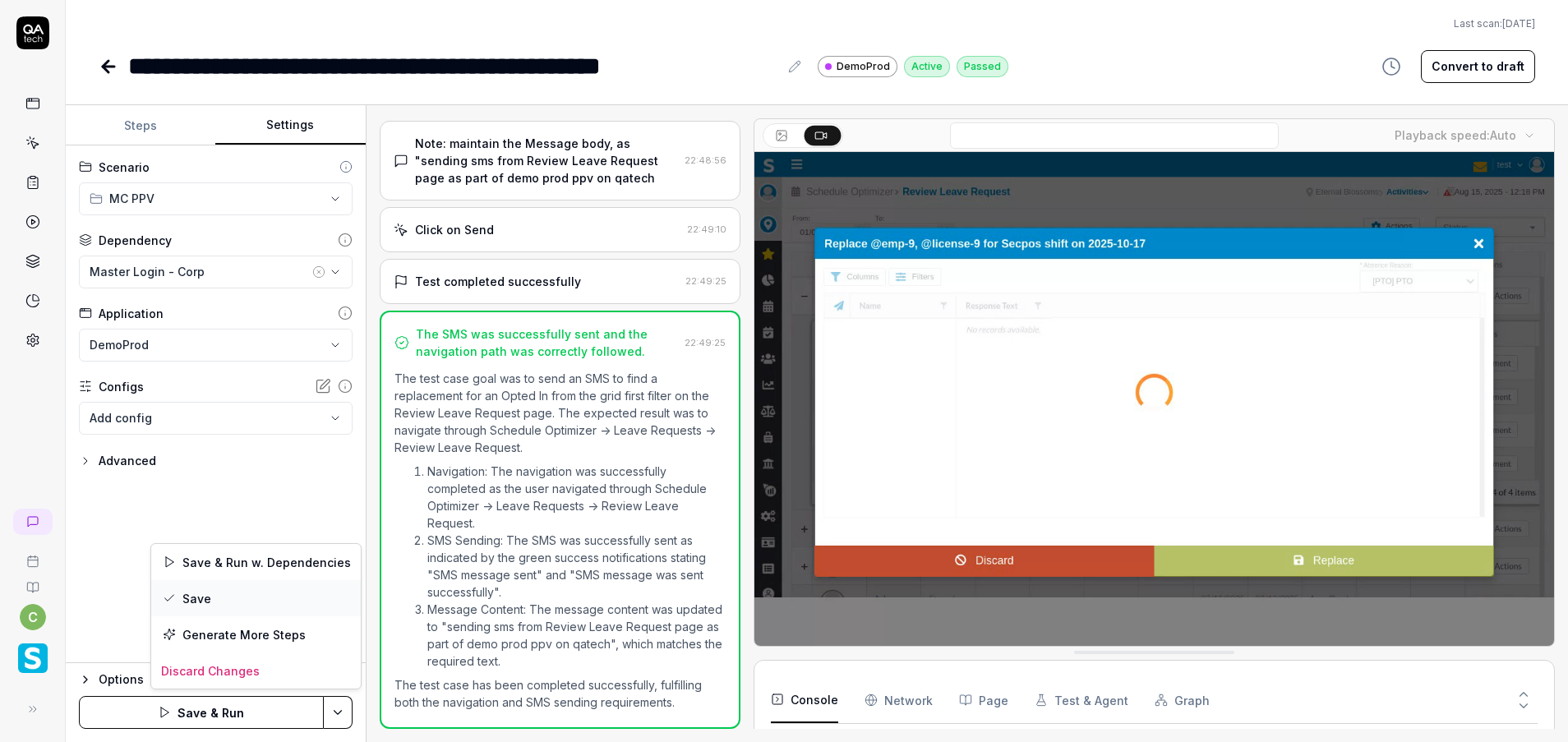
click at [206, 586] on div "Save" at bounding box center [256, 598] width 209 height 37
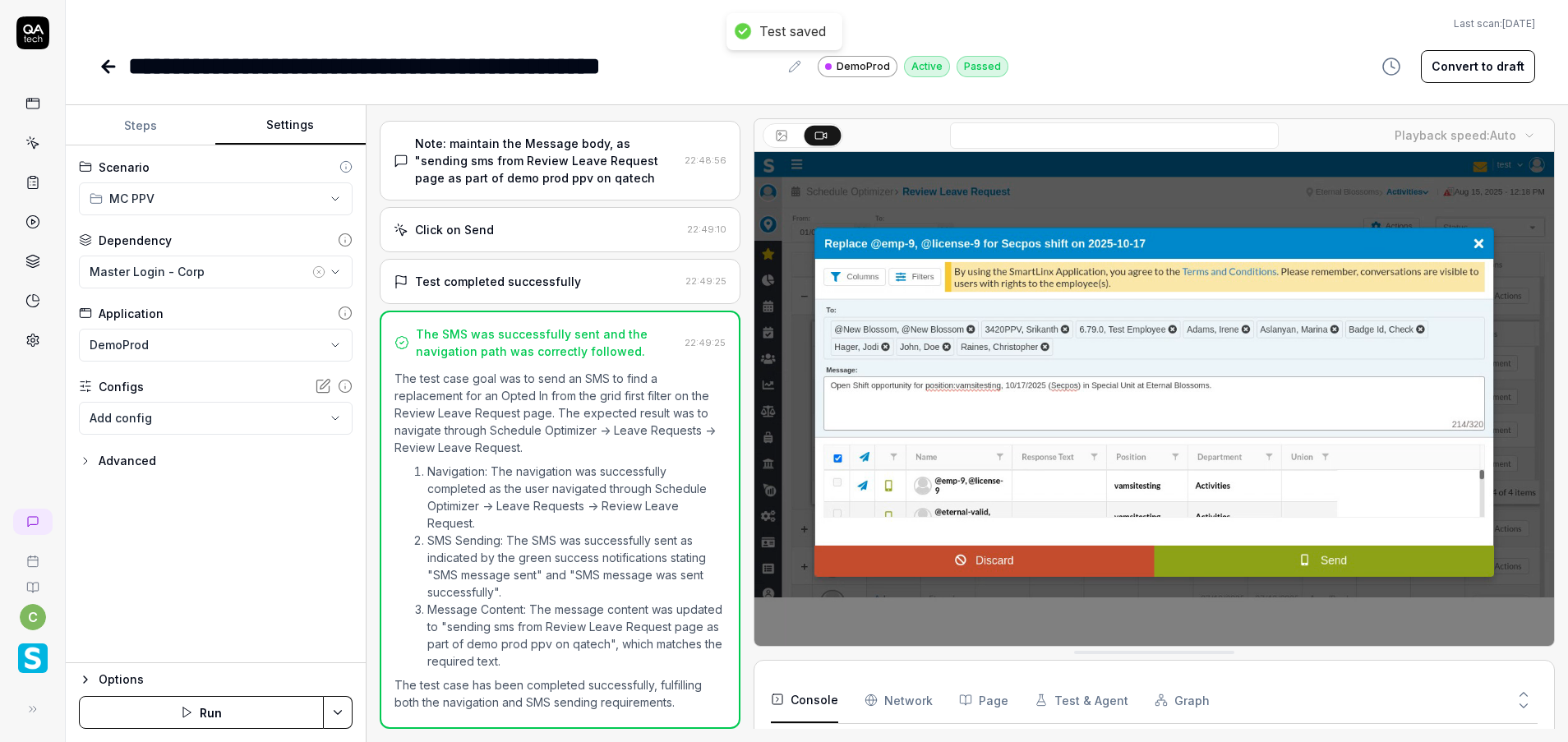
click at [103, 70] on icon at bounding box center [108, 66] width 20 height 20
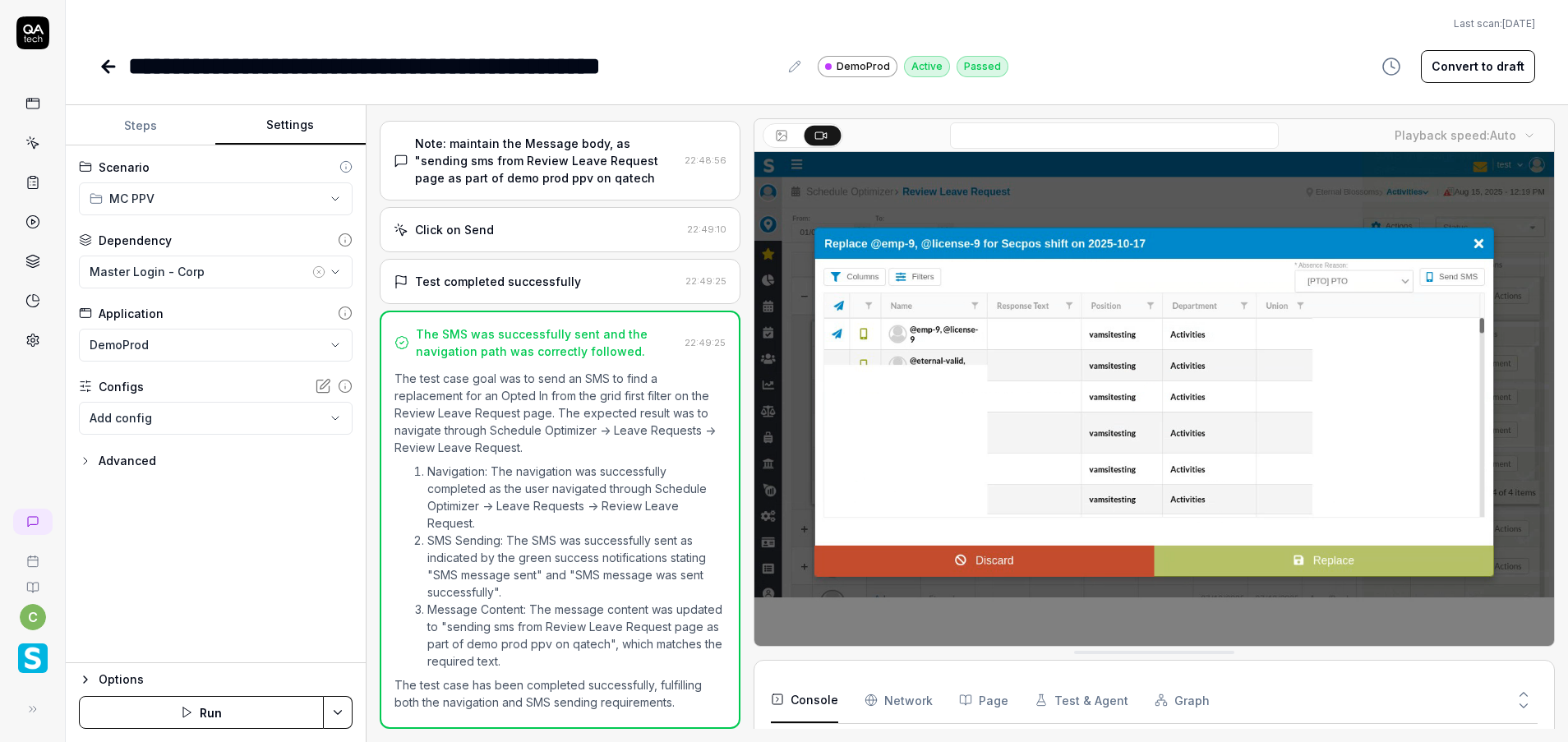
click at [105, 63] on icon at bounding box center [105, 67] width 6 height 12
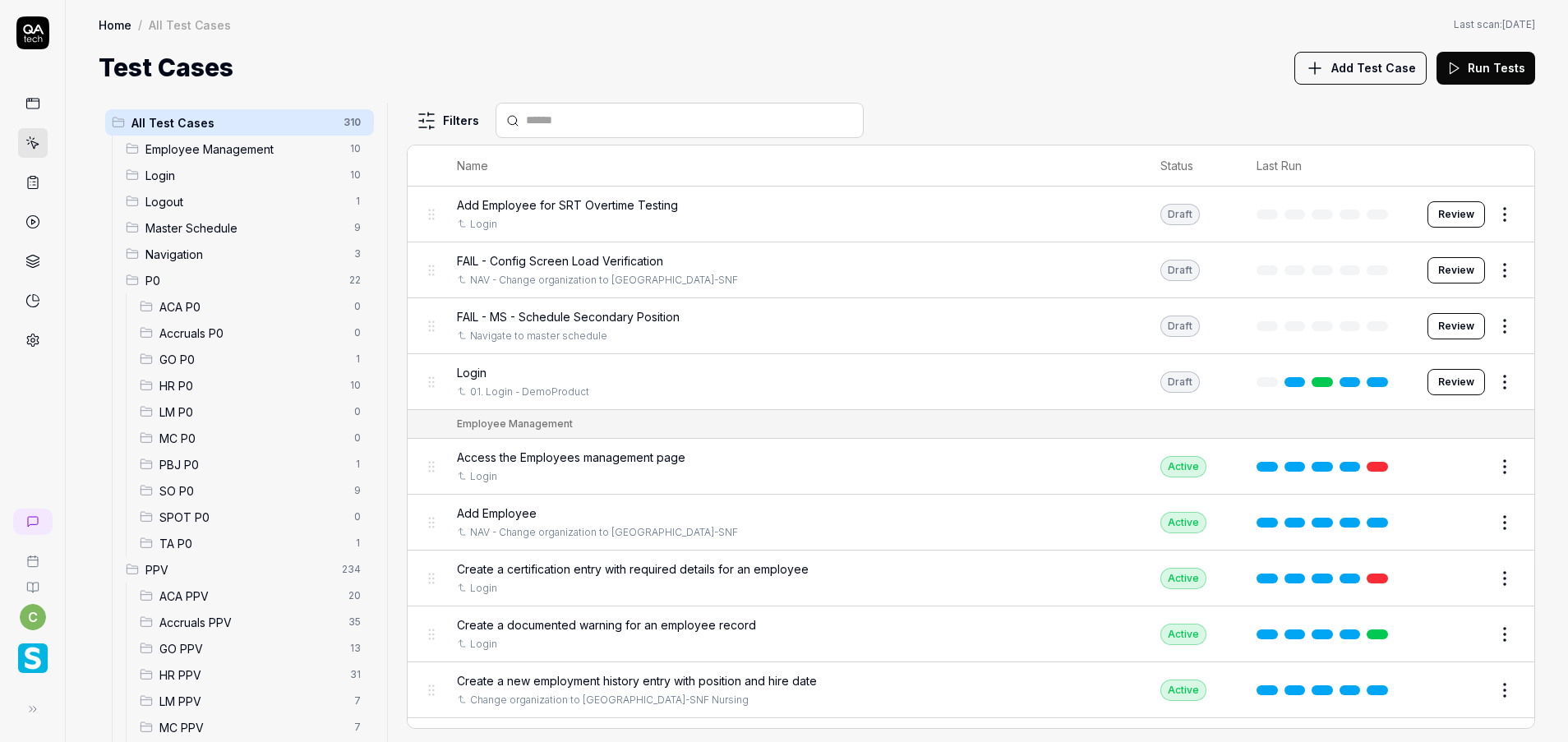
click at [174, 726] on span "MC PPV" at bounding box center [251, 728] width 185 height 17
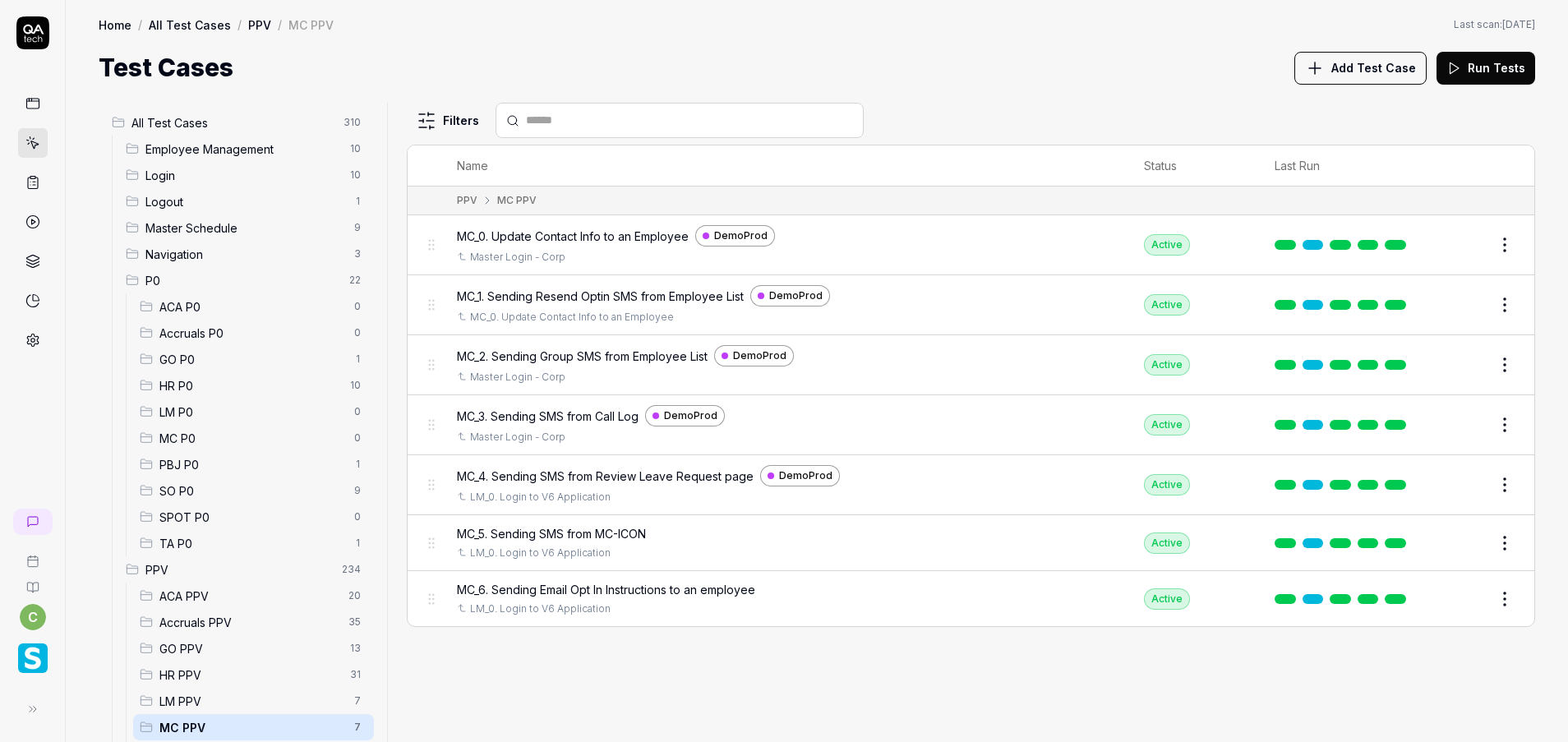
click at [1473, 607] on button "Edit" at bounding box center [1465, 598] width 39 height 26
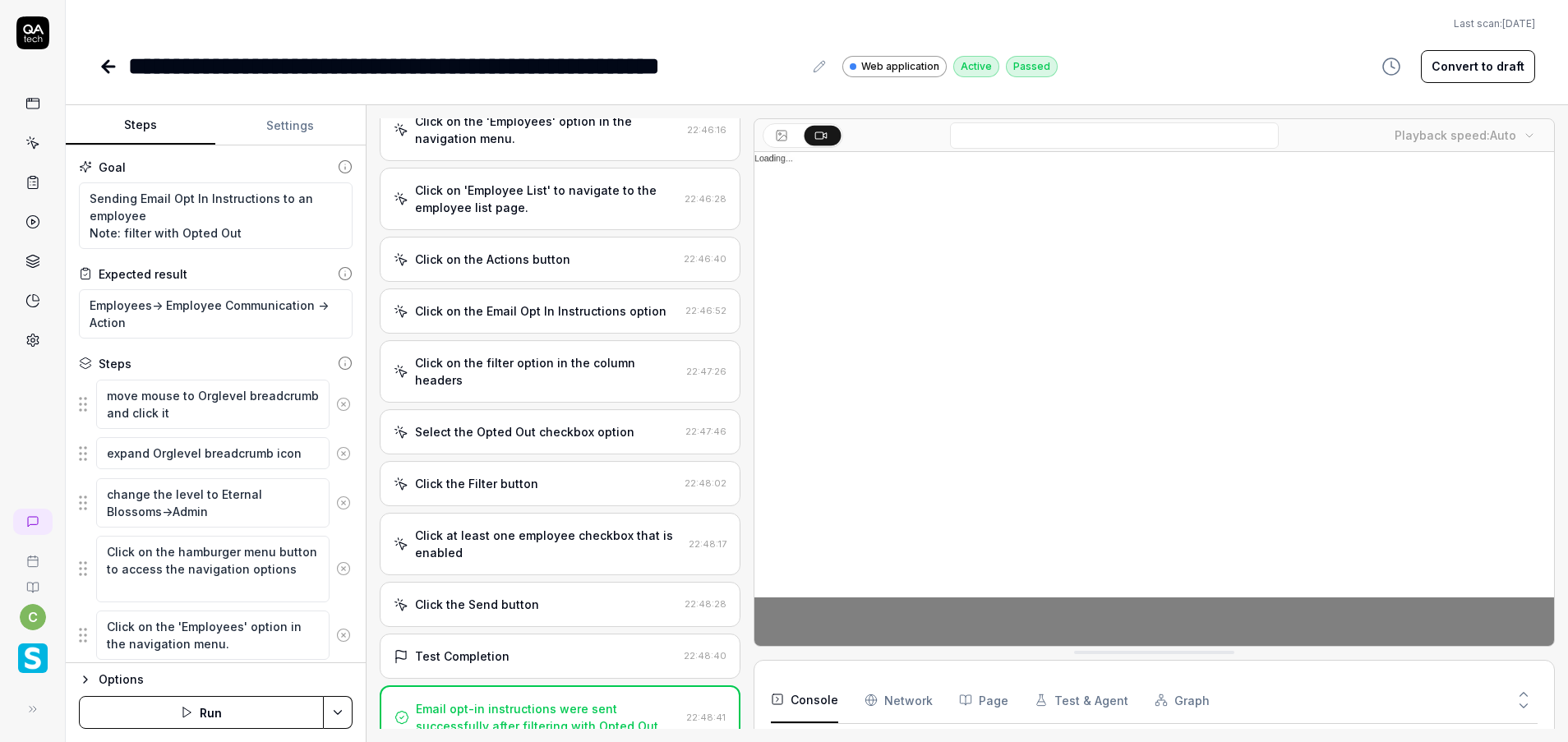
type textarea "*"
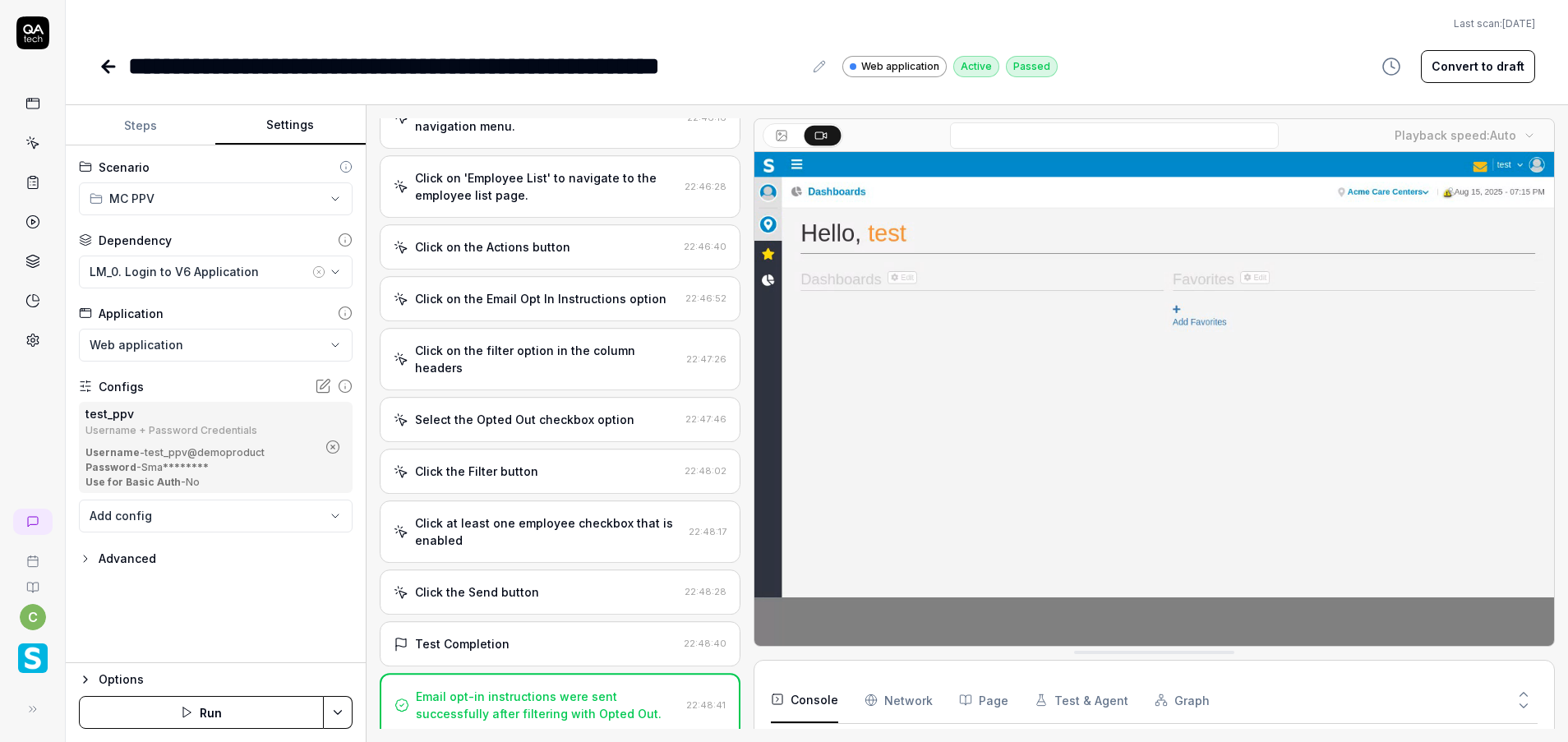
scroll to position [544, 0]
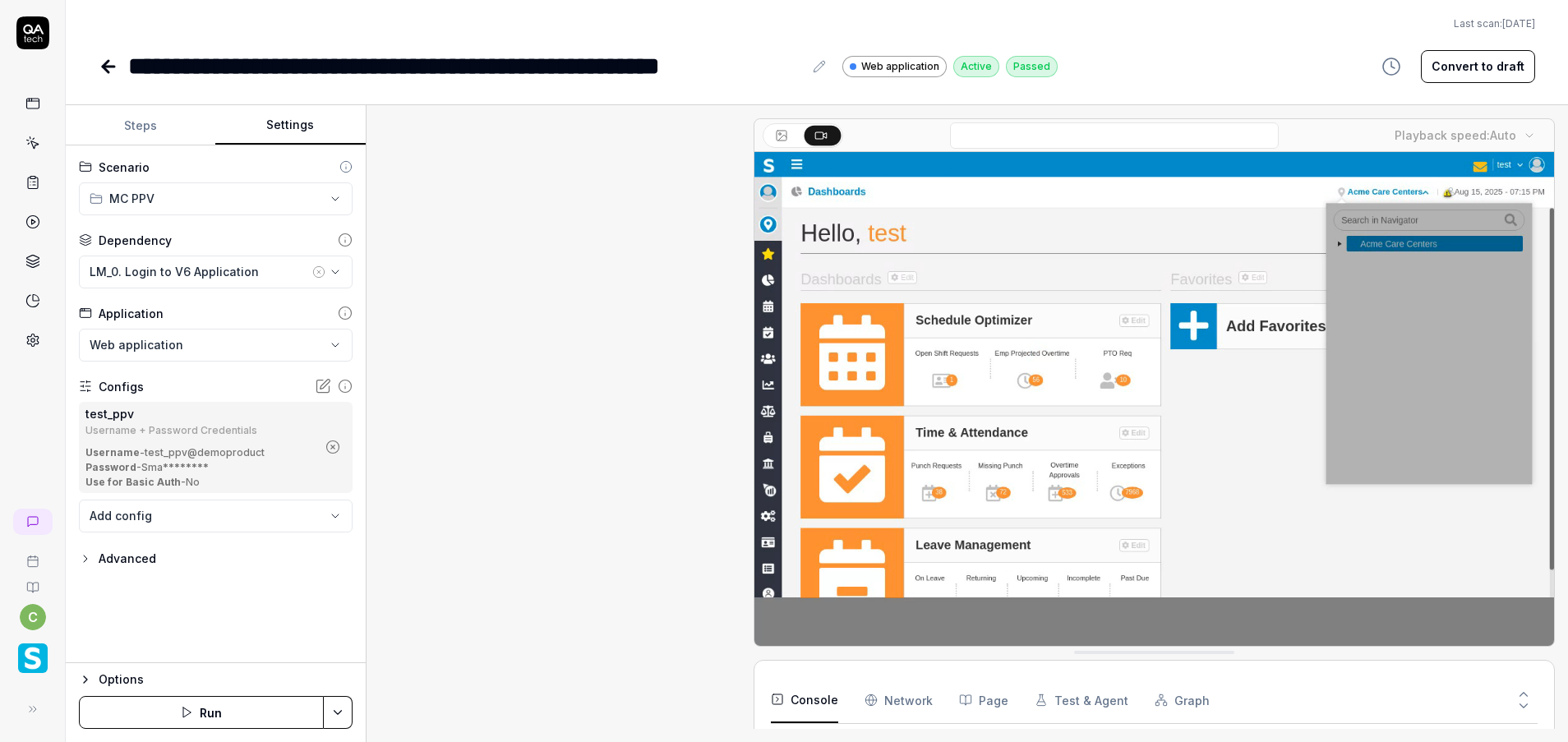
click at [278, 113] on button "Settings" at bounding box center [290, 126] width 150 height 39
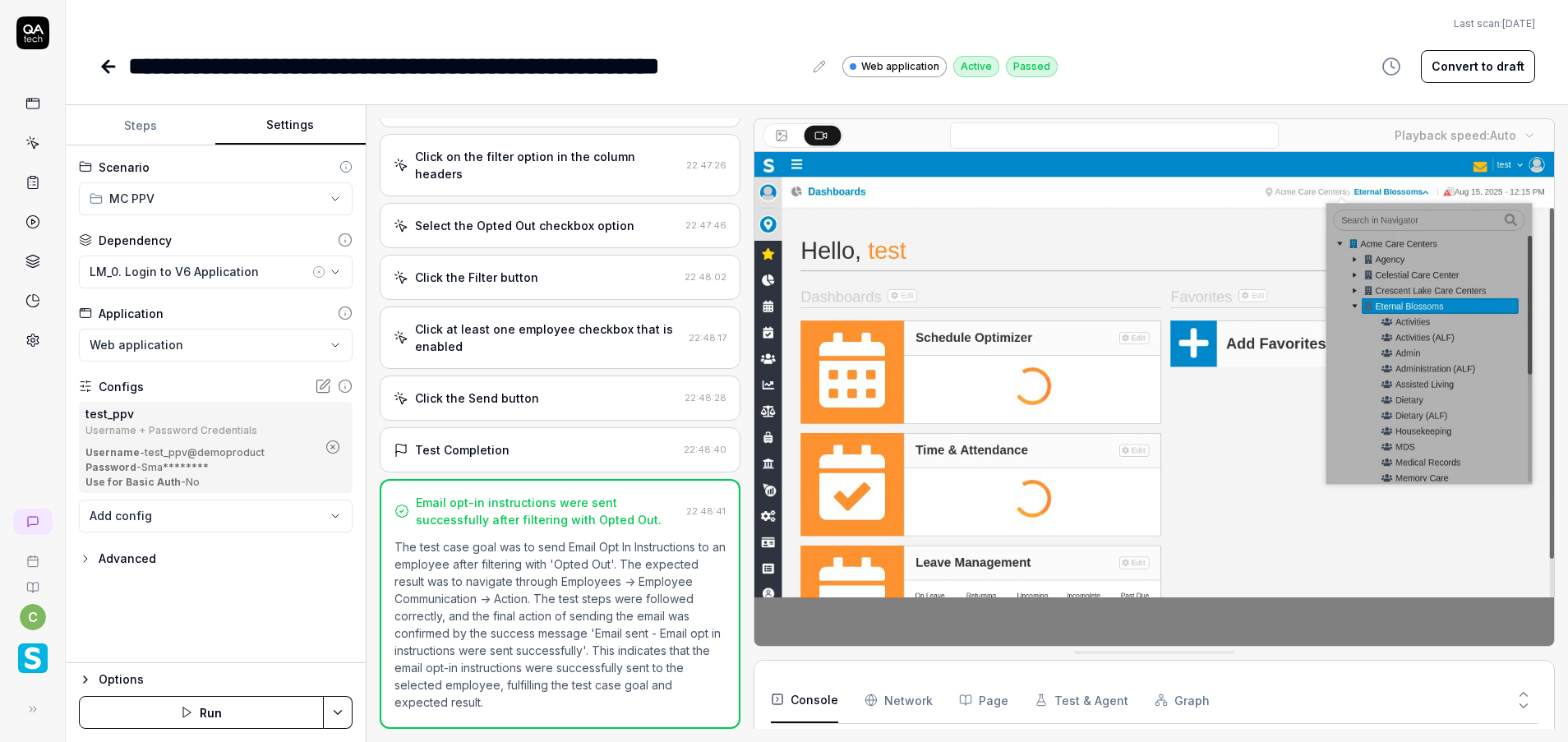
click at [320, 271] on icon "button" at bounding box center [318, 271] width 13 height 13
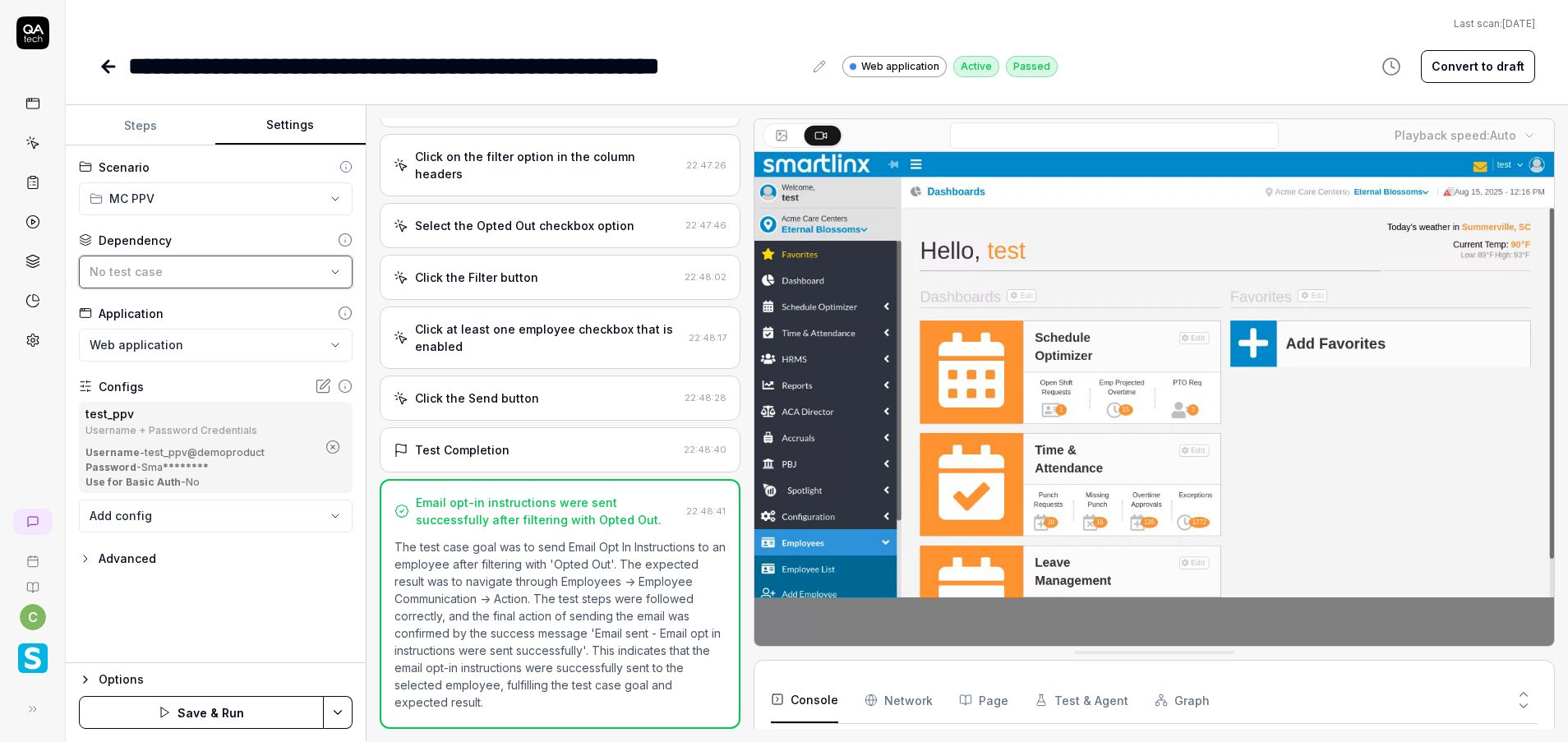
click at [304, 273] on div "No test case" at bounding box center [207, 271] width 236 height 17
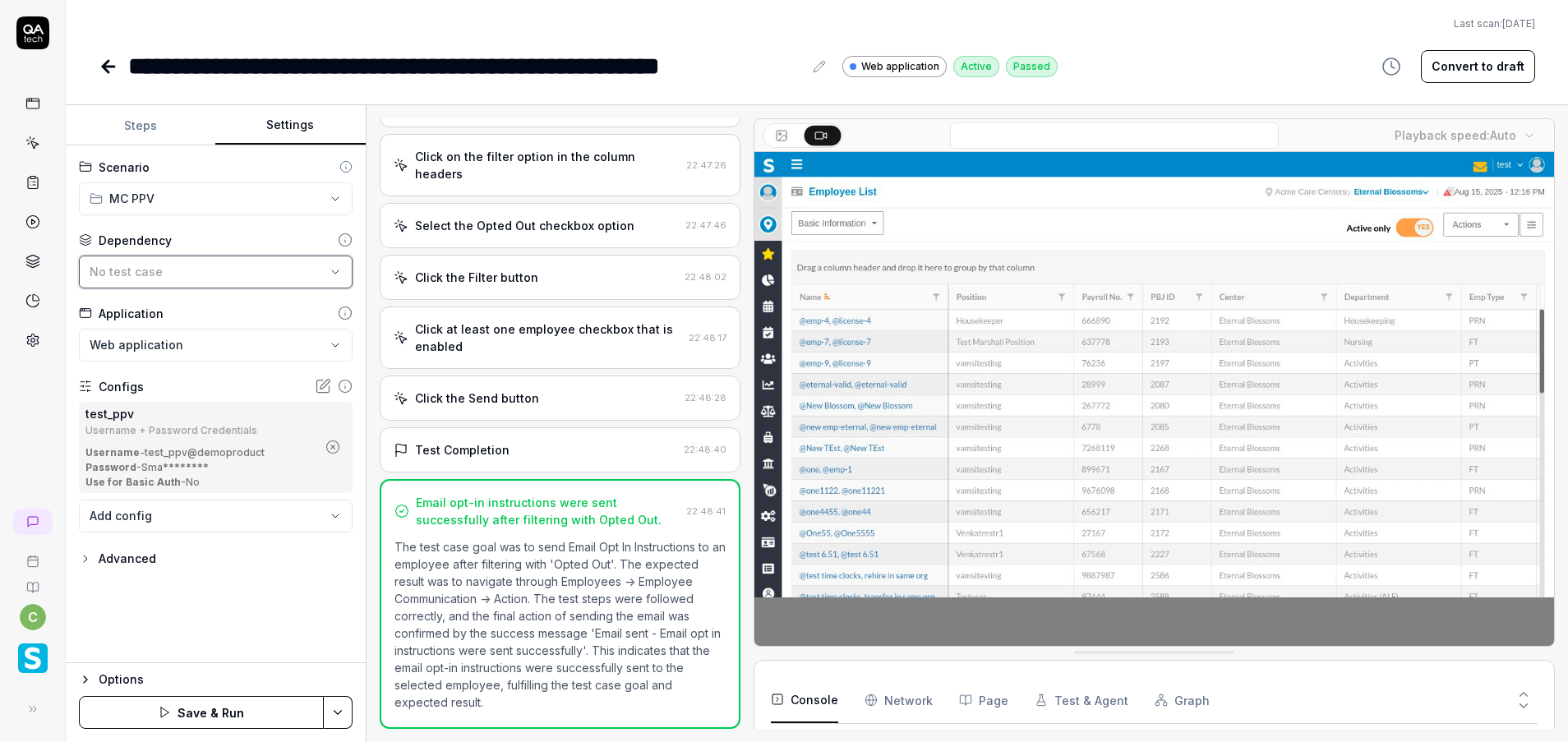
click at [270, 278] on div "No test case" at bounding box center [207, 271] width 236 height 17
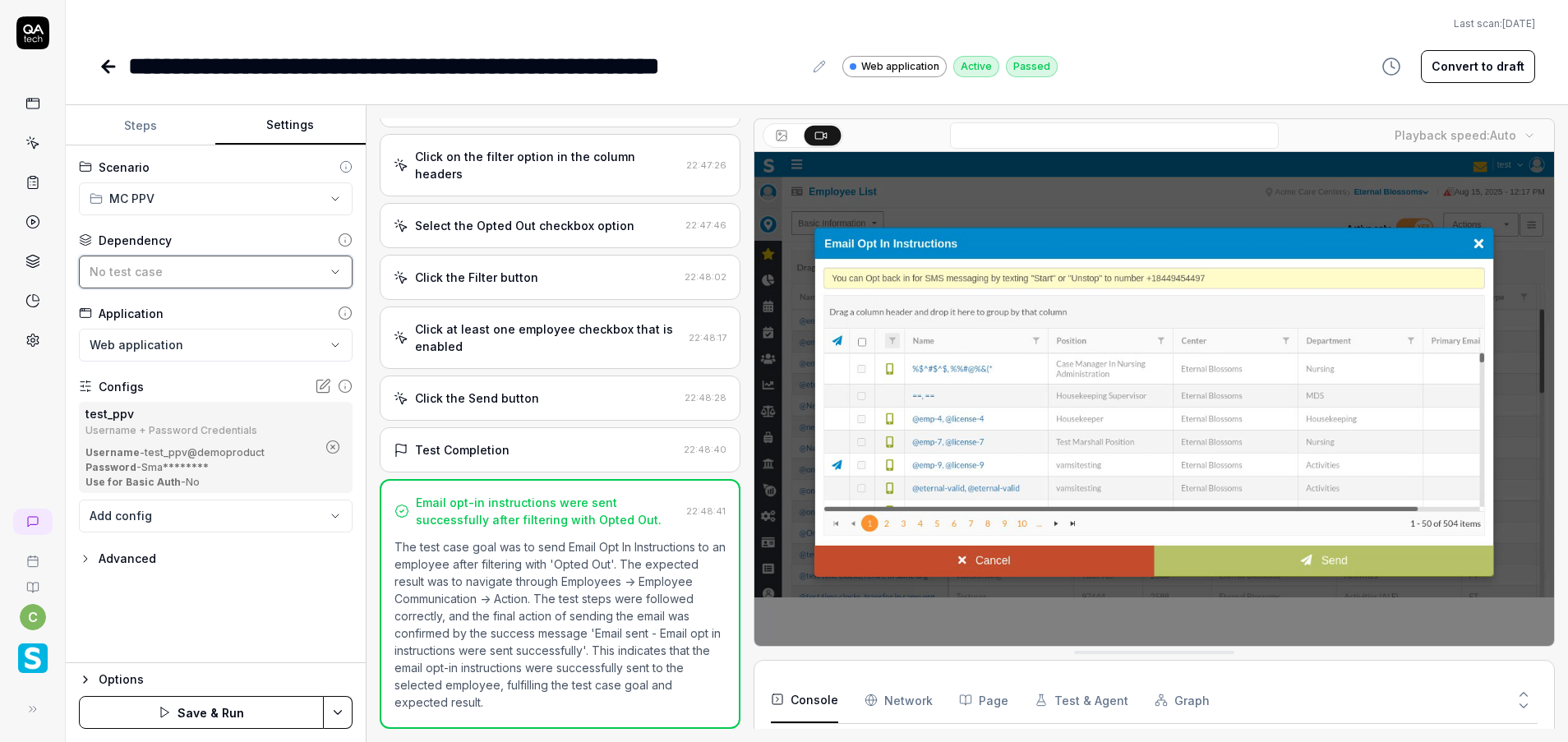
click at [235, 269] on div "No test case" at bounding box center [207, 271] width 236 height 17
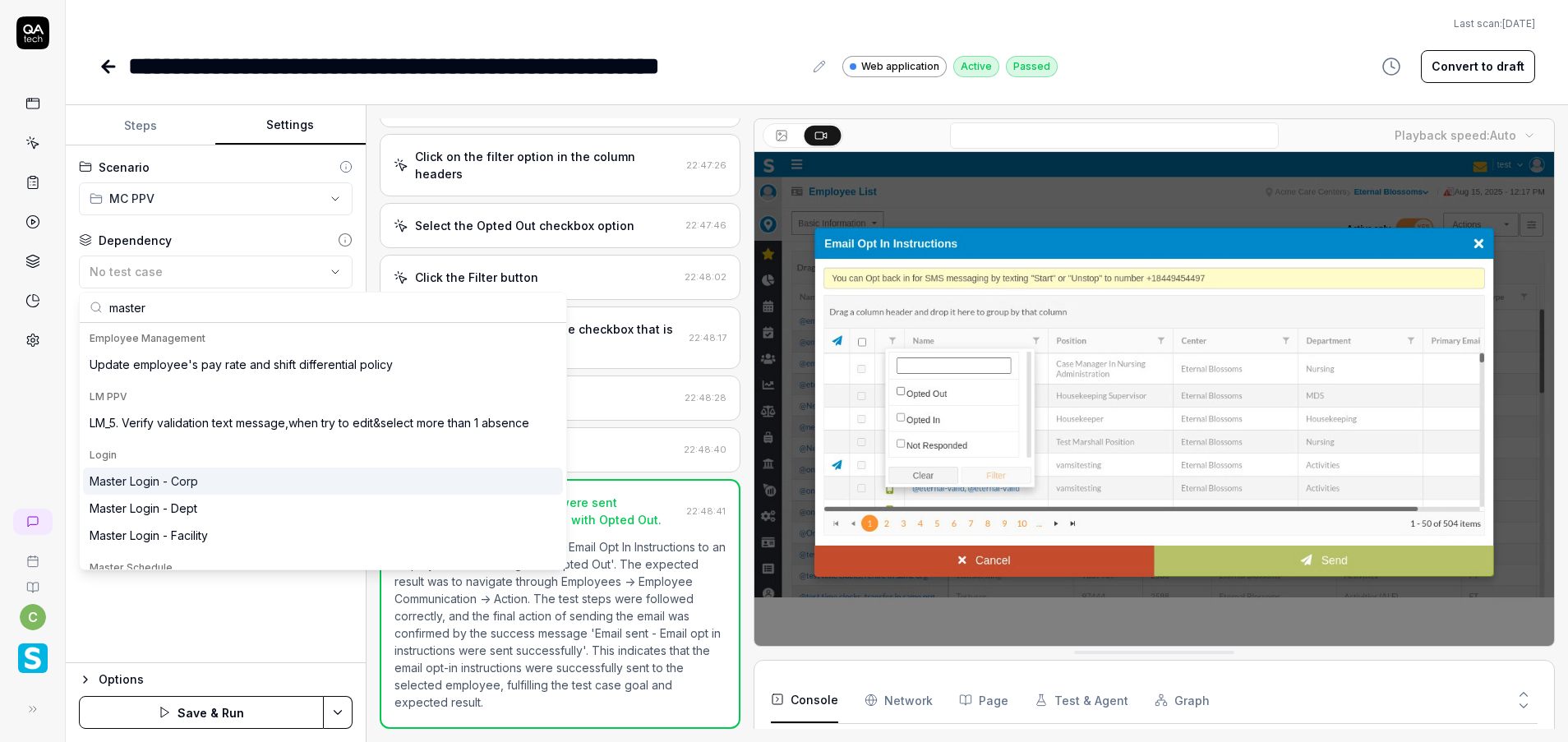
type input "master"
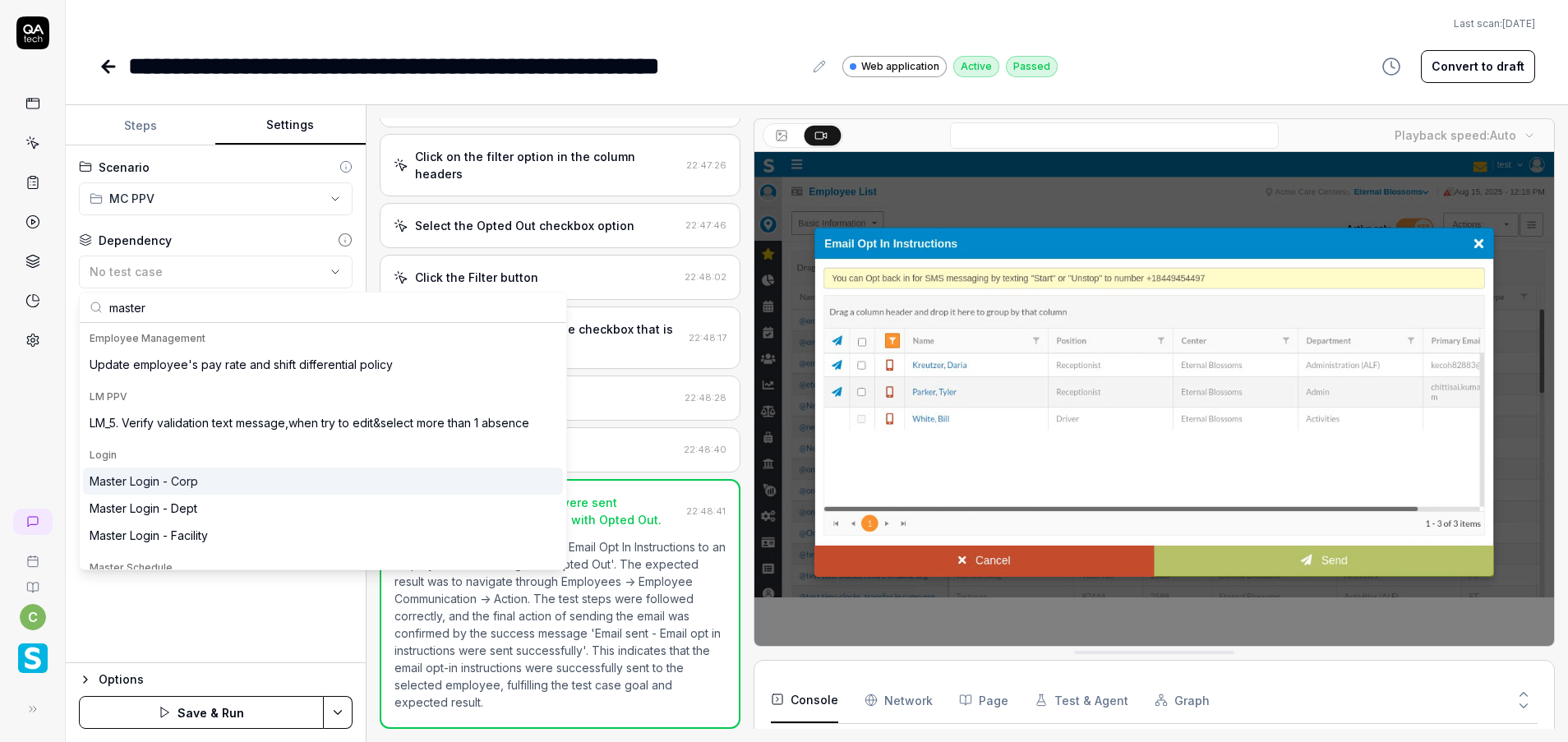
click at [264, 477] on div "Master Login - Corp" at bounding box center [323, 481] width 480 height 27
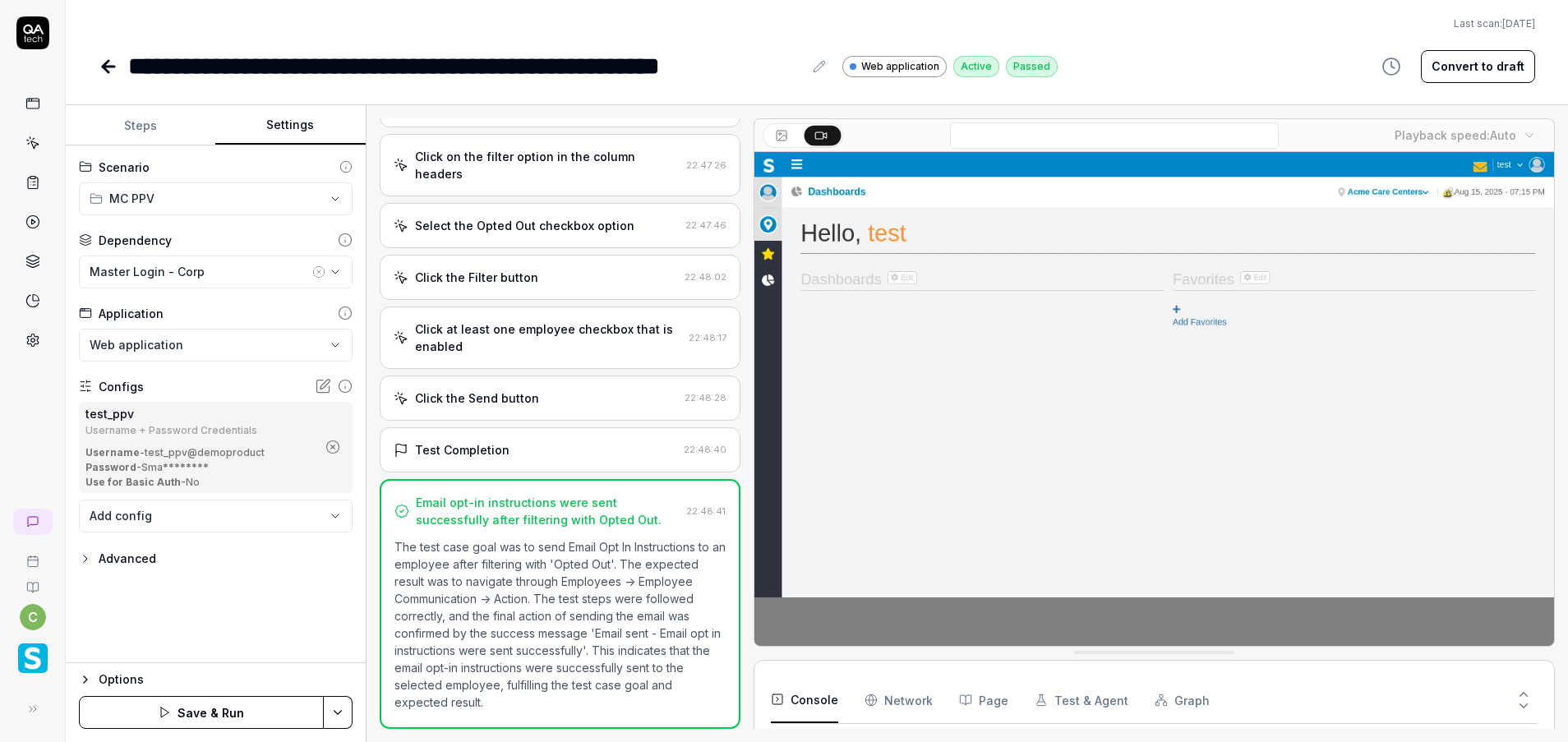
click at [333, 442] on icon "button" at bounding box center [332, 446] width 14 height 14
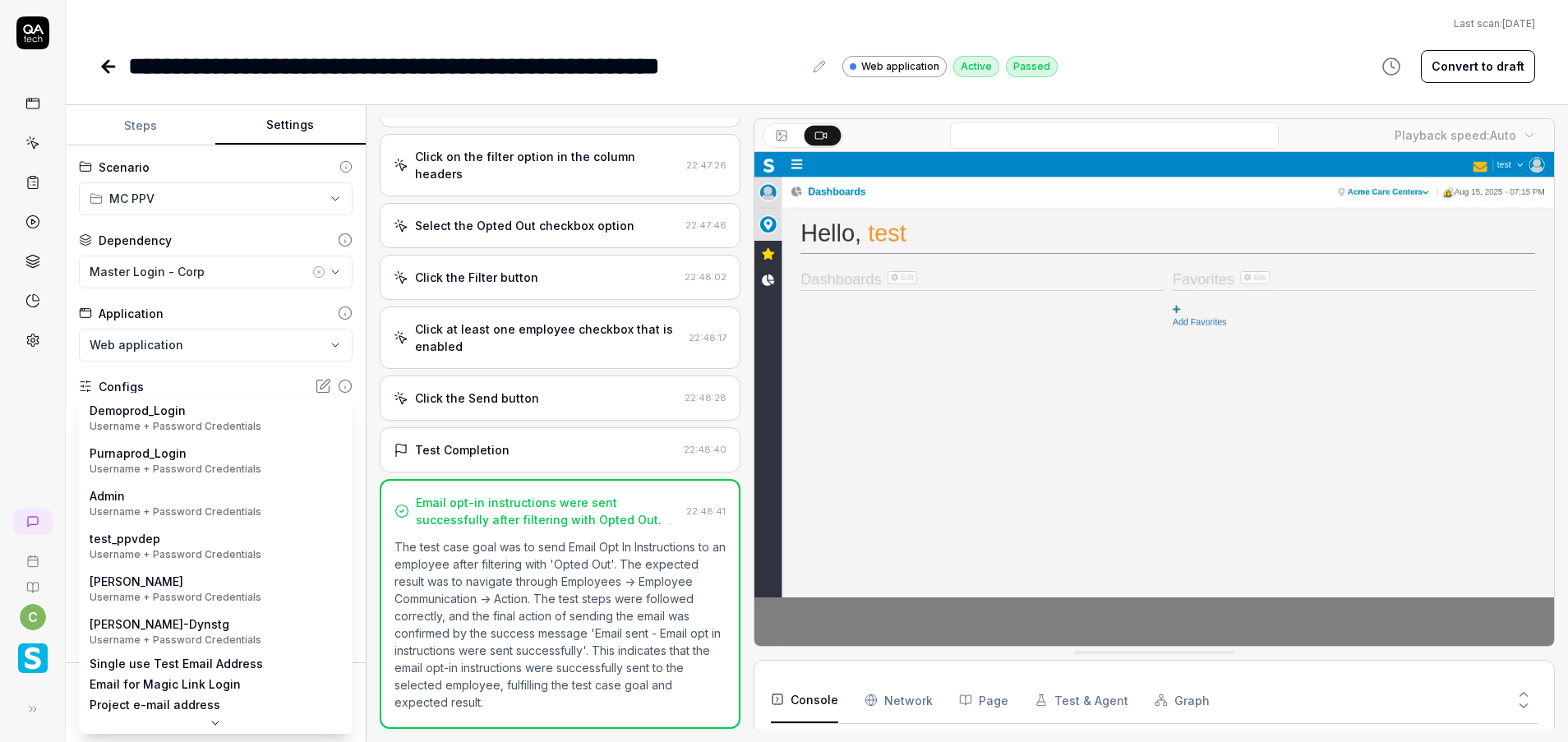
click at [331, 420] on body "**********" at bounding box center [784, 371] width 1568 height 742
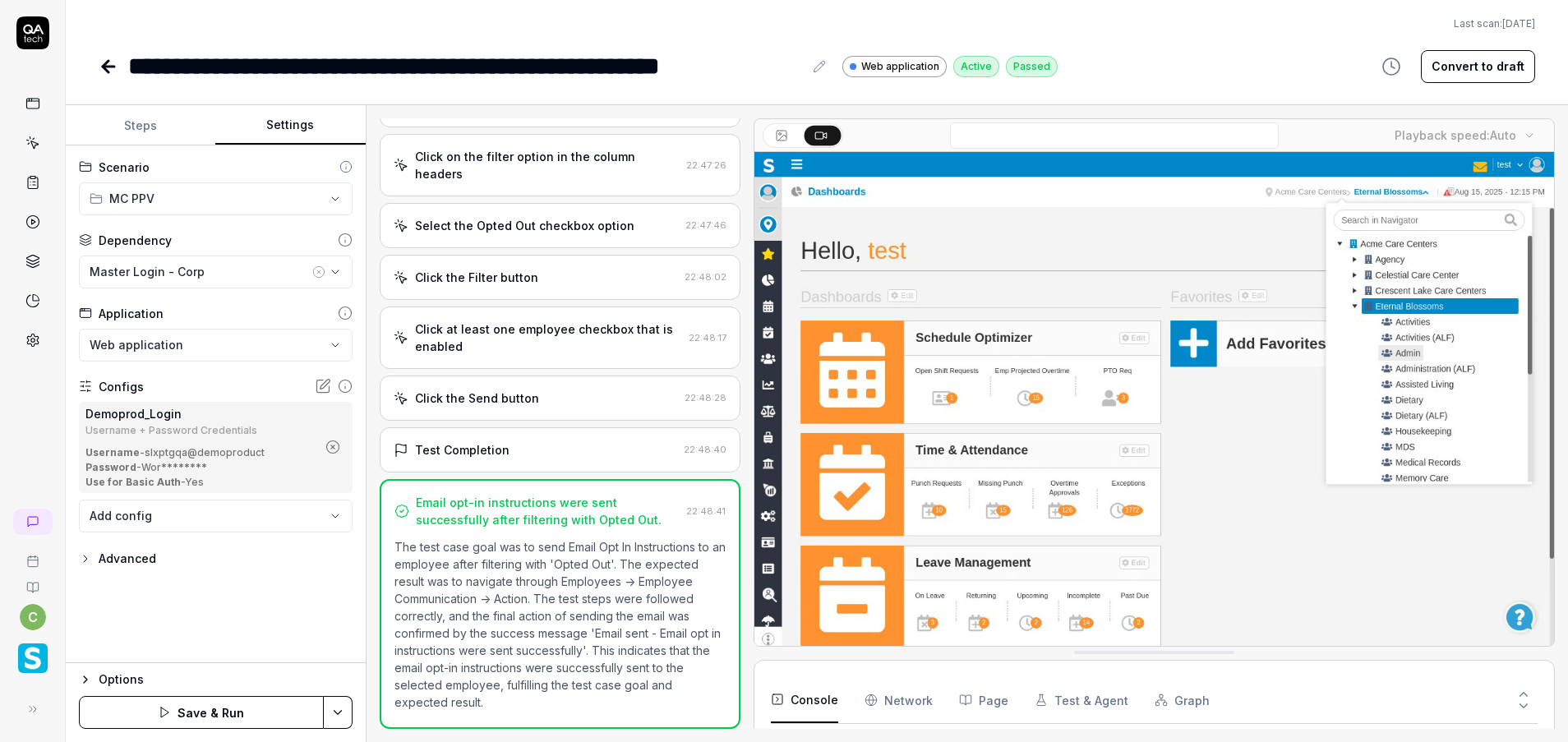
click at [335, 440] on icon "button" at bounding box center [332, 446] width 14 height 14
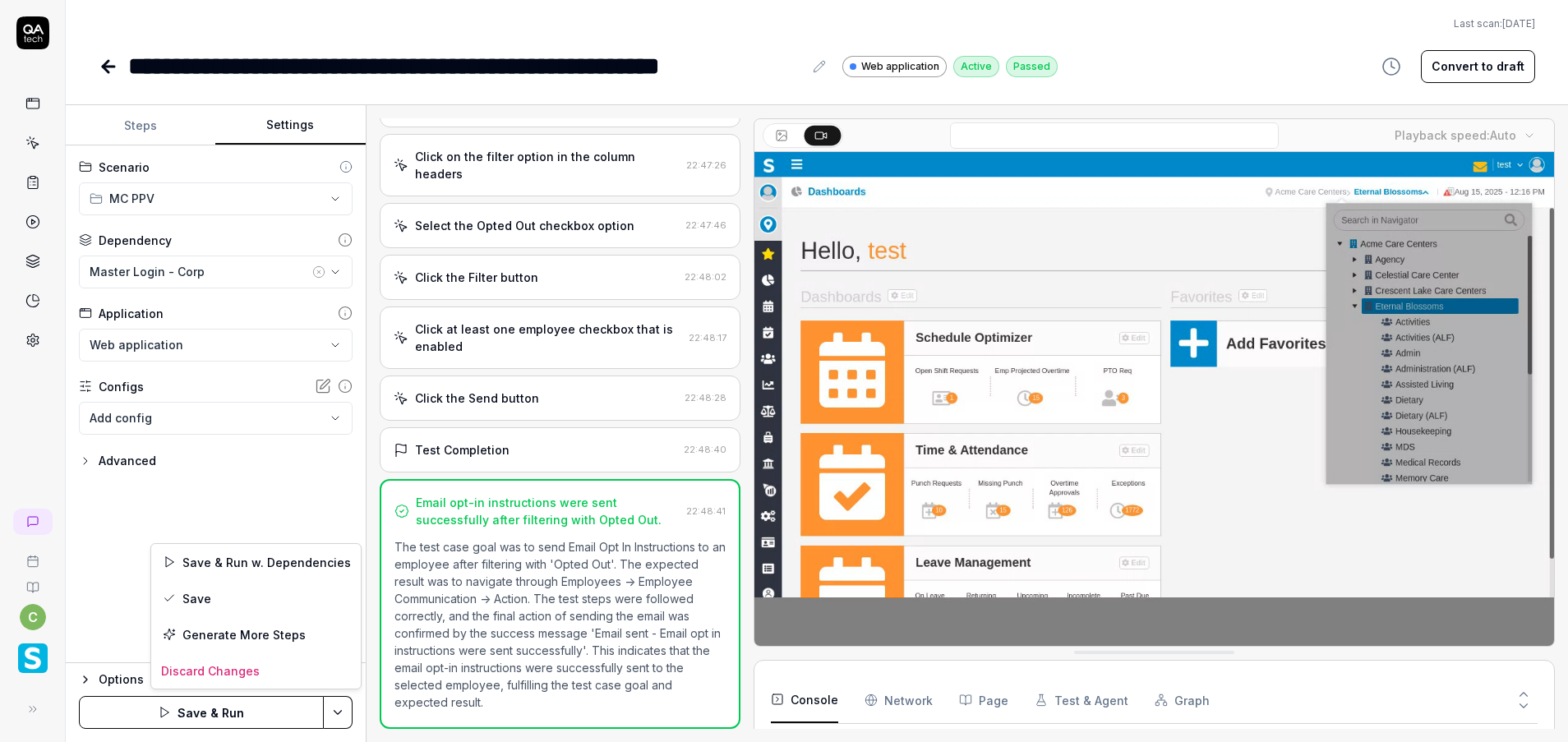
click at [341, 709] on html "**********" at bounding box center [784, 371] width 1568 height 742
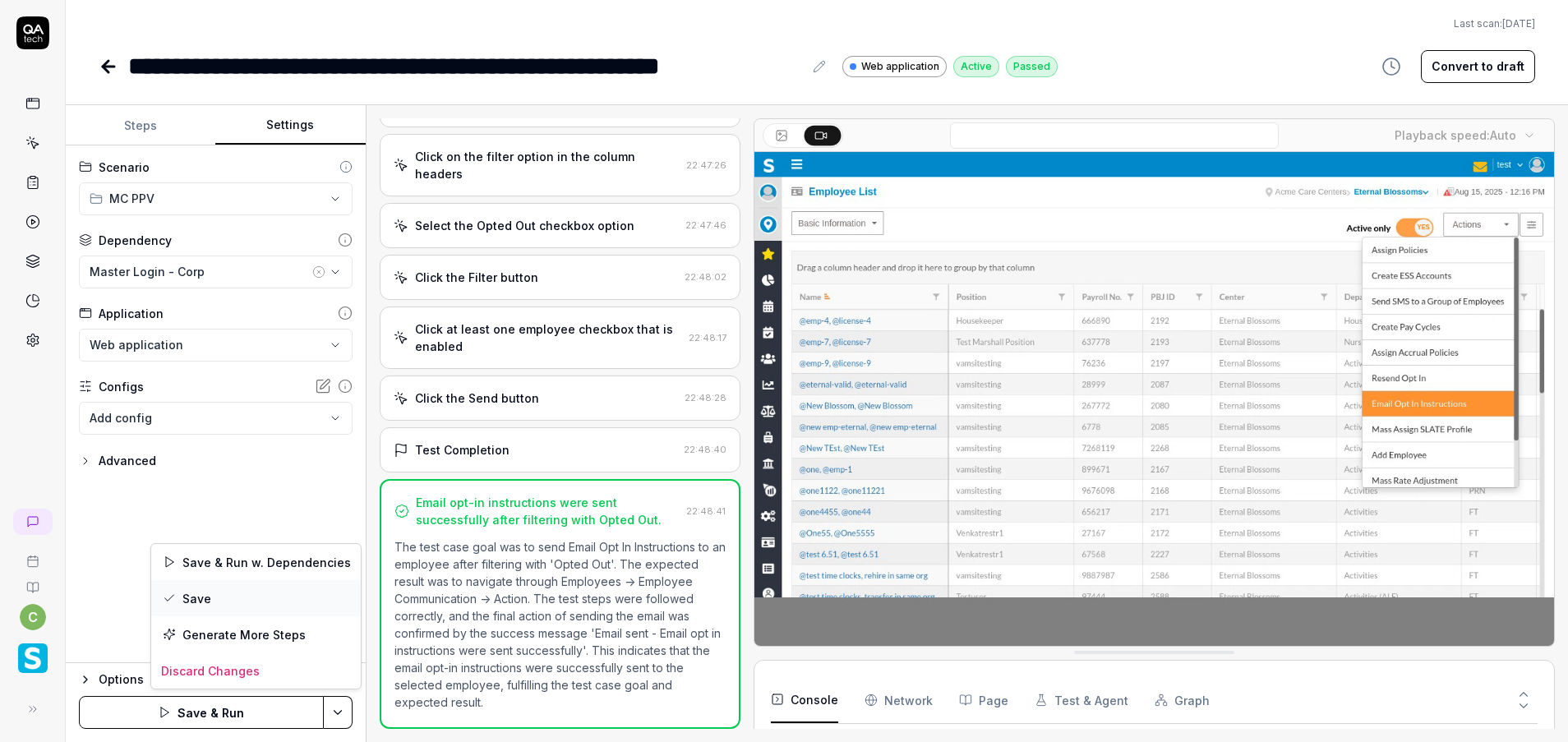
click at [232, 600] on div "Save" at bounding box center [256, 598] width 209 height 37
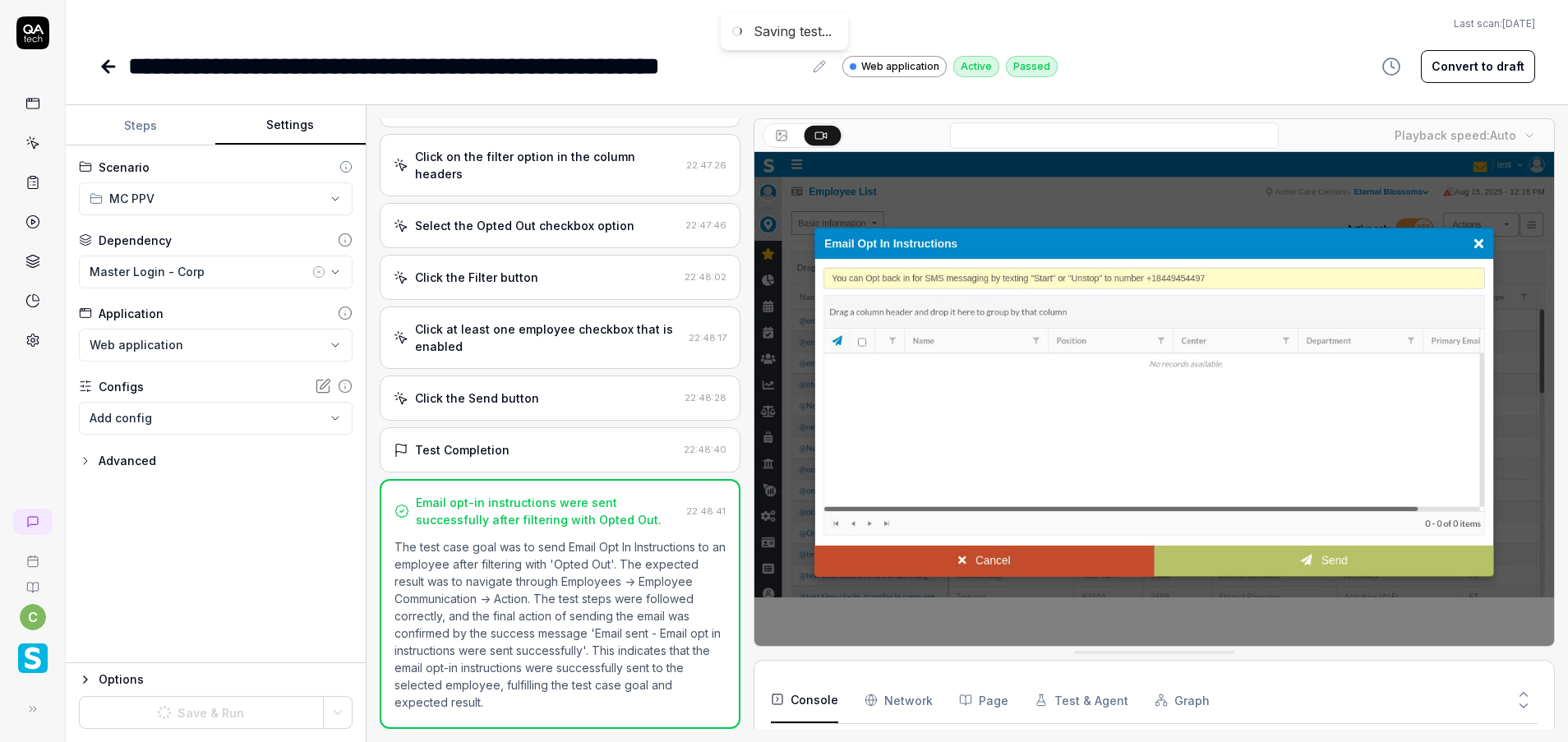
scroll to position [94, 0]
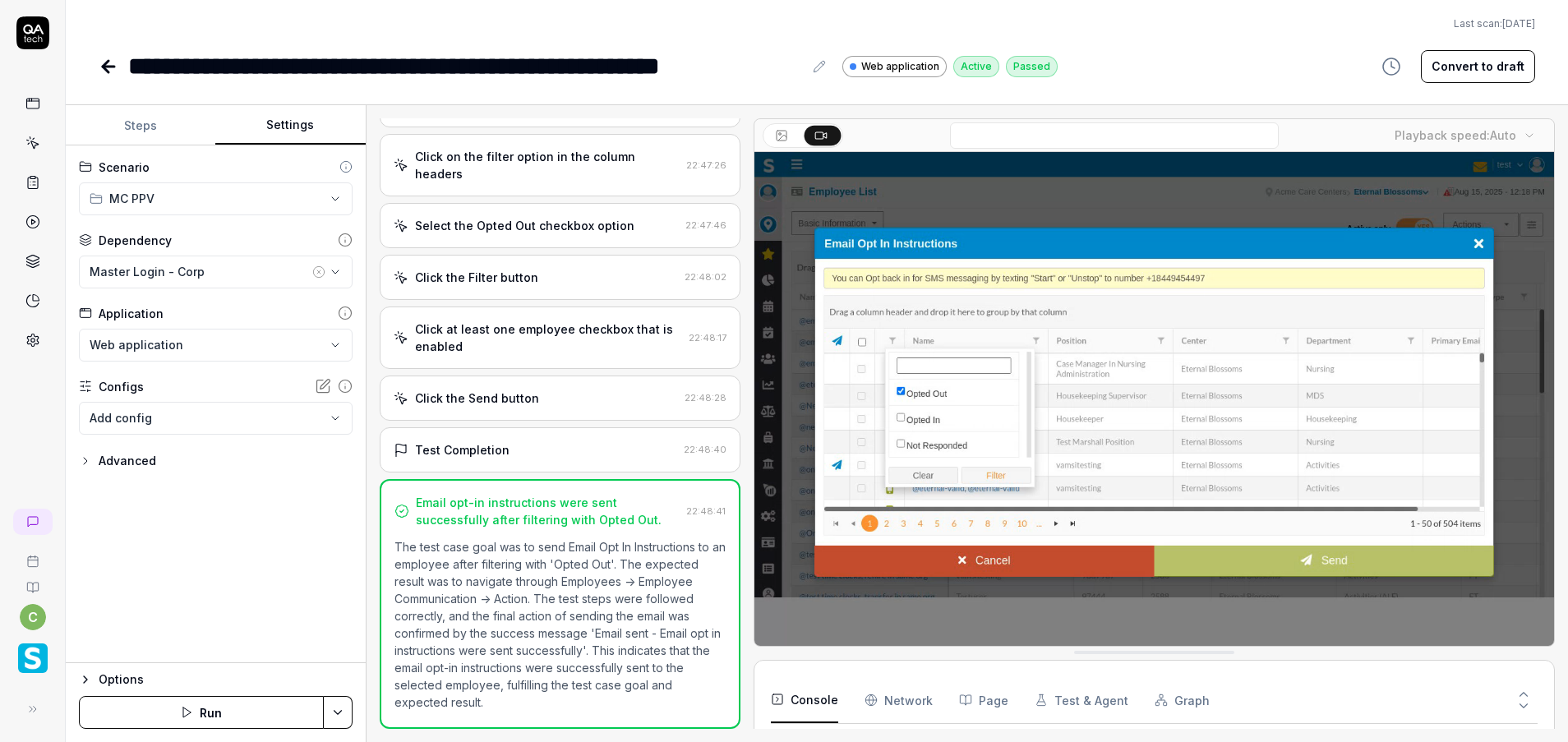
drag, startPoint x: 103, startPoint y: 64, endPoint x: 175, endPoint y: 40, distance: 75.9
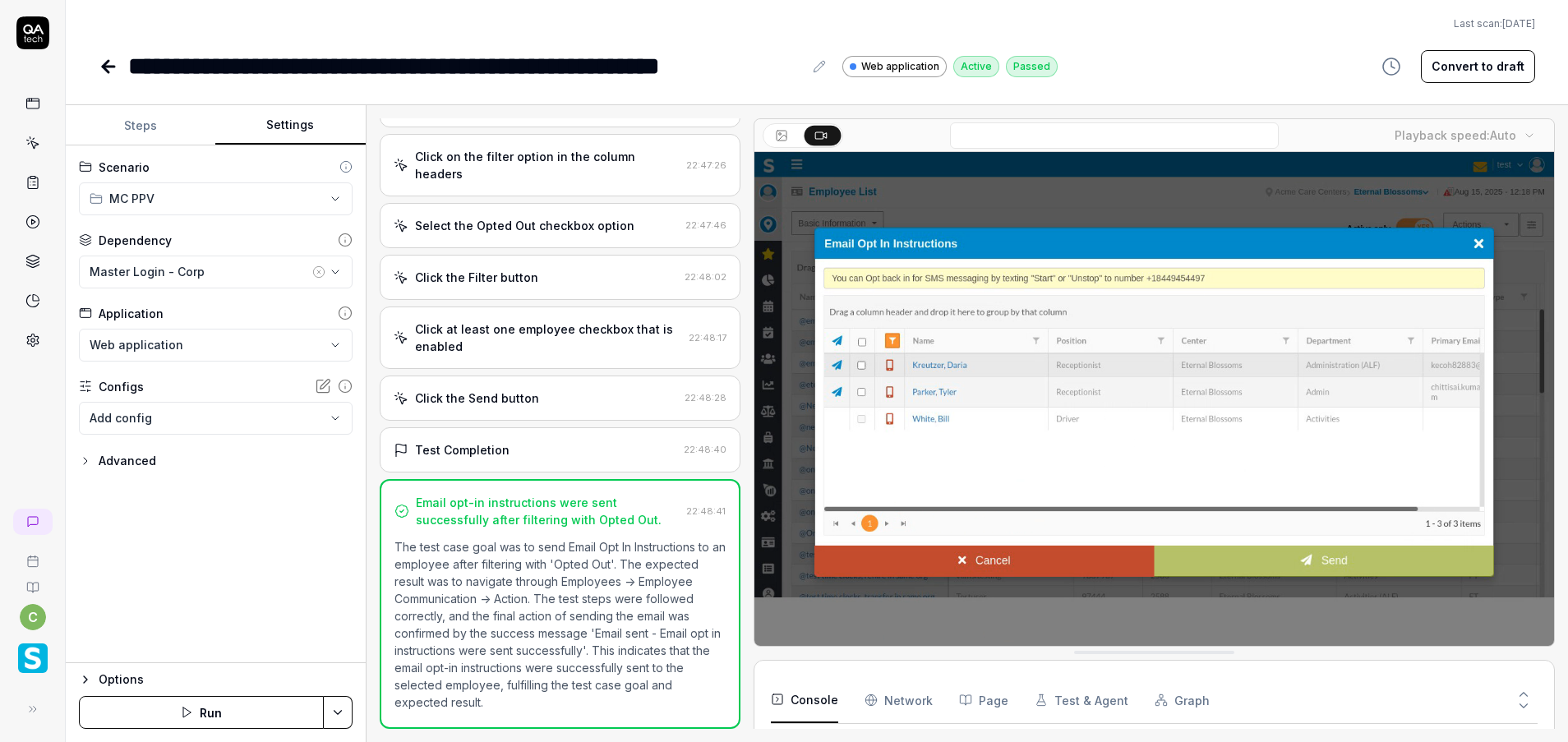
click at [103, 64] on icon at bounding box center [108, 66] width 20 height 20
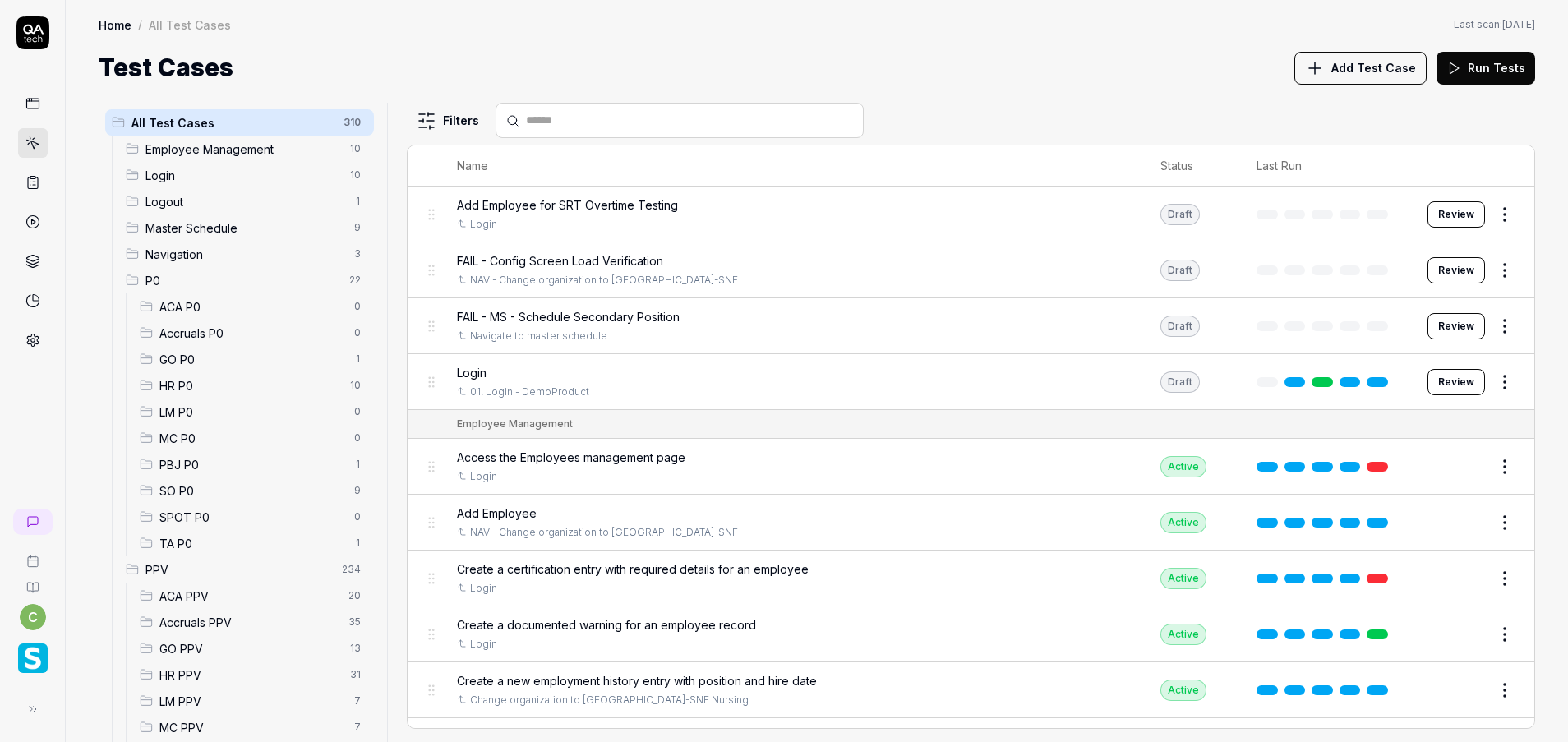
click at [184, 647] on span "GO PPV" at bounding box center [249, 649] width 181 height 17
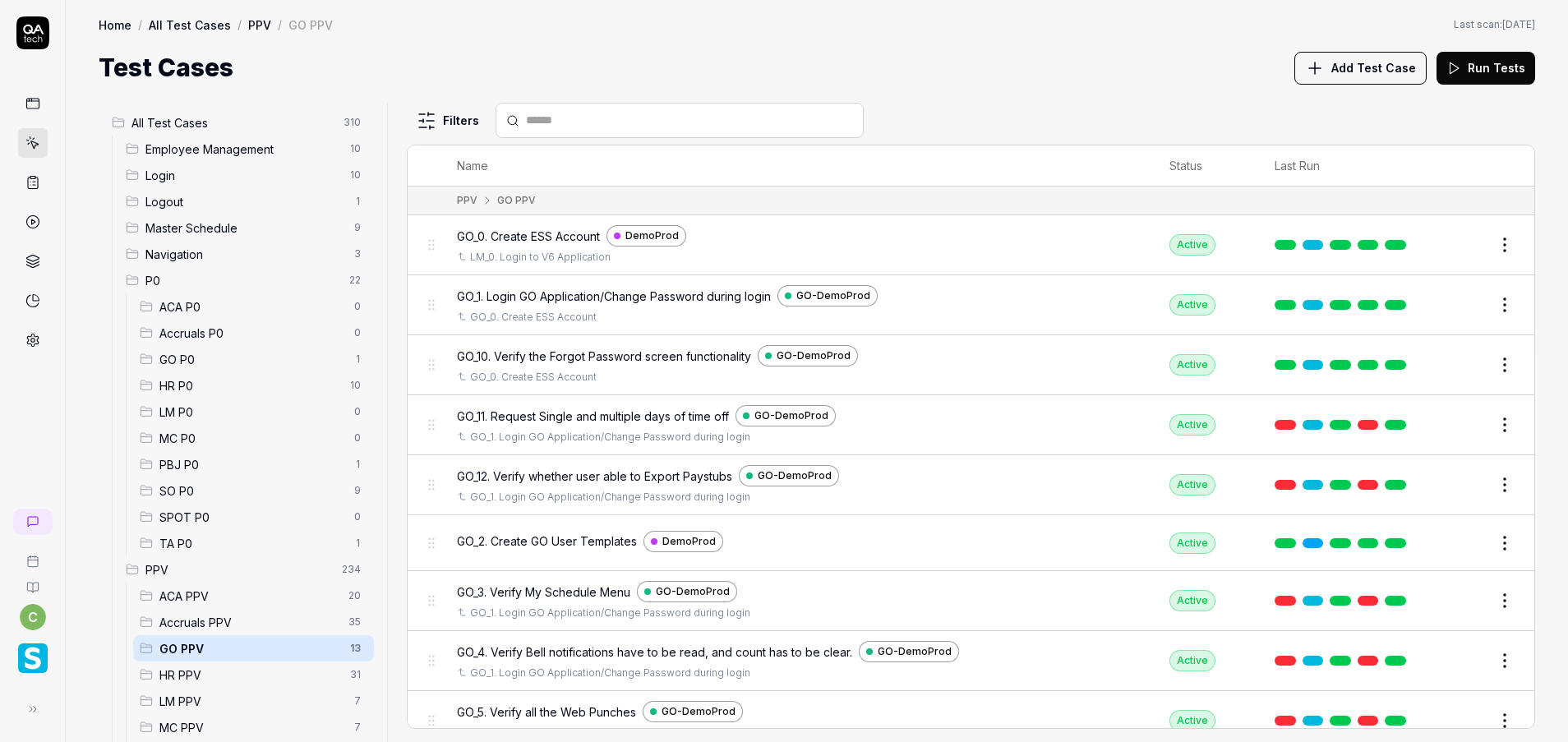
click at [1453, 243] on button "Edit" at bounding box center [1465, 245] width 39 height 26
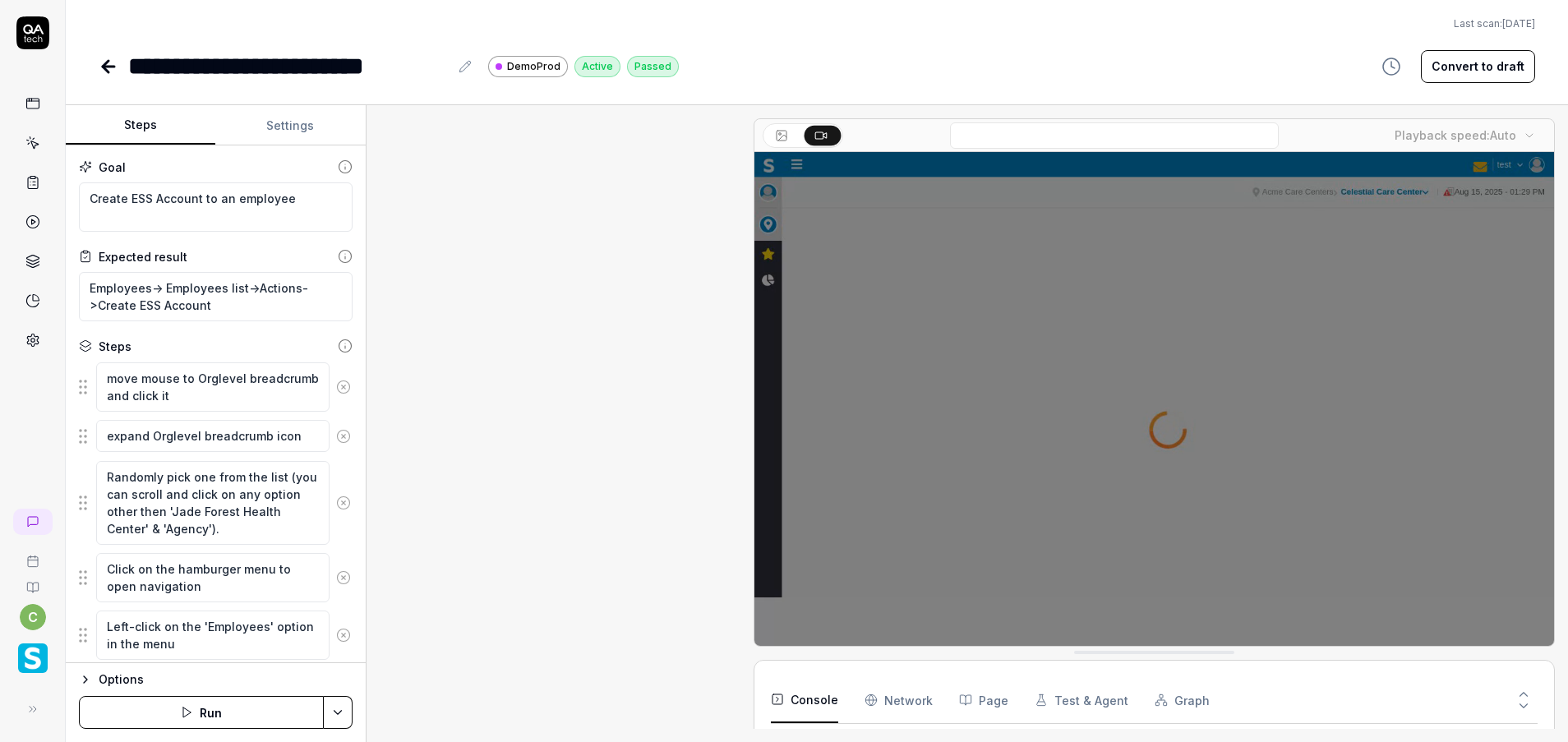
scroll to position [905, 0]
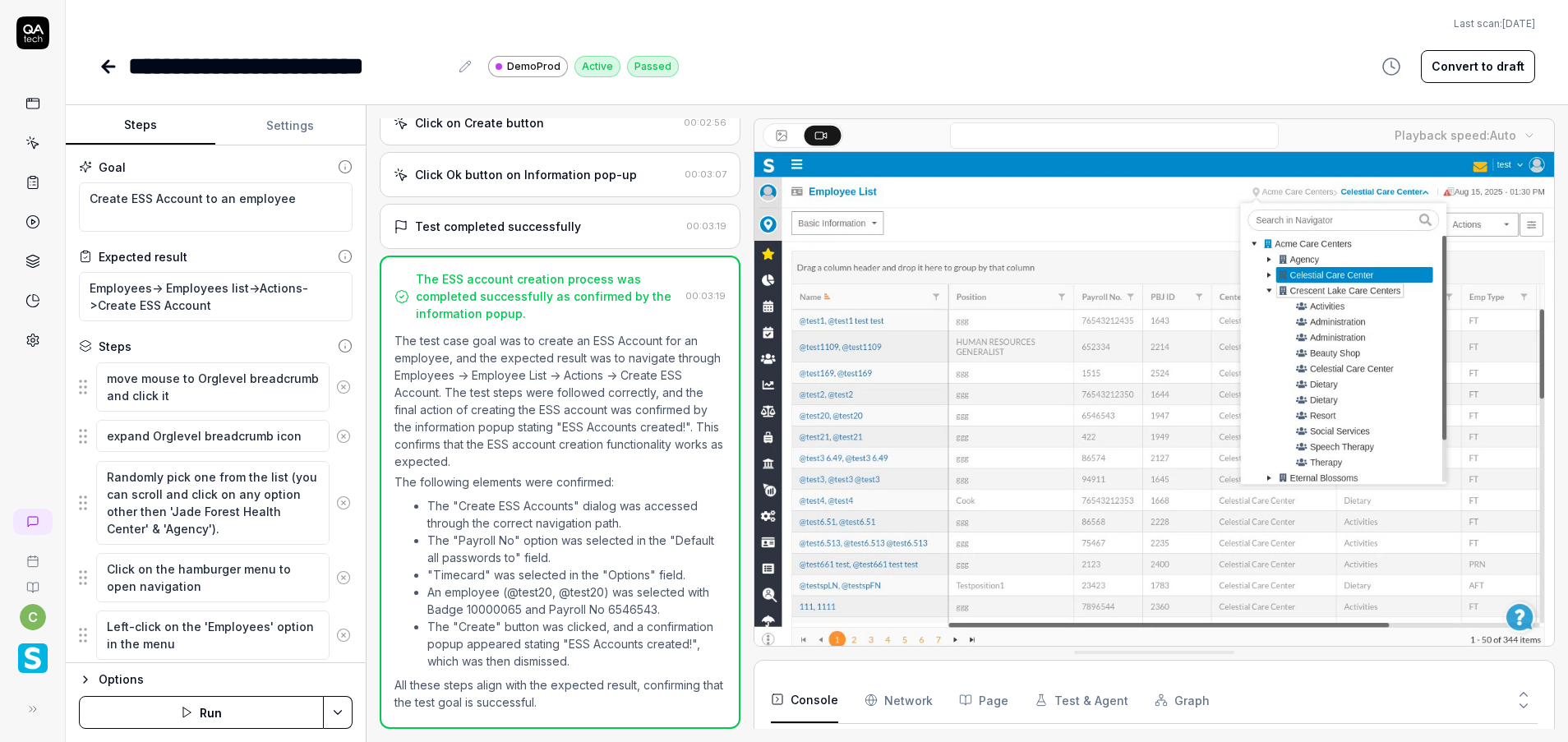
type textarea "*"
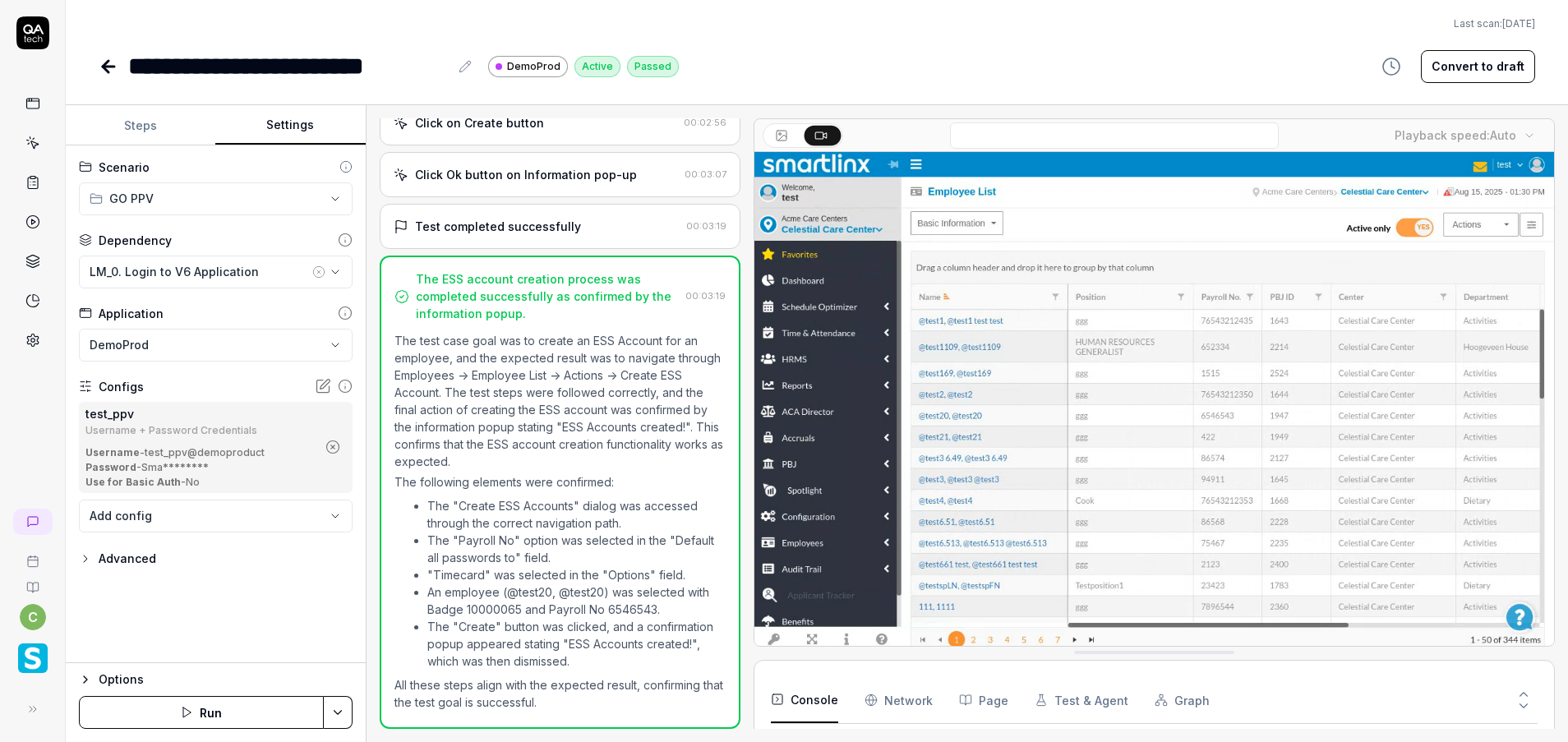
click at [314, 117] on button "Settings" at bounding box center [290, 126] width 150 height 39
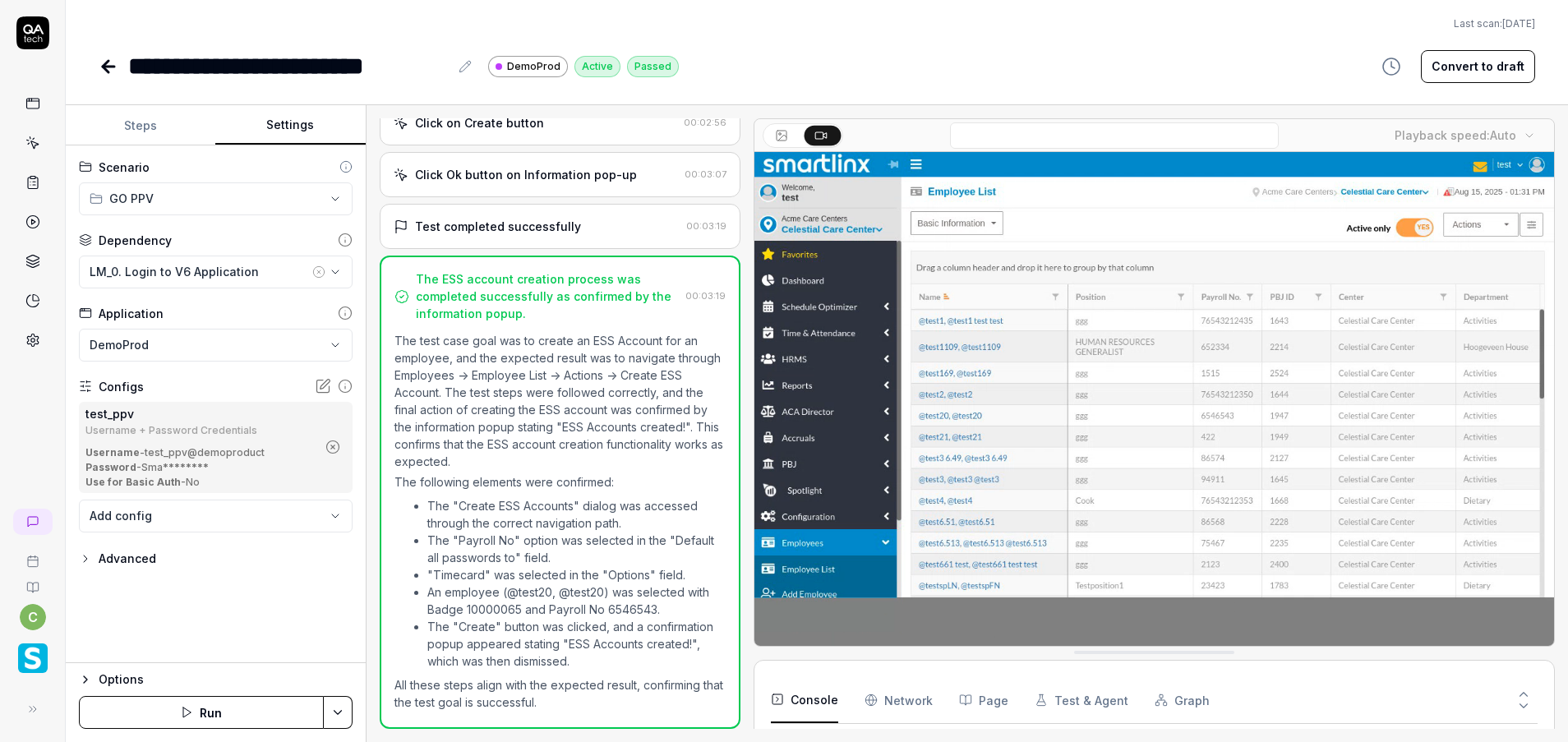
click at [317, 268] on icon "button" at bounding box center [318, 271] width 13 height 13
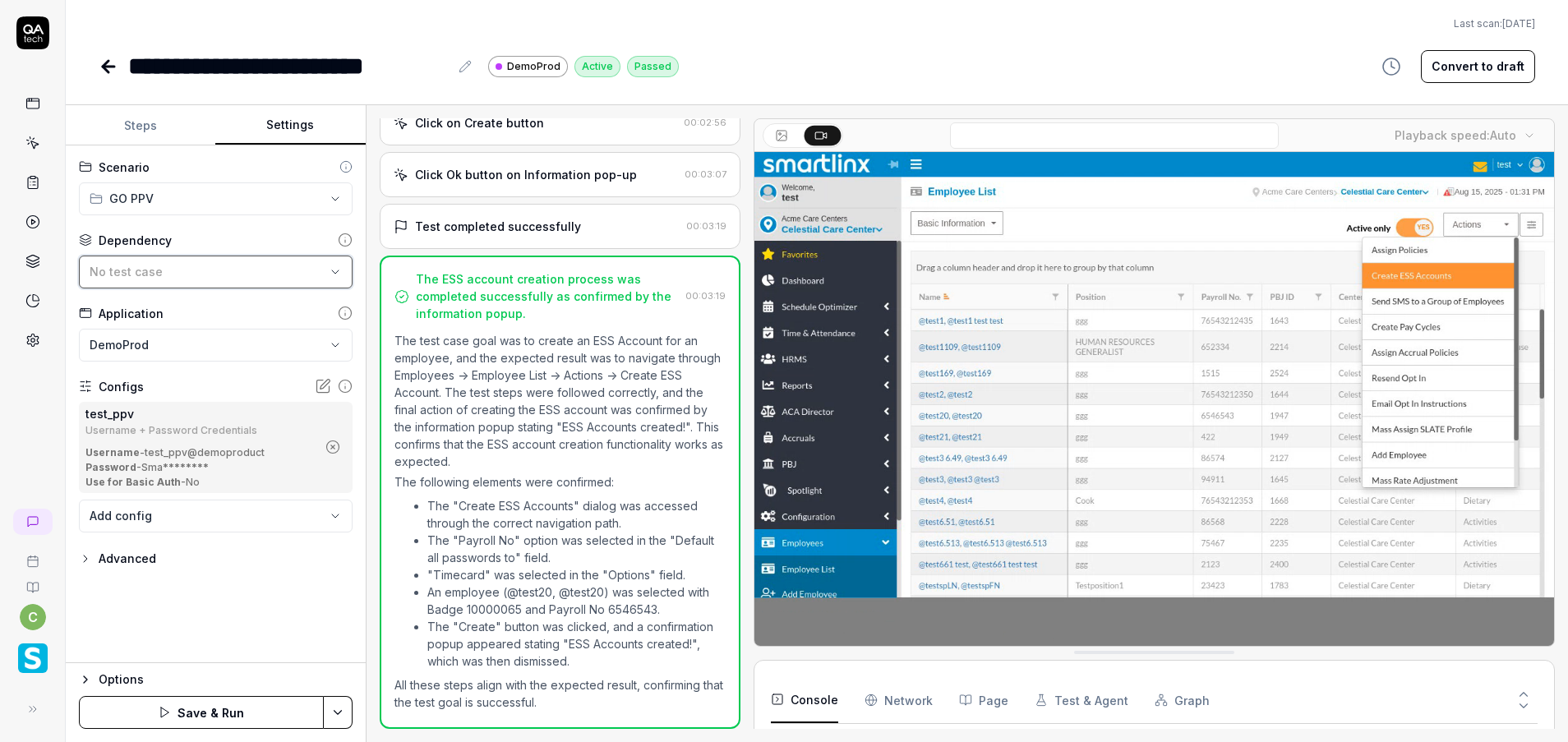
click at [271, 270] on div "No test case" at bounding box center [207, 271] width 236 height 17
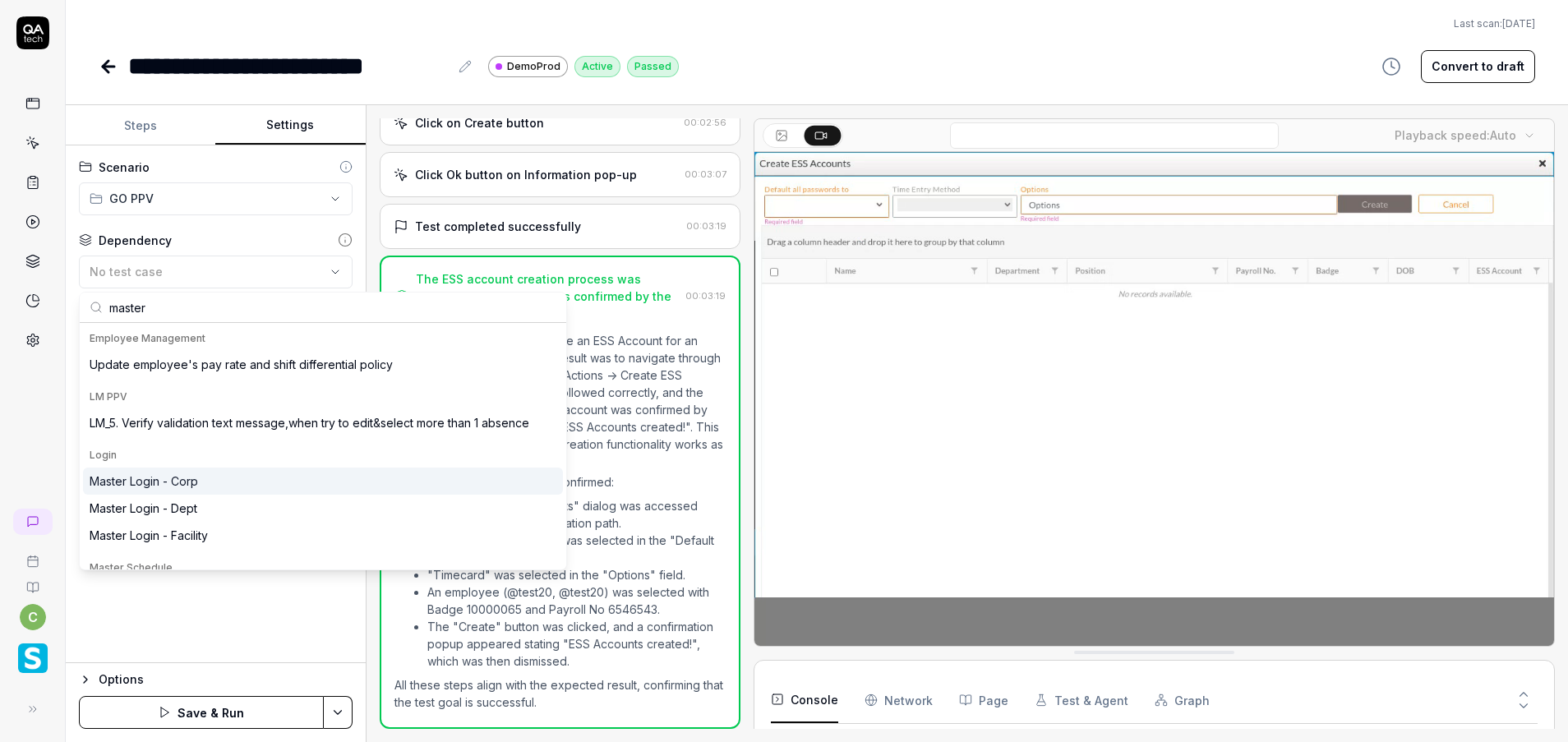
type input "master"
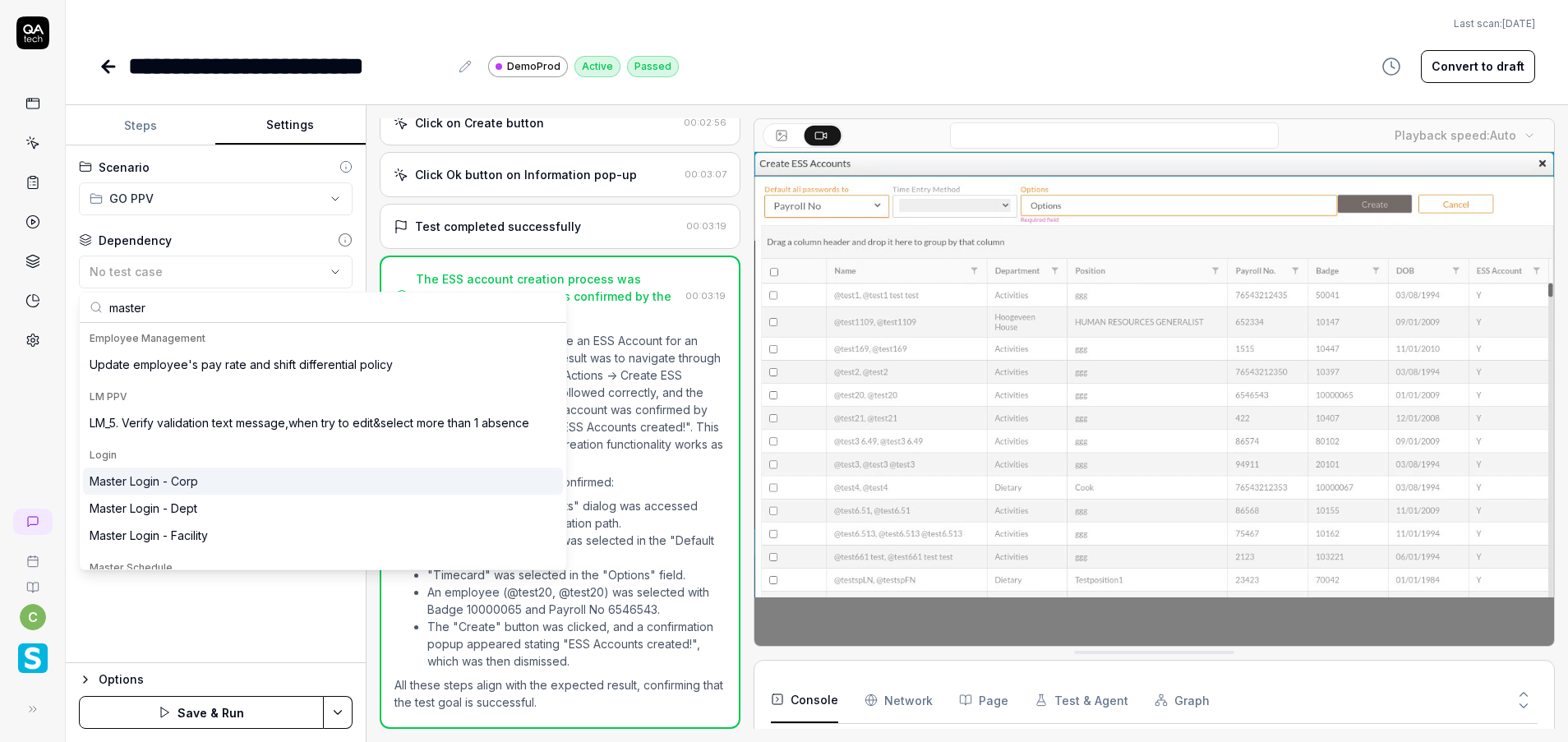
click at [193, 485] on div "Master Login - Corp" at bounding box center [144, 481] width 109 height 17
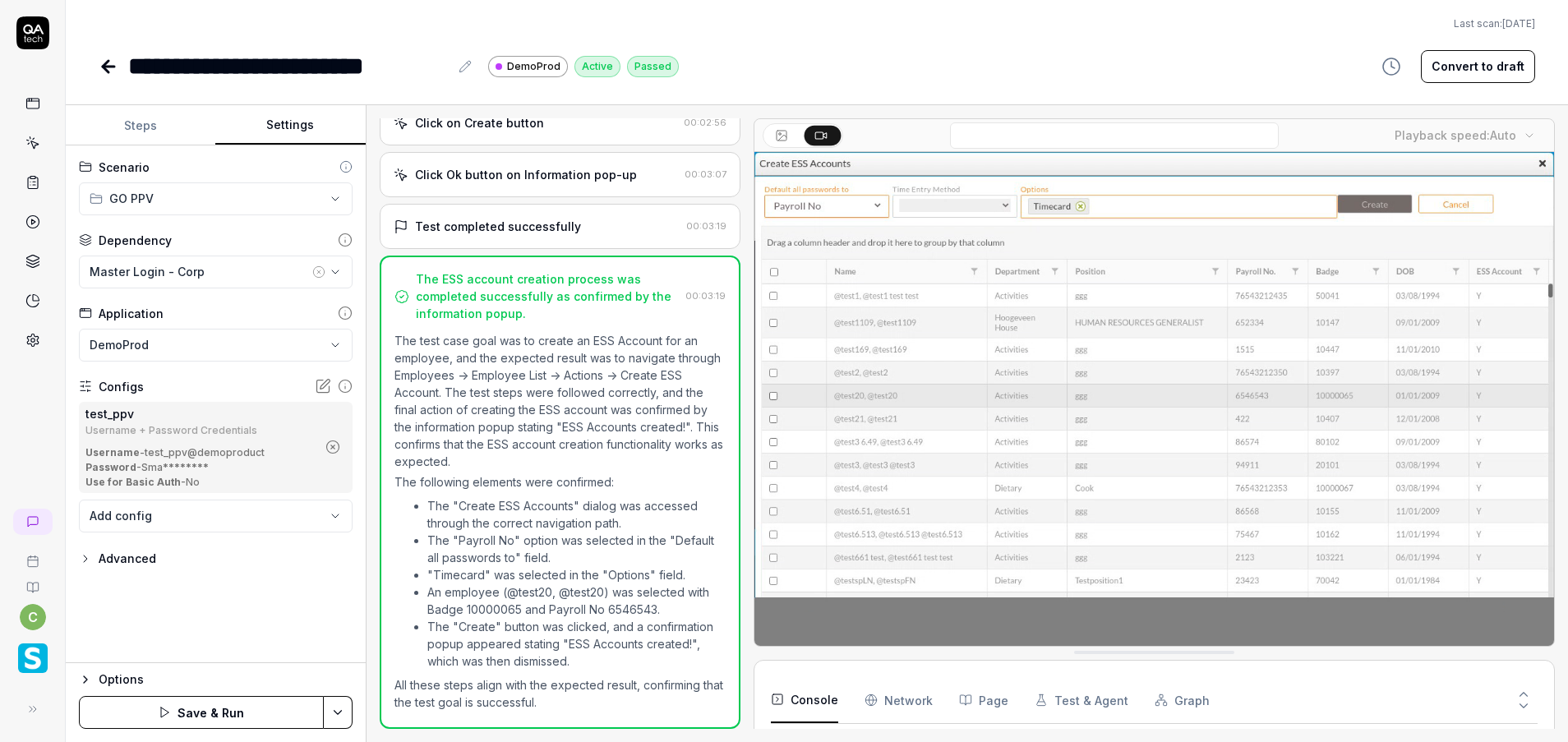
click at [334, 442] on icon "button" at bounding box center [332, 446] width 14 height 14
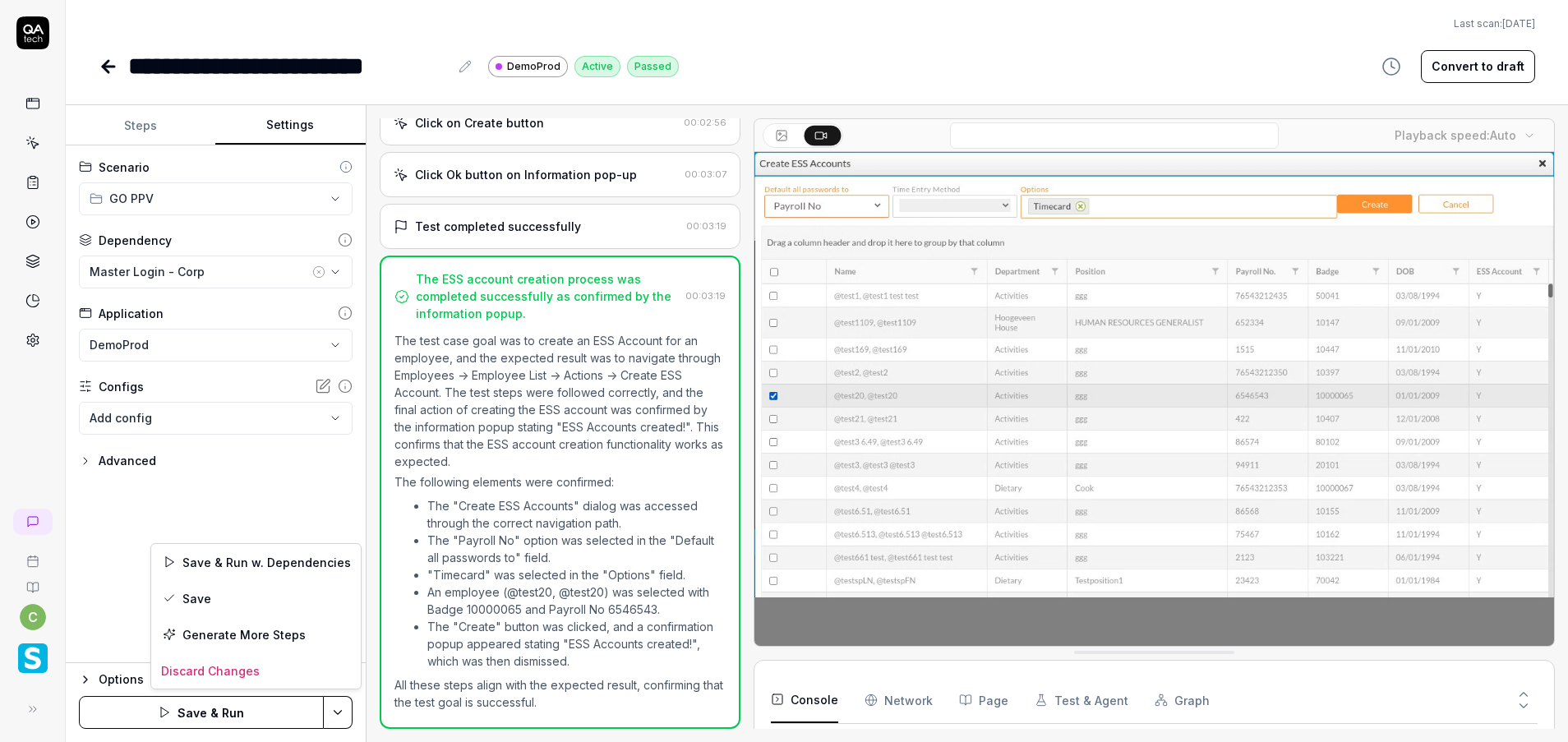
click at [344, 717] on html "**********" at bounding box center [784, 371] width 1568 height 742
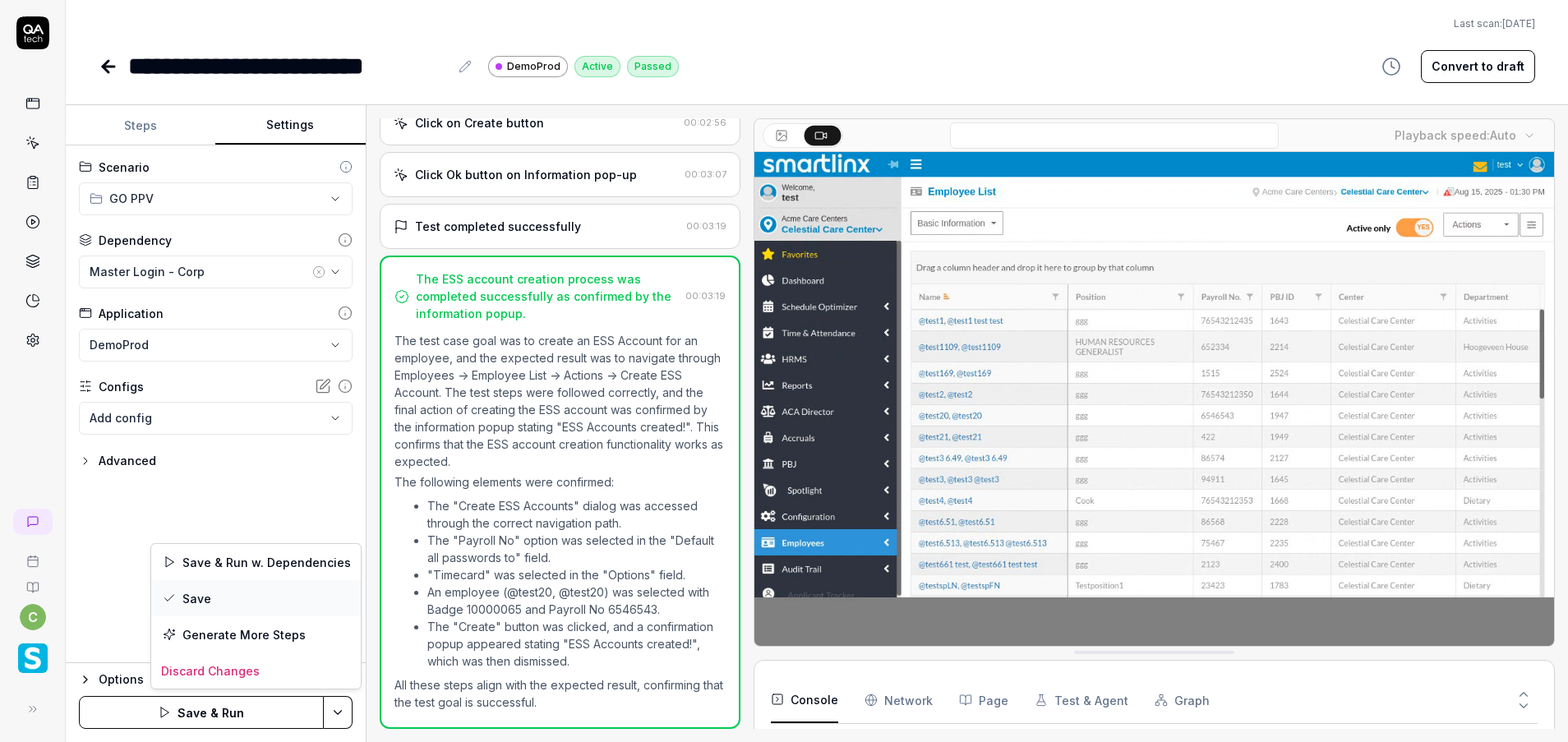
click at [213, 593] on div "Save" at bounding box center [256, 598] width 209 height 37
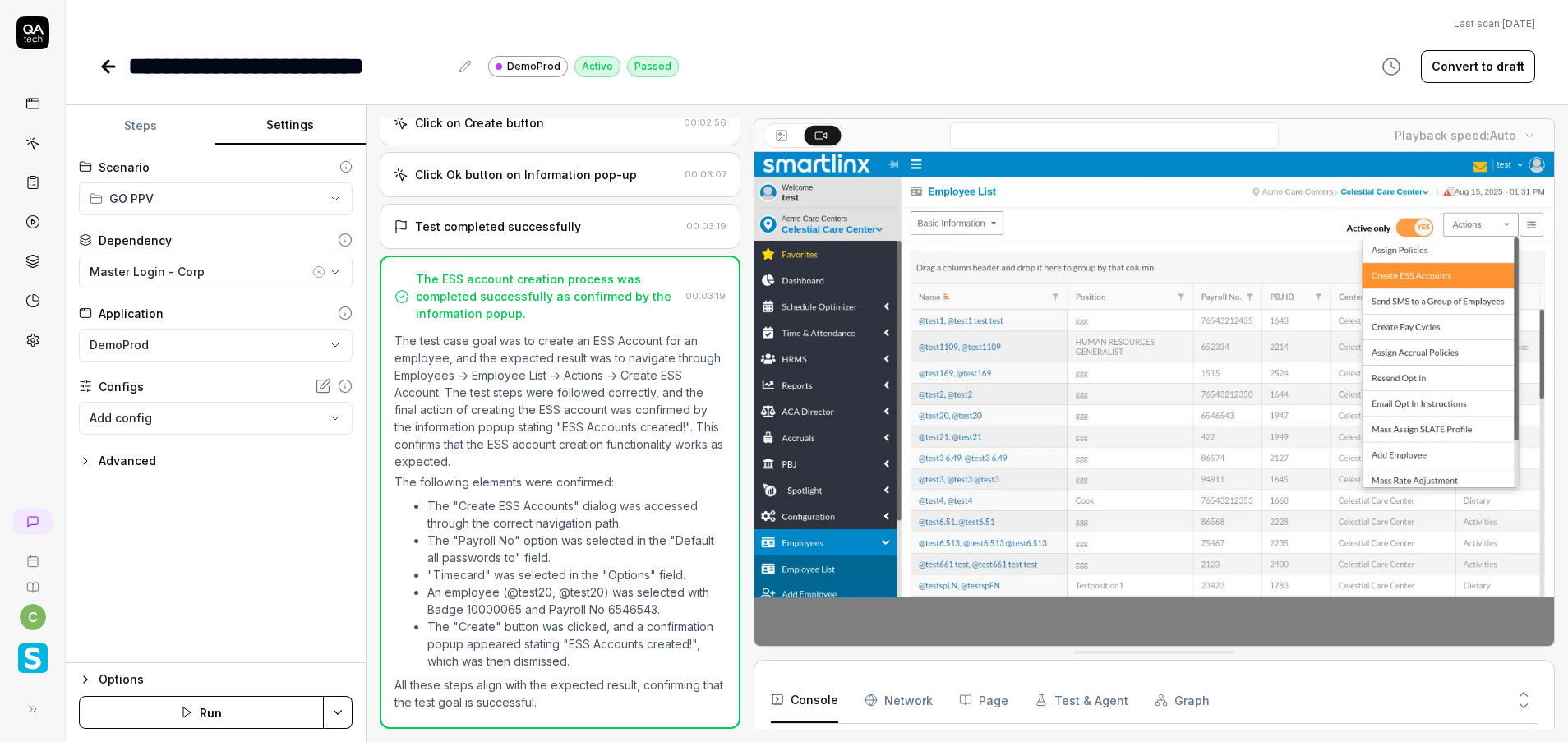
click at [105, 64] on icon at bounding box center [105, 67] width 6 height 12
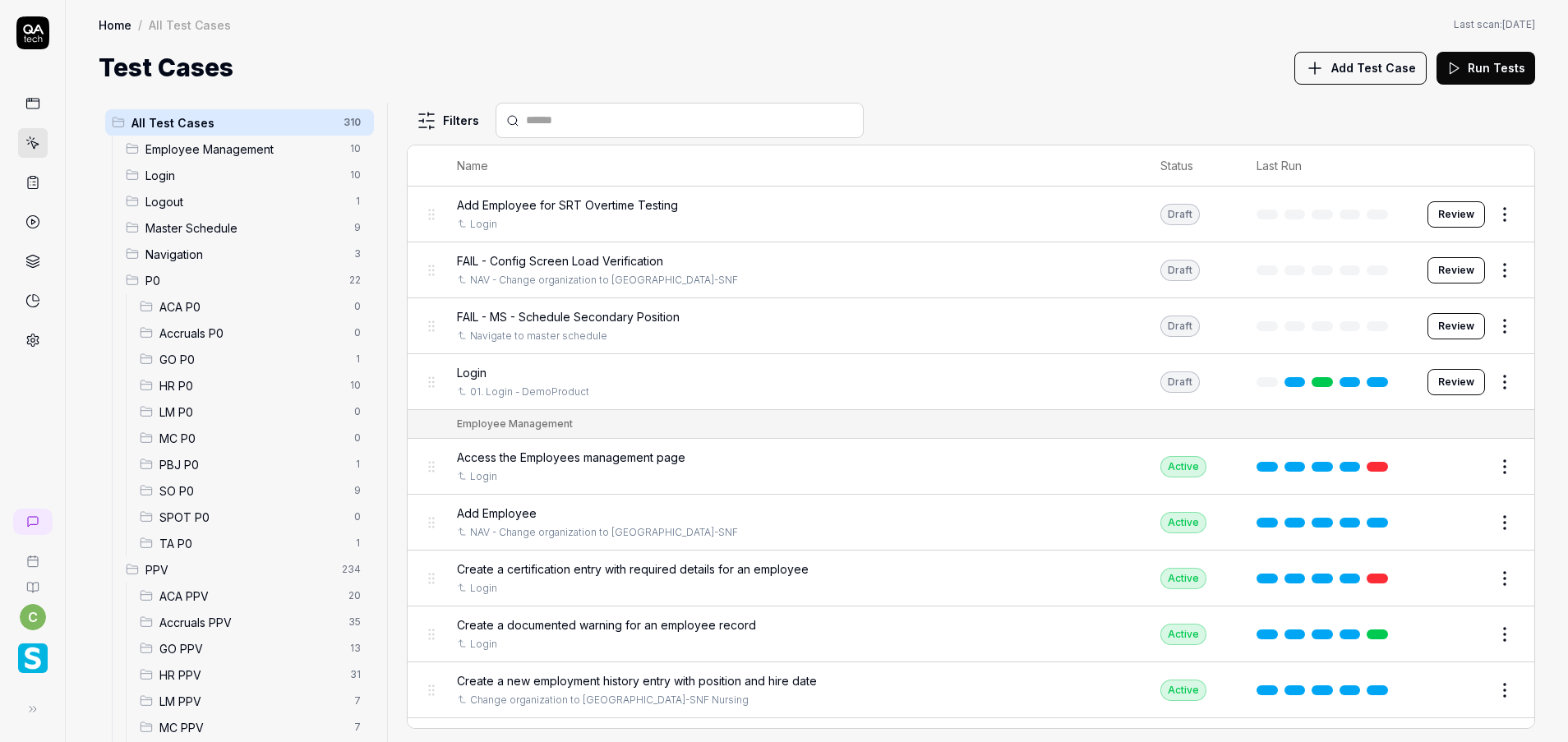
click at [208, 648] on span "GO PPV" at bounding box center [249, 649] width 181 height 17
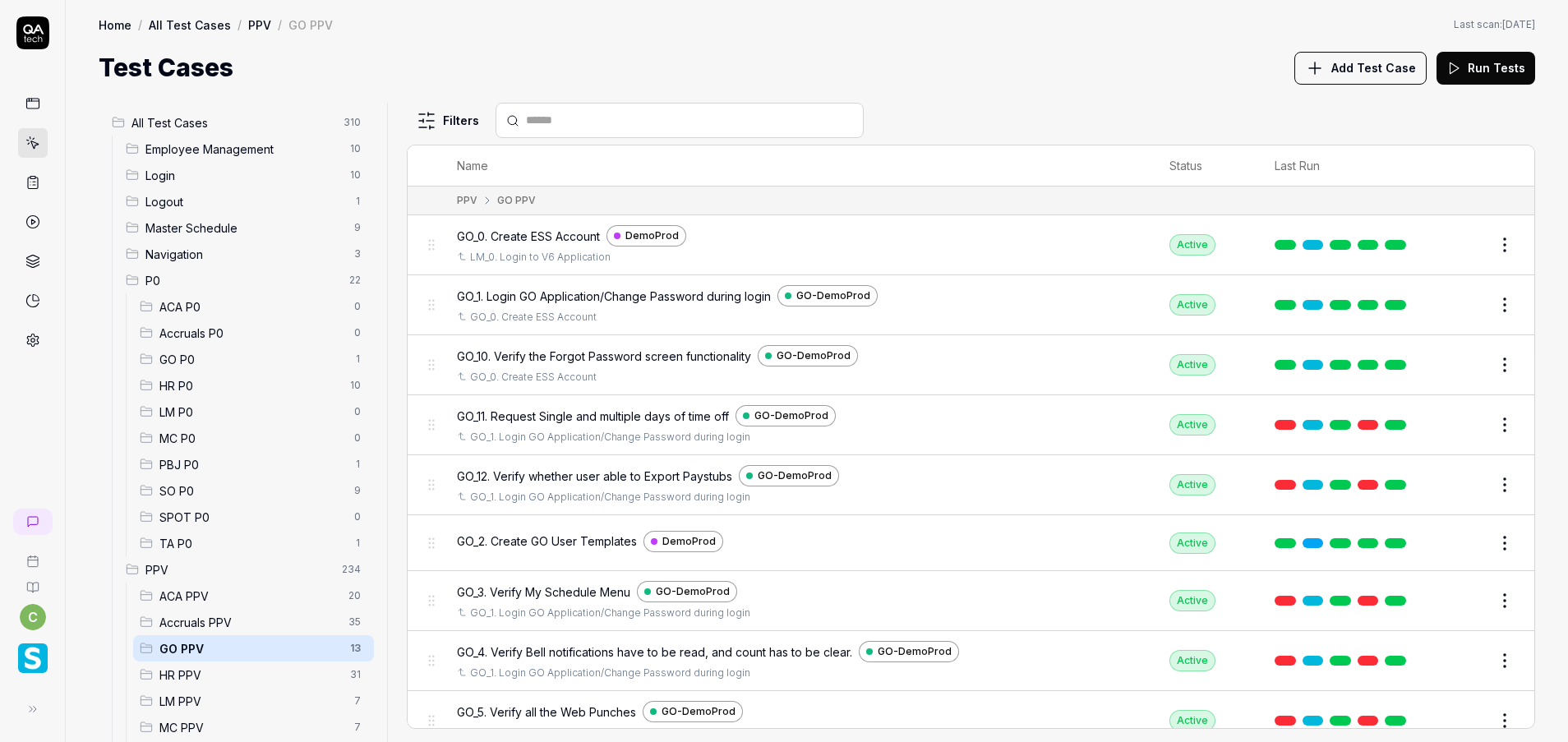
click at [1446, 360] on button "Edit" at bounding box center [1465, 365] width 39 height 26
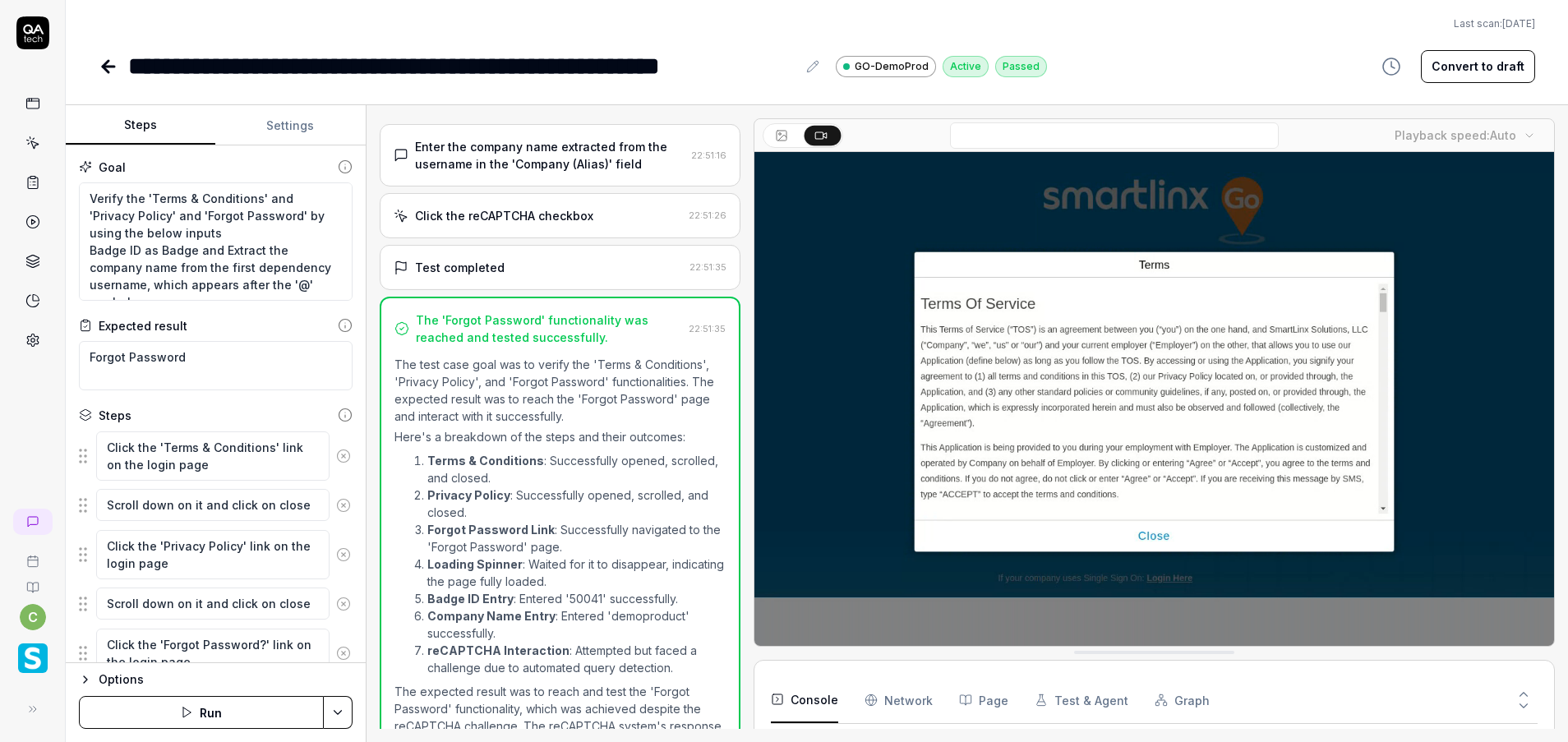
scroll to position [560, 0]
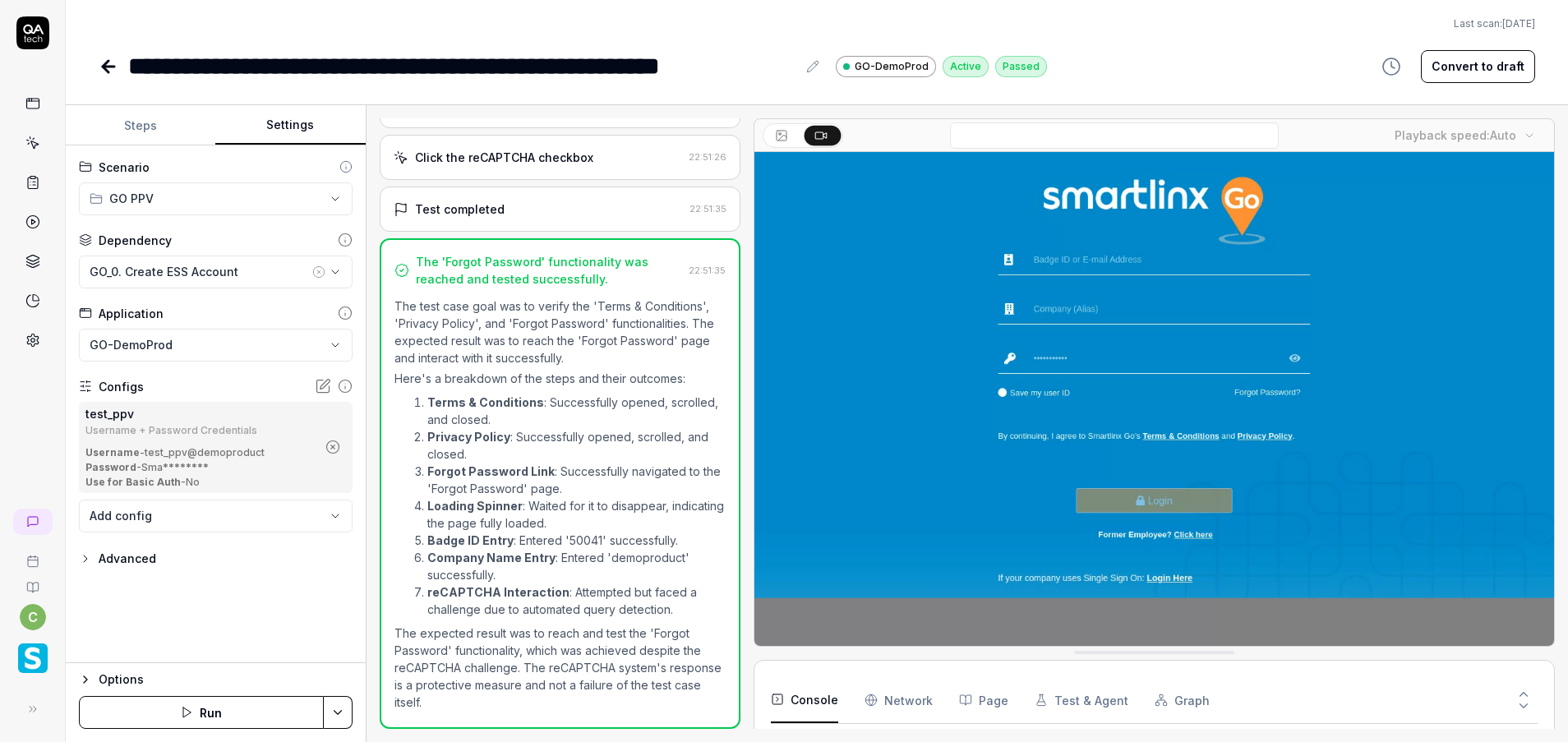
click at [292, 120] on button "Settings" at bounding box center [290, 126] width 150 height 39
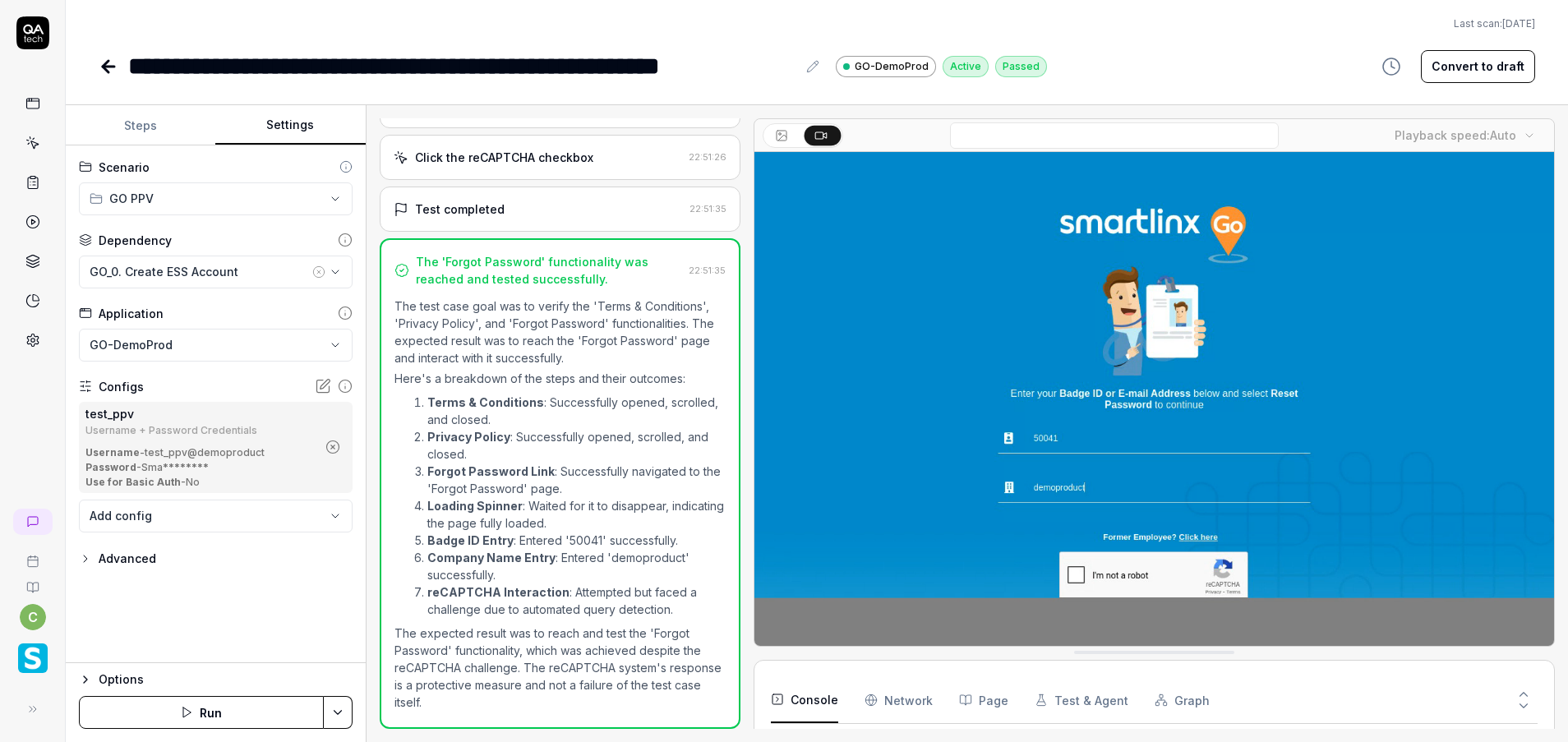
click at [338, 442] on icon "button" at bounding box center [332, 446] width 14 height 14
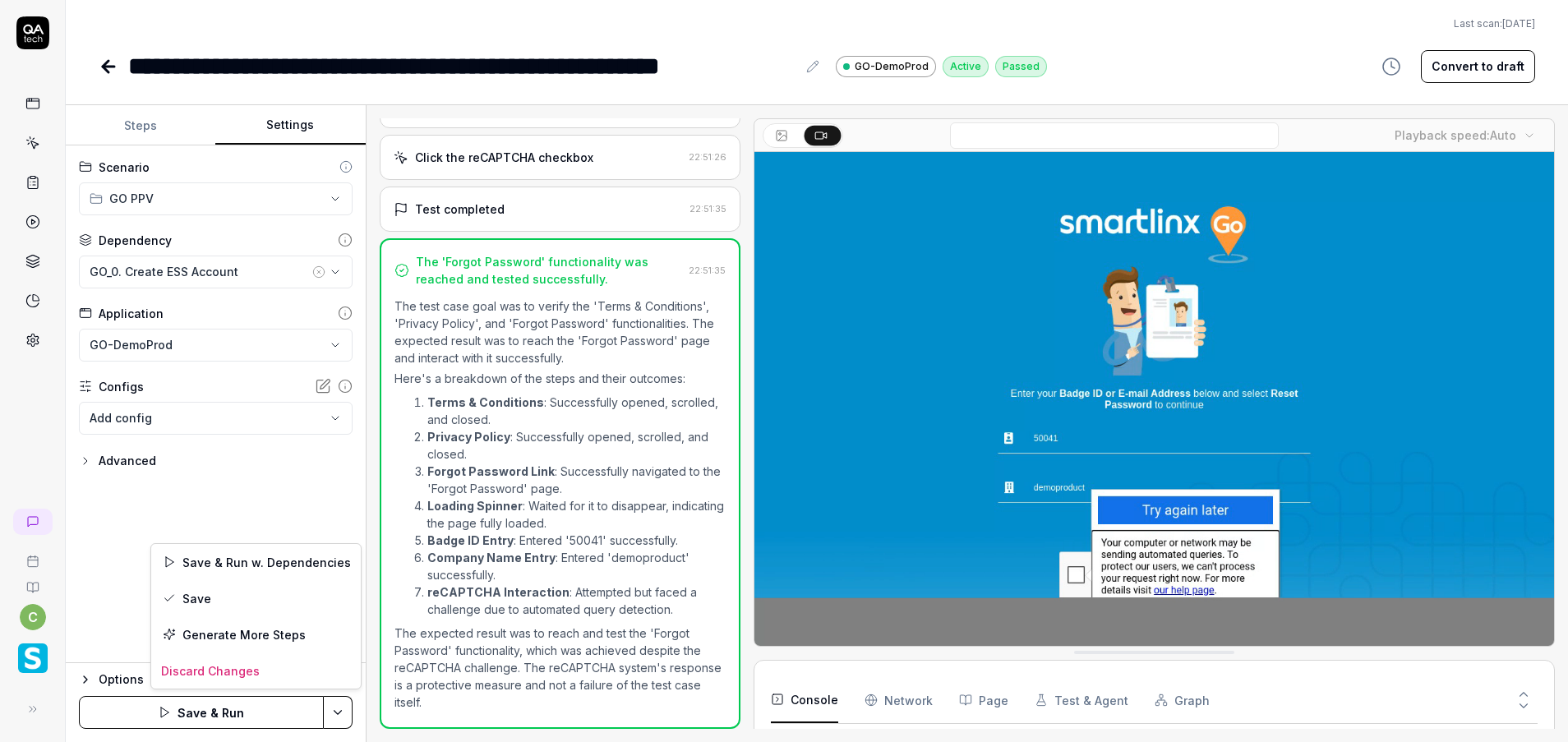
click at [338, 713] on html "**********" at bounding box center [784, 371] width 1568 height 742
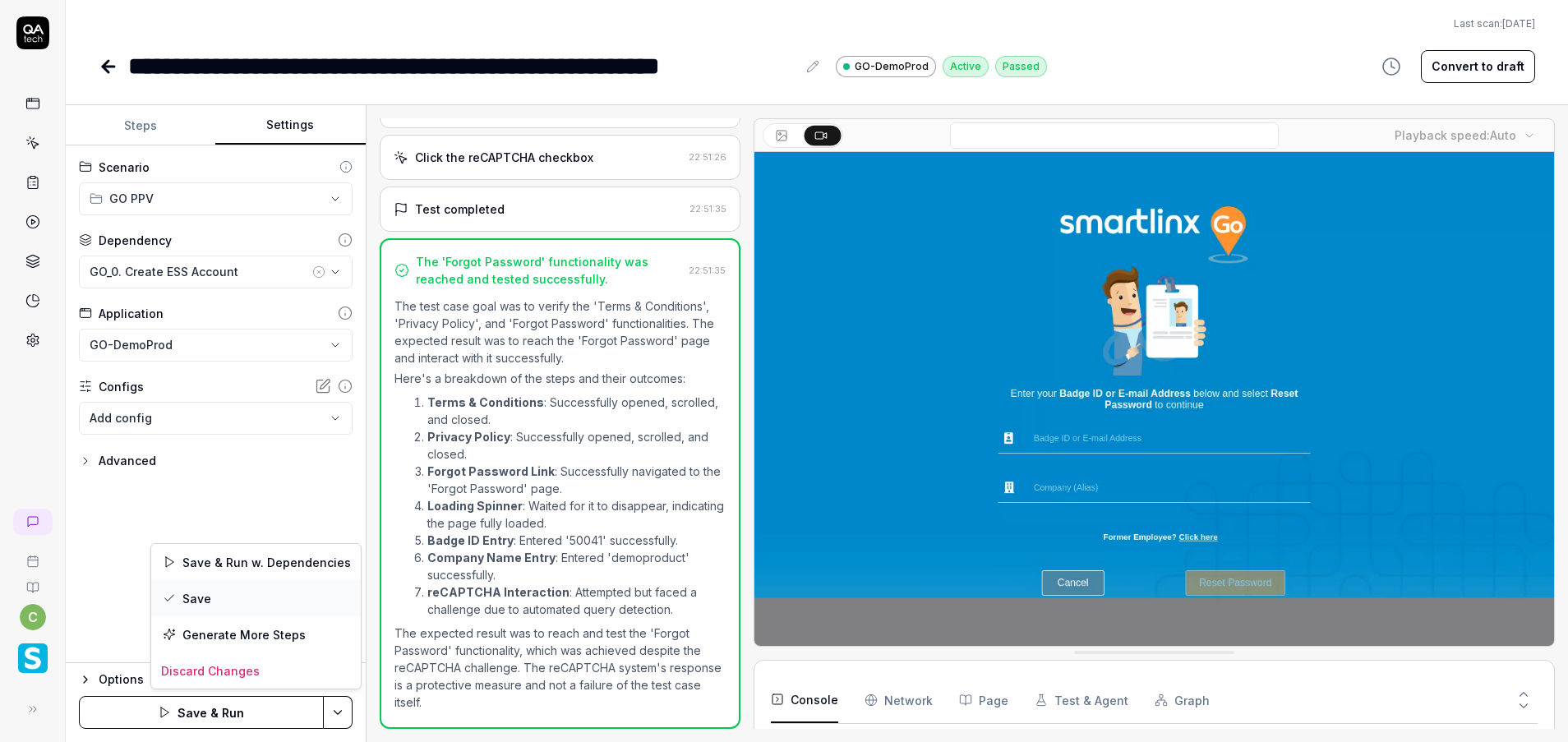
click at [257, 599] on div "Save" at bounding box center [256, 598] width 209 height 37
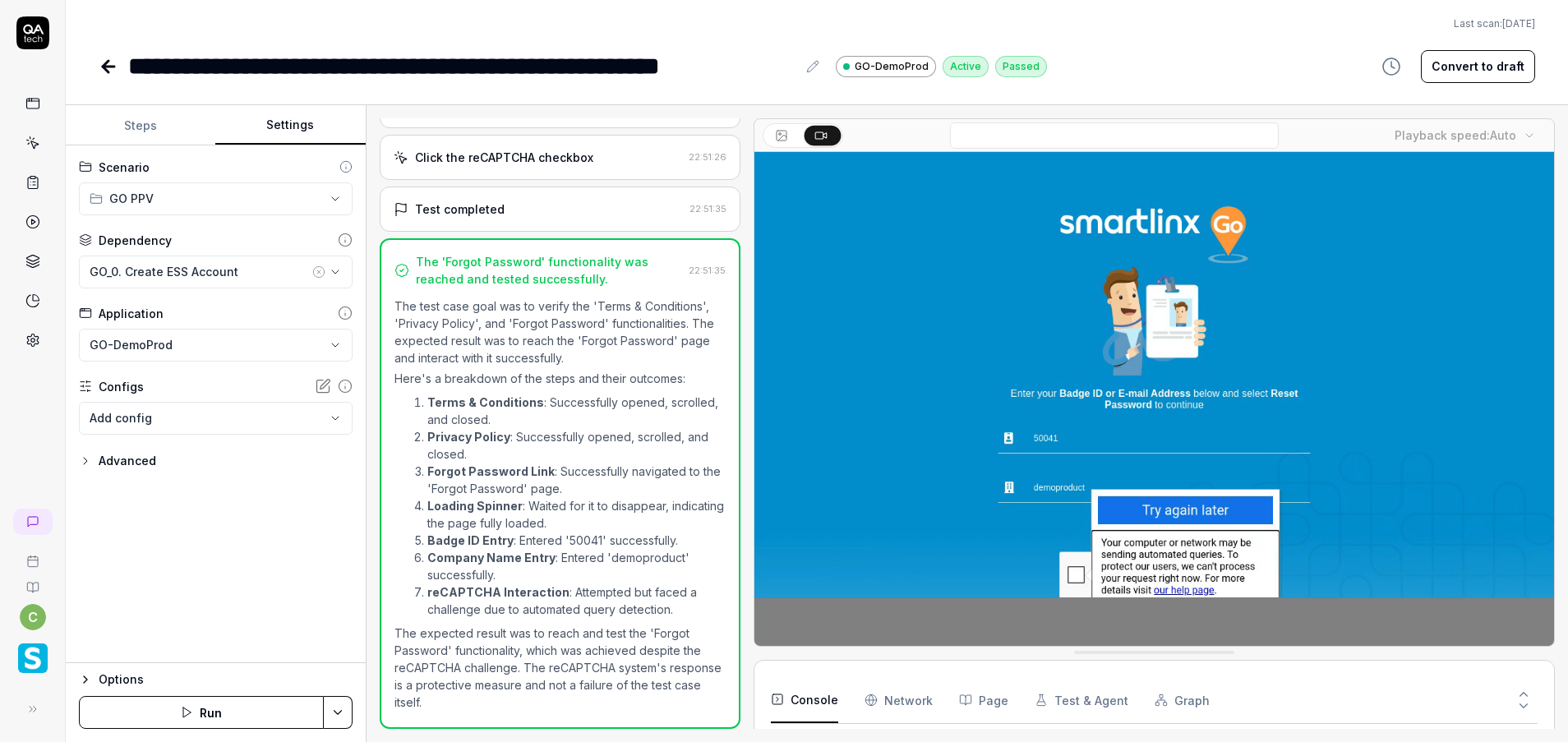
click at [108, 62] on icon at bounding box center [105, 67] width 6 height 12
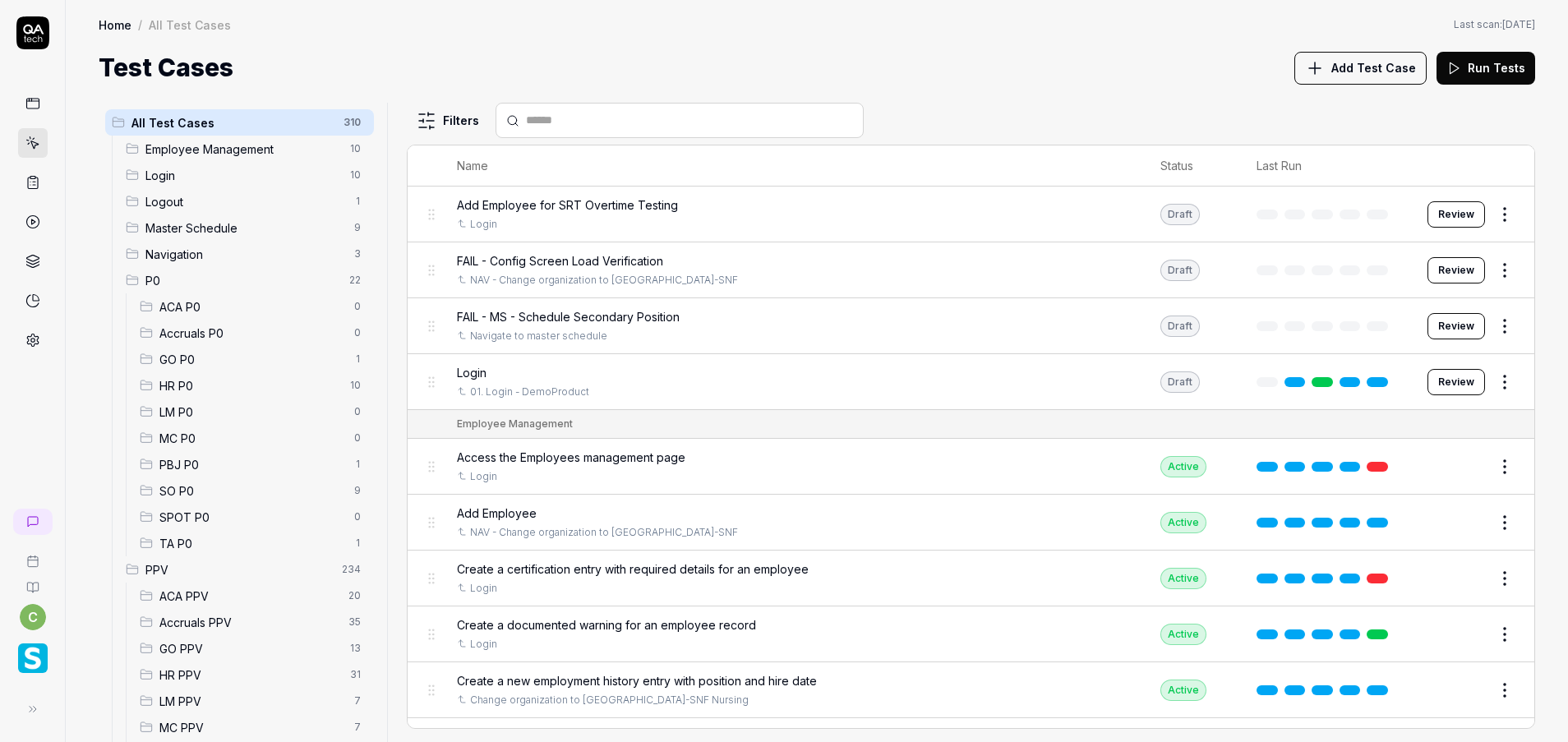
click at [205, 648] on span "GO PPV" at bounding box center [249, 649] width 181 height 17
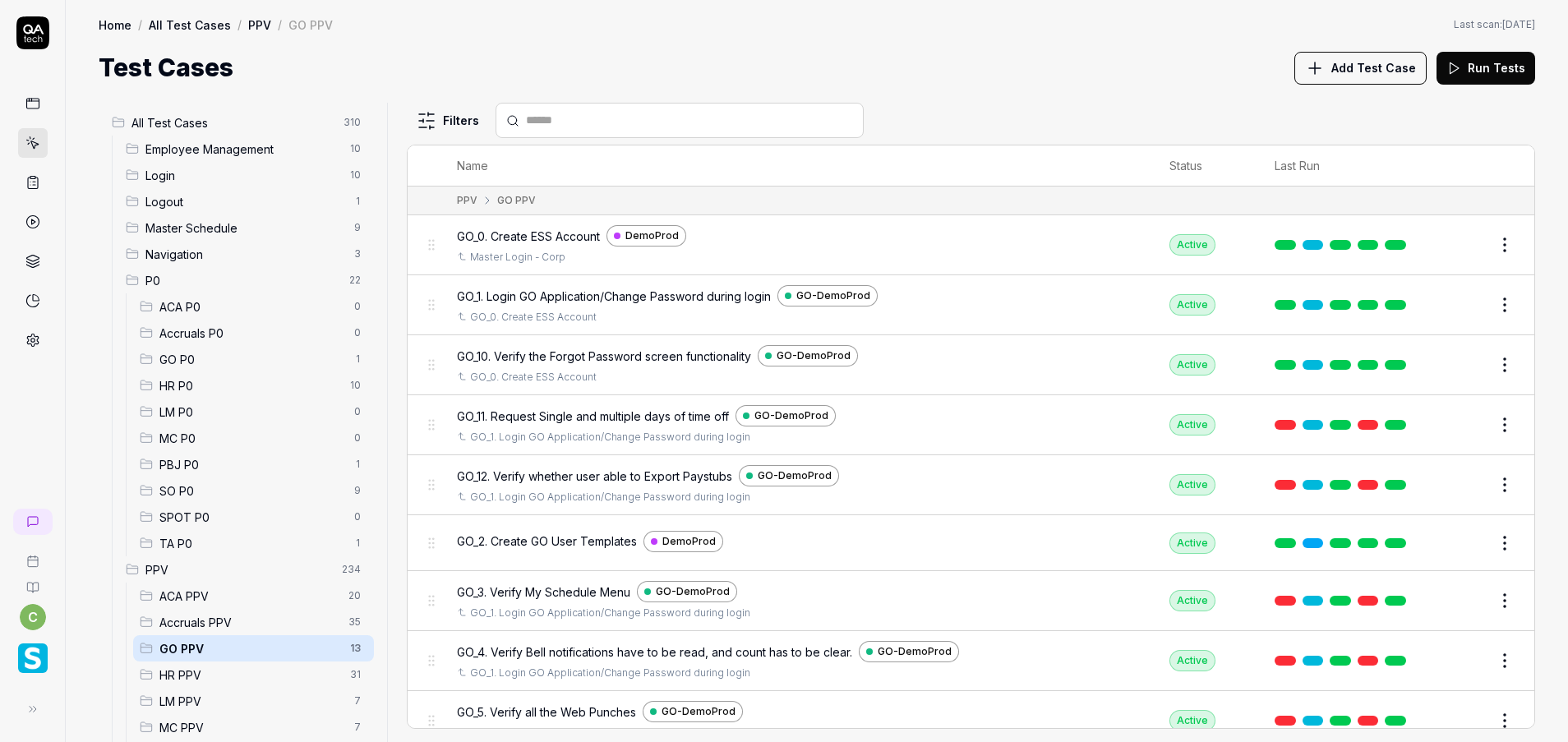
click at [1446, 660] on button "Edit" at bounding box center [1465, 660] width 39 height 26
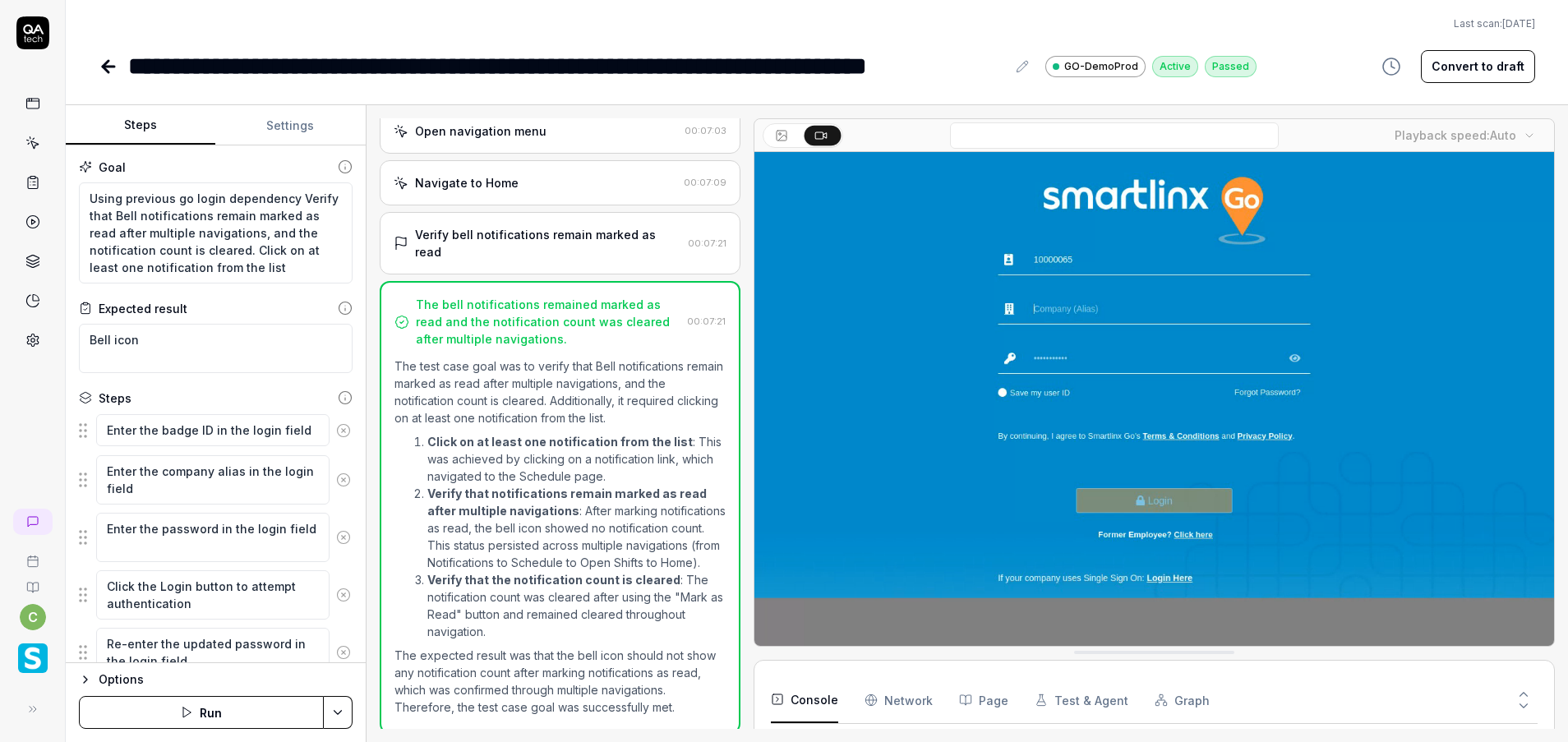
scroll to position [764, 0]
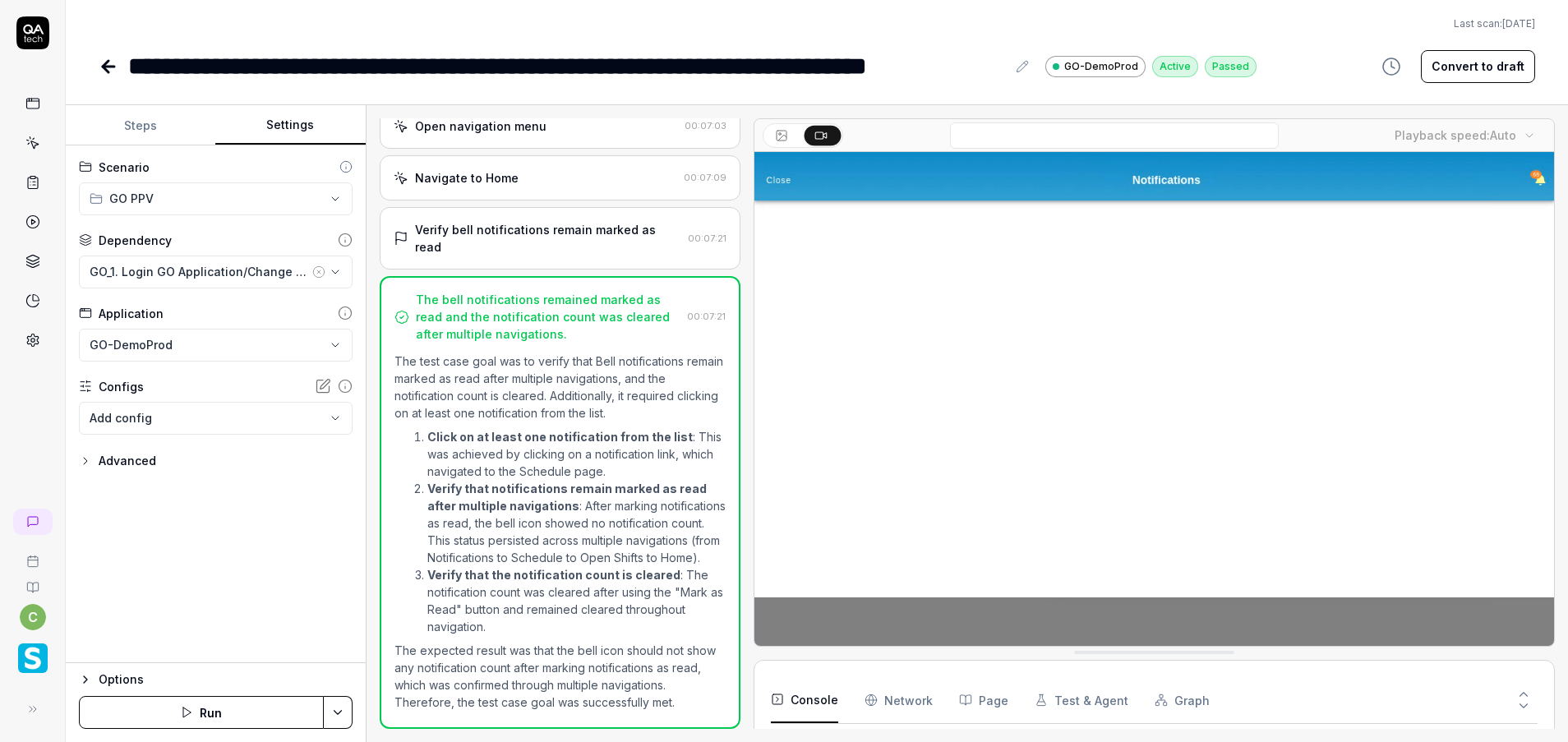
click at [282, 133] on button "Settings" at bounding box center [290, 126] width 150 height 39
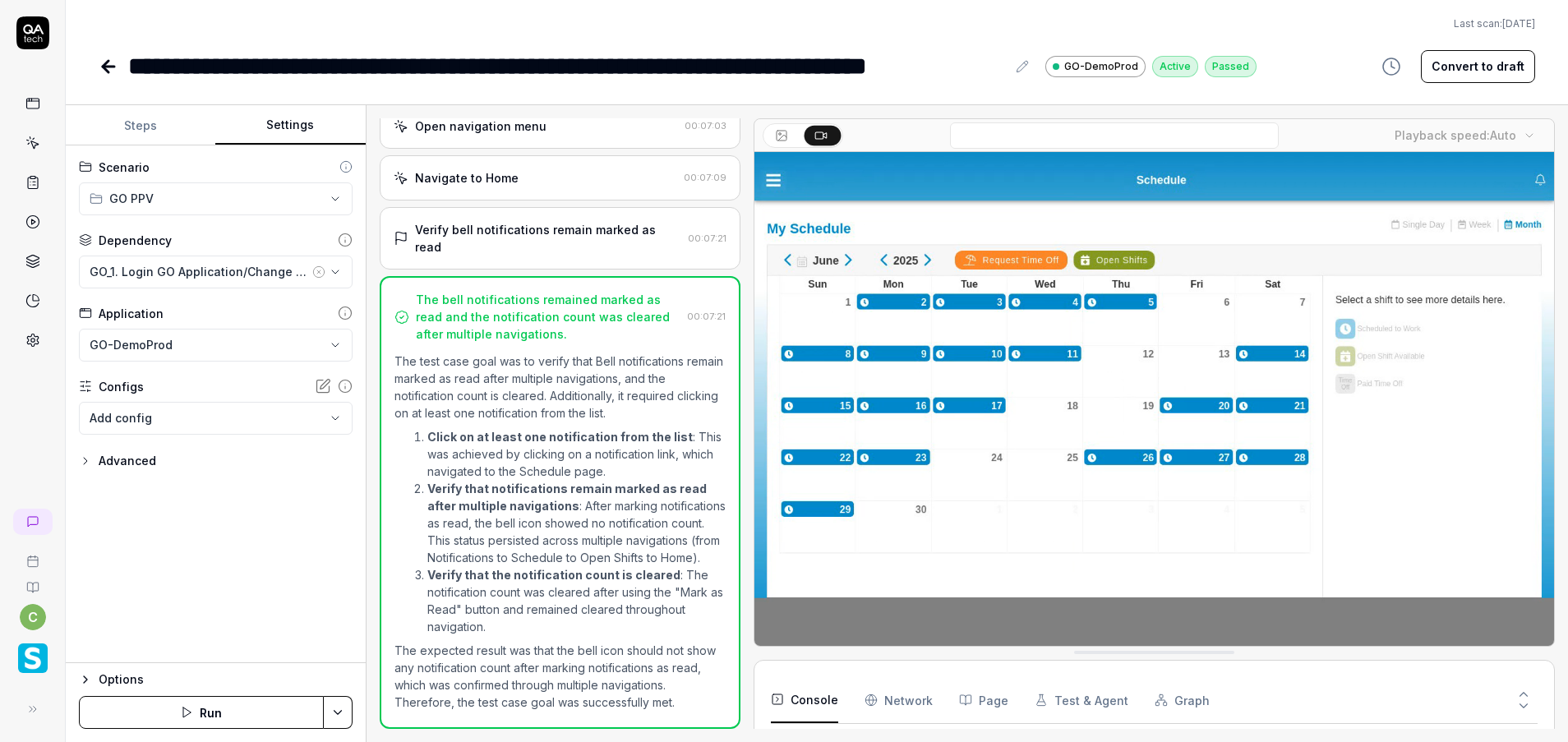
click at [101, 71] on icon at bounding box center [108, 66] width 20 height 20
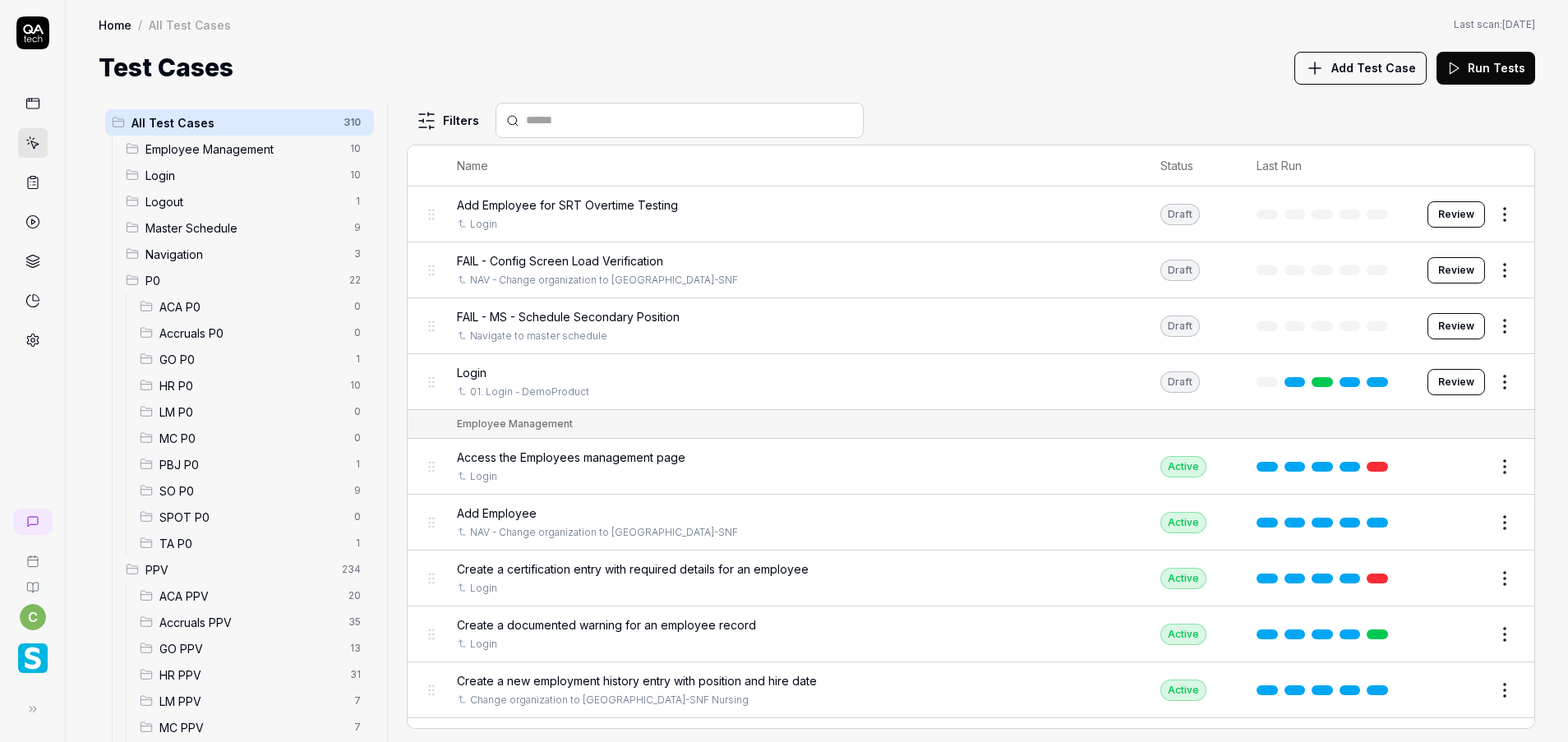
click at [196, 648] on span "GO PPV" at bounding box center [249, 649] width 181 height 17
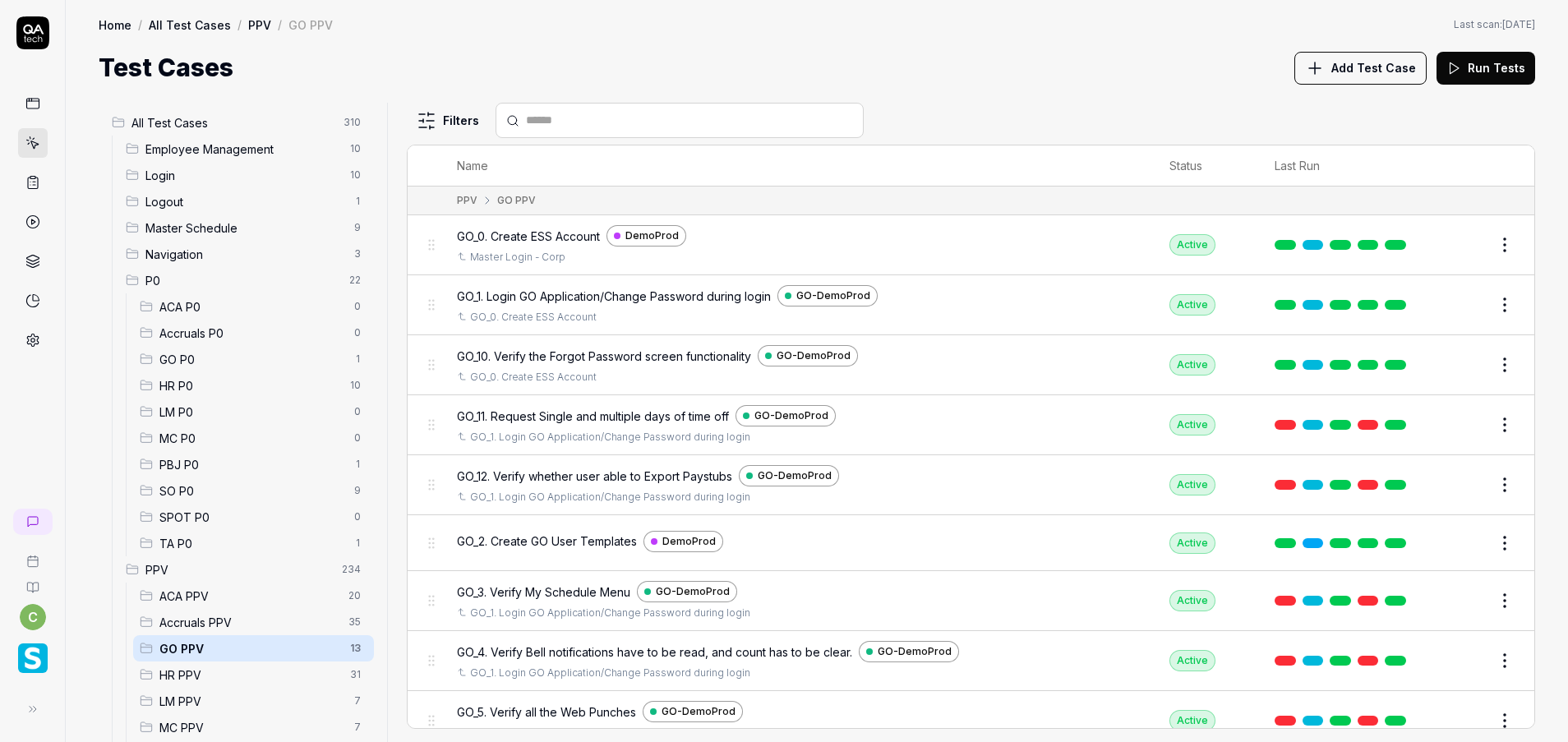
click at [202, 649] on span "GO PPV" at bounding box center [249, 649] width 181 height 17
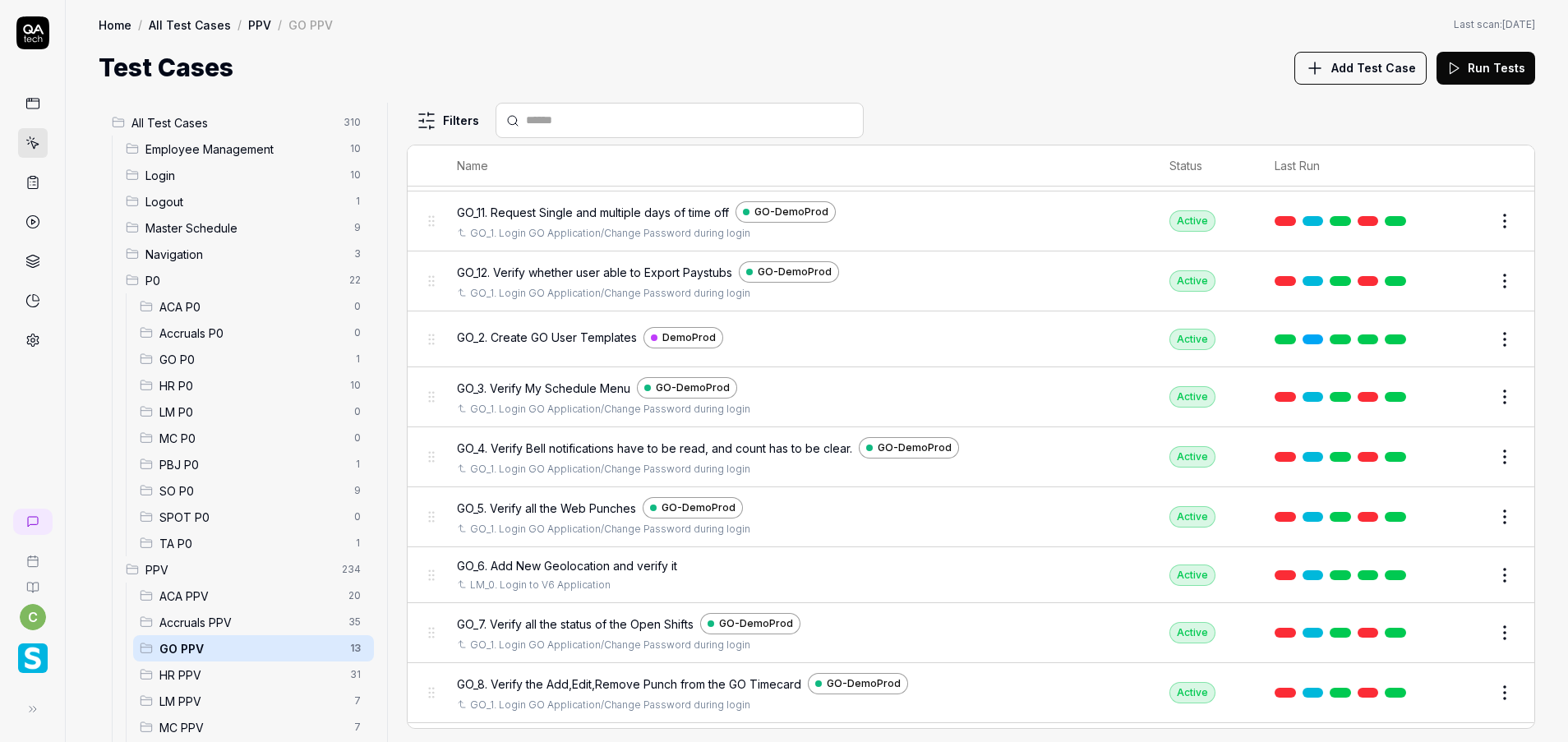
scroll to position [258, 0]
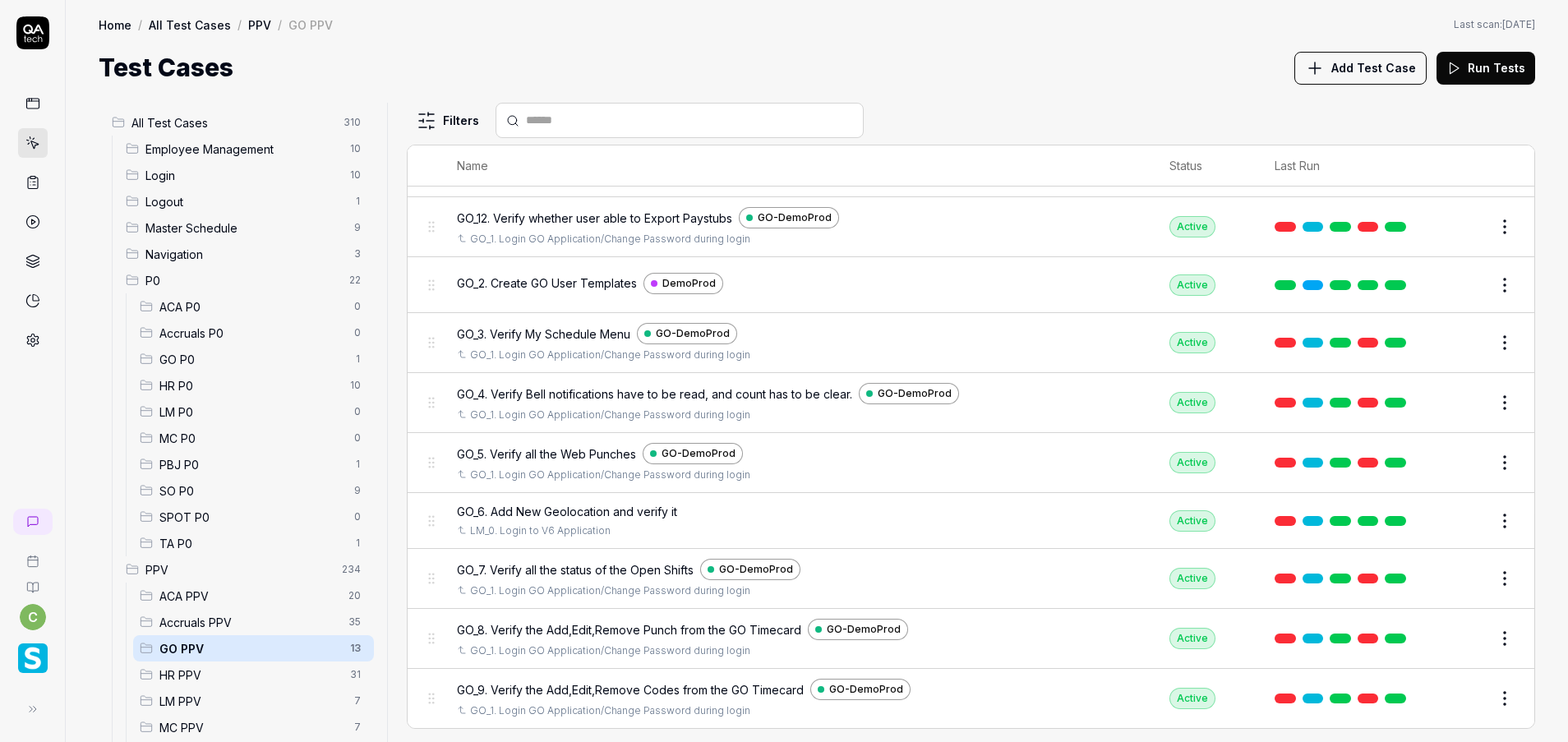
click at [1452, 465] on button "Edit" at bounding box center [1465, 462] width 39 height 26
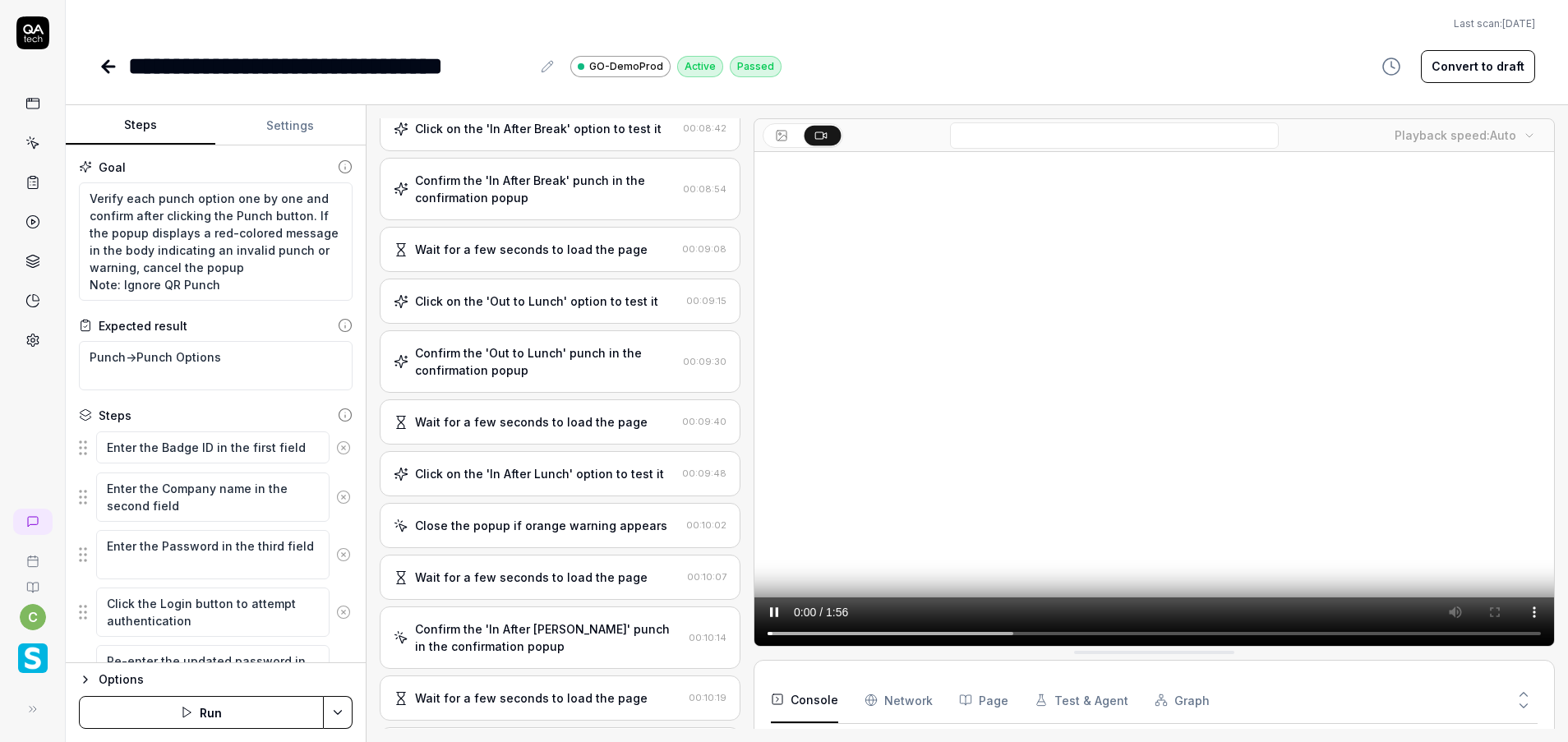
scroll to position [1561, 0]
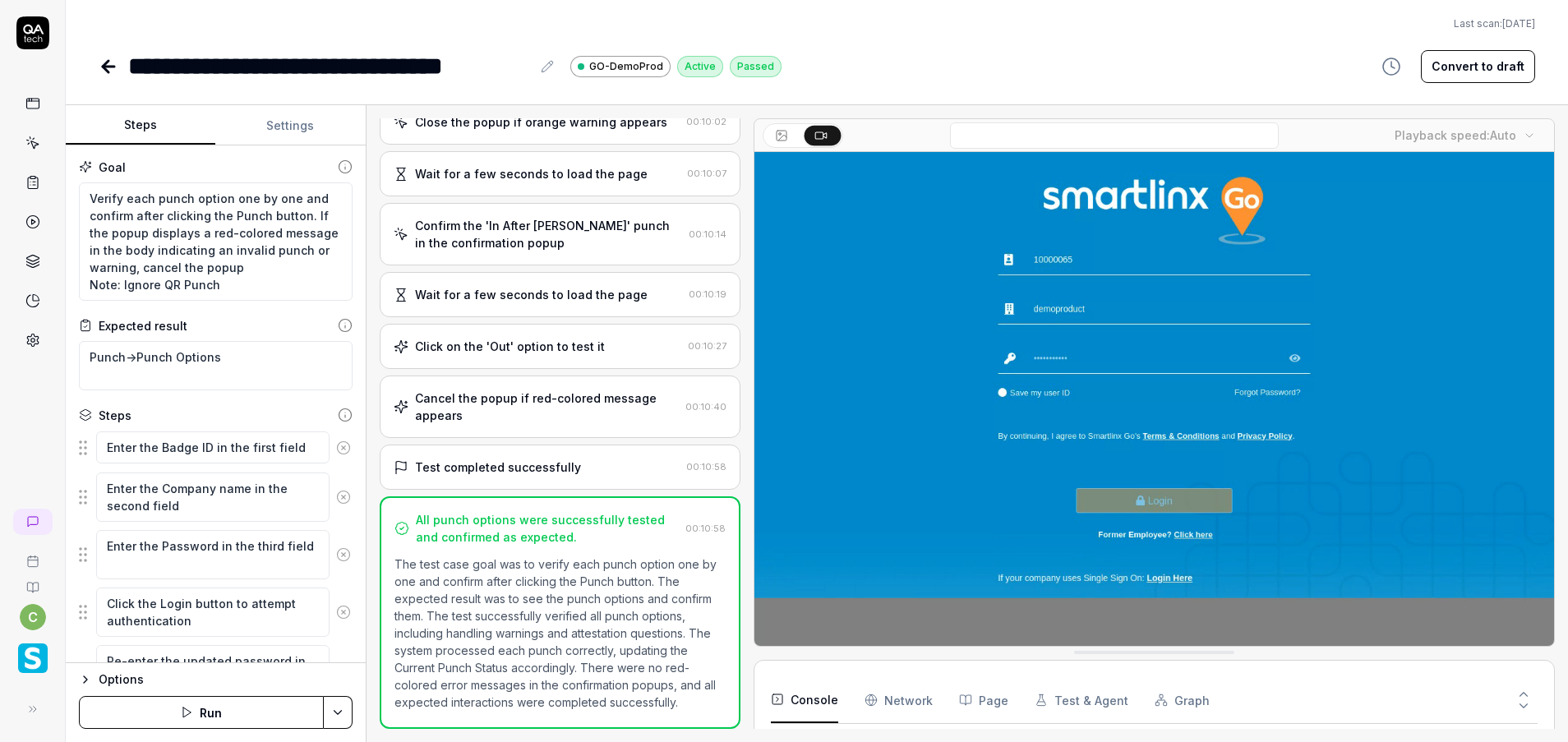
type textarea "*"
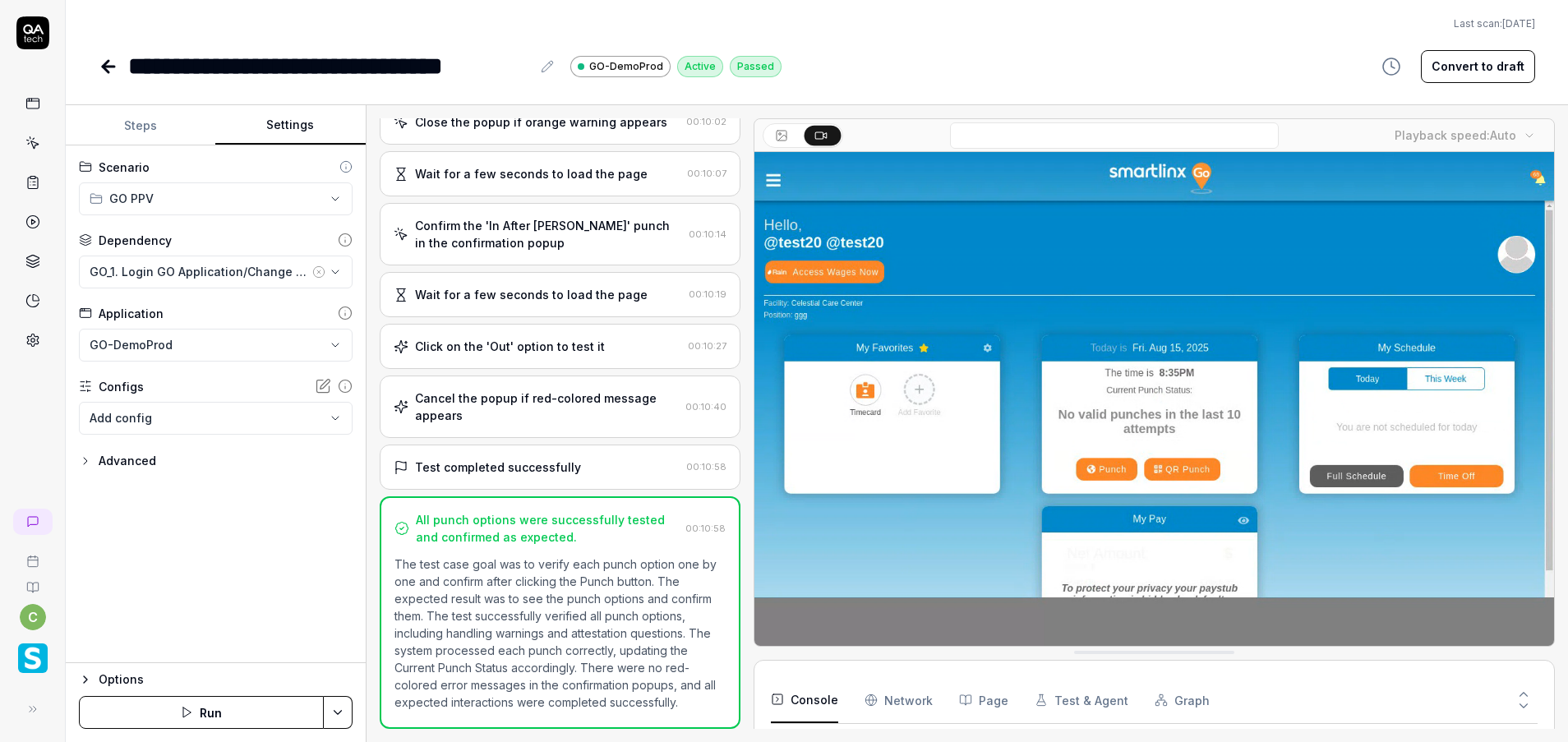
click at [280, 118] on button "Settings" at bounding box center [290, 126] width 150 height 39
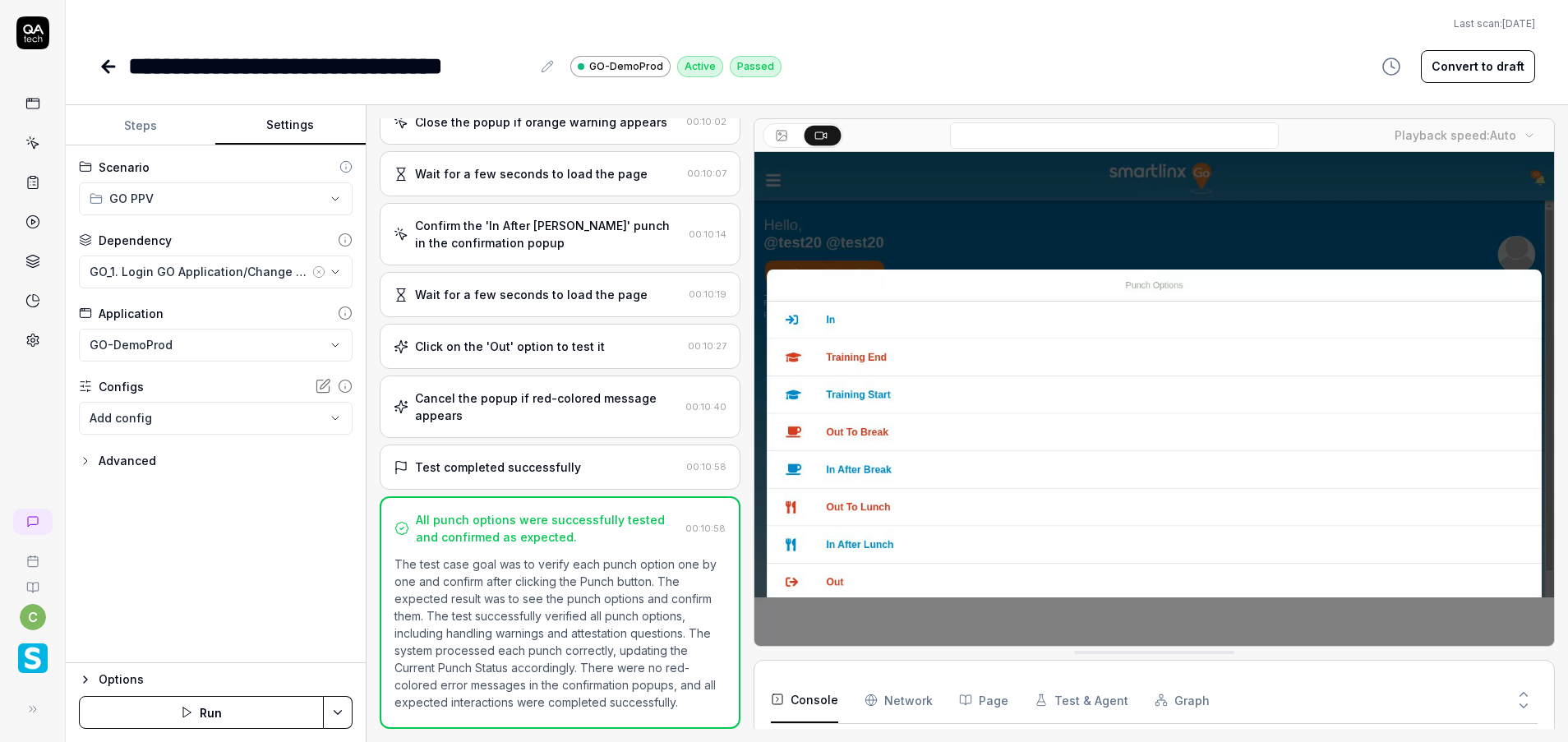
scroll to position [155, 0]
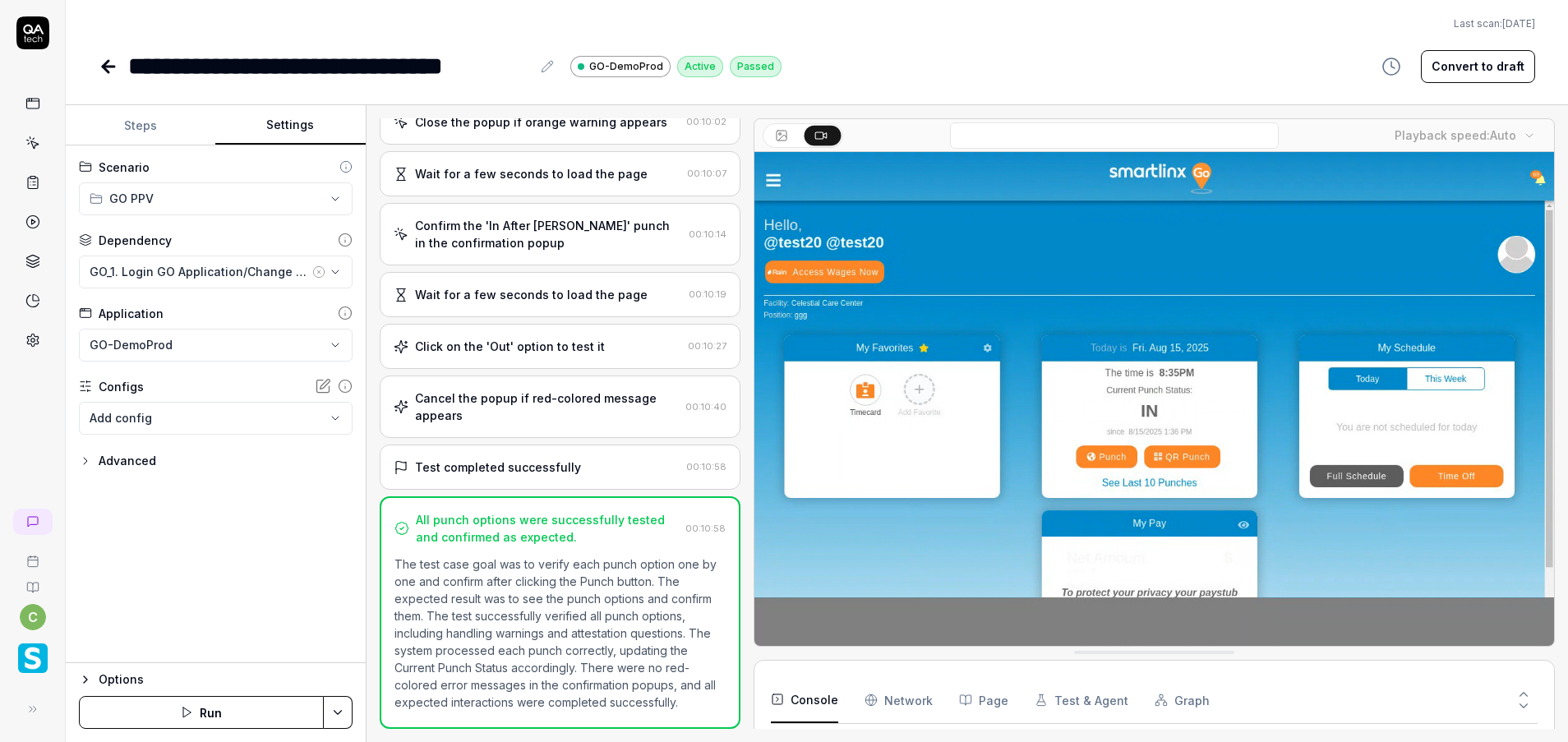
click at [106, 71] on icon at bounding box center [108, 66] width 20 height 20
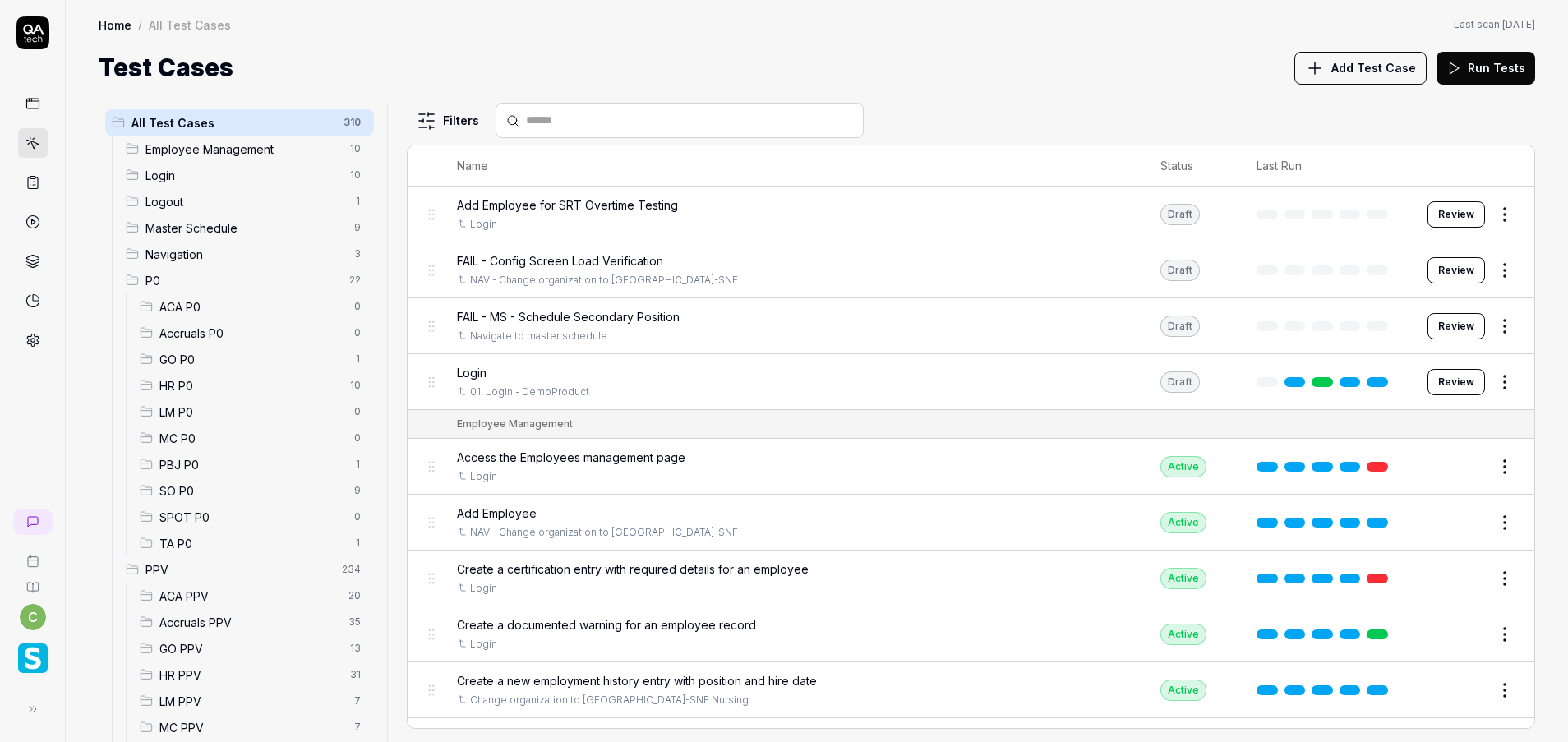
click at [224, 649] on span "GO PPV" at bounding box center [249, 649] width 181 height 17
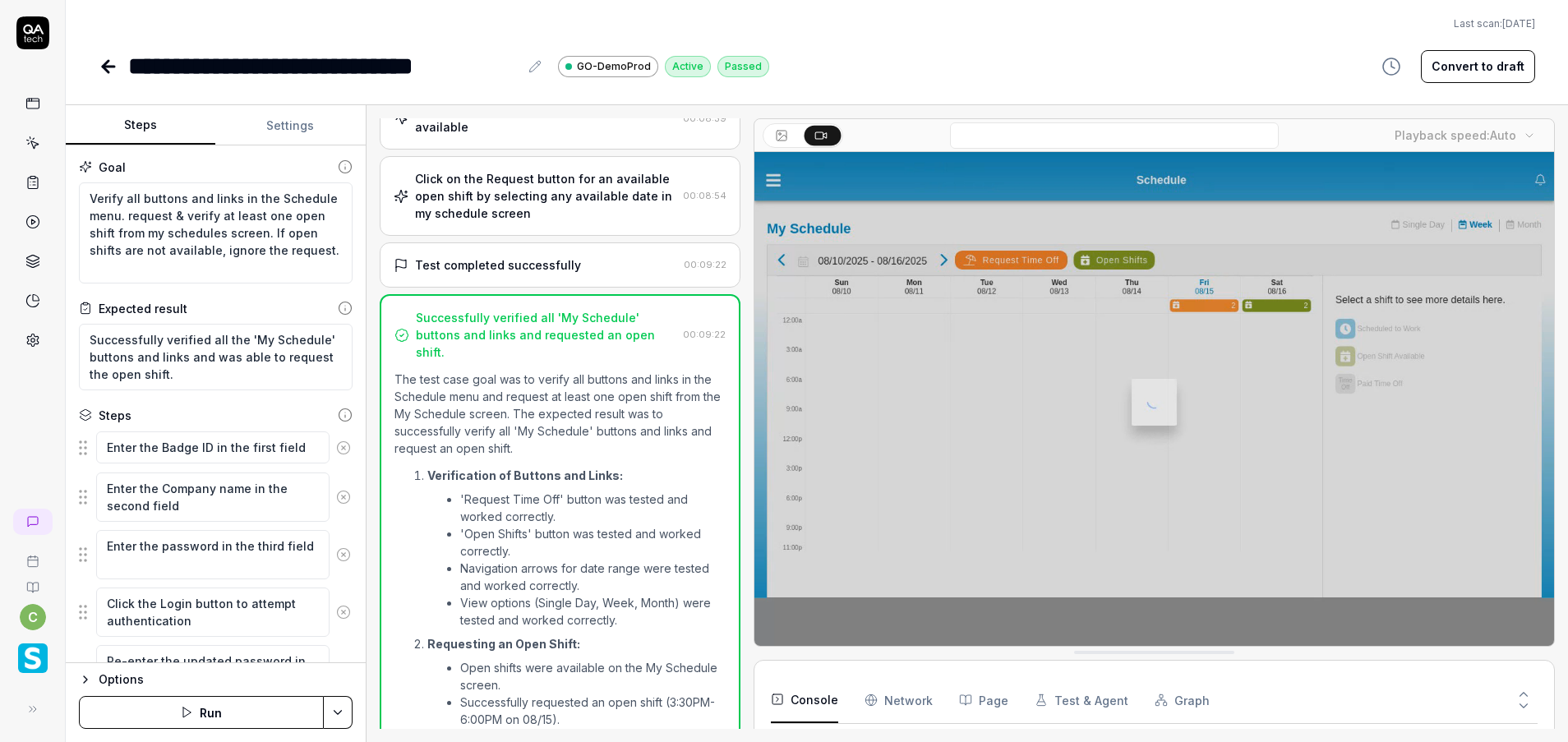
scroll to position [1087, 0]
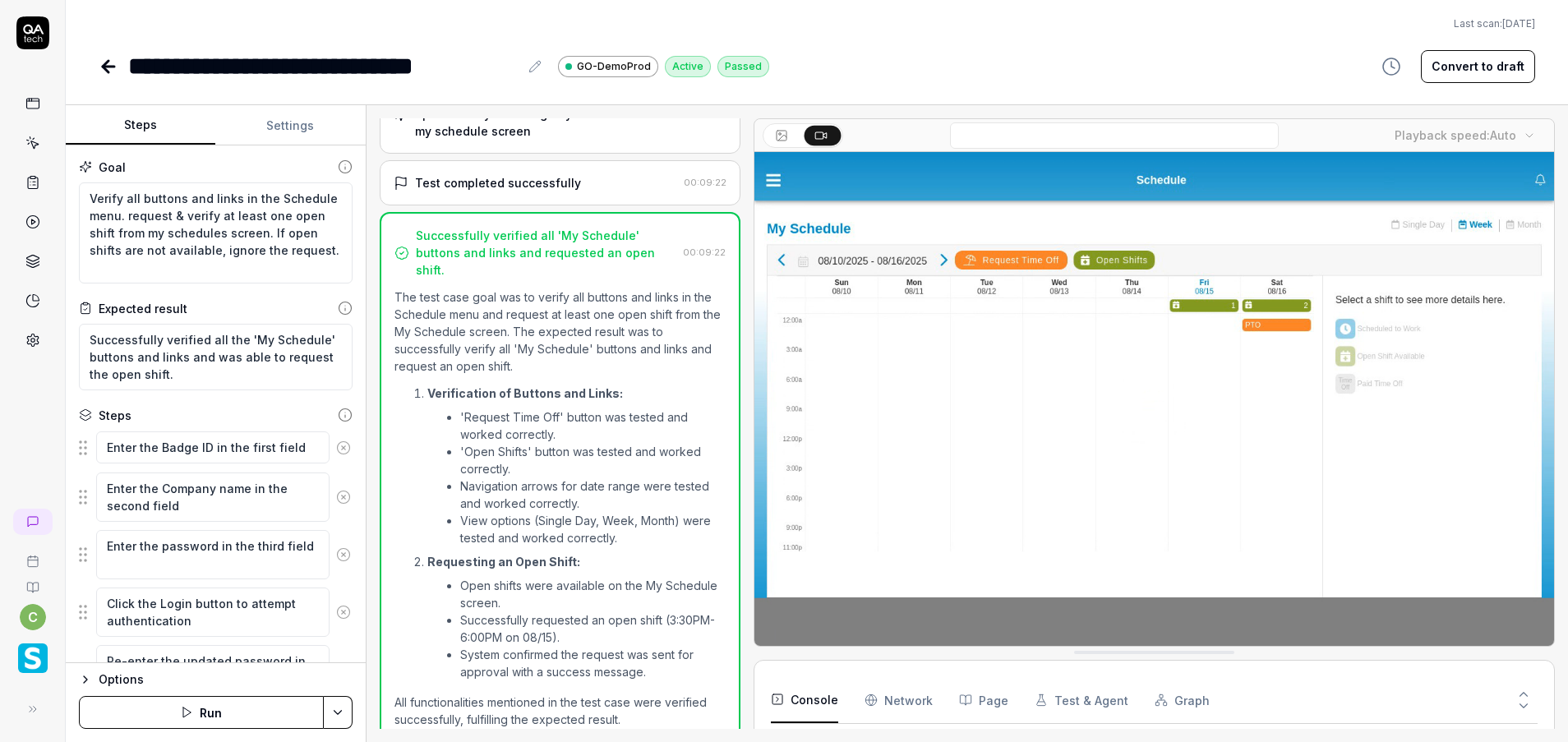
click at [305, 127] on button "Settings" at bounding box center [290, 126] width 150 height 39
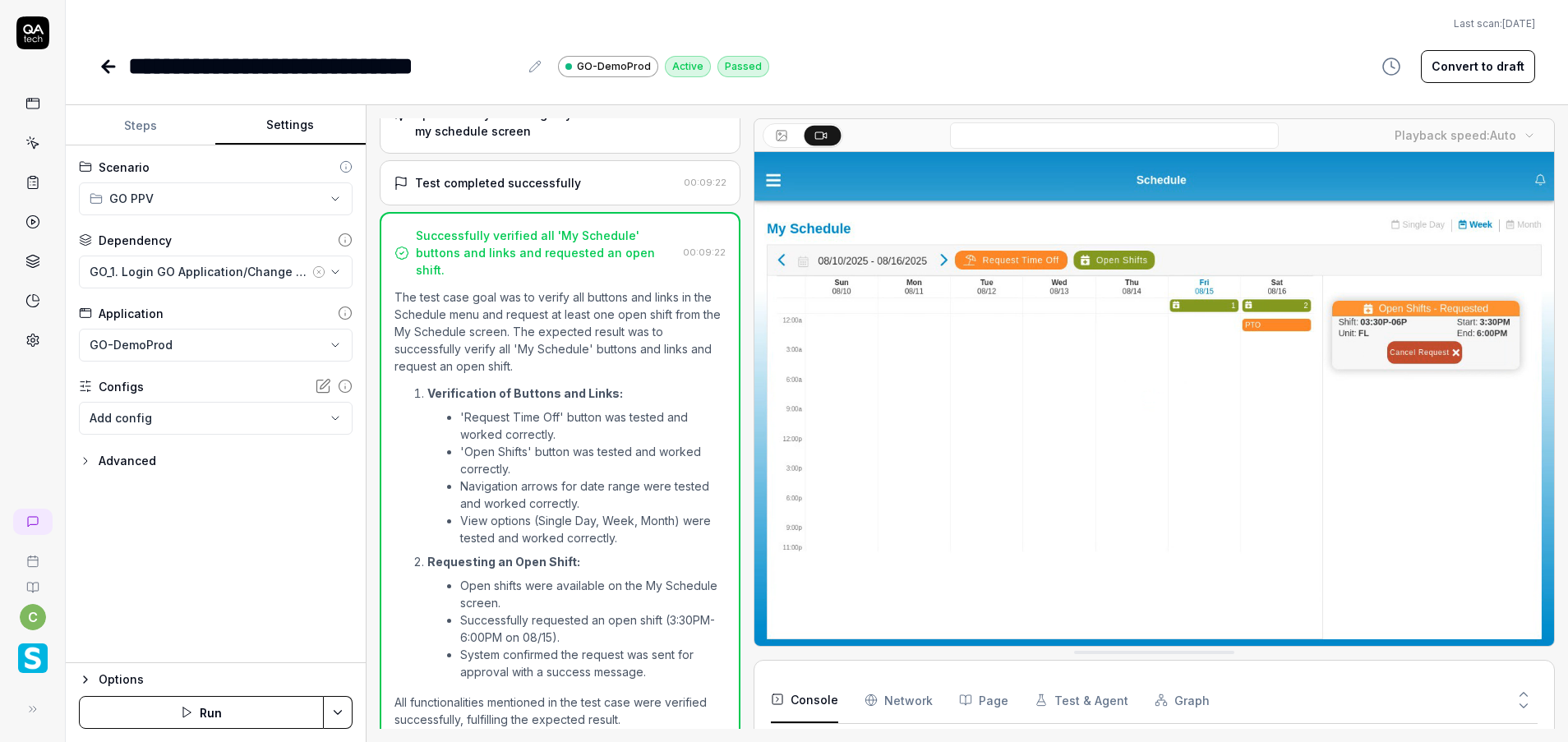
click at [107, 66] on icon at bounding box center [109, 66] width 12 height 0
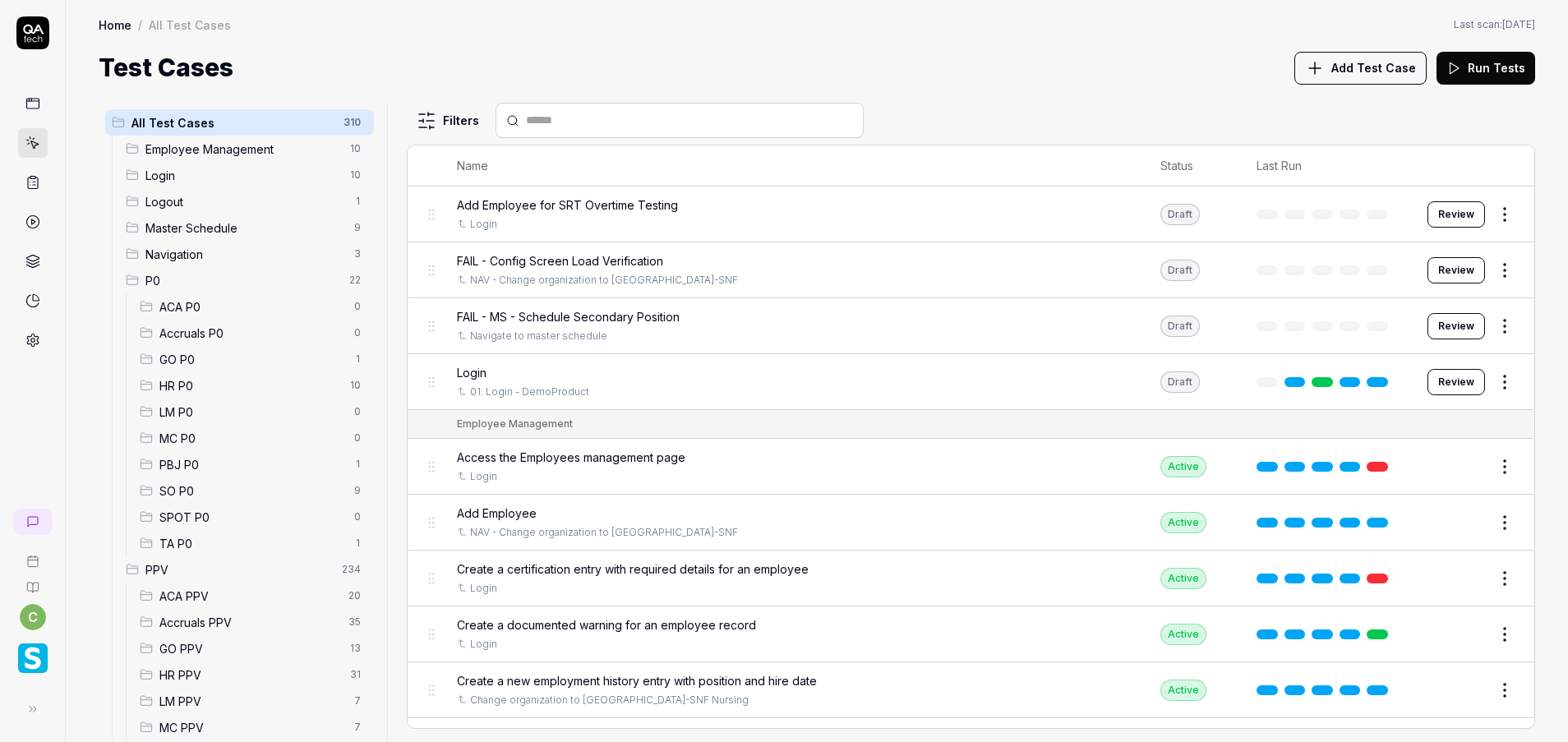
click at [110, 62] on h1 "Test Cases" at bounding box center [166, 67] width 134 height 37
click at [185, 648] on span "GO PPV" at bounding box center [249, 649] width 181 height 17
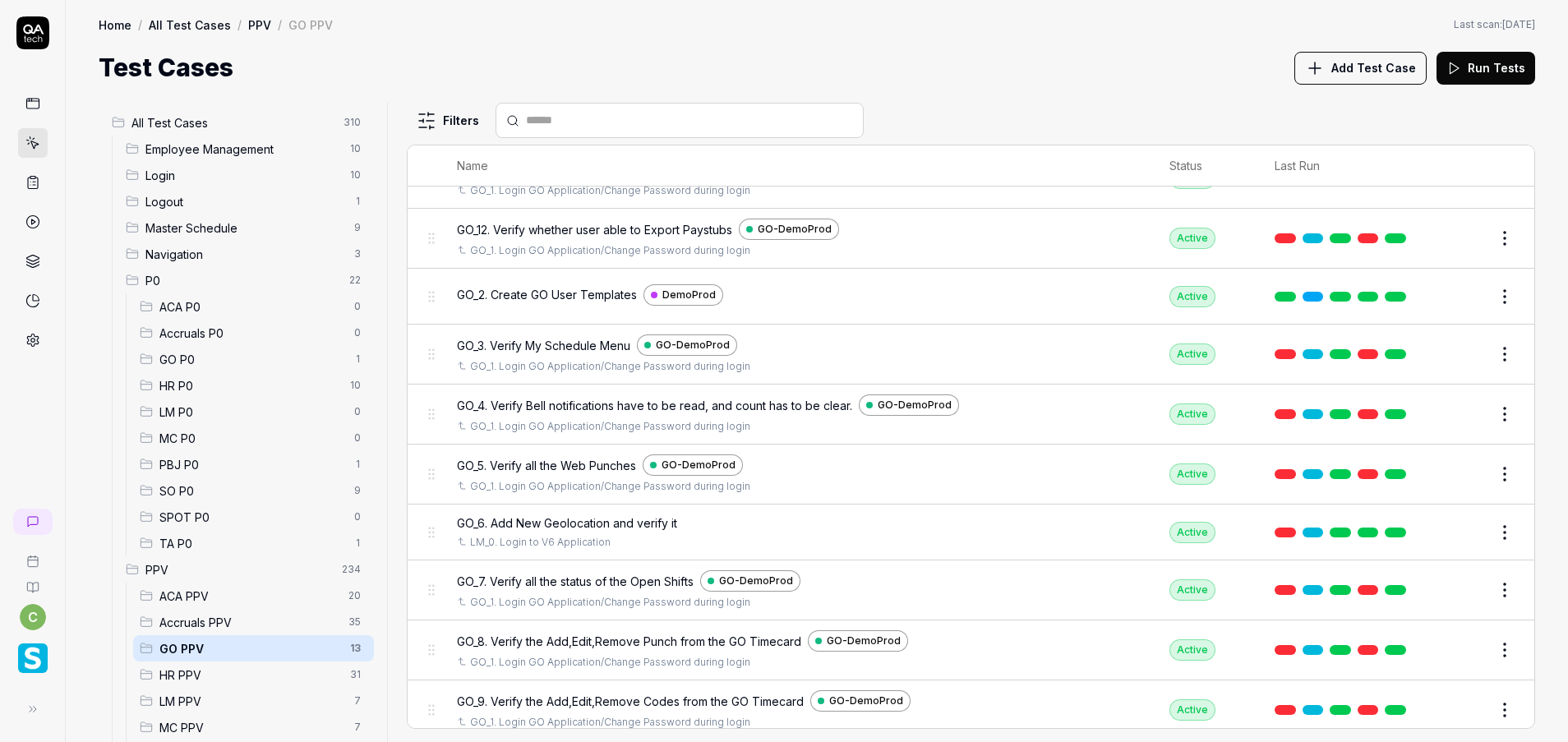
scroll to position [258, 0]
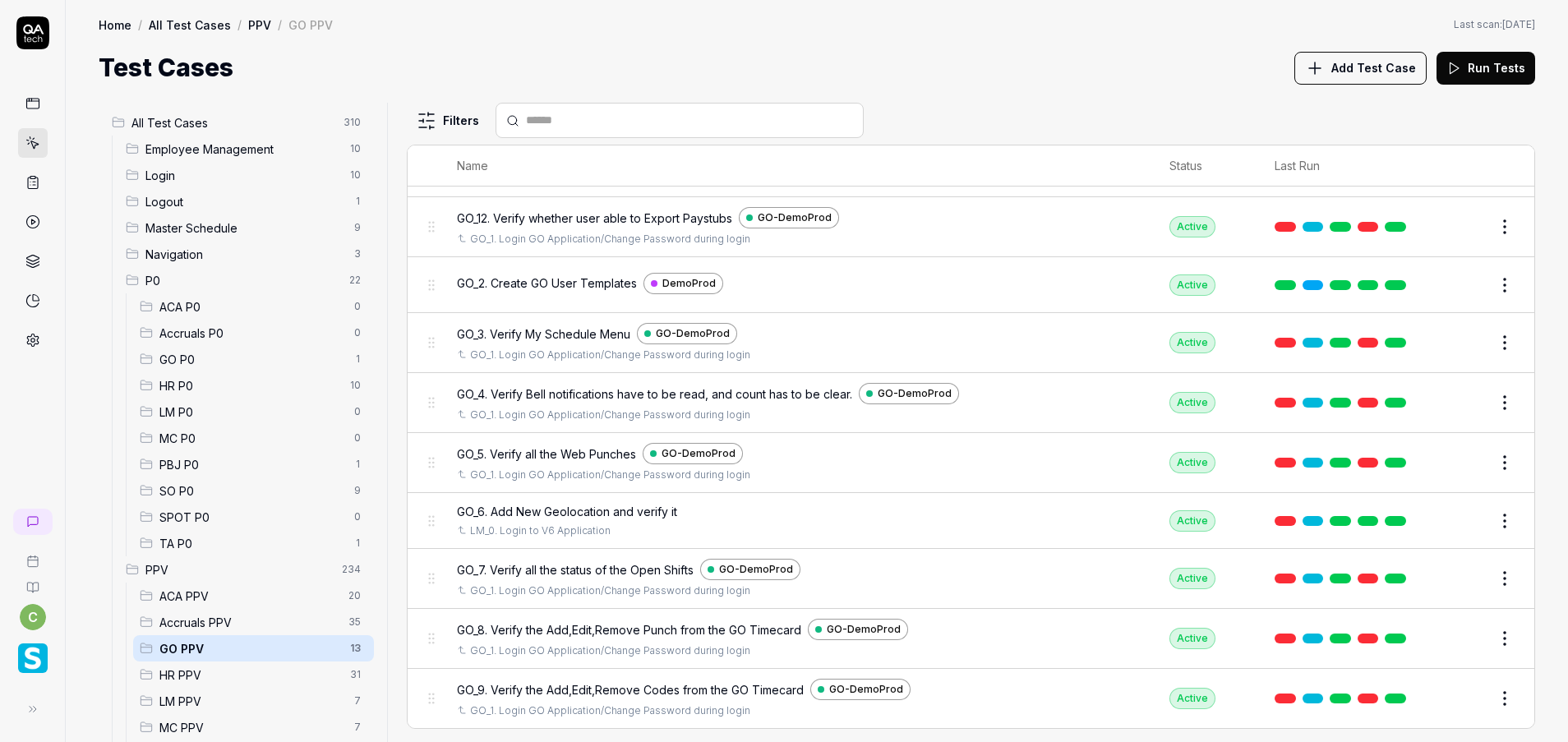
click at [1446, 452] on button "Edit" at bounding box center [1465, 462] width 39 height 26
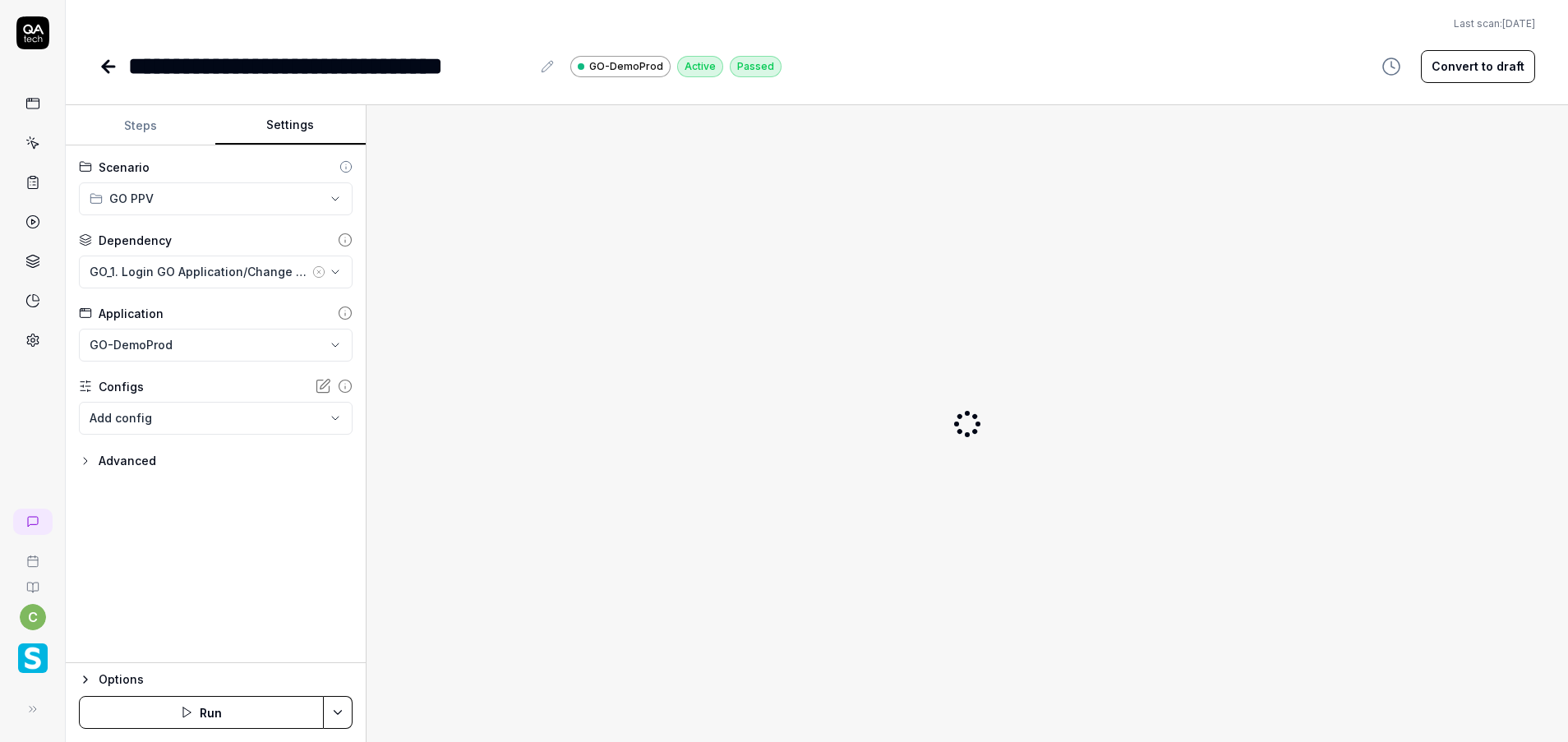
click at [293, 134] on button "Settings" at bounding box center [290, 126] width 150 height 39
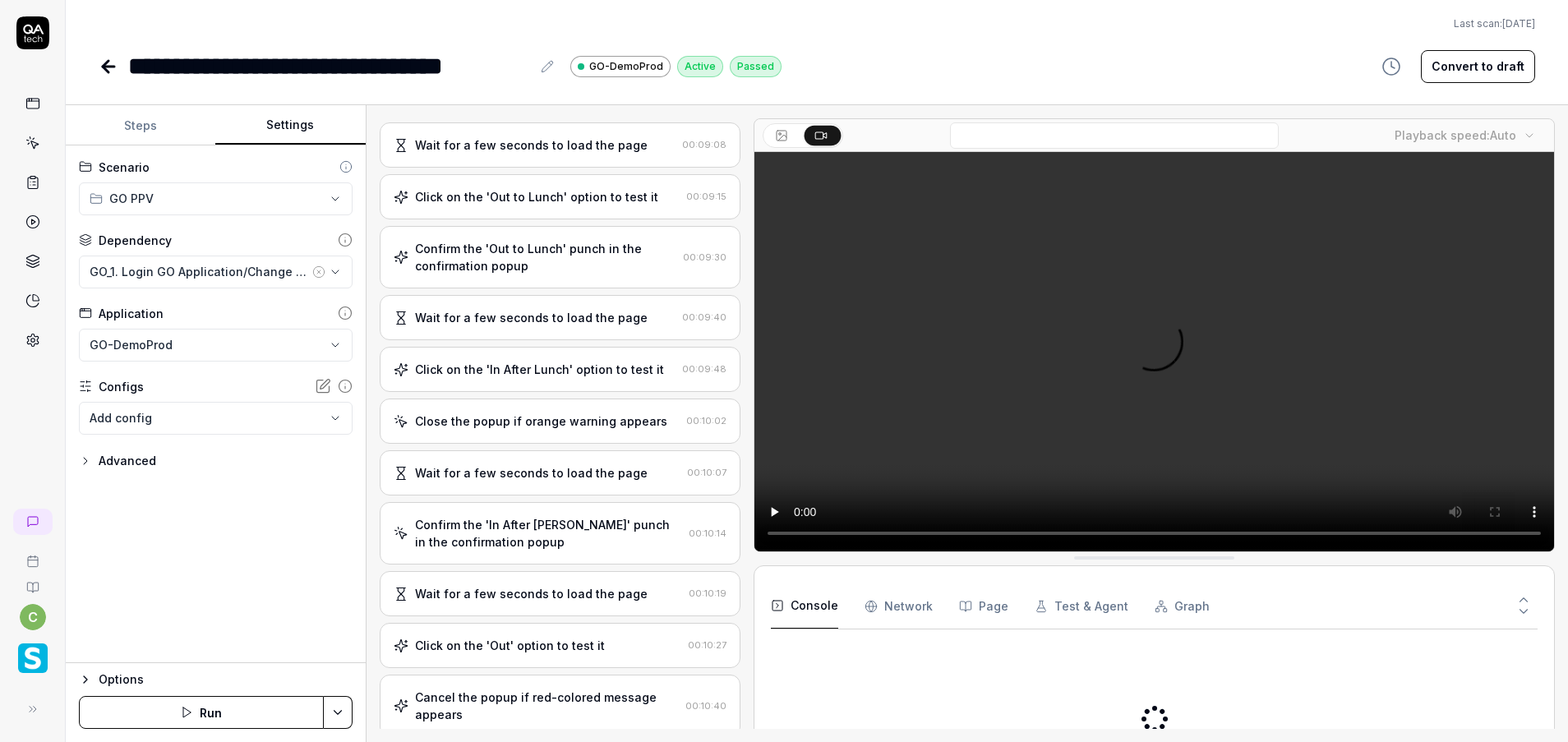
scroll to position [1561, 0]
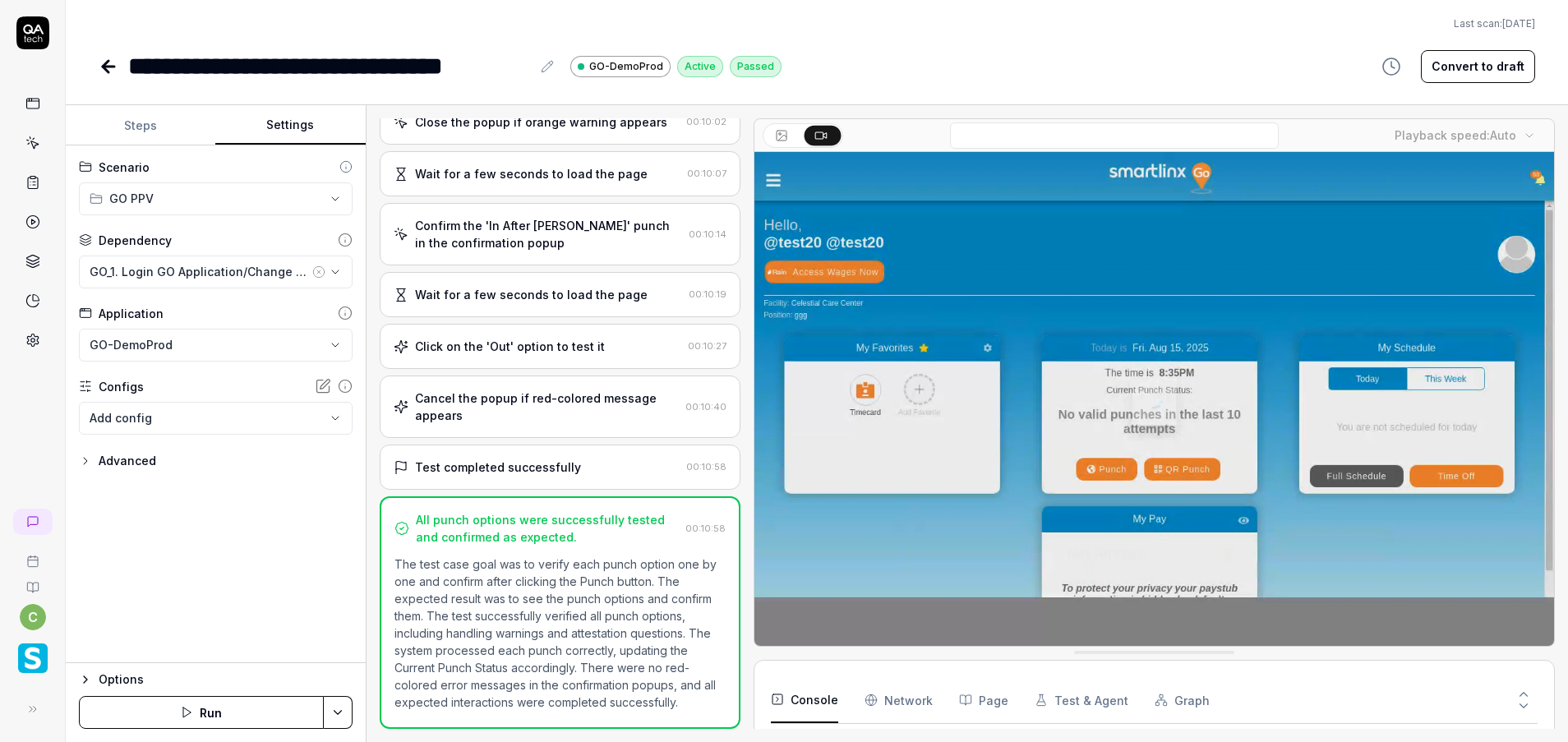
scroll to position [155, 0]
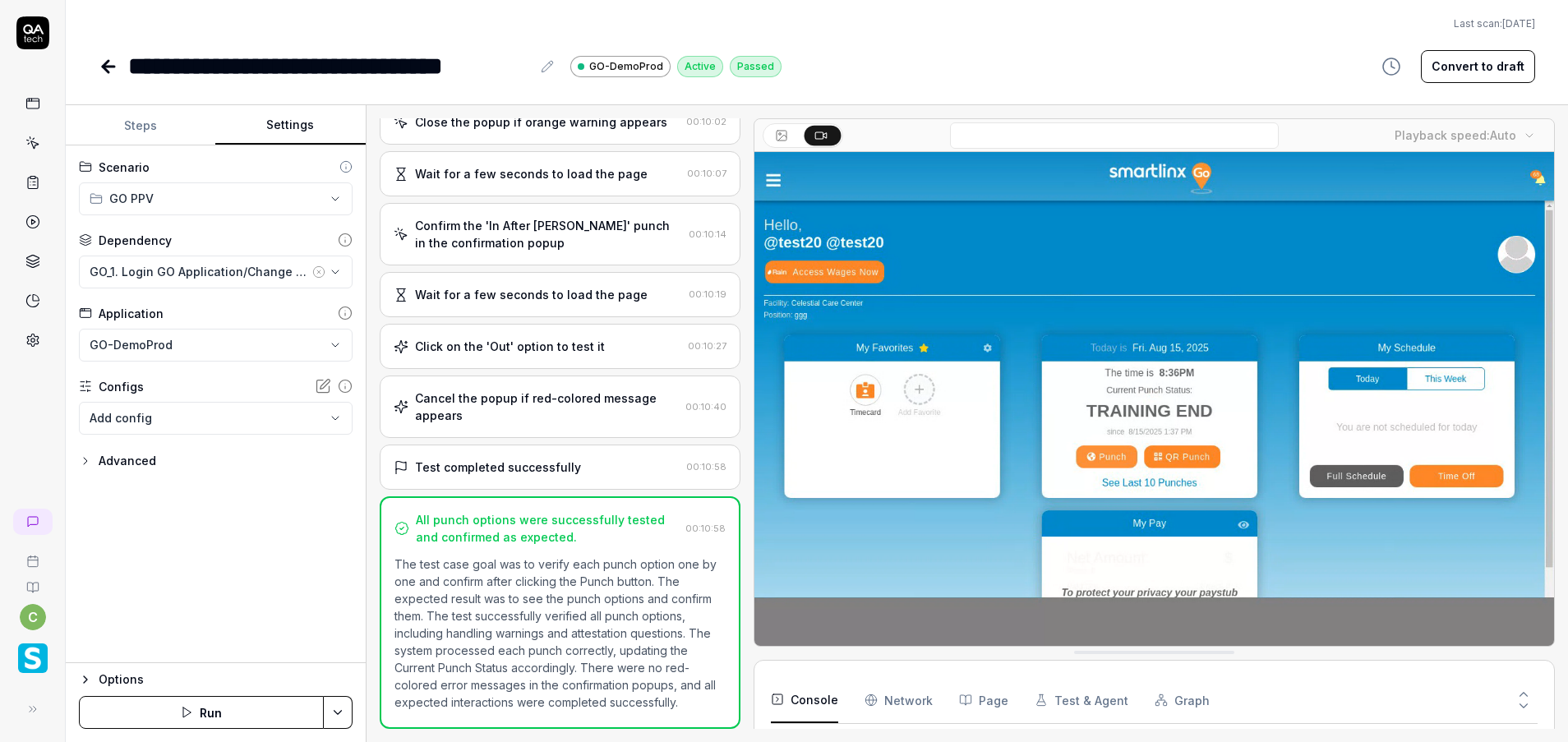
click at [112, 62] on icon at bounding box center [108, 66] width 20 height 20
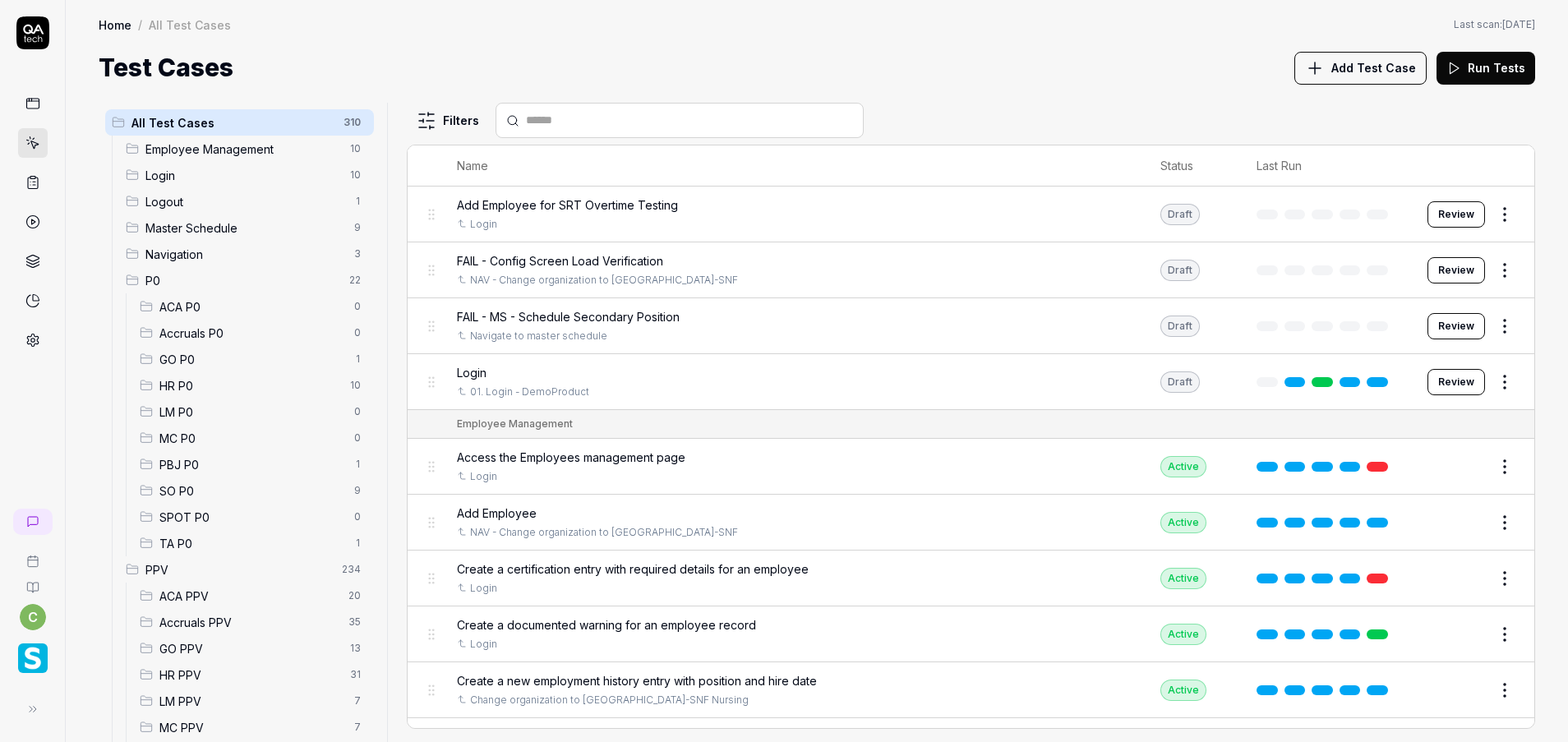
click at [180, 633] on div "Accruals PPV 35" at bounding box center [253, 621] width 241 height 26
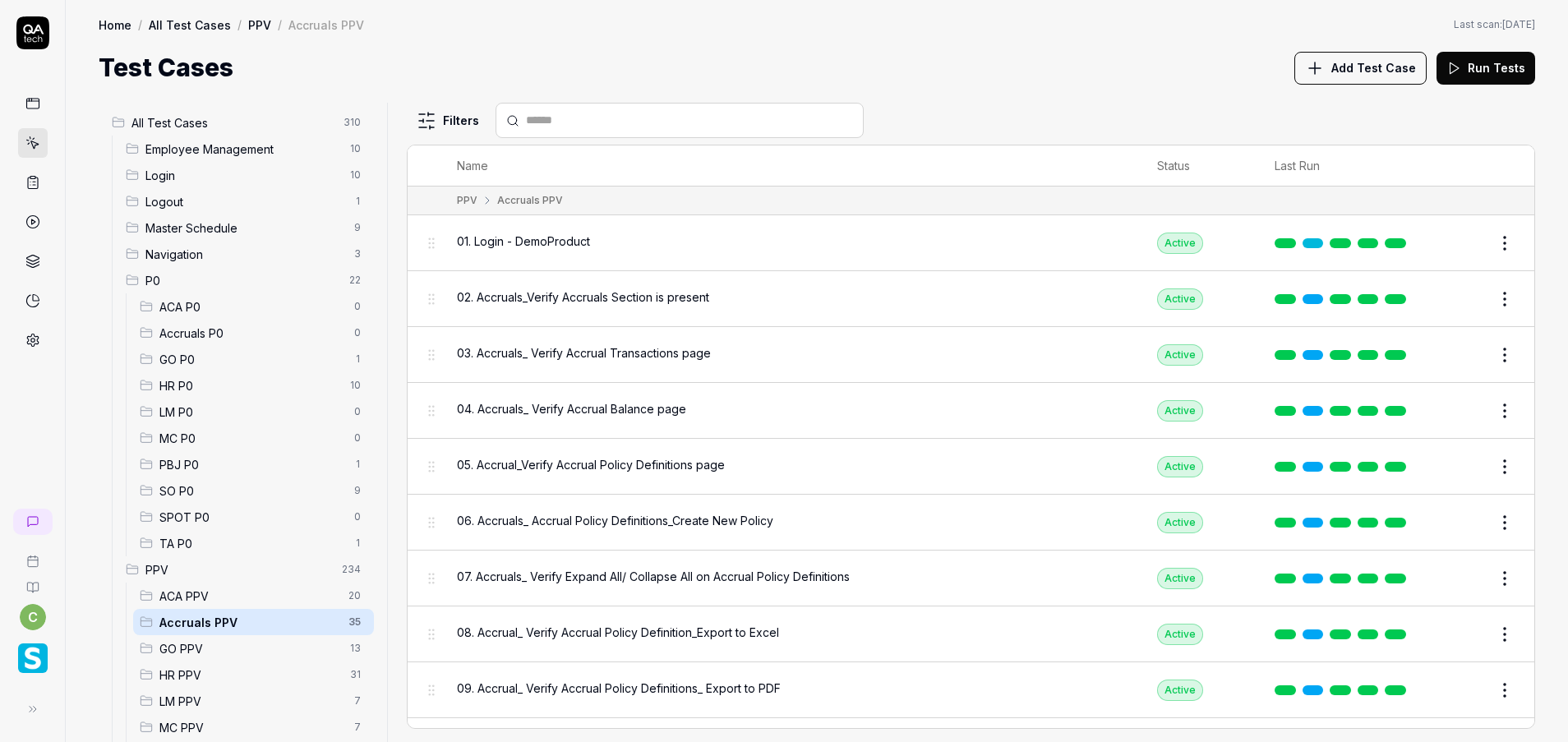
click at [181, 640] on span "GO PPV" at bounding box center [249, 649] width 181 height 17
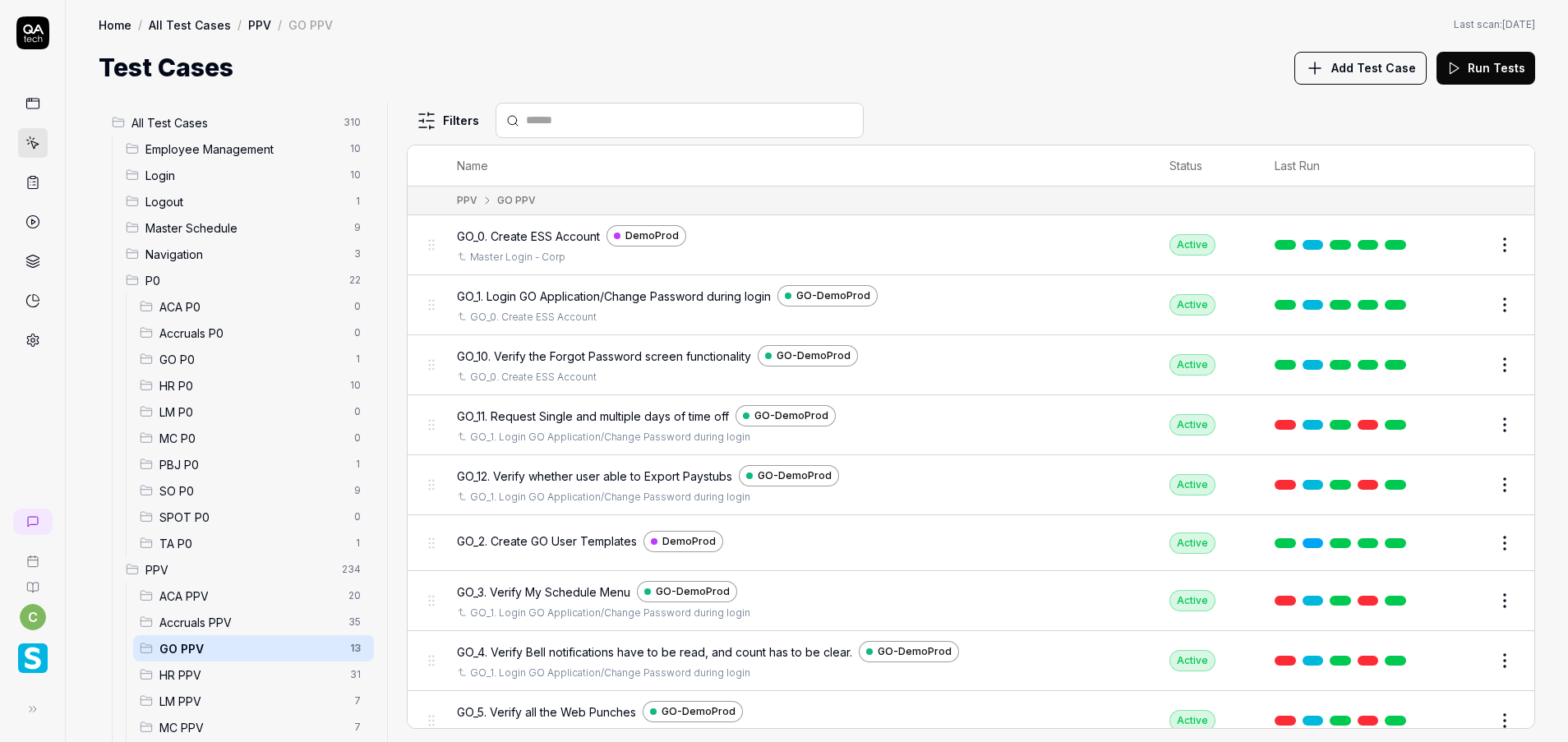
scroll to position [258, 0]
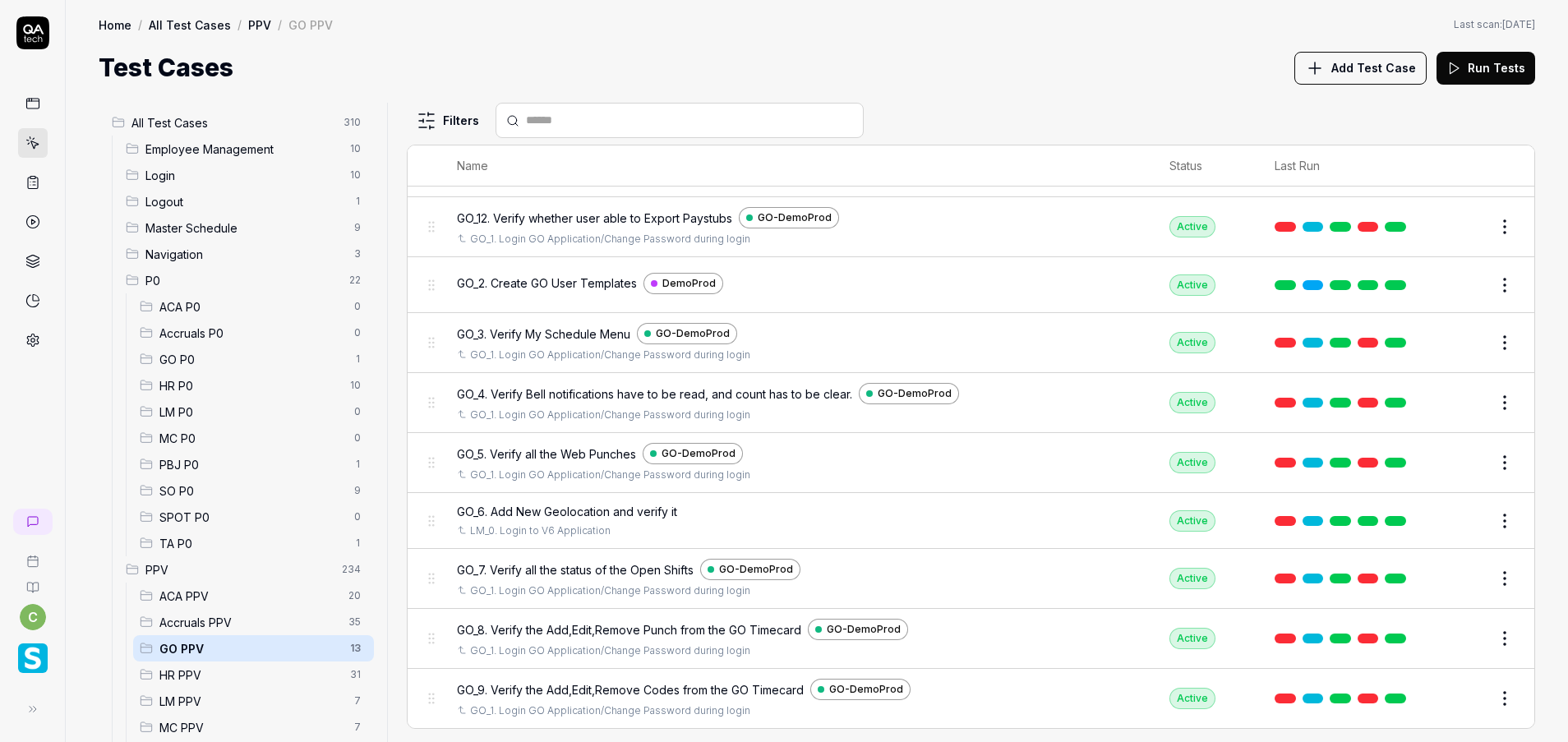
click at [1451, 581] on button "Edit" at bounding box center [1465, 578] width 39 height 26
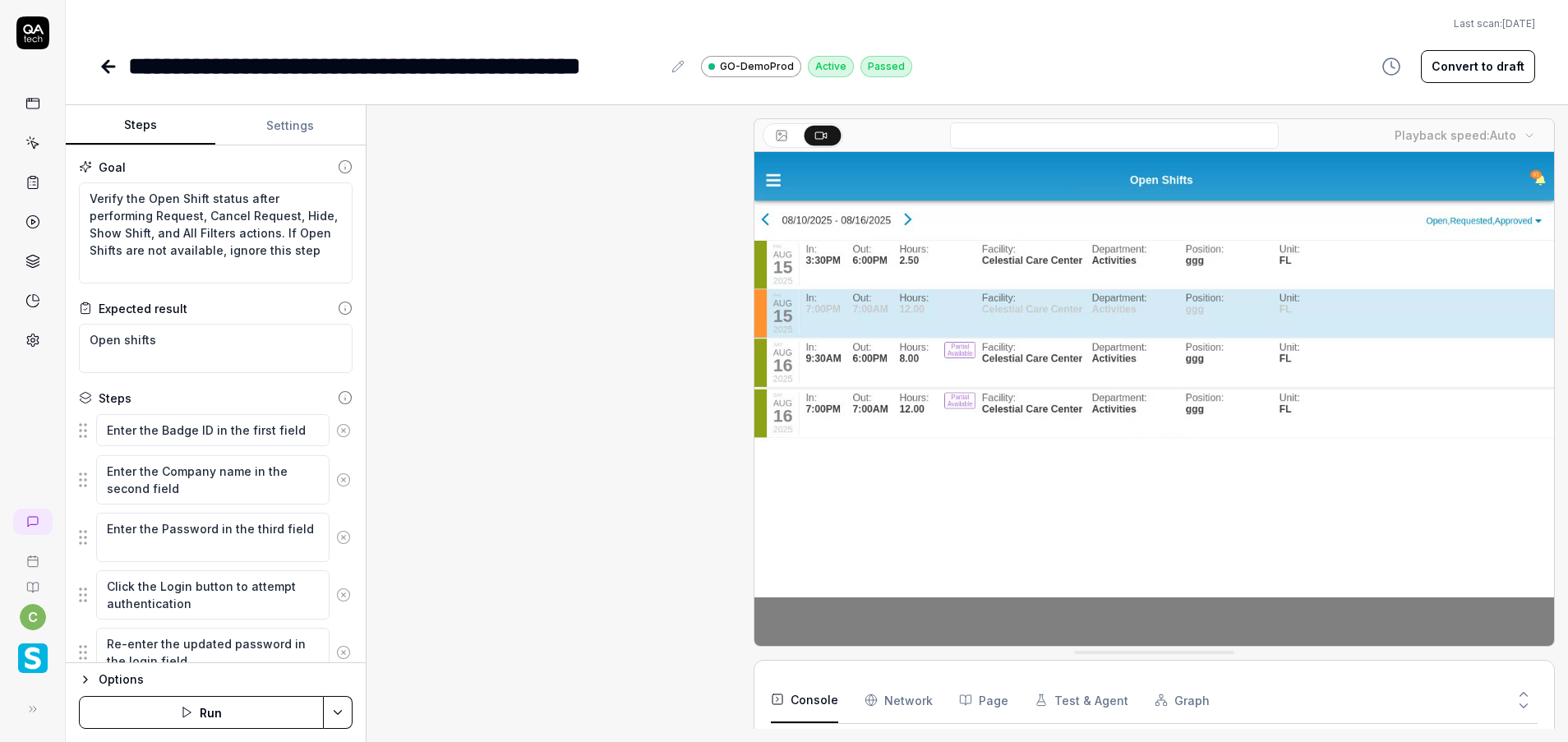
scroll to position [482, 0]
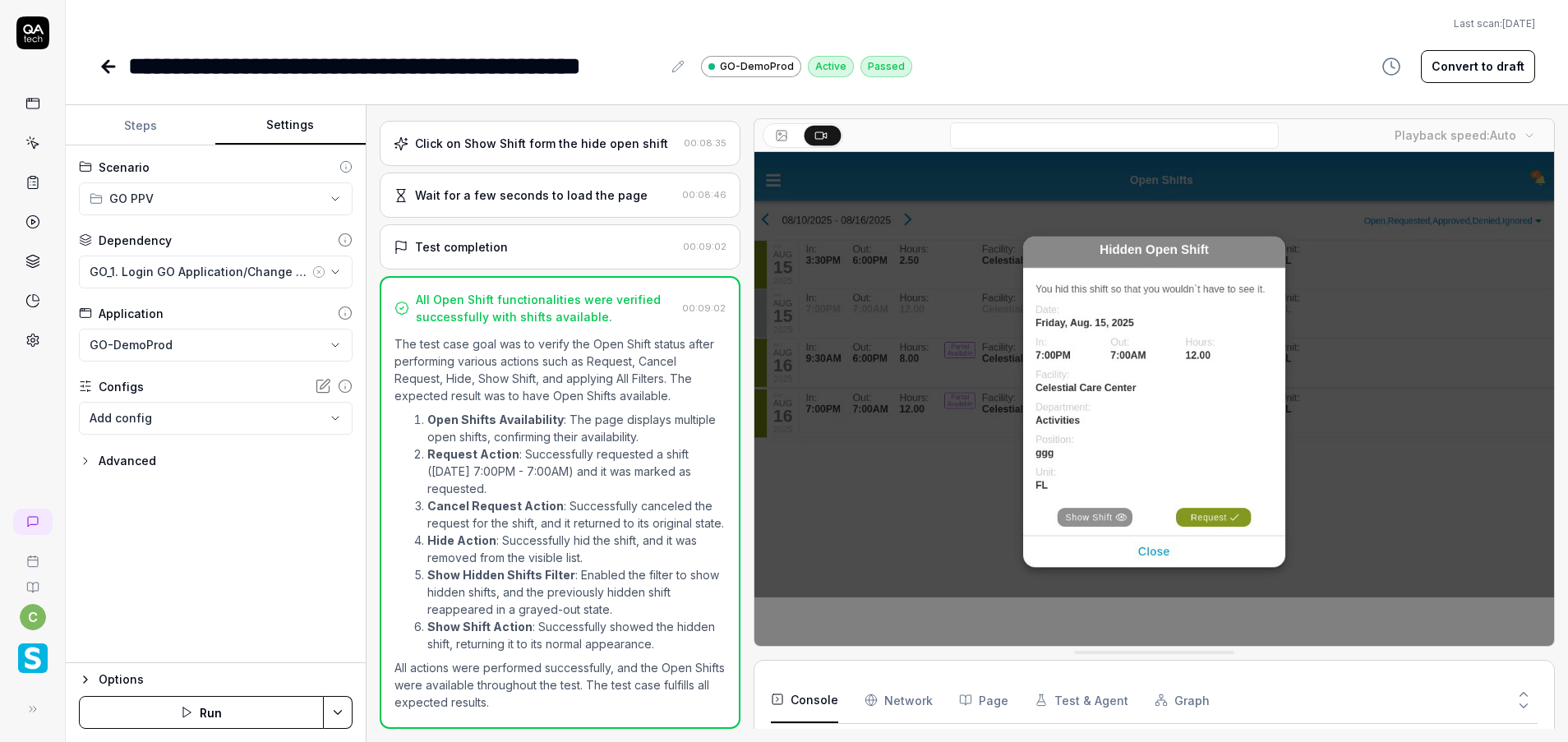
click at [288, 133] on button "Settings" at bounding box center [290, 126] width 150 height 39
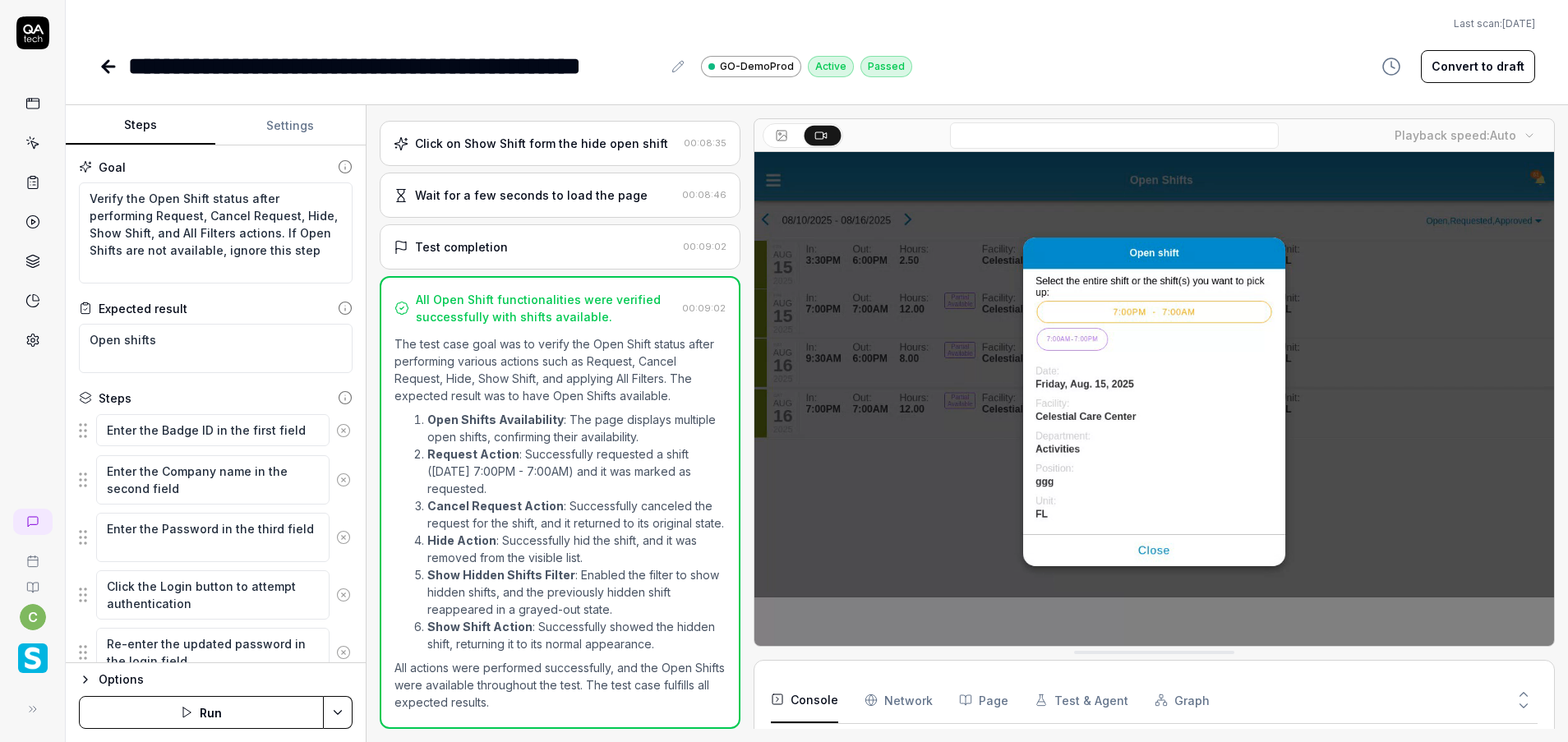
click at [137, 127] on button "Steps" at bounding box center [140, 126] width 150 height 39
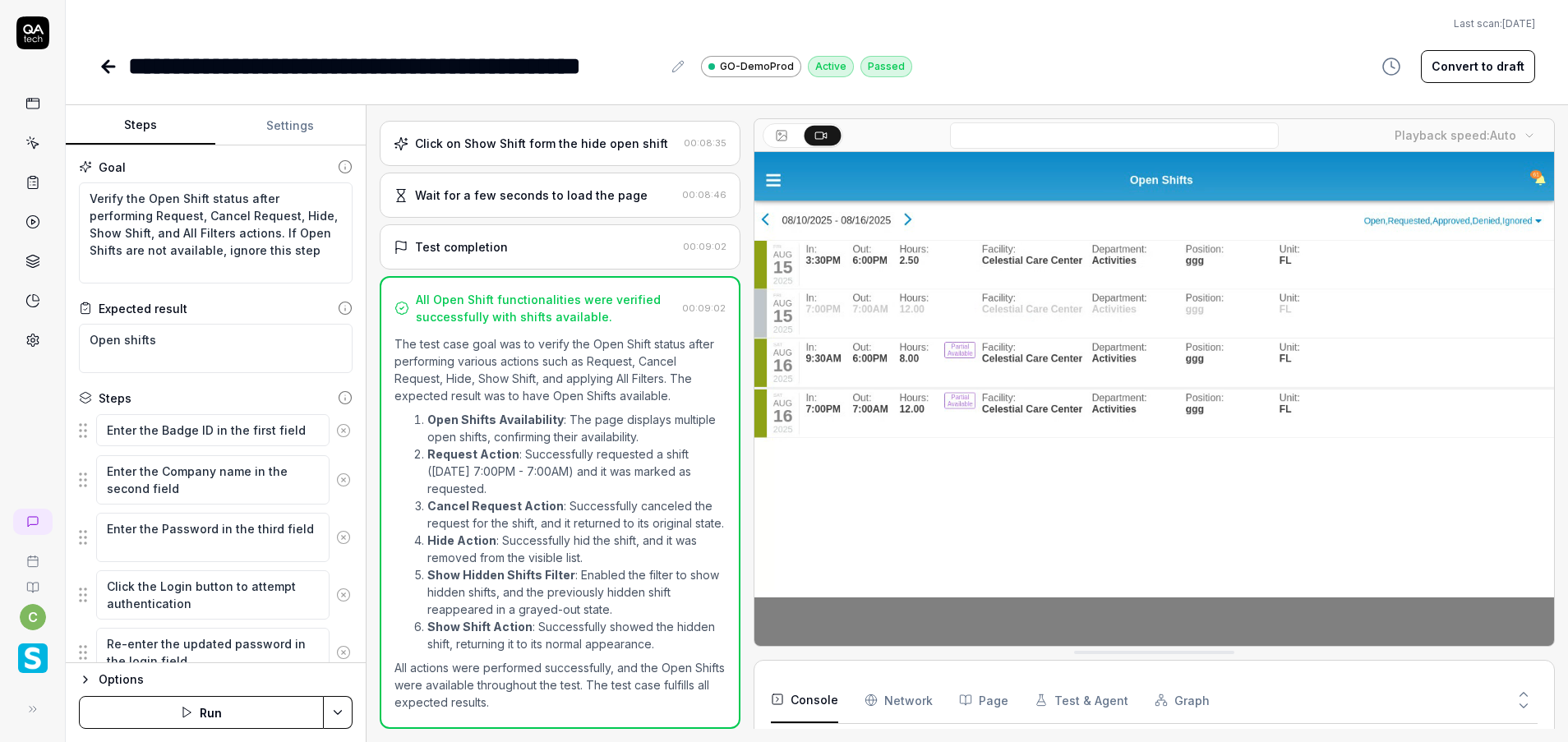
click at [107, 80] on link at bounding box center [110, 66] width 23 height 33
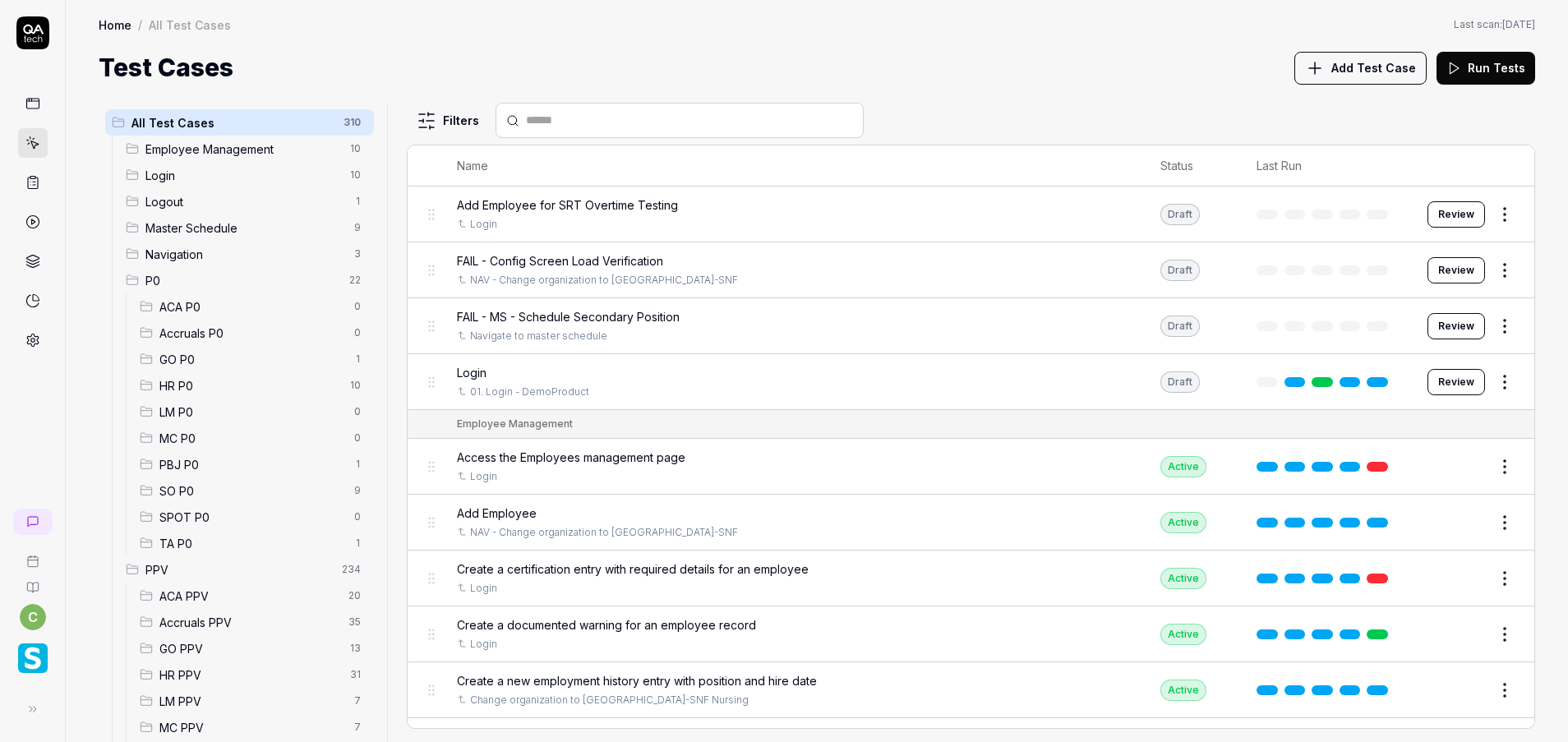
click at [194, 641] on span "GO PPV" at bounding box center [249, 649] width 181 height 17
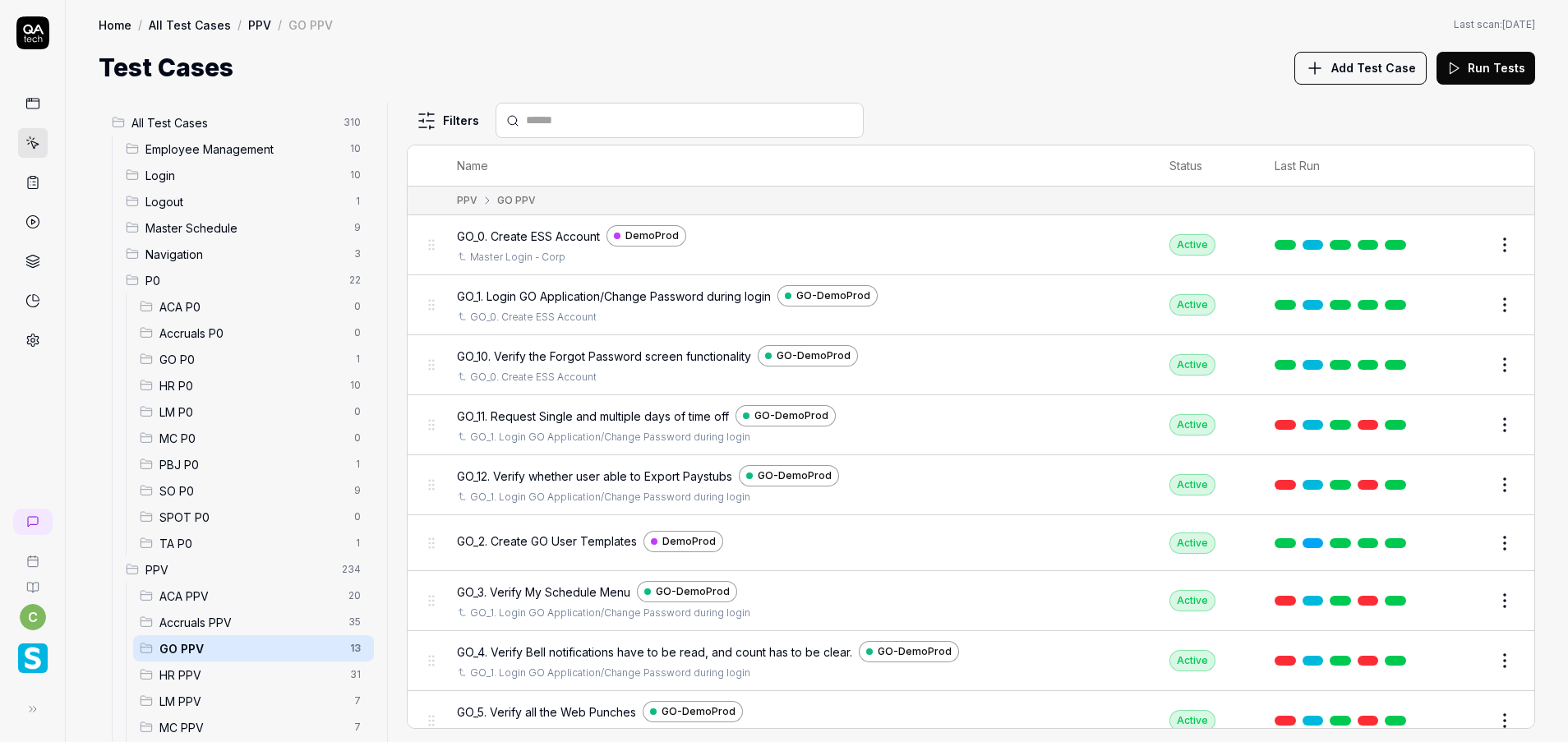
click at [1440, 632] on td "Edit" at bounding box center [1482, 660] width 105 height 60
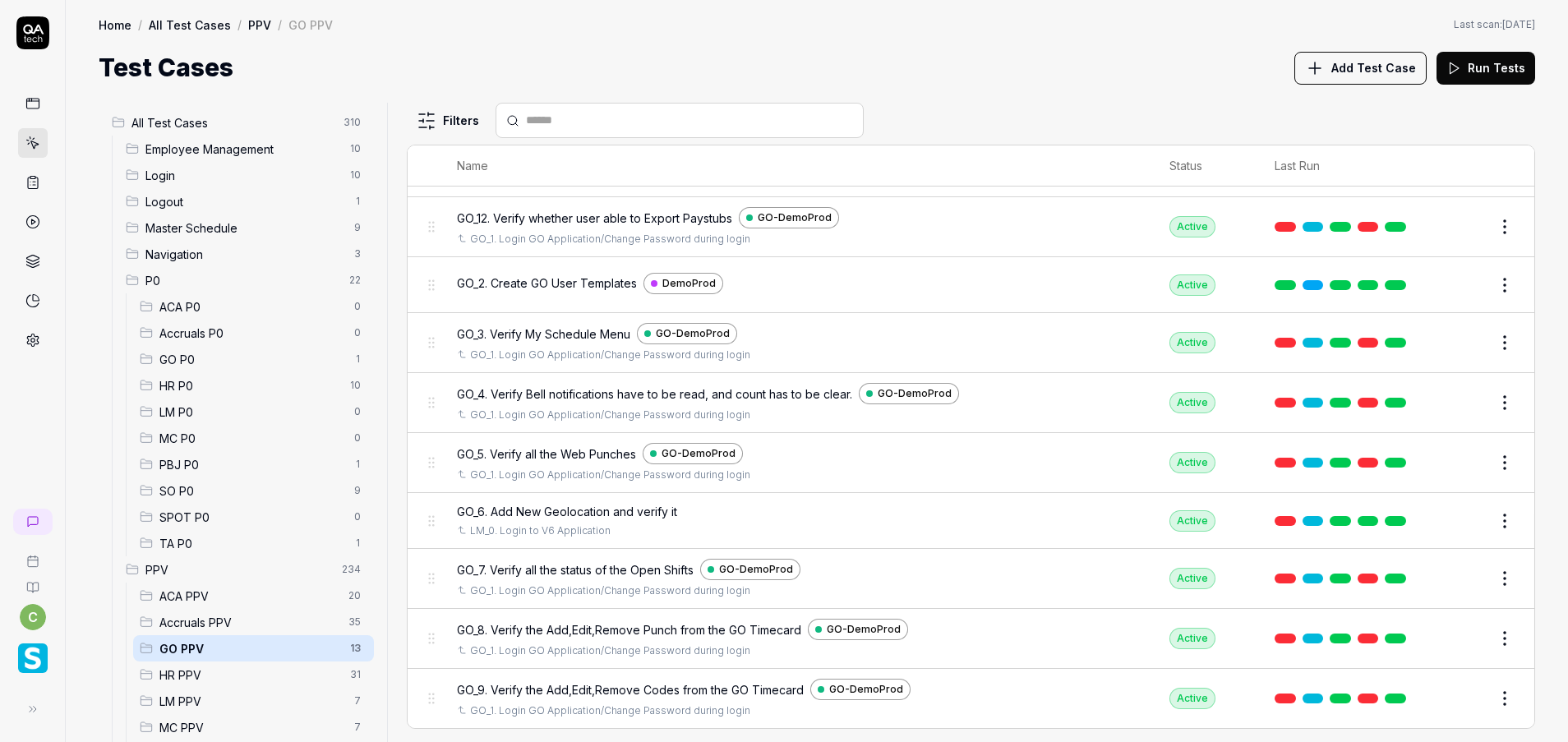
click at [1454, 634] on button "Edit" at bounding box center [1465, 637] width 39 height 26
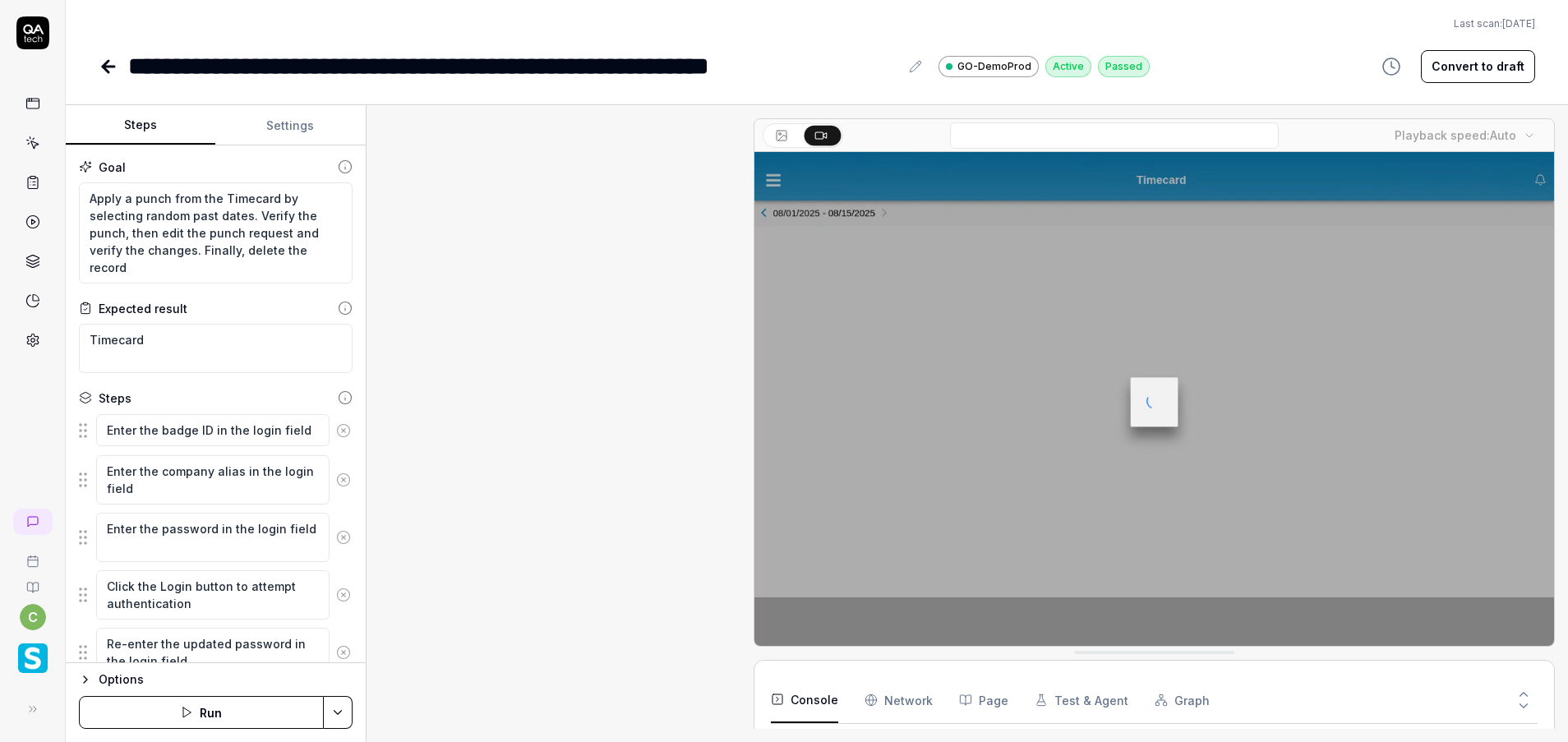
scroll to position [1351, 0]
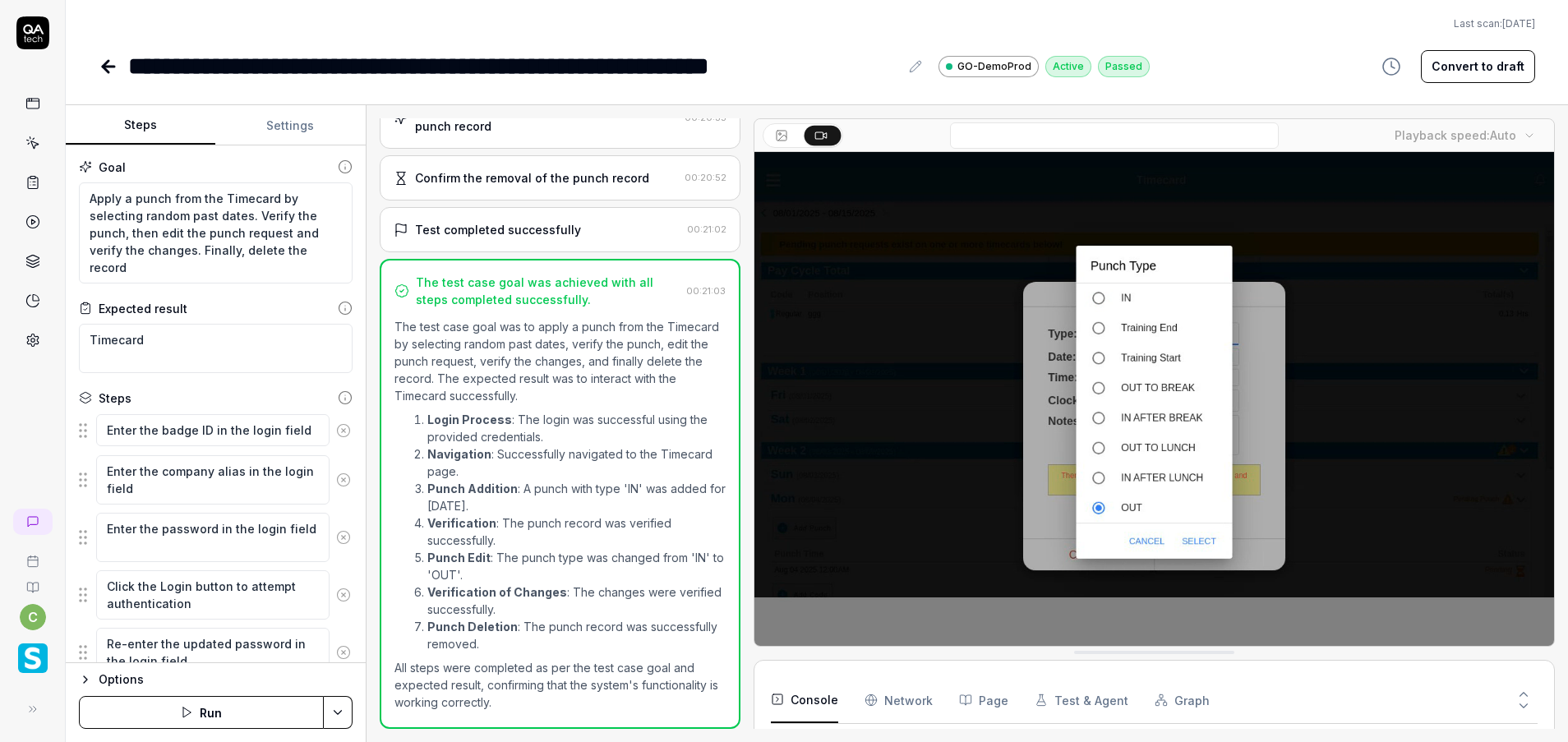
click at [285, 134] on button "Settings" at bounding box center [290, 126] width 150 height 39
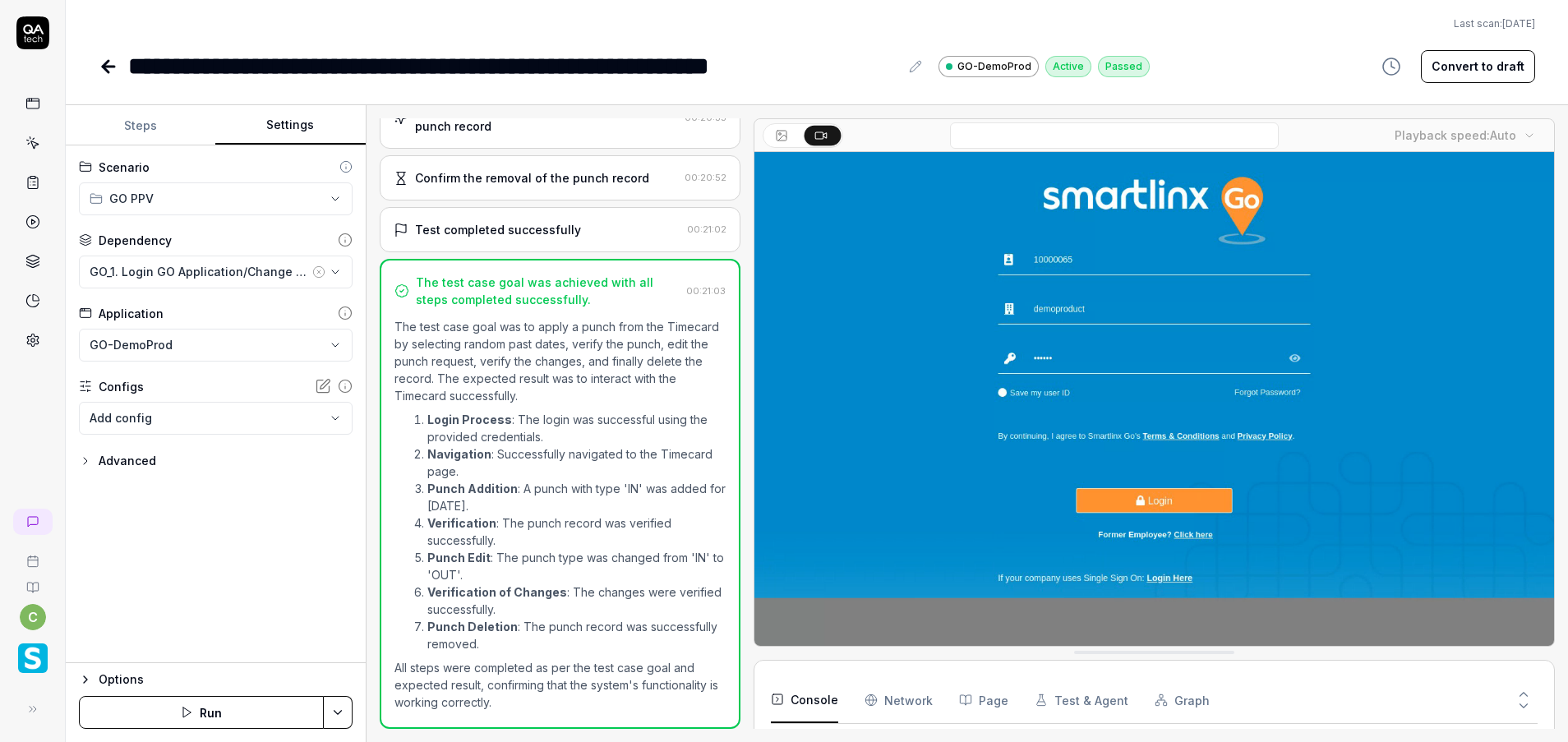
click at [151, 123] on button "Steps" at bounding box center [140, 126] width 150 height 39
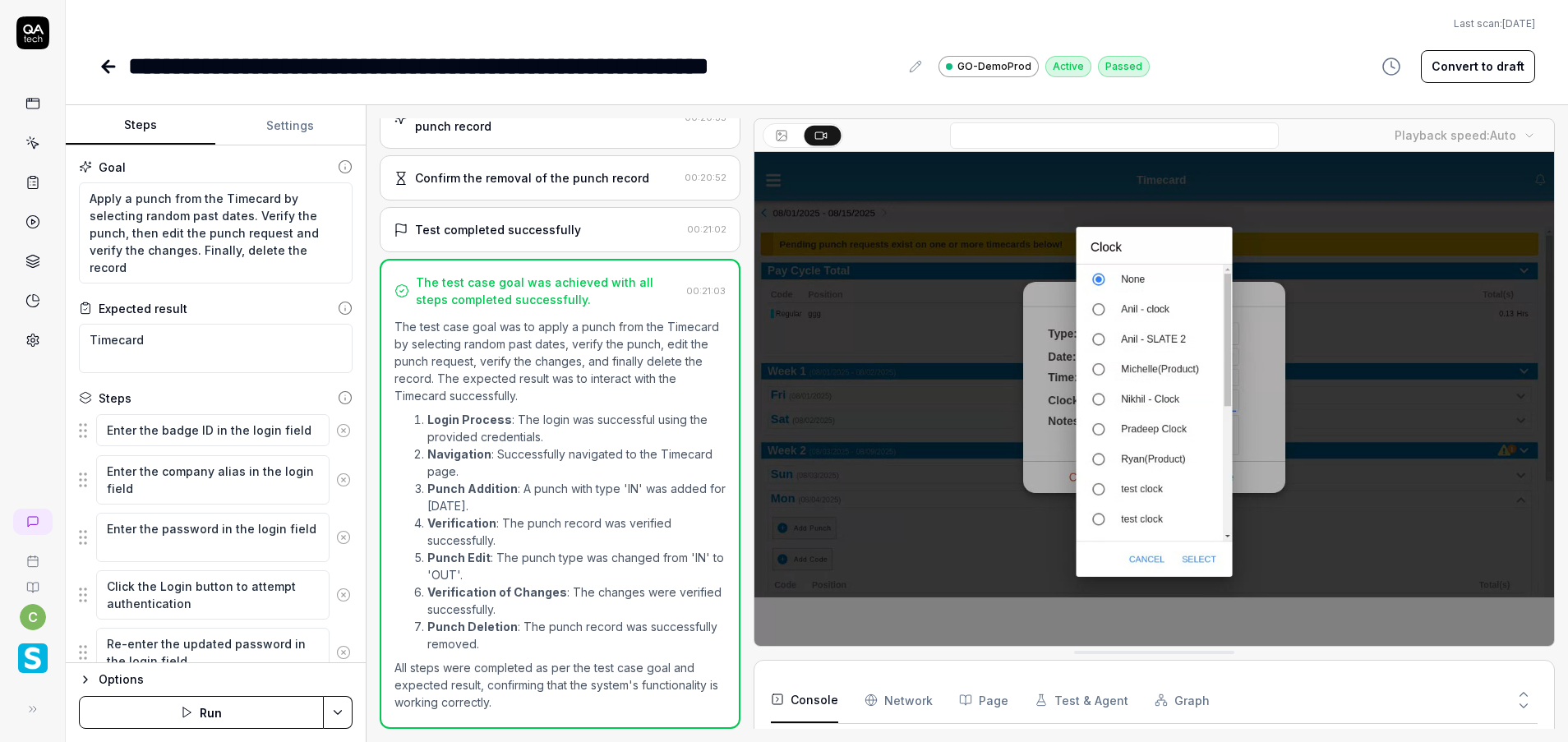
click at [106, 66] on icon at bounding box center [109, 66] width 12 height 0
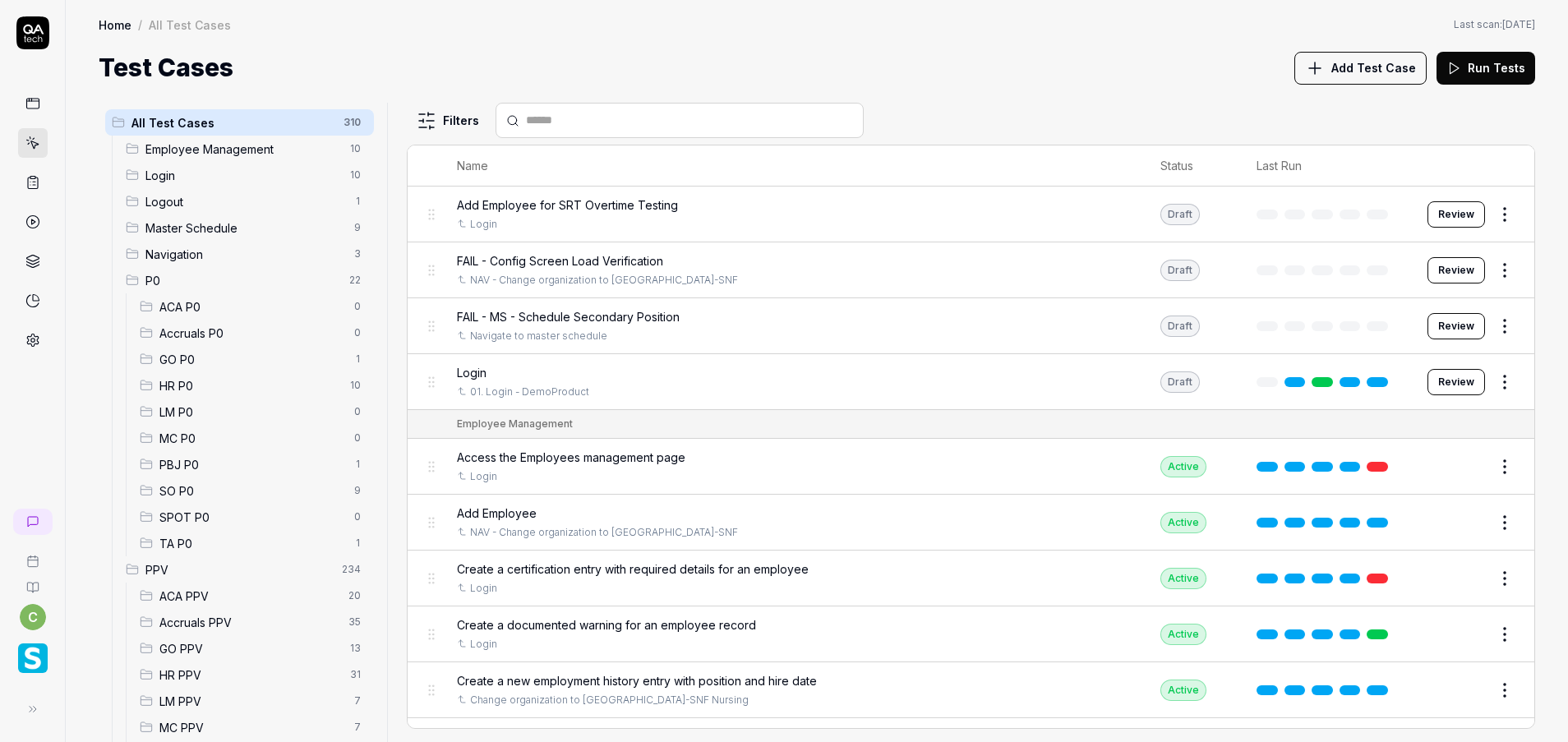
click at [213, 653] on span "GO PPV" at bounding box center [249, 649] width 181 height 17
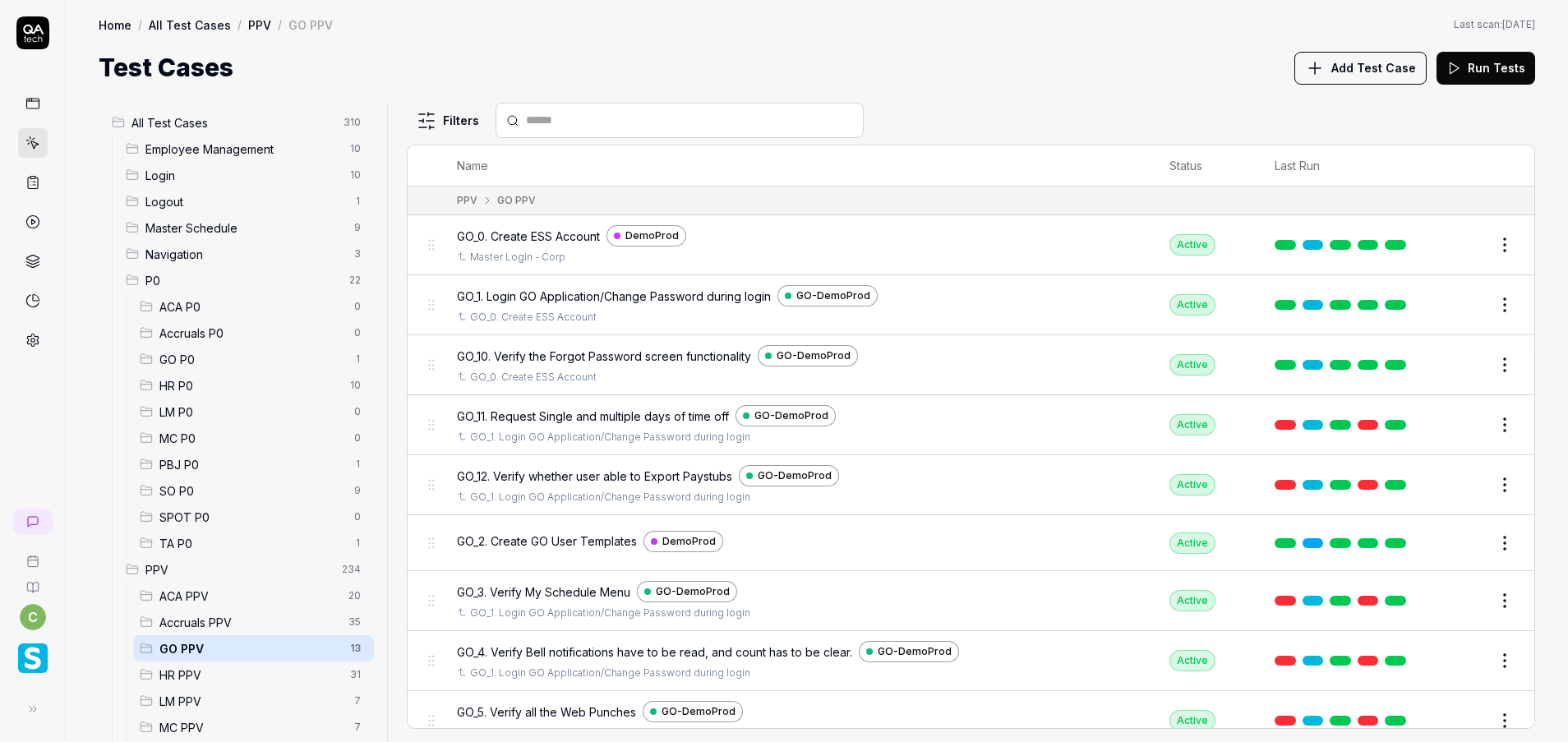
click at [213, 653] on span "GO PPV" at bounding box center [249, 649] width 181 height 17
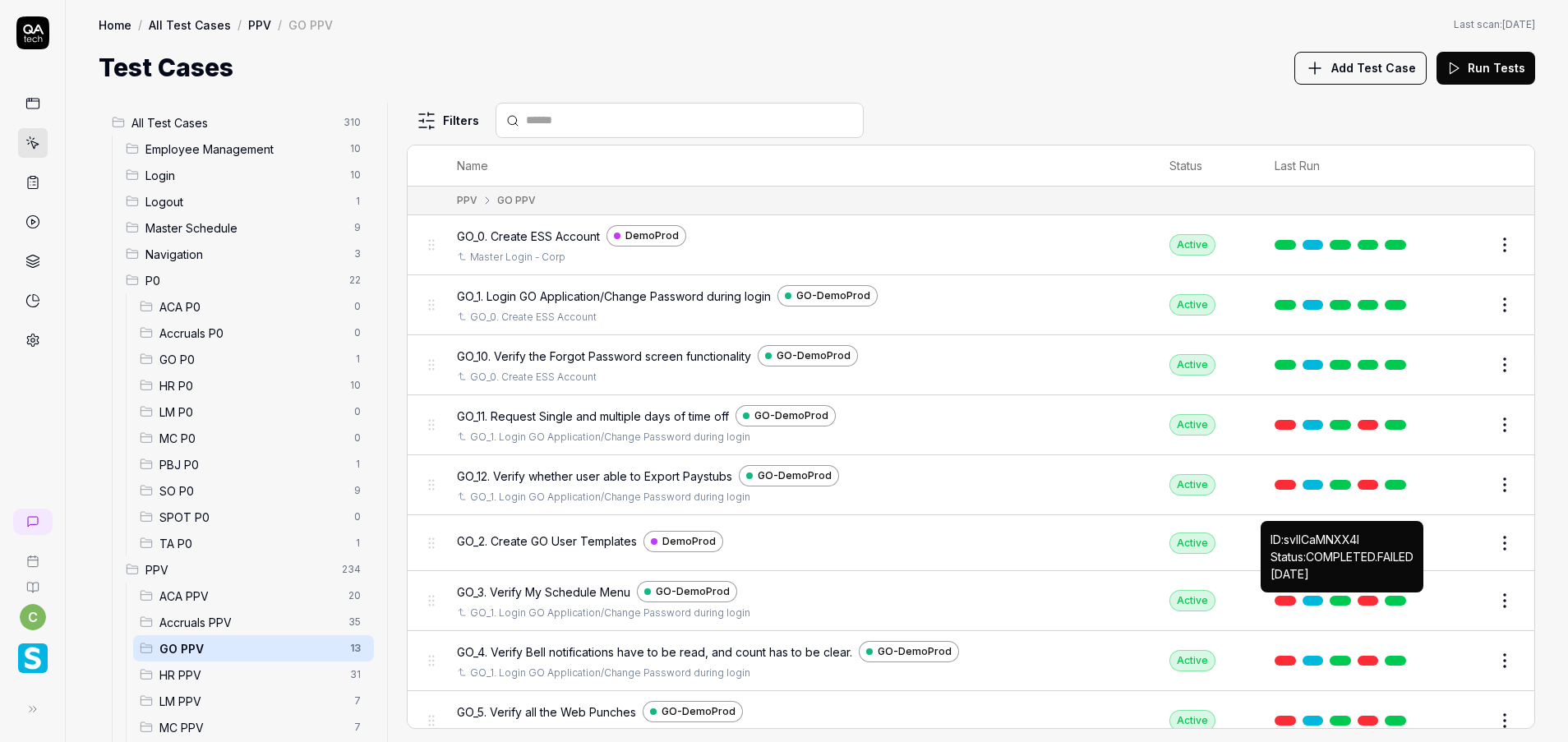
click at [1446, 595] on button "Edit" at bounding box center [1465, 600] width 39 height 26
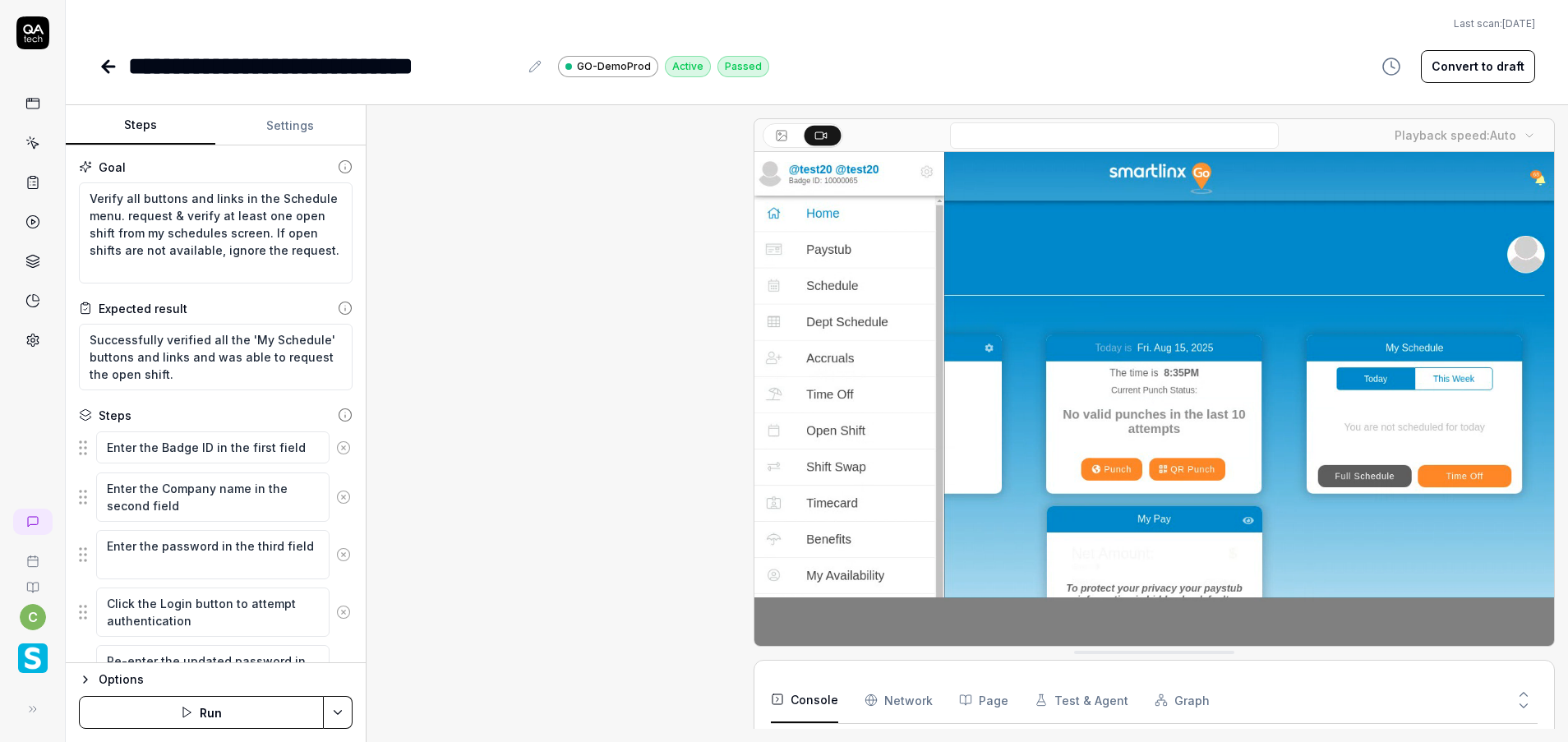
scroll to position [1087, 0]
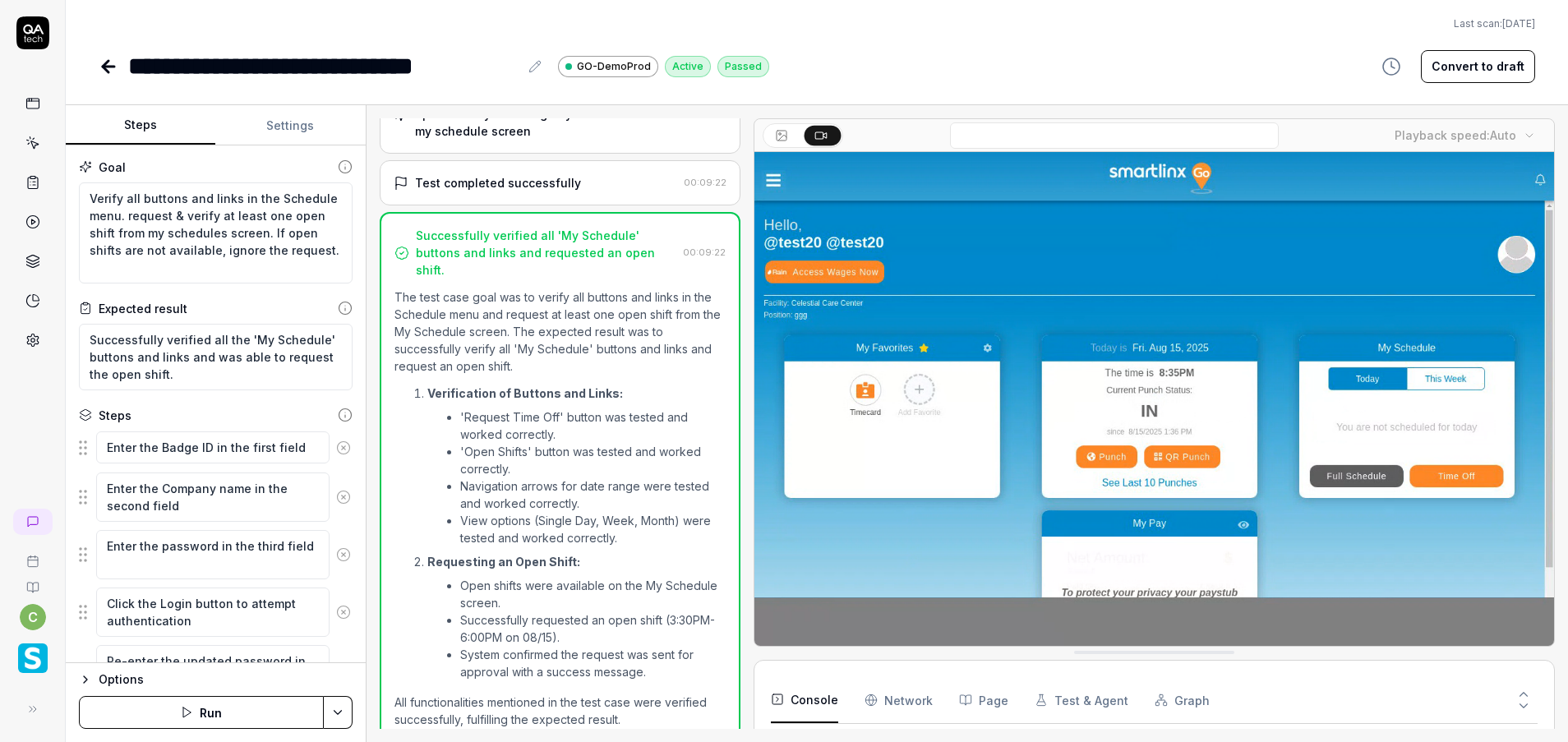
type textarea "*"
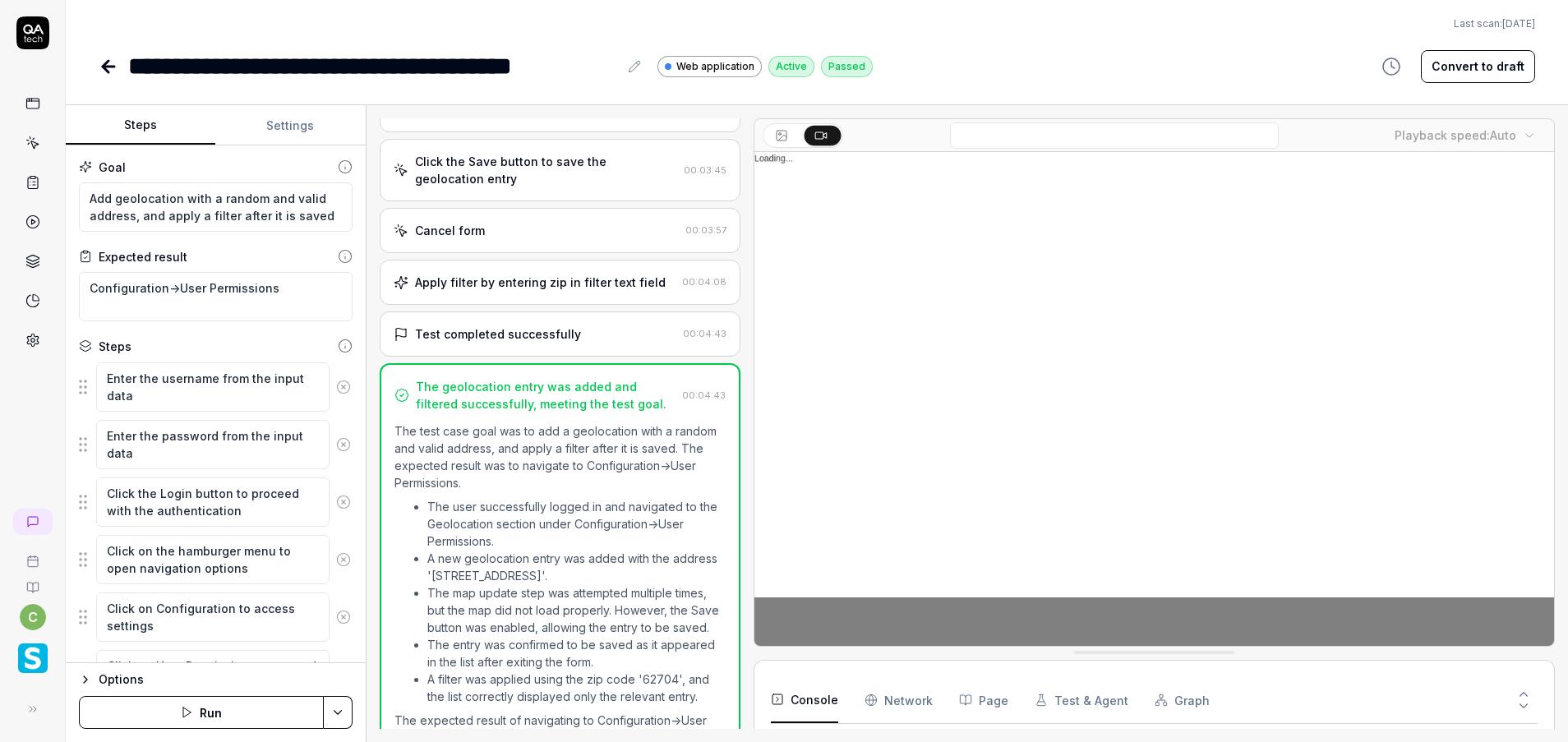
scroll to position [1074, 0]
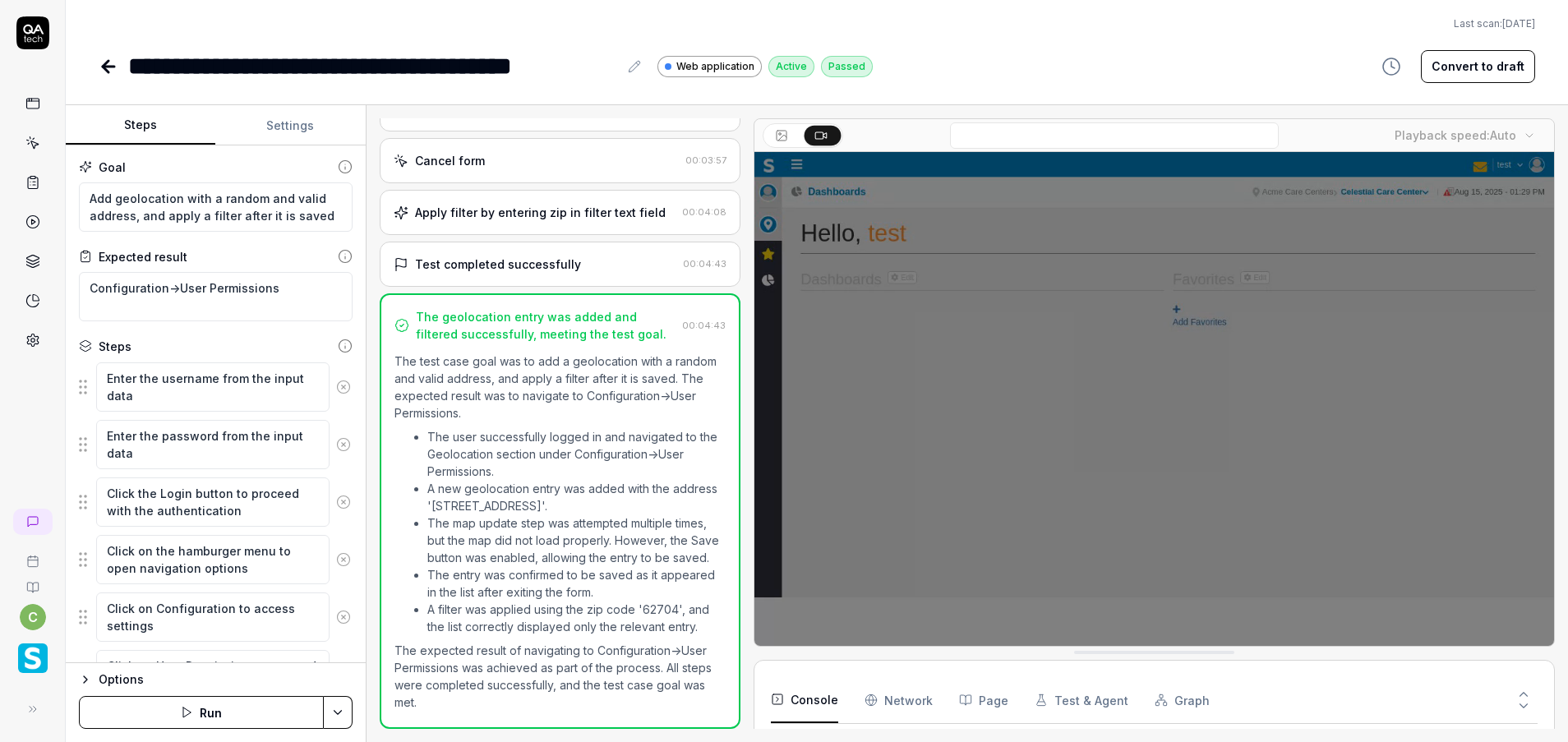
type textarea "*"
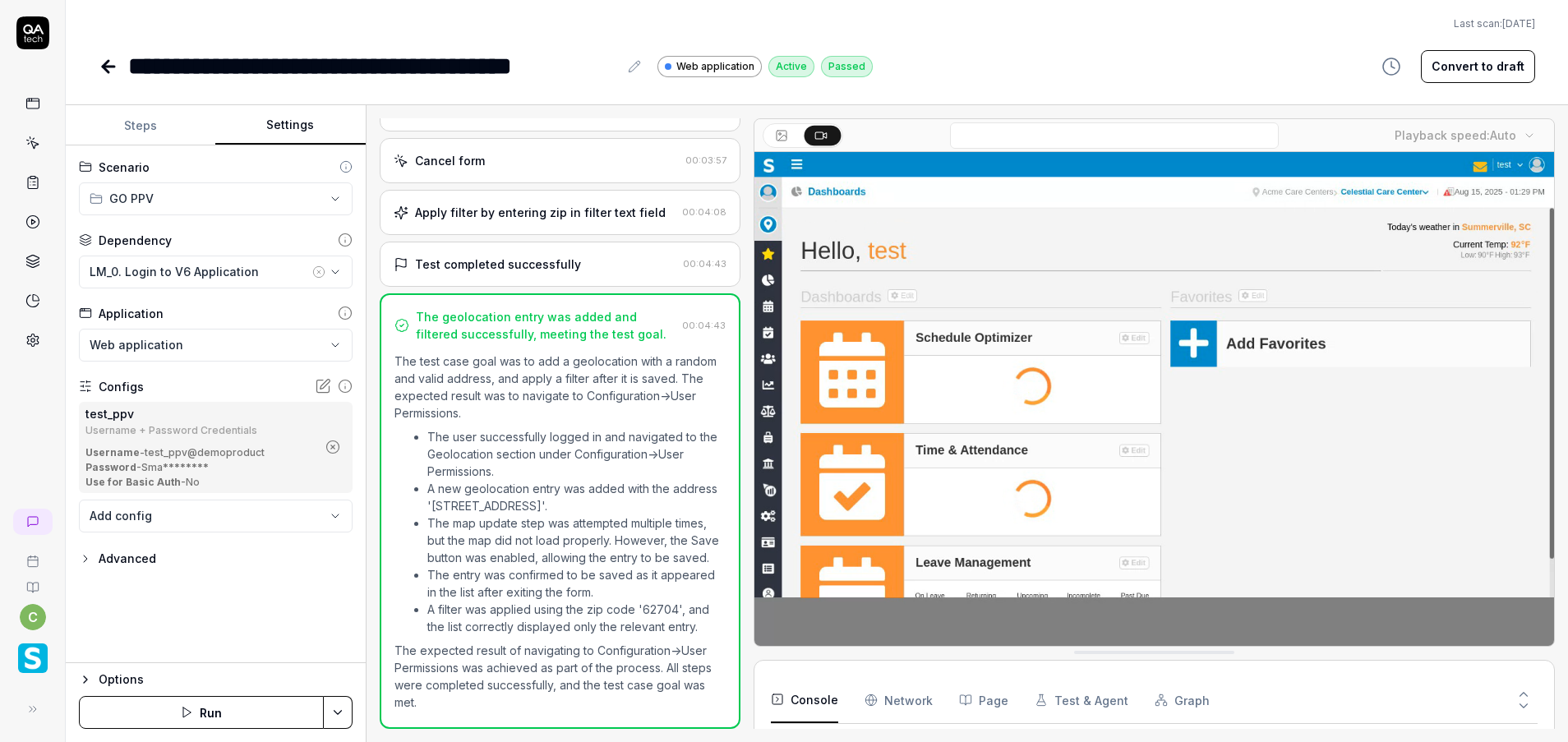
click at [287, 110] on button "Settings" at bounding box center [290, 126] width 150 height 39
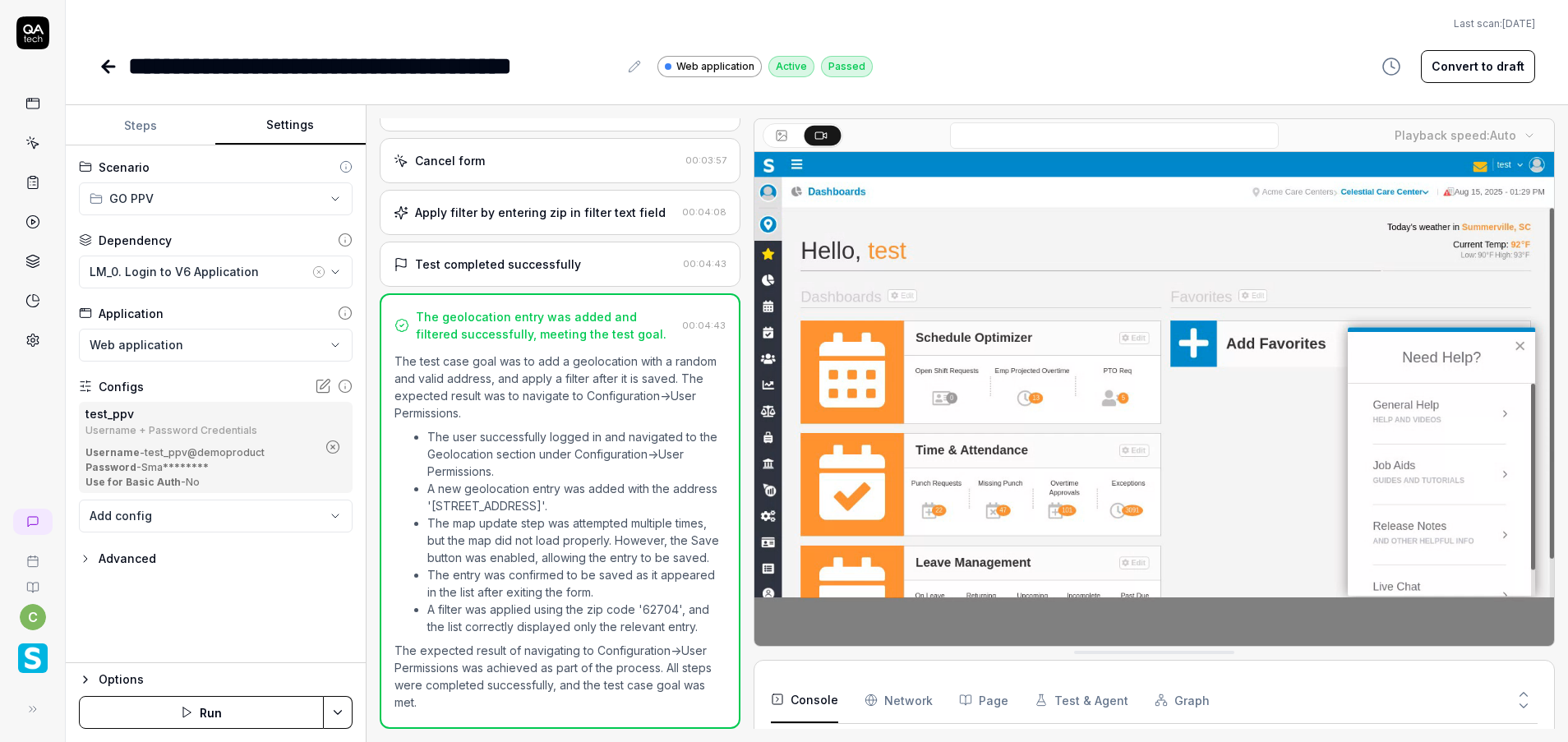
click at [321, 269] on icon "button" at bounding box center [318, 271] width 13 height 13
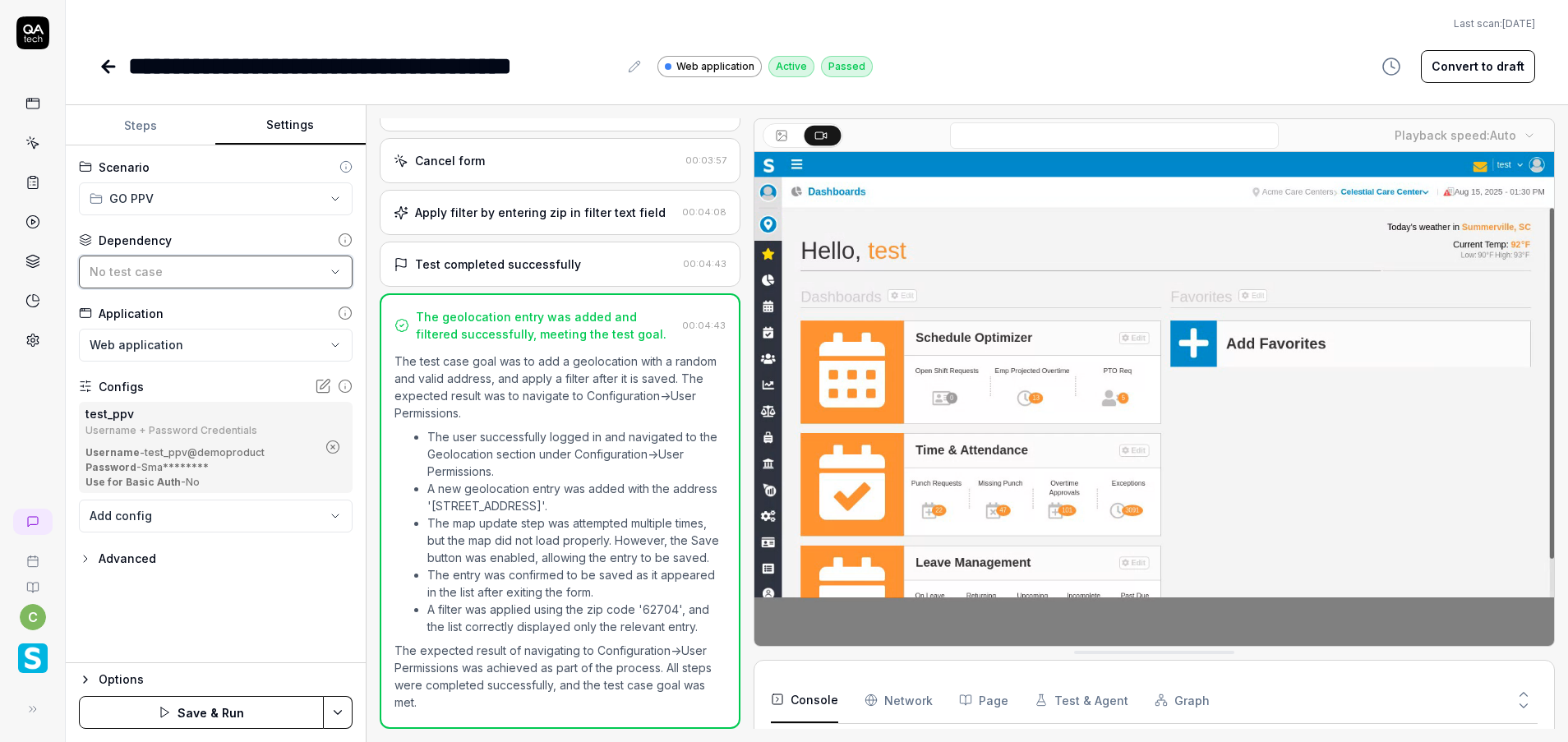
click at [265, 268] on div "No test case" at bounding box center [207, 271] width 236 height 17
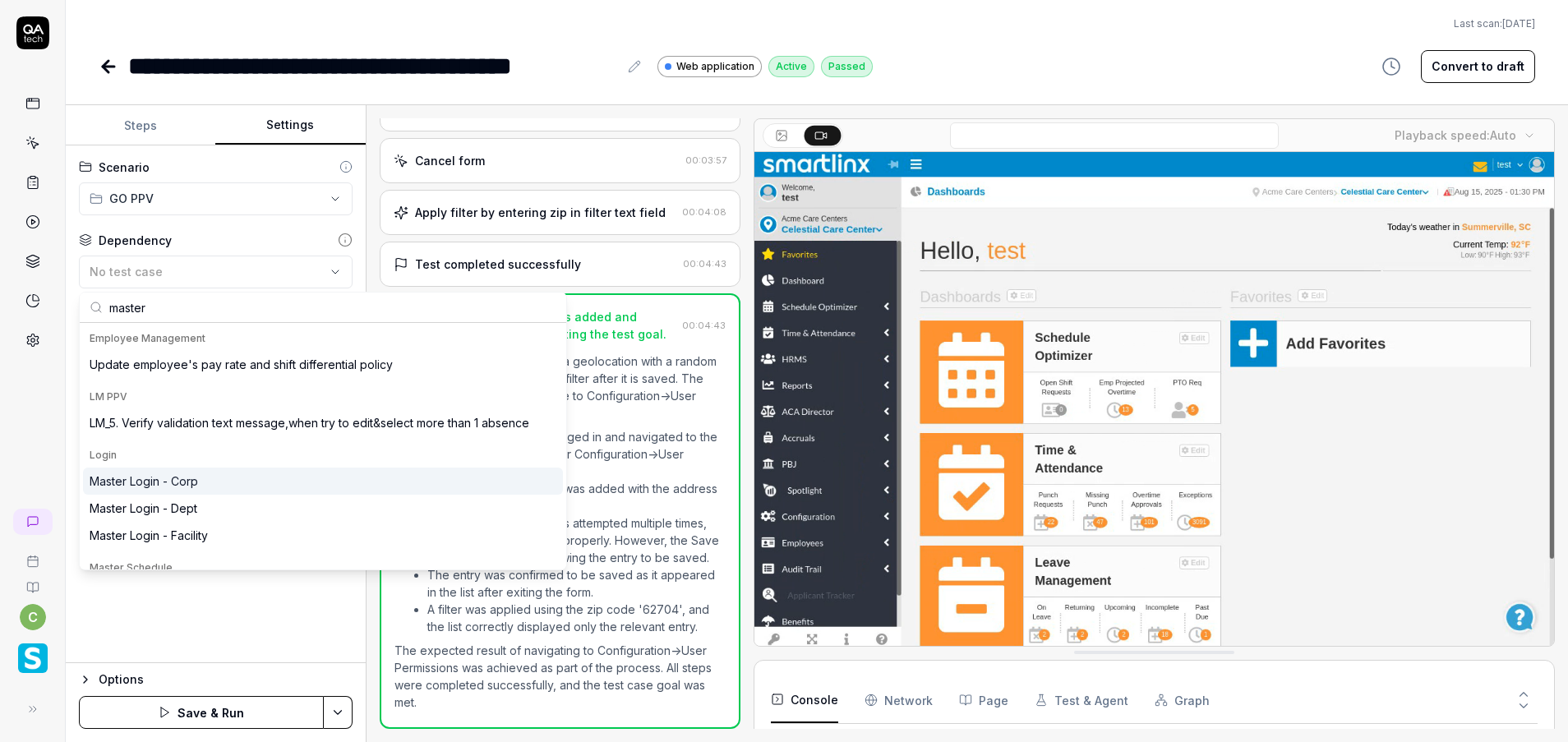
type input "master"
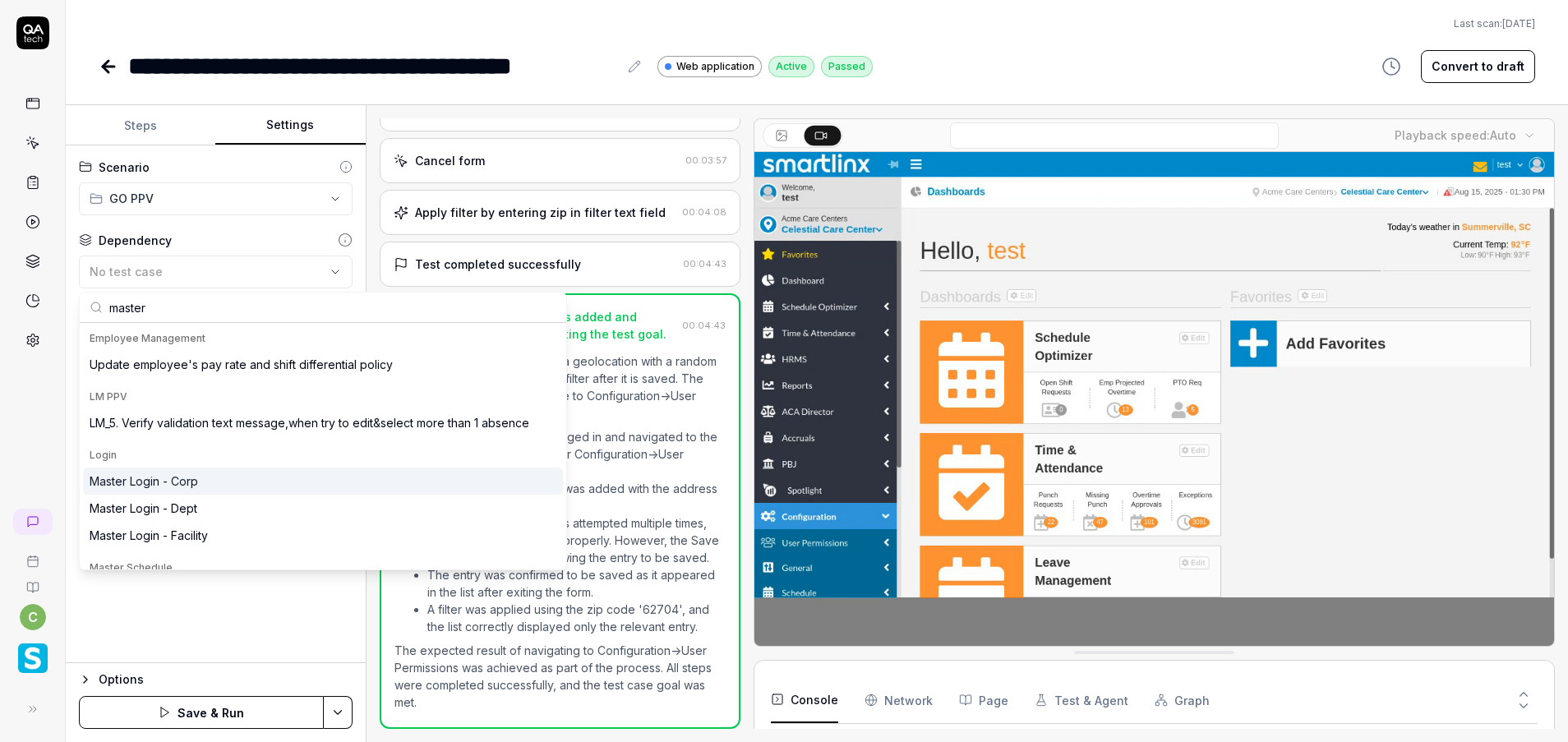
click at [201, 477] on div "Master Login - Corp" at bounding box center [323, 481] width 480 height 27
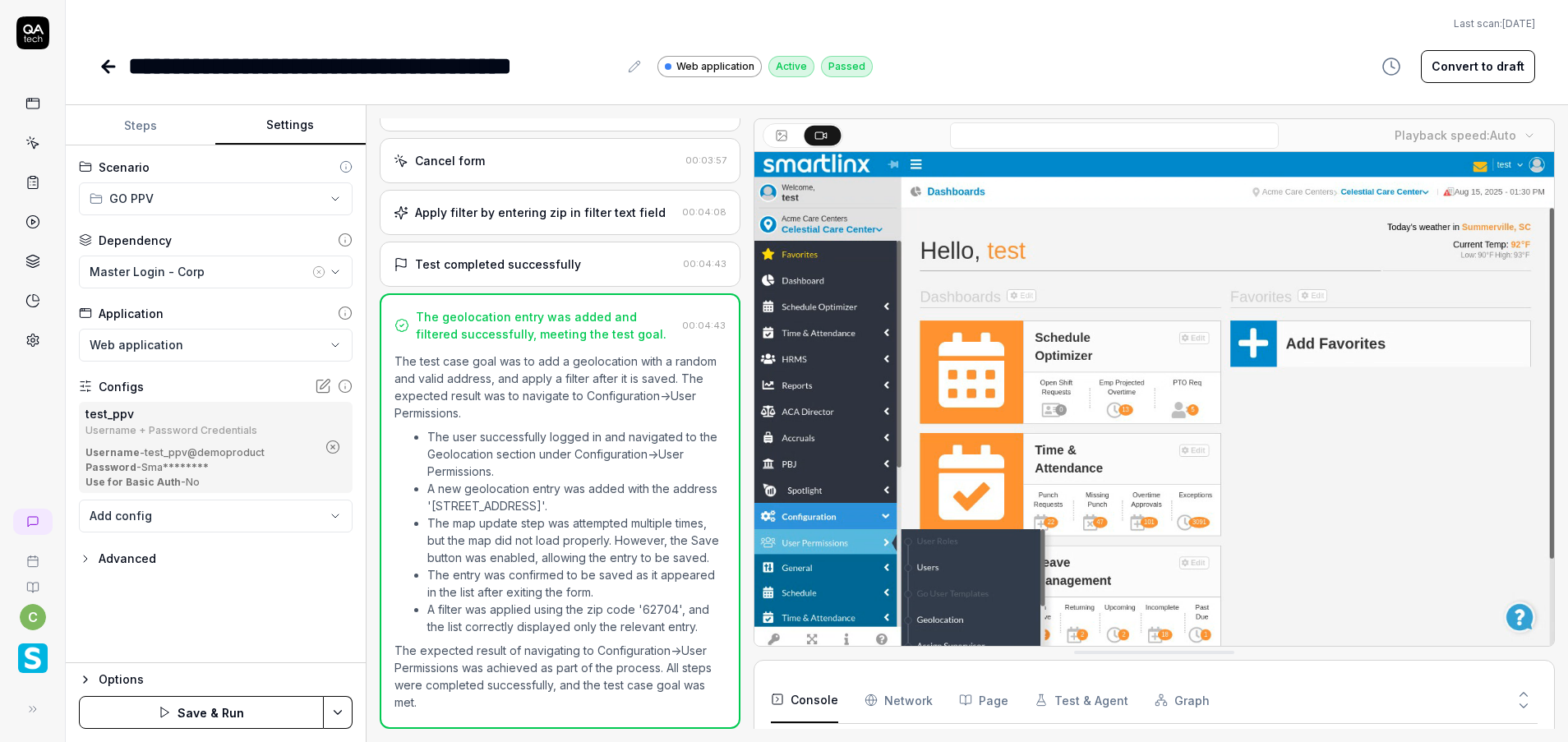
click at [336, 447] on icon "button" at bounding box center [332, 446] width 14 height 14
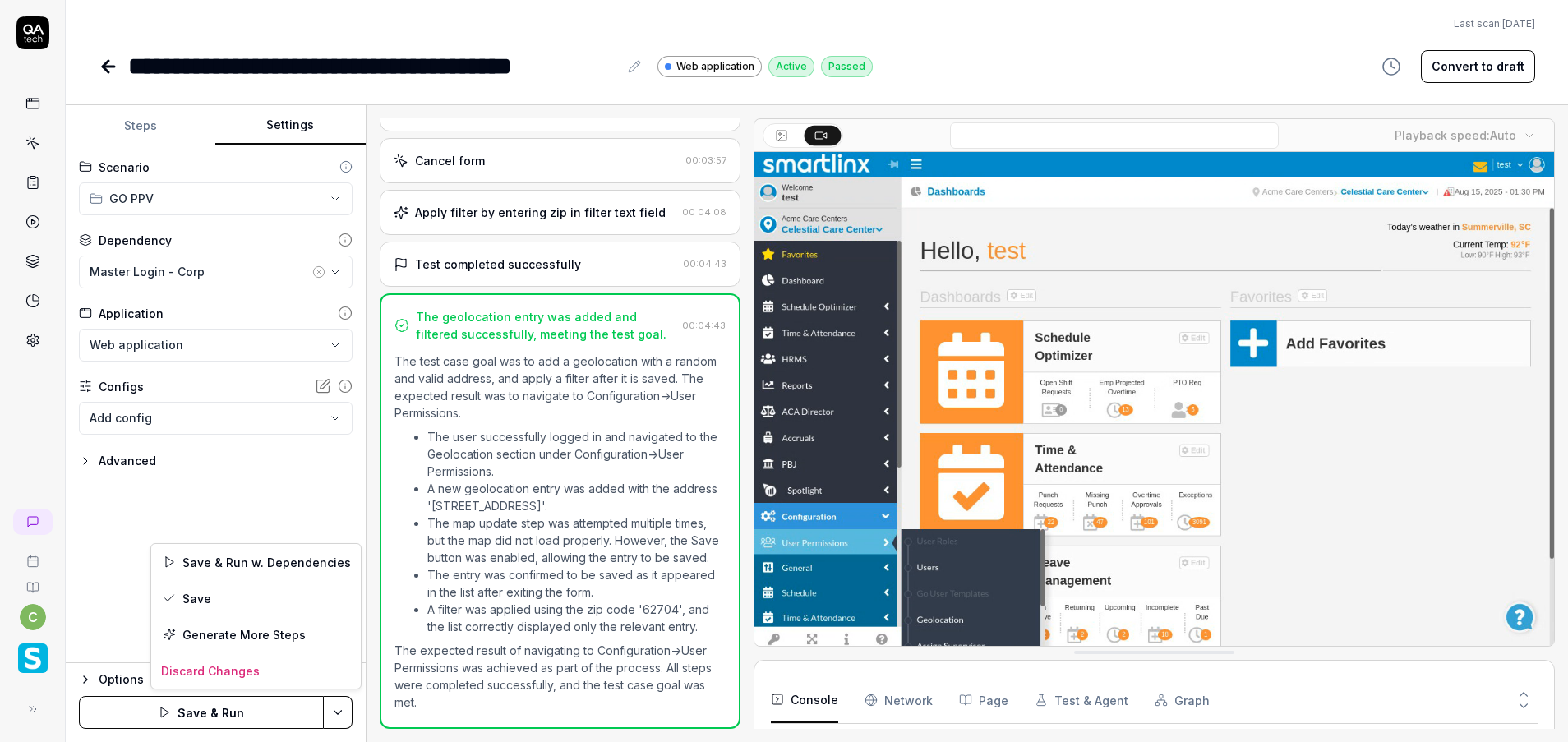
click at [349, 717] on html "**********" at bounding box center [784, 371] width 1568 height 742
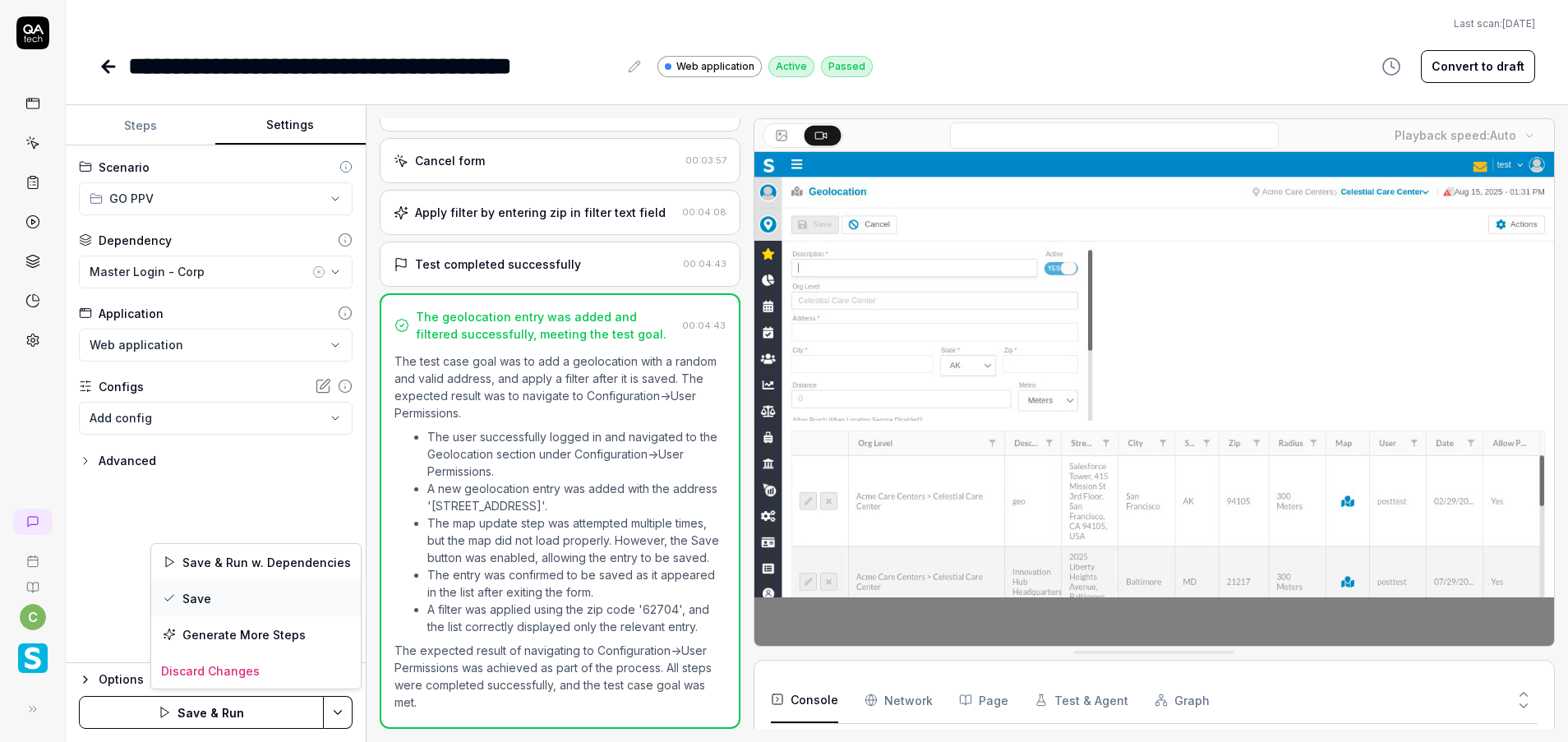
click at [258, 598] on div "Save" at bounding box center [256, 598] width 209 height 37
click at [111, 69] on icon at bounding box center [108, 66] width 20 height 20
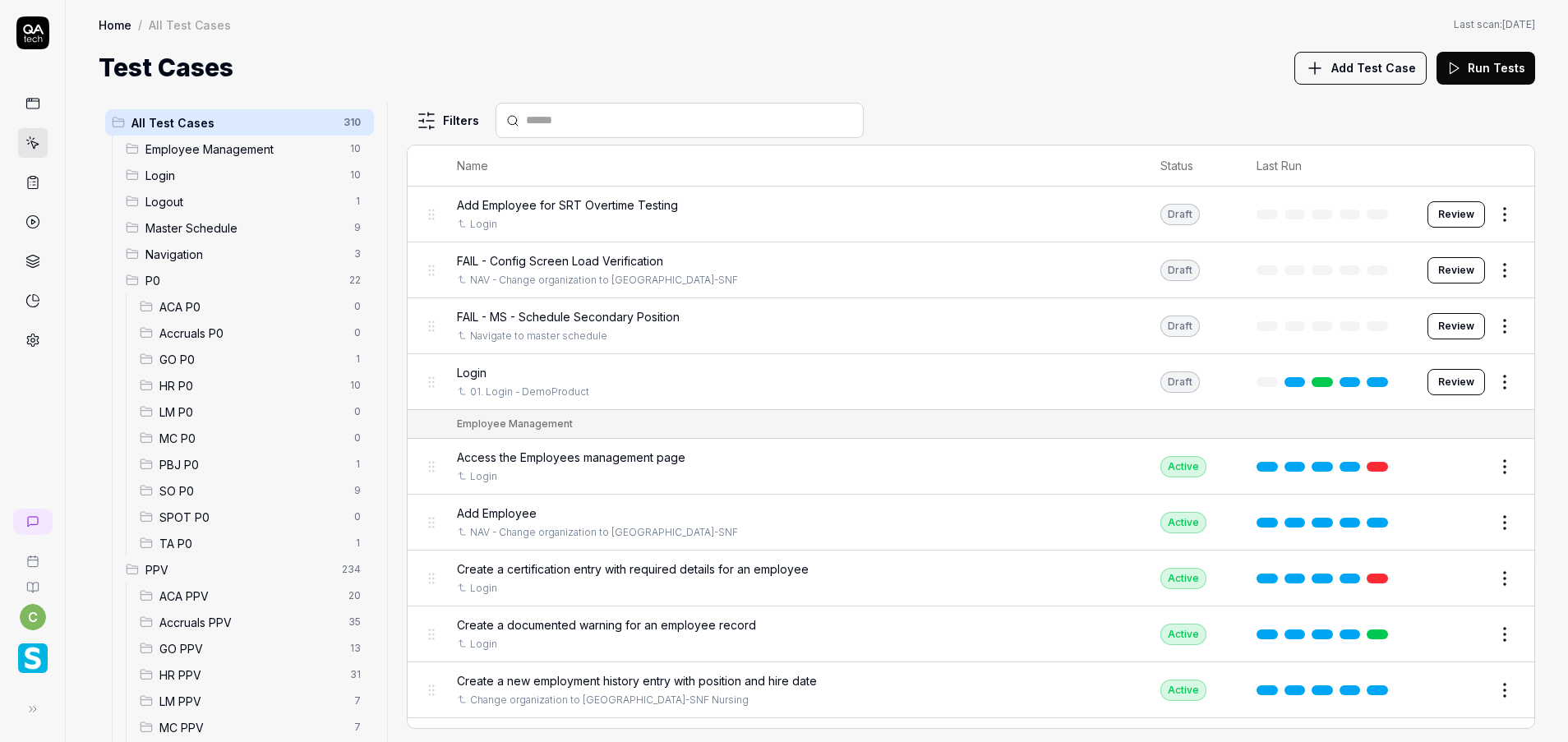
click at [209, 641] on span "GO PPV" at bounding box center [249, 649] width 181 height 17
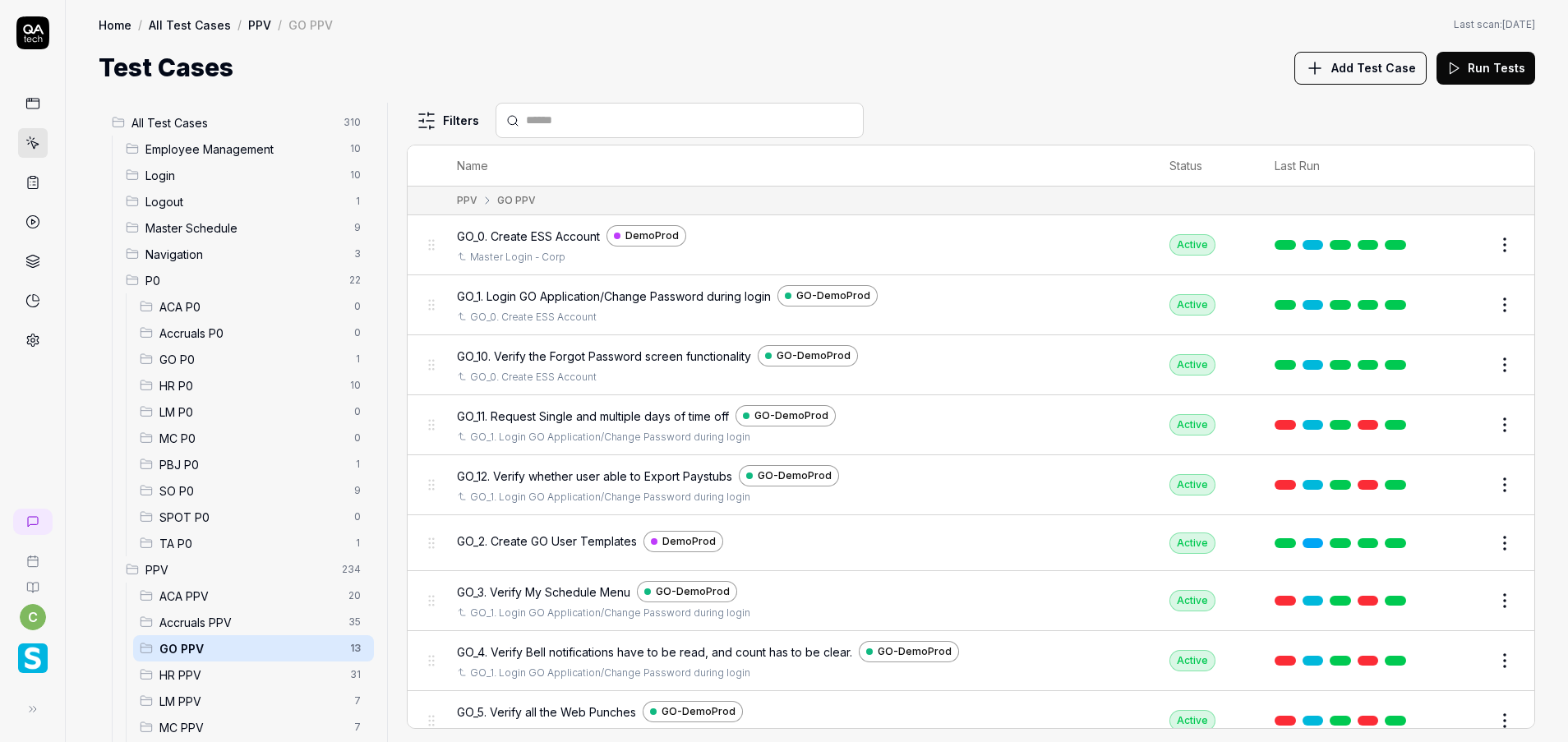
scroll to position [258, 0]
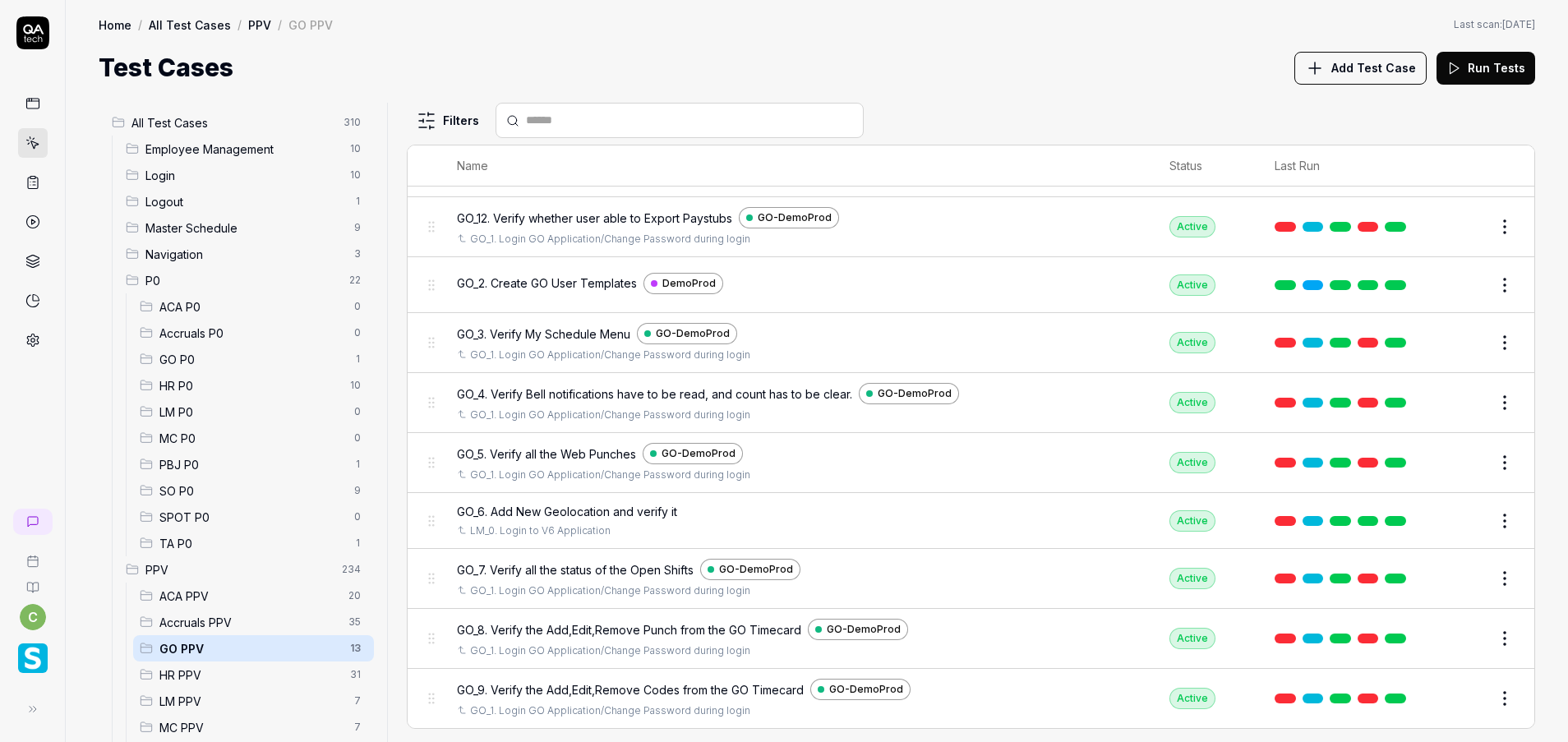
click at [1448, 697] on button "Edit" at bounding box center [1465, 698] width 39 height 26
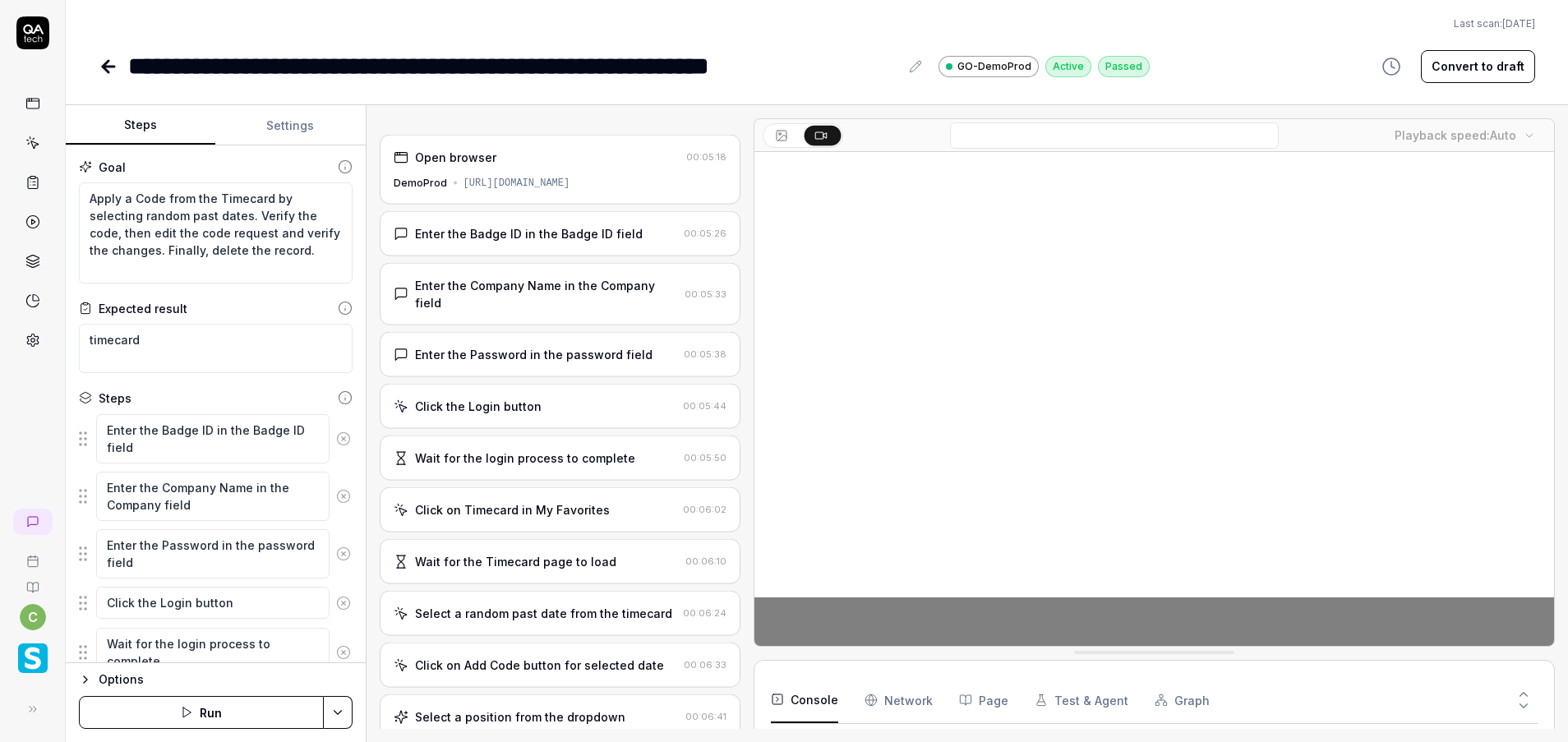
type textarea "*"
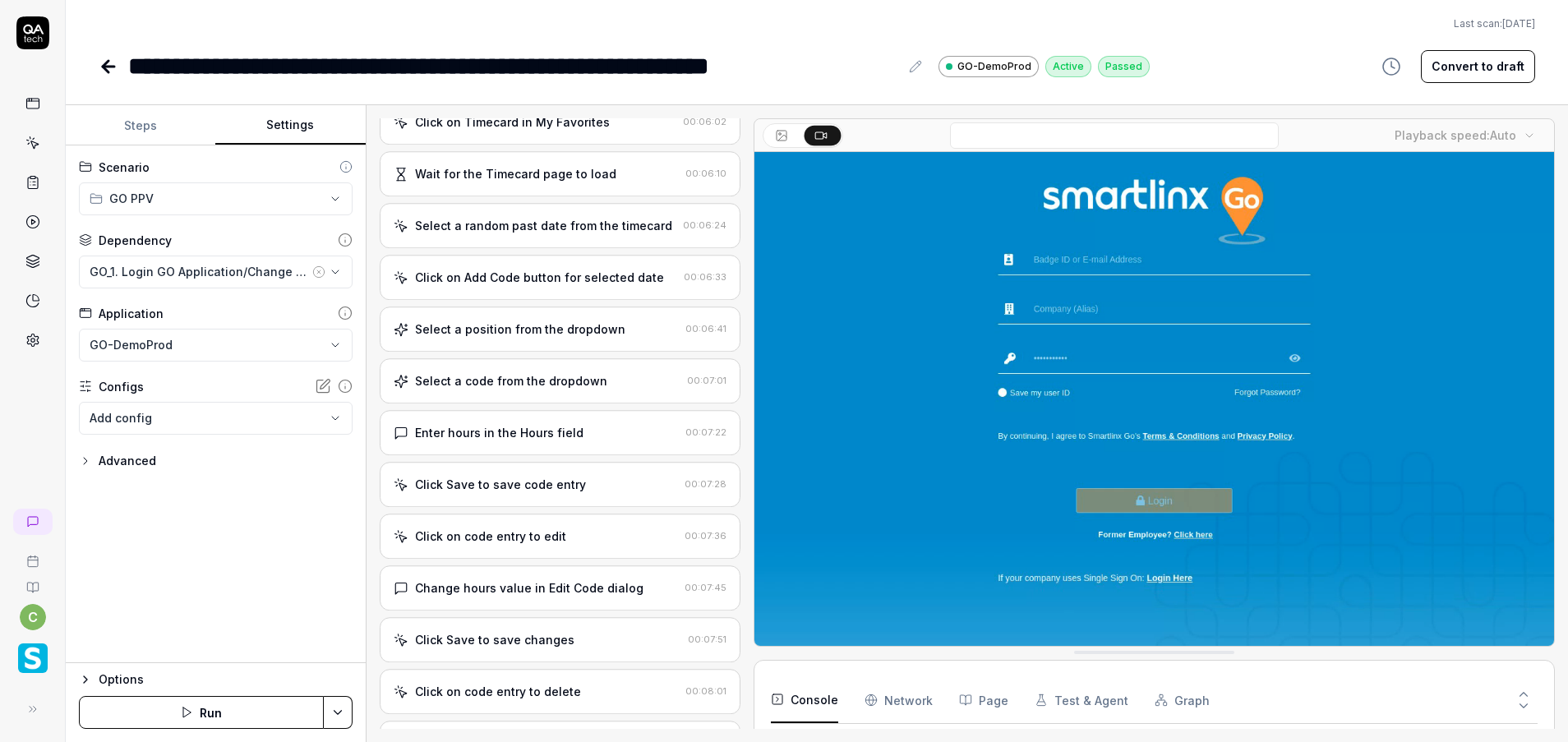
click at [306, 123] on button "Settings" at bounding box center [290, 126] width 150 height 39
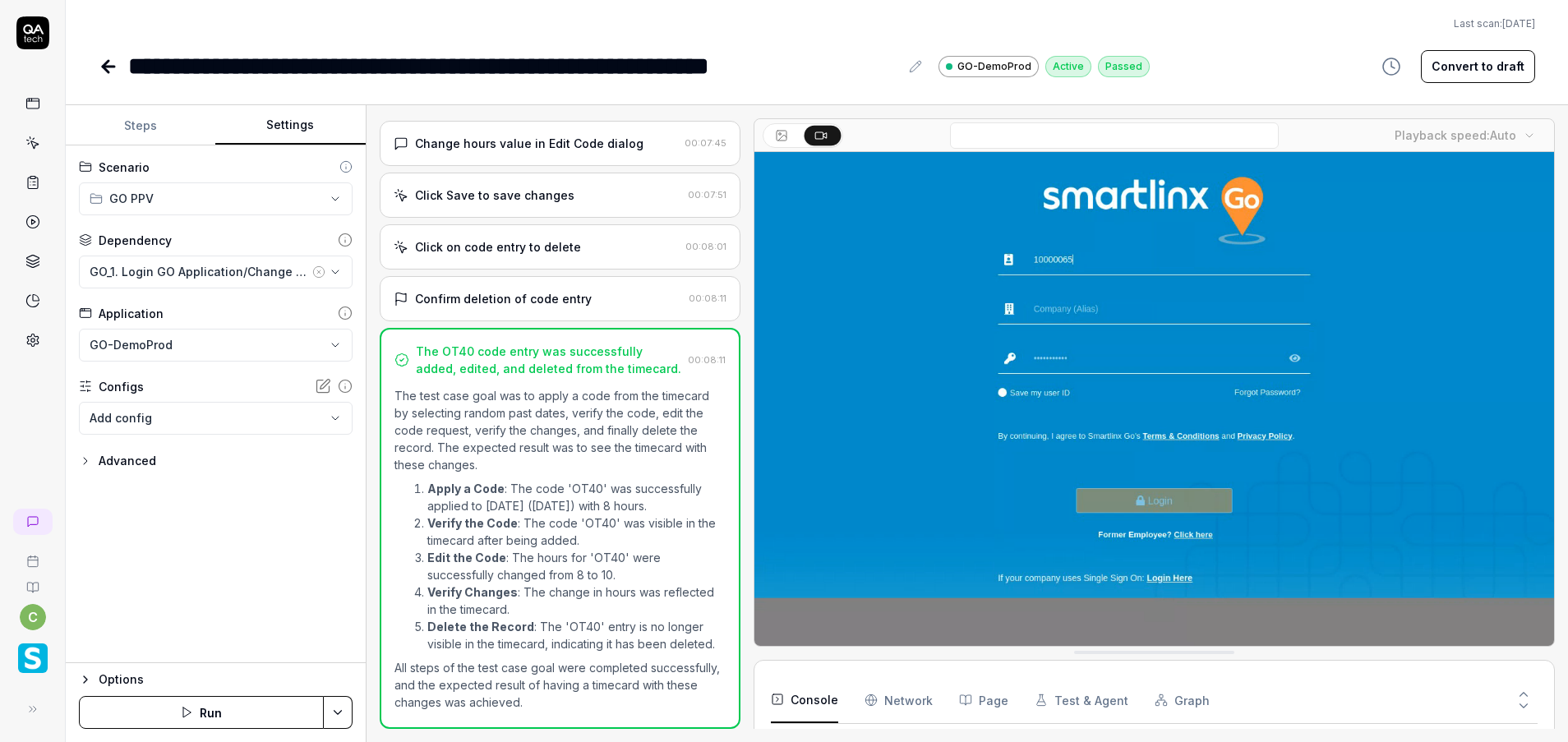
scroll to position [155, 0]
drag, startPoint x: 108, startPoint y: 74, endPoint x: 154, endPoint y: 0, distance: 87.1
click at [108, 74] on icon at bounding box center [108, 66] width 20 height 20
click at [103, 61] on icon at bounding box center [108, 66] width 20 height 20
